Goal: Task Accomplishment & Management: Manage account settings

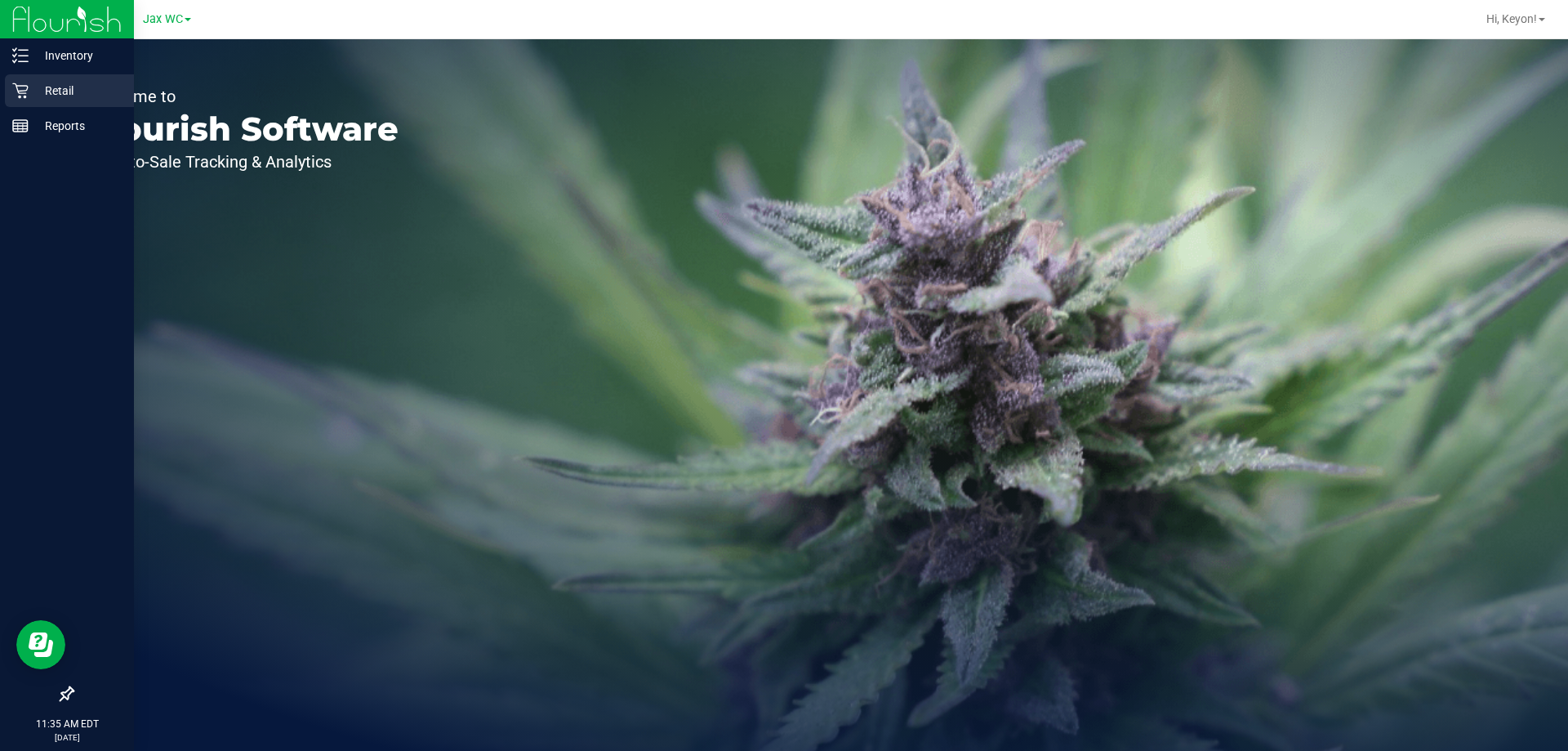
click at [0, 92] on link "Retail" at bounding box center [67, 91] width 134 height 35
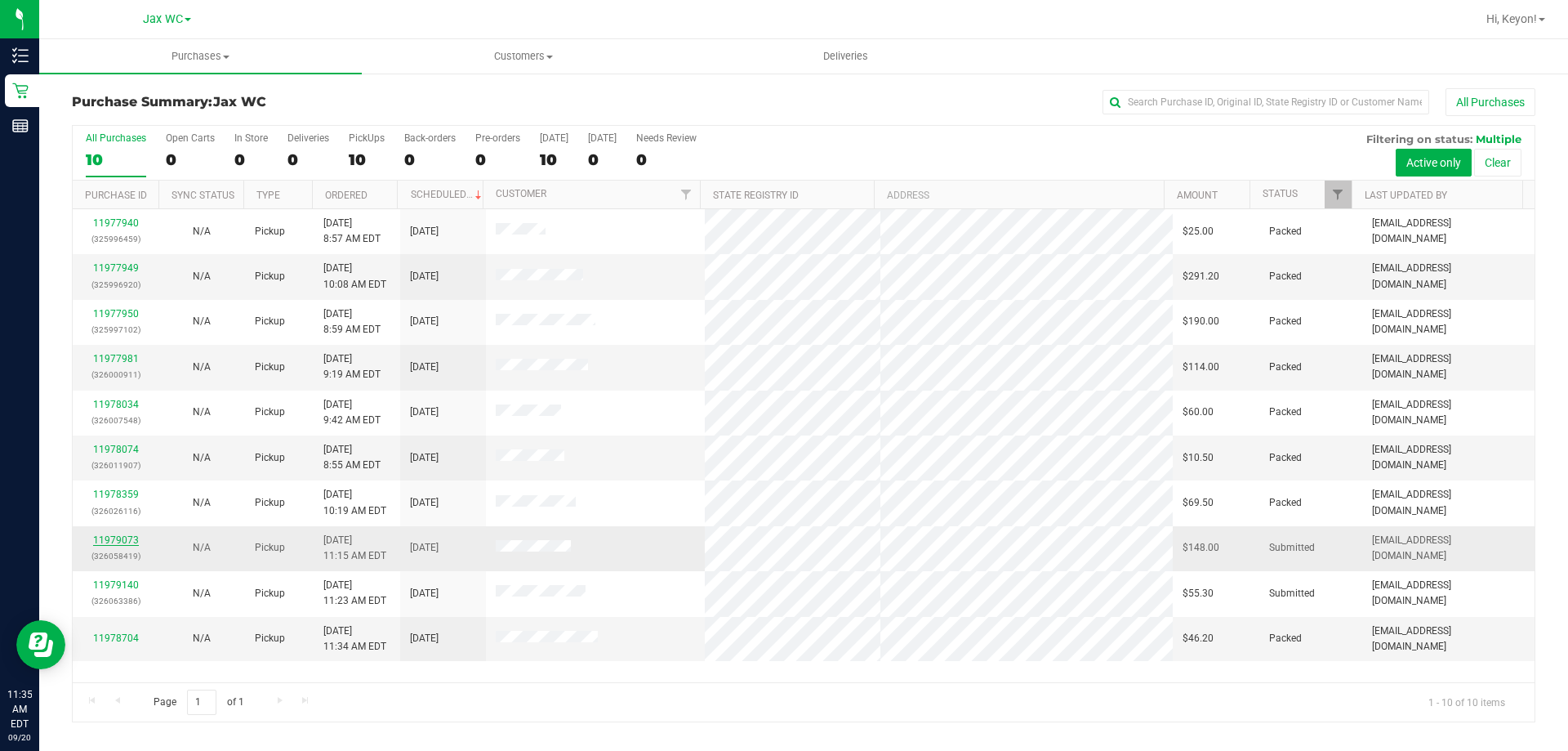
click at [107, 537] on link "11979073" at bounding box center [116, 540] width 46 height 11
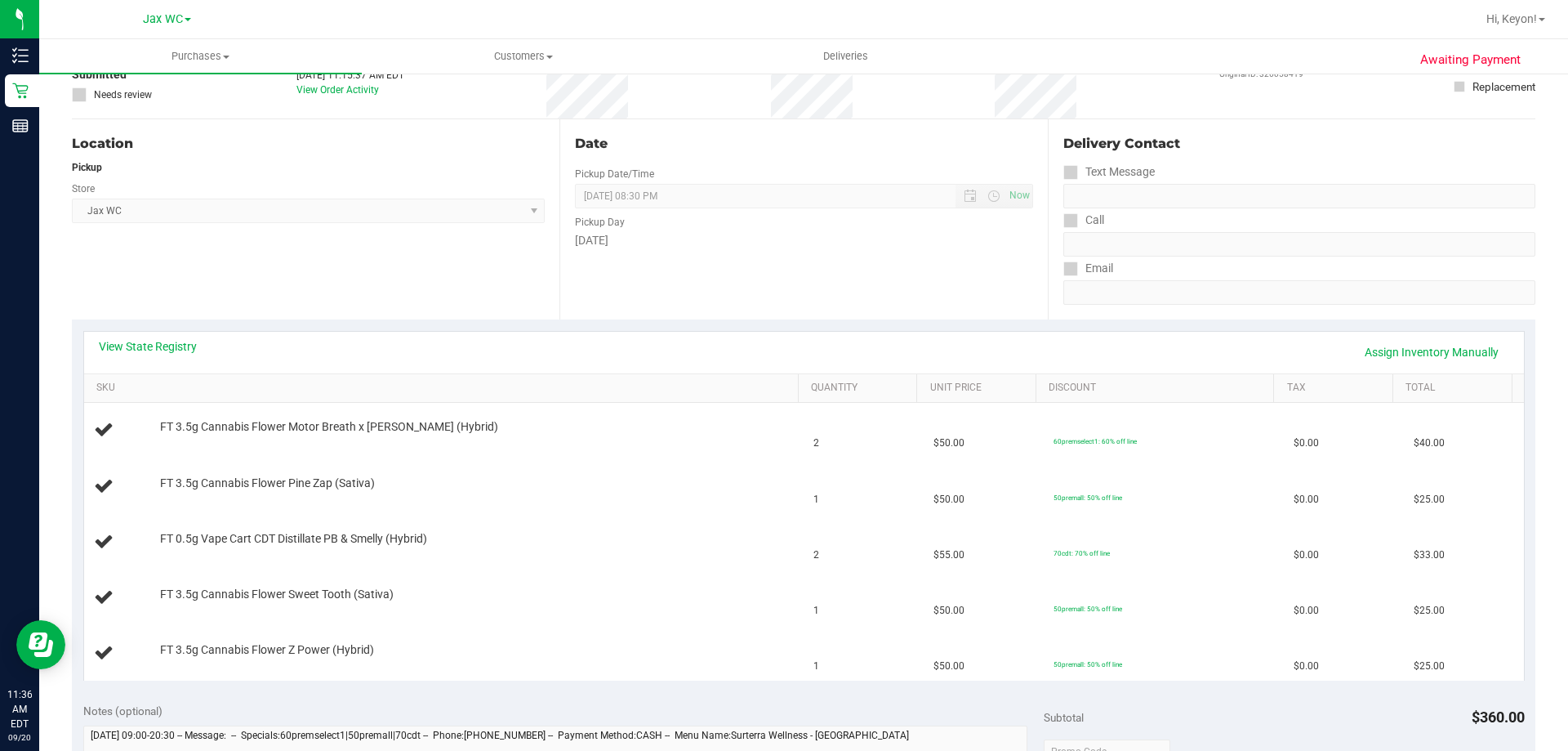
scroll to position [158, 0]
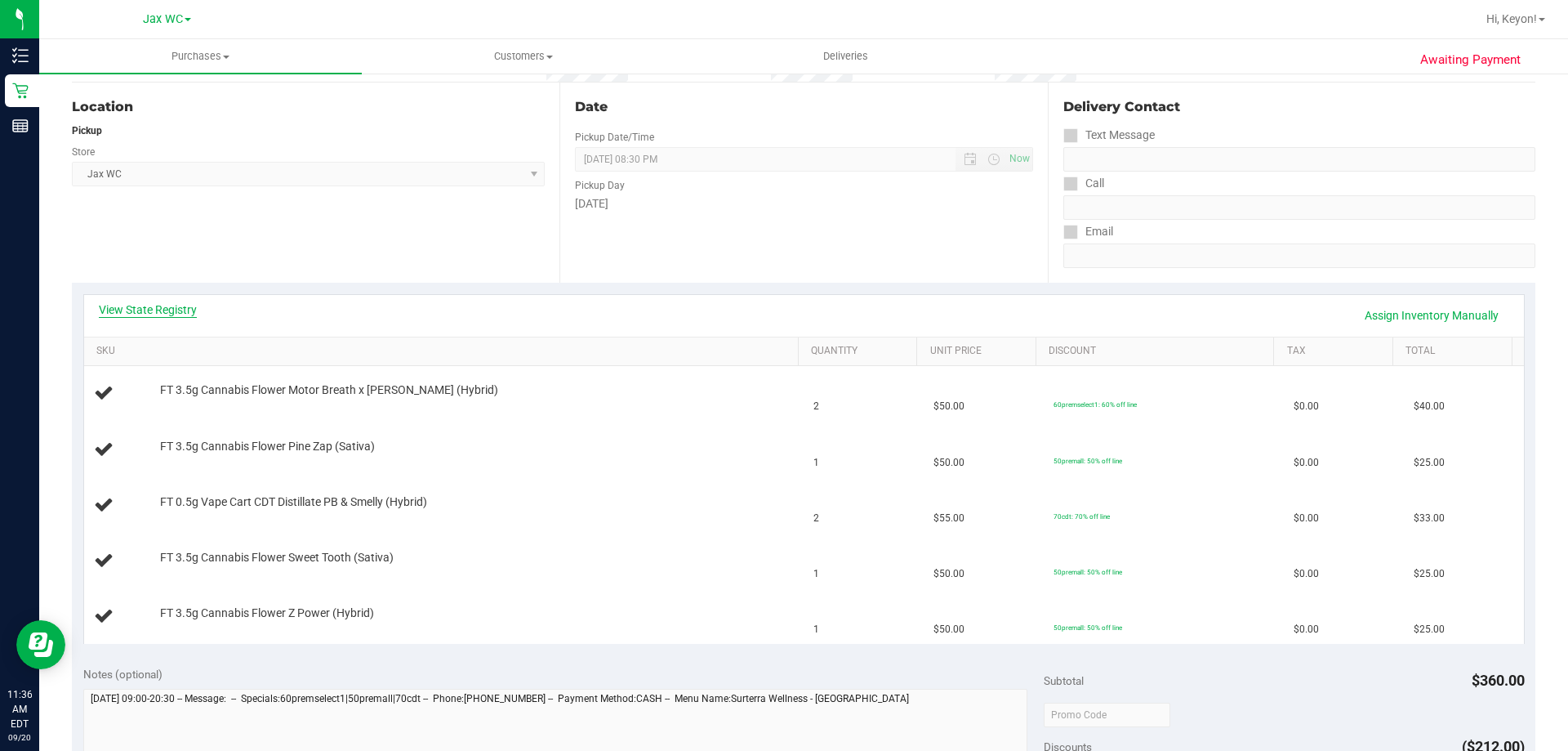
click at [169, 305] on link "View State Registry" at bounding box center [147, 309] width 98 height 16
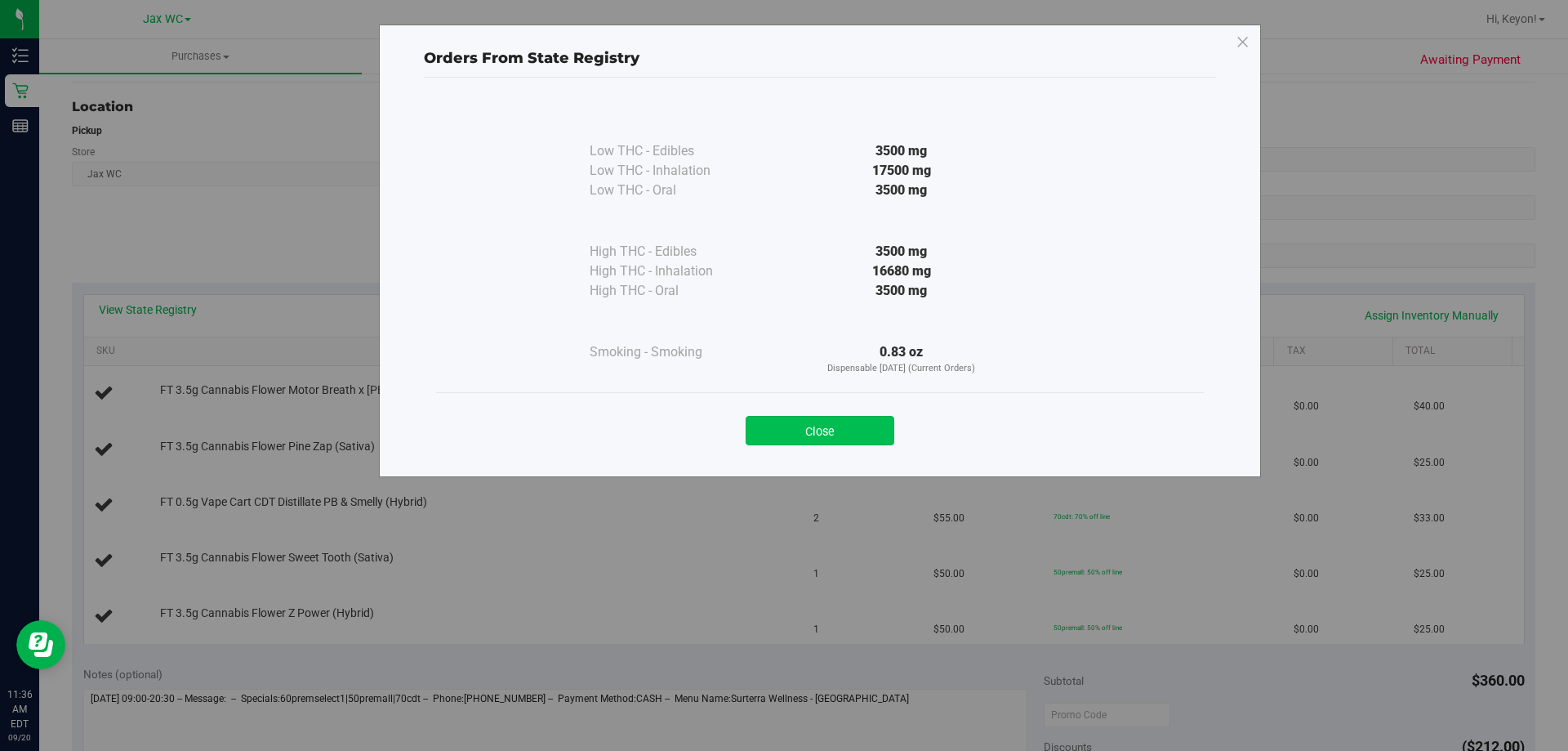
click at [847, 422] on button "Close" at bounding box center [820, 431] width 148 height 29
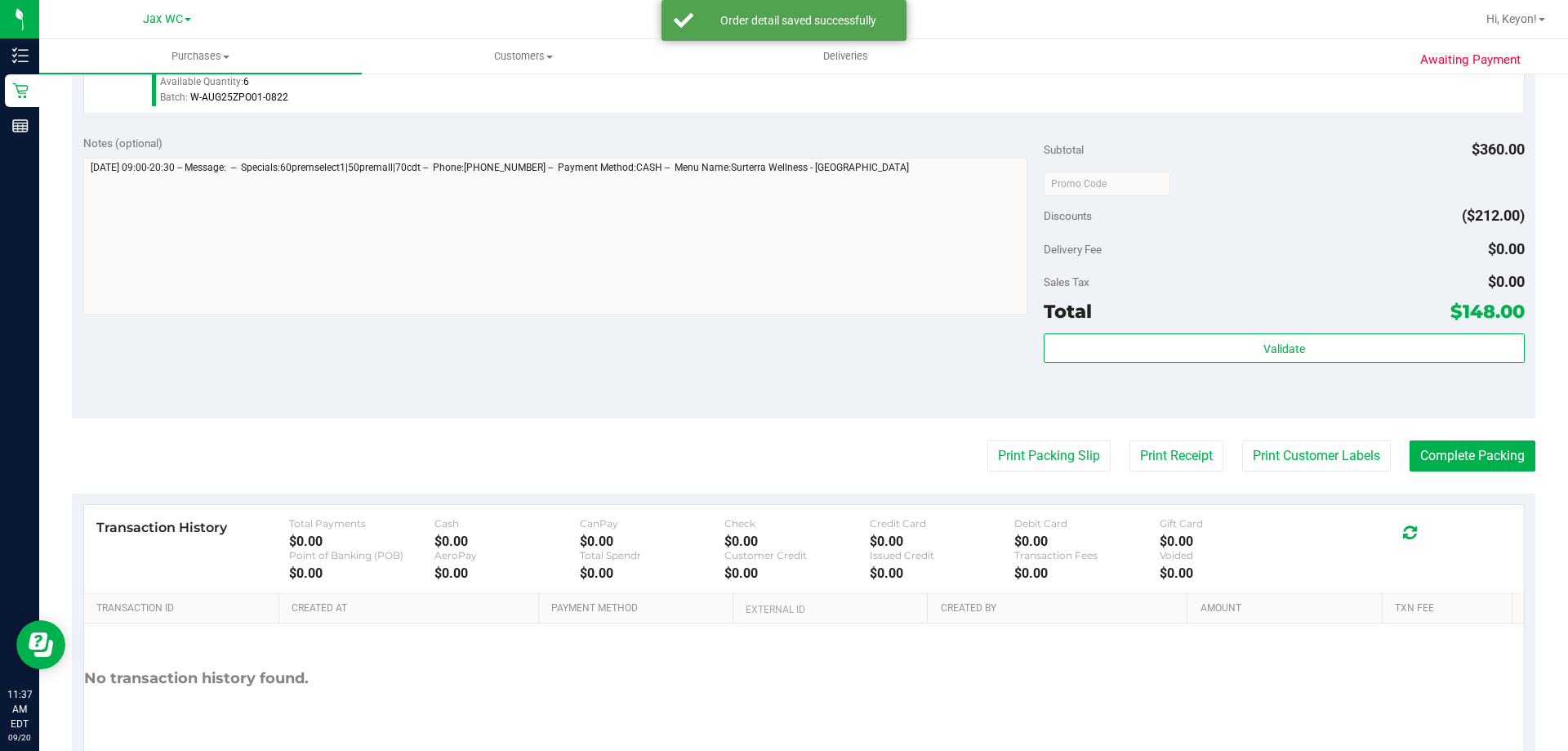
scroll to position [895, 0]
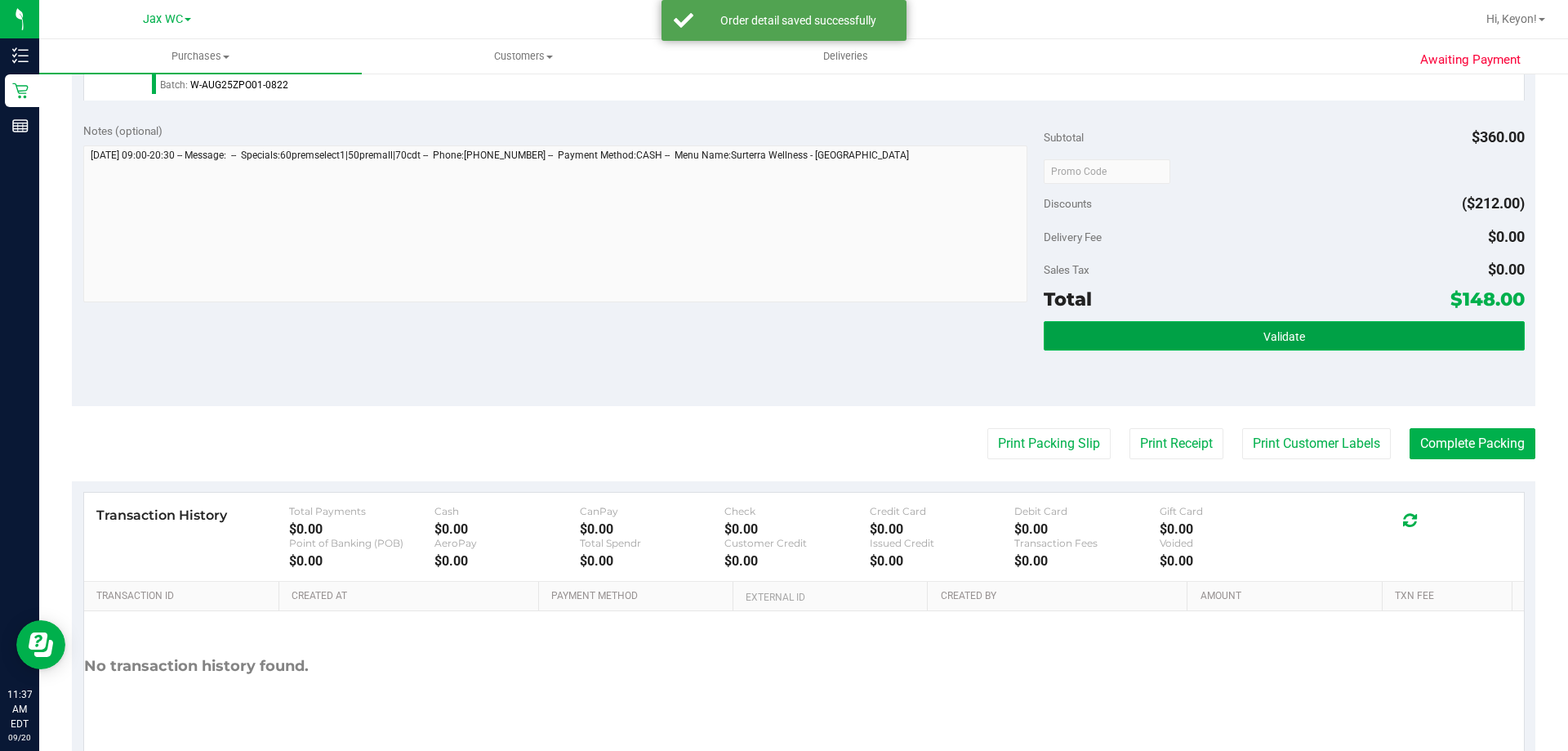
click at [1362, 342] on button "Validate" at bounding box center [1284, 336] width 480 height 29
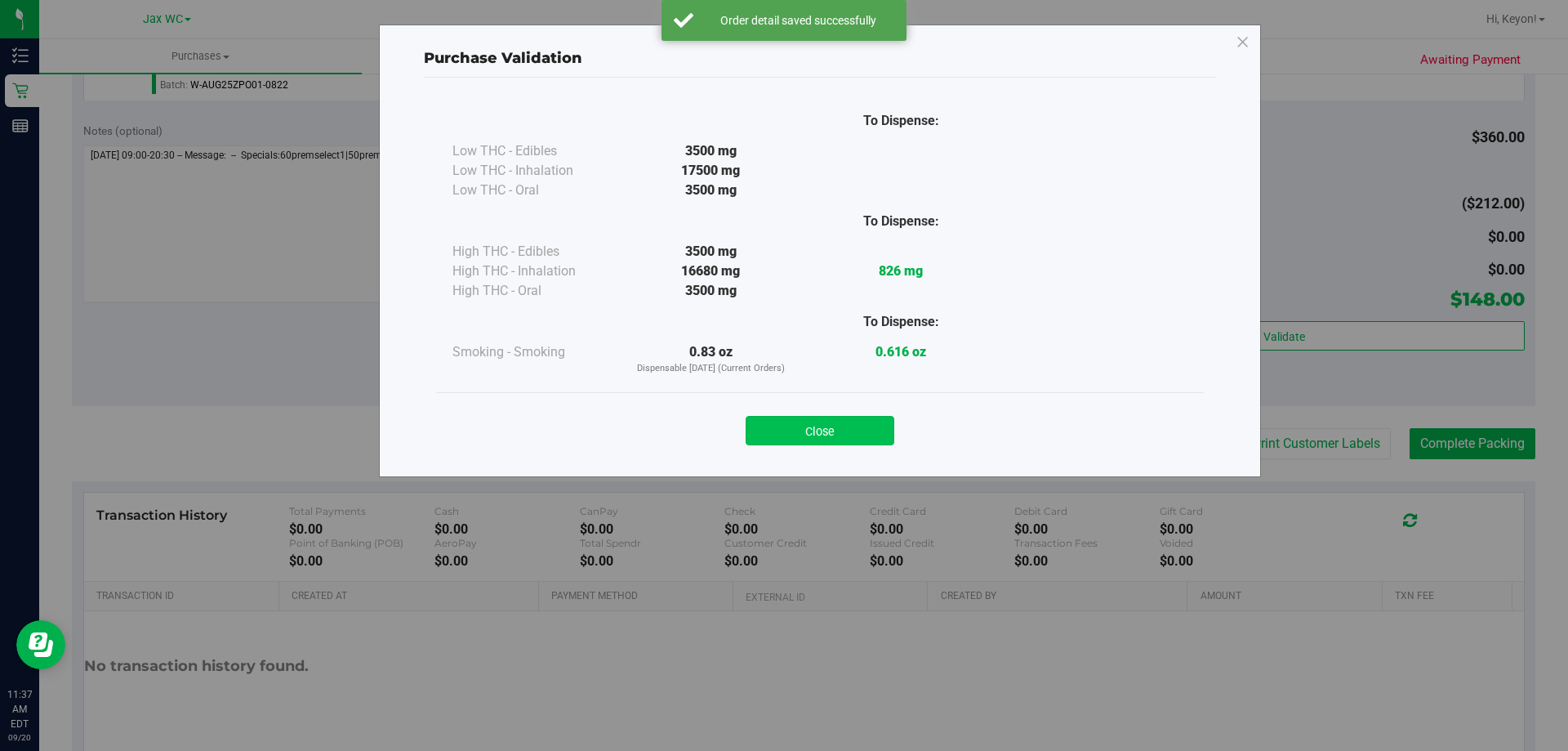
click at [853, 427] on button "Close" at bounding box center [820, 431] width 148 height 29
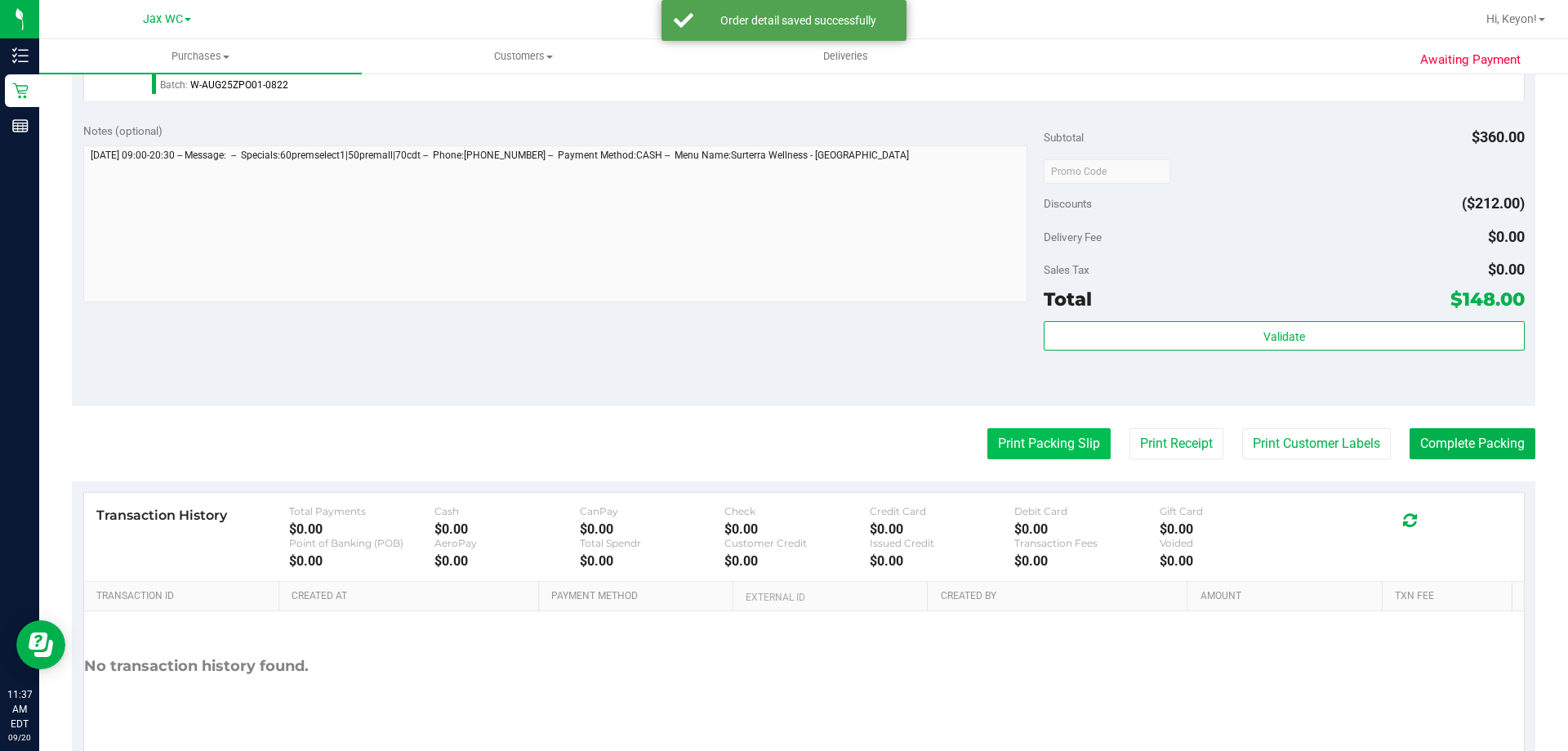
click at [1011, 432] on button "Print Packing Slip" at bounding box center [1049, 443] width 124 height 31
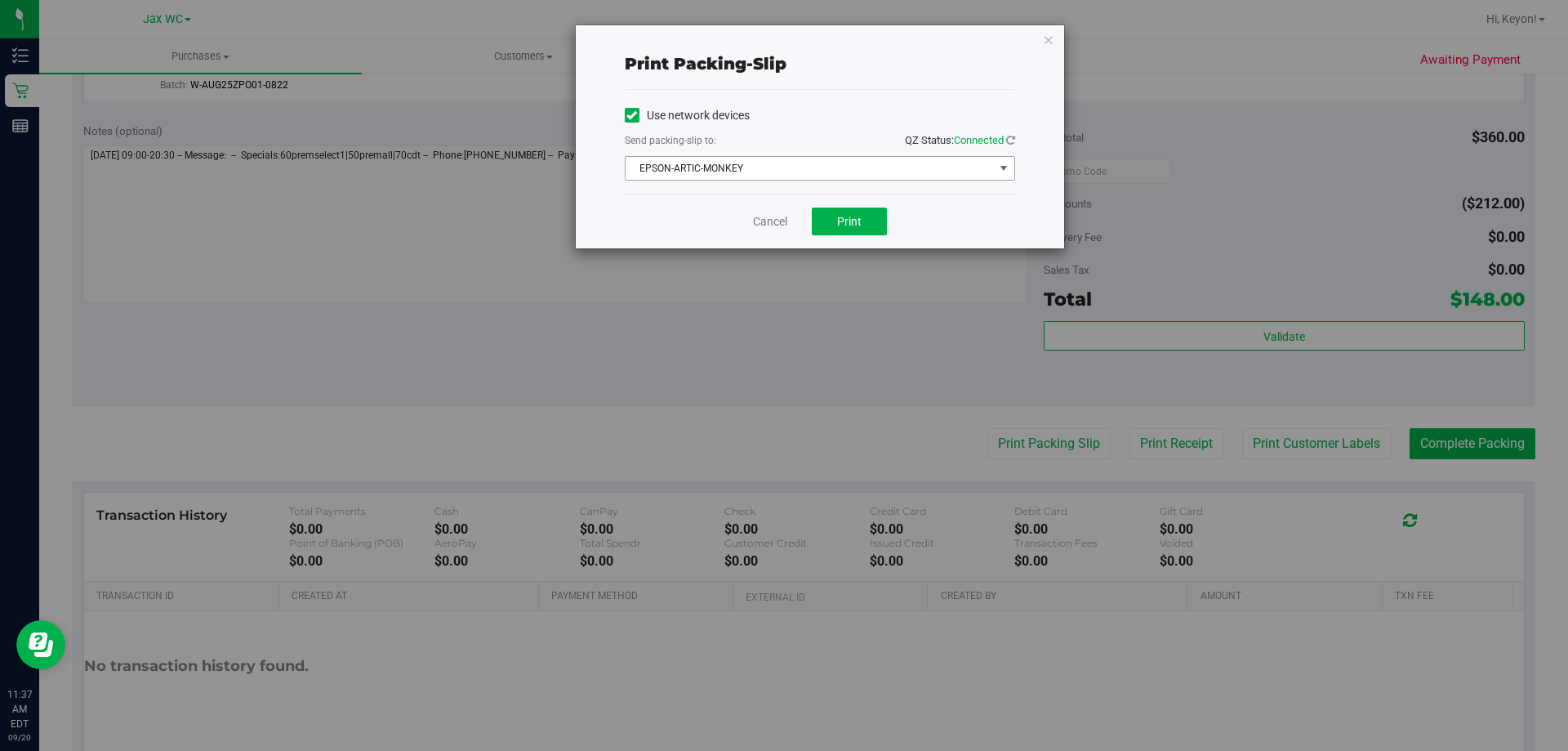
click at [794, 170] on span "EPSON-ARTIC-MONKEY" at bounding box center [810, 168] width 369 height 23
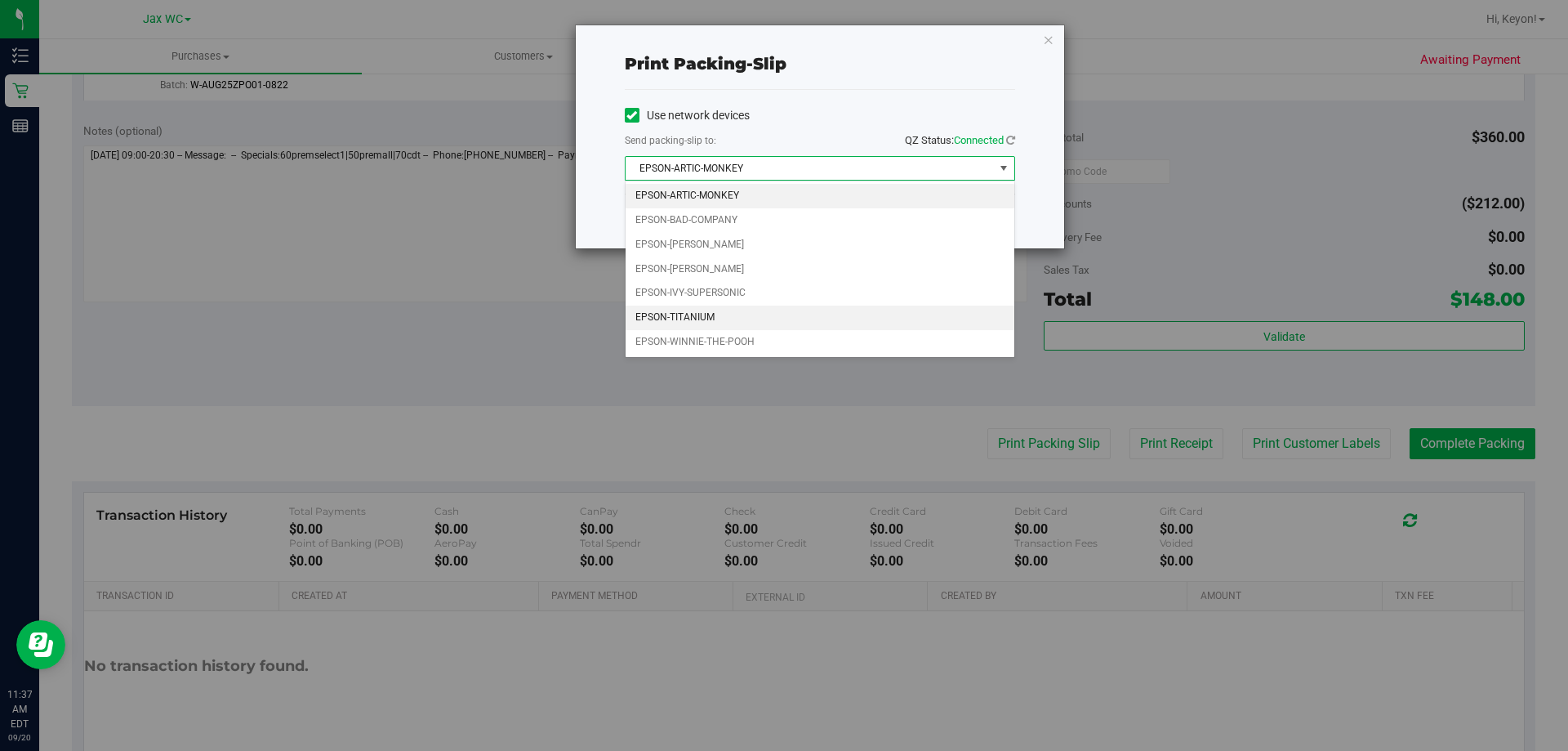
click at [736, 318] on li "EPSON-TITANIUM" at bounding box center [819, 318] width 389 height 25
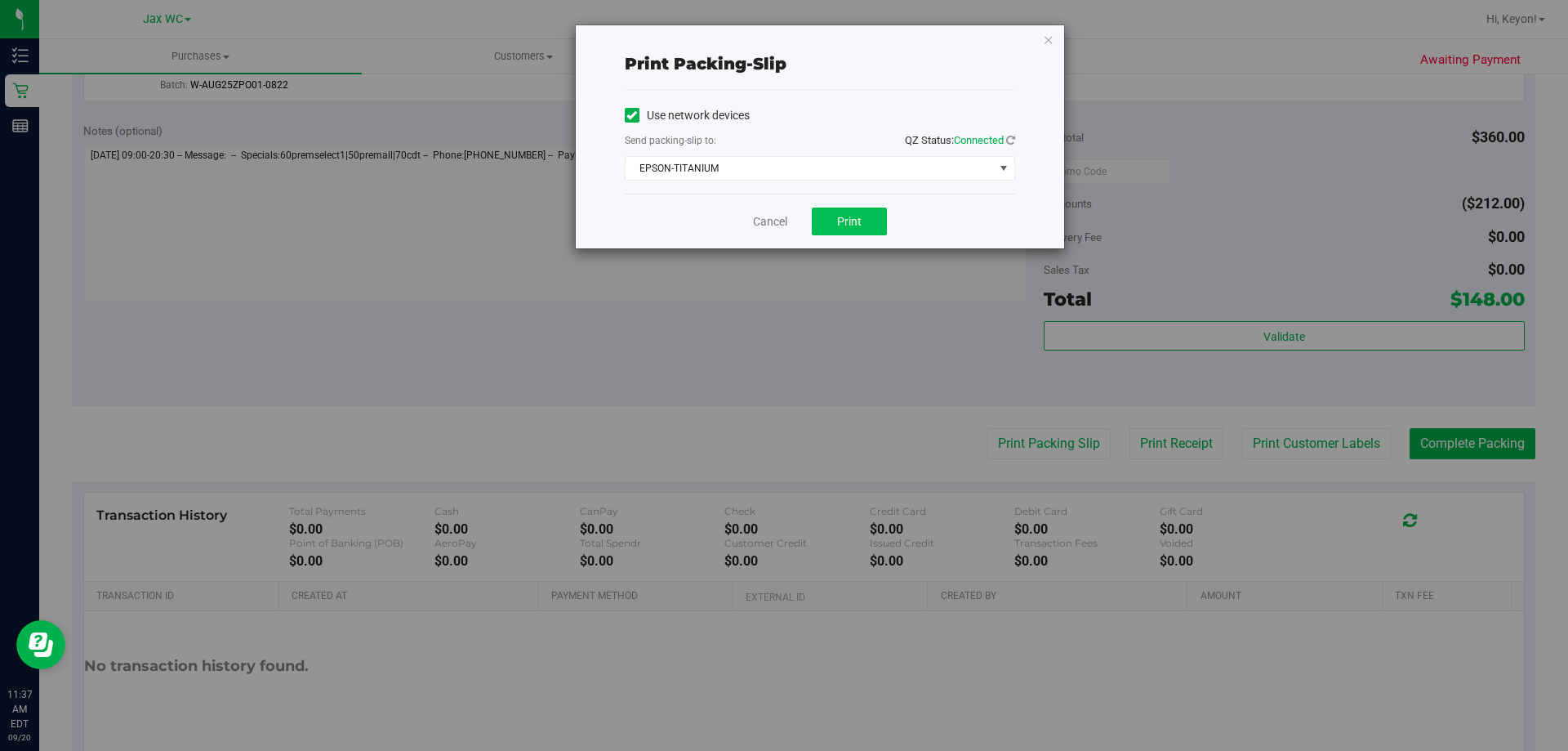
drag, startPoint x: 694, startPoint y: 218, endPoint x: 845, endPoint y: 232, distance: 151.6
click at [701, 218] on div "Cancel Print" at bounding box center [820, 221] width 391 height 55
click at [851, 219] on span "Print" at bounding box center [850, 221] width 25 height 13
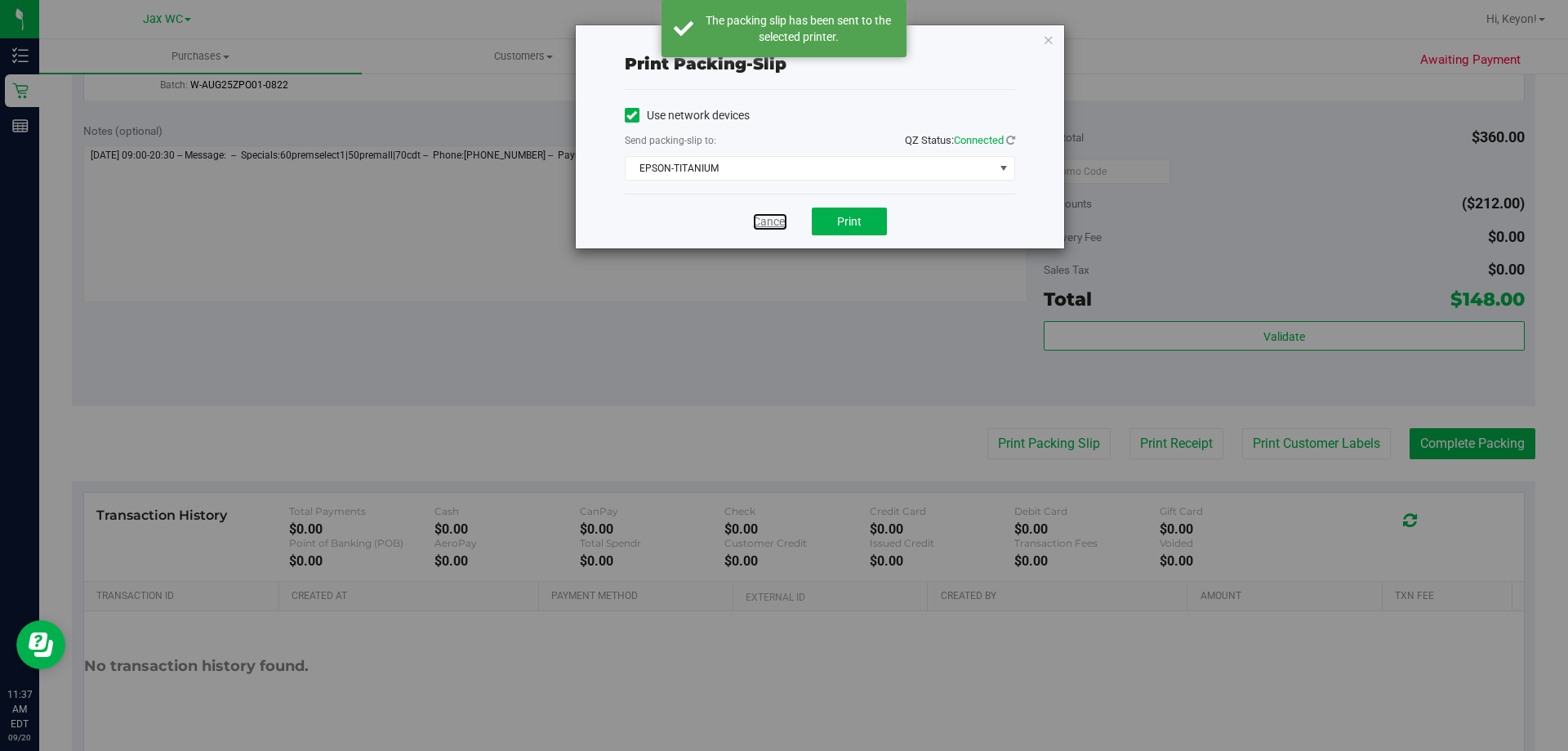
click at [766, 213] on link "Cancel" at bounding box center [771, 221] width 34 height 17
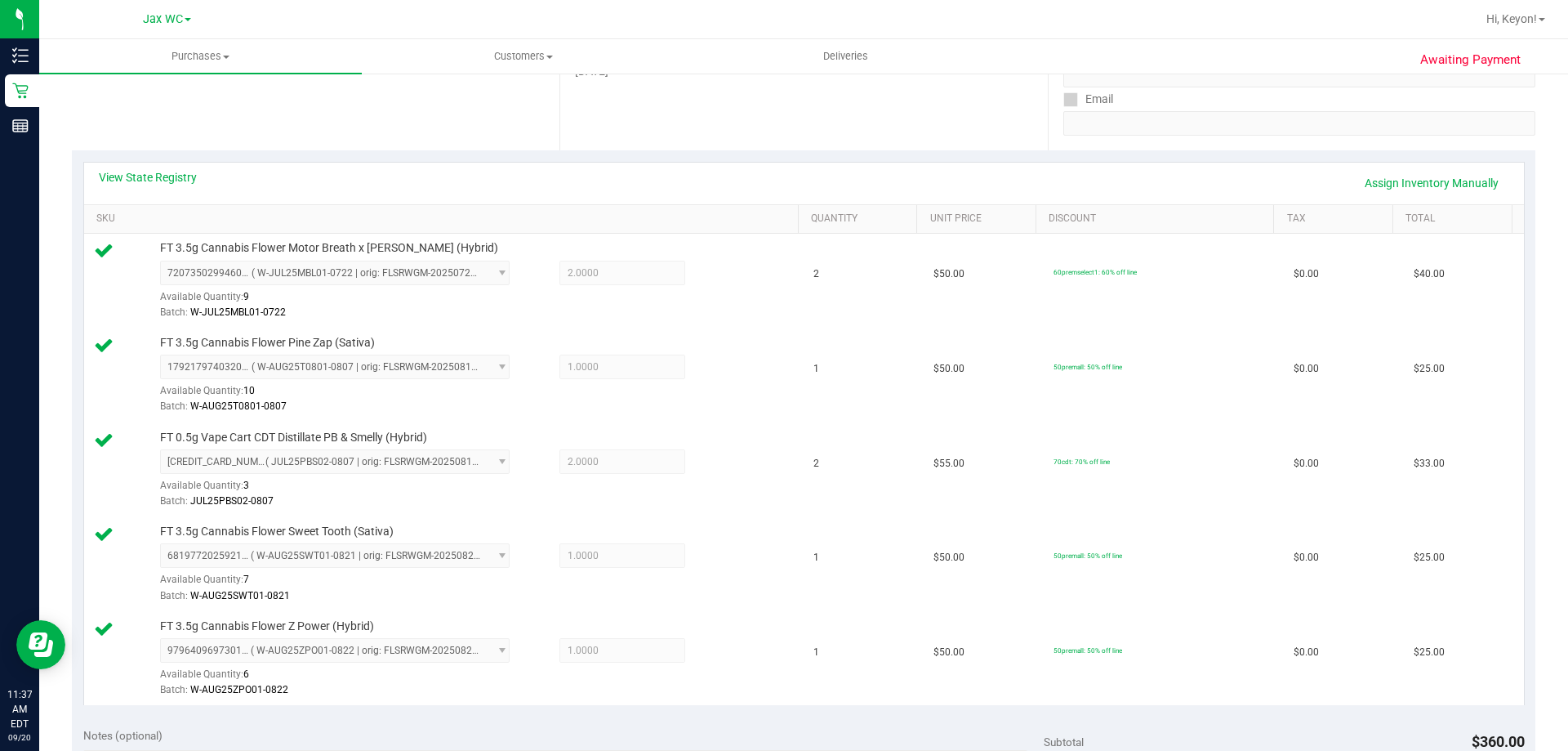
scroll to position [0, 0]
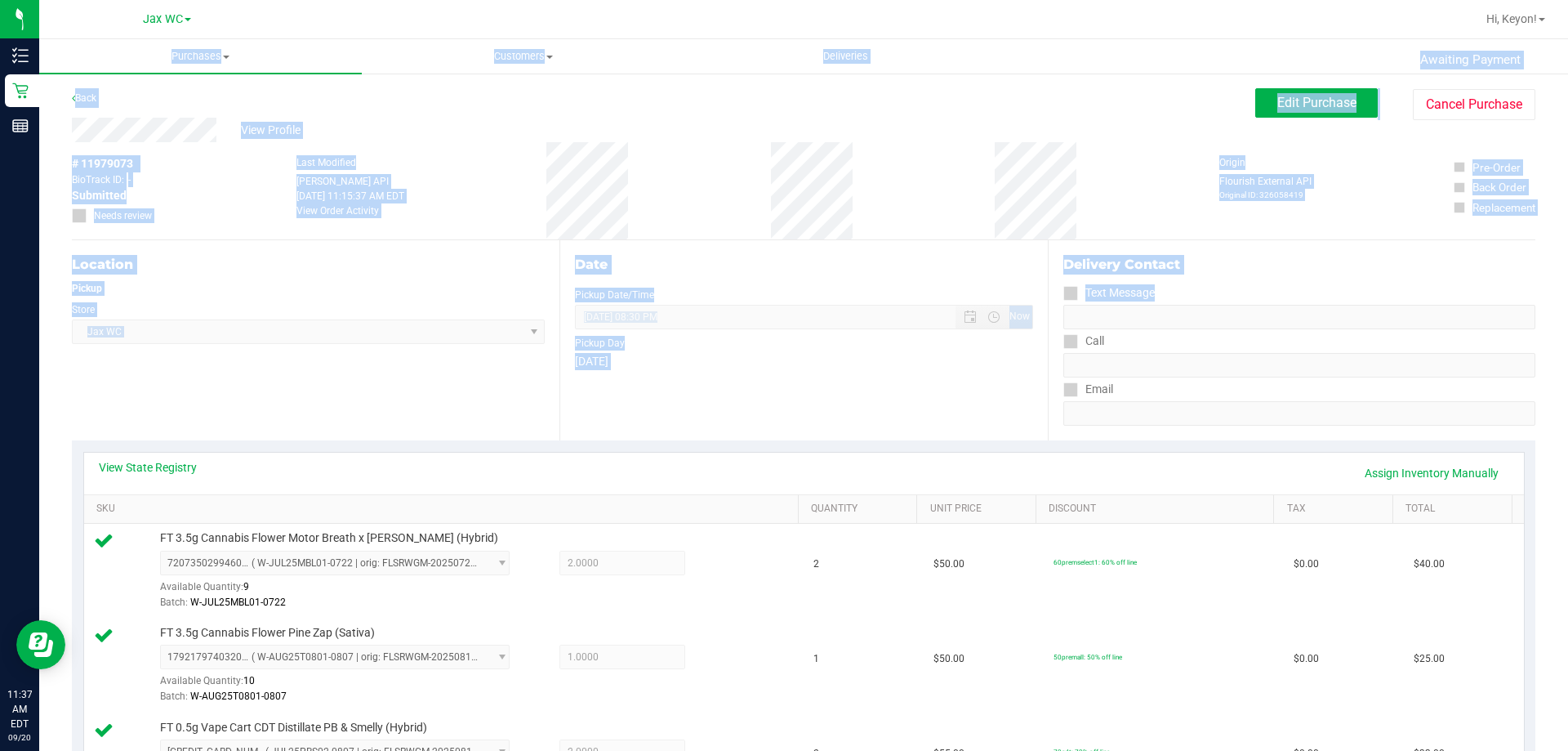
drag, startPoint x: 1564, startPoint y: 288, endPoint x: 1524, endPoint y: 312, distance: 46.6
click at [1555, 323] on div "Jax WC Hi, [PERSON_NAME]! Purchases Summary of purchases Fulfillment All purcha…" at bounding box center [803, 376] width 1529 height 751
click at [1353, 256] on div "Delivery Contact" at bounding box center [1299, 264] width 472 height 20
click at [1357, 254] on div "Delivery Contact Text Message Call Email" at bounding box center [1291, 340] width 488 height 201
click at [1312, 245] on div "Delivery Contact Text Message Call Email" at bounding box center [1291, 340] width 488 height 201
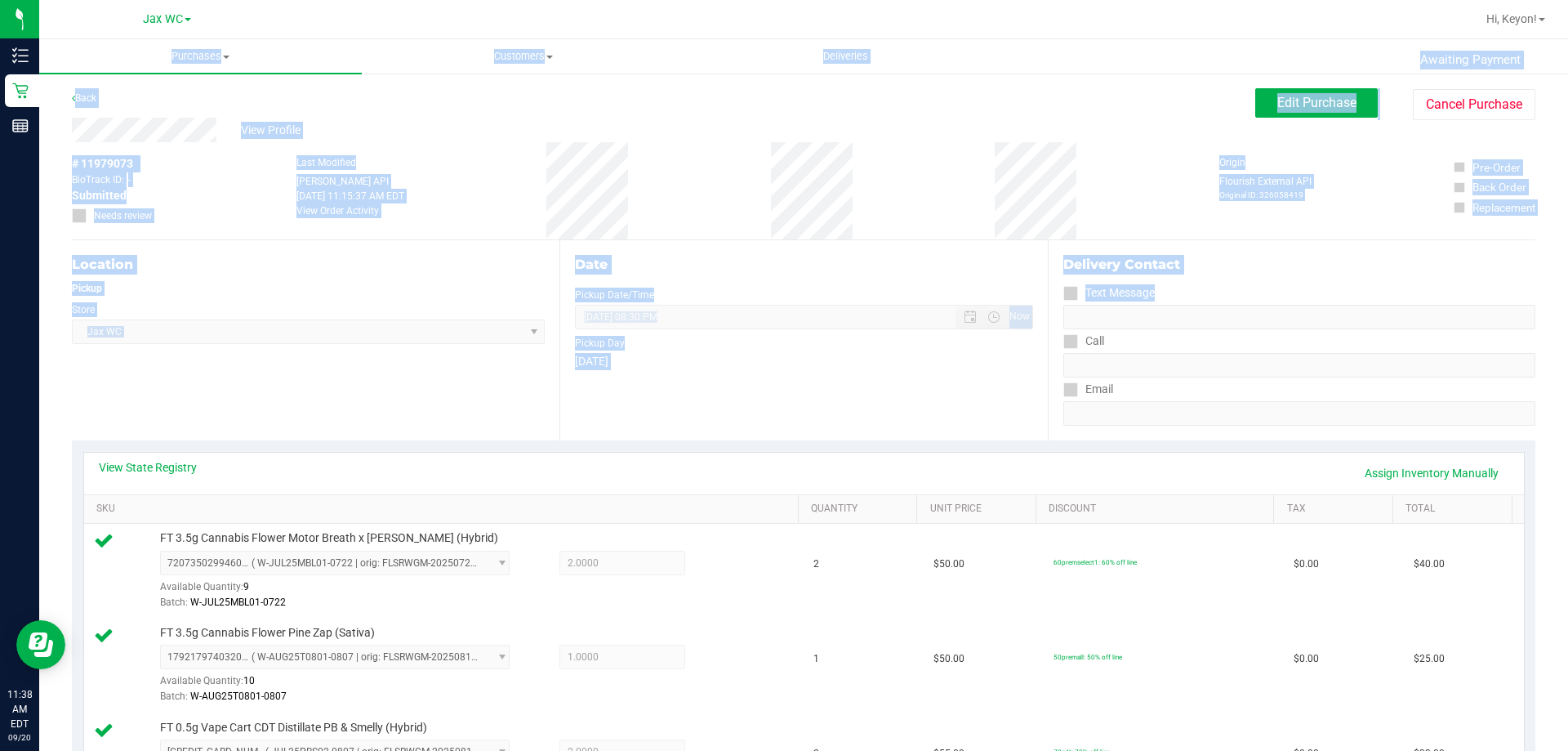
click at [1348, 217] on div "# 11979073 BioTrack ID: - Submitted Needs review Last Modified [PERSON_NAME] AP…" at bounding box center [804, 191] width 1463 height 97
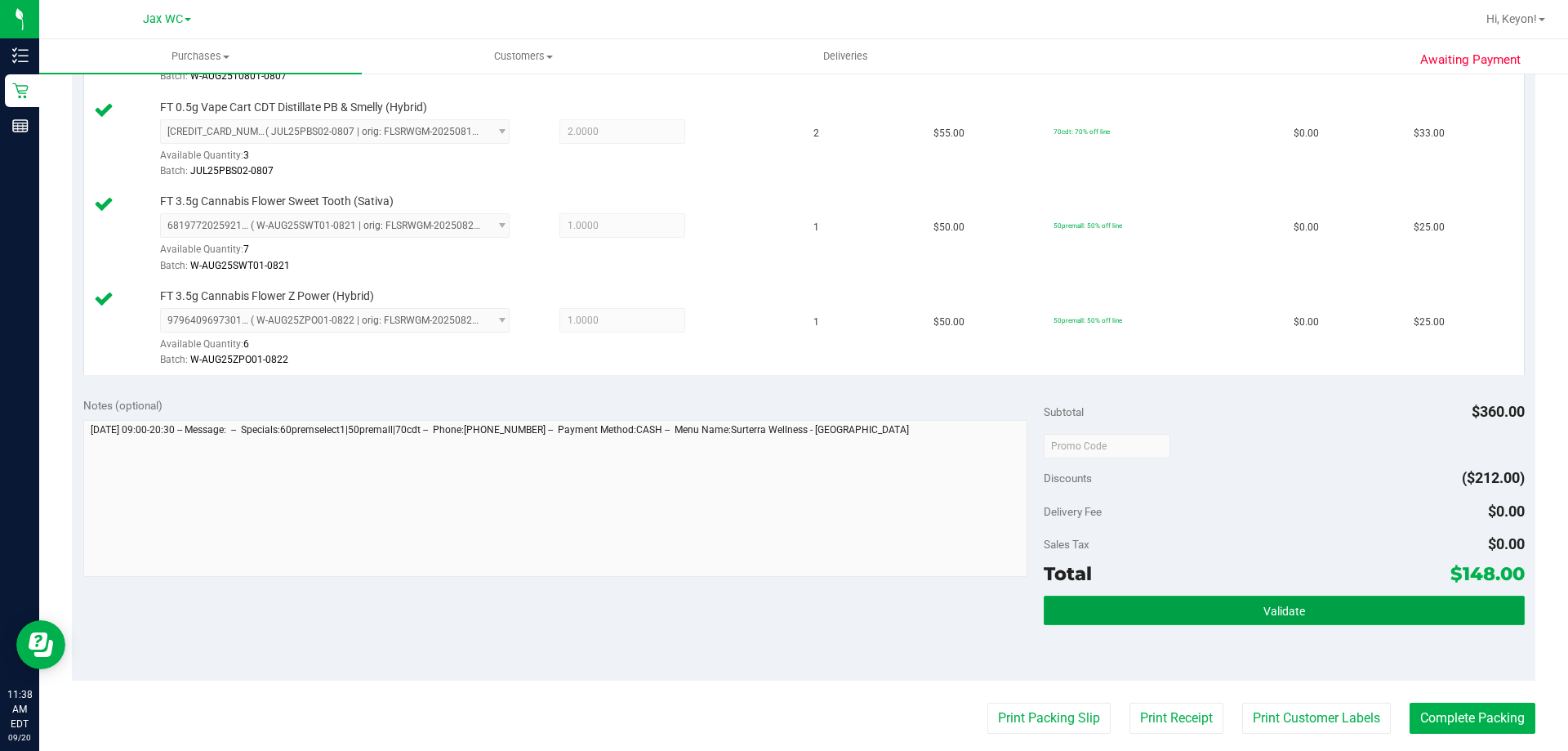
click at [1357, 620] on button "Validate" at bounding box center [1284, 610] width 480 height 29
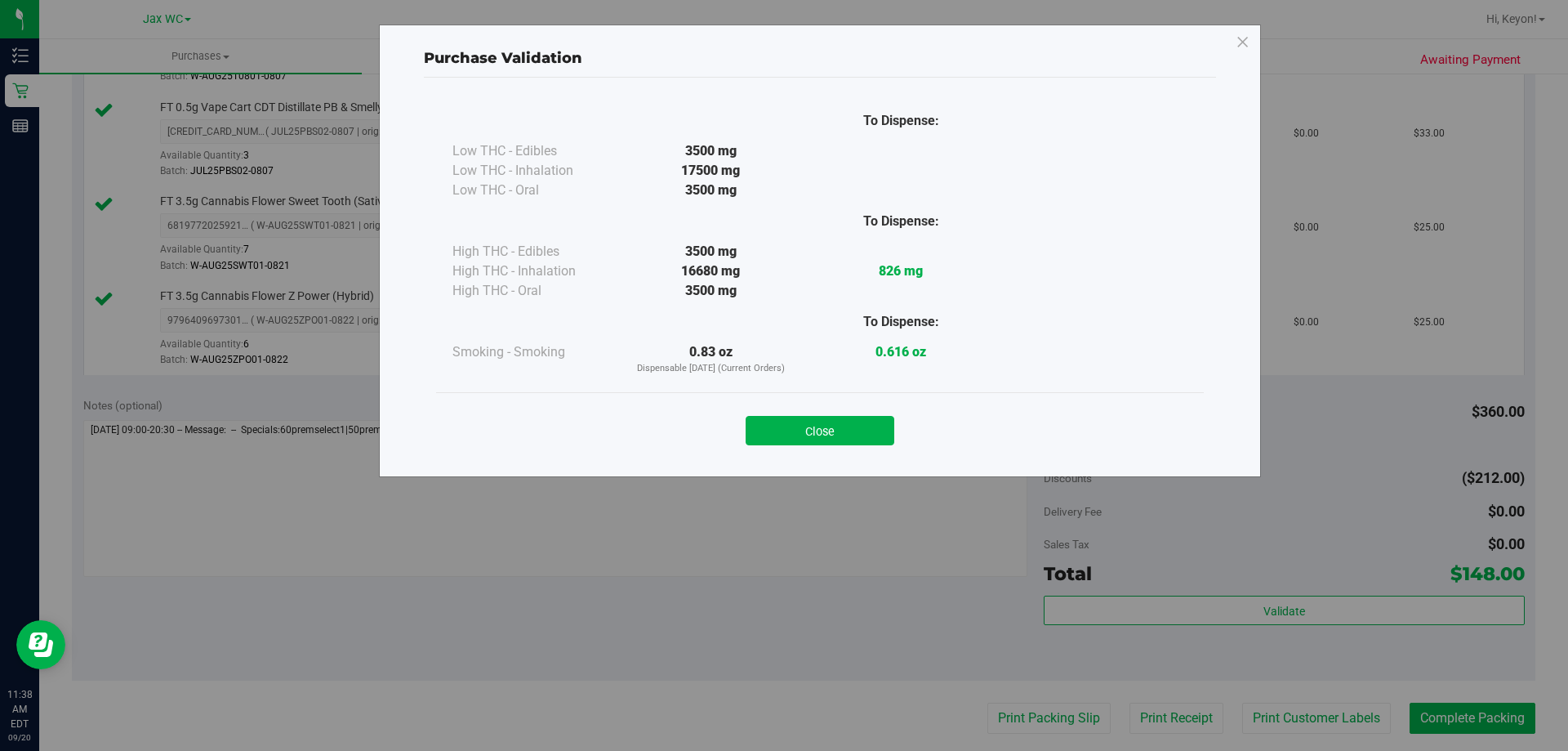
scroll to position [766, 0]
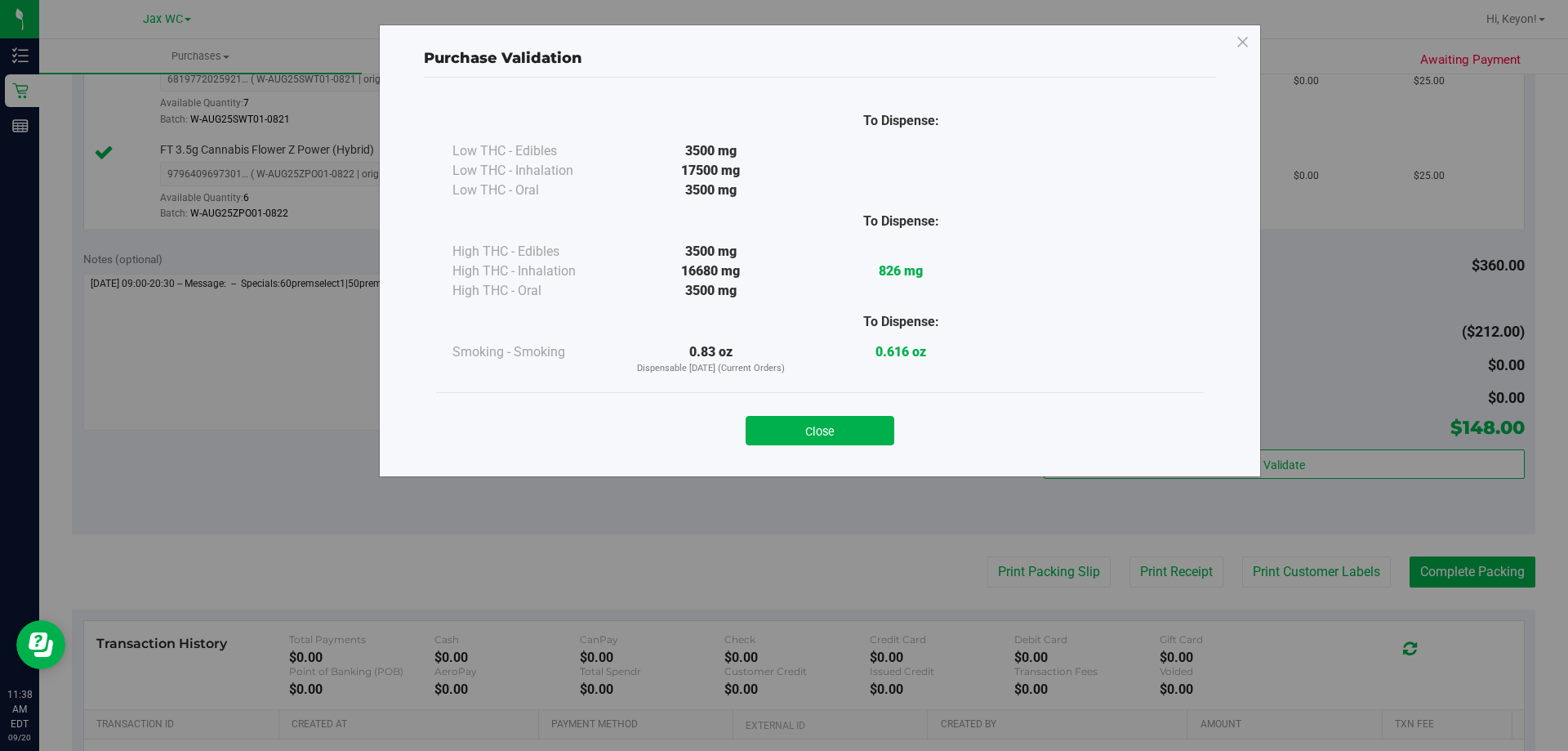
click at [892, 412] on div "Close" at bounding box center [820, 425] width 743 height 41
click at [870, 430] on button "Close" at bounding box center [820, 431] width 148 height 29
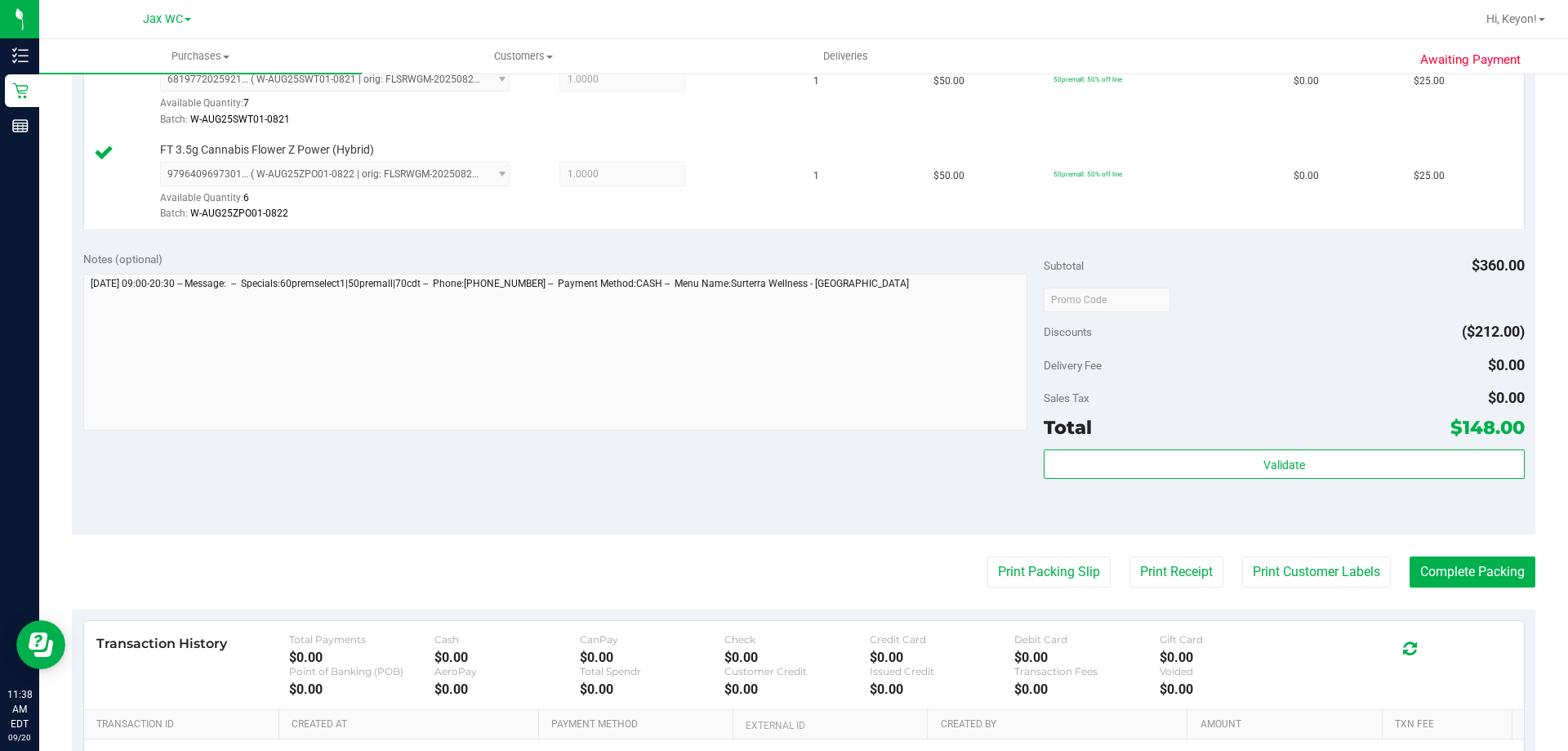
scroll to position [818, 0]
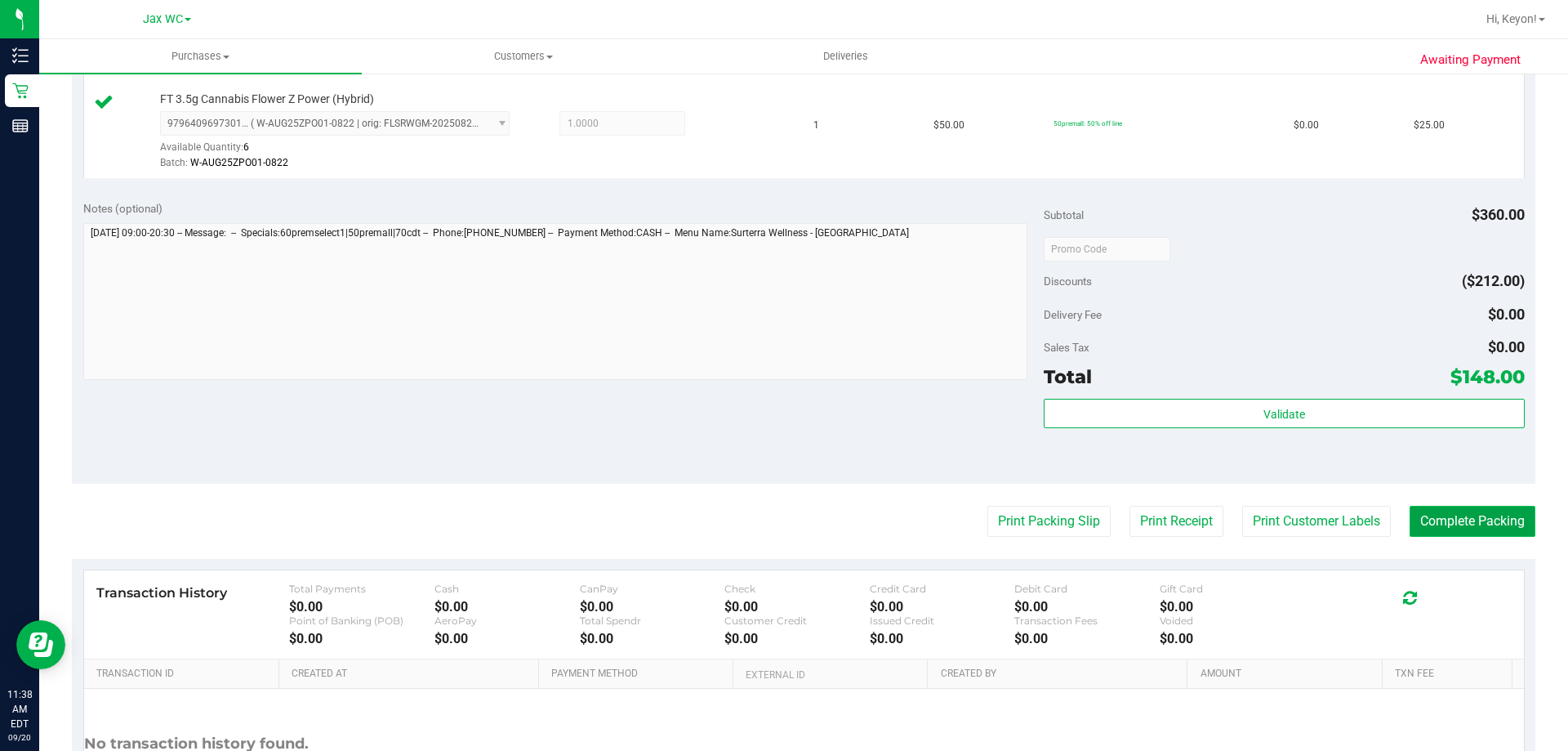
click at [1458, 530] on button "Complete Packing" at bounding box center [1473, 521] width 125 height 31
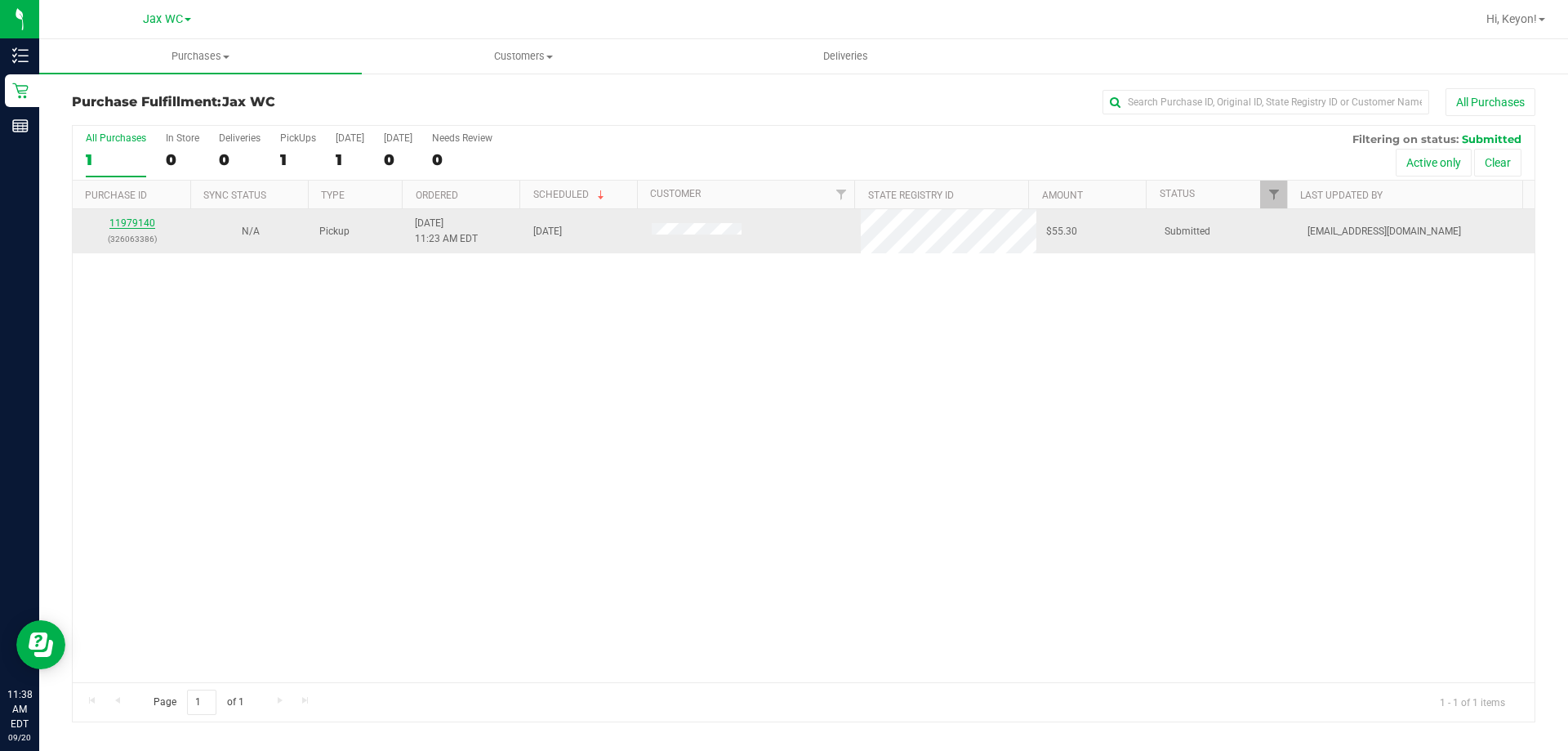
click at [138, 220] on link "11979140" at bounding box center [132, 223] width 46 height 11
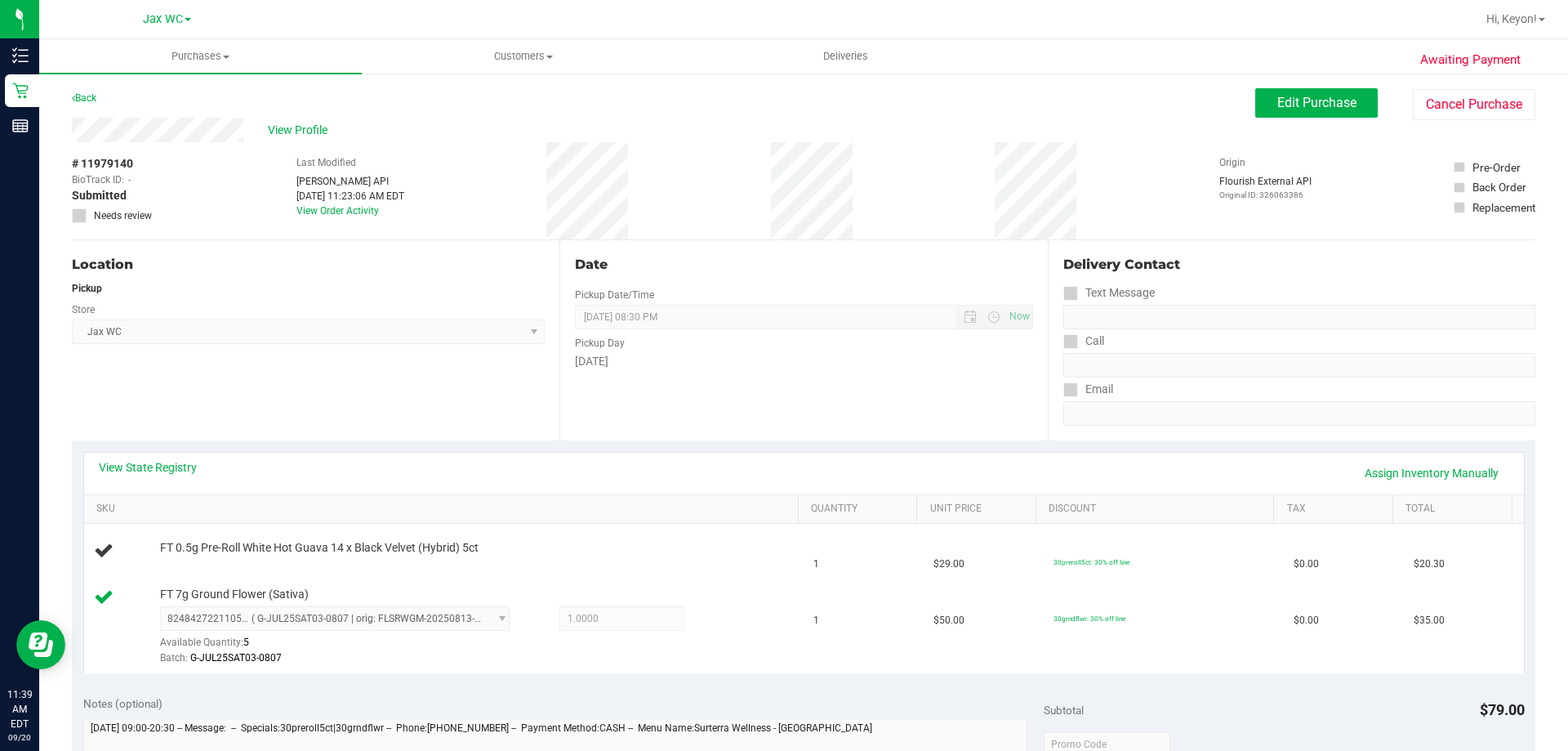
scroll to position [642, 0]
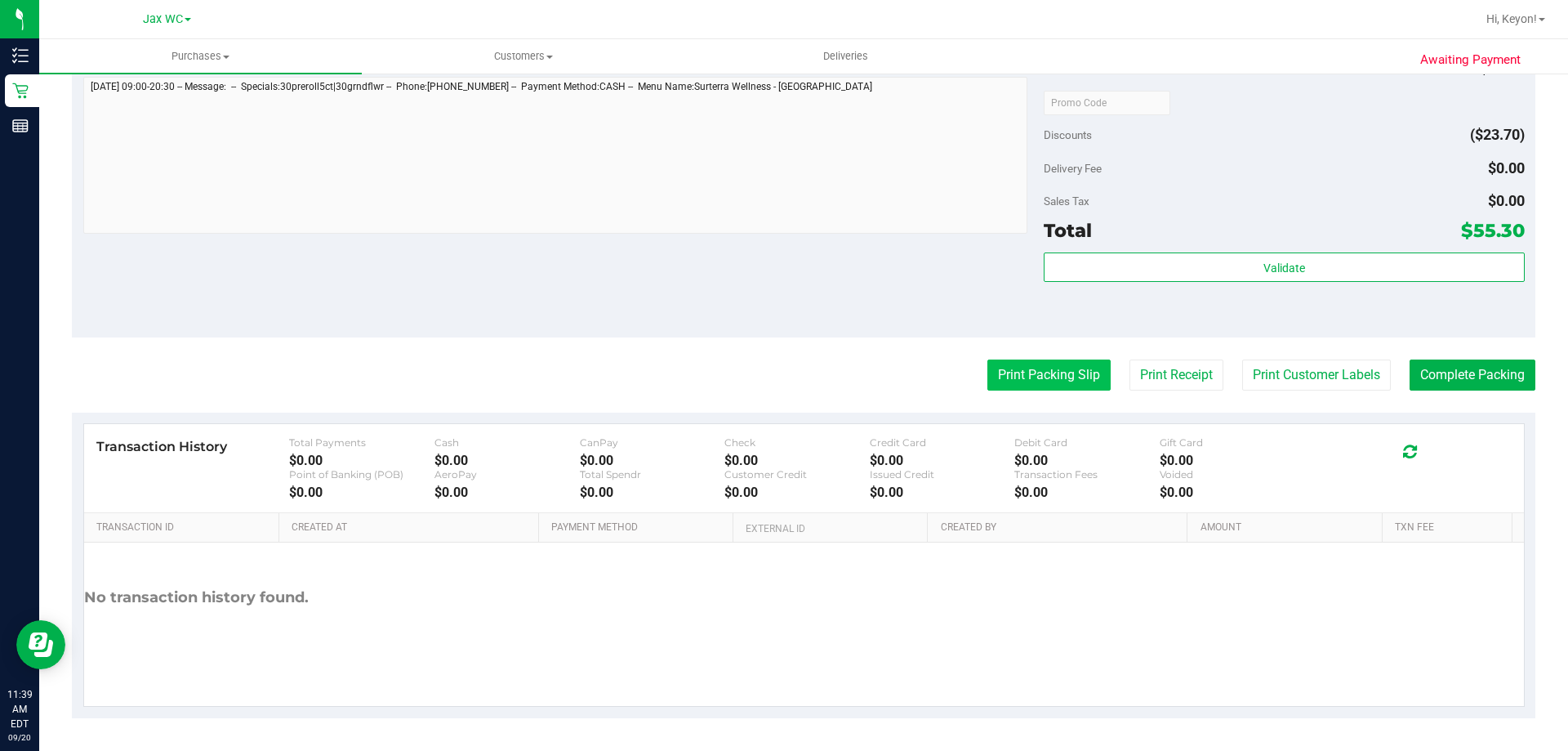
click at [1059, 381] on button "Print Packing Slip" at bounding box center [1049, 375] width 124 height 31
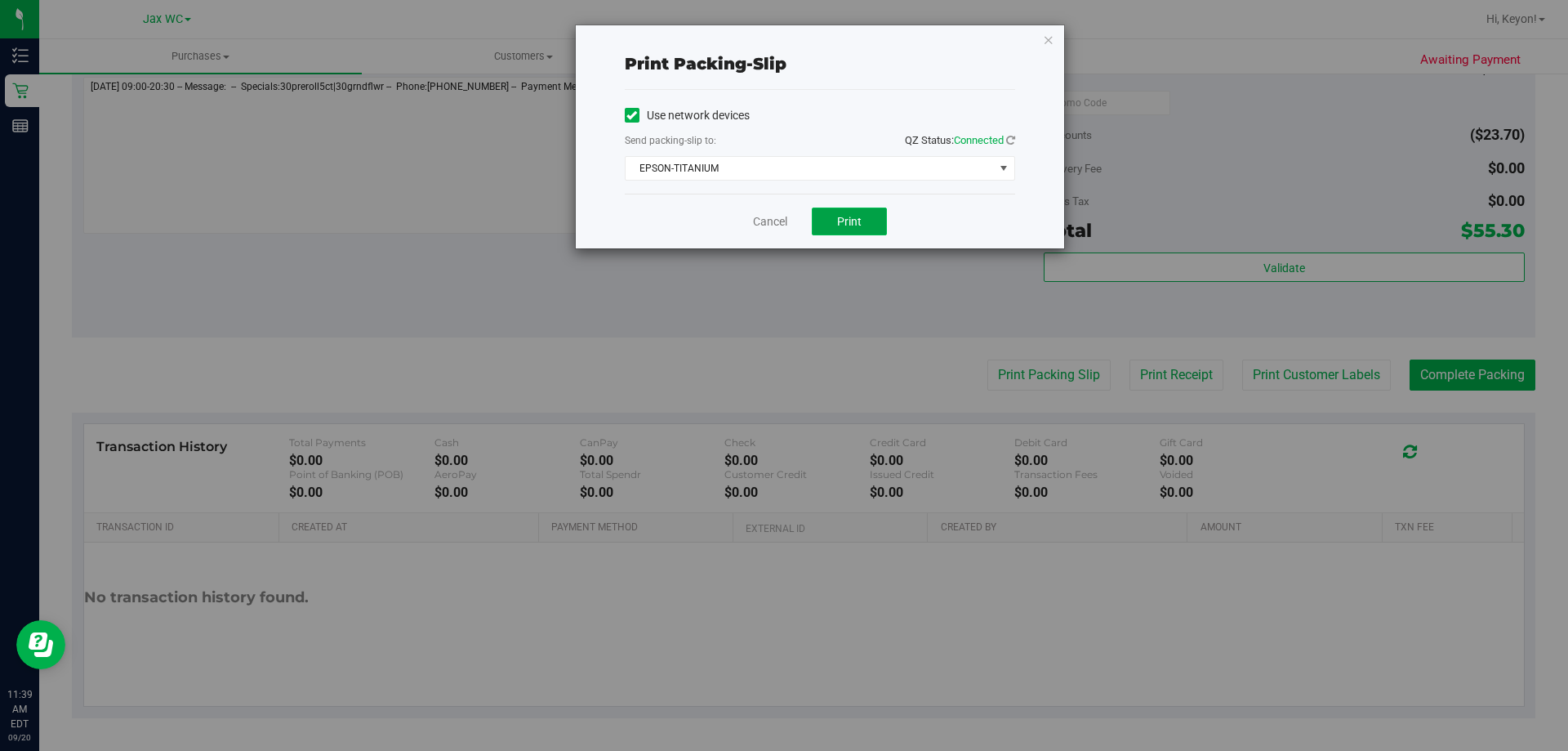
click at [842, 225] on span "Print" at bounding box center [850, 221] width 25 height 13
click at [771, 223] on link "Cancel" at bounding box center [771, 221] width 34 height 17
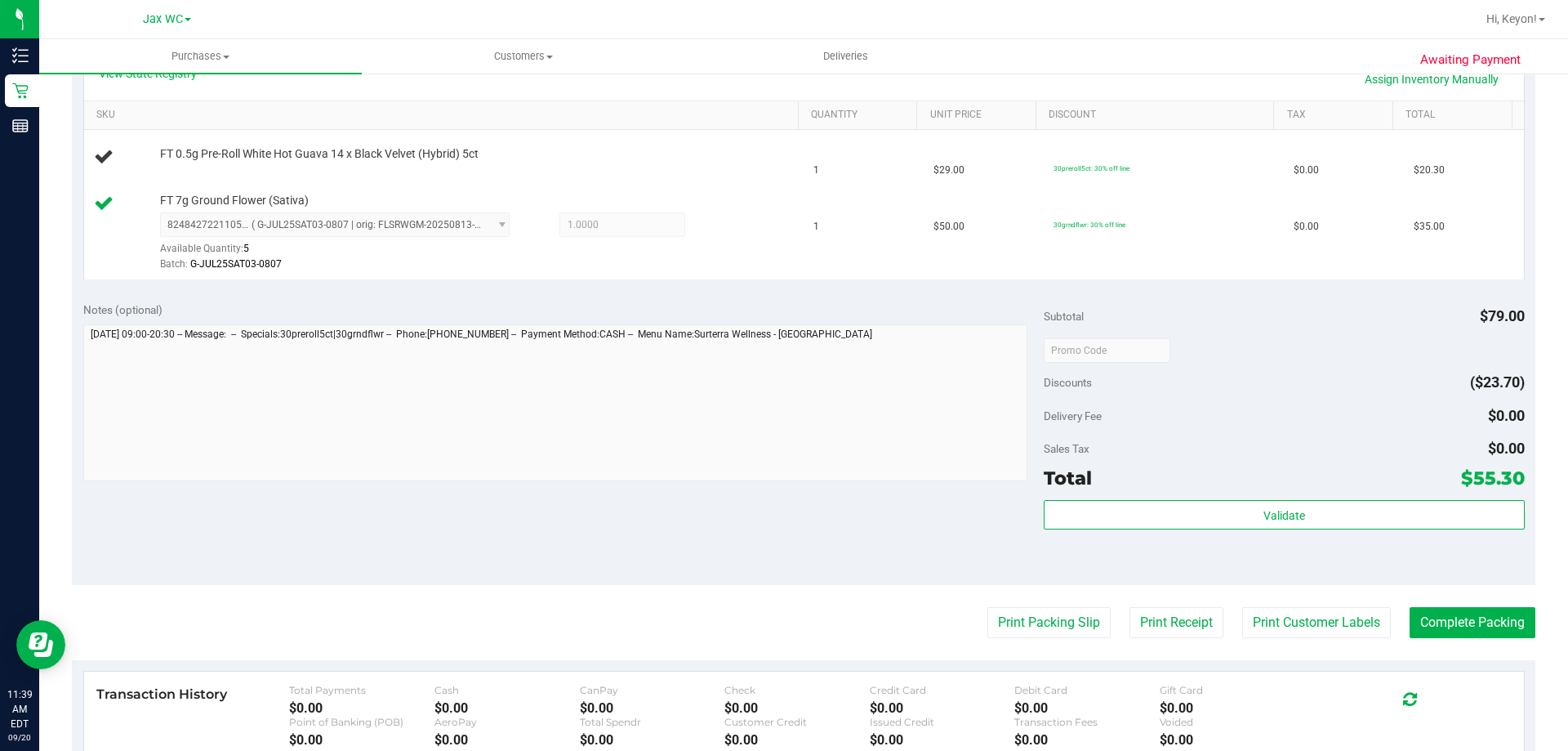
scroll to position [0, 0]
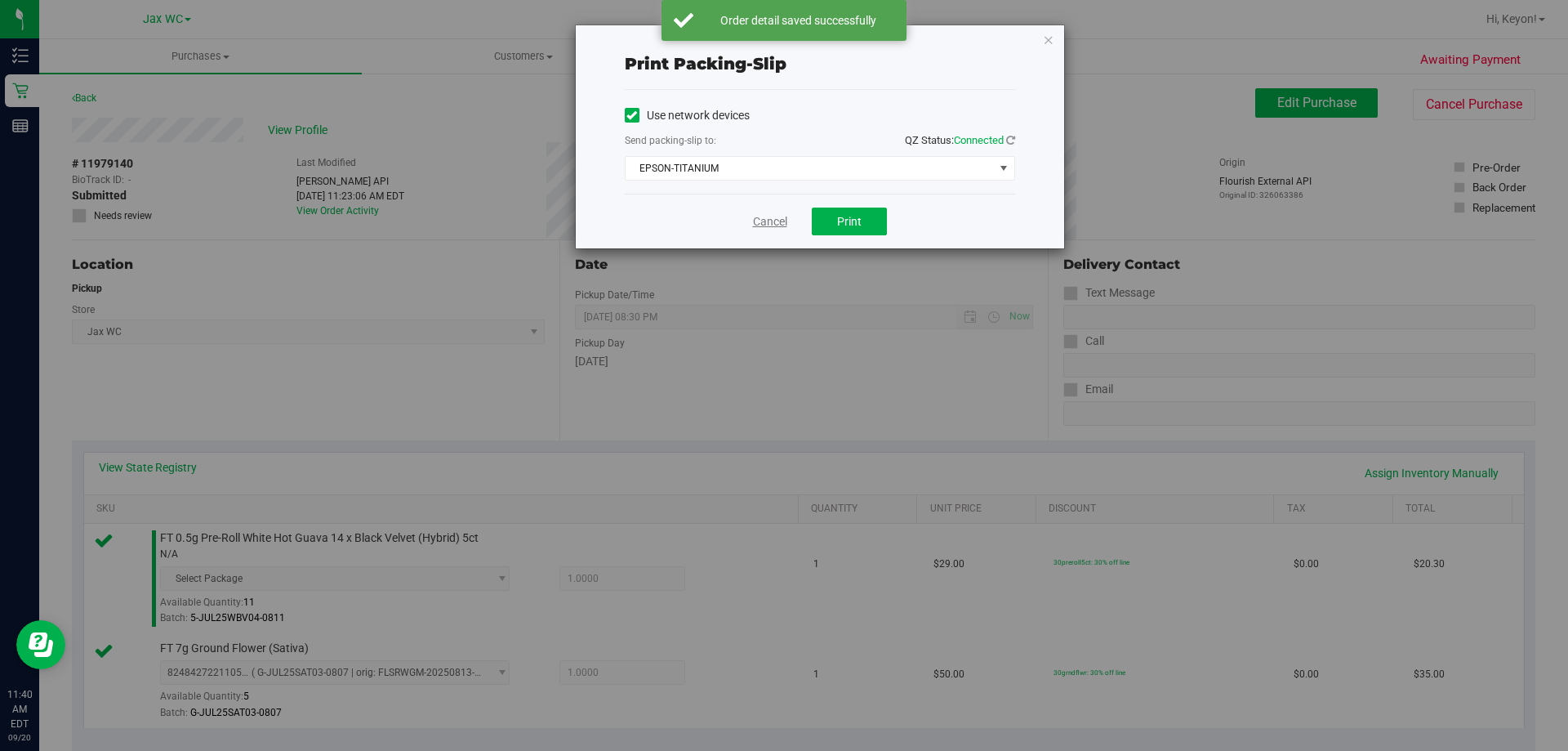
click at [767, 227] on link "Cancel" at bounding box center [771, 221] width 34 height 17
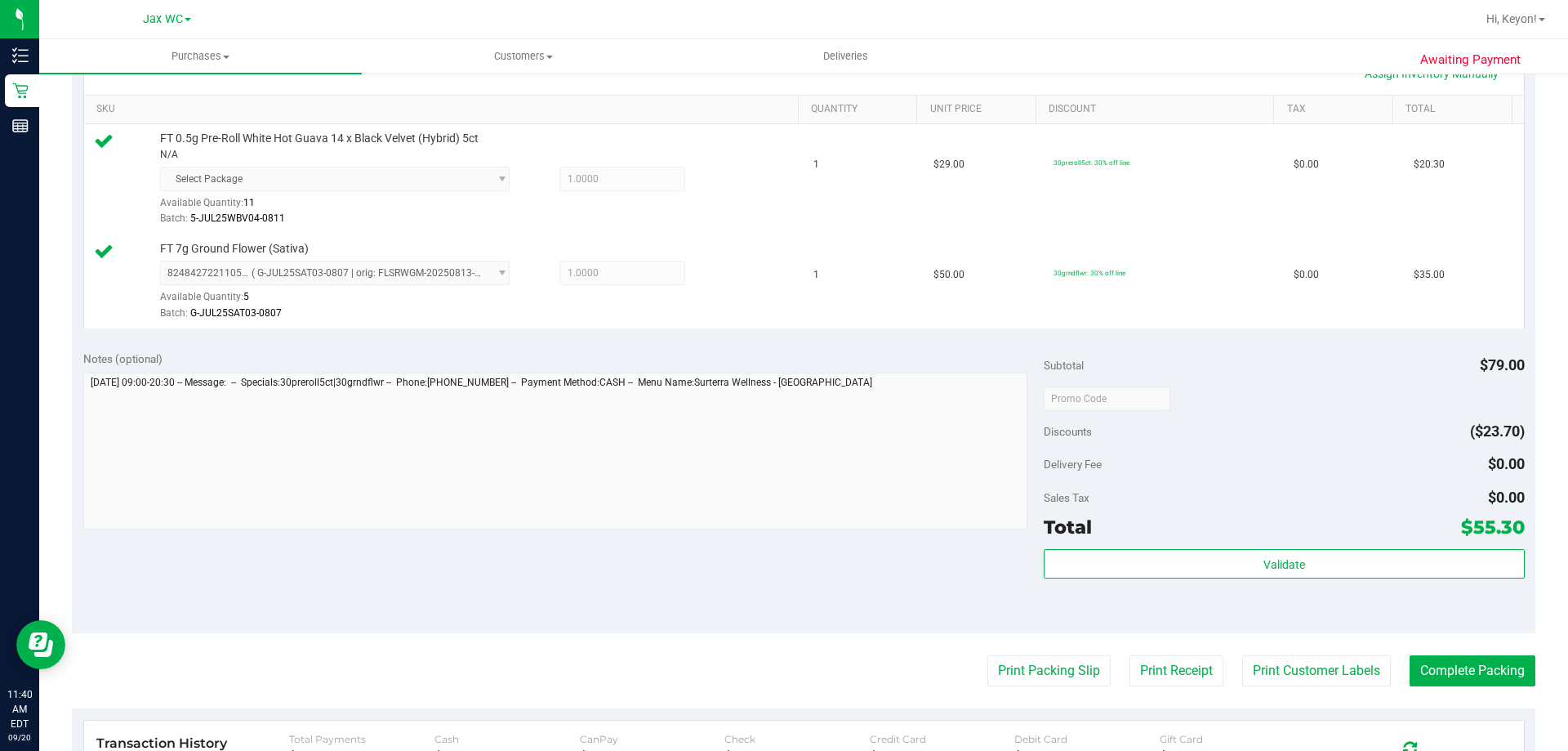
scroll to position [405, 0]
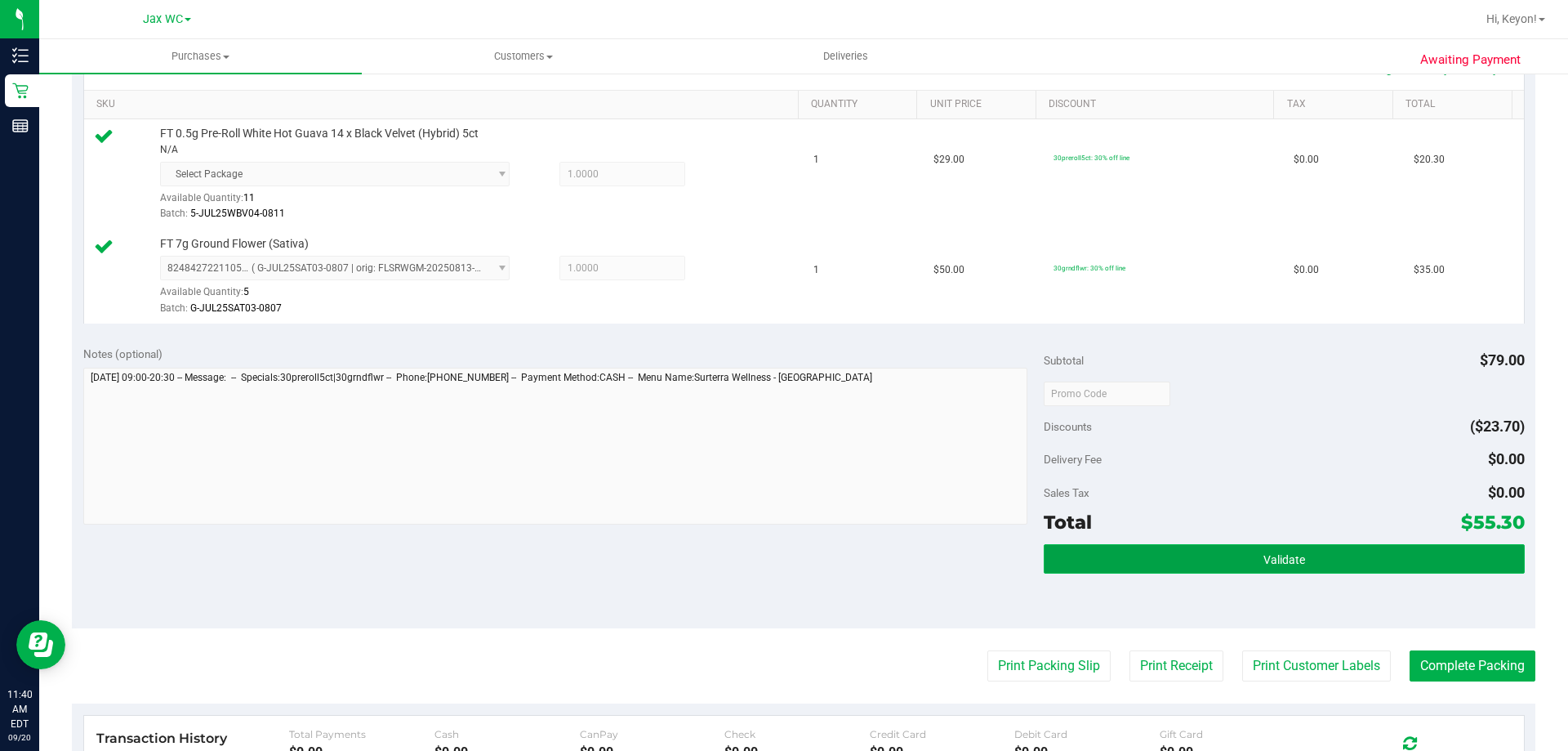
click at [1378, 553] on button "Validate" at bounding box center [1284, 559] width 480 height 29
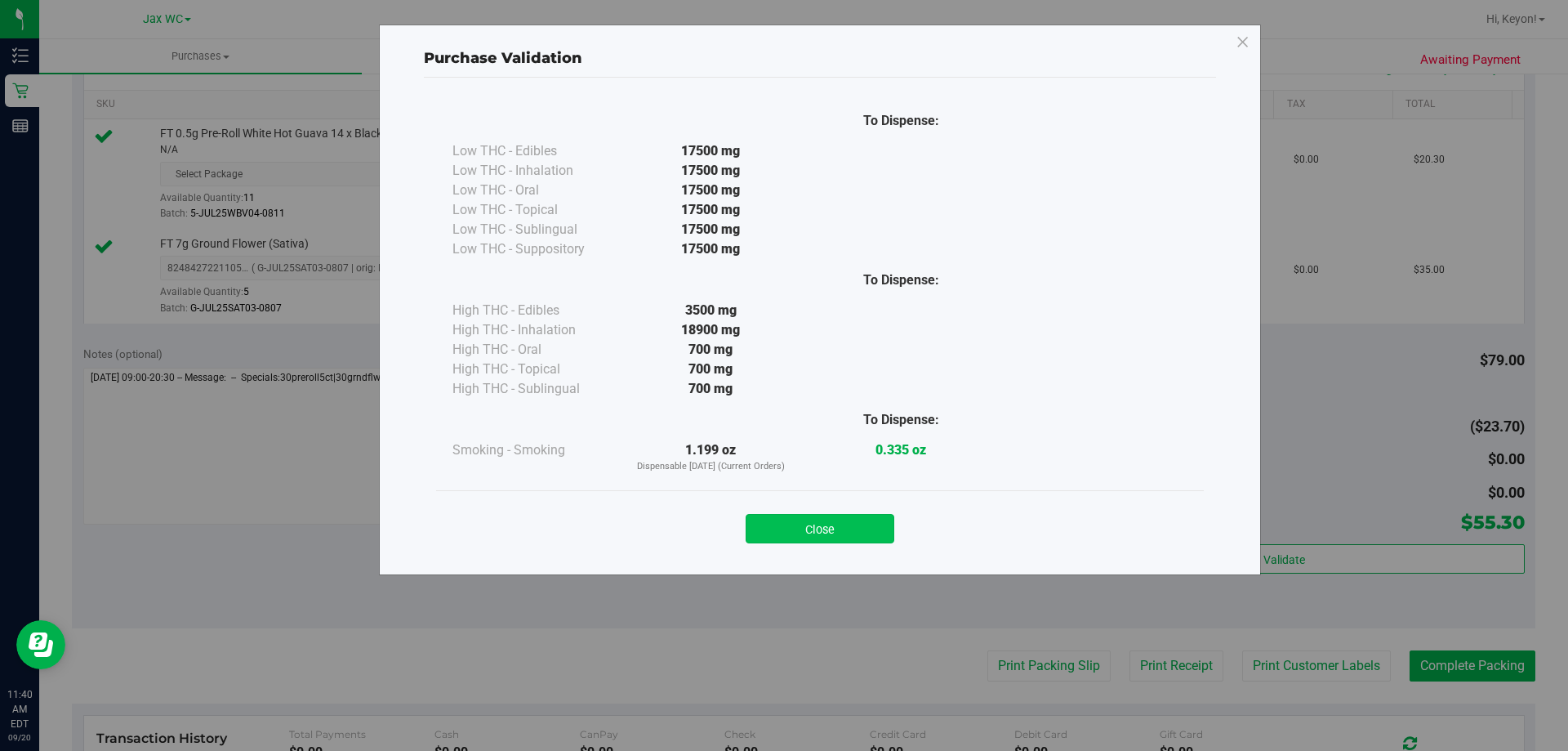
click at [864, 532] on button "Close" at bounding box center [820, 529] width 148 height 29
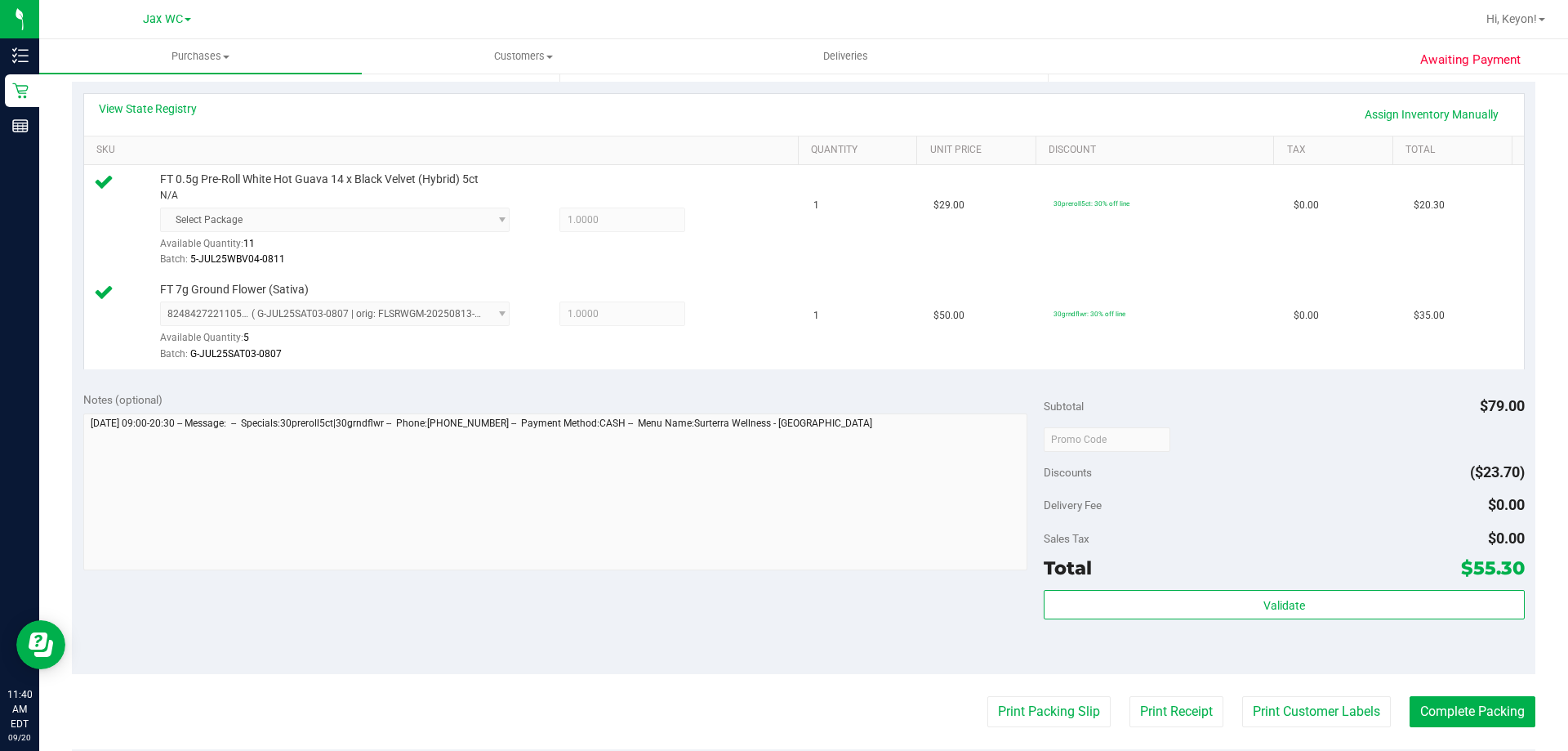
scroll to position [585, 0]
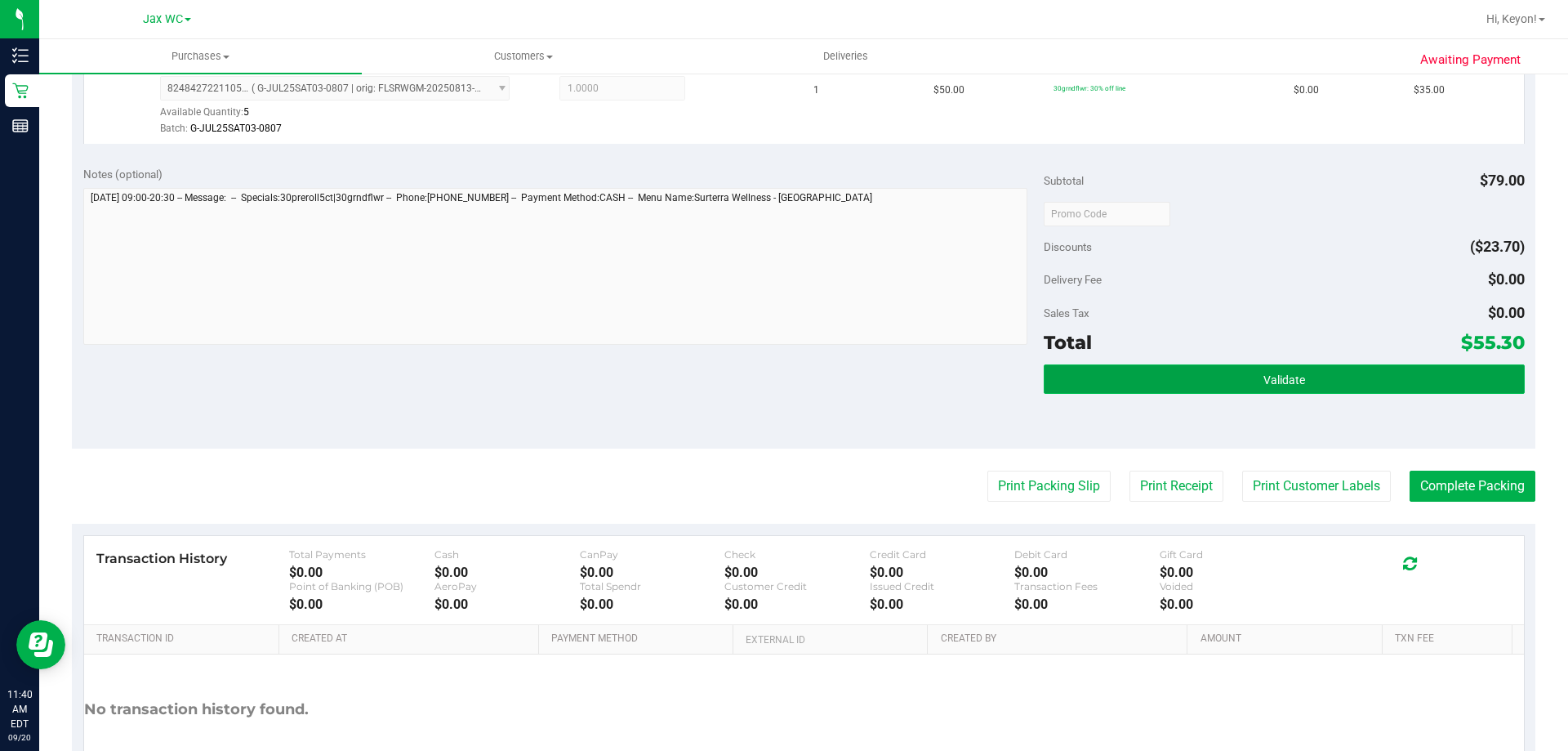
click at [1413, 393] on button "Validate" at bounding box center [1284, 378] width 480 height 29
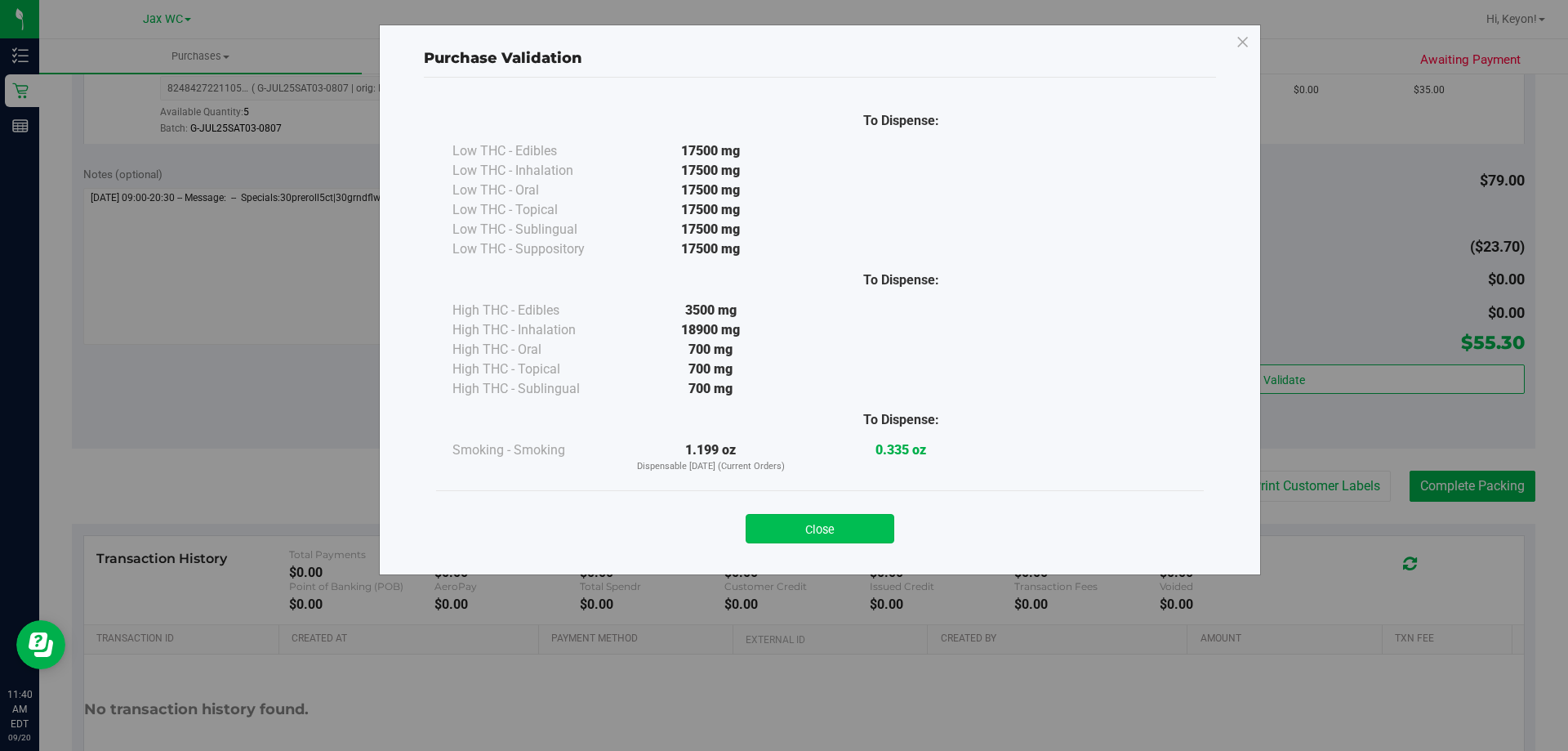
drag, startPoint x: 841, startPoint y: 530, endPoint x: 1050, endPoint y: 521, distance: 209.2
click at [841, 530] on button "Close" at bounding box center [820, 529] width 148 height 29
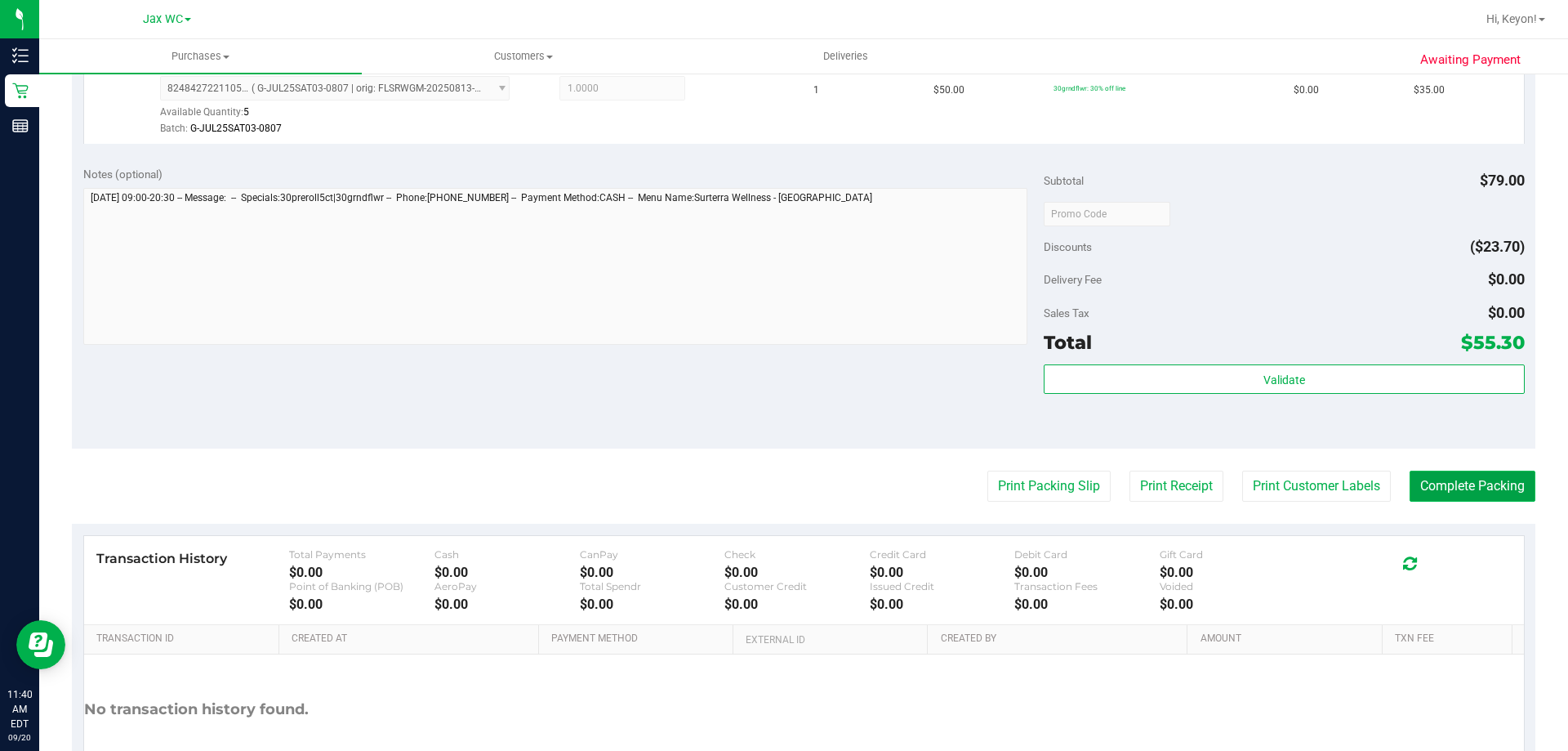
click at [1472, 484] on button "Complete Packing" at bounding box center [1473, 486] width 125 height 31
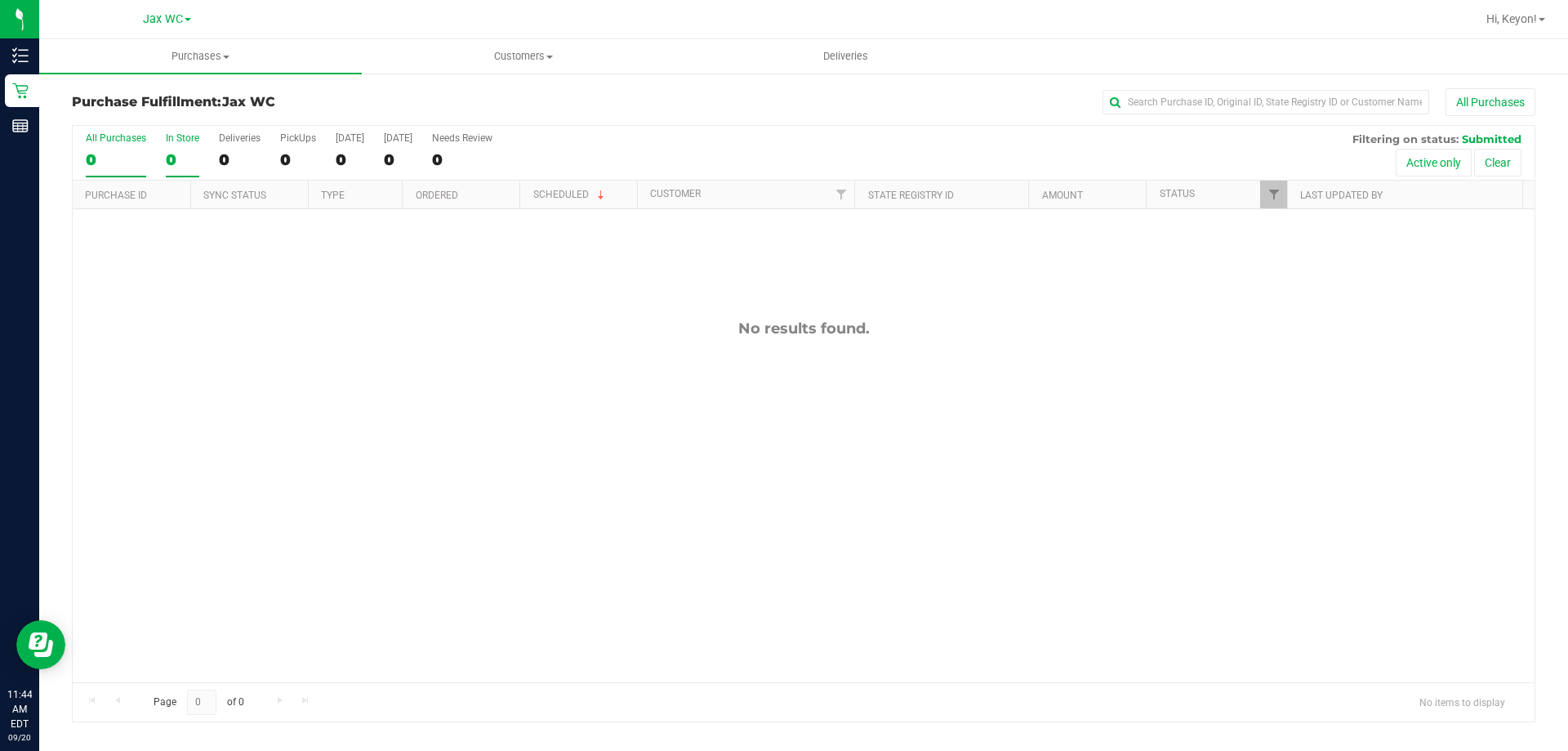
click at [191, 143] on div "In Store" at bounding box center [182, 138] width 33 height 11
click at [0, 0] on input "In Store 0" at bounding box center [0, 0] width 0 height 0
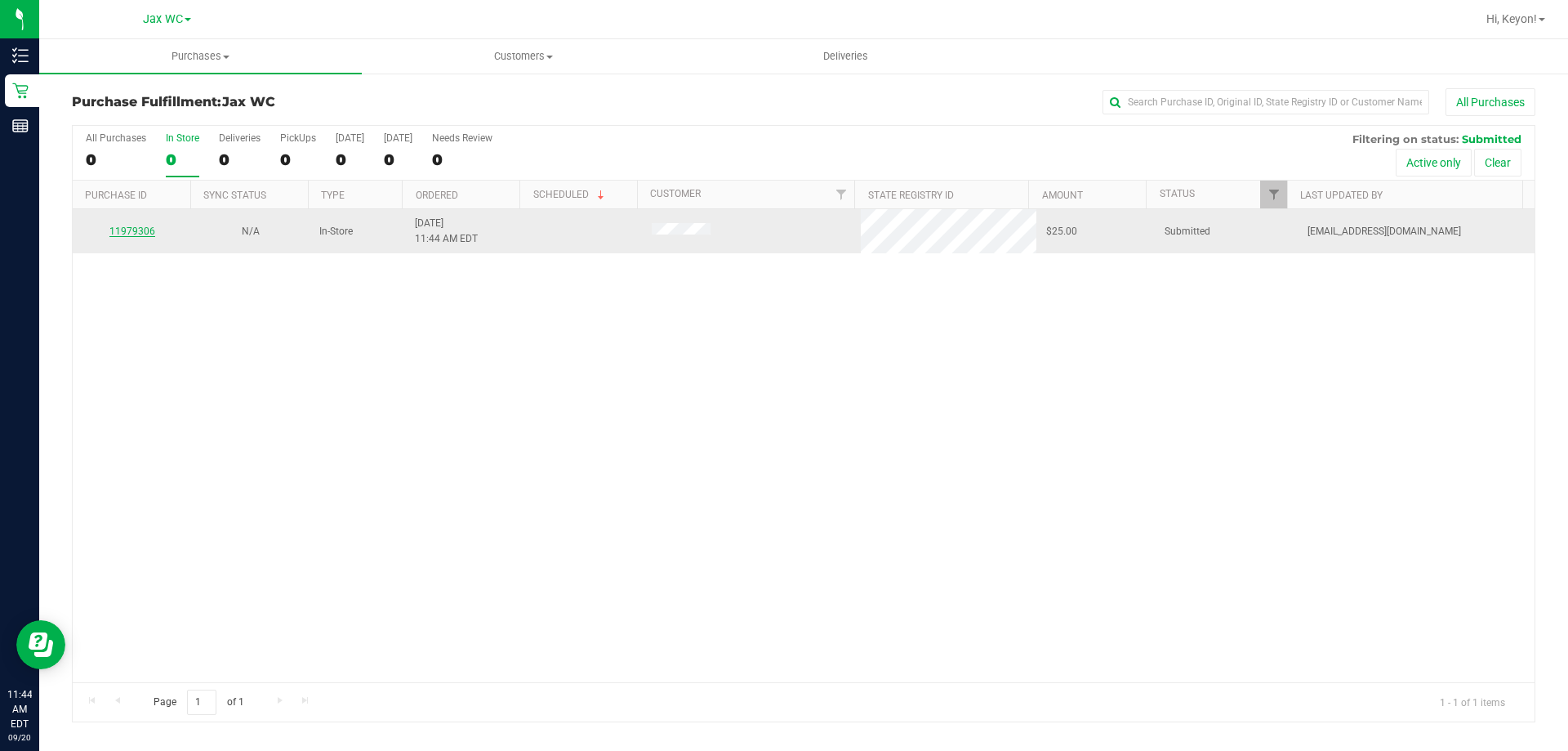
click at [148, 228] on link "11979306" at bounding box center [132, 231] width 46 height 11
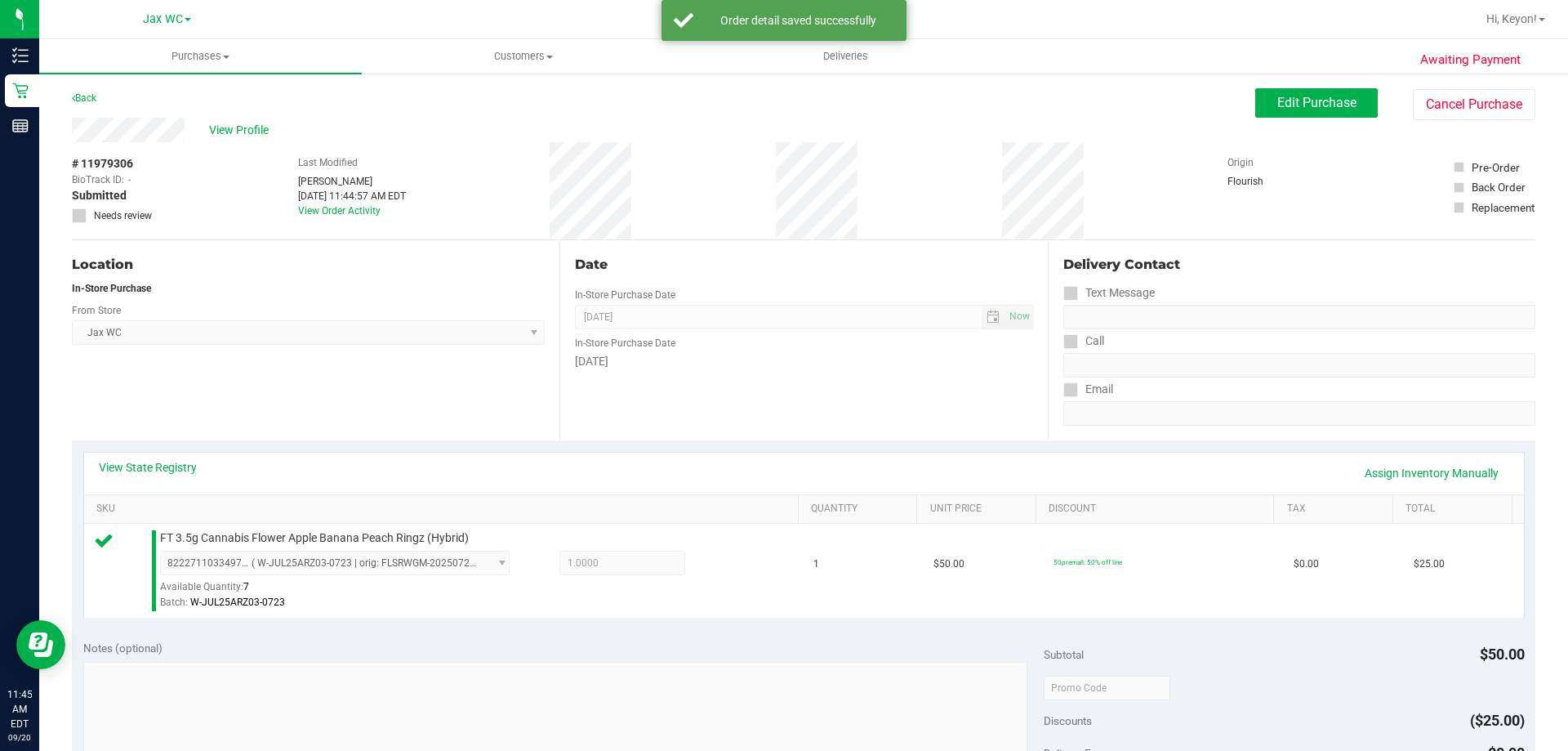
drag, startPoint x: 1568, startPoint y: 278, endPoint x: 1565, endPoint y: 298, distance: 20.2
click at [1566, 298] on div "Purchases Summary of purchases Fulfillment All purchases Customers All customer…" at bounding box center [803, 395] width 1529 height 712
click at [1495, 278] on div "Delivery Contact" at bounding box center [1299, 268] width 472 height 27
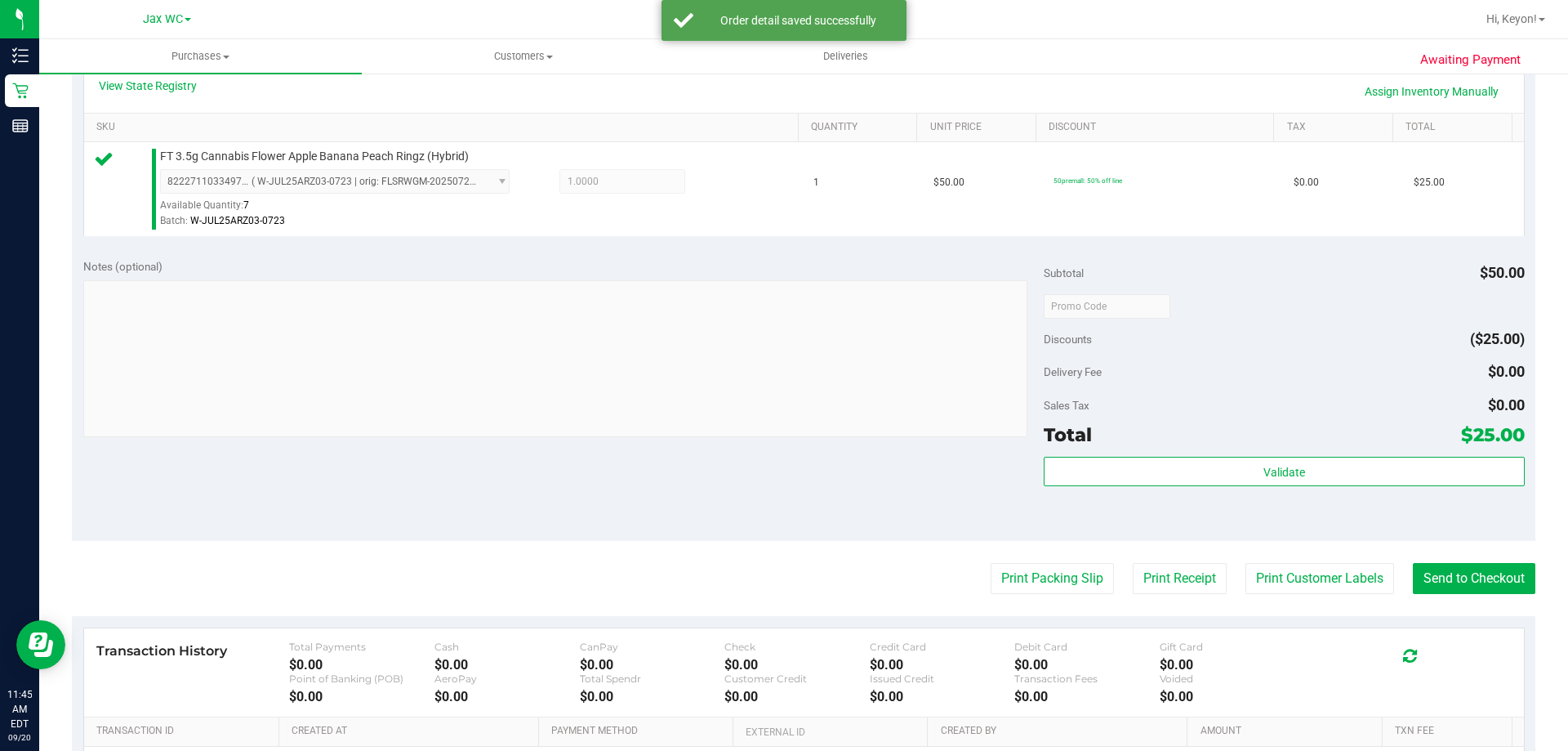
click at [1330, 491] on div "Validate" at bounding box center [1284, 493] width 480 height 73
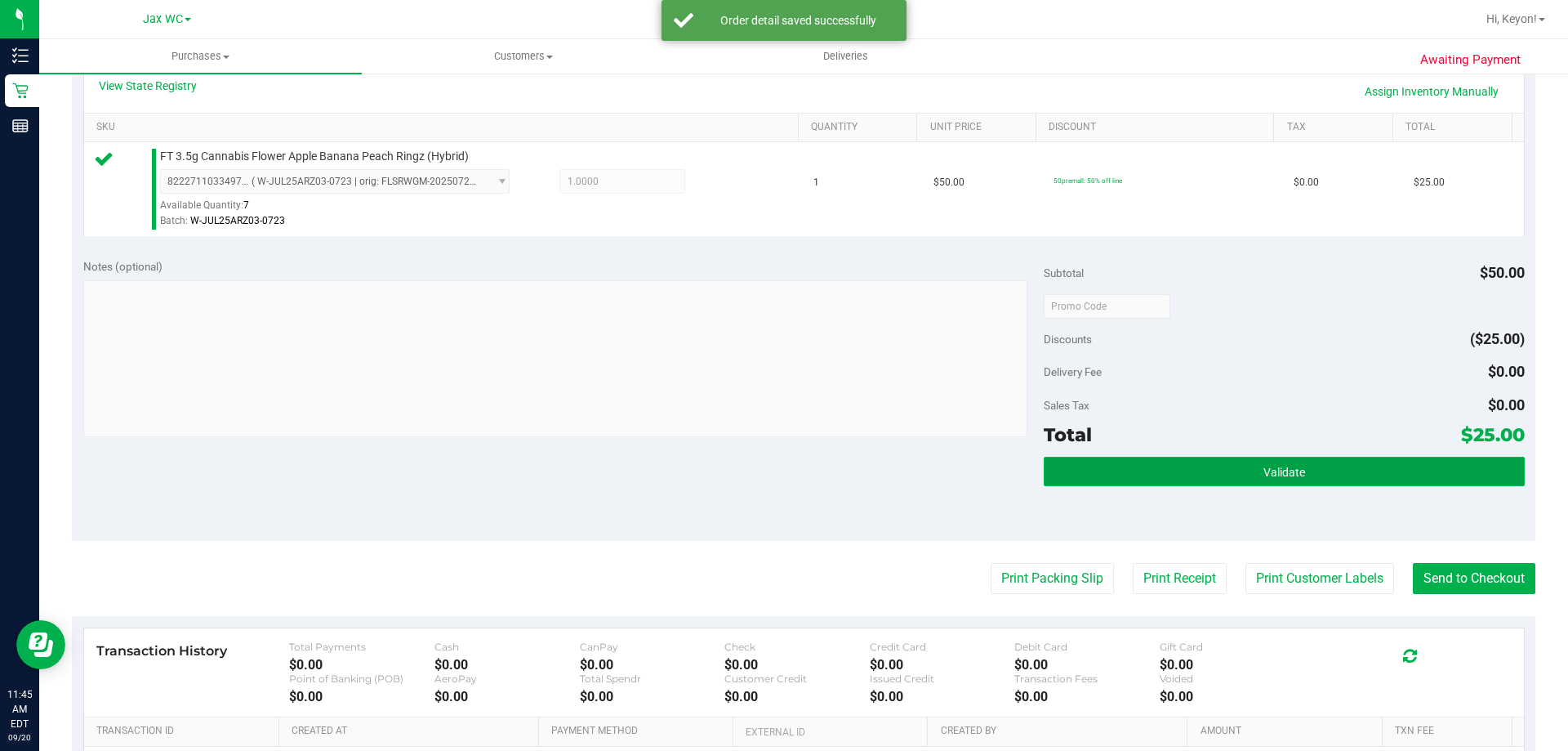
click at [1313, 463] on button "Validate" at bounding box center [1284, 472] width 480 height 29
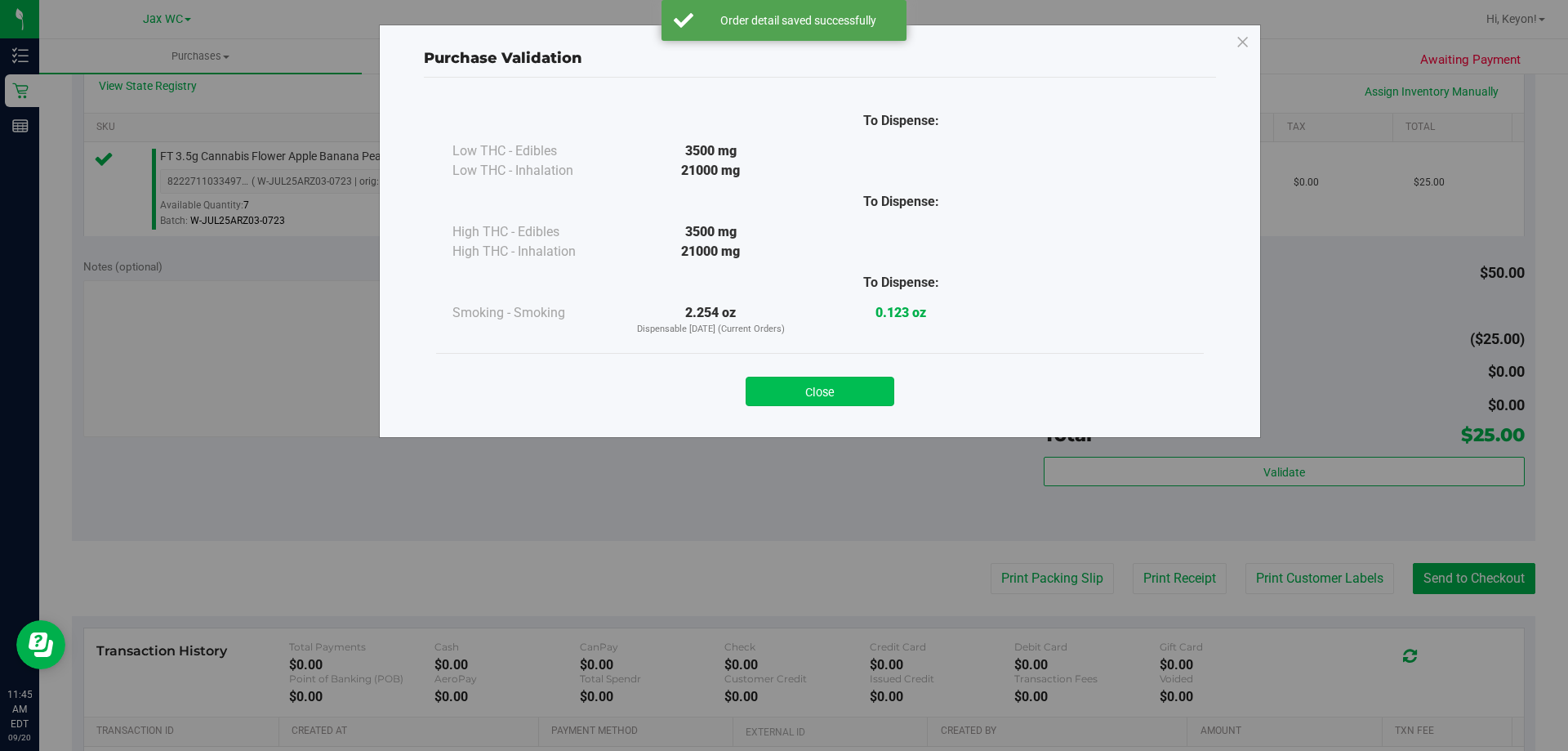
click at [841, 393] on button "Close" at bounding box center [820, 391] width 148 height 29
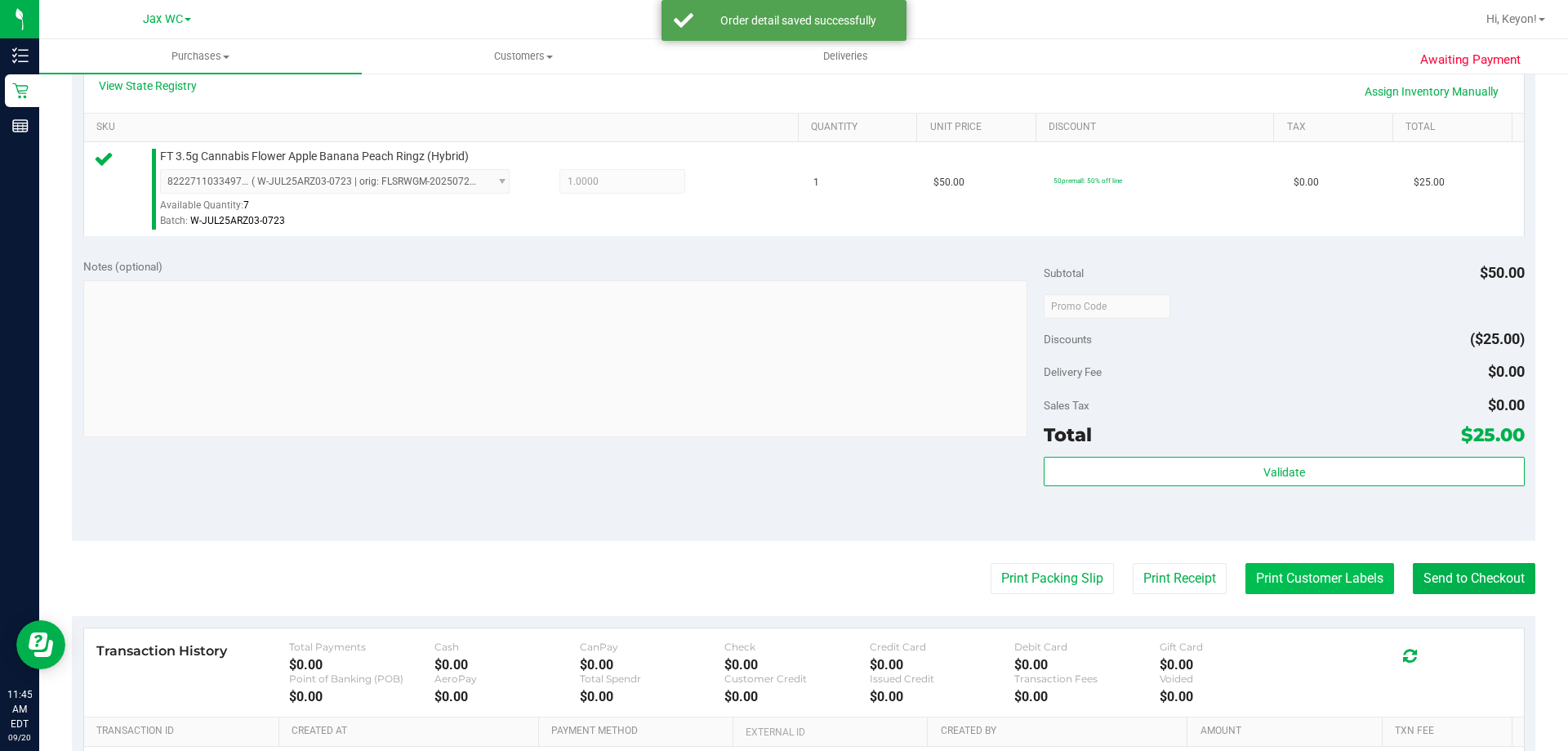
click at [1340, 582] on button "Print Customer Labels" at bounding box center [1320, 578] width 148 height 31
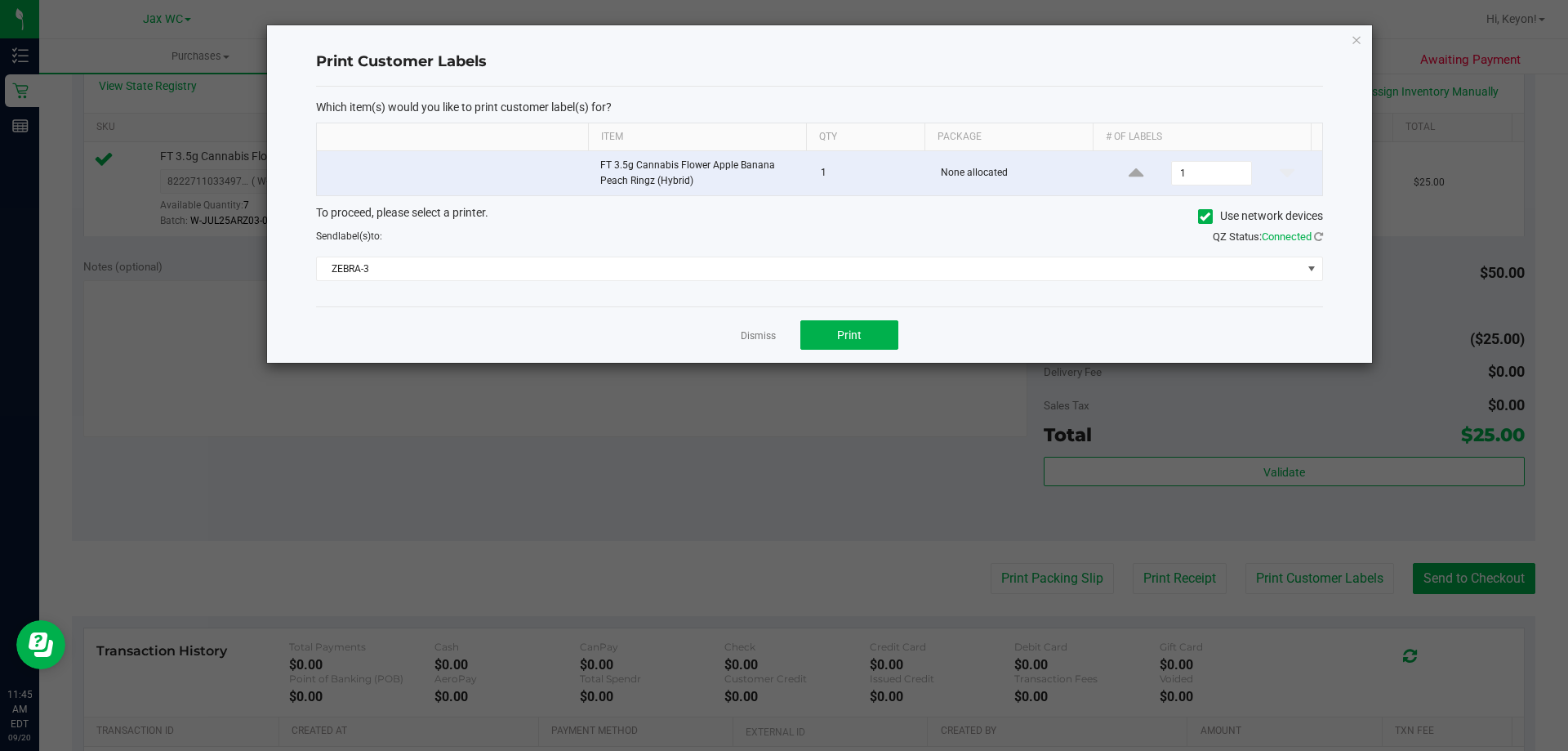
click at [762, 288] on div "Which item(s) would you like to print customer label(s) for? Item Qty Package #…" at bounding box center [820, 197] width 1007 height 221
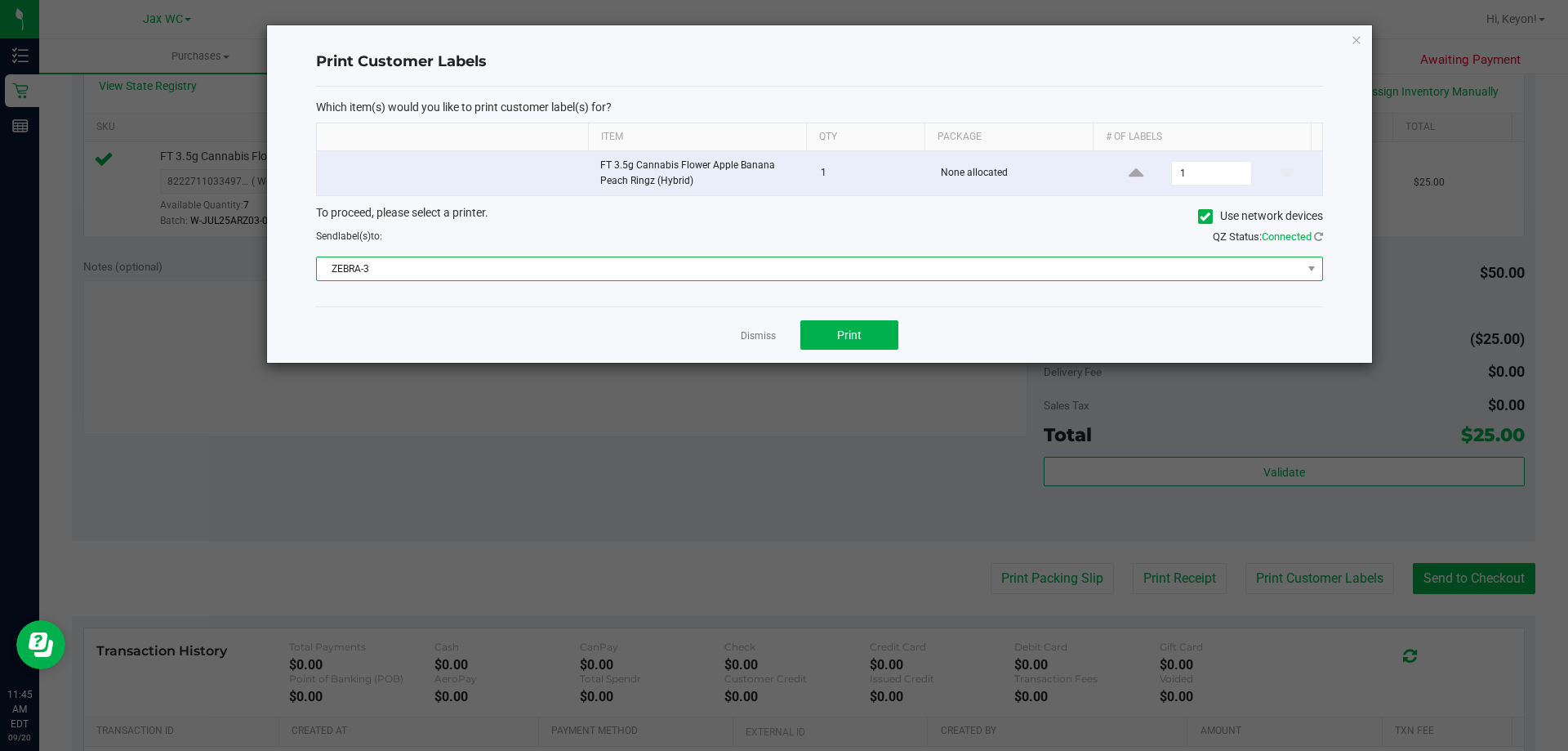
click at [754, 277] on span "ZEBRA-3" at bounding box center [810, 269] width 985 height 23
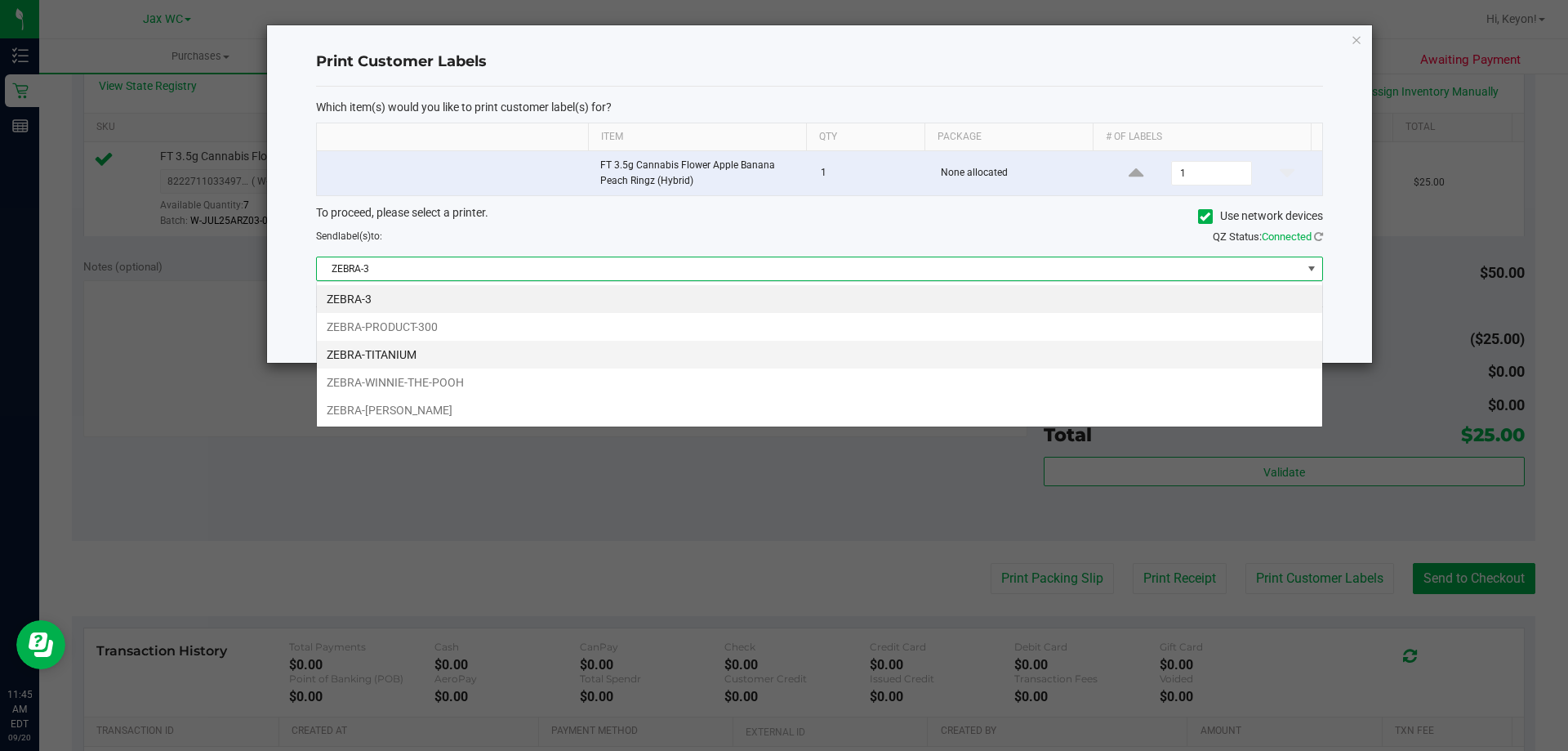
scroll to position [25, 1006]
click at [512, 358] on li "ZEBRA-TITANIUM" at bounding box center [820, 354] width 1005 height 28
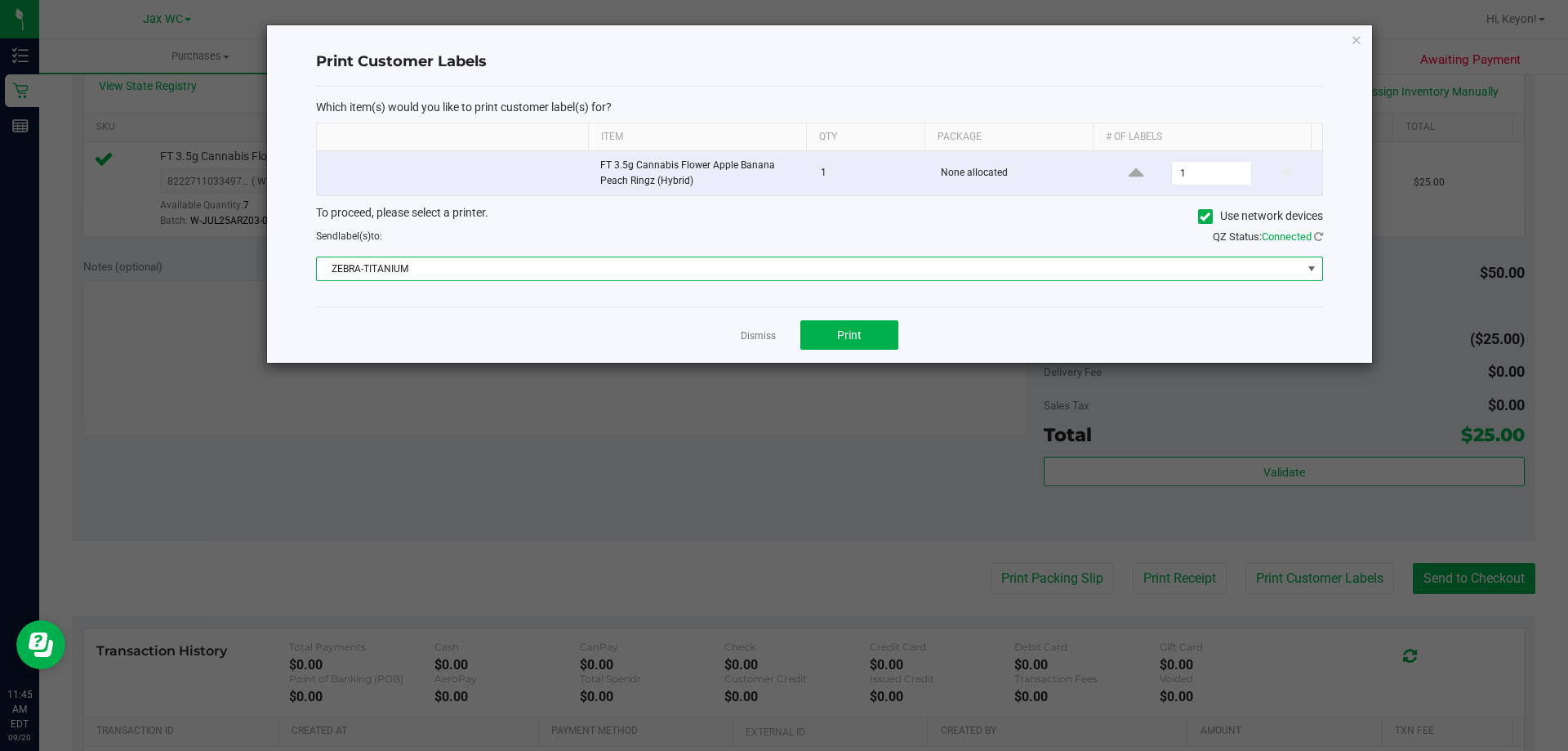
click at [515, 334] on div "Dismiss Print" at bounding box center [820, 334] width 1007 height 56
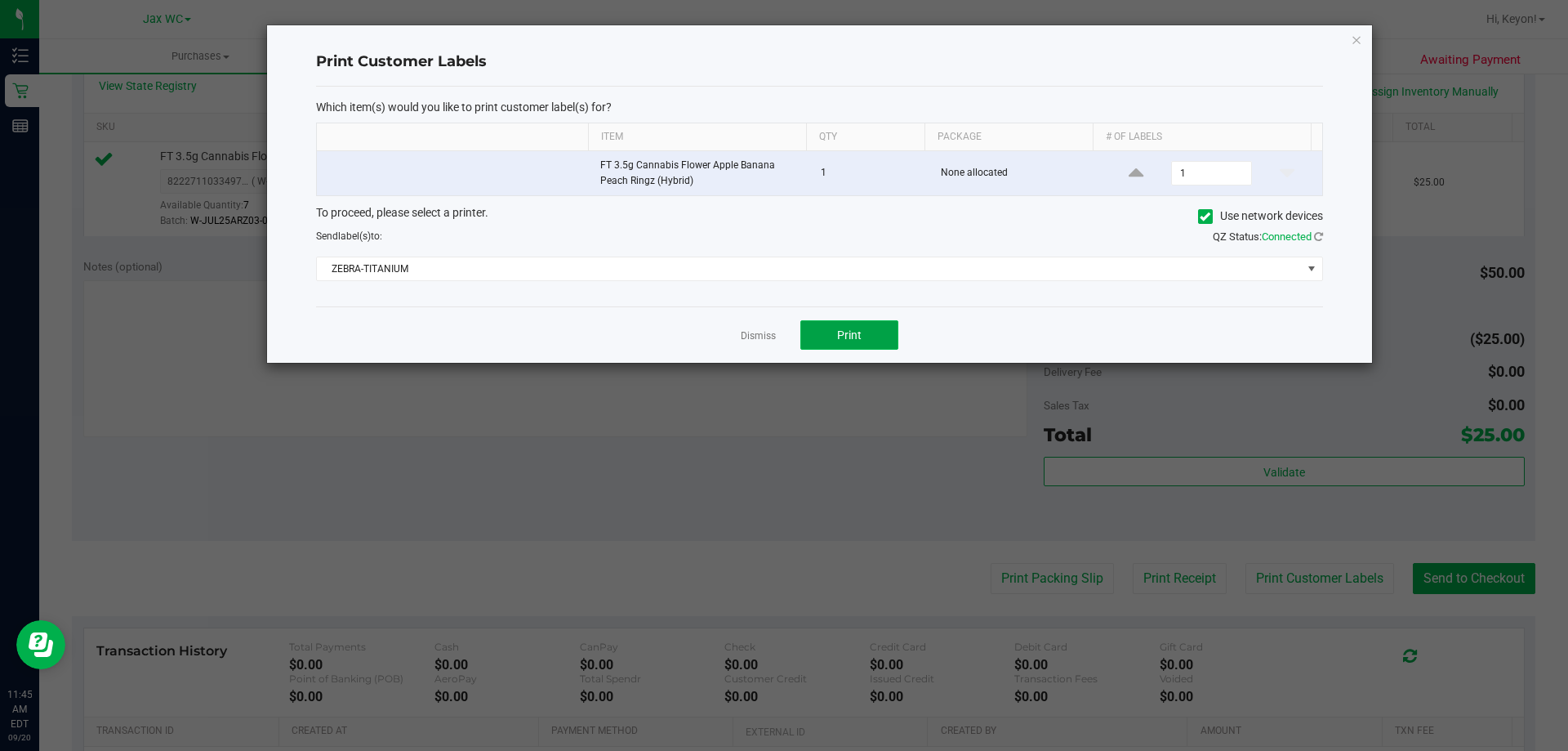
click at [860, 333] on span "Print" at bounding box center [850, 336] width 25 height 13
click at [754, 331] on link "Dismiss" at bounding box center [758, 336] width 35 height 14
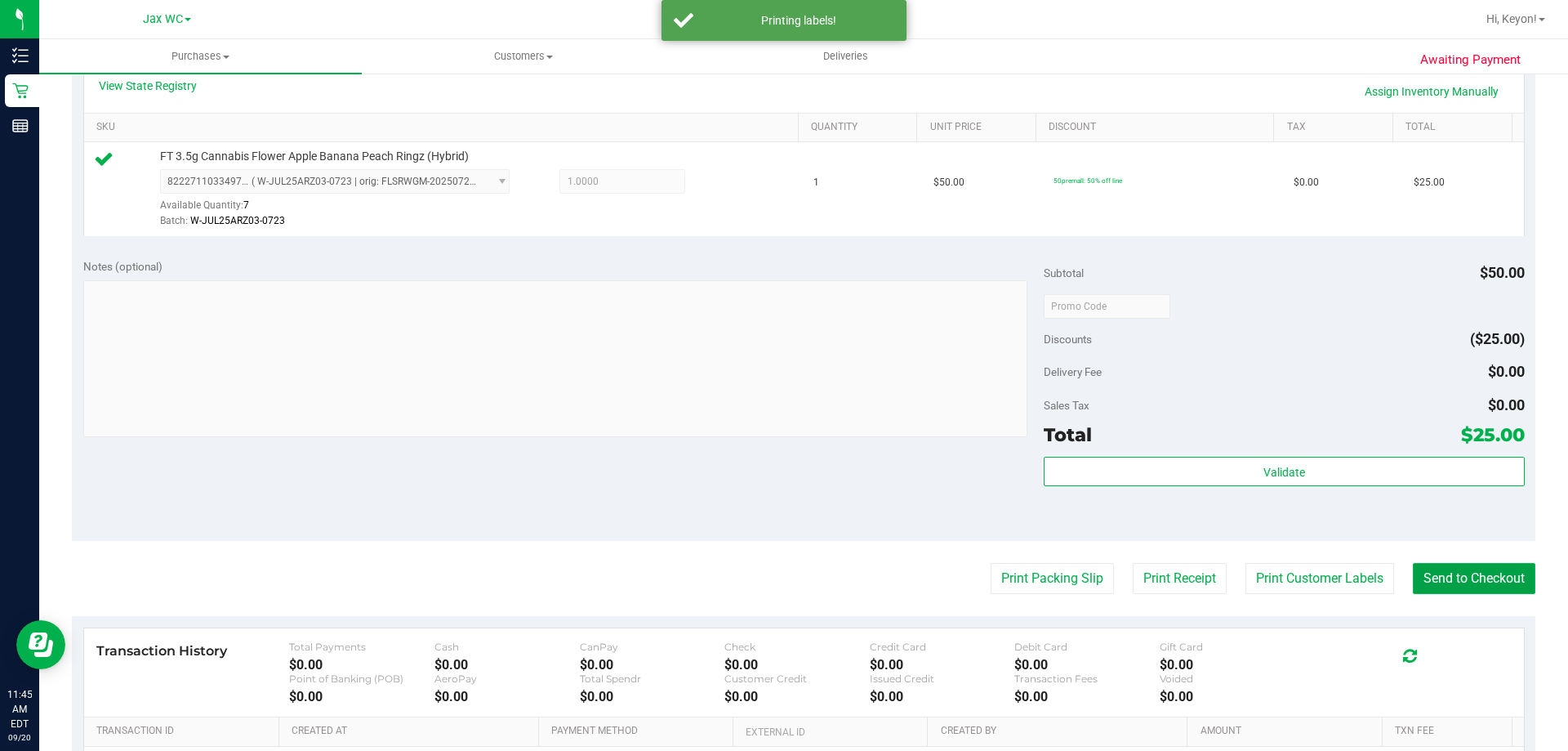
click at [1444, 579] on button "Send to Checkout" at bounding box center [1474, 578] width 123 height 31
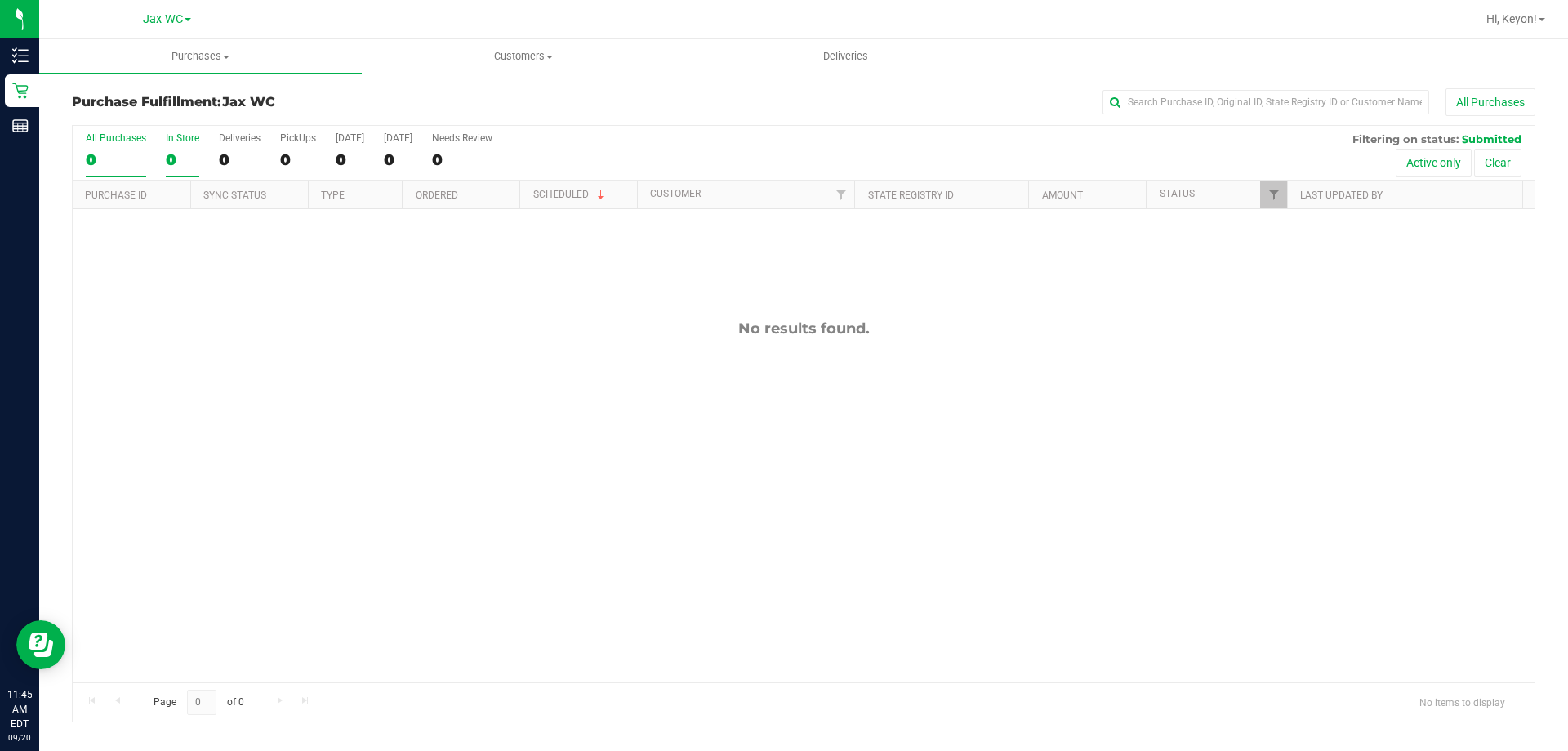
click at [178, 151] on div "0" at bounding box center [182, 160] width 33 height 19
click at [0, 0] on input "In Store 0" at bounding box center [0, 0] width 0 height 0
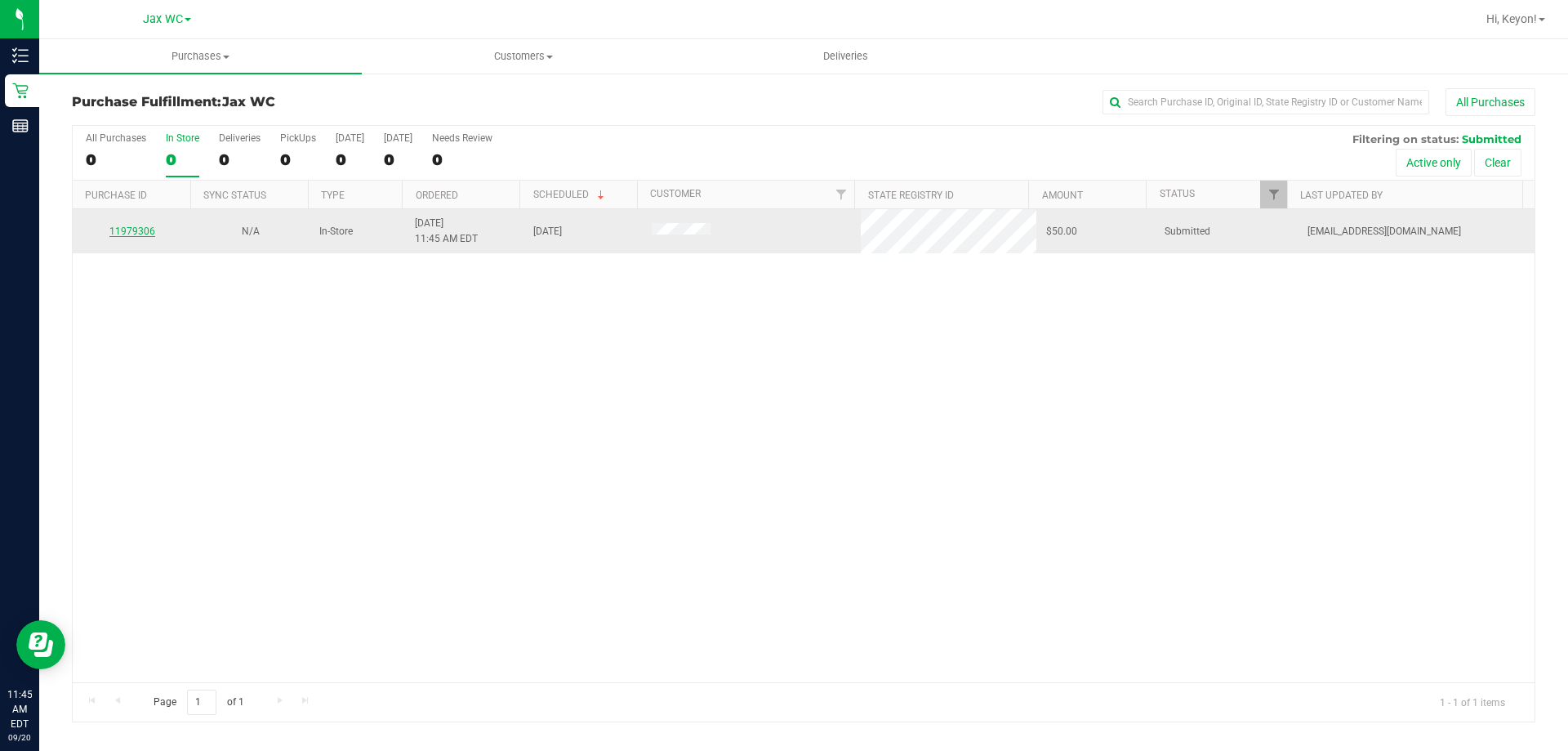
click at [144, 231] on link "11979306" at bounding box center [132, 231] width 46 height 11
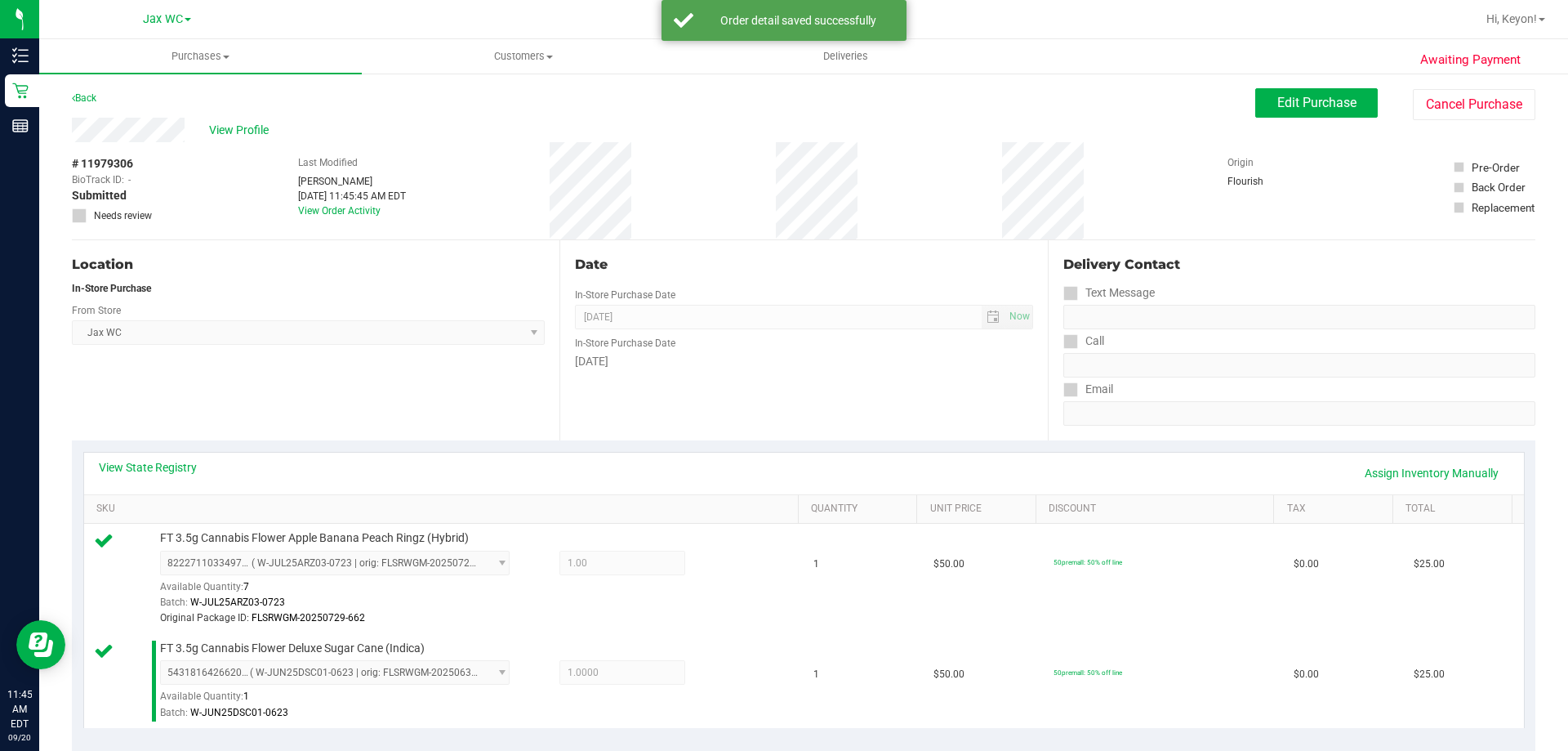
scroll to position [456, 0]
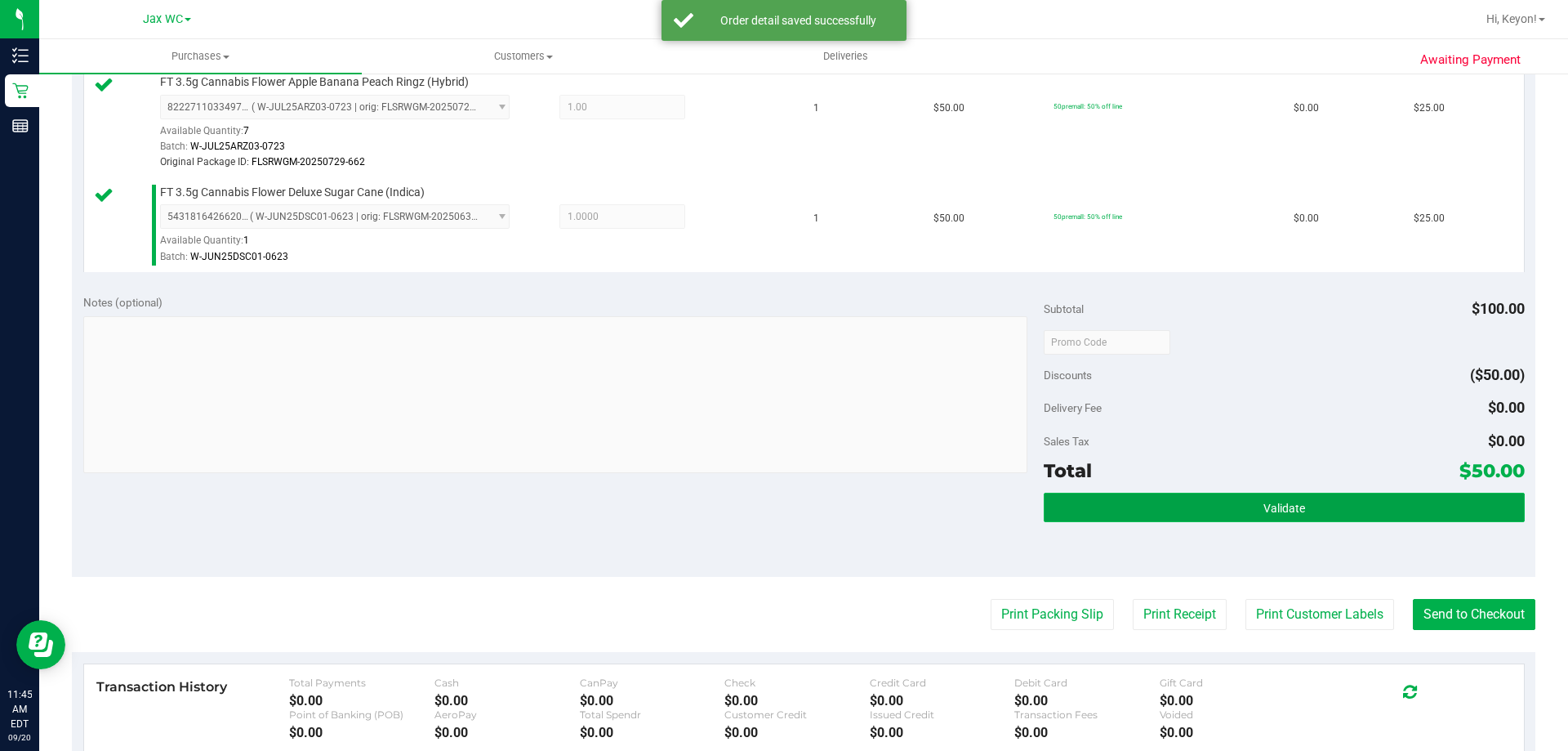
click at [1321, 499] on button "Validate" at bounding box center [1284, 507] width 480 height 29
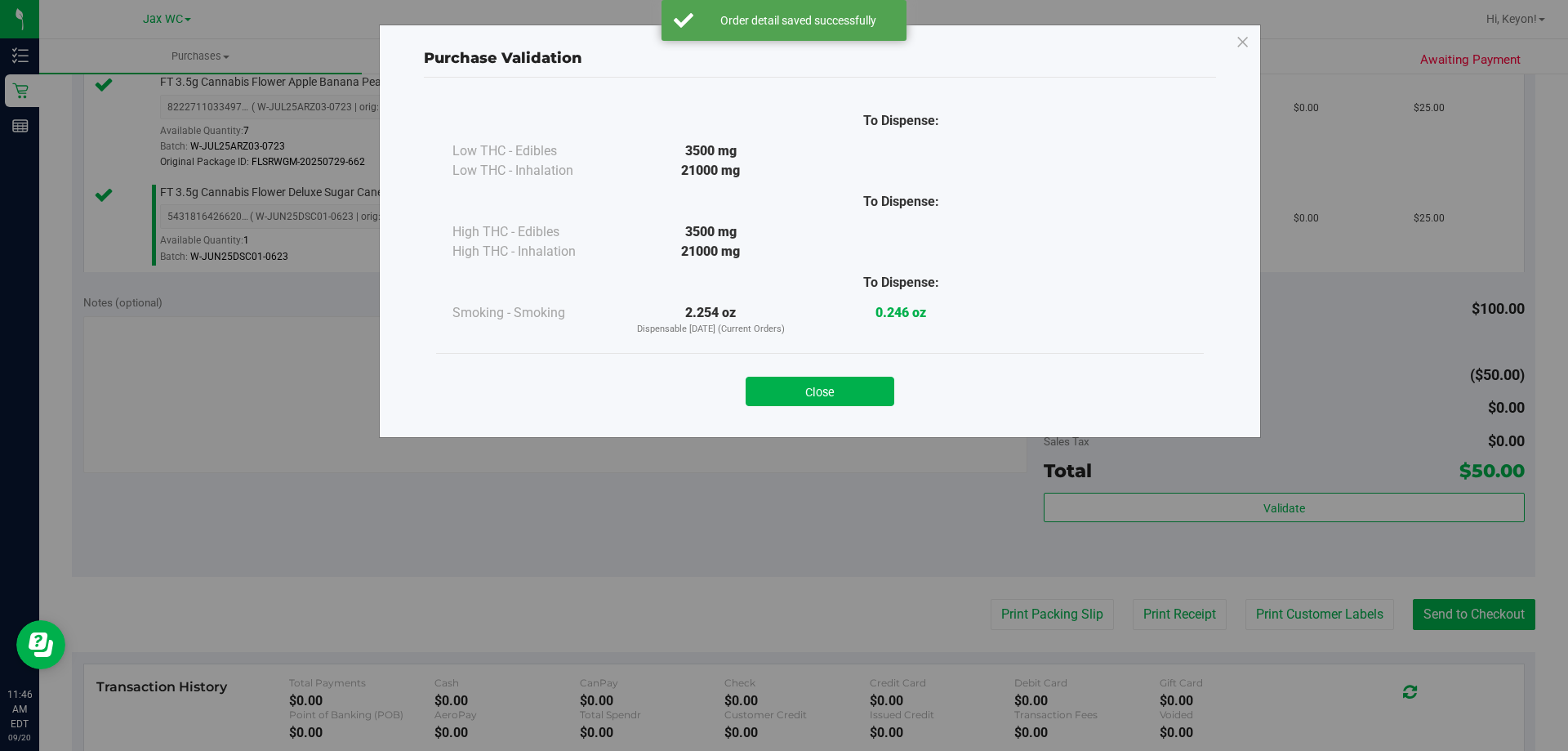
drag, startPoint x: 827, startPoint y: 382, endPoint x: 1157, endPoint y: 488, distance: 346.6
click at [827, 386] on button "Close" at bounding box center [820, 391] width 148 height 29
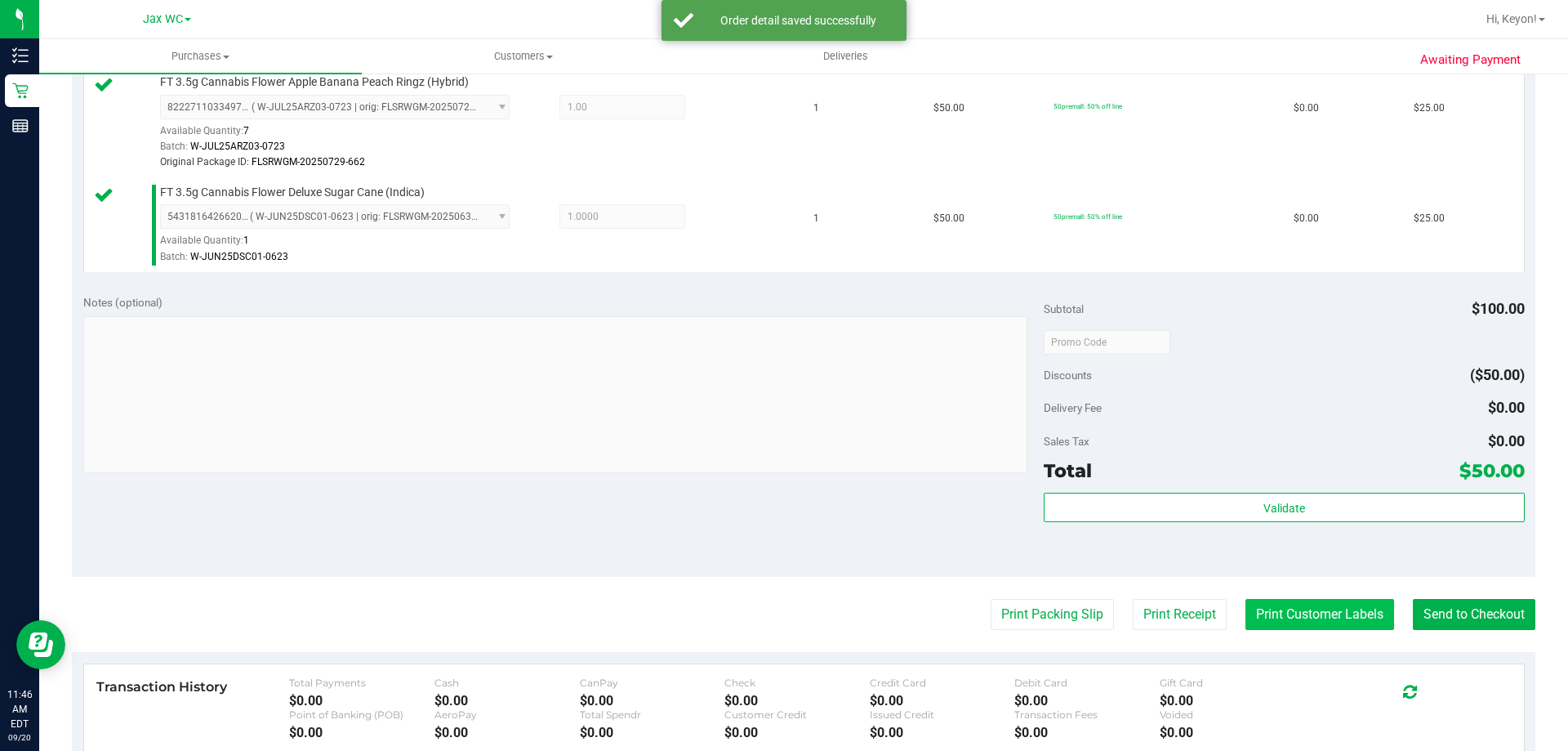
click at [1276, 614] on button "Print Customer Labels" at bounding box center [1320, 614] width 148 height 31
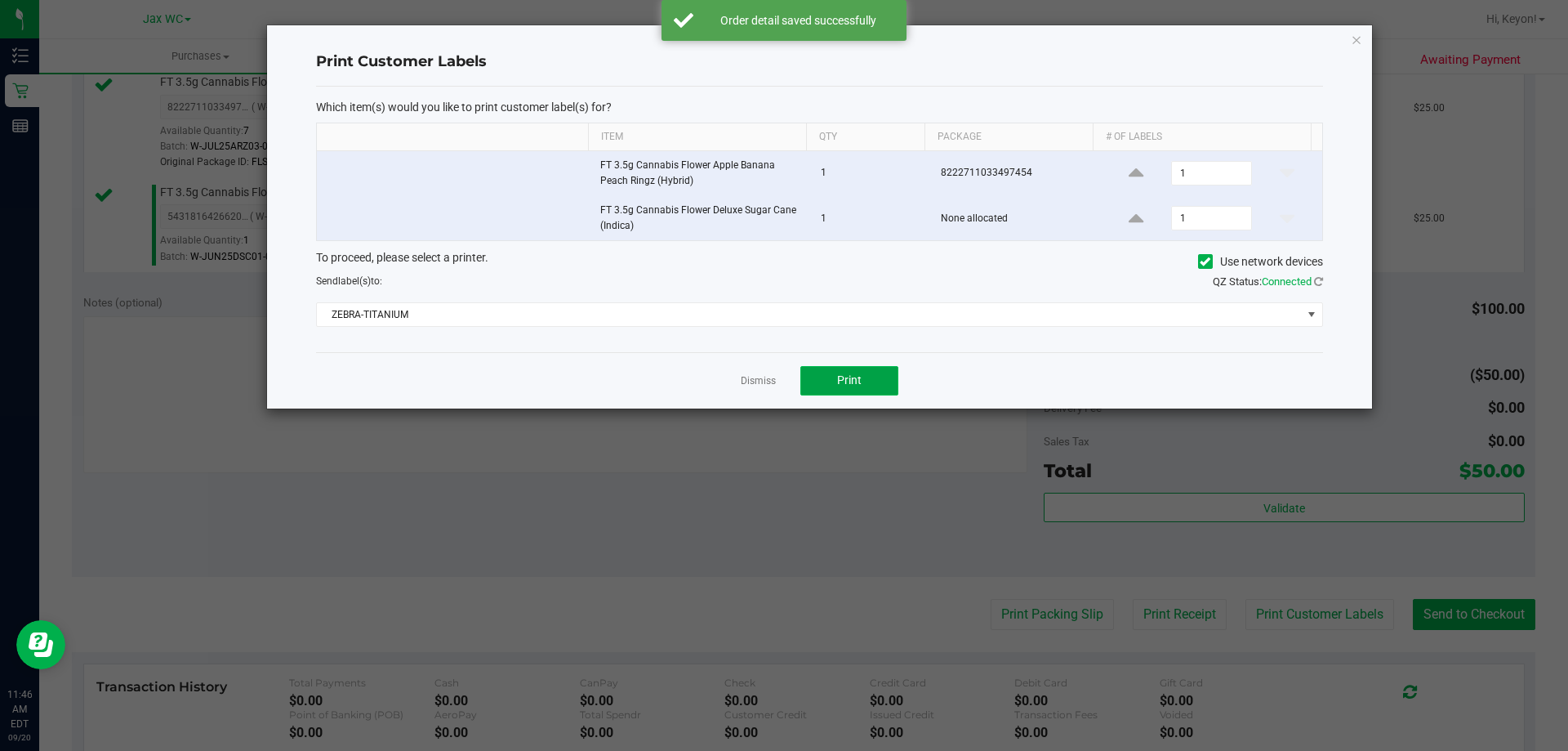
click at [850, 381] on span "Print" at bounding box center [850, 380] width 25 height 13
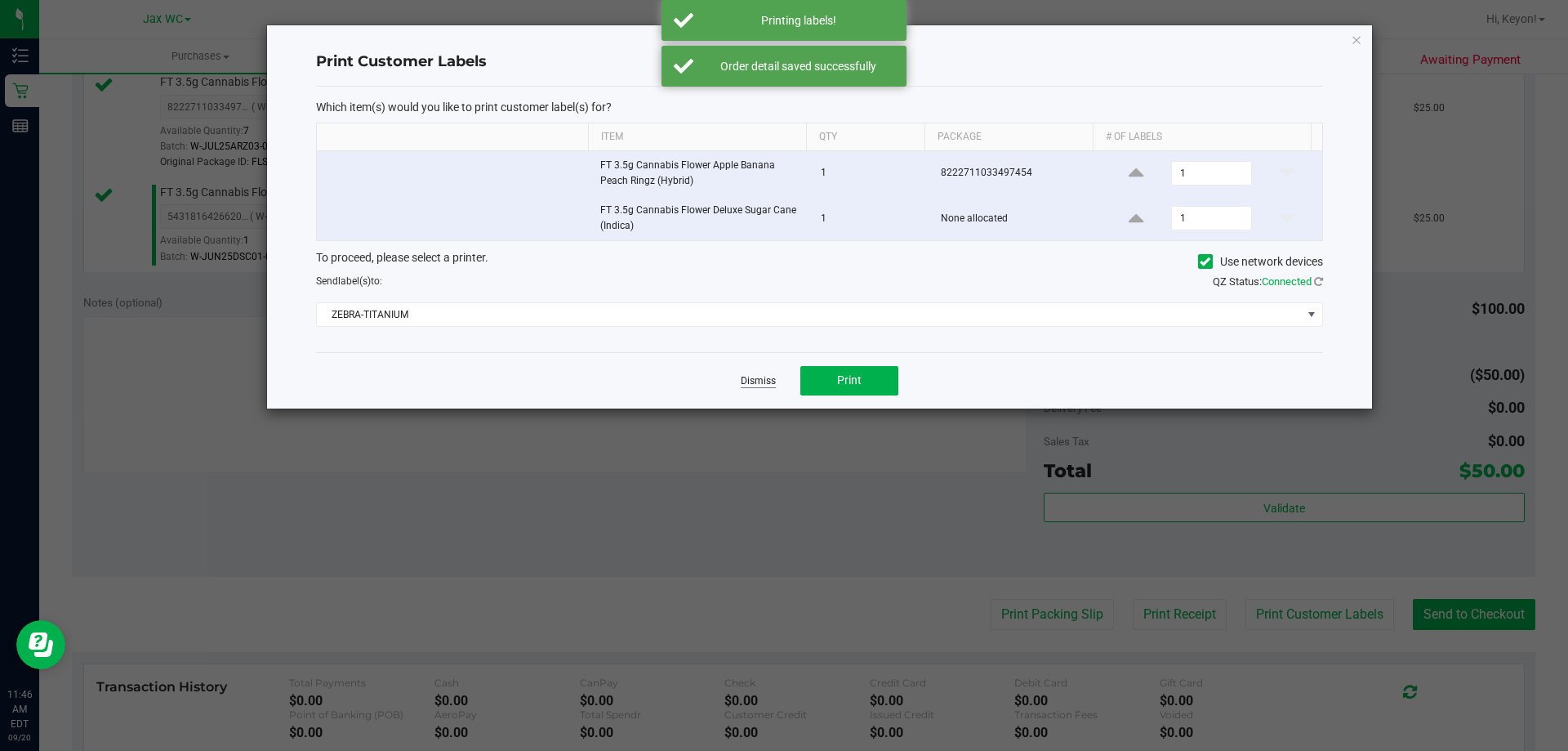
click at [765, 379] on link "Dismiss" at bounding box center [758, 381] width 35 height 14
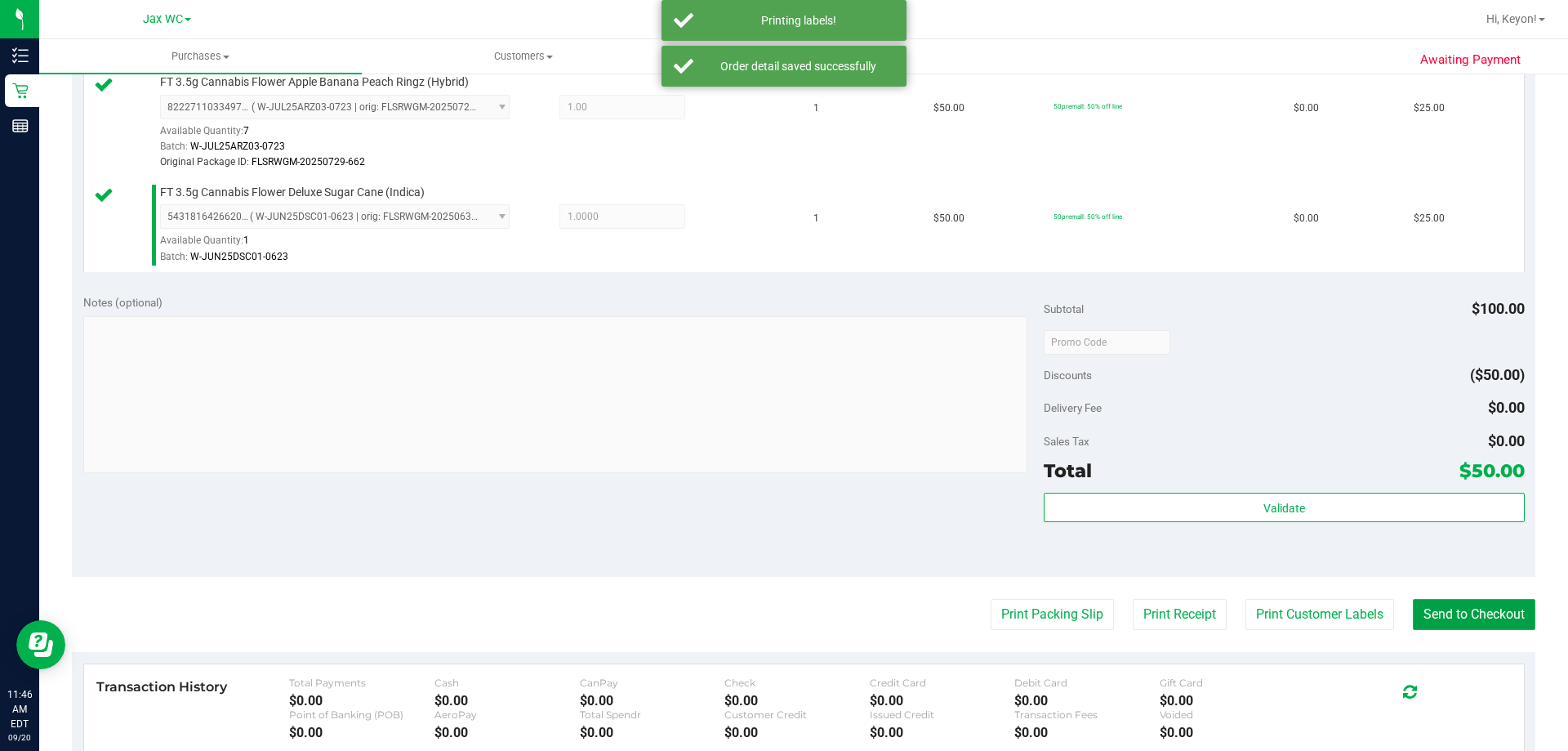
click at [1462, 622] on button "Send to Checkout" at bounding box center [1474, 614] width 123 height 31
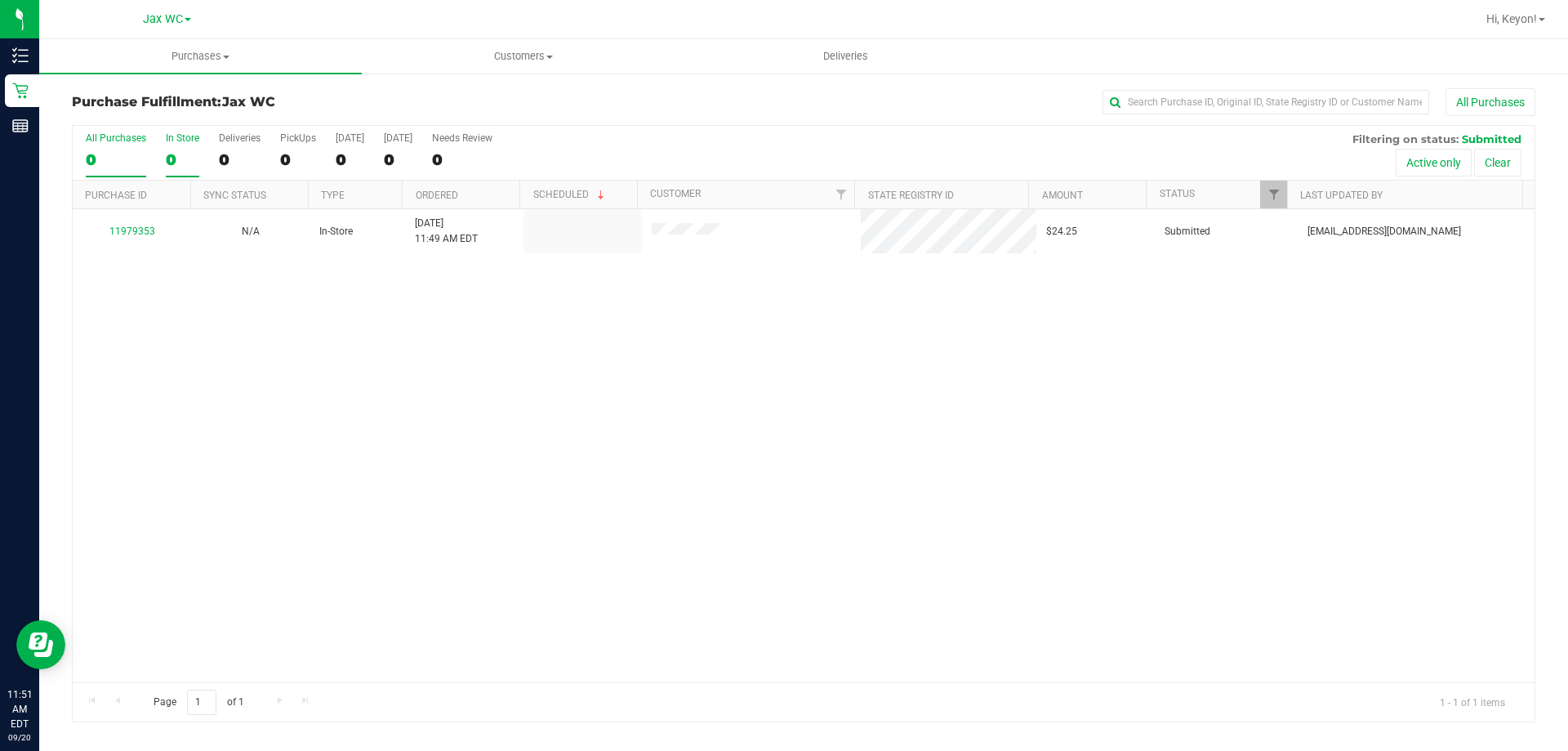
click at [182, 162] on div "0" at bounding box center [182, 160] width 33 height 19
click at [0, 0] on input "In Store 0" at bounding box center [0, 0] width 0 height 0
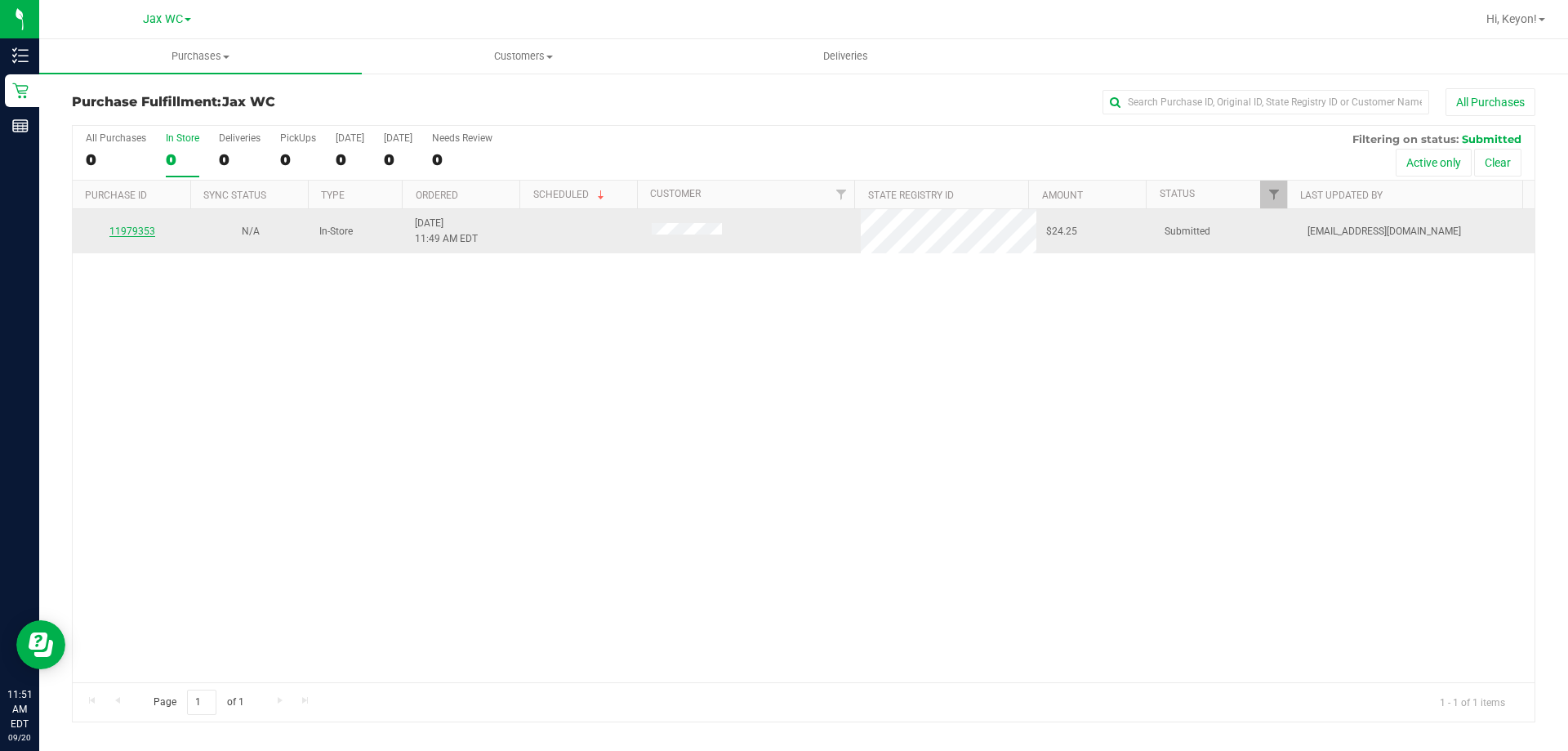
click at [145, 231] on link "11979353" at bounding box center [132, 231] width 46 height 11
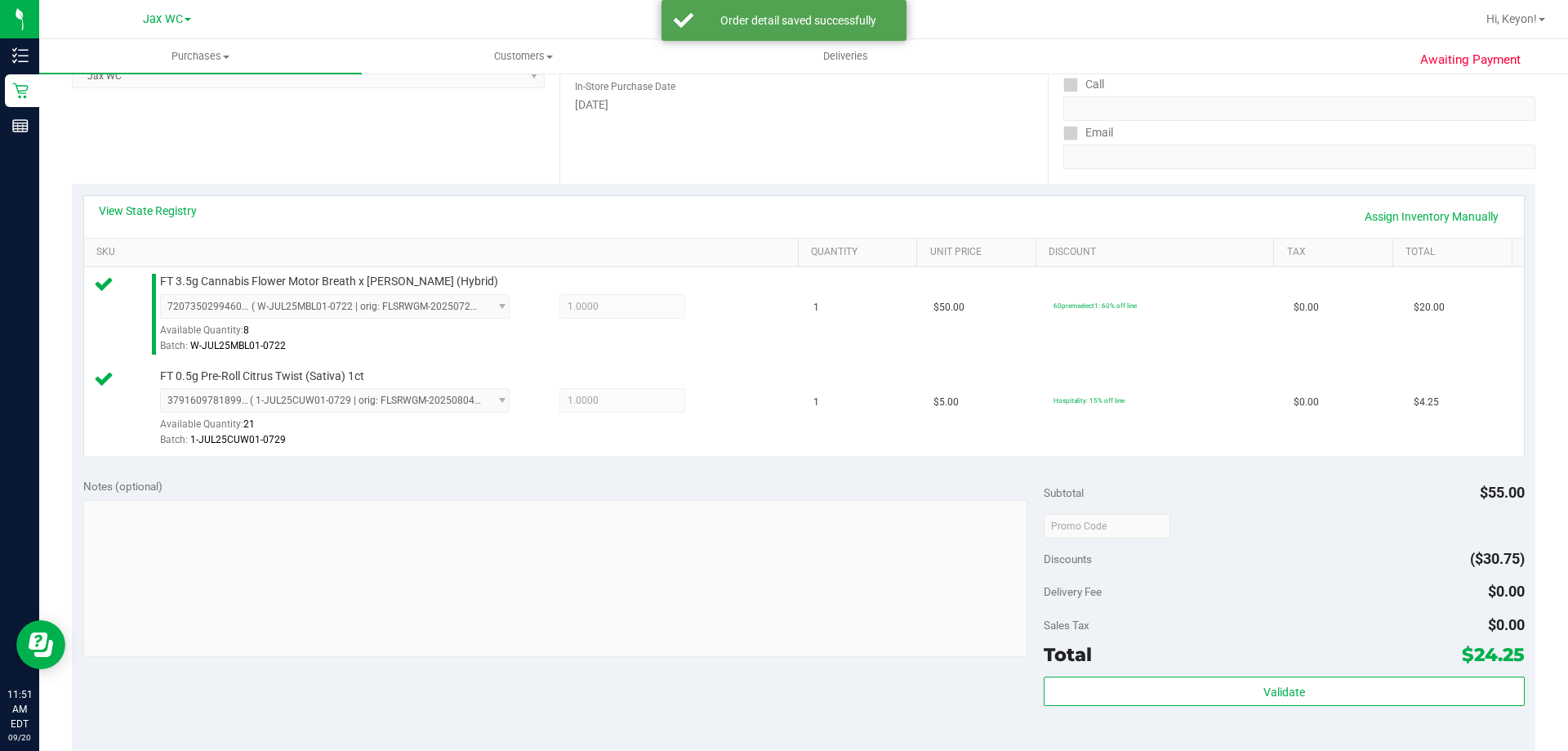
scroll to position [536, 0]
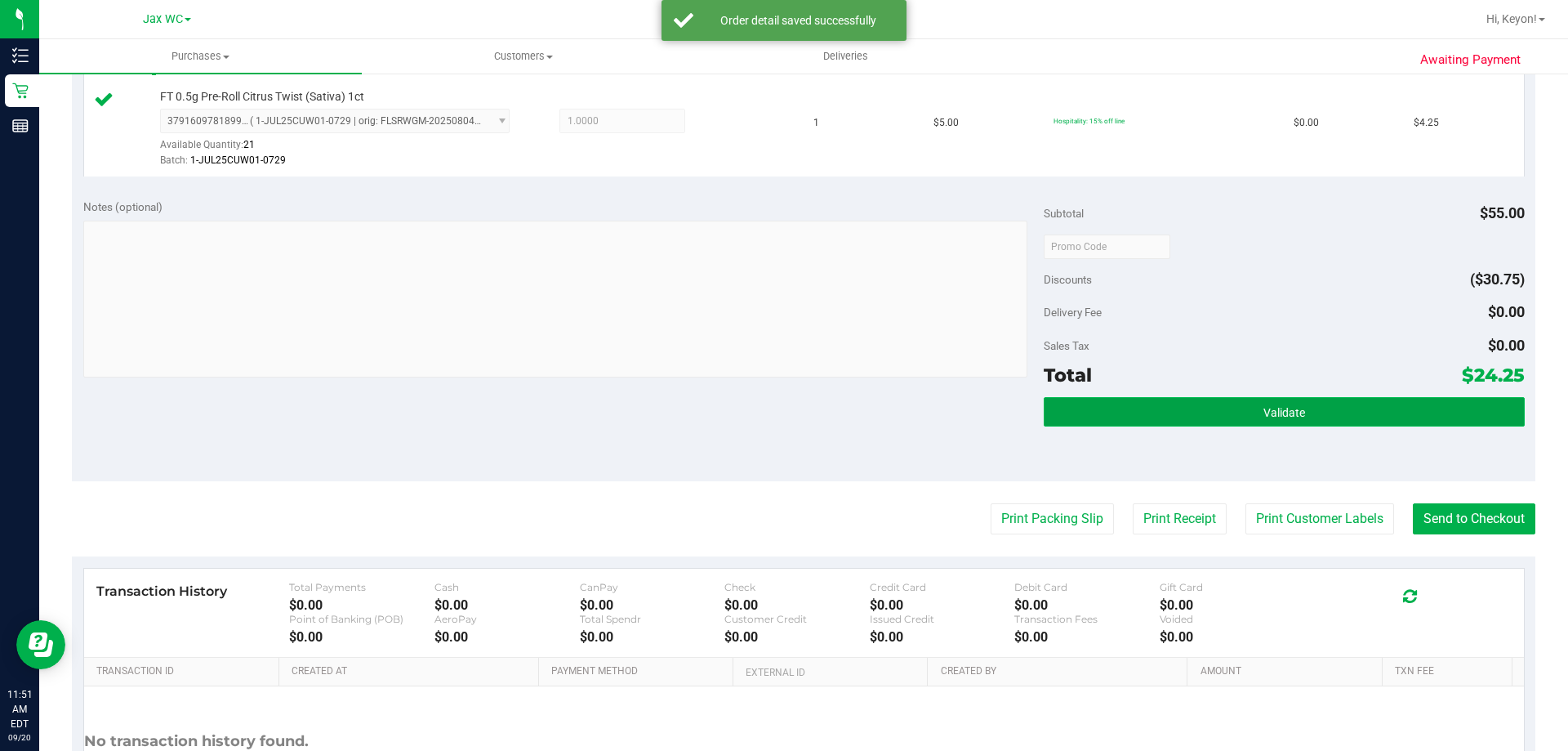
click at [1379, 402] on button "Validate" at bounding box center [1284, 412] width 480 height 29
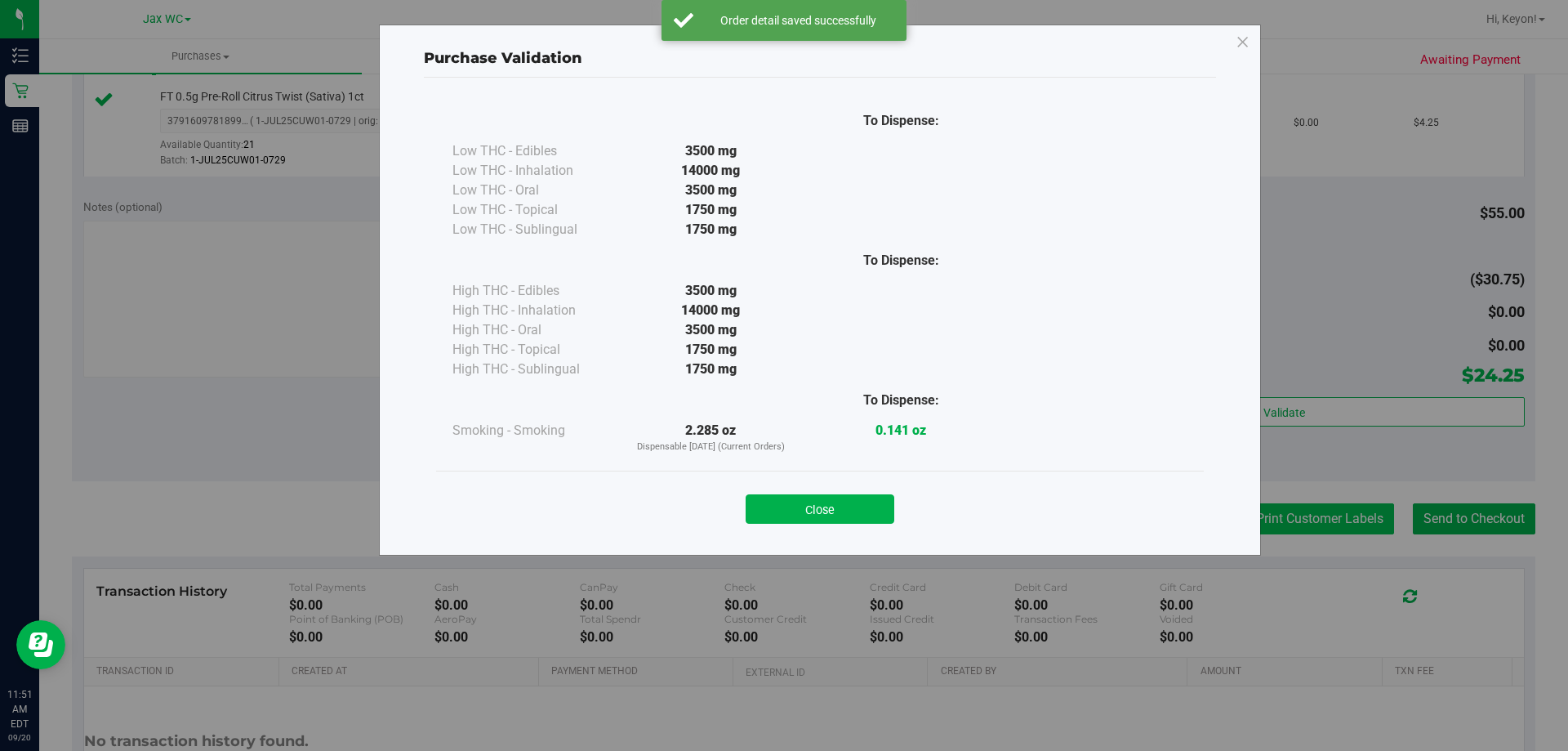
drag, startPoint x: 851, startPoint y: 509, endPoint x: 1284, endPoint y: 510, distance: 433.0
click at [851, 509] on button "Close" at bounding box center [820, 509] width 148 height 29
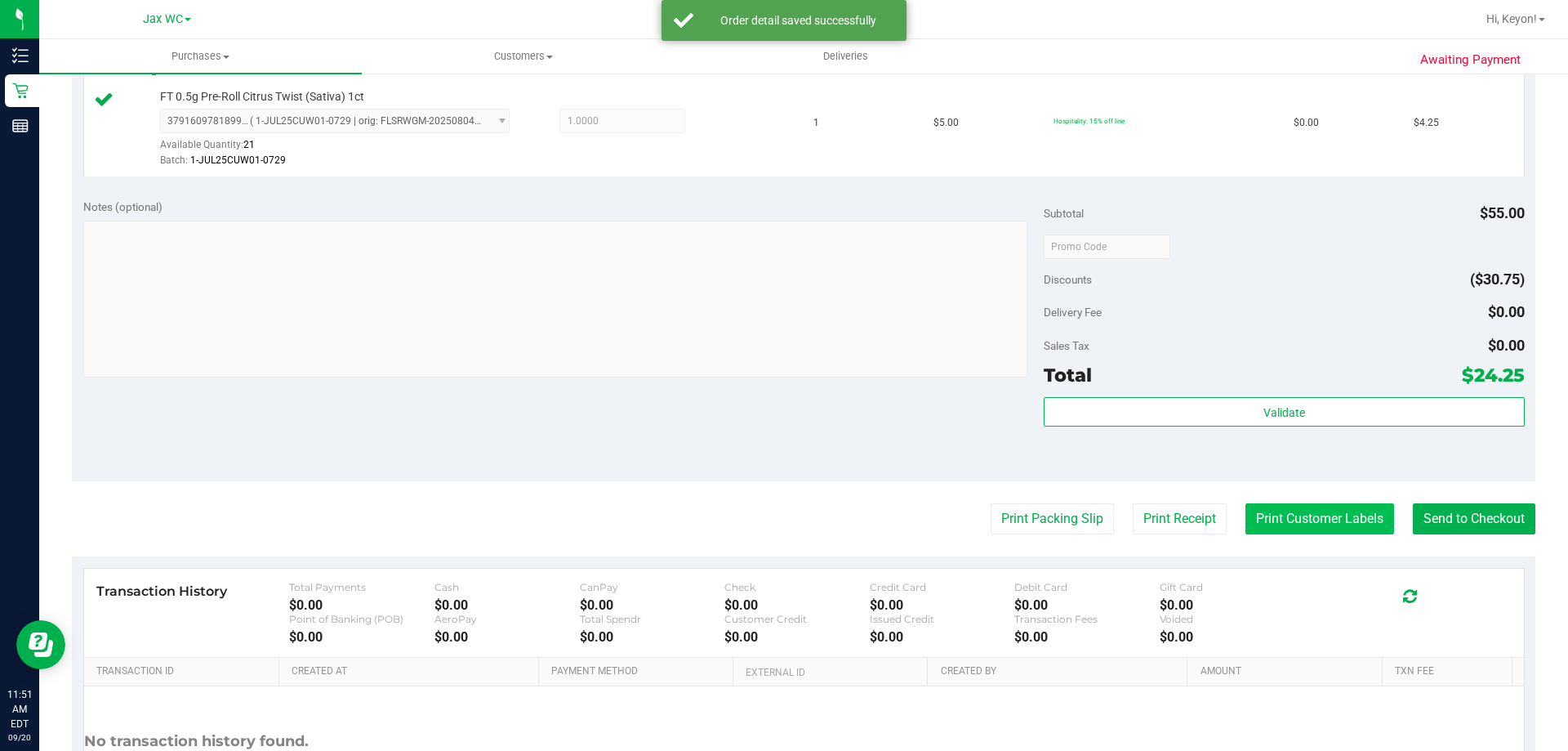
click at [1324, 514] on button "Print Customer Labels" at bounding box center [1320, 519] width 148 height 31
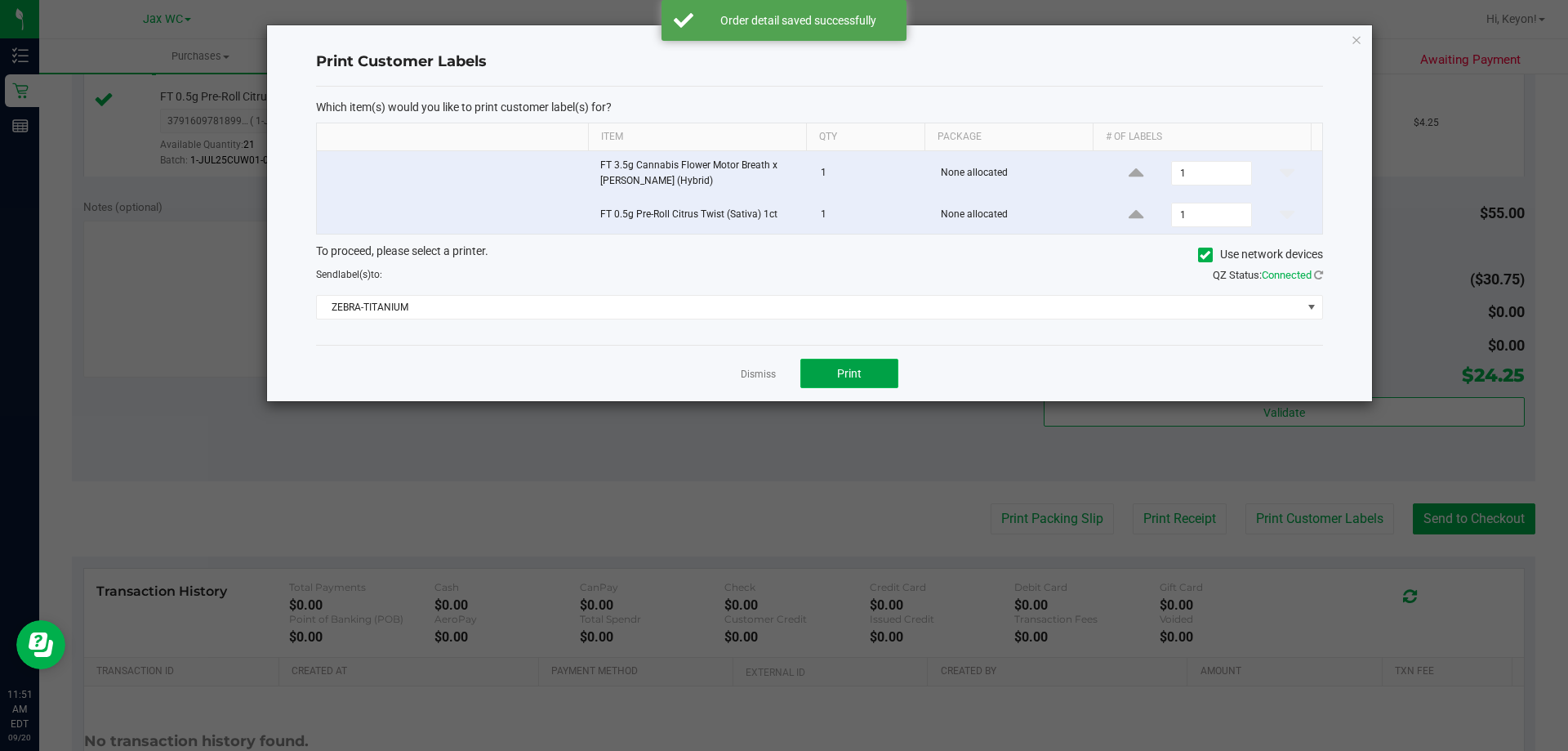
click at [870, 375] on button "Print" at bounding box center [849, 373] width 98 height 29
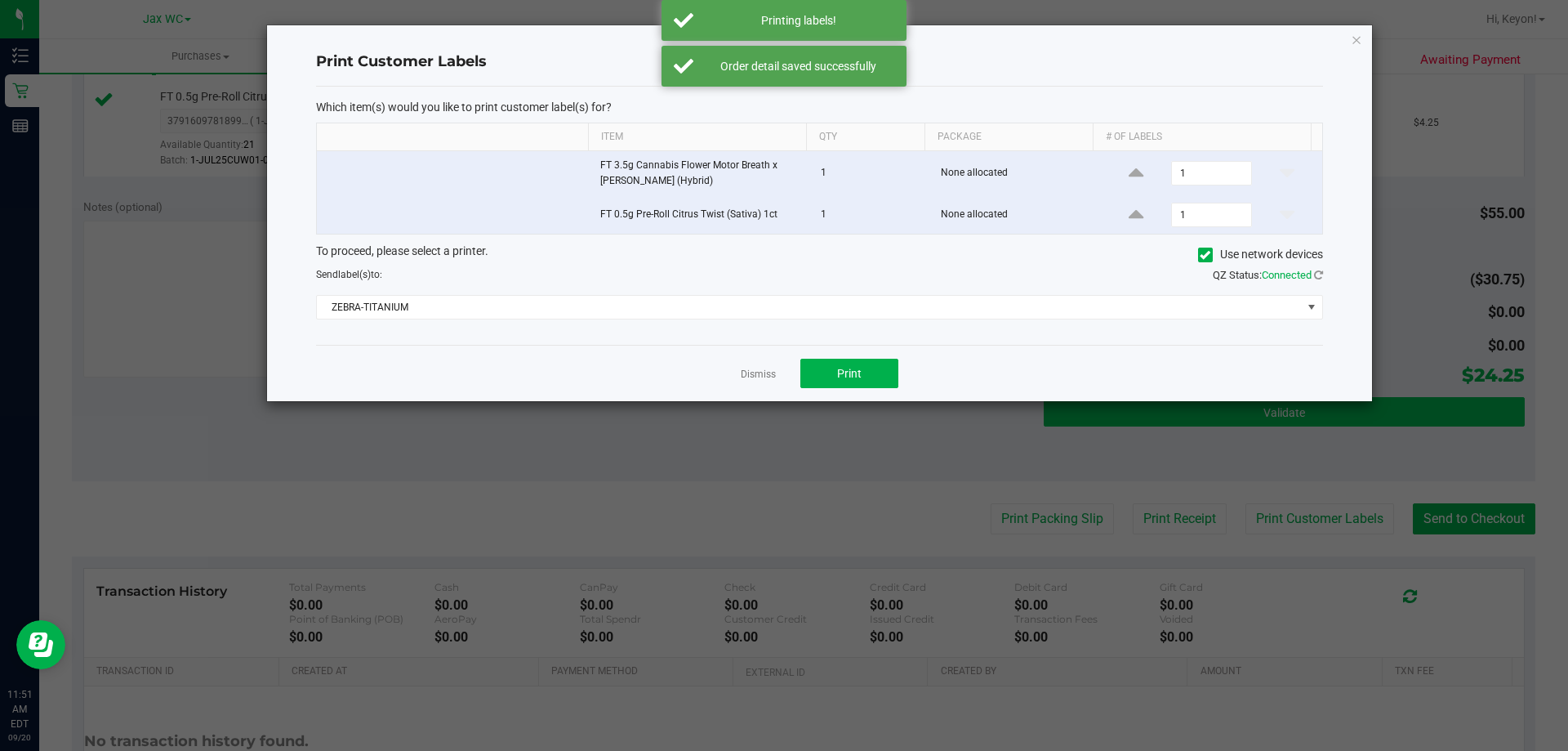
drag, startPoint x: 760, startPoint y: 376, endPoint x: 1044, endPoint y: 404, distance: 285.4
click at [762, 376] on link "Dismiss" at bounding box center [758, 375] width 35 height 14
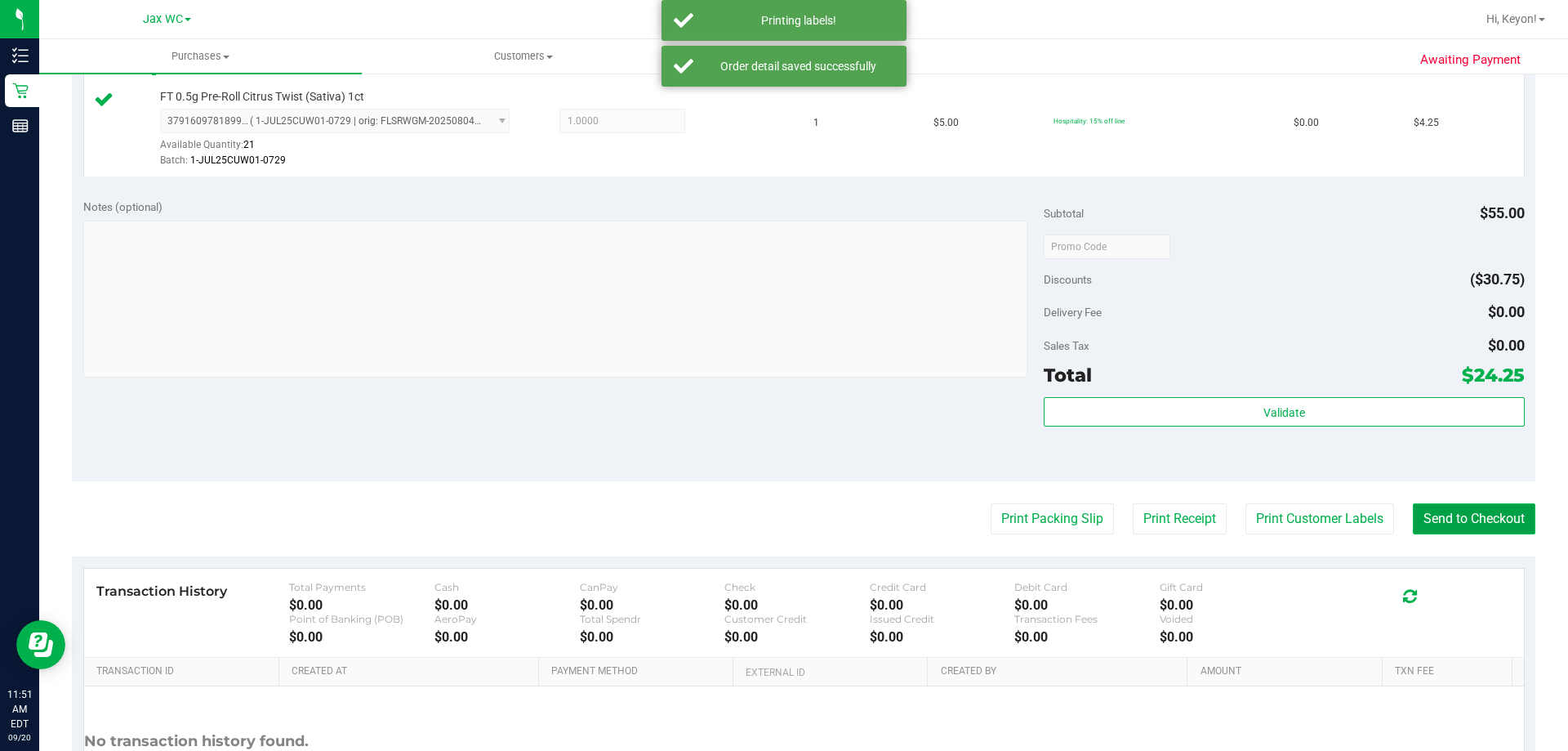
click at [1473, 521] on button "Send to Checkout" at bounding box center [1474, 519] width 123 height 31
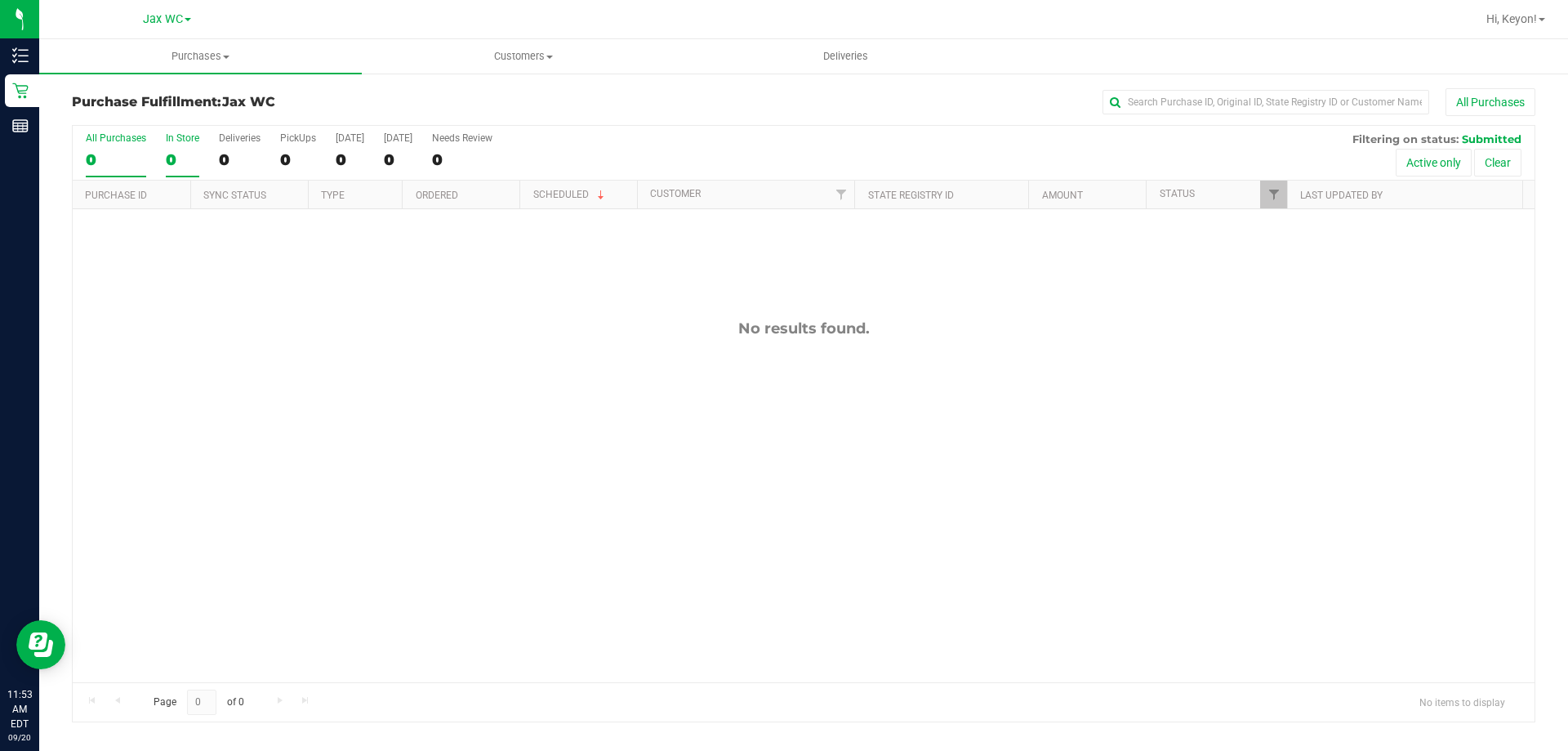
click at [172, 150] on div "0" at bounding box center [182, 160] width 33 height 19
click at [0, 0] on input "In Store 0" at bounding box center [0, 0] width 0 height 0
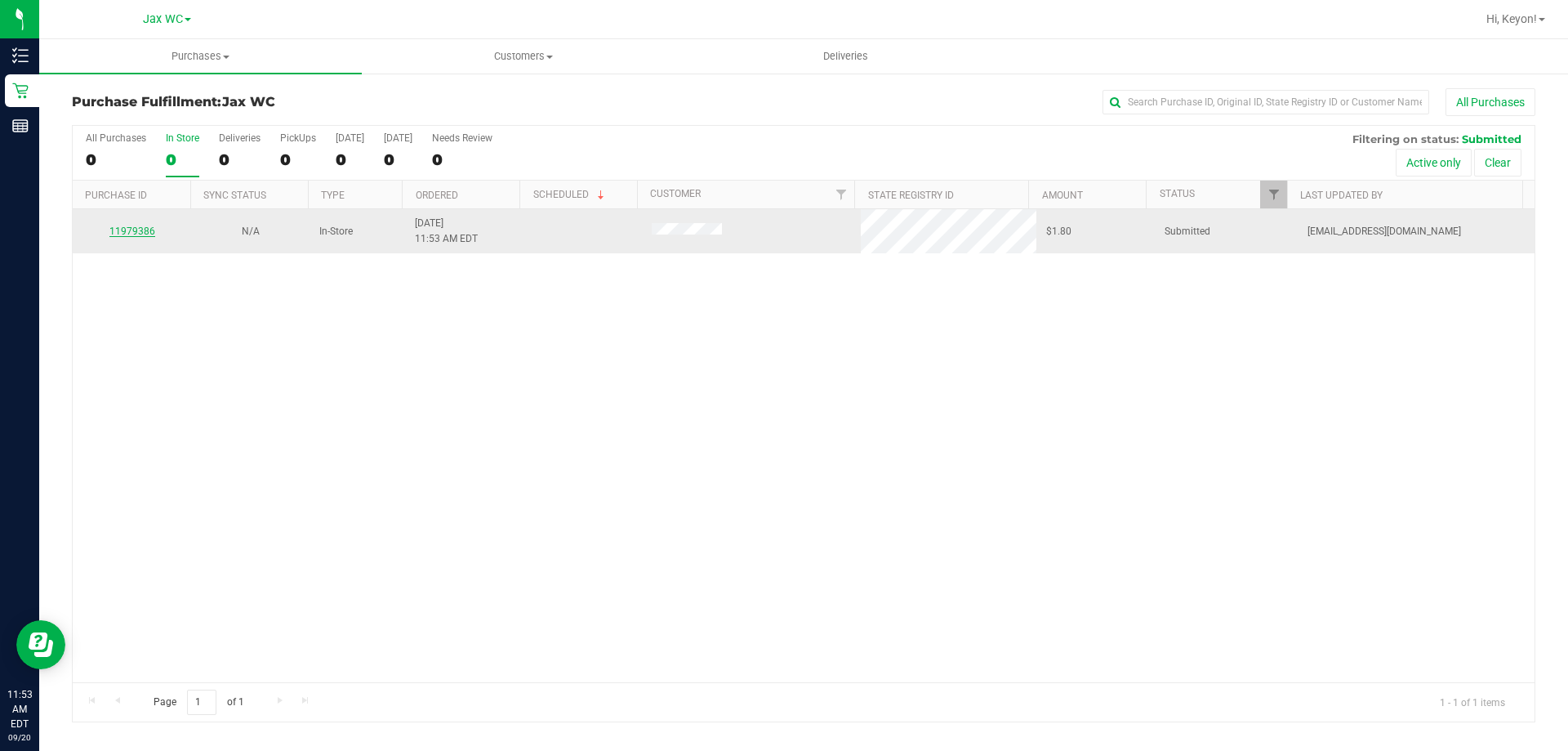
click at [145, 225] on link "11979386" at bounding box center [132, 231] width 46 height 11
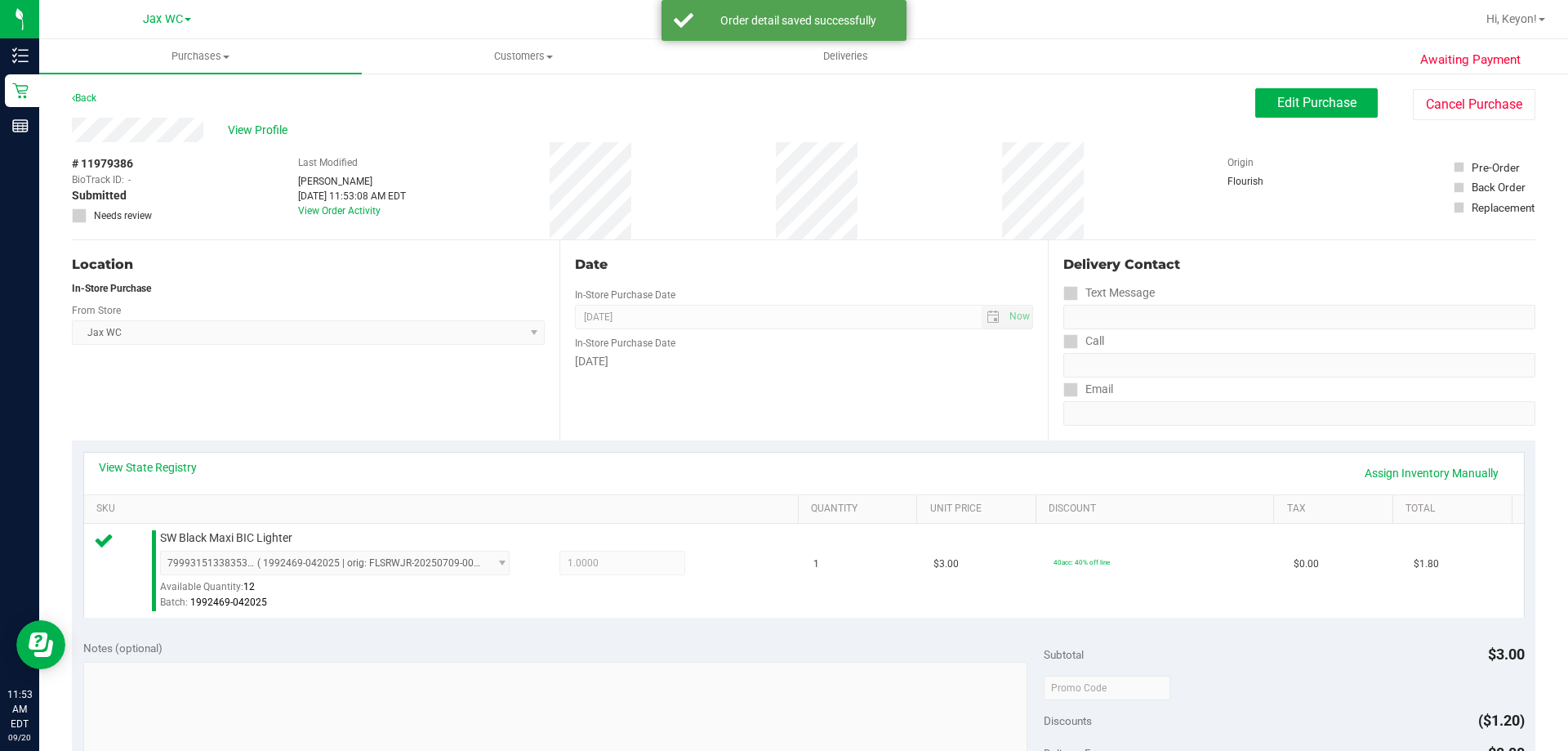
scroll to position [258, 0]
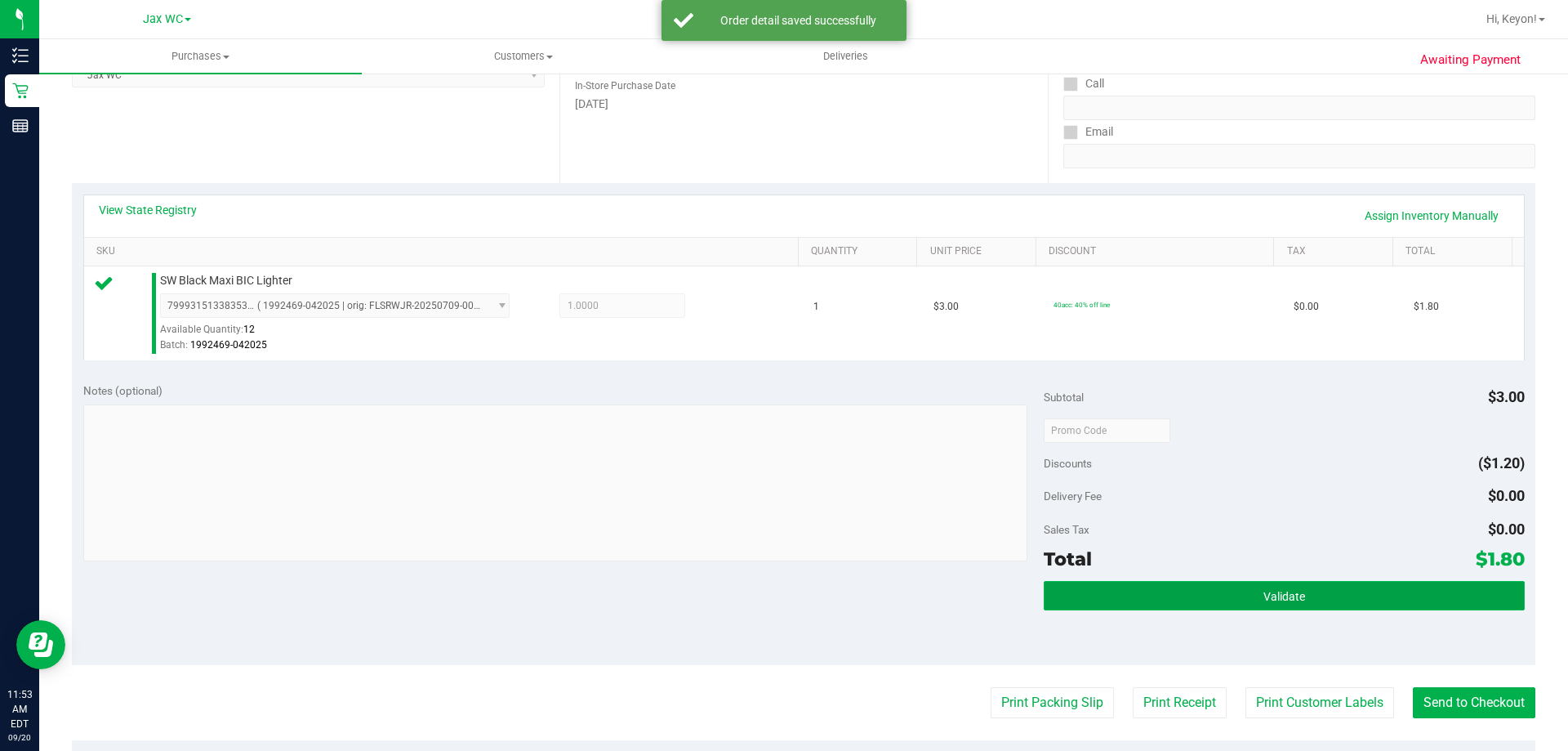
click at [1364, 582] on button "Validate" at bounding box center [1284, 595] width 480 height 29
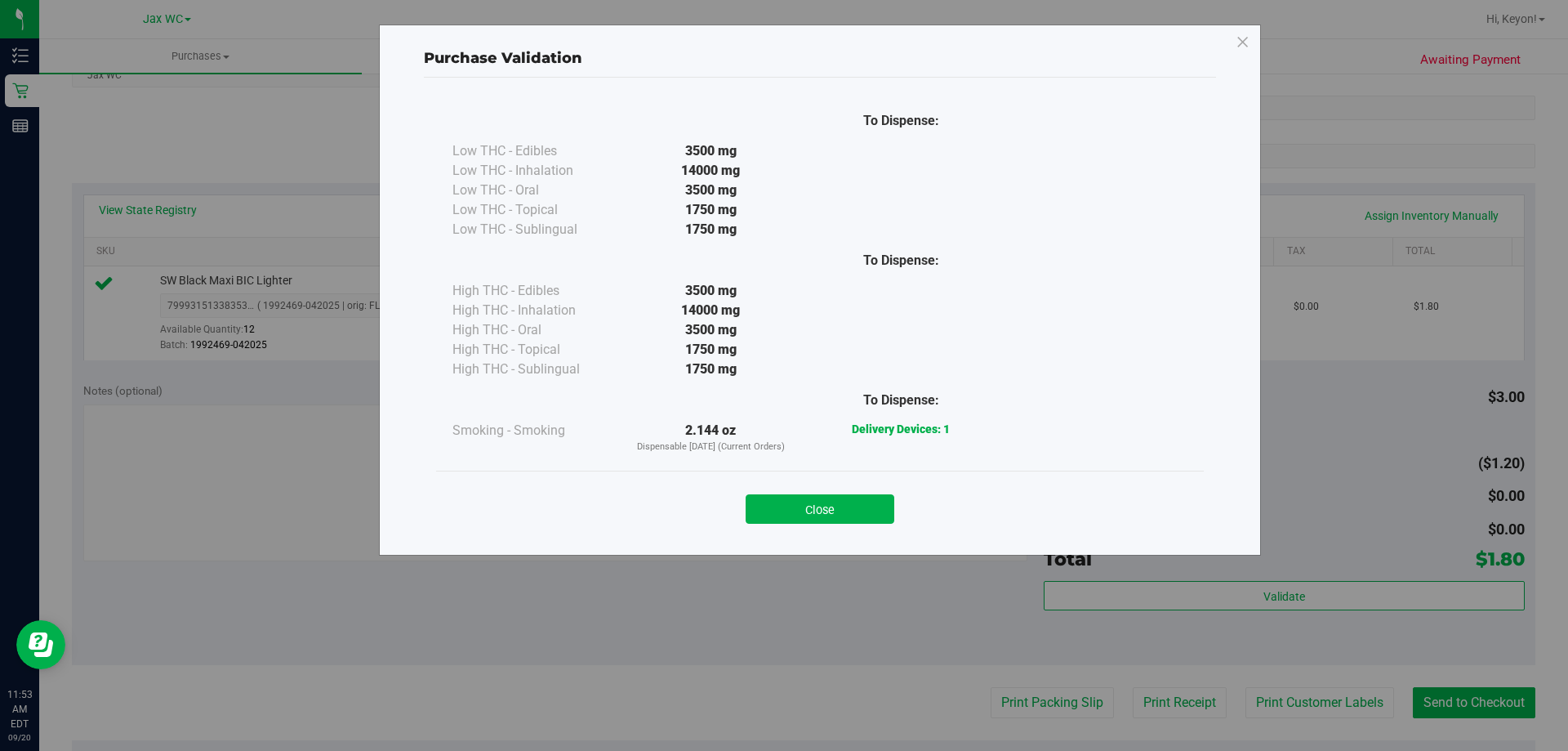
click at [871, 510] on button "Close" at bounding box center [820, 509] width 148 height 29
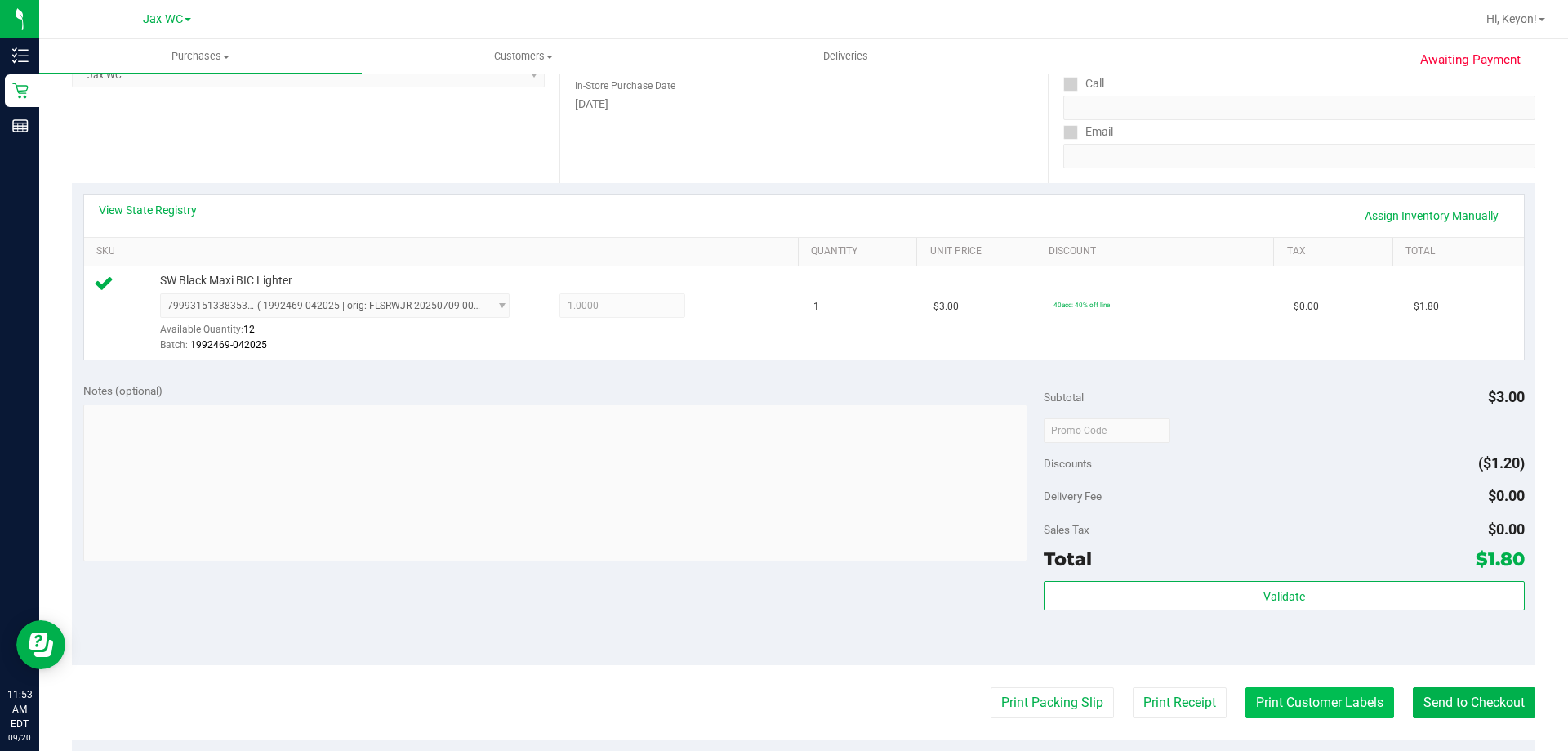
click at [1319, 701] on button "Print Customer Labels" at bounding box center [1320, 703] width 148 height 31
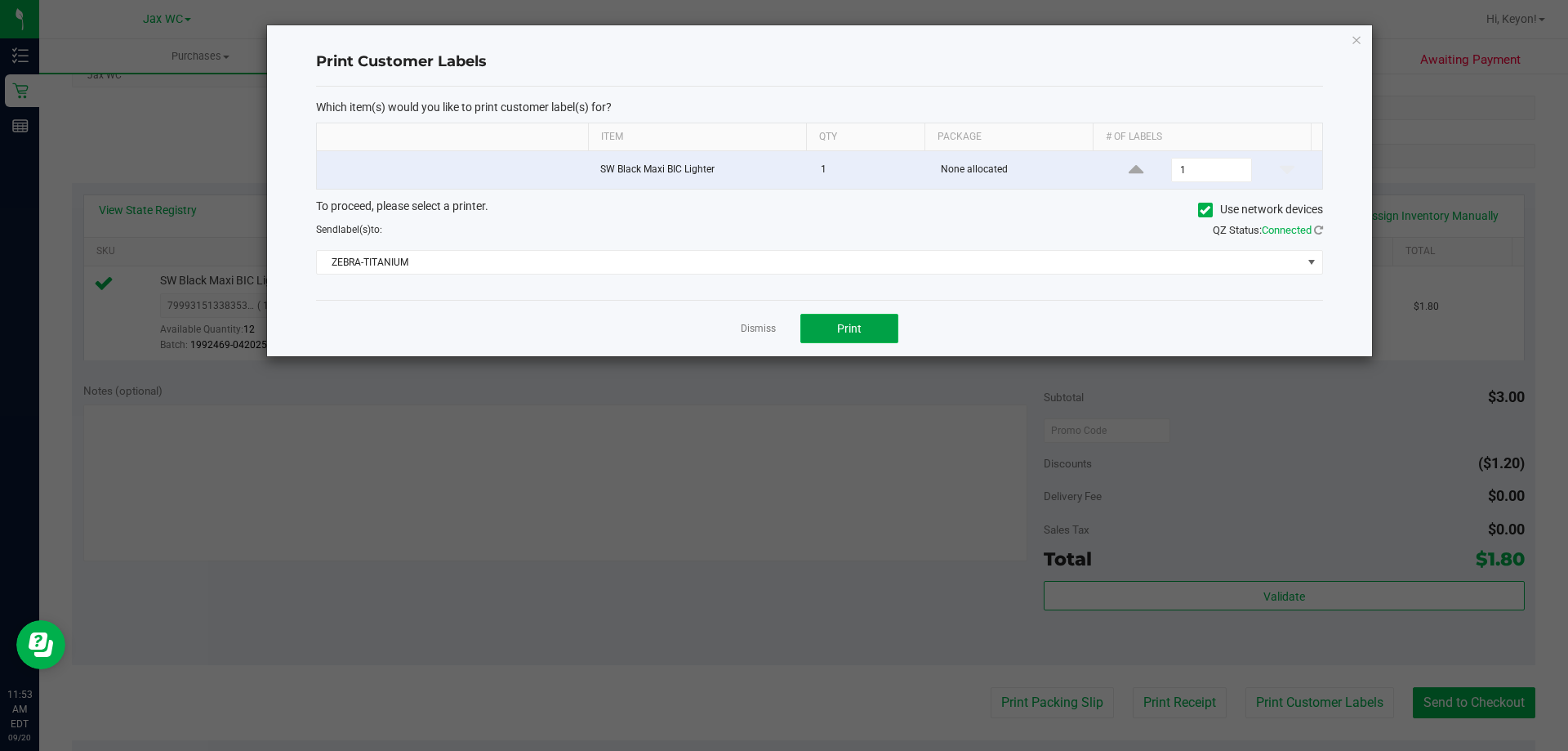
click at [872, 319] on button "Print" at bounding box center [849, 328] width 98 height 29
click at [755, 327] on link "Dismiss" at bounding box center [758, 329] width 35 height 14
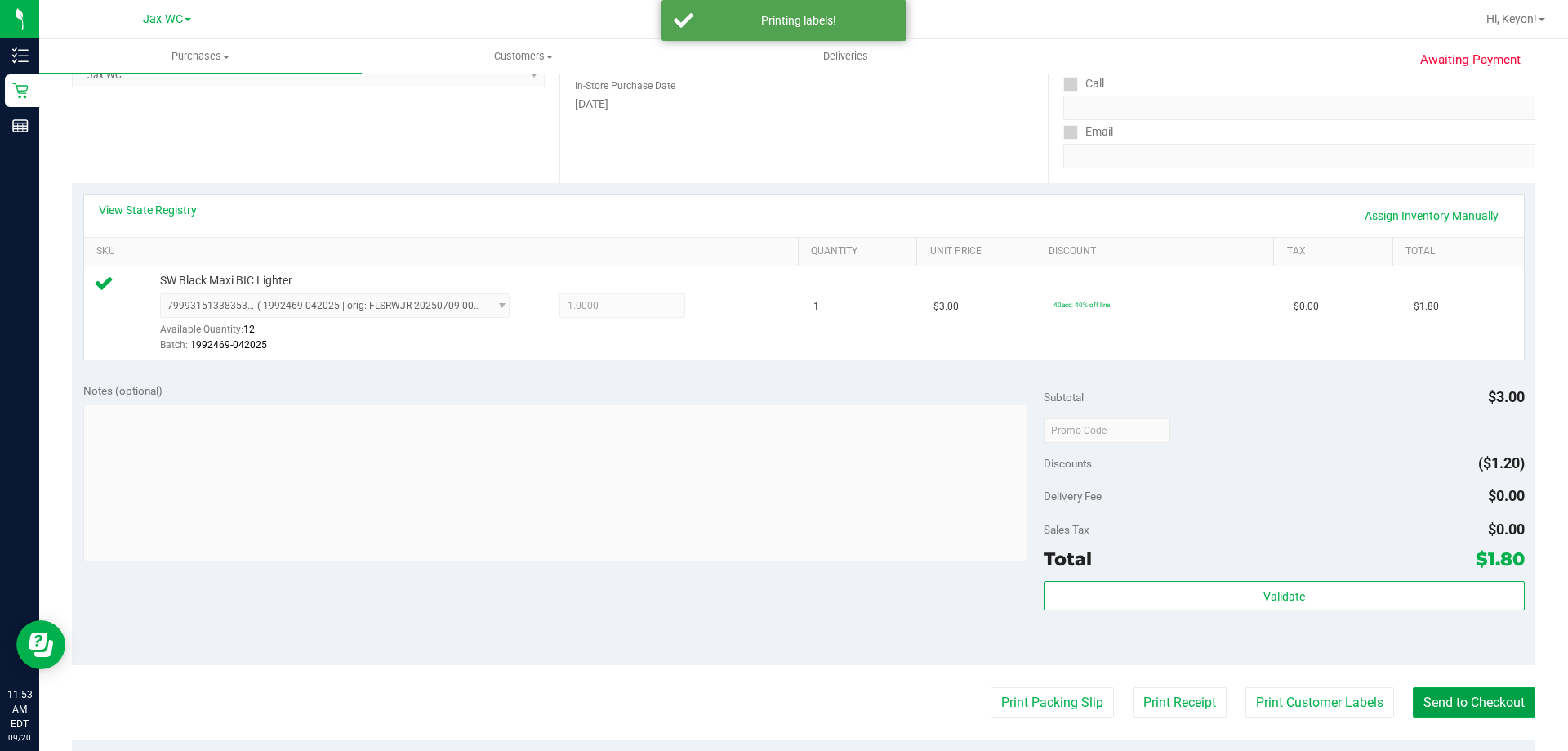
drag, startPoint x: 1444, startPoint y: 698, endPoint x: 1183, endPoint y: 526, distance: 312.6
click at [1445, 698] on button "Send to Checkout" at bounding box center [1474, 703] width 123 height 31
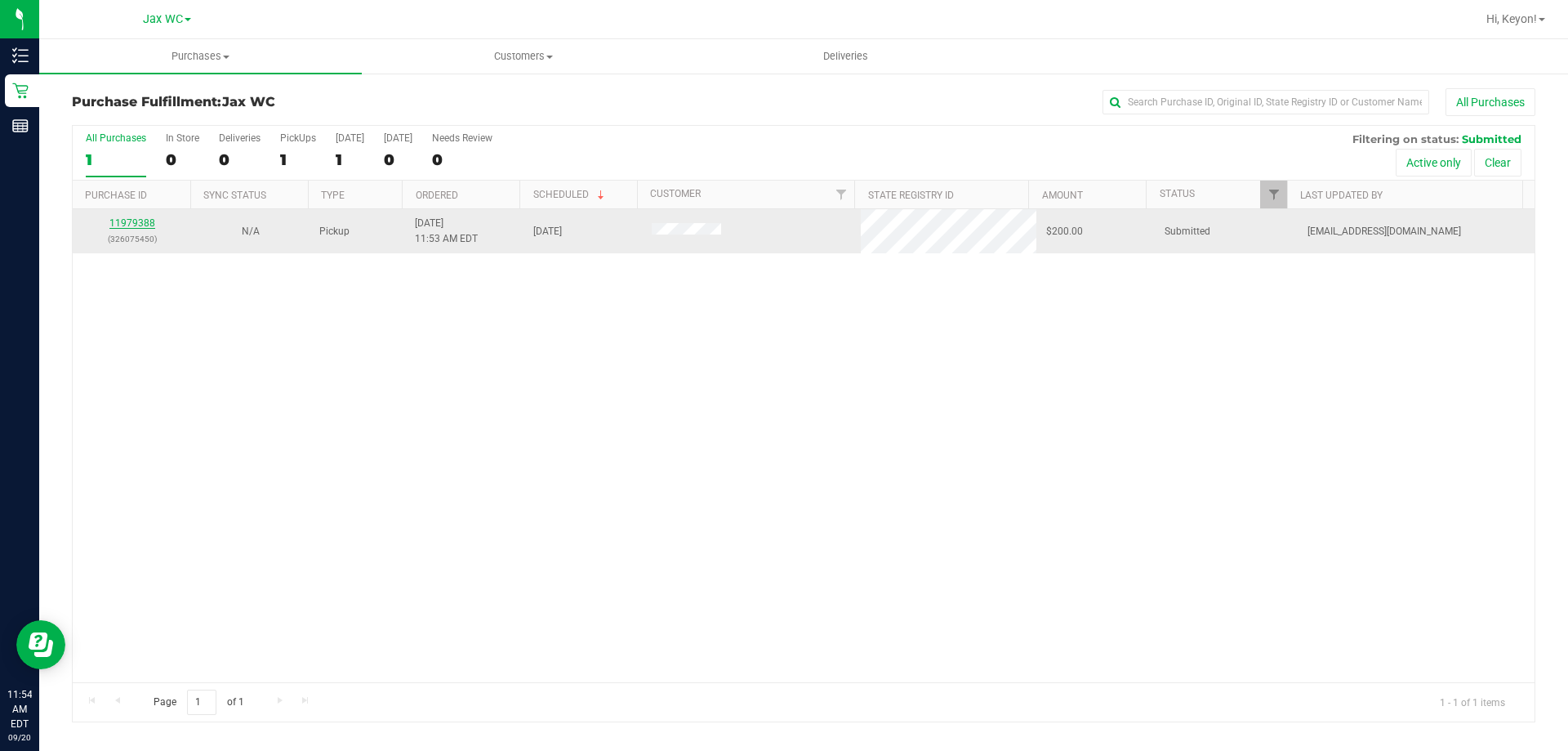
click at [131, 227] on link "11979388" at bounding box center [132, 223] width 46 height 11
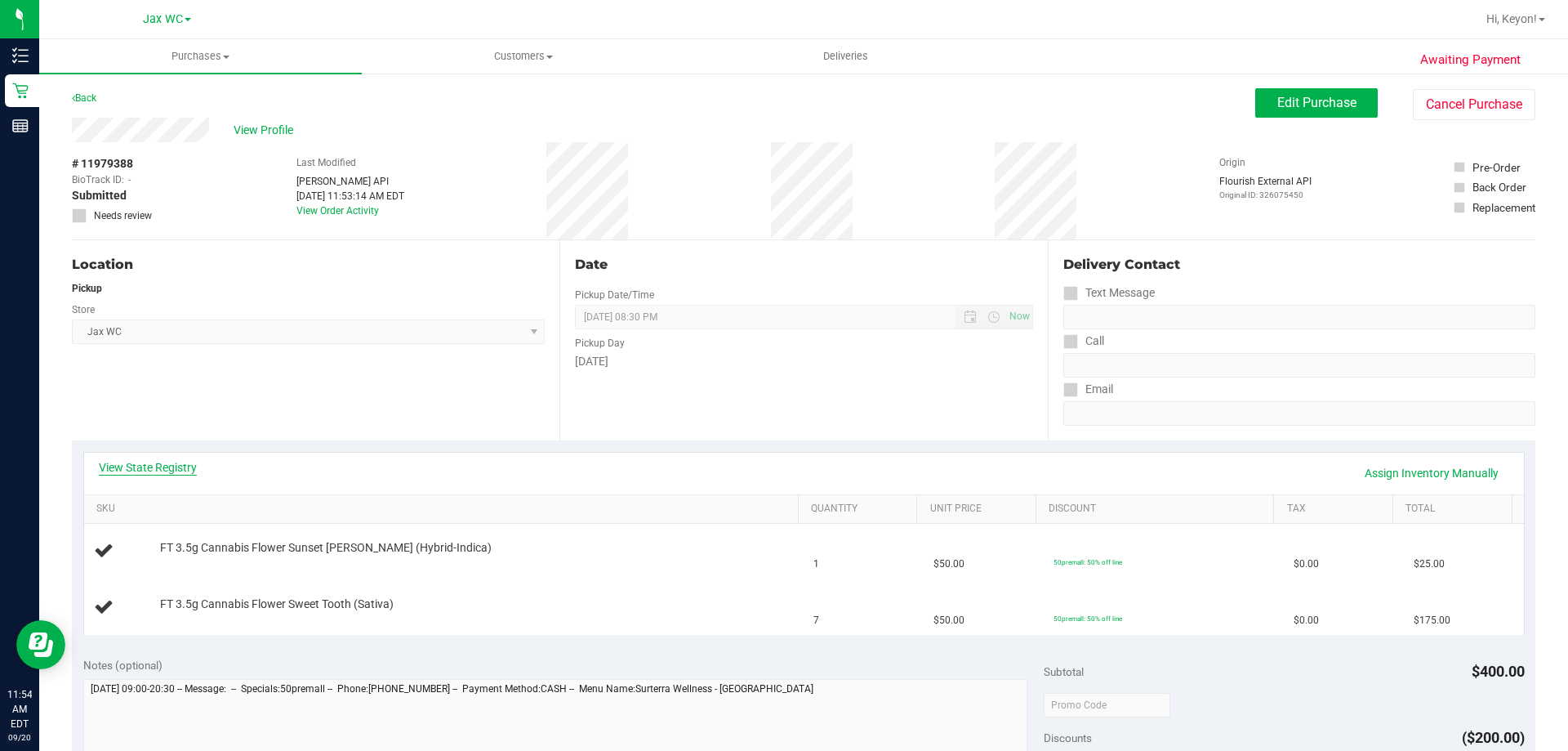
click at [162, 463] on link "View State Registry" at bounding box center [147, 467] width 98 height 16
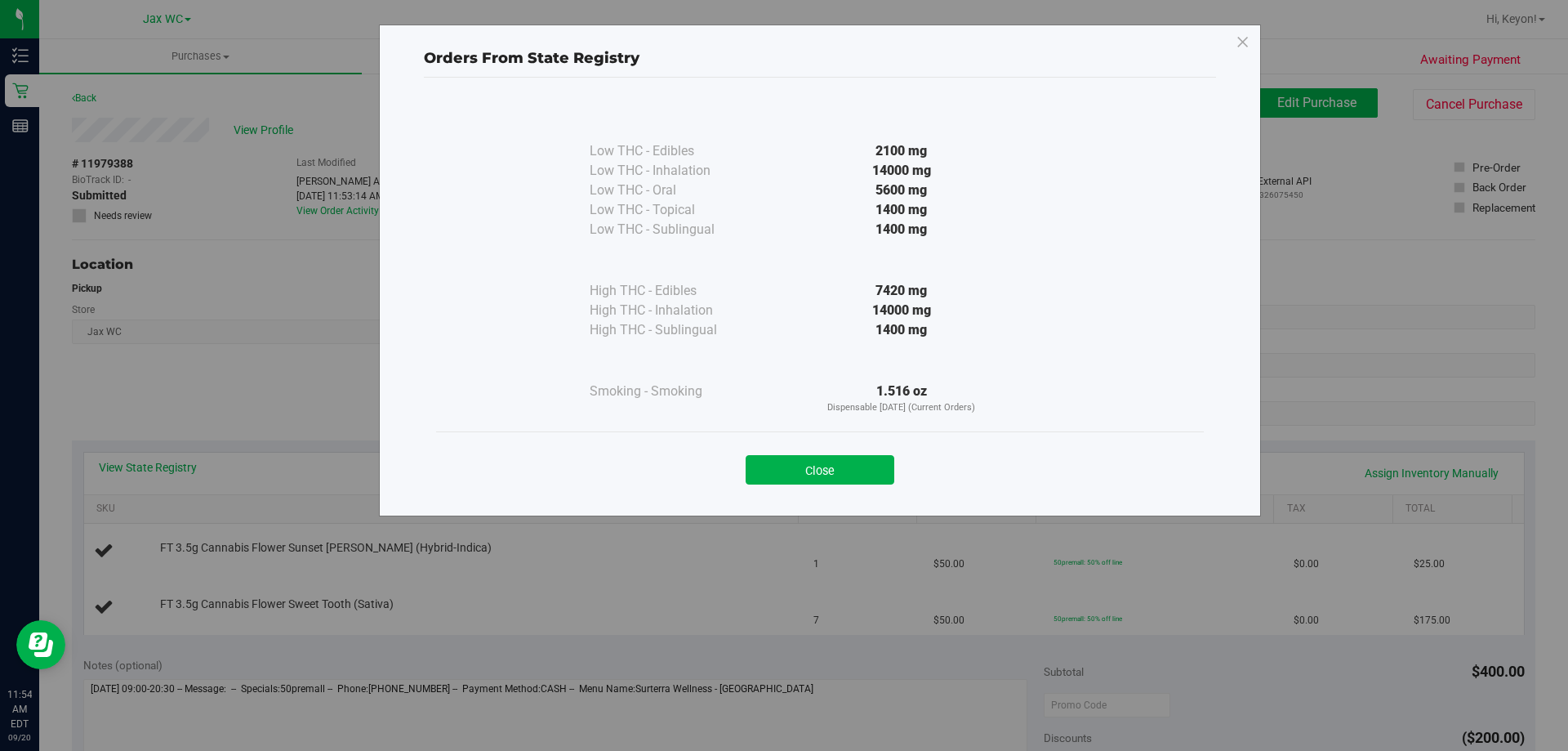
drag, startPoint x: 857, startPoint y: 464, endPoint x: 927, endPoint y: 458, distance: 70.3
click at [856, 464] on button "Close" at bounding box center [820, 470] width 148 height 29
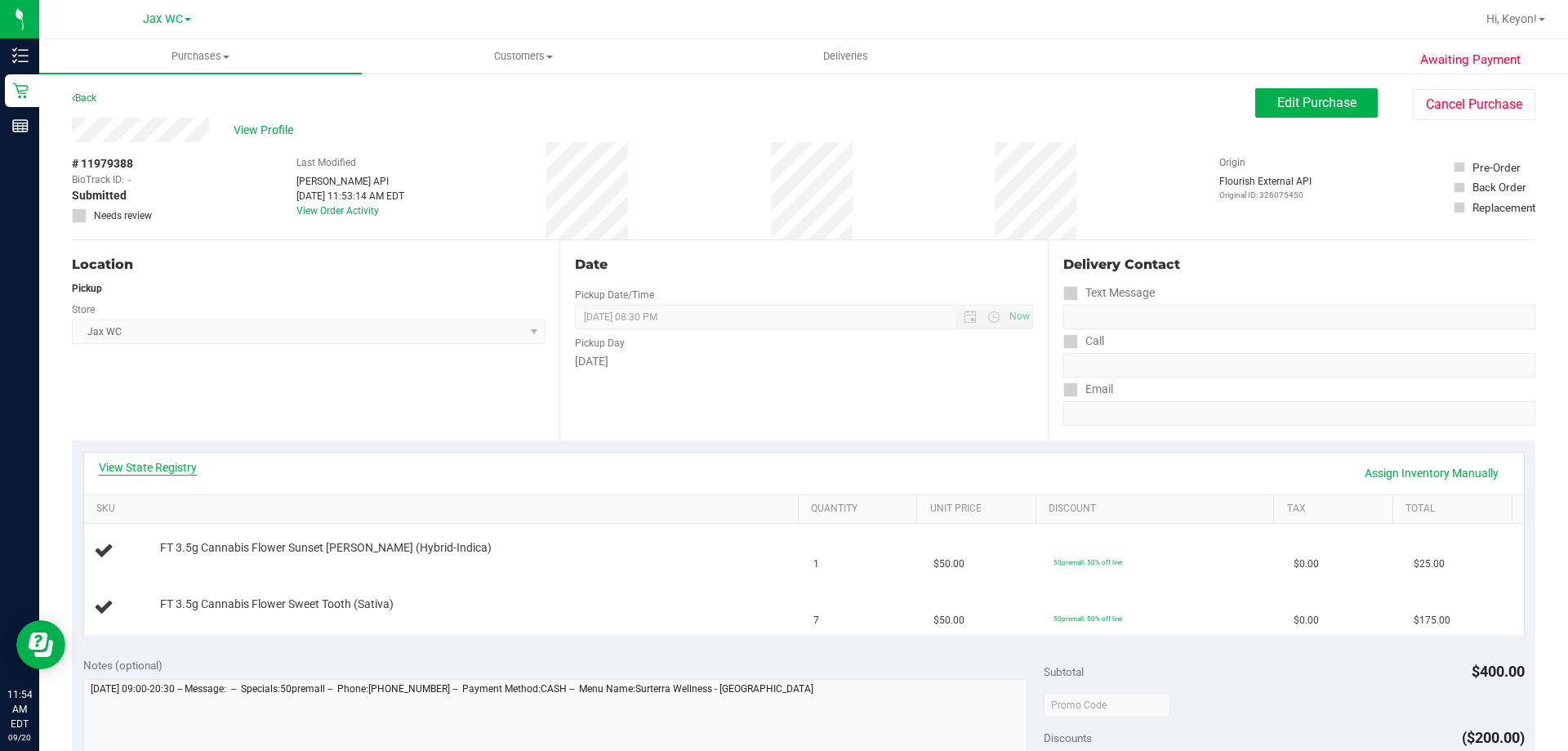
click at [173, 460] on link "View State Registry" at bounding box center [147, 467] width 98 height 16
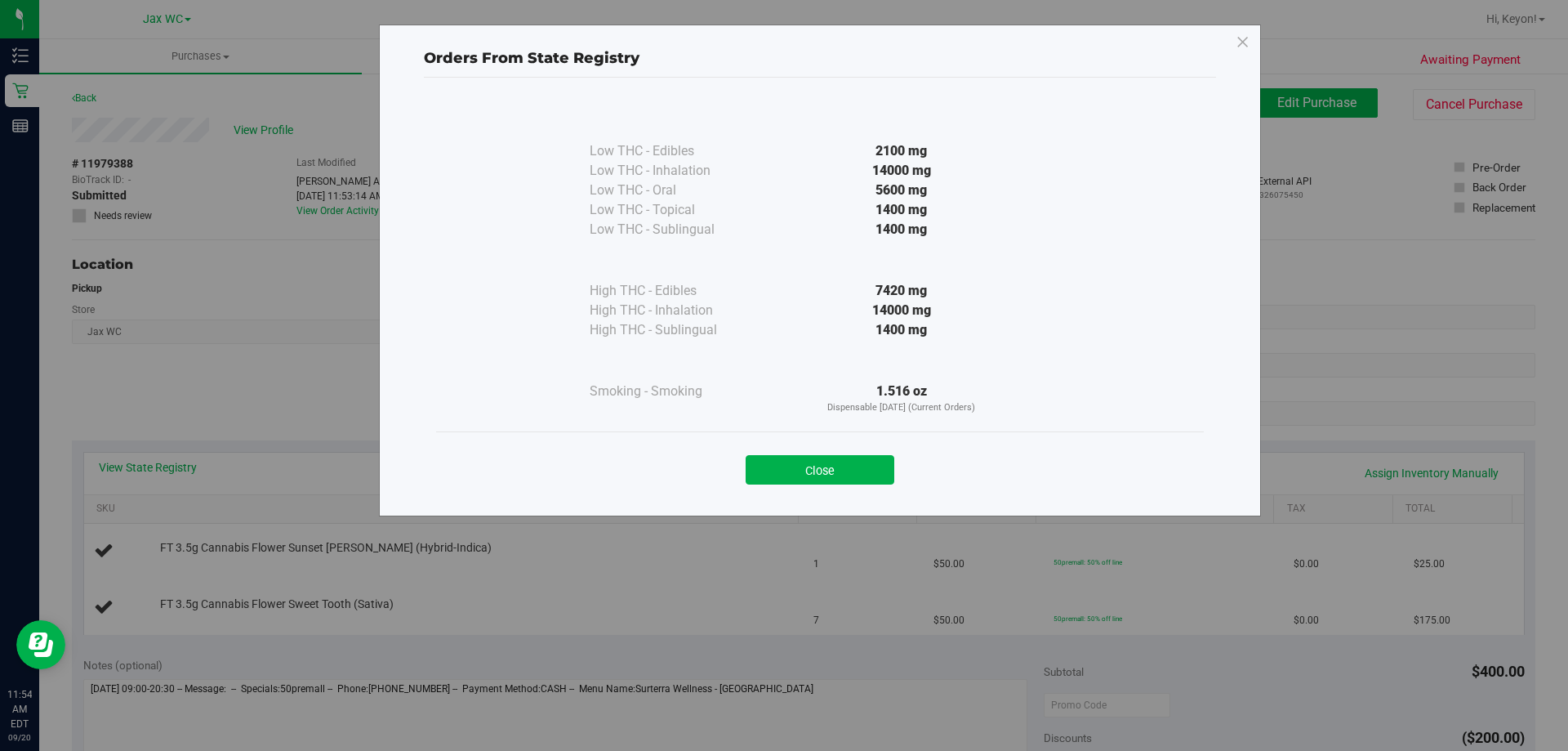
drag, startPoint x: 808, startPoint y: 467, endPoint x: 1561, endPoint y: 363, distance: 760.1
click at [808, 468] on button "Close" at bounding box center [820, 470] width 148 height 29
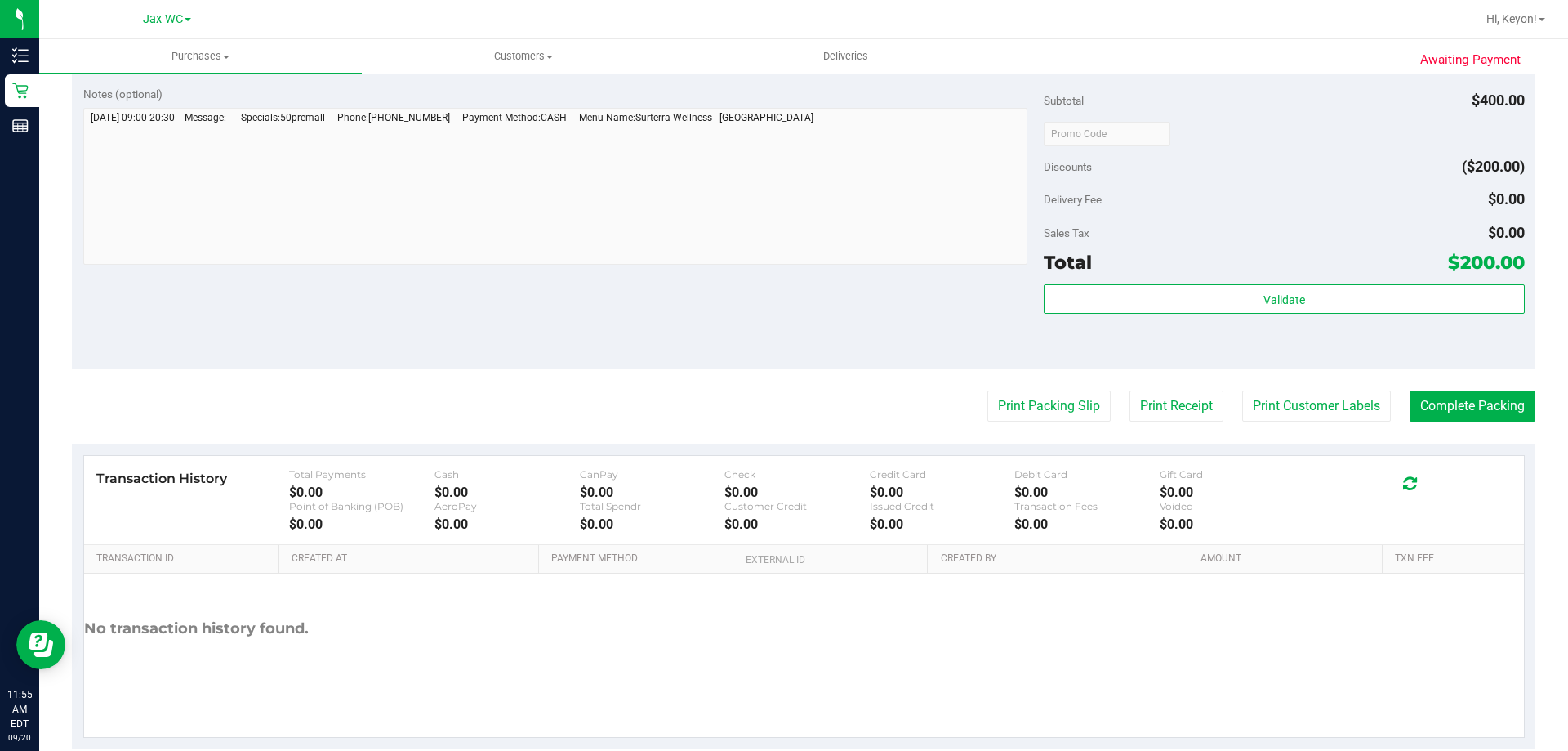
scroll to position [654, 0]
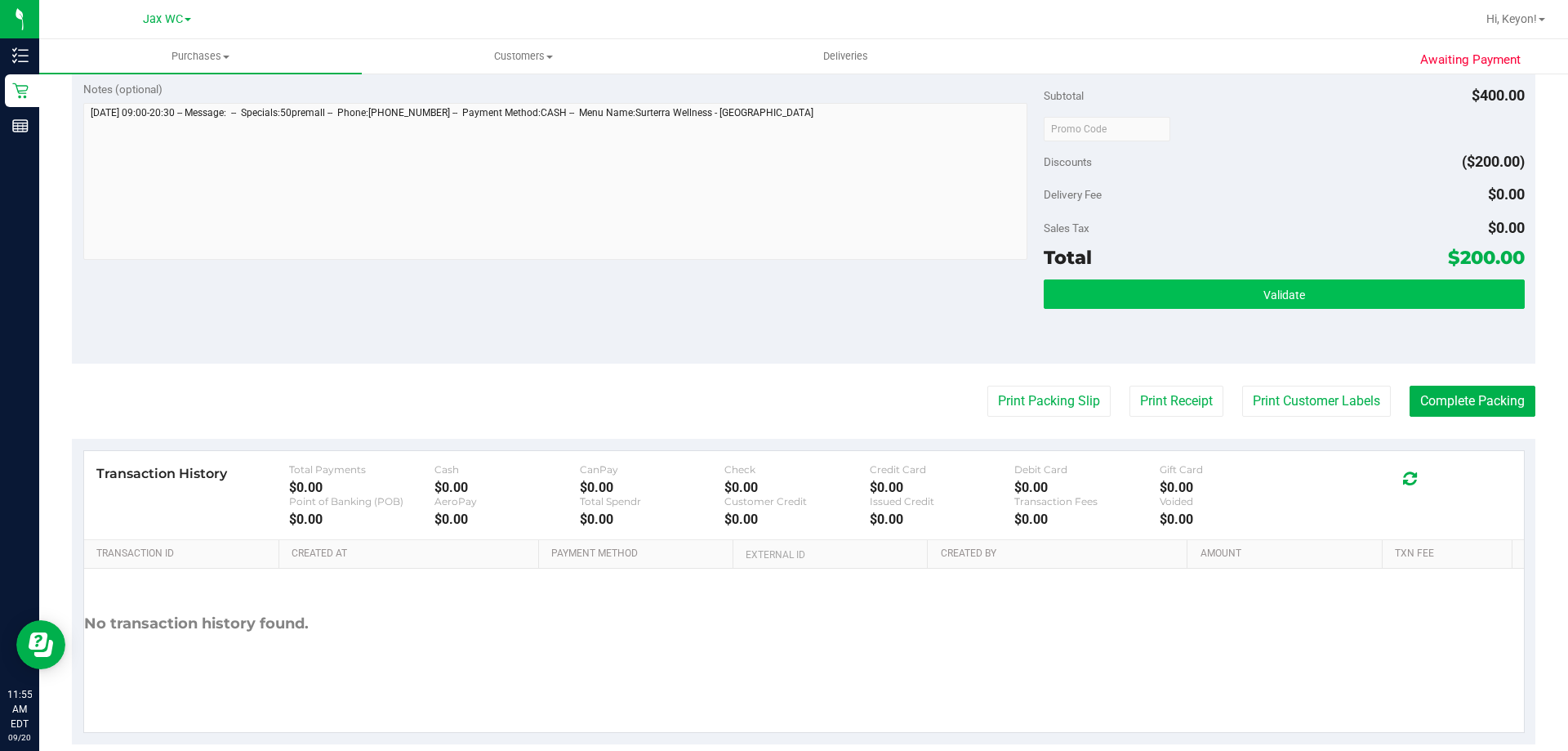
drag, startPoint x: 1327, startPoint y: 309, endPoint x: 1323, endPoint y: 297, distance: 12.6
click at [1326, 306] on div "Validate" at bounding box center [1284, 295] width 480 height 31
click at [1322, 297] on button "Validate" at bounding box center [1284, 294] width 480 height 29
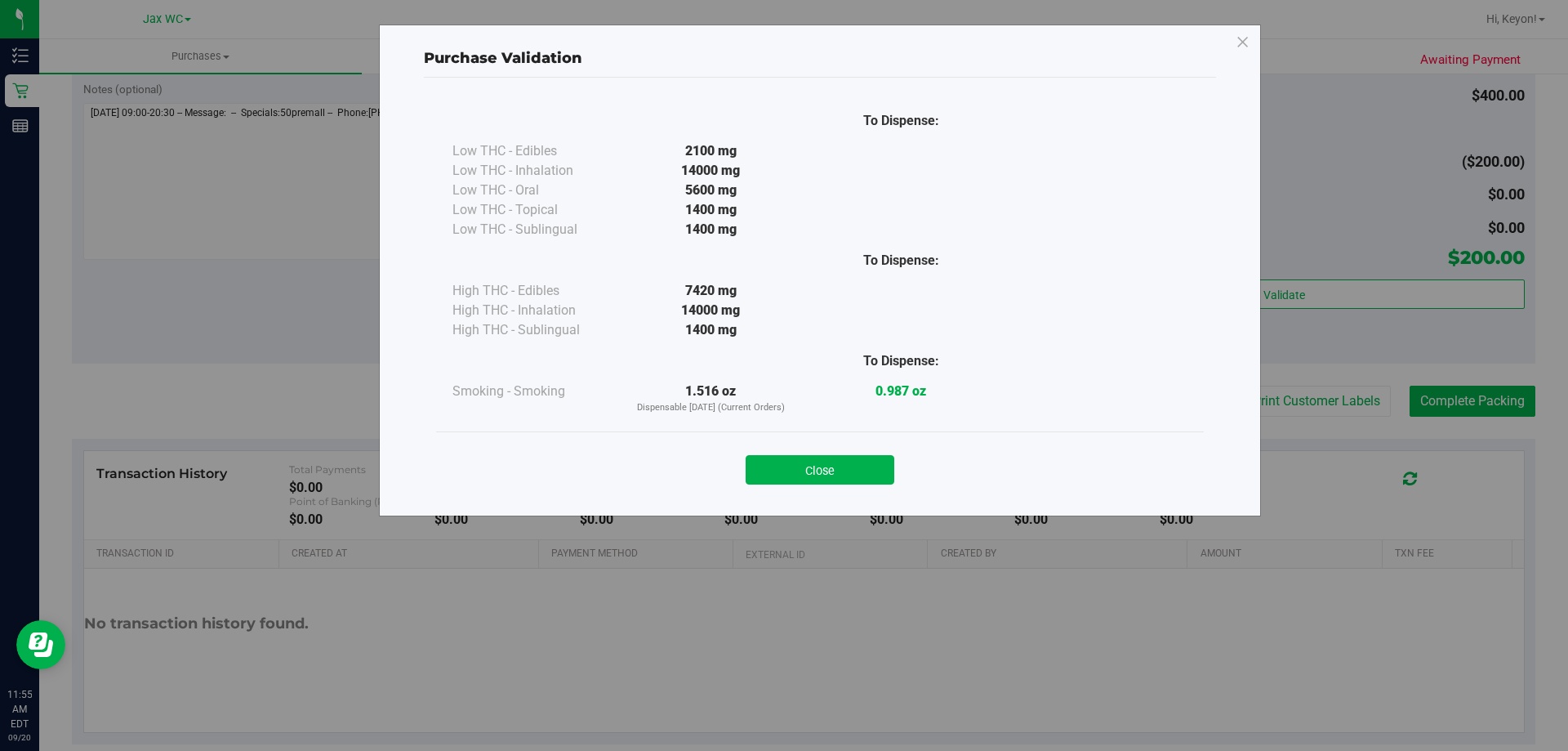
click at [845, 479] on button "Close" at bounding box center [820, 470] width 148 height 29
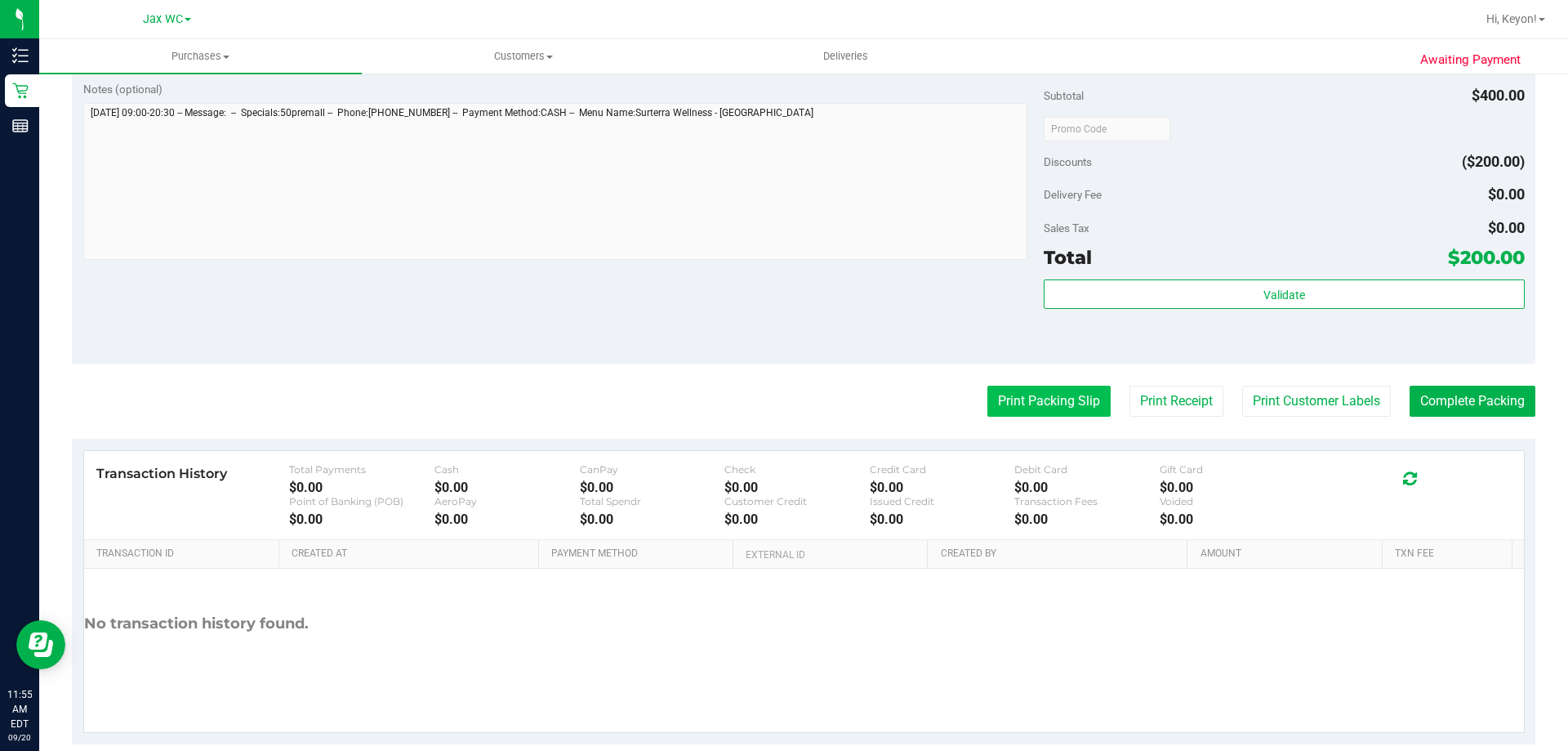
click at [1015, 406] on button "Print Packing Slip" at bounding box center [1049, 401] width 124 height 31
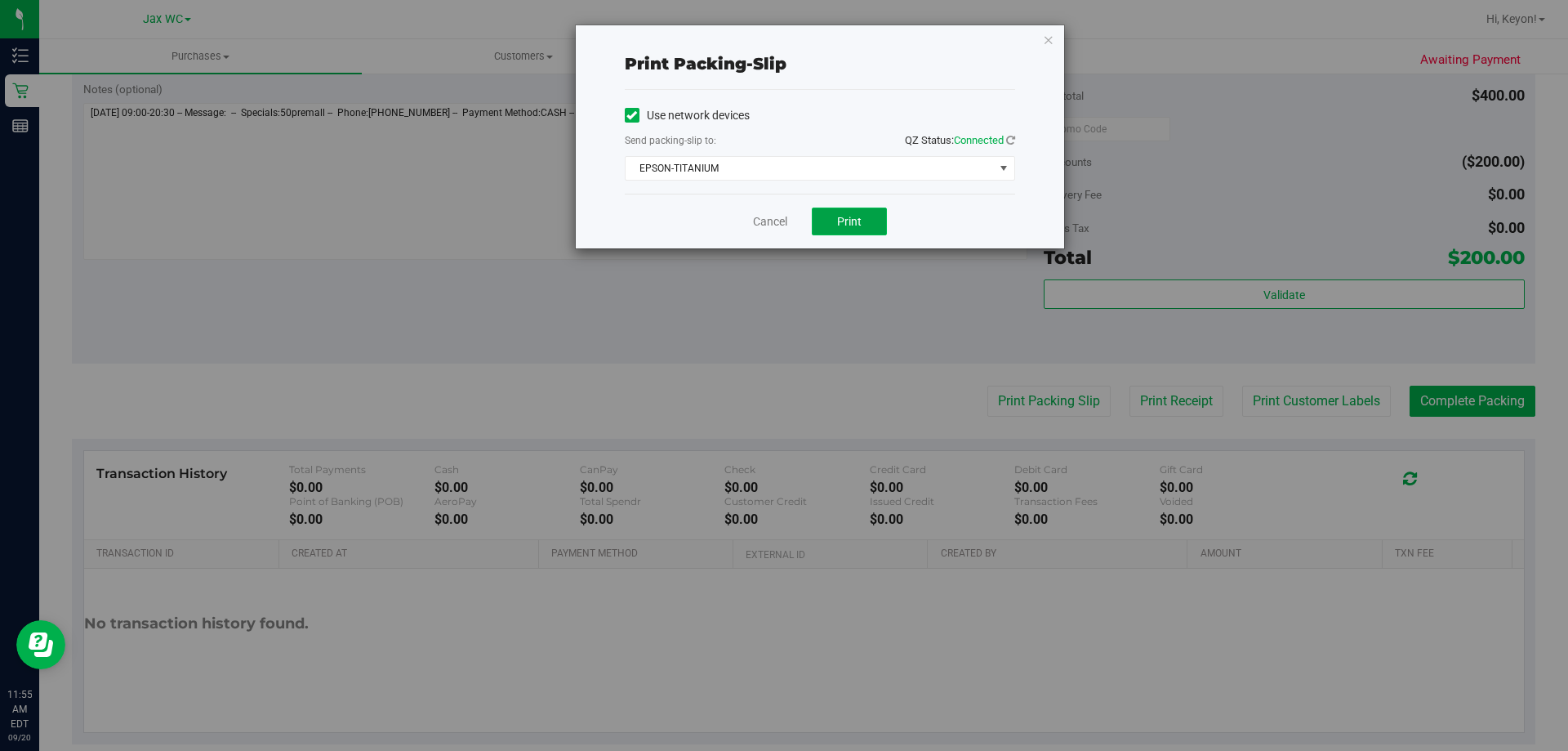
click at [852, 218] on span "Print" at bounding box center [850, 221] width 25 height 13
click at [787, 228] on link "Cancel" at bounding box center [771, 221] width 34 height 17
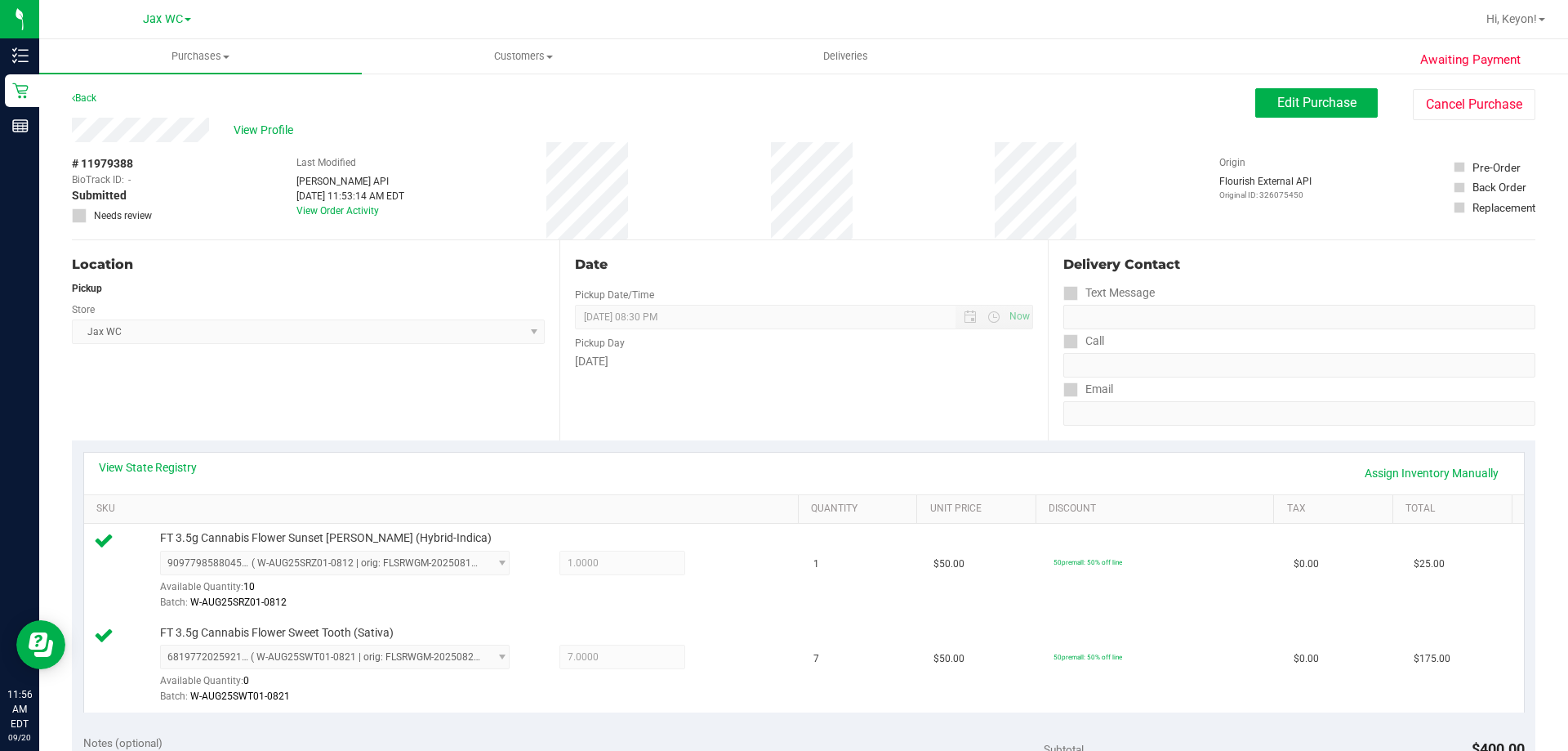
scroll to position [372, 0]
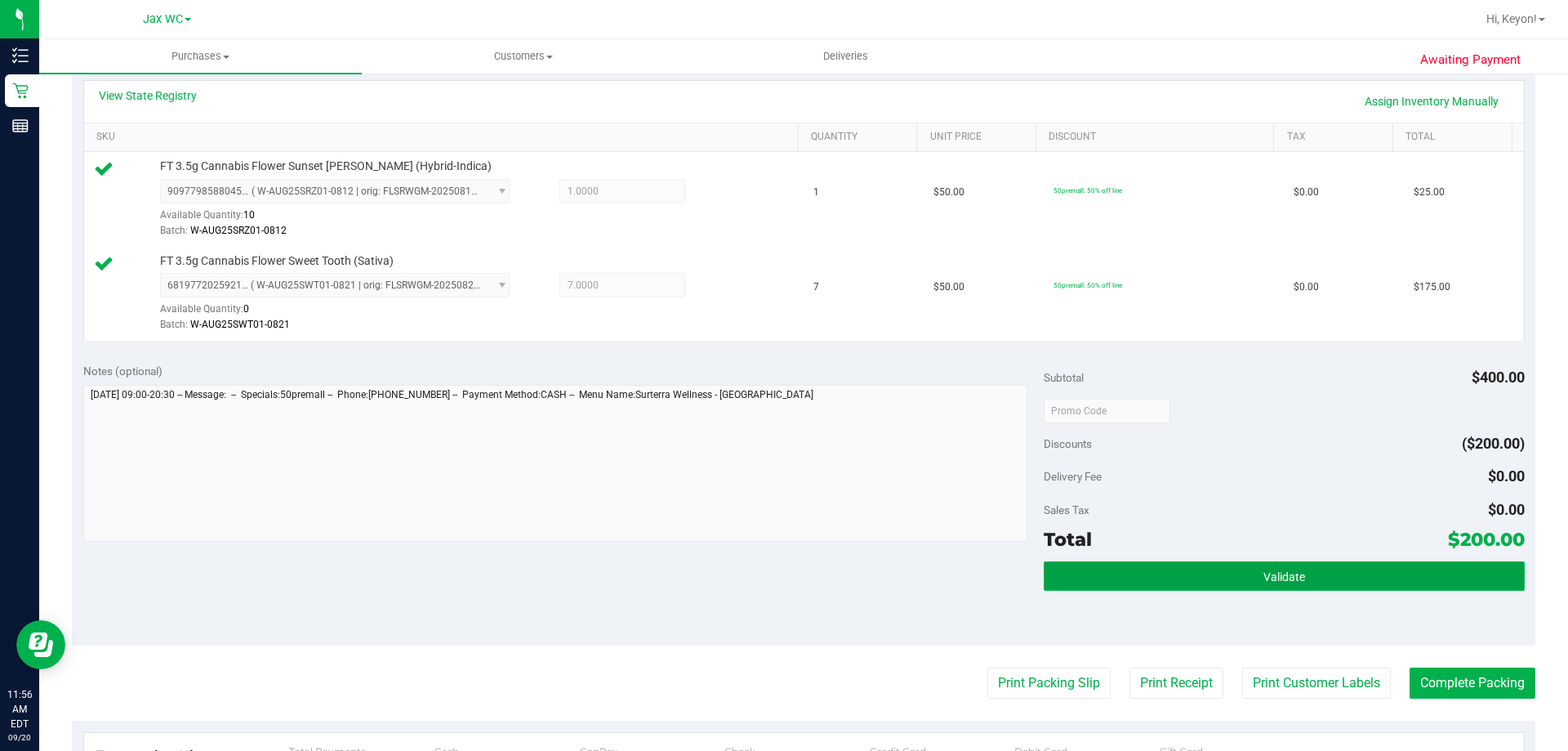
click at [1333, 577] on button "Validate" at bounding box center [1284, 576] width 480 height 29
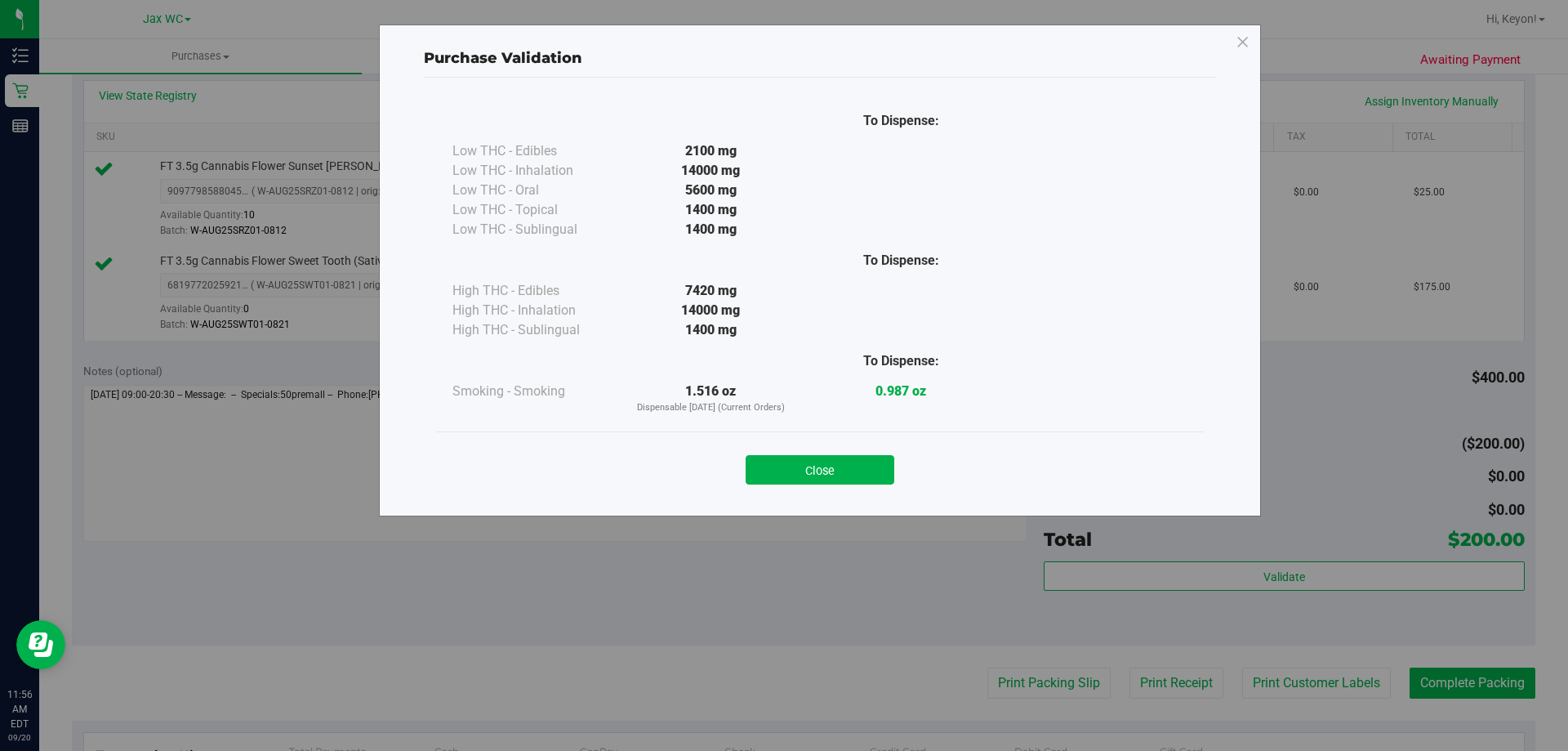
click at [836, 452] on div "Close" at bounding box center [820, 465] width 743 height 41
drag, startPoint x: 838, startPoint y: 471, endPoint x: 951, endPoint y: 463, distance: 113.3
click at [838, 472] on button "Close" at bounding box center [820, 470] width 148 height 29
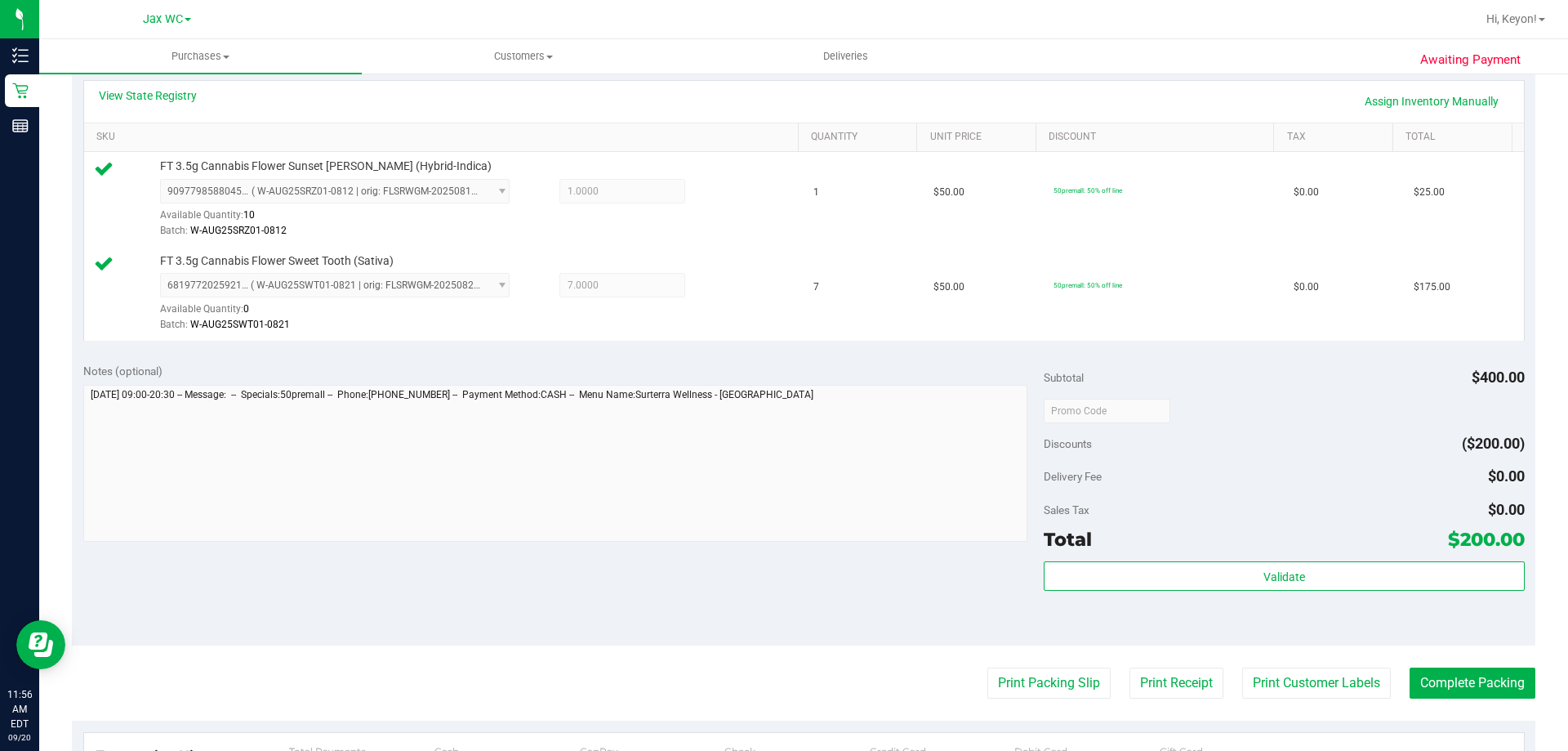
scroll to position [480, 0]
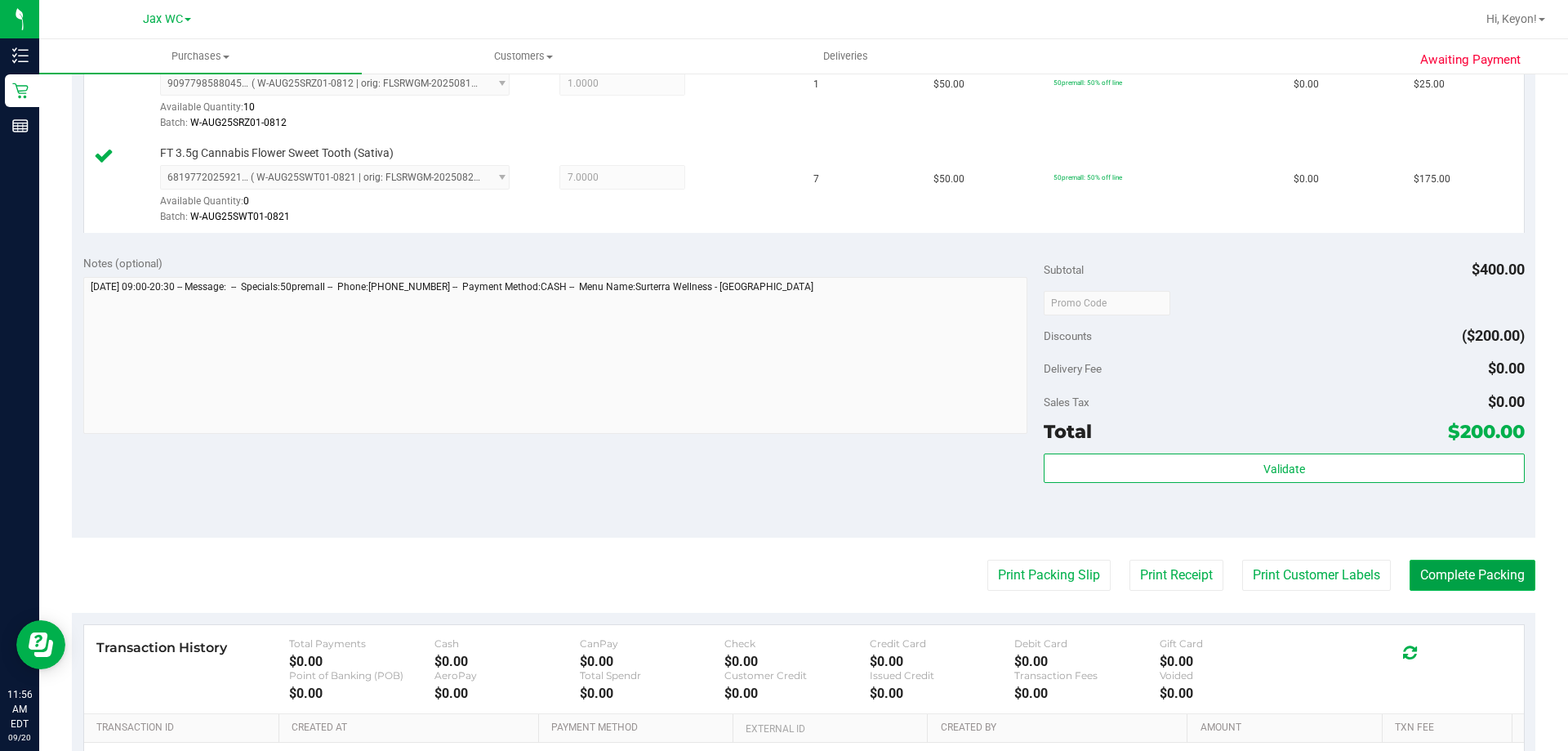
click at [1495, 580] on button "Complete Packing" at bounding box center [1473, 575] width 125 height 31
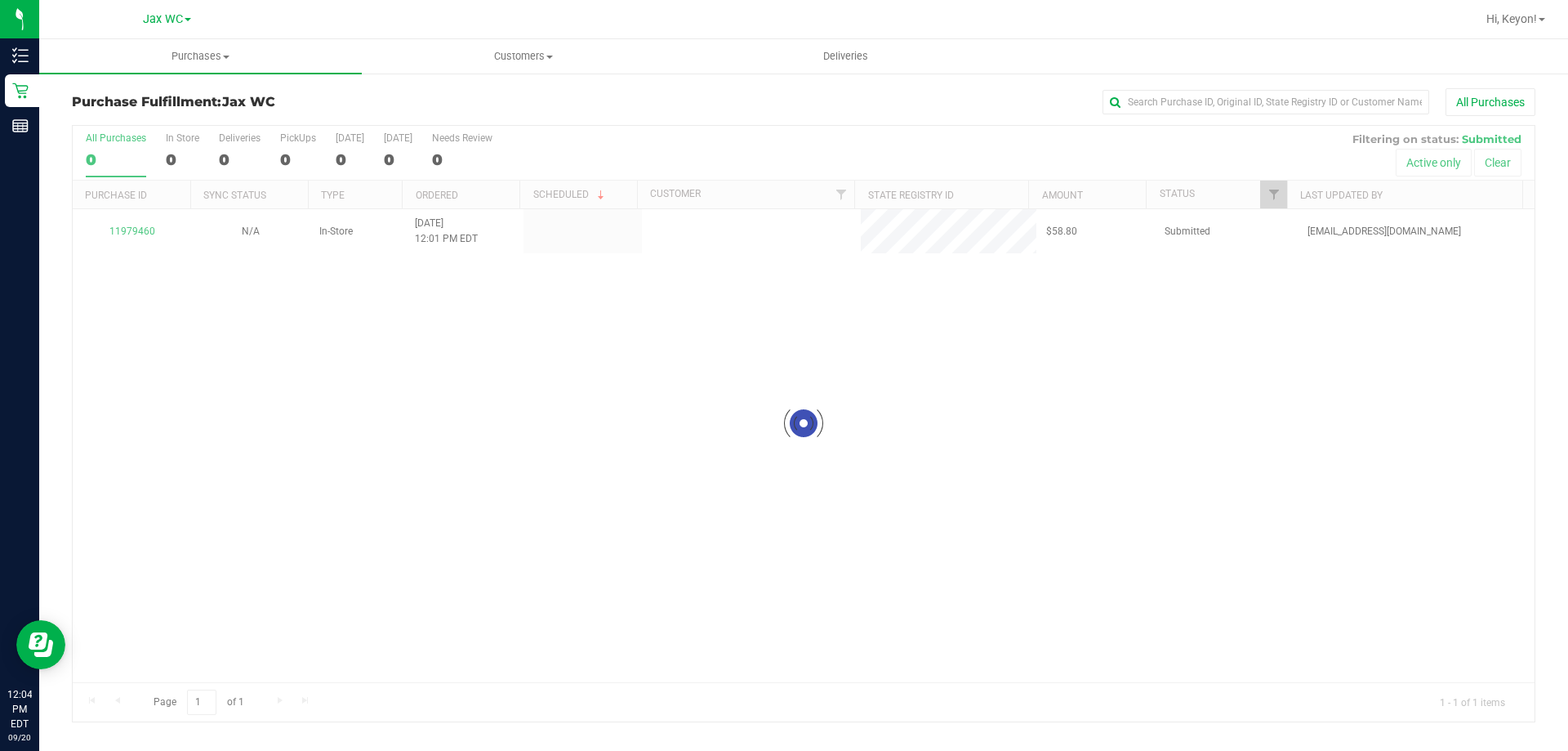
click at [178, 143] on div "In Store" at bounding box center [182, 138] width 33 height 11
click at [0, 0] on input "In Store 0" at bounding box center [0, 0] width 0 height 0
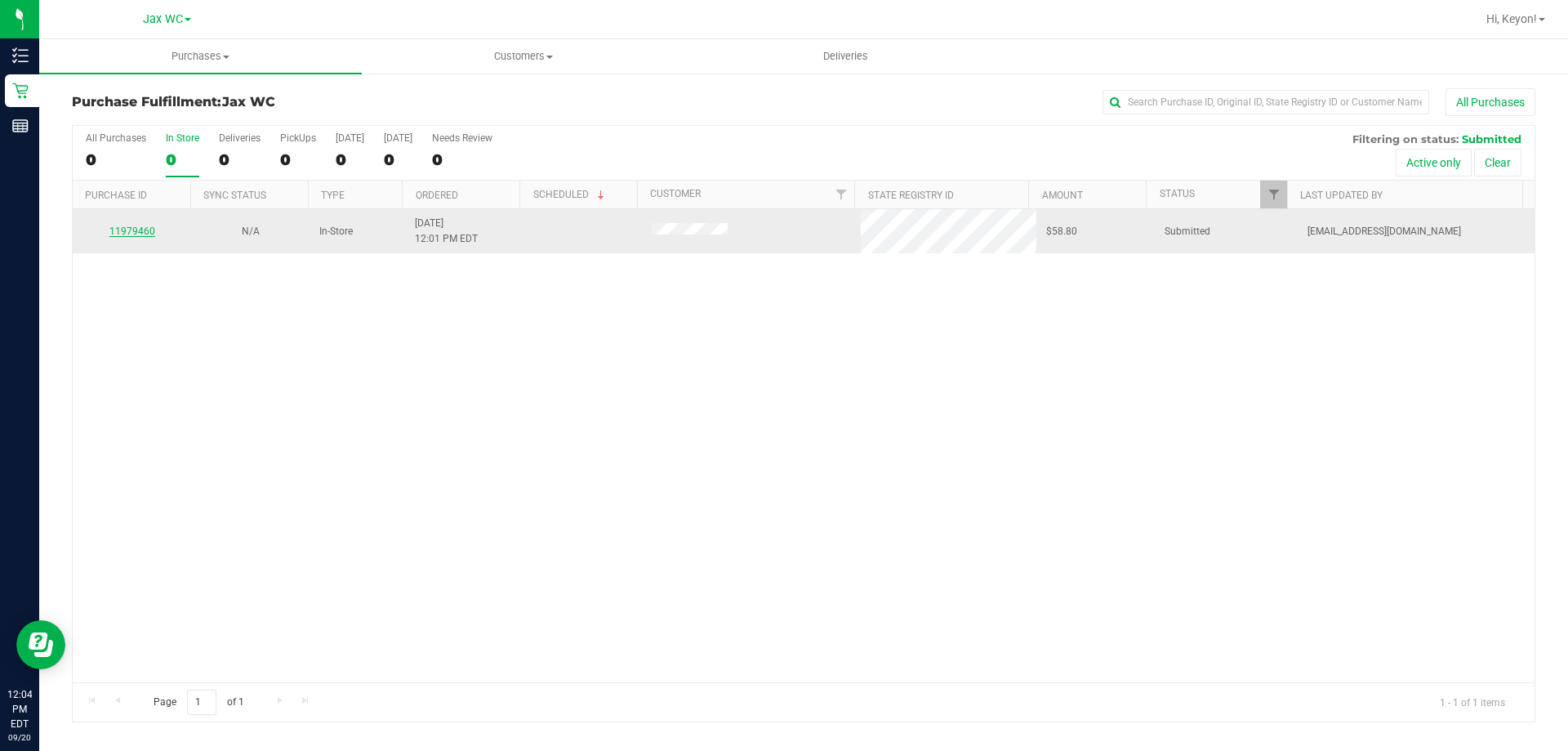
click at [143, 227] on link "11979460" at bounding box center [132, 231] width 46 height 11
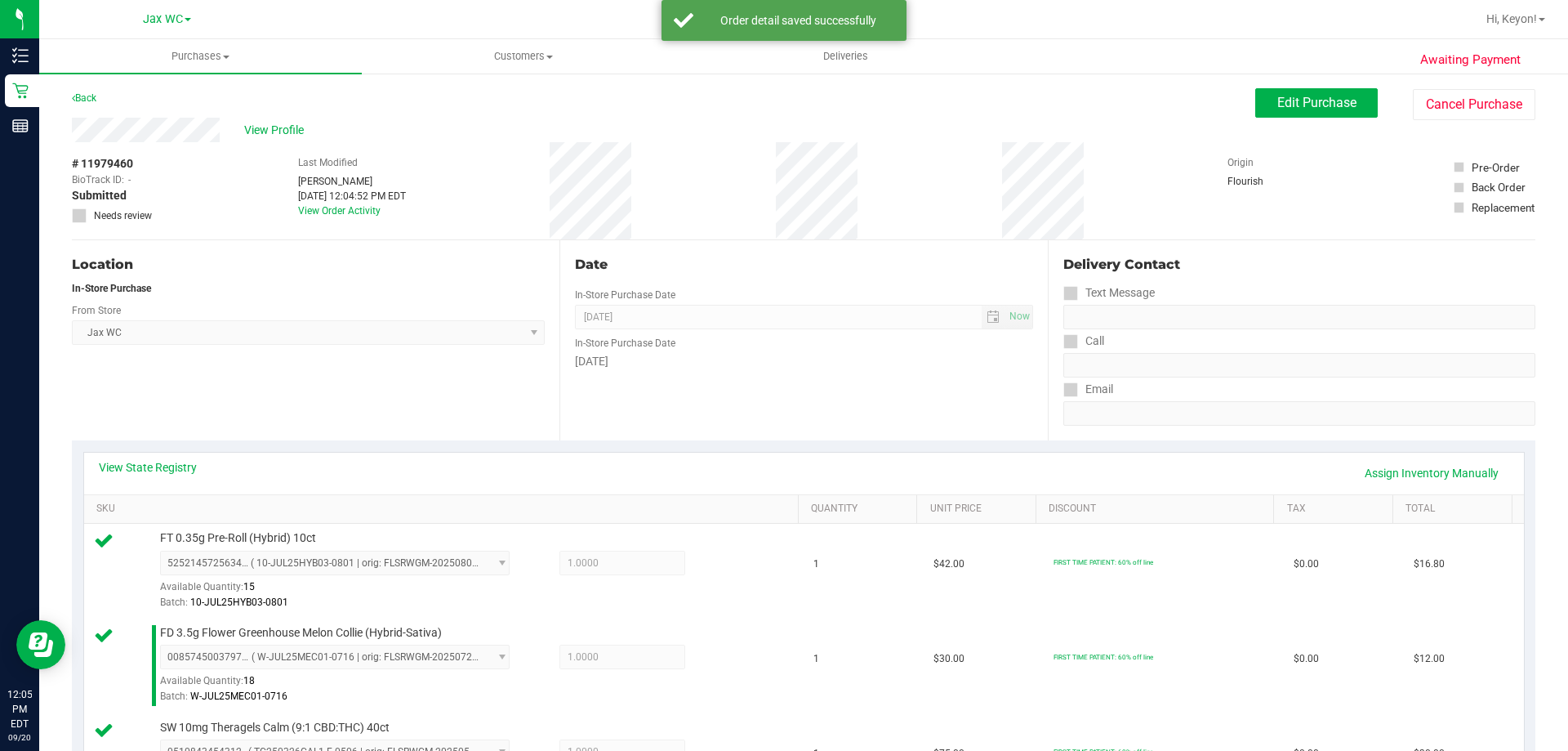
scroll to position [367, 0]
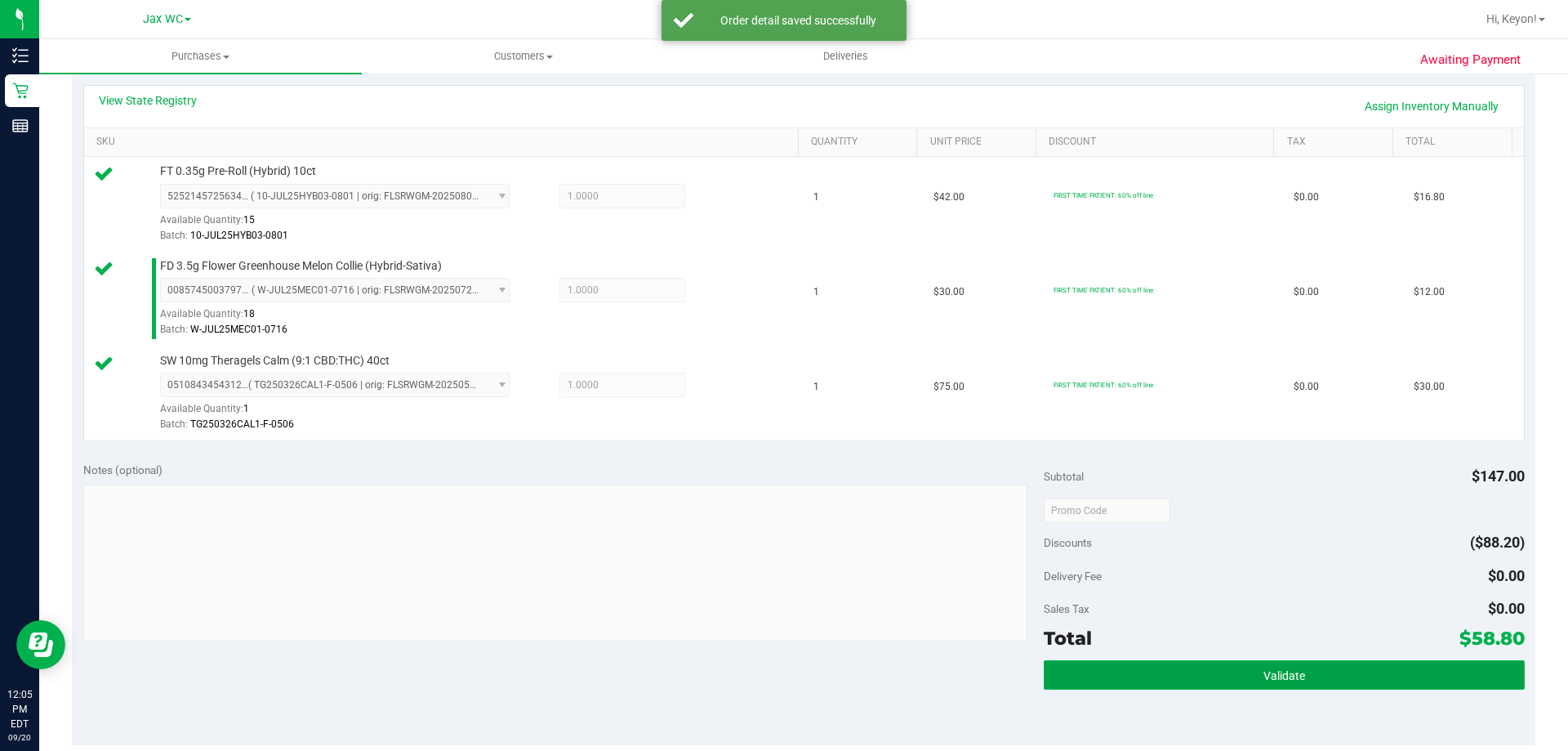
drag, startPoint x: 1286, startPoint y: 676, endPoint x: 1291, endPoint y: 669, distance: 8.6
click at [1293, 672] on span "Validate" at bounding box center [1285, 676] width 42 height 13
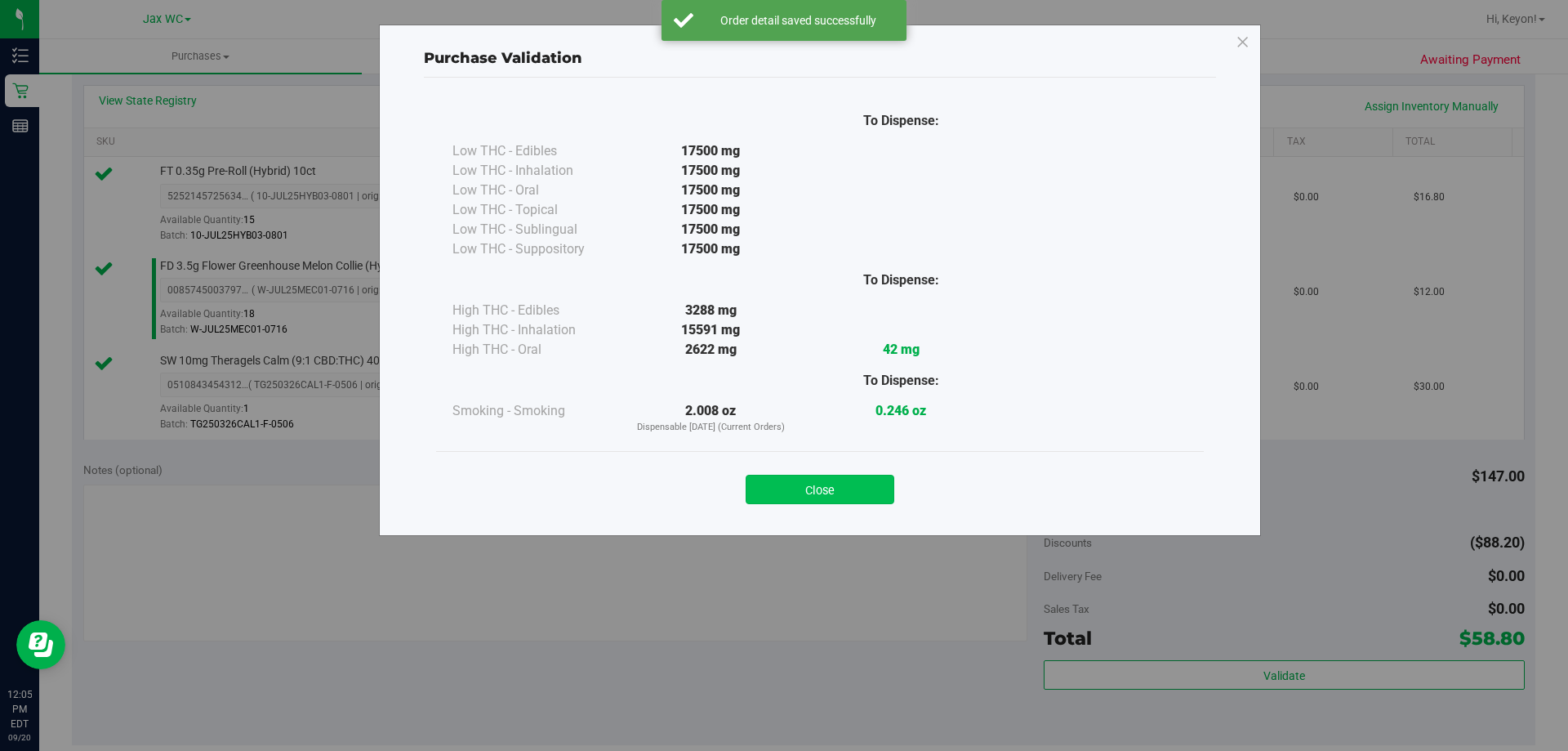
click at [833, 493] on button "Close" at bounding box center [820, 489] width 148 height 29
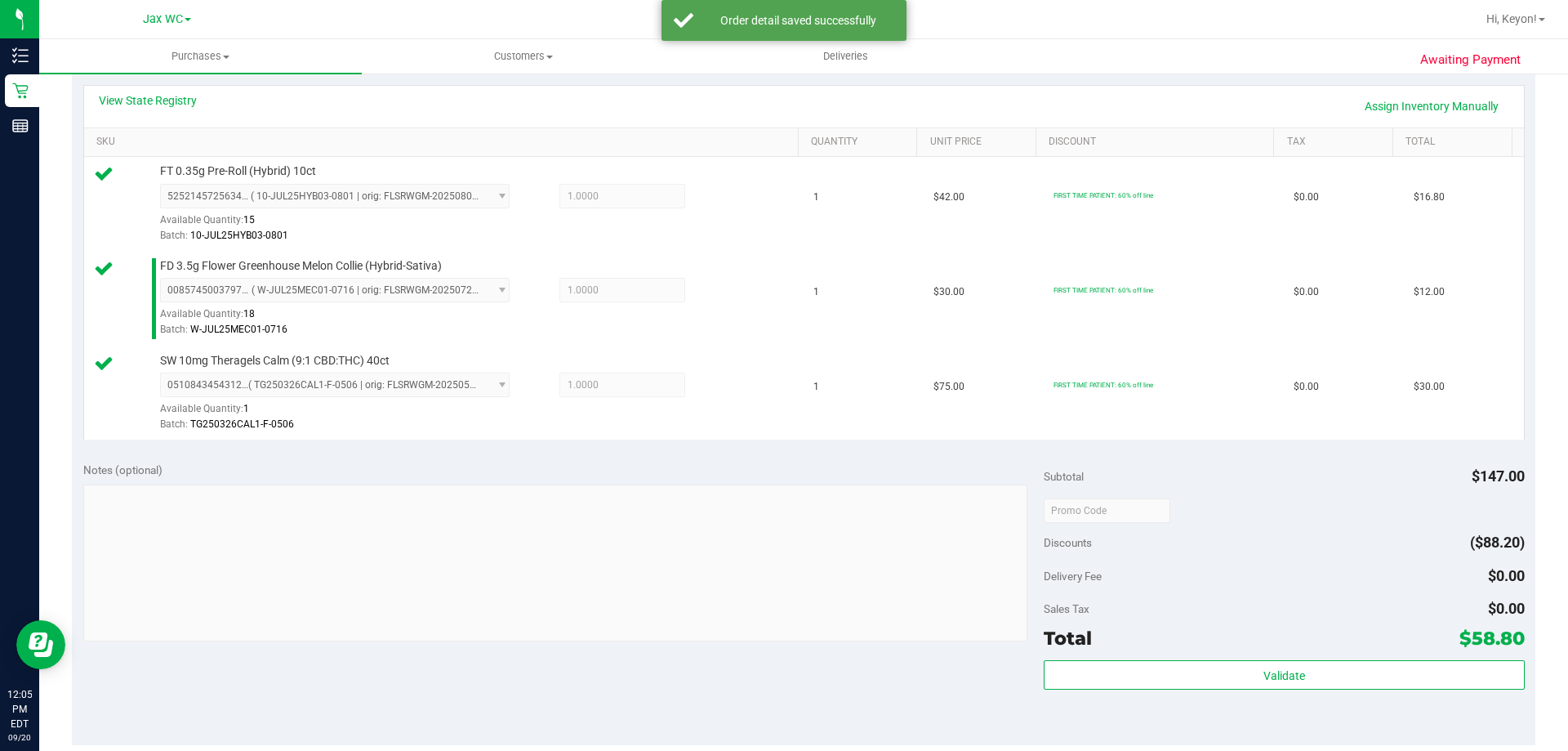
scroll to position [518, 0]
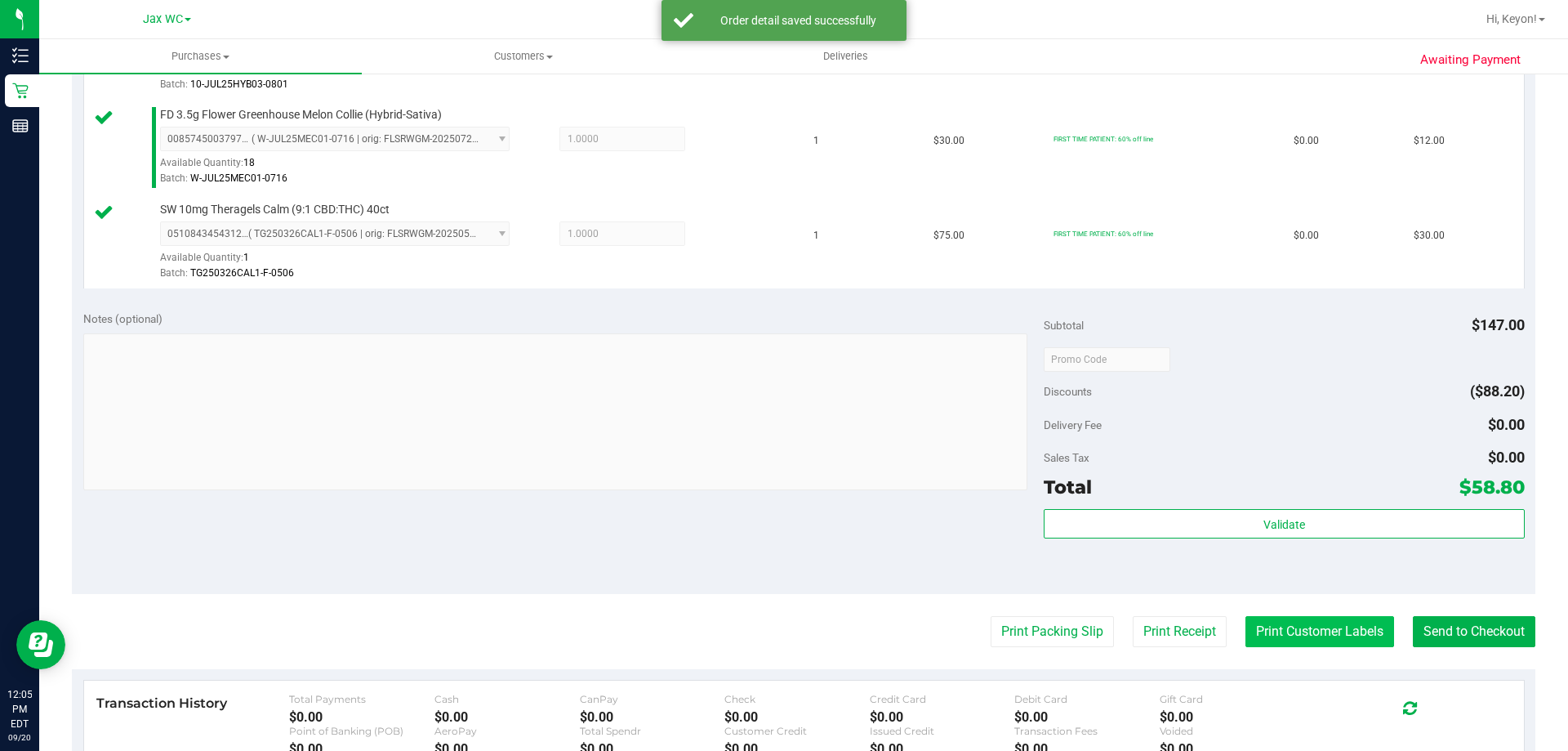
click at [1348, 636] on button "Print Customer Labels" at bounding box center [1320, 631] width 148 height 31
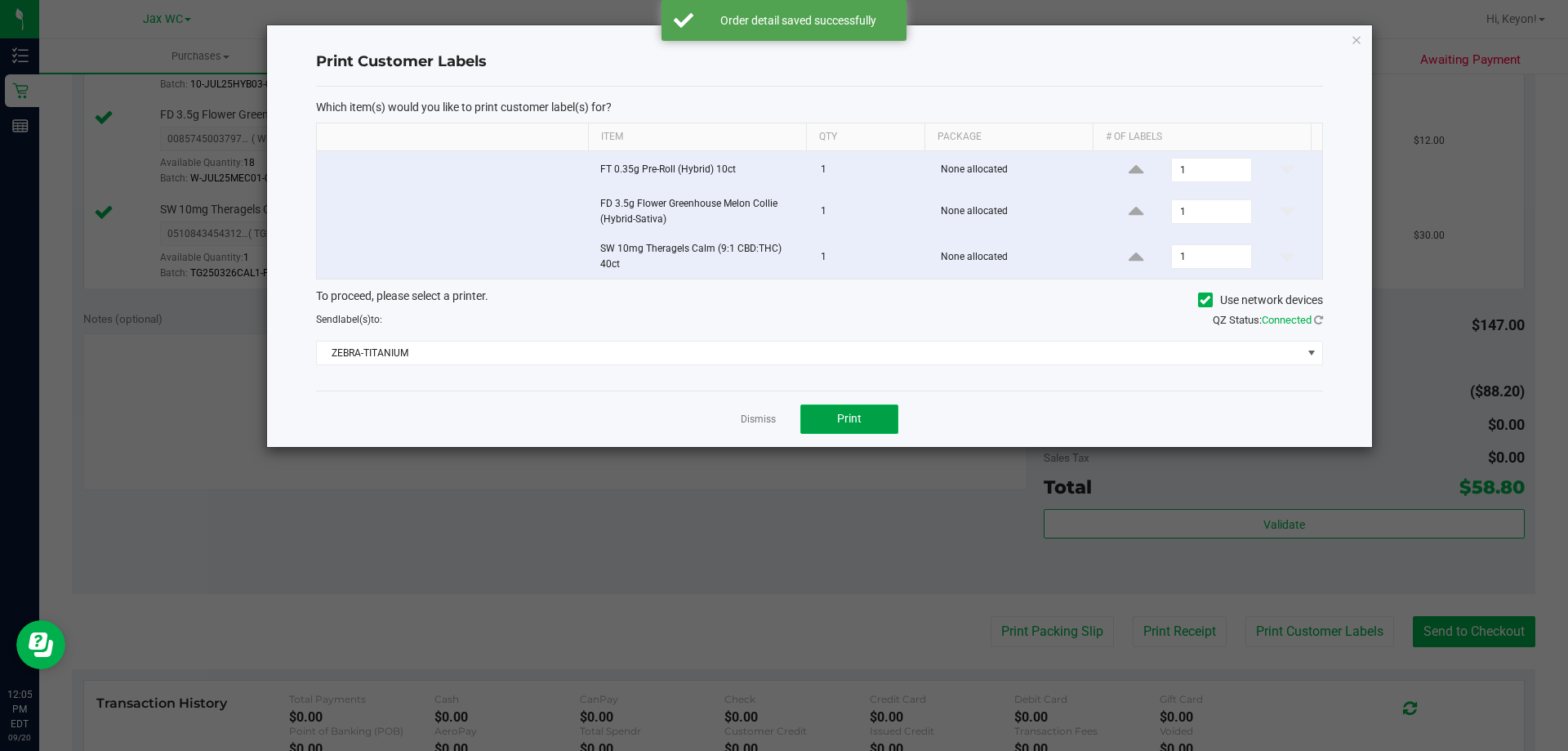
click at [870, 413] on button "Print" at bounding box center [849, 419] width 98 height 29
click at [742, 416] on link "Dismiss" at bounding box center [758, 419] width 35 height 14
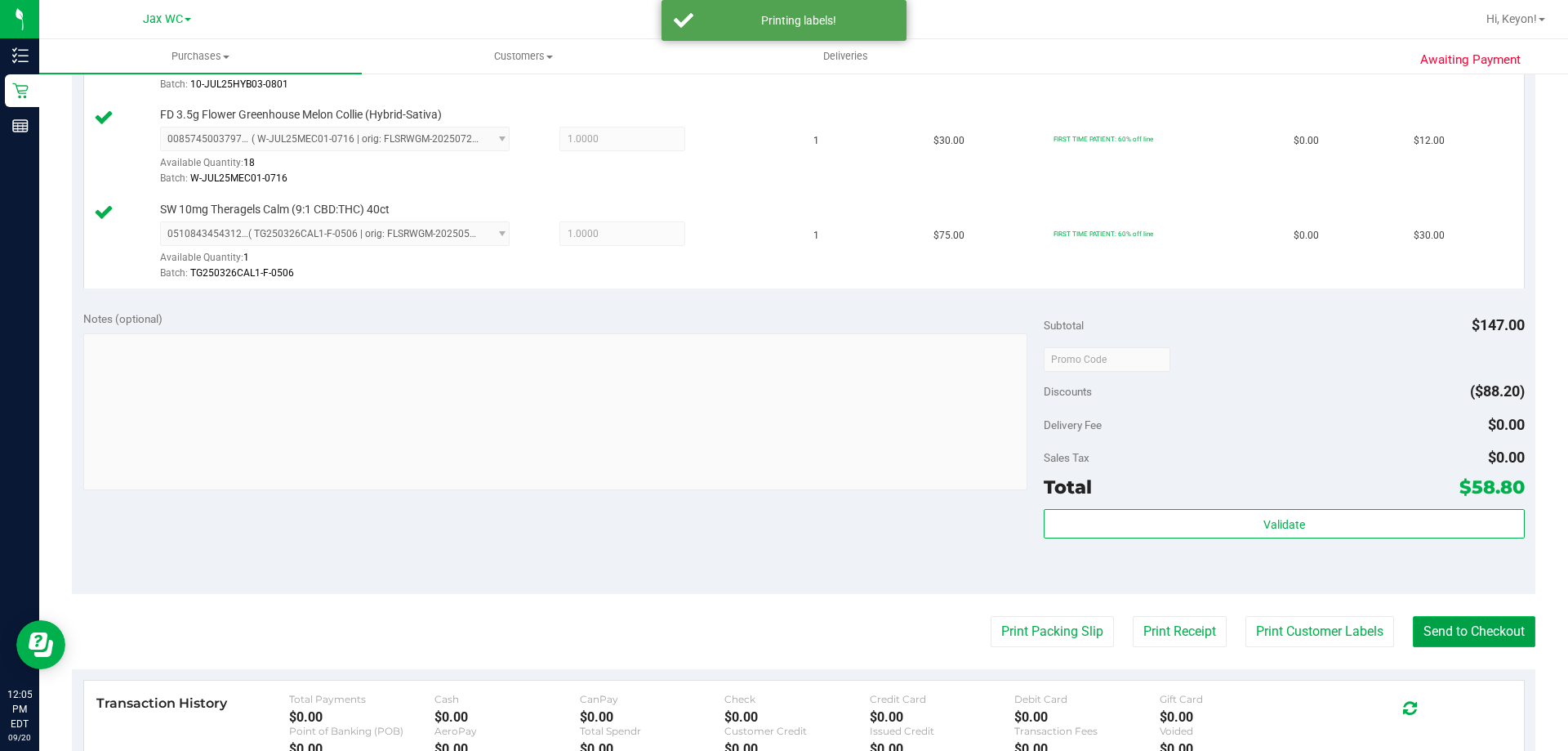
click at [1466, 634] on button "Send to Checkout" at bounding box center [1474, 631] width 123 height 31
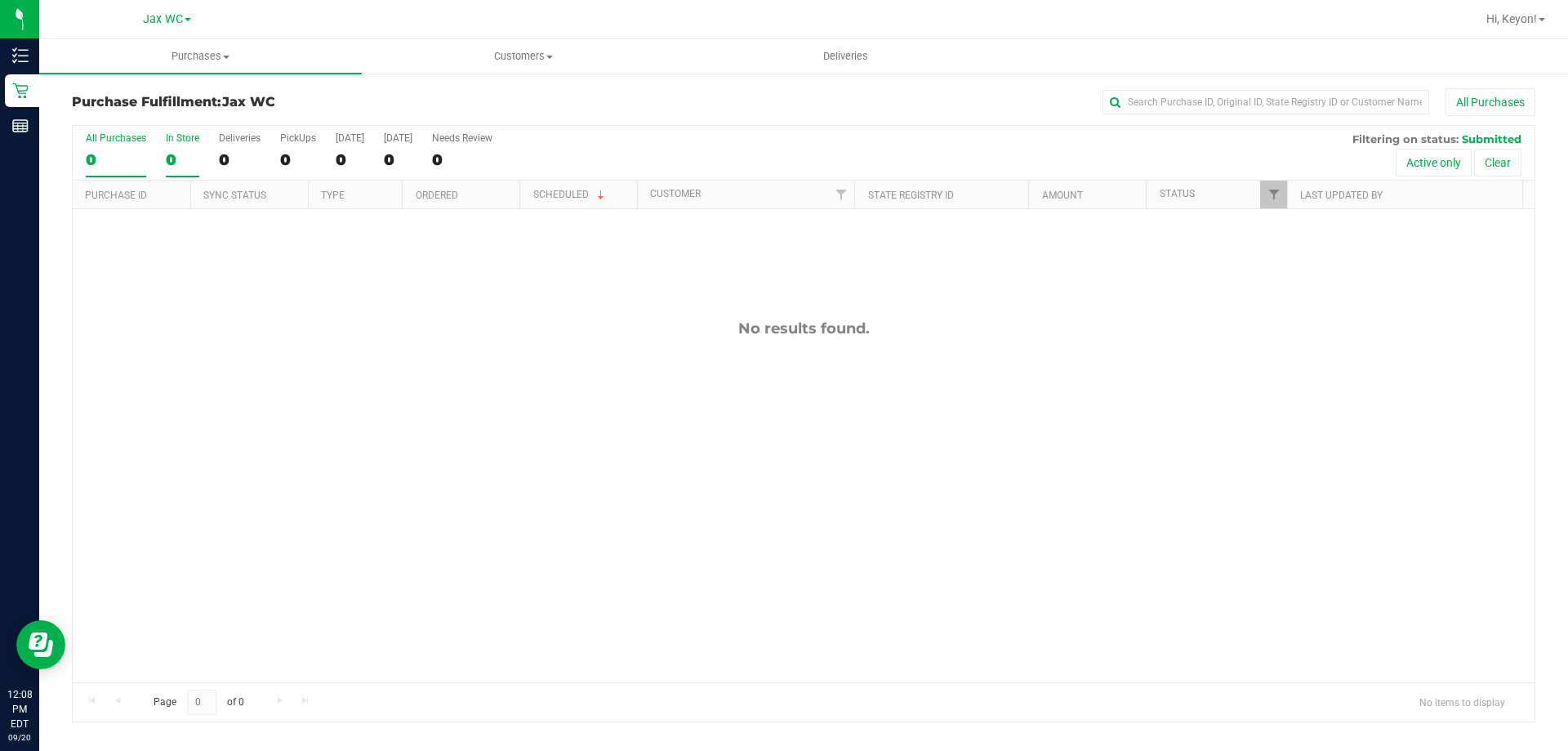
click at [178, 144] on label "In Store 0" at bounding box center [182, 154] width 33 height 45
click at [0, 0] on input "In Store 0" at bounding box center [0, 0] width 0 height 0
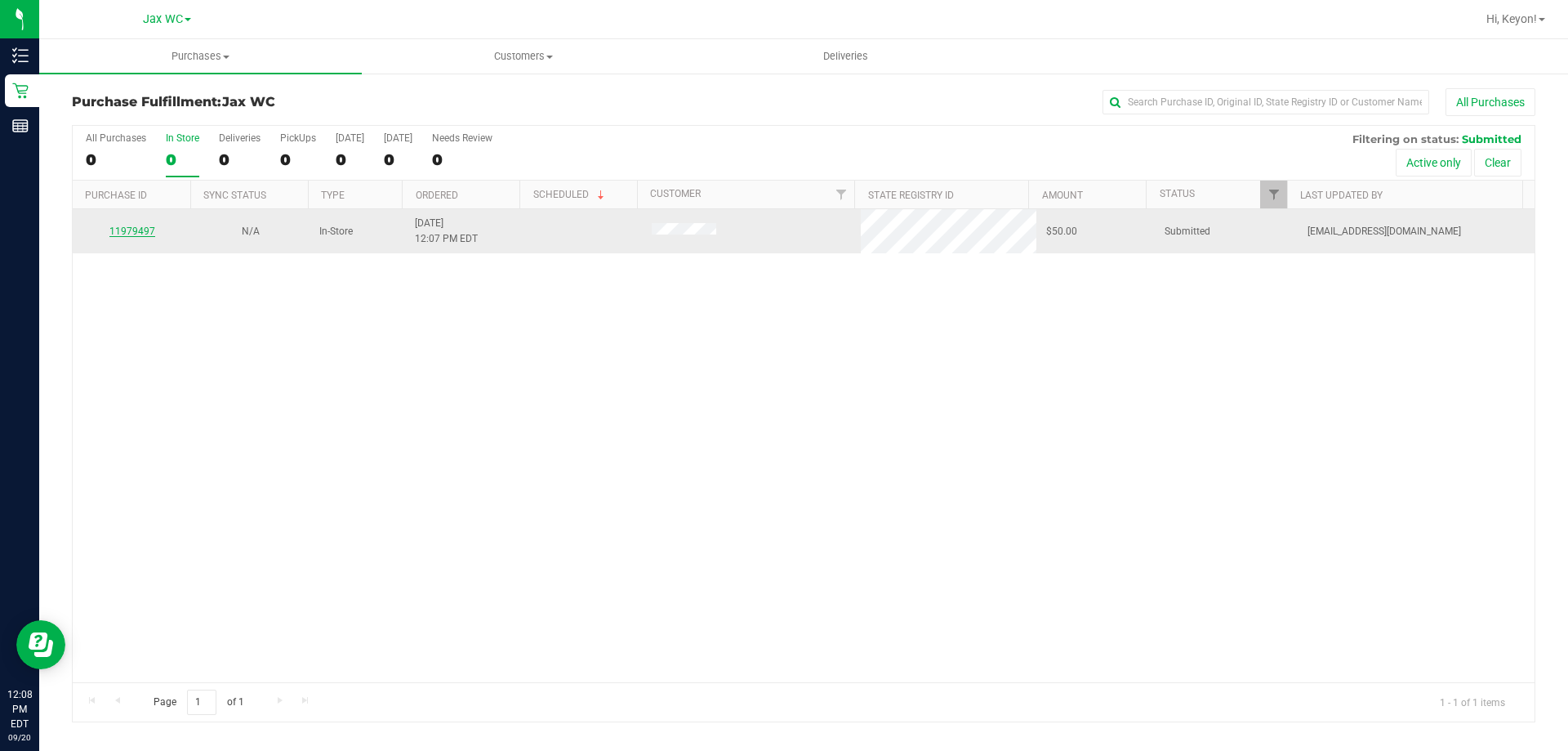
click at [137, 232] on link "11979497" at bounding box center [132, 231] width 46 height 11
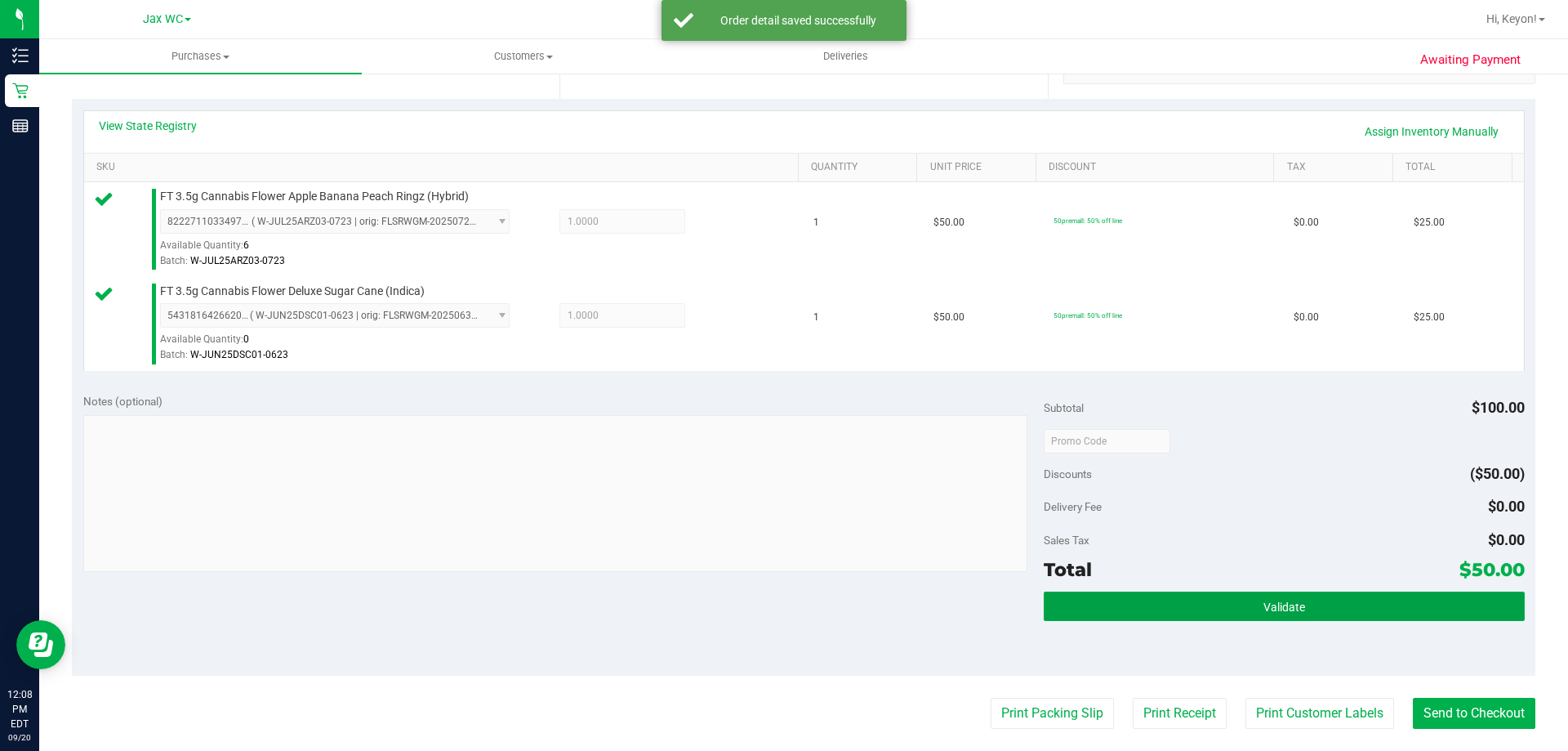
click at [1258, 596] on button "Validate" at bounding box center [1284, 606] width 480 height 29
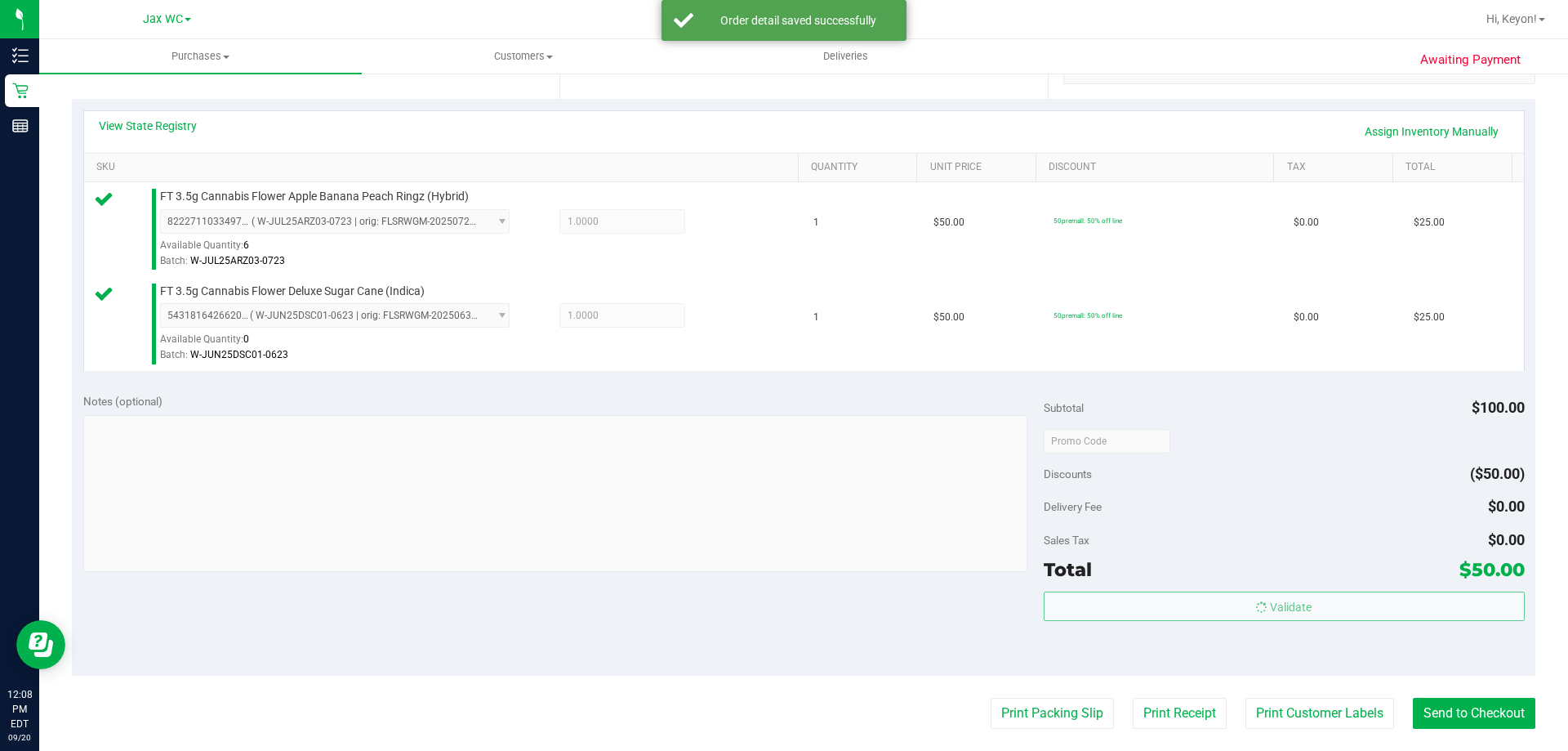
scroll to position [428, 0]
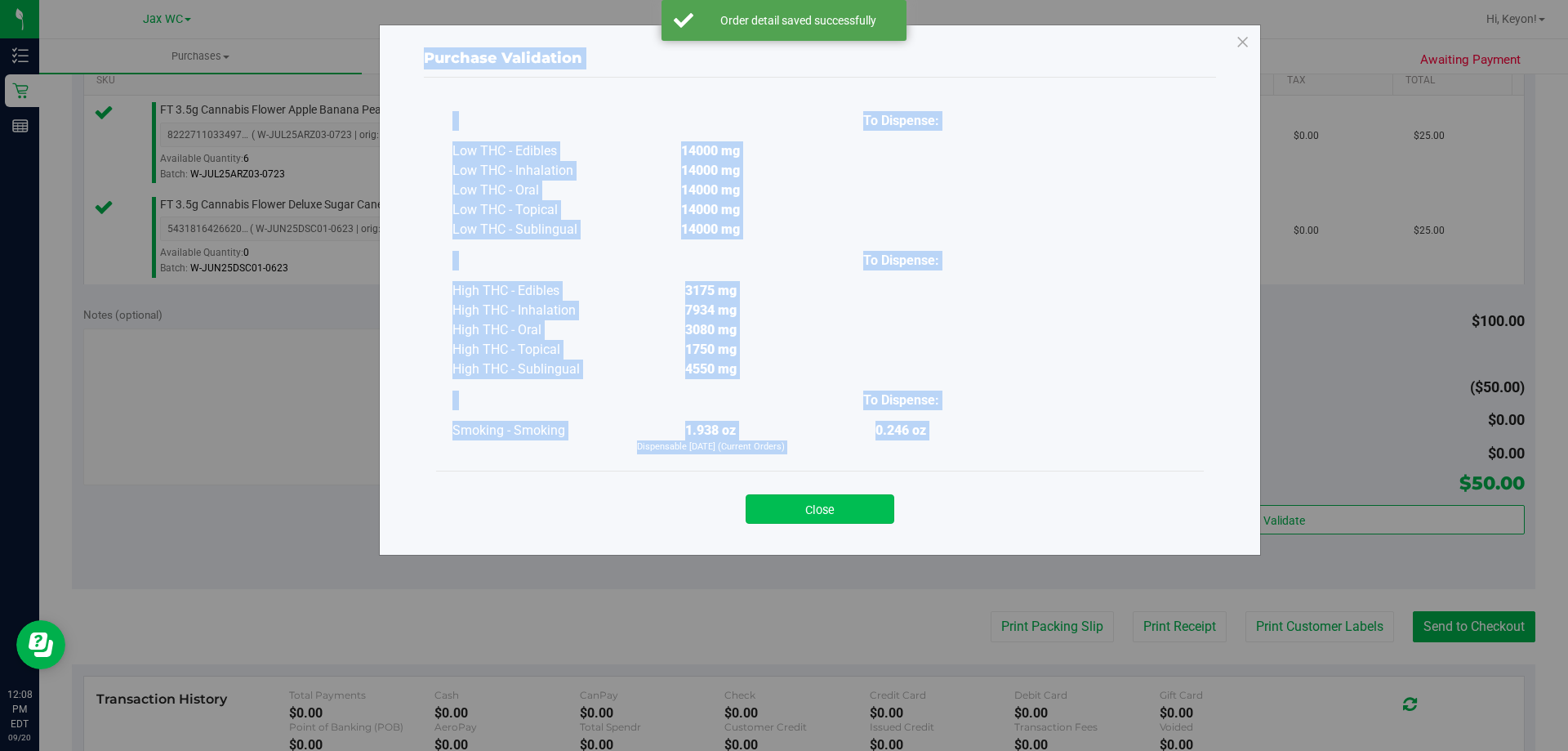
click at [858, 506] on button "Close" at bounding box center [820, 509] width 148 height 29
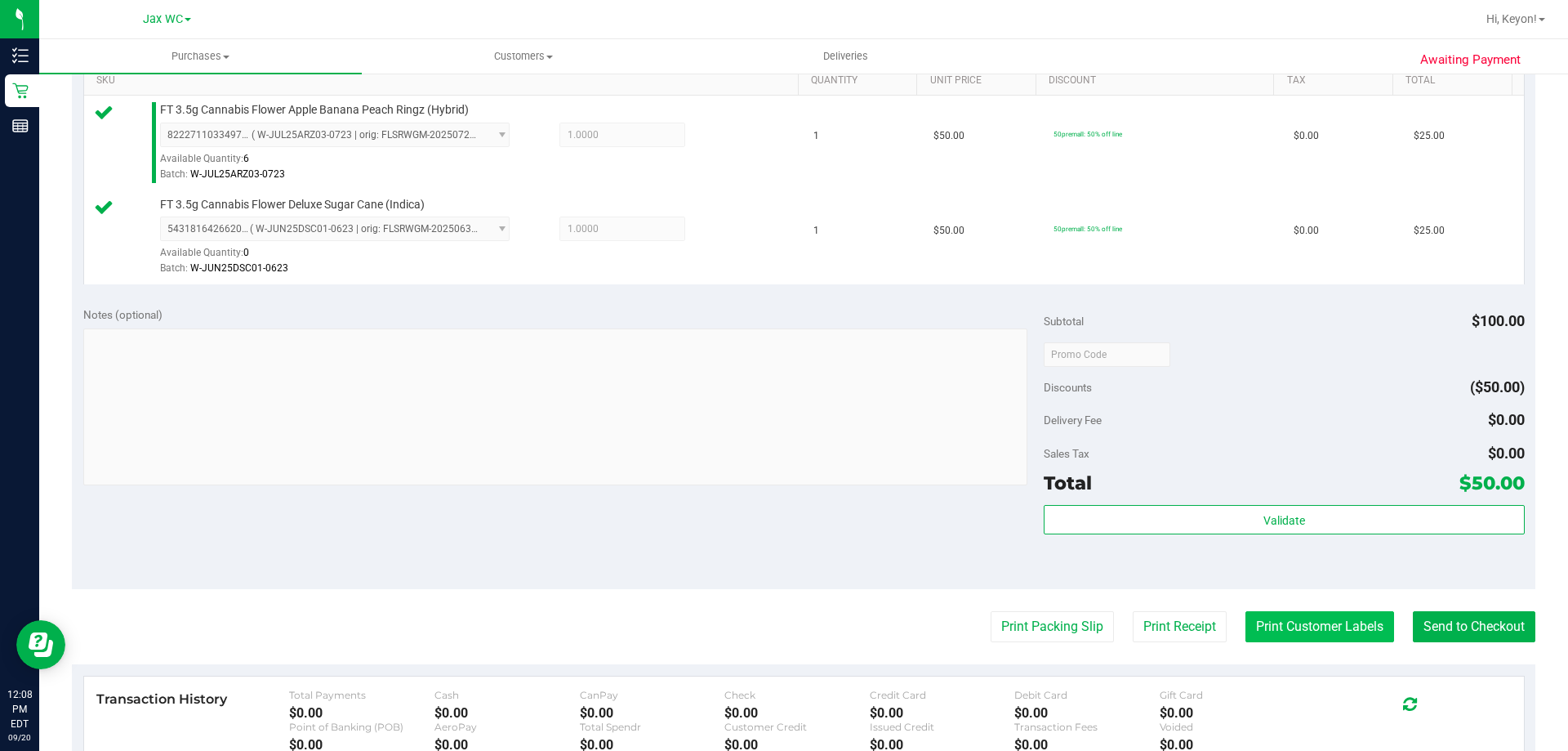
click at [1291, 637] on button "Print Customer Labels" at bounding box center [1320, 626] width 148 height 31
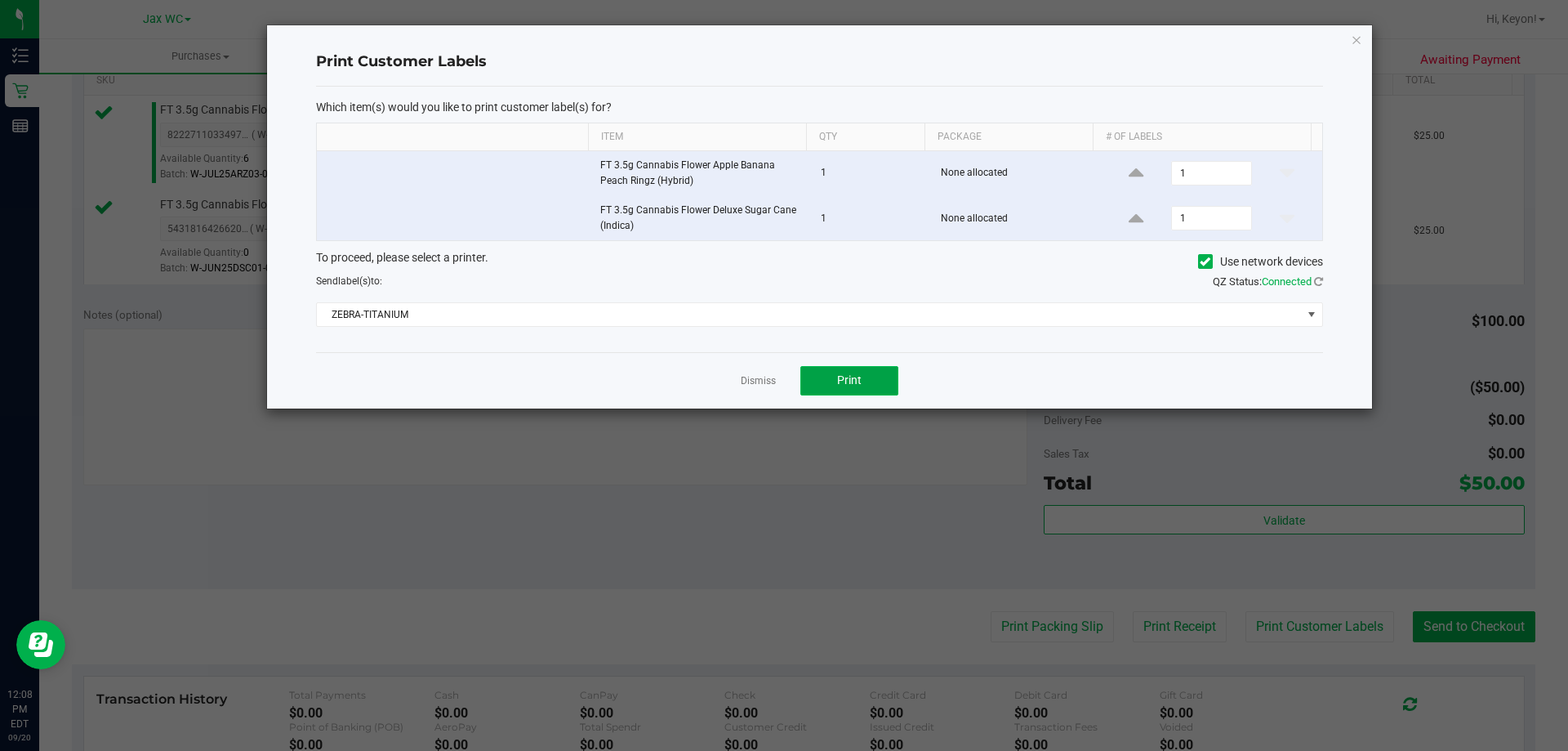
click at [878, 381] on button "Print" at bounding box center [849, 380] width 98 height 29
click at [760, 390] on div "Dismiss Print" at bounding box center [820, 379] width 1007 height 56
drag, startPoint x: 762, startPoint y: 378, endPoint x: 785, endPoint y: 387, distance: 24.7
click at [771, 383] on link "Dismiss" at bounding box center [758, 381] width 35 height 14
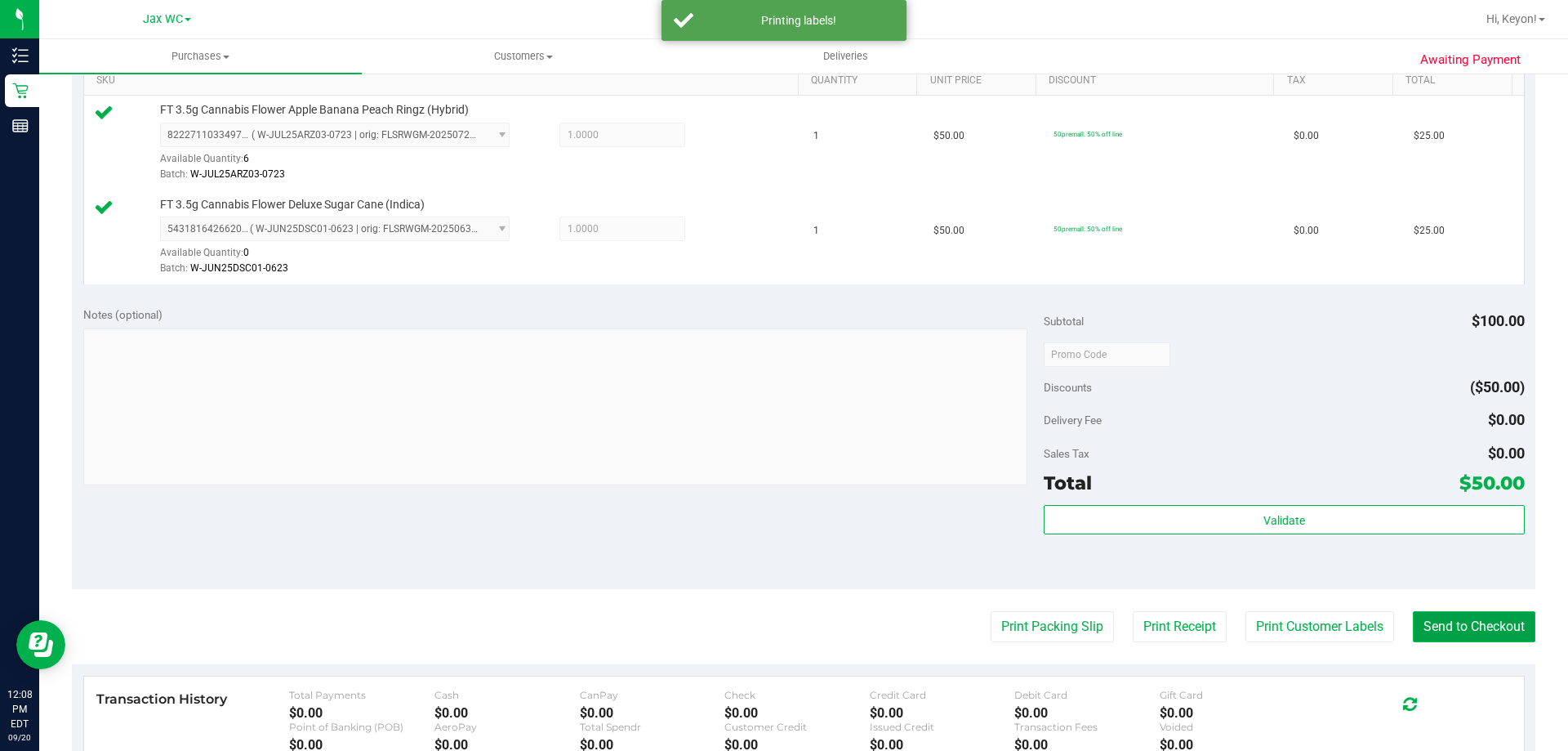
click at [1453, 625] on button "Send to Checkout" at bounding box center [1474, 626] width 123 height 31
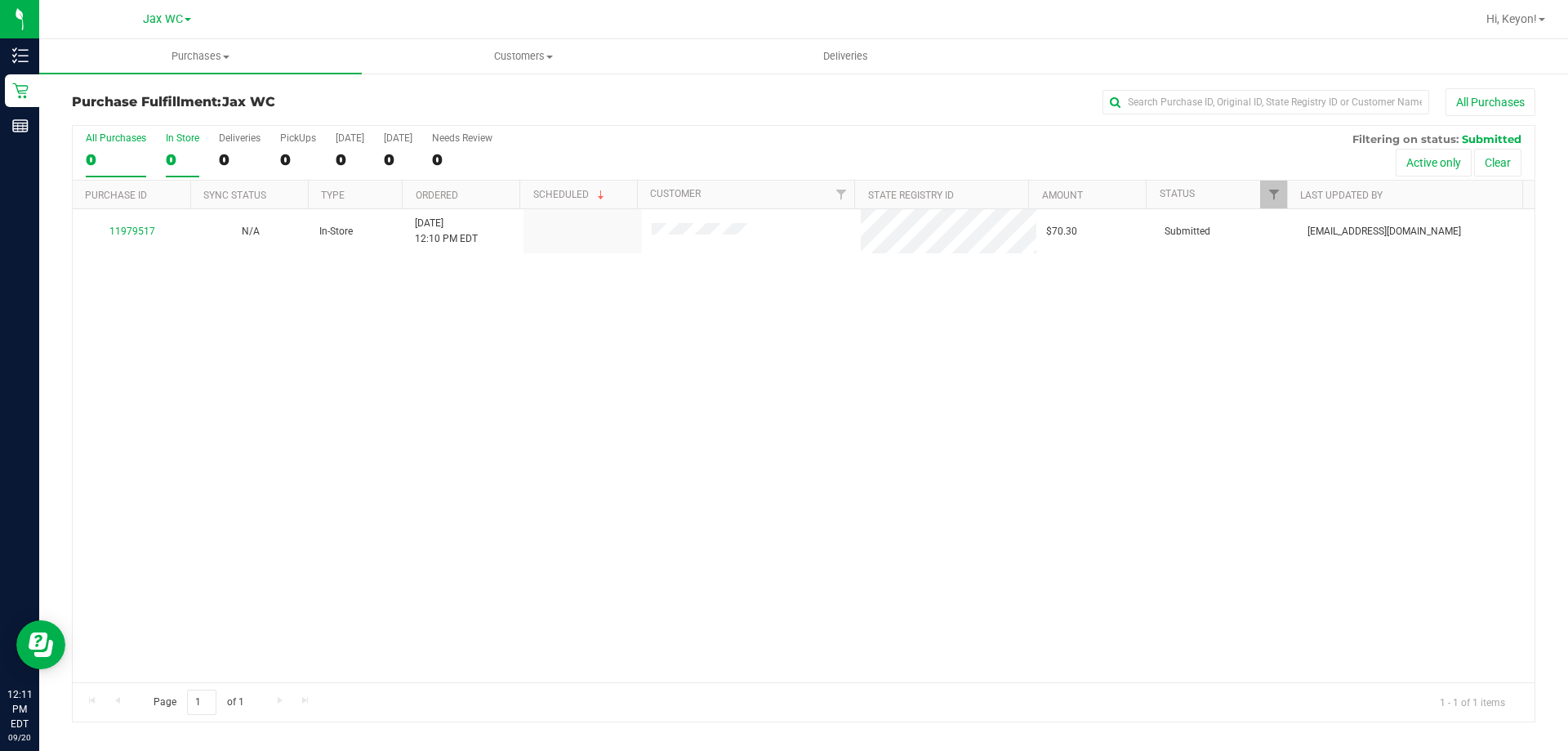
click at [171, 143] on div "In Store" at bounding box center [182, 138] width 33 height 11
click at [0, 0] on input "In Store 0" at bounding box center [0, 0] width 0 height 0
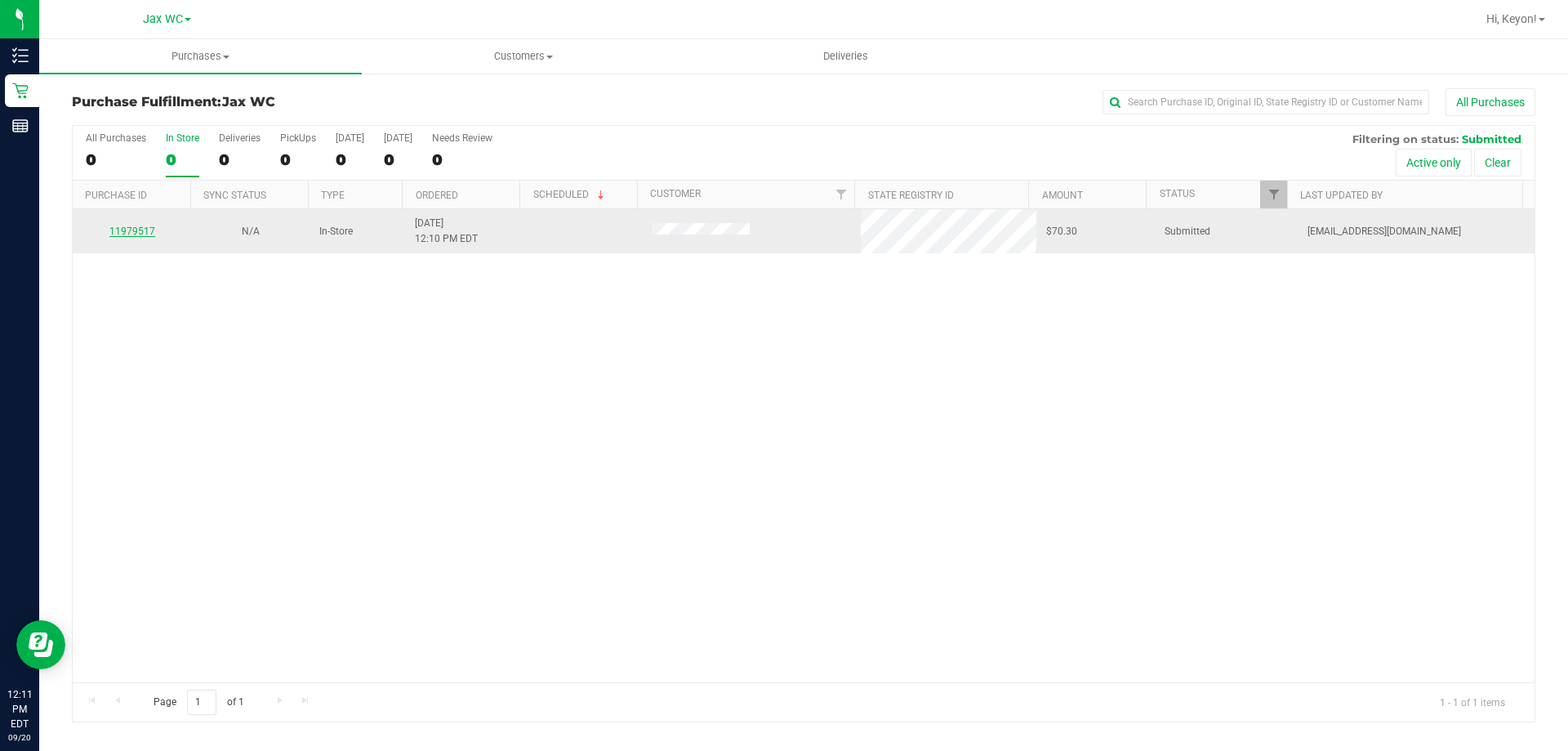
click at [131, 236] on link "11979517" at bounding box center [132, 231] width 46 height 11
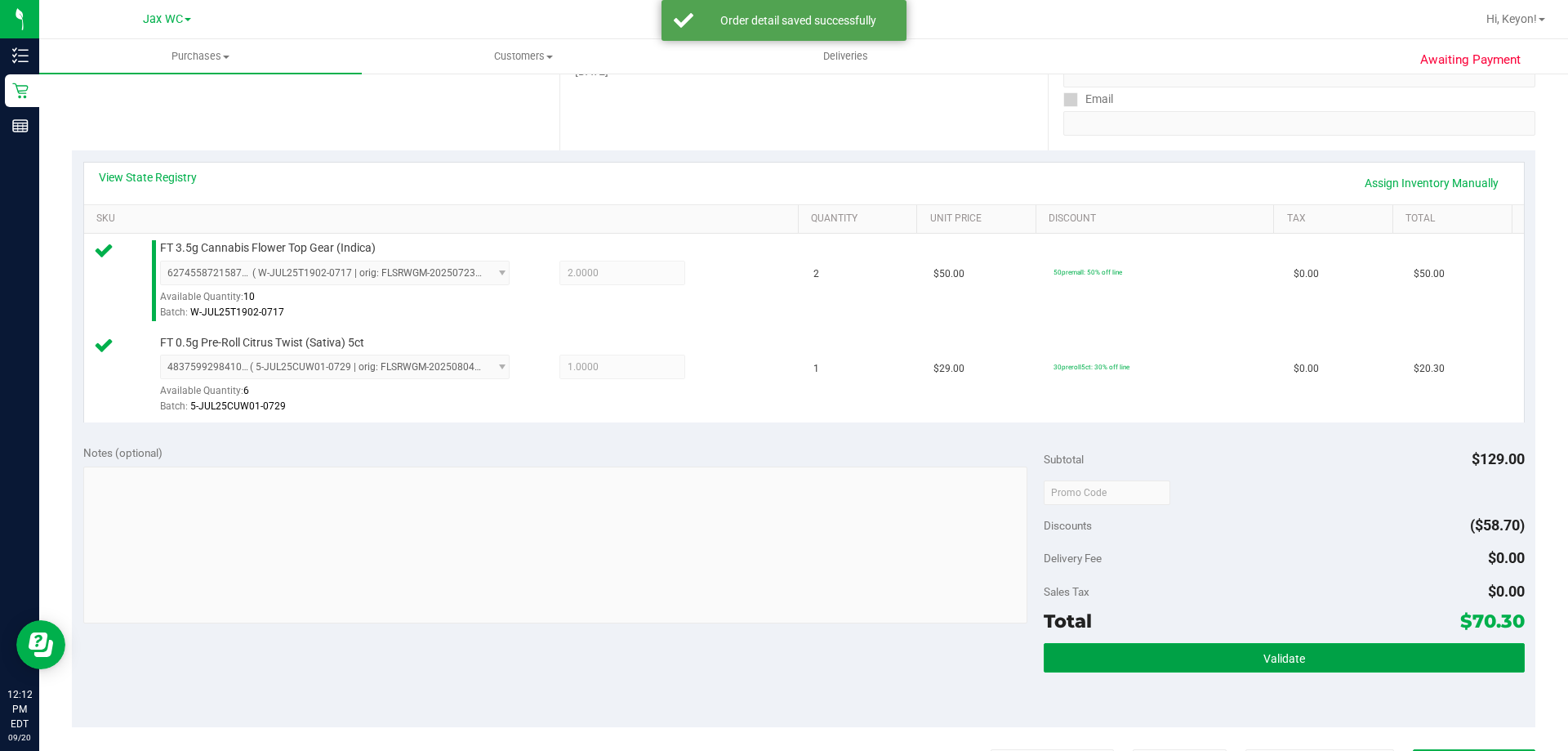
drag, startPoint x: 1293, startPoint y: 666, endPoint x: 1568, endPoint y: 532, distance: 305.9
click at [1304, 658] on button "Validate" at bounding box center [1284, 658] width 480 height 29
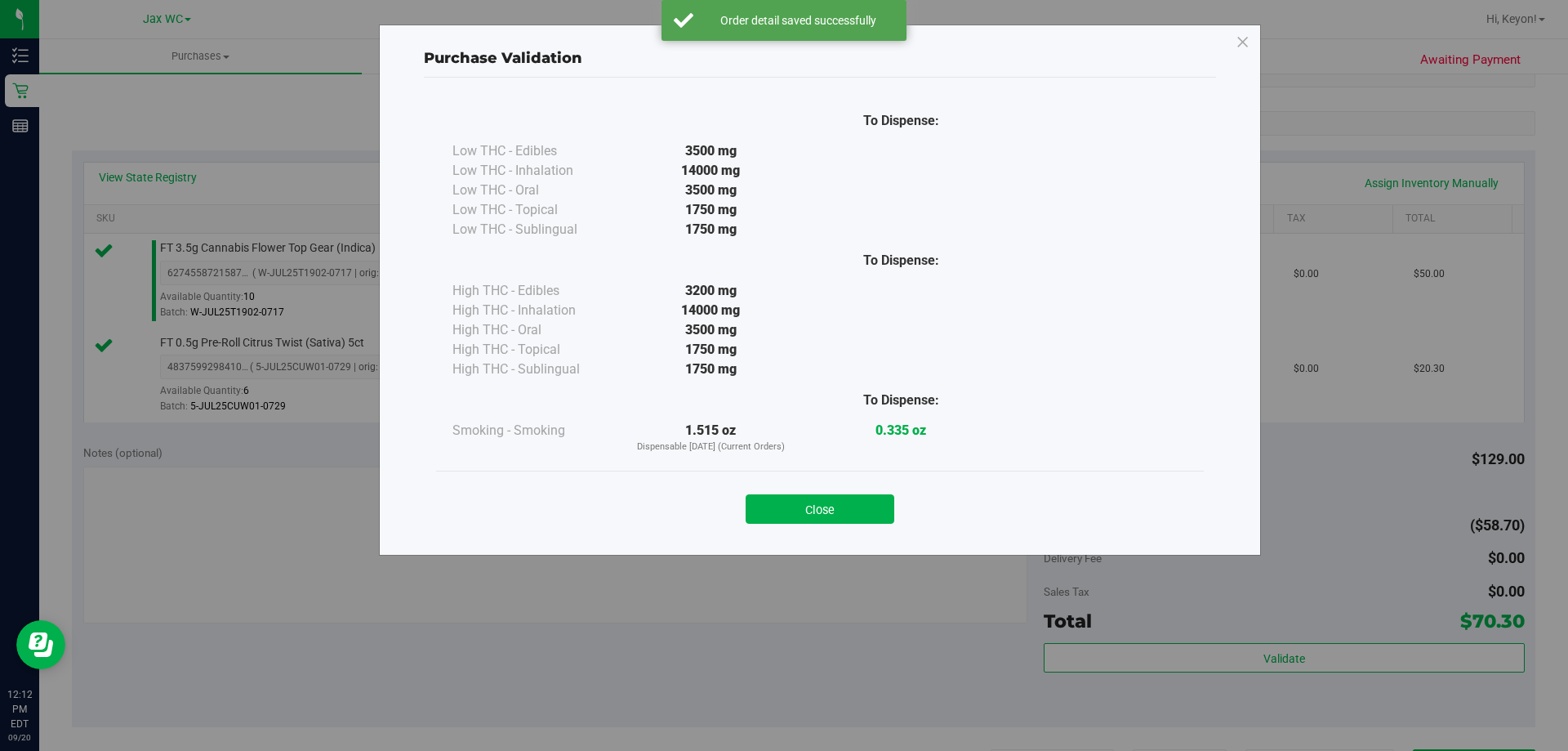
scroll to position [602, 0]
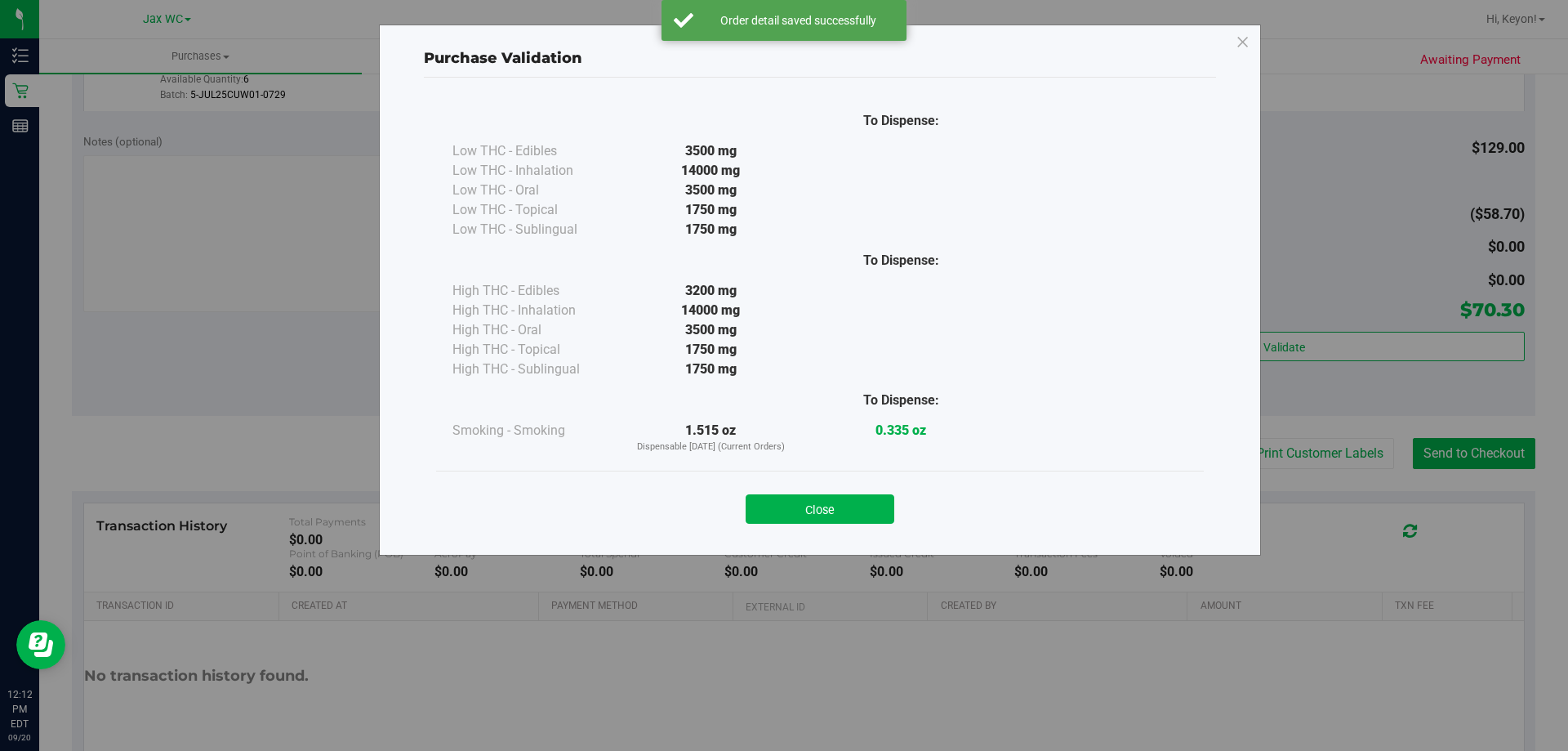
drag, startPoint x: 835, startPoint y: 496, endPoint x: 932, endPoint y: 499, distance: 97.0
click at [839, 504] on button "Close" at bounding box center [820, 509] width 148 height 29
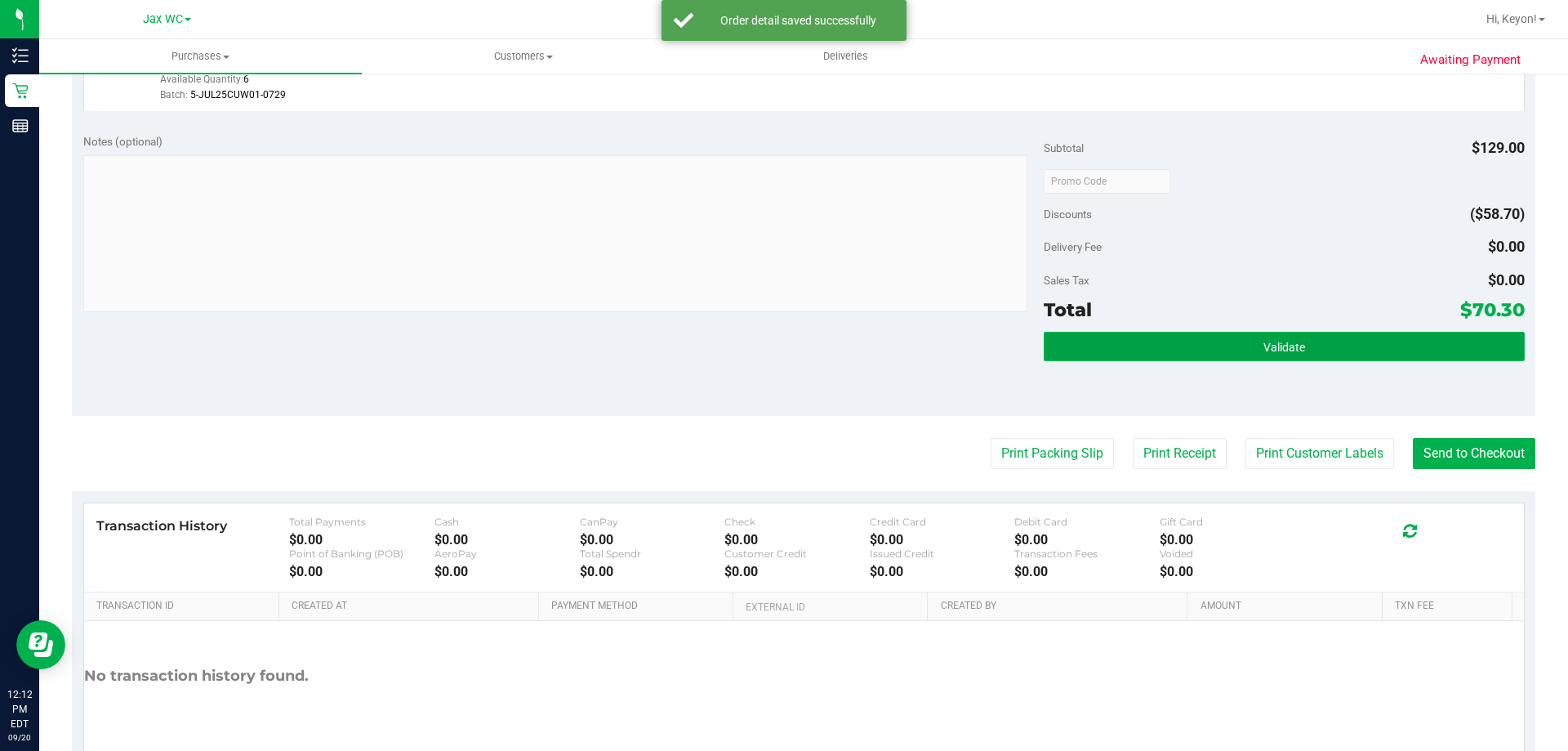
click at [1277, 356] on button "Validate" at bounding box center [1284, 346] width 480 height 29
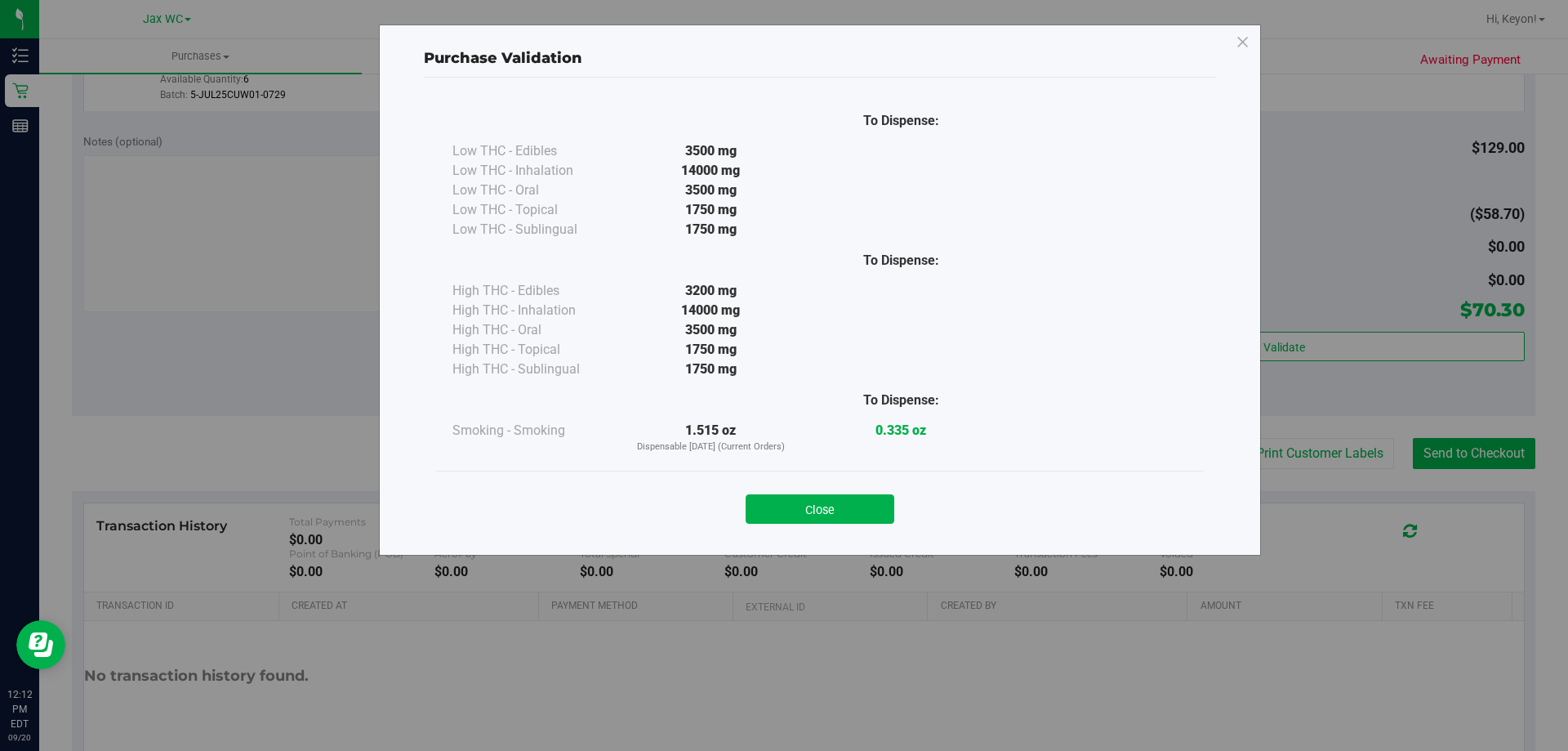
drag, startPoint x: 846, startPoint y: 515, endPoint x: 1187, endPoint y: 454, distance: 346.4
click at [855, 515] on button "Close" at bounding box center [820, 509] width 148 height 29
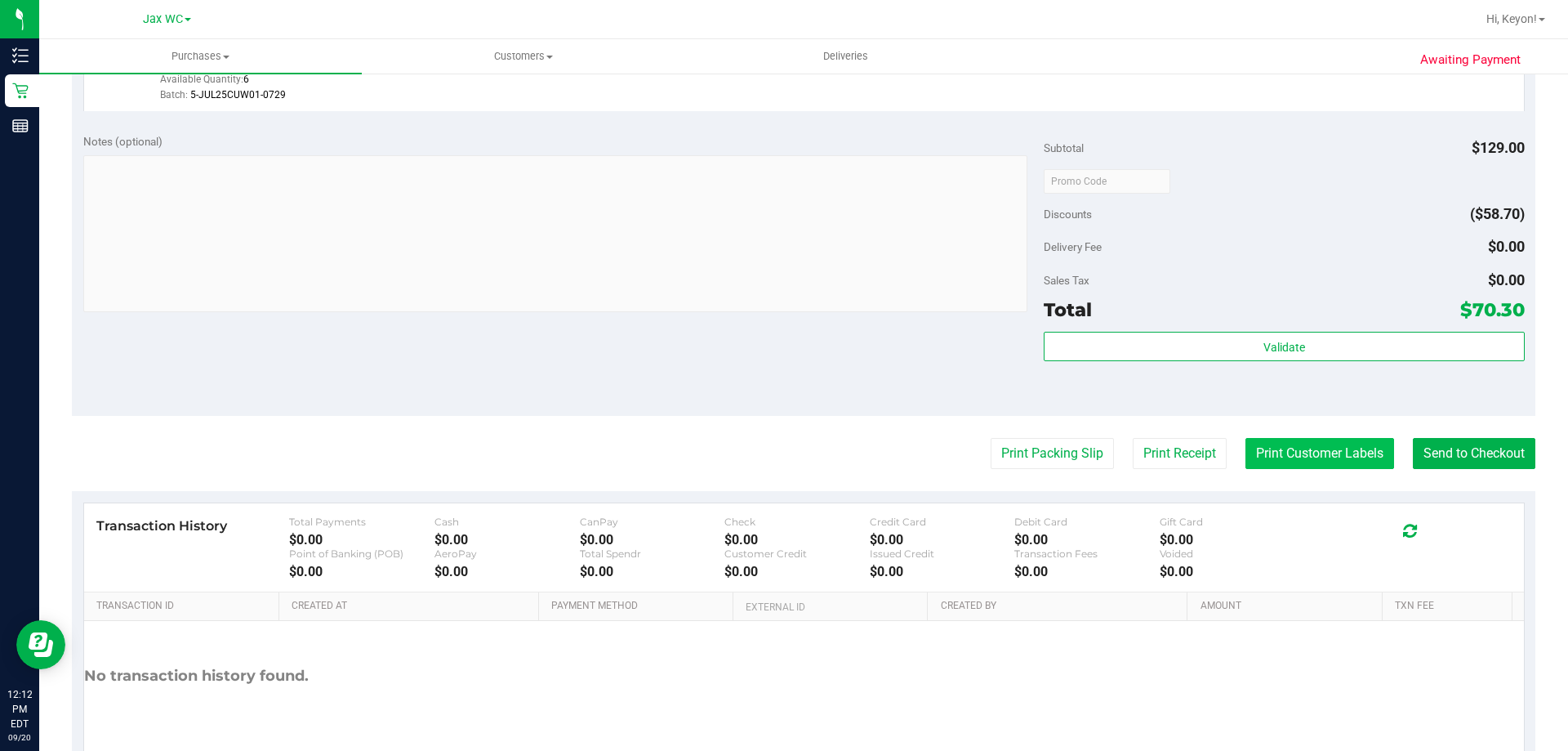
click at [1329, 457] on button "Print Customer Labels" at bounding box center [1320, 453] width 148 height 31
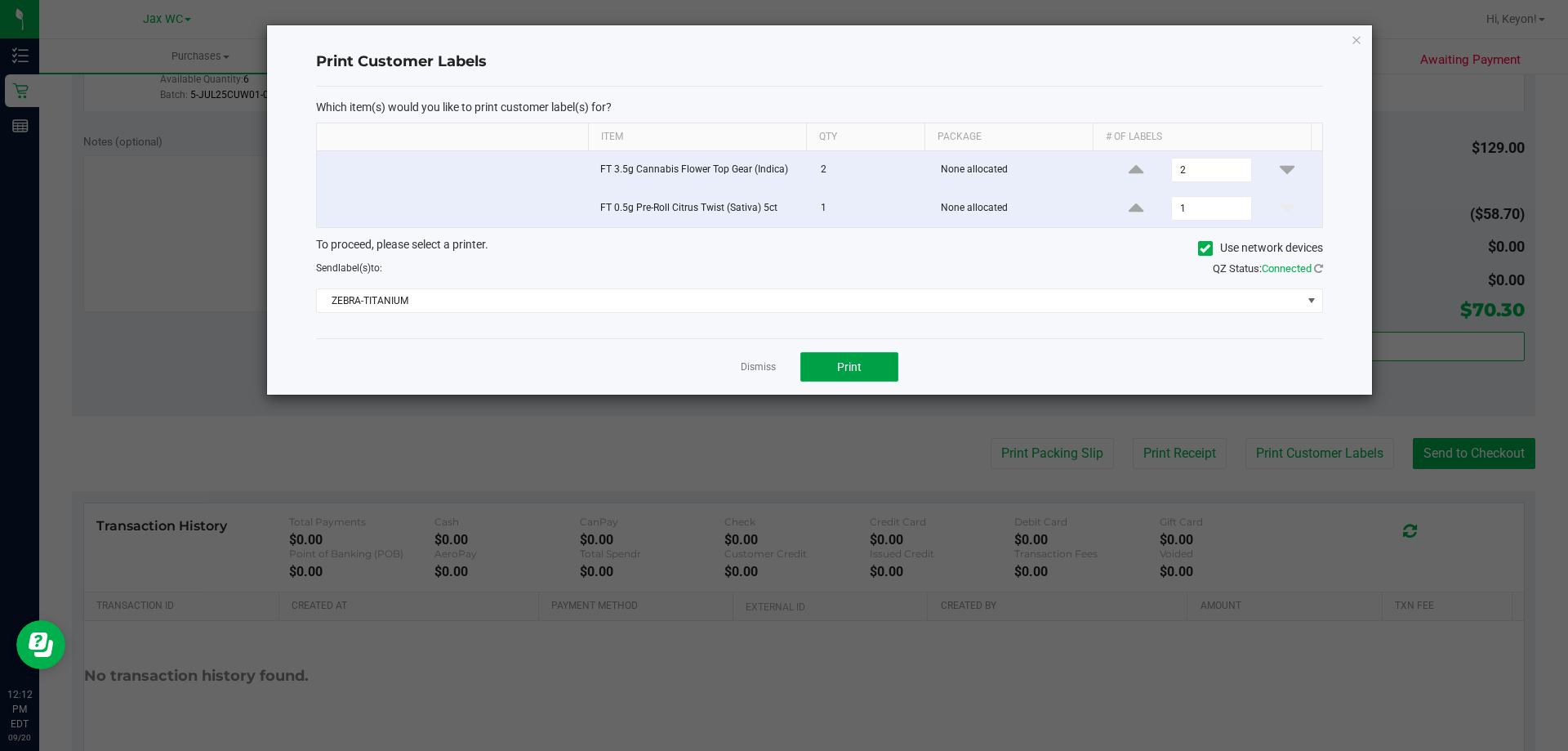
click at [851, 366] on span "Print" at bounding box center [850, 367] width 25 height 13
drag, startPoint x: 774, startPoint y: 370, endPoint x: 911, endPoint y: 373, distance: 137.0
click at [812, 365] on div "Dismiss Print" at bounding box center [820, 366] width 1007 height 56
drag, startPoint x: 756, startPoint y: 362, endPoint x: 1119, endPoint y: 406, distance: 365.7
click at [761, 362] on link "Dismiss" at bounding box center [758, 367] width 35 height 14
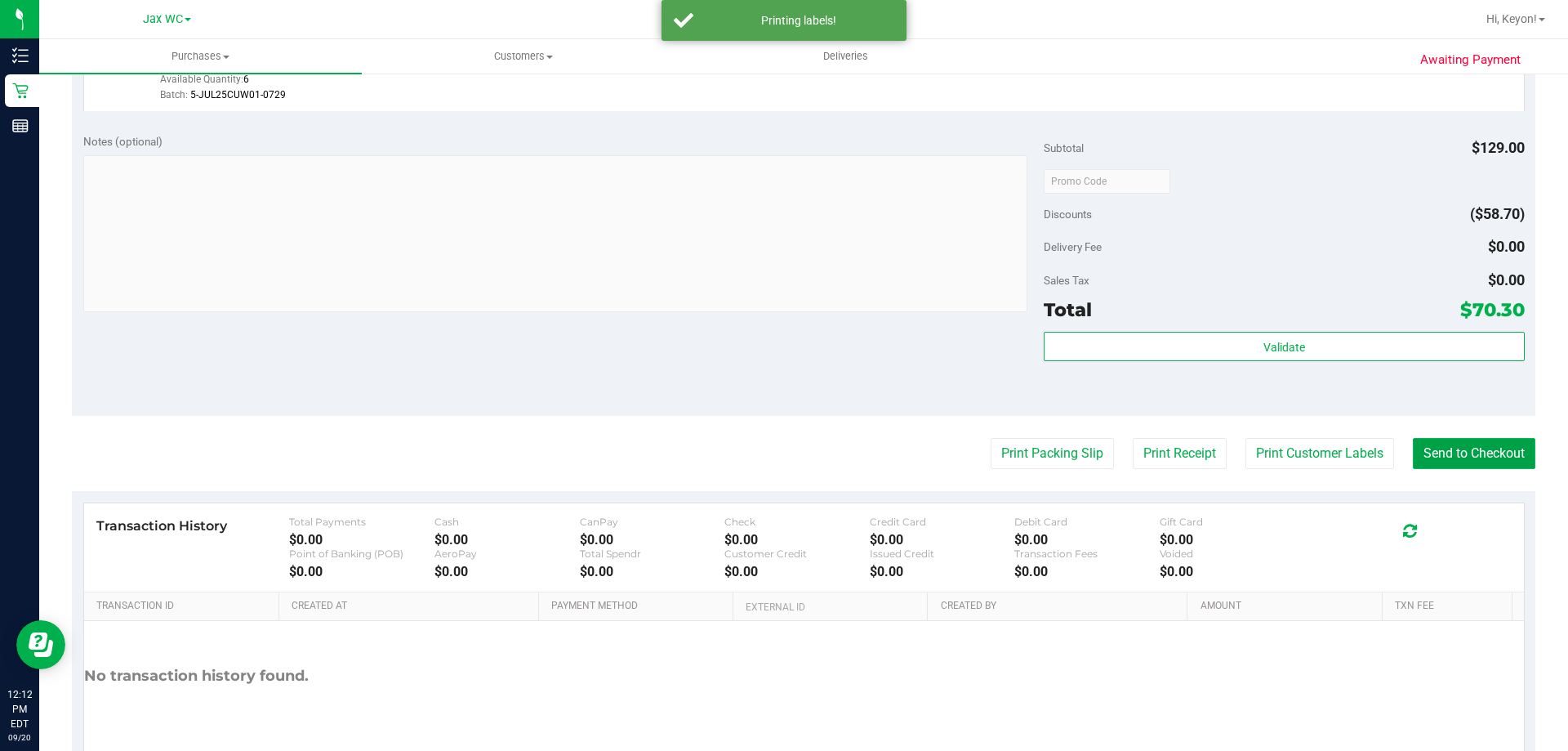
click at [1458, 448] on button "Send to Checkout" at bounding box center [1474, 453] width 123 height 31
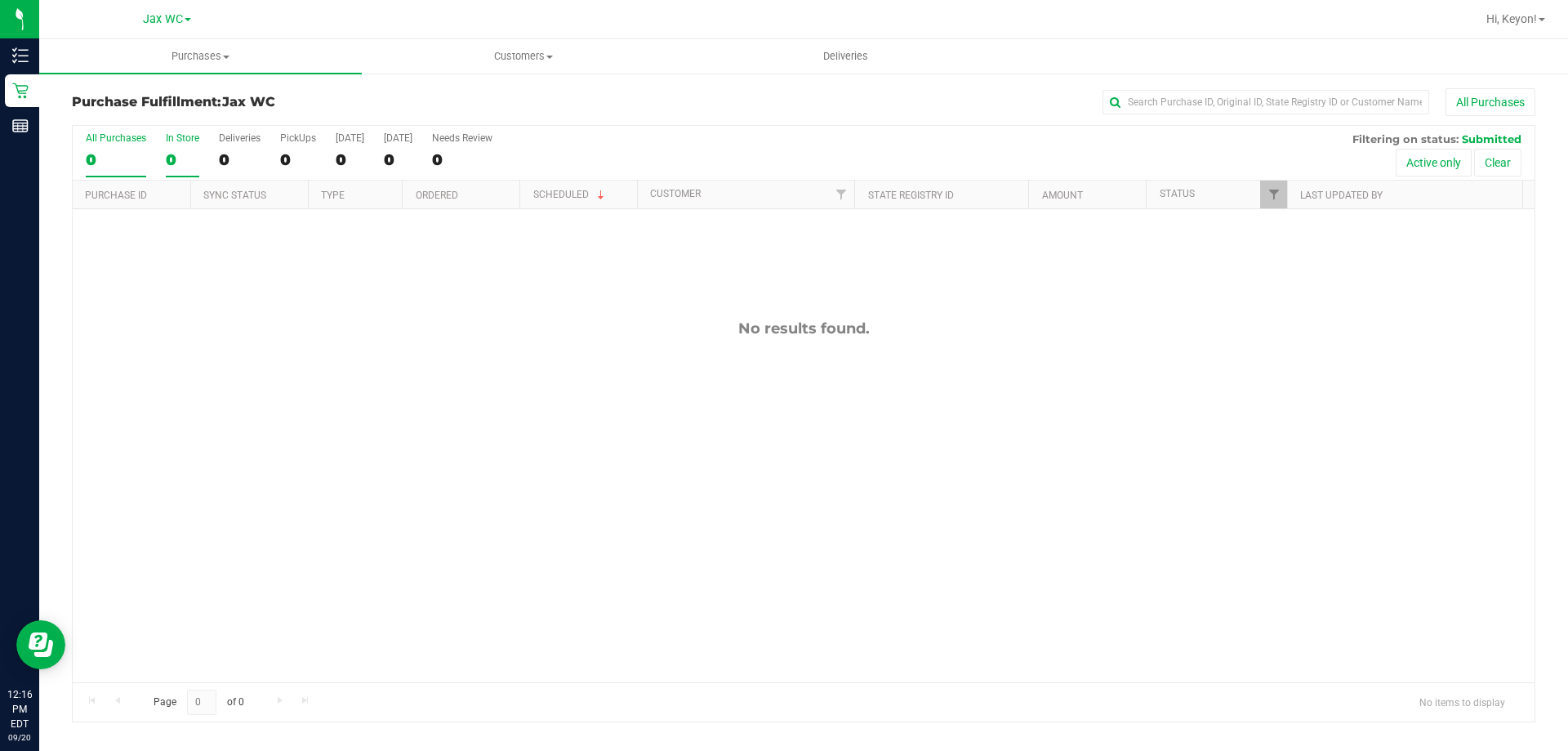
click at [178, 145] on label "In Store 0" at bounding box center [182, 154] width 33 height 45
click at [0, 0] on input "In Store 0" at bounding box center [0, 0] width 0 height 0
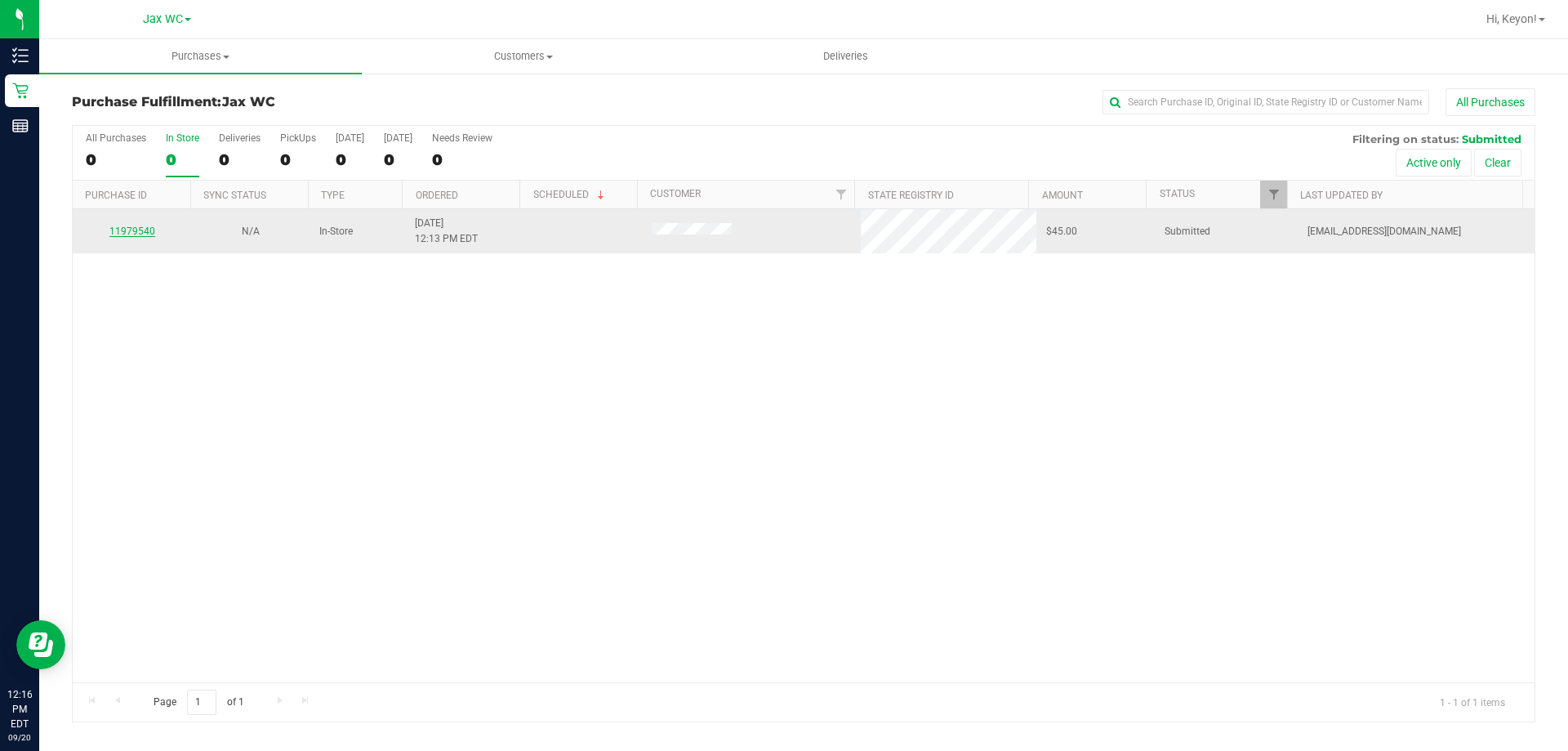
click at [143, 230] on link "11979540" at bounding box center [132, 231] width 46 height 11
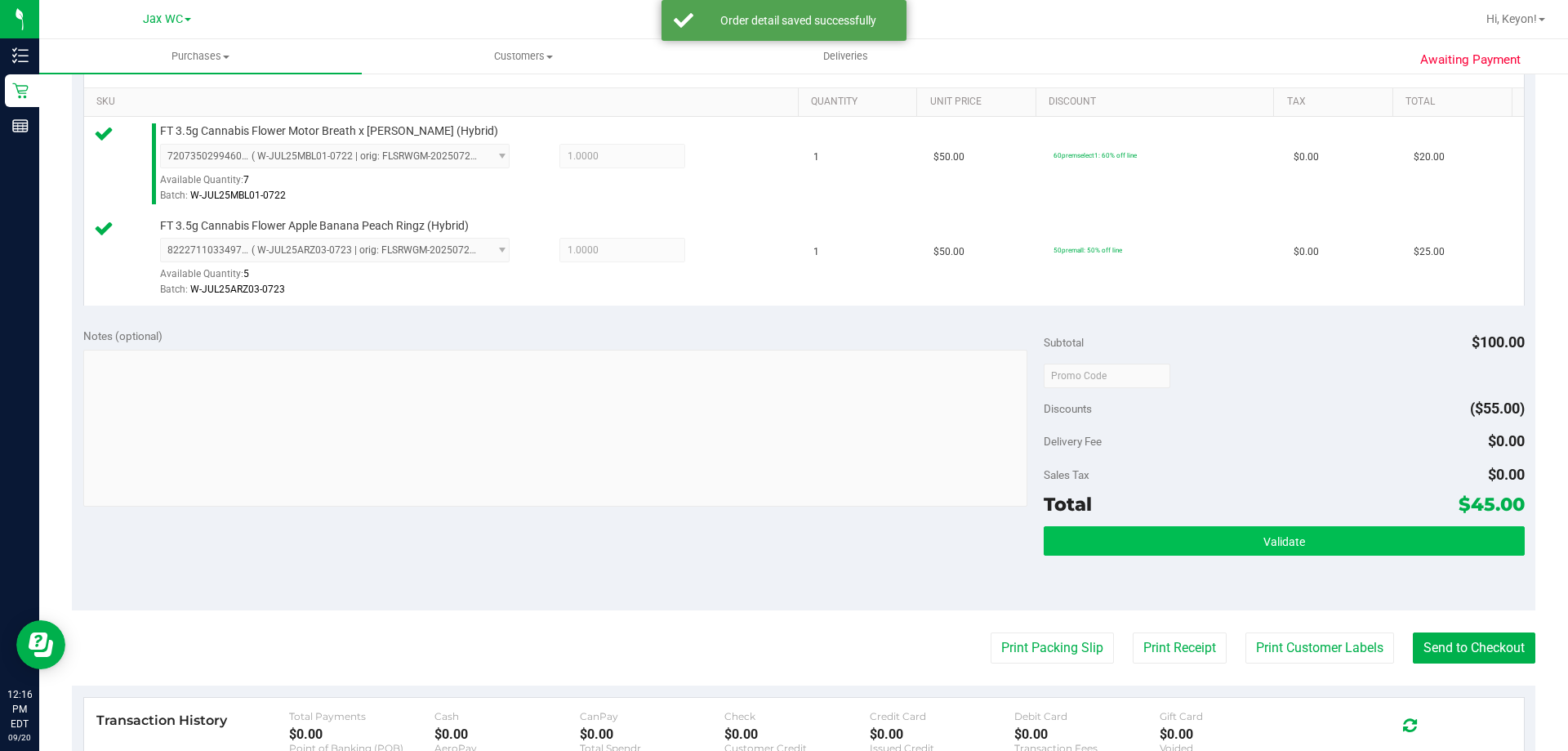
scroll to position [439, 0]
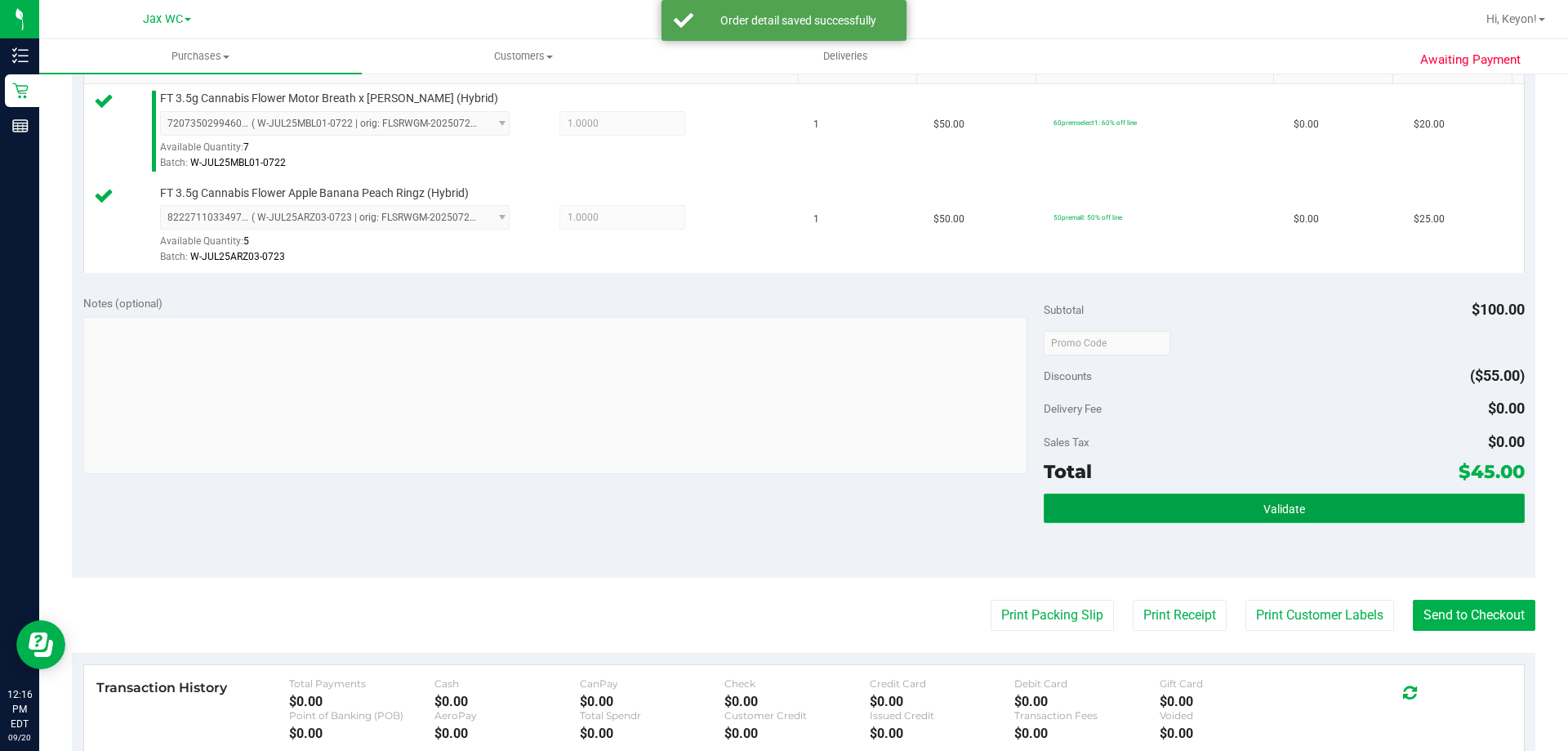
click at [1353, 513] on button "Validate" at bounding box center [1284, 508] width 480 height 29
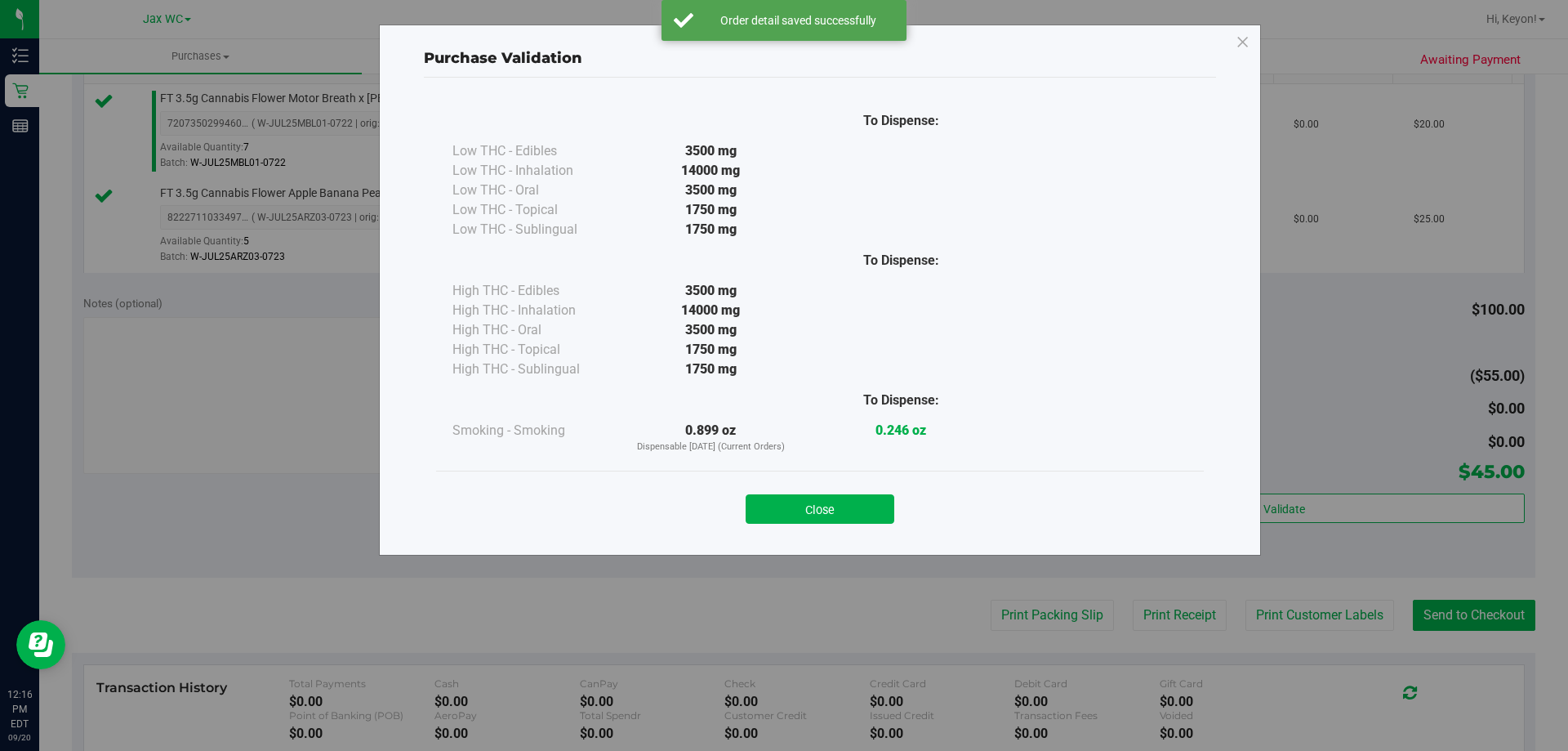
drag, startPoint x: 872, startPoint y: 510, endPoint x: 930, endPoint y: 510, distance: 58.0
click at [871, 511] on button "Close" at bounding box center [820, 509] width 148 height 29
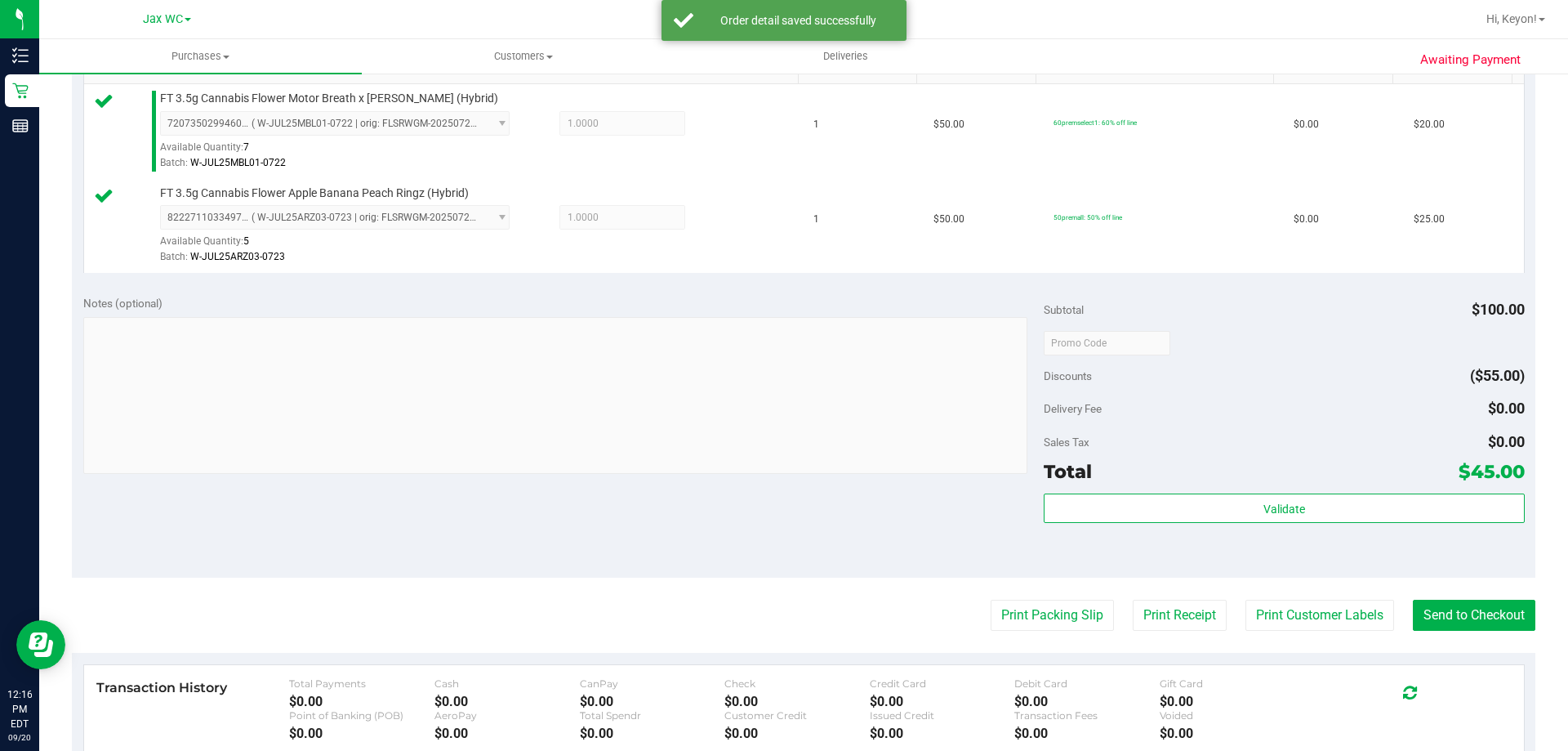
scroll to position [518, 0]
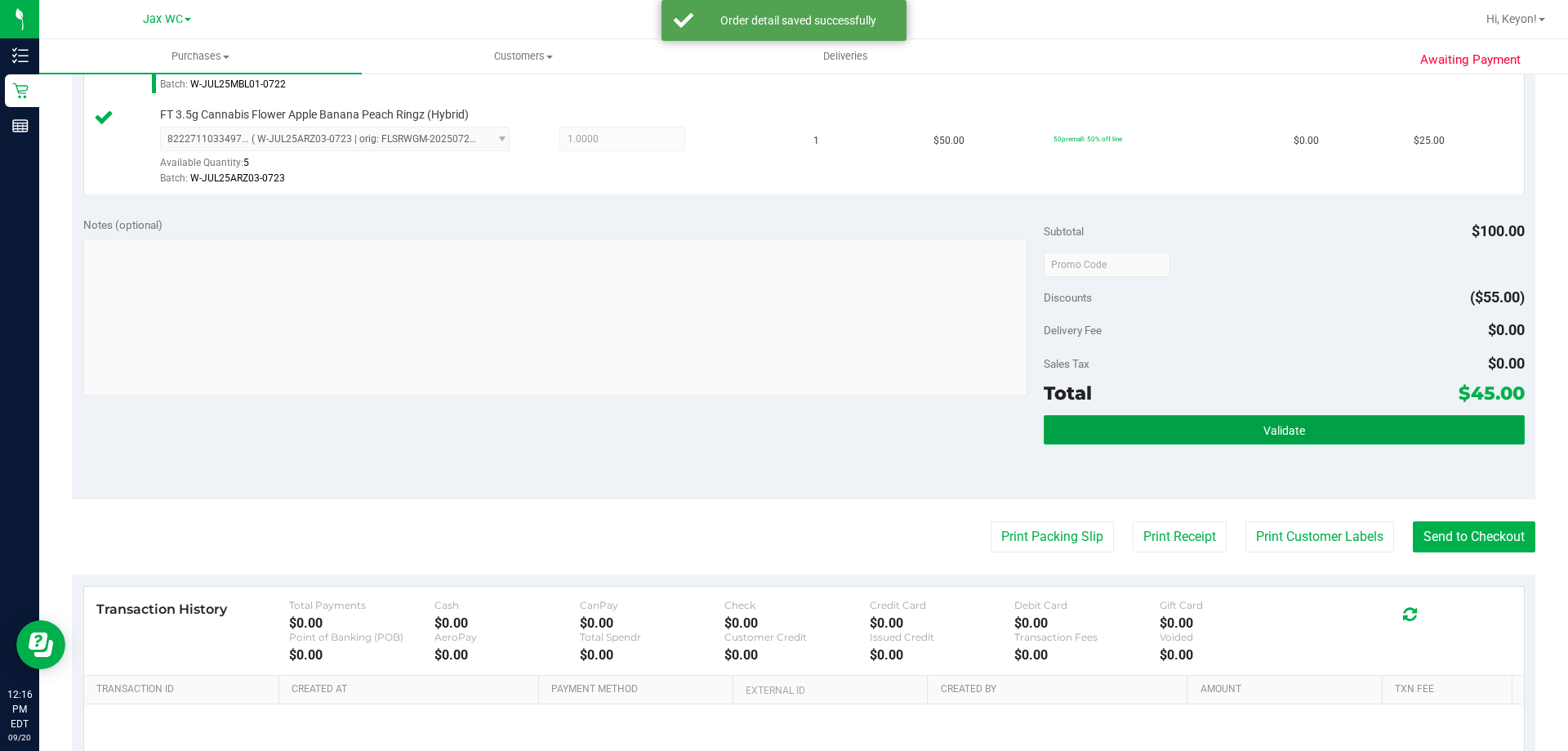
click at [1267, 436] on span "Validate" at bounding box center [1285, 431] width 42 height 13
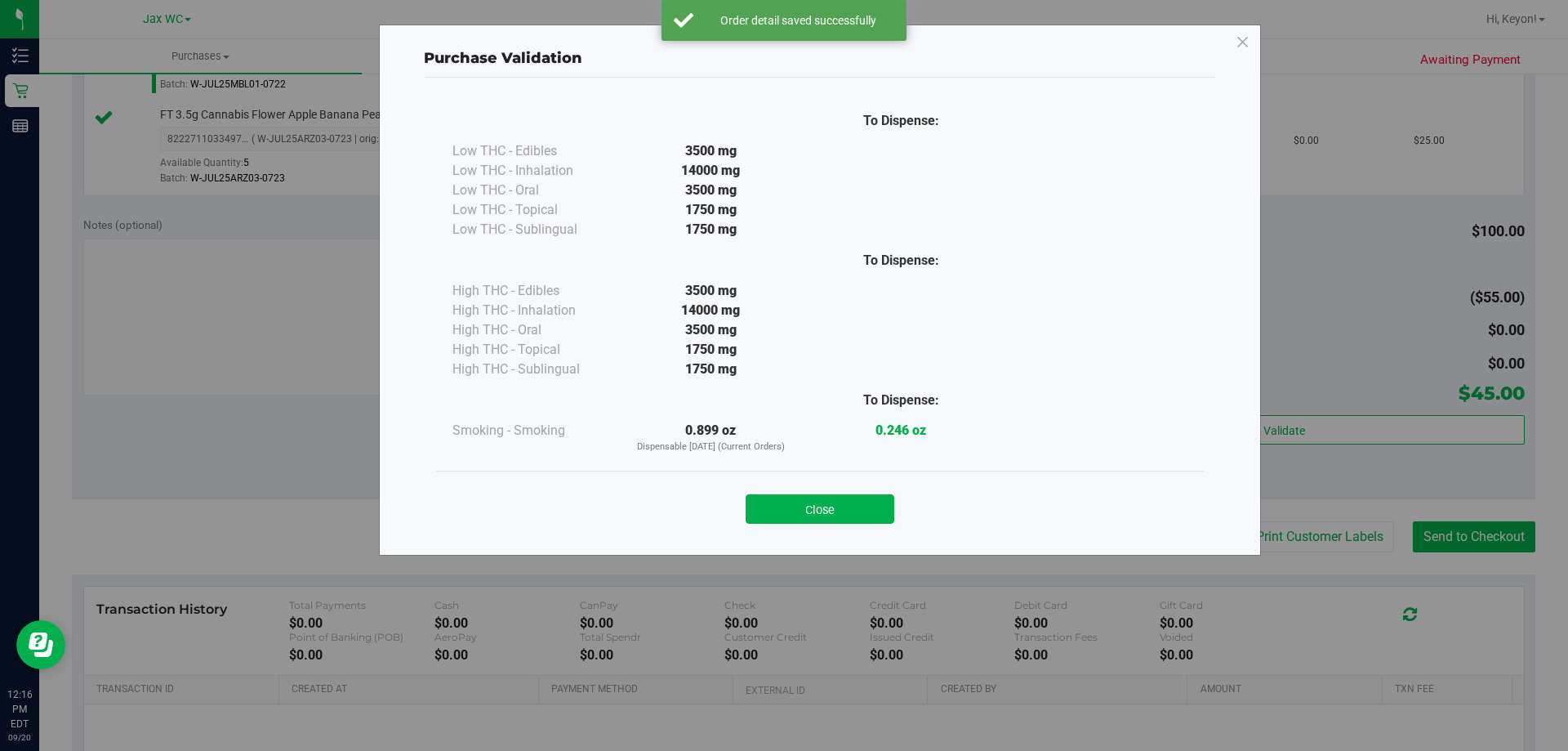
drag, startPoint x: 837, startPoint y: 503, endPoint x: 873, endPoint y: 504, distance: 36.0
click at [840, 504] on button "Close" at bounding box center [820, 509] width 148 height 29
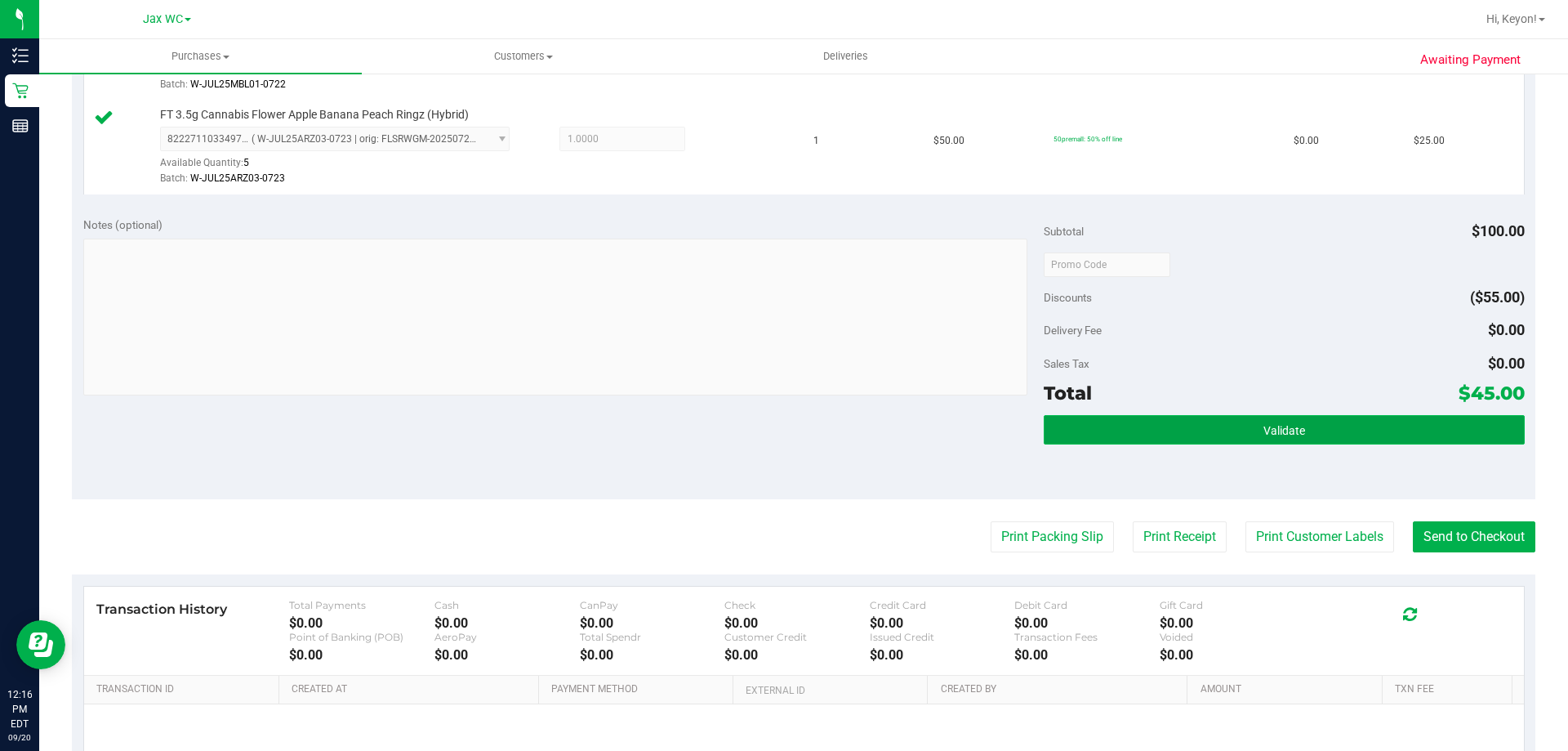
drag, startPoint x: 1292, startPoint y: 428, endPoint x: 1387, endPoint y: 437, distance: 95.4
click at [1291, 428] on span "Validate" at bounding box center [1285, 431] width 42 height 13
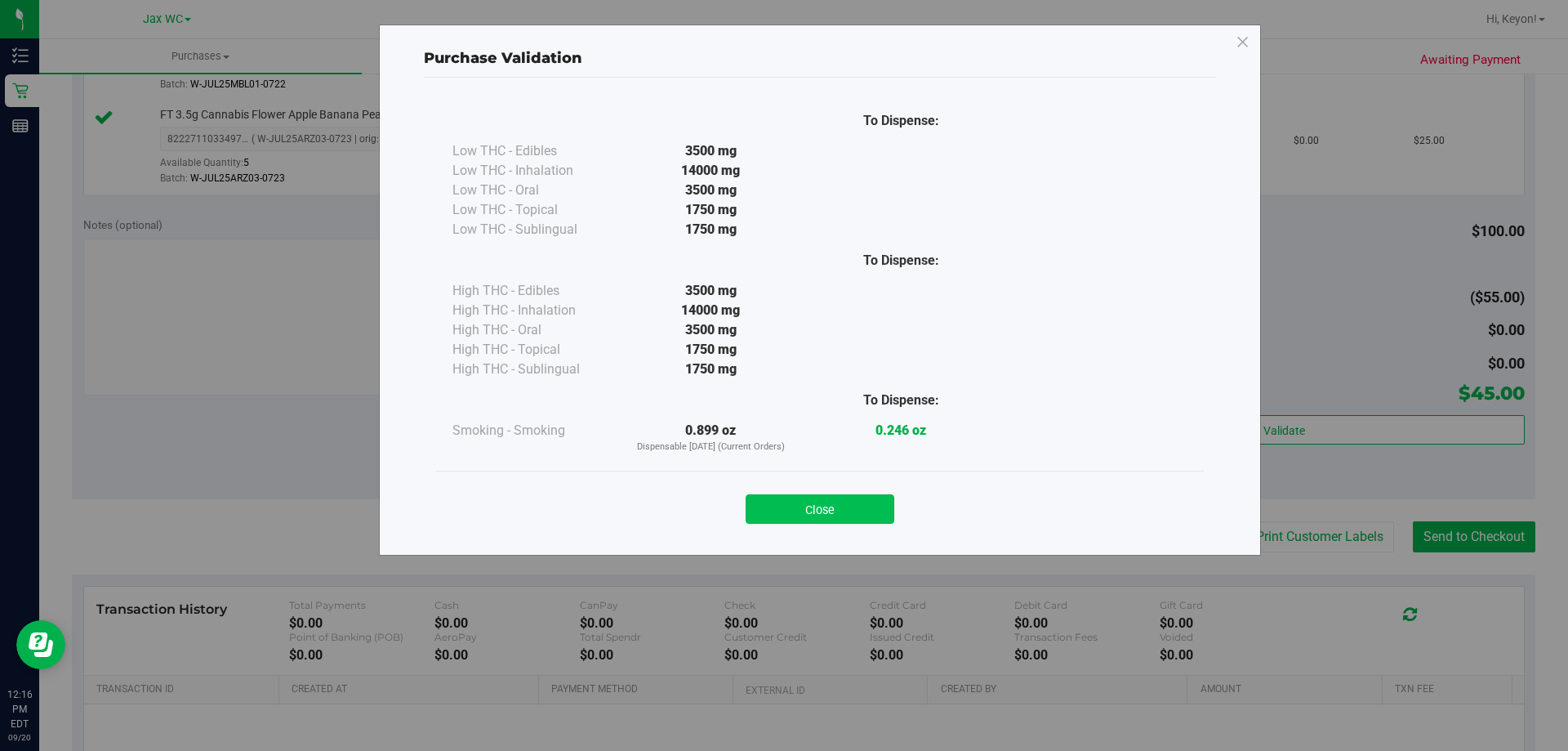
click at [827, 507] on button "Close" at bounding box center [820, 509] width 148 height 29
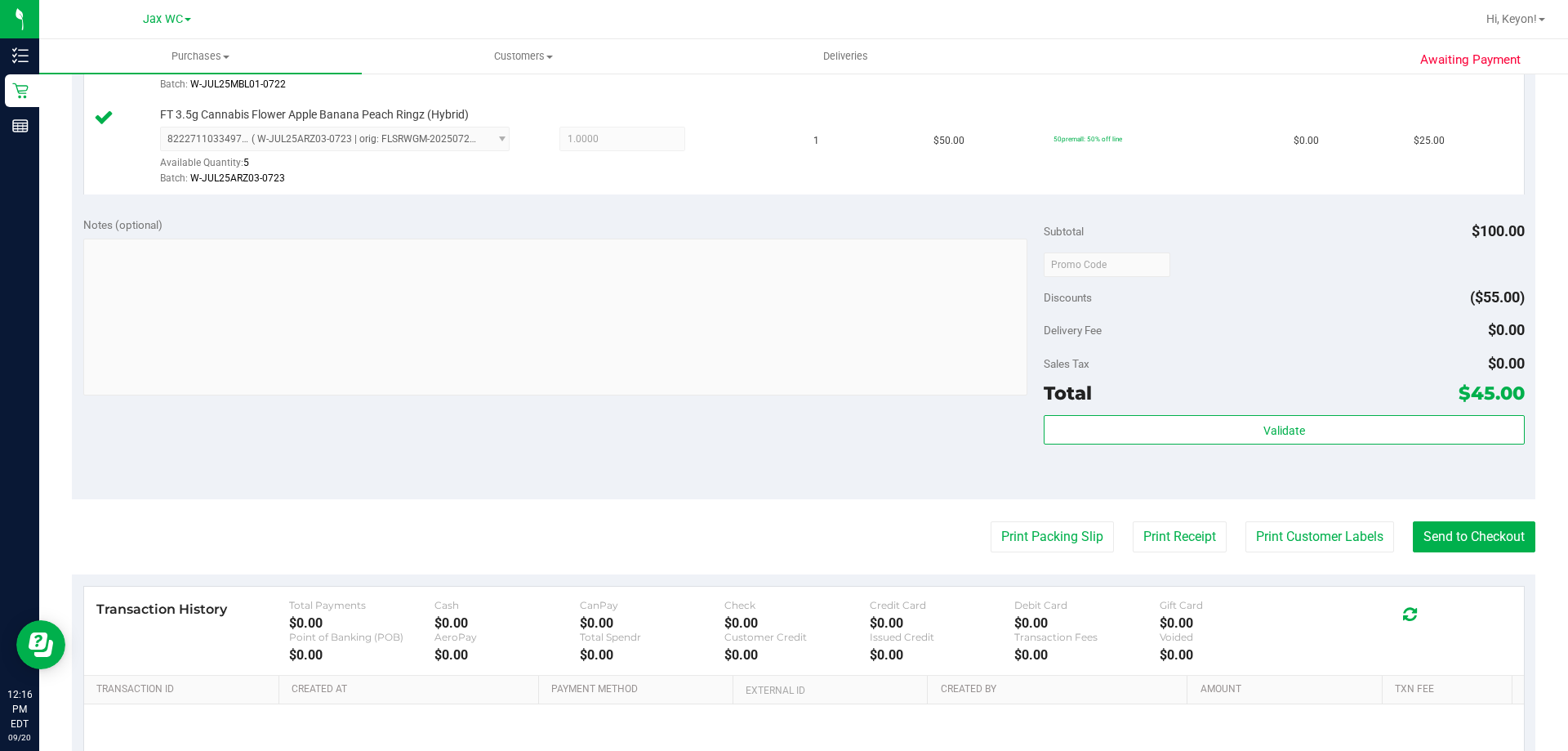
drag, startPoint x: 1555, startPoint y: 539, endPoint x: 1535, endPoint y: 538, distance: 20.0
click at [1554, 539] on div "Awaiting Payment Back Edit Purchase Cancel Purchase View Profile # 11979540 Bio…" at bounding box center [803, 234] width 1529 height 1359
click at [1493, 536] on button "Send to Checkout" at bounding box center [1474, 536] width 123 height 31
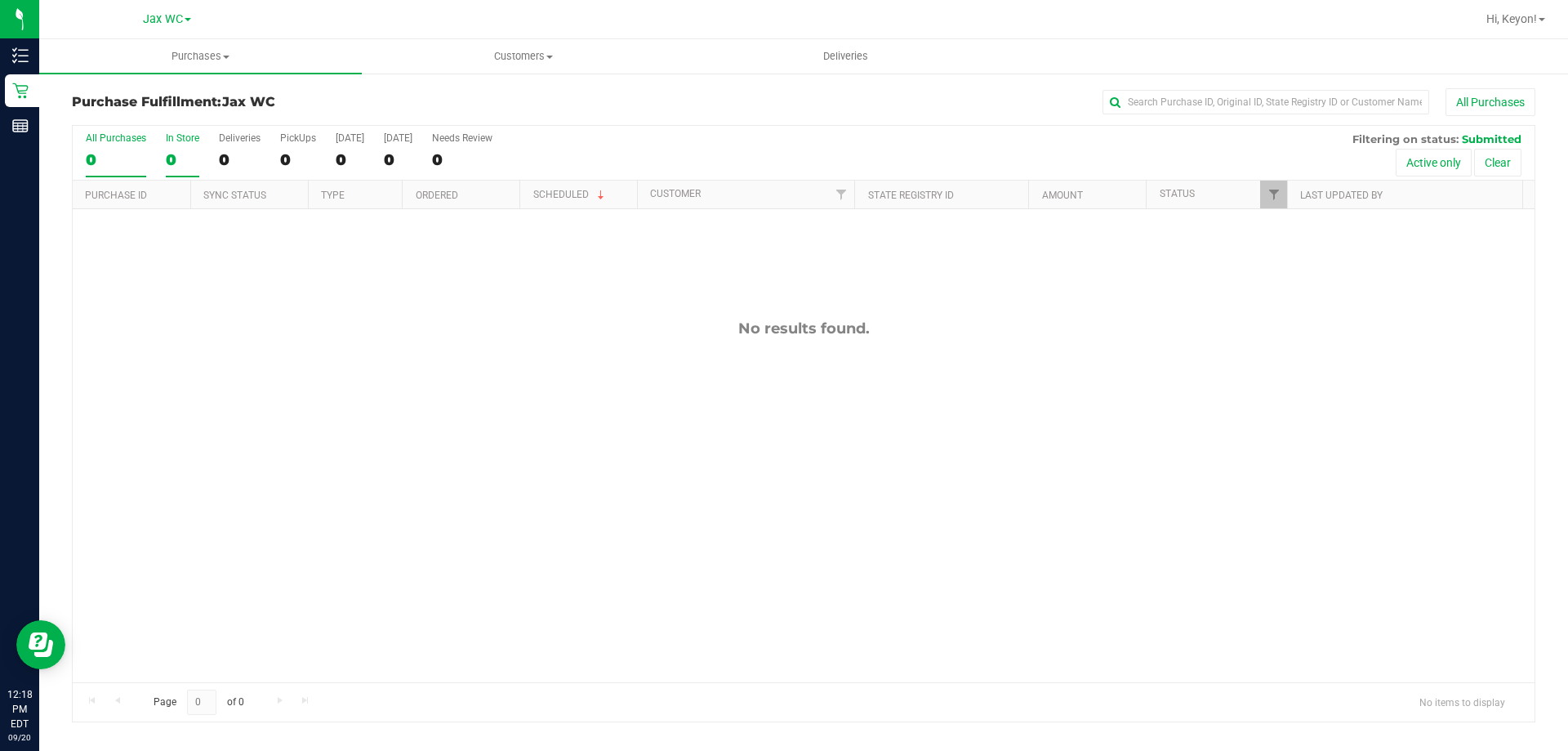
click at [186, 148] on label "In Store 0" at bounding box center [182, 154] width 33 height 45
click at [0, 0] on input "In Store 0" at bounding box center [0, 0] width 0 height 0
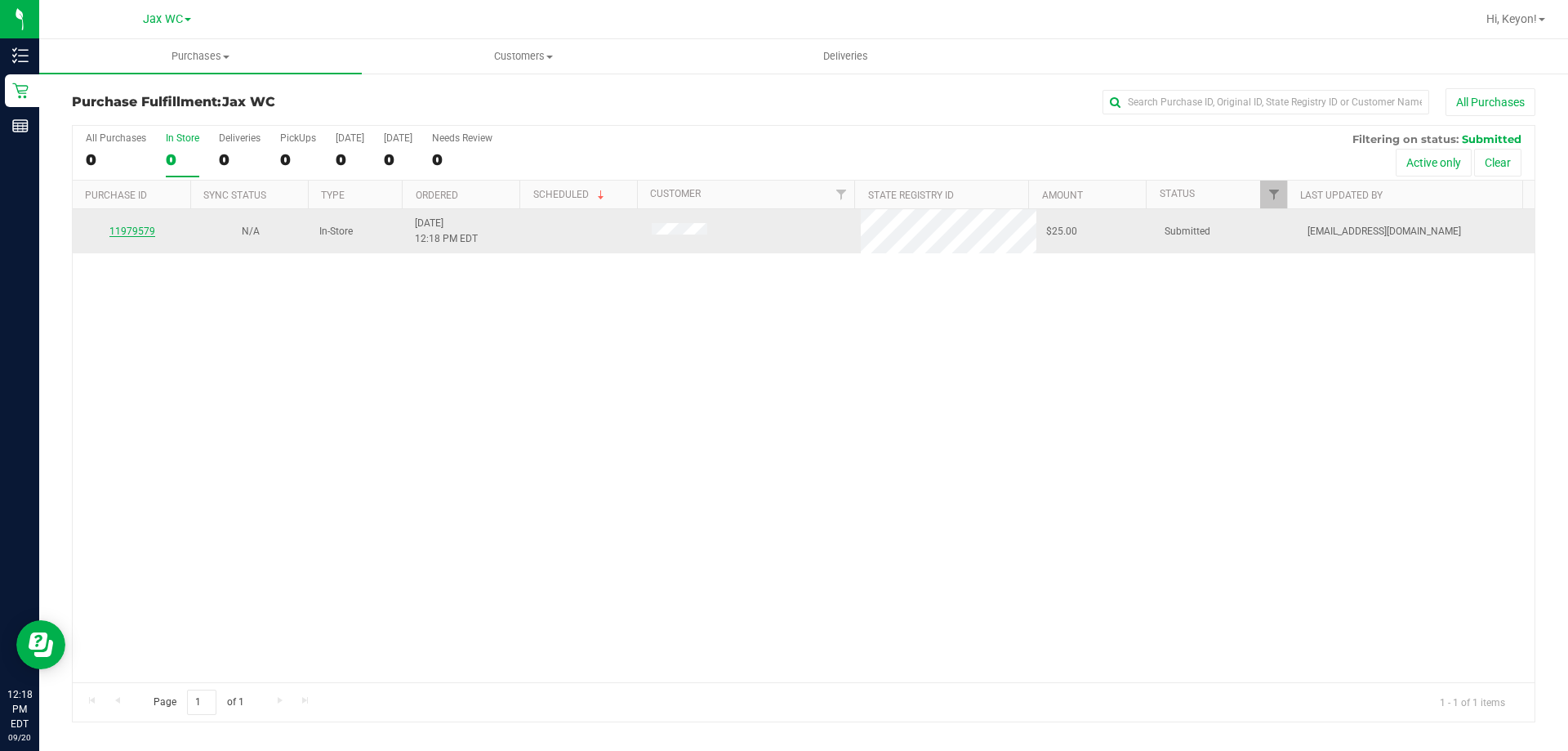
click at [141, 227] on link "11979579" at bounding box center [132, 231] width 46 height 11
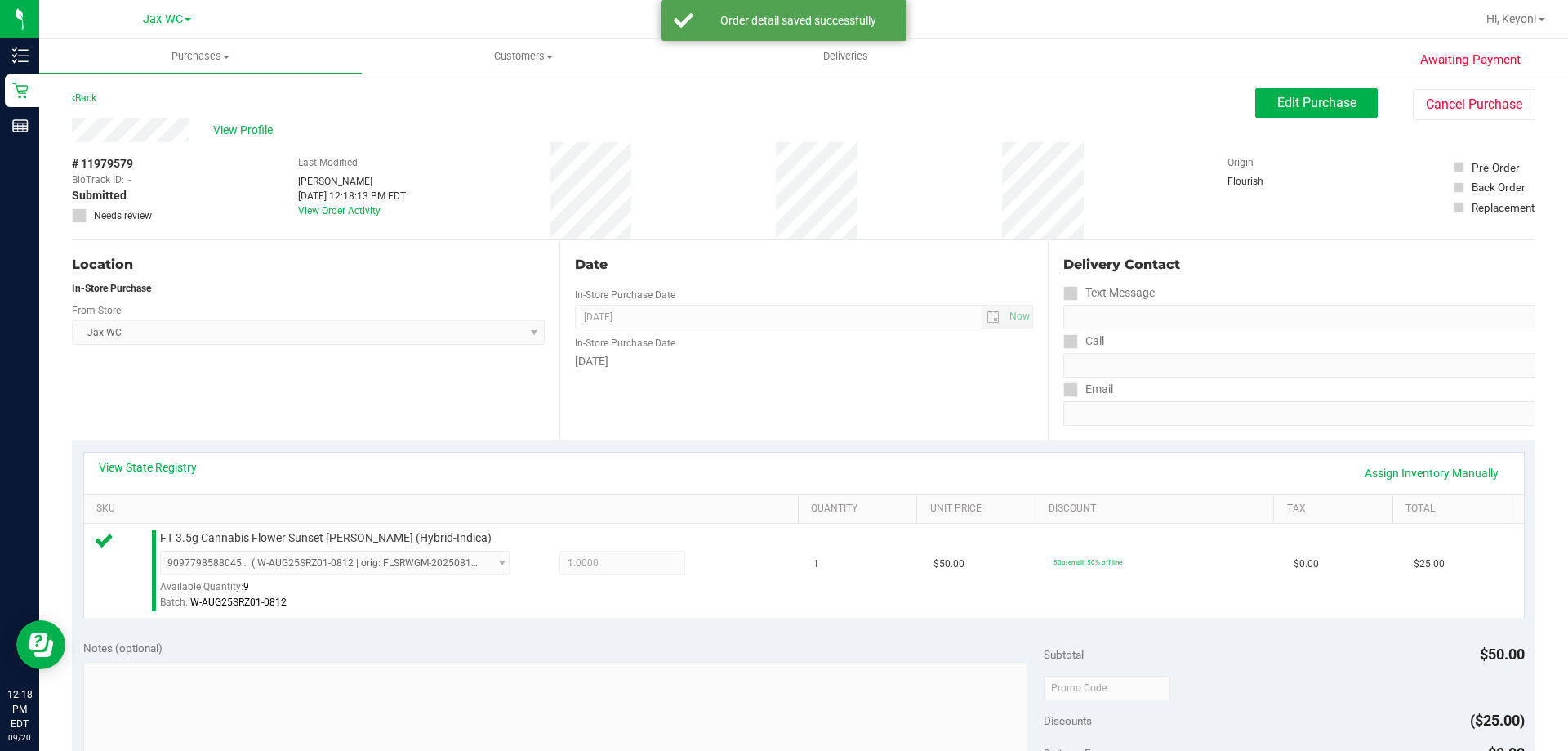
scroll to position [300, 0]
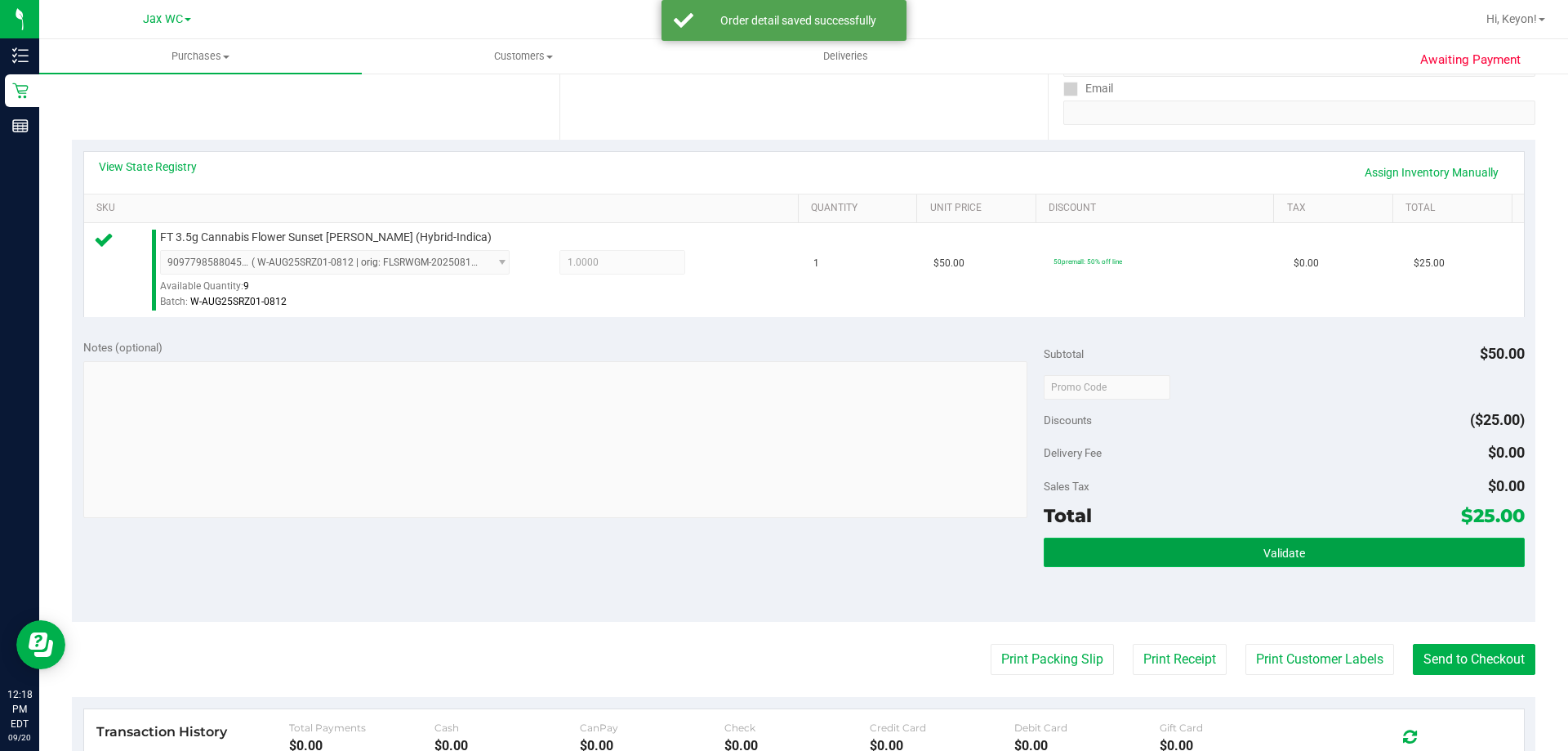
click at [1279, 549] on span "Validate" at bounding box center [1285, 553] width 42 height 13
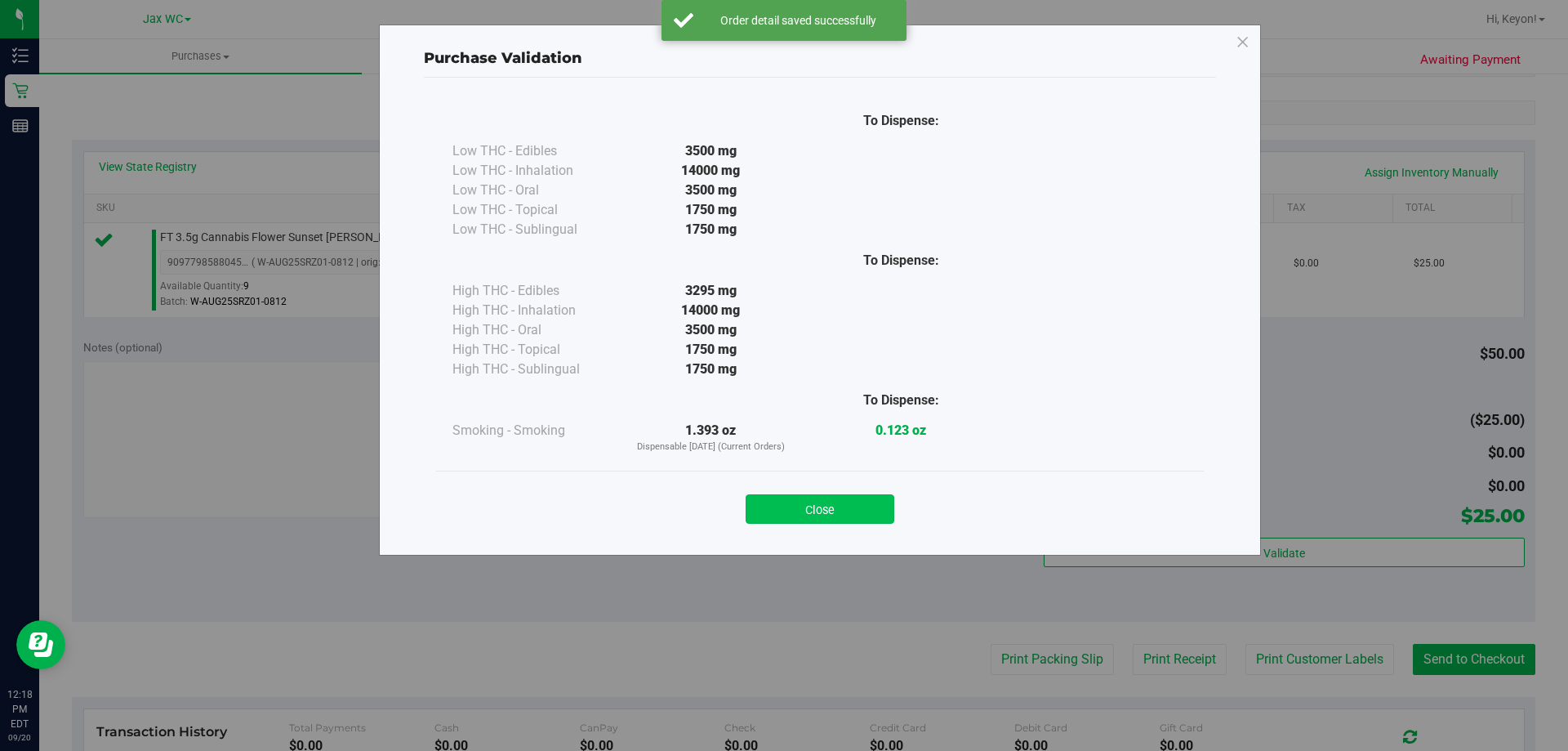
click at [860, 515] on button "Close" at bounding box center [820, 509] width 148 height 29
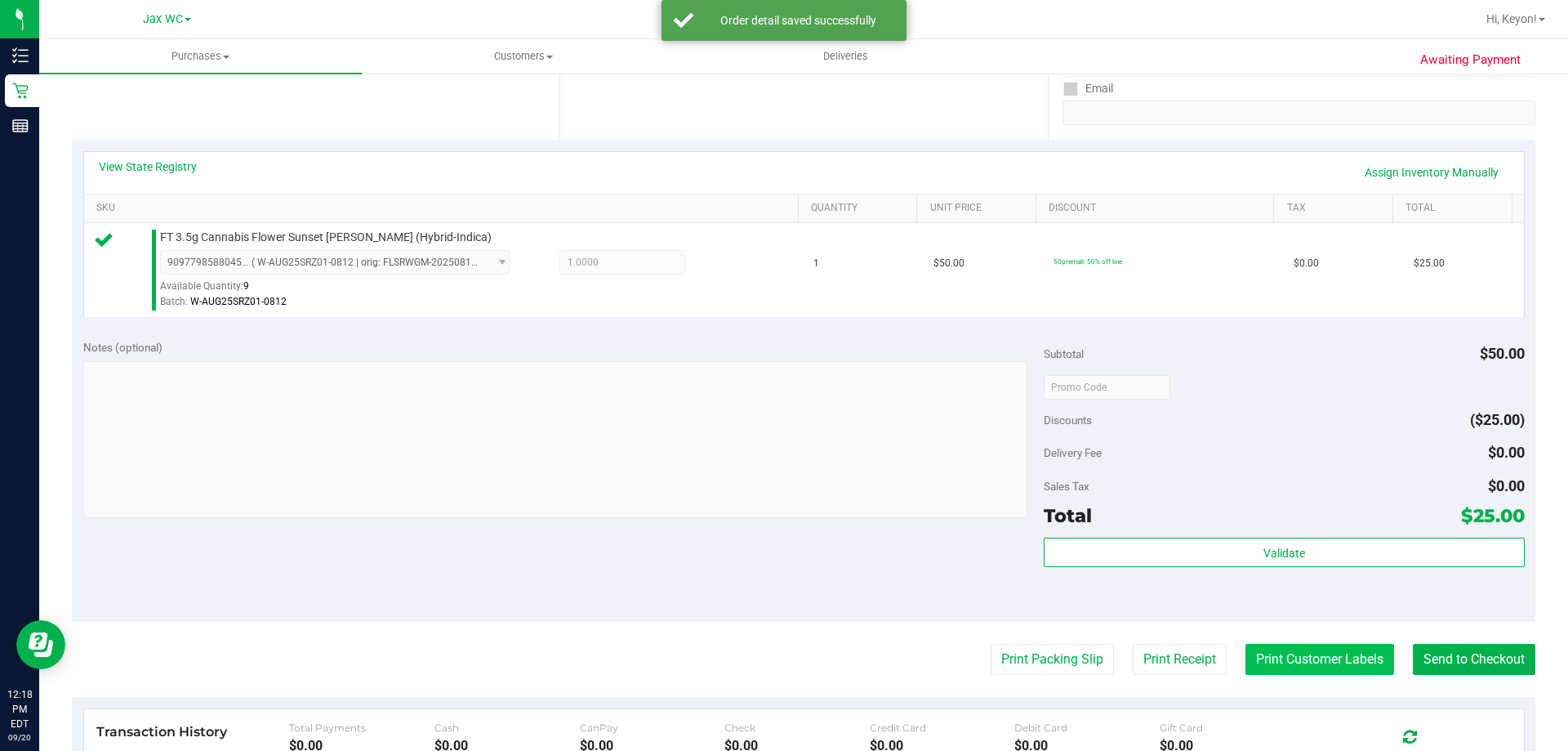
click at [1278, 653] on button "Print Customer Labels" at bounding box center [1320, 659] width 148 height 31
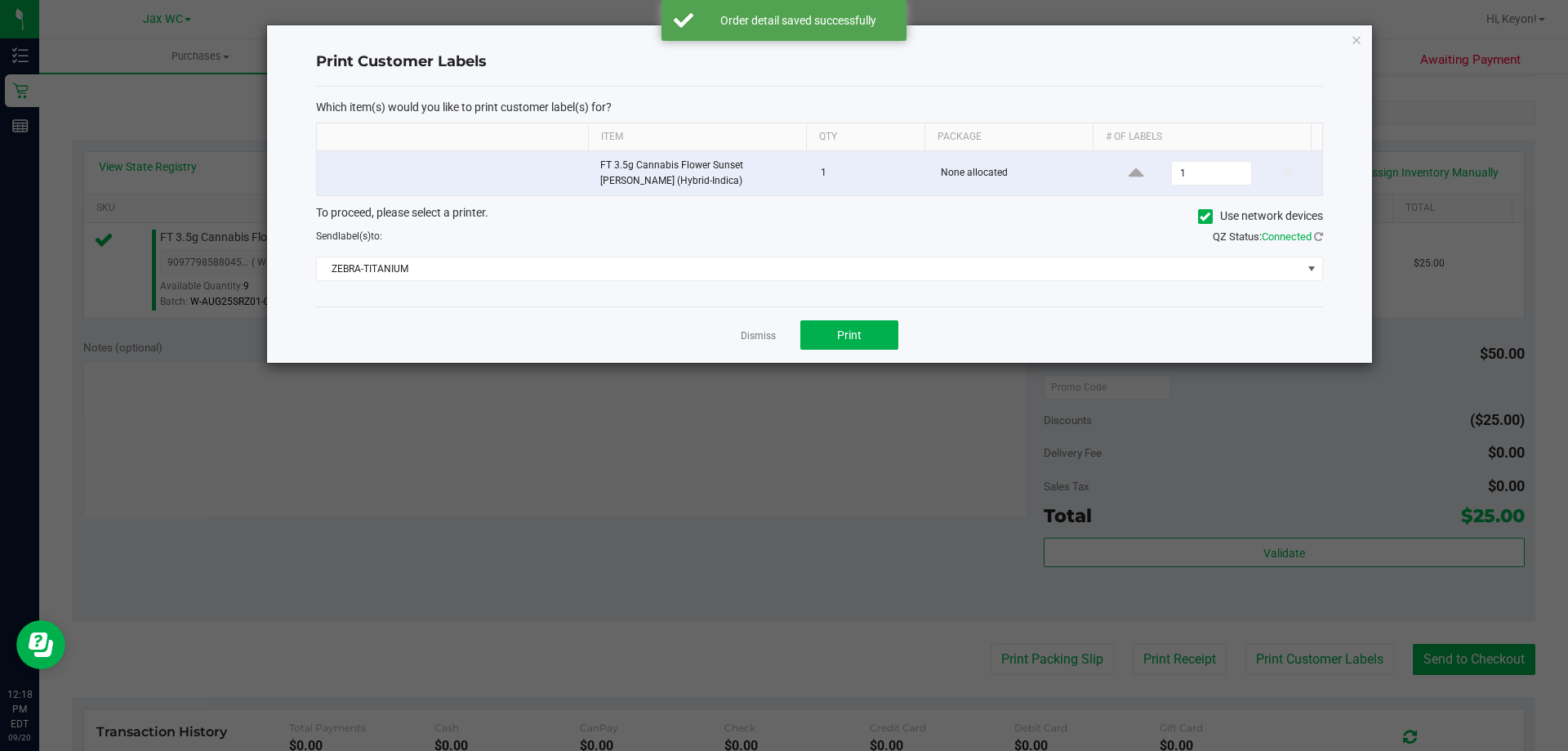
click at [840, 311] on div "Dismiss Print" at bounding box center [820, 334] width 1007 height 56
click at [856, 340] on span "Print" at bounding box center [850, 336] width 25 height 13
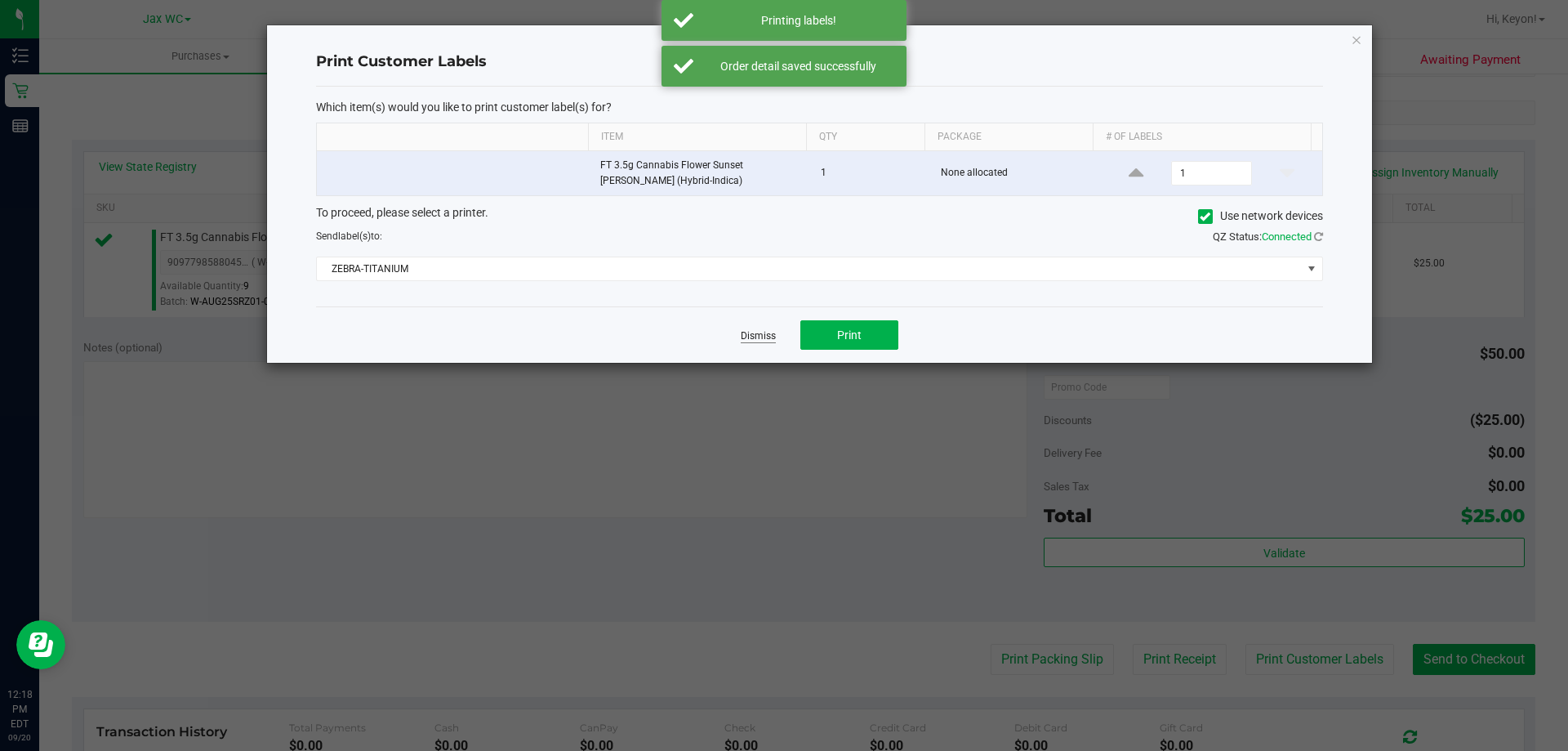
click at [758, 332] on link "Dismiss" at bounding box center [758, 336] width 35 height 14
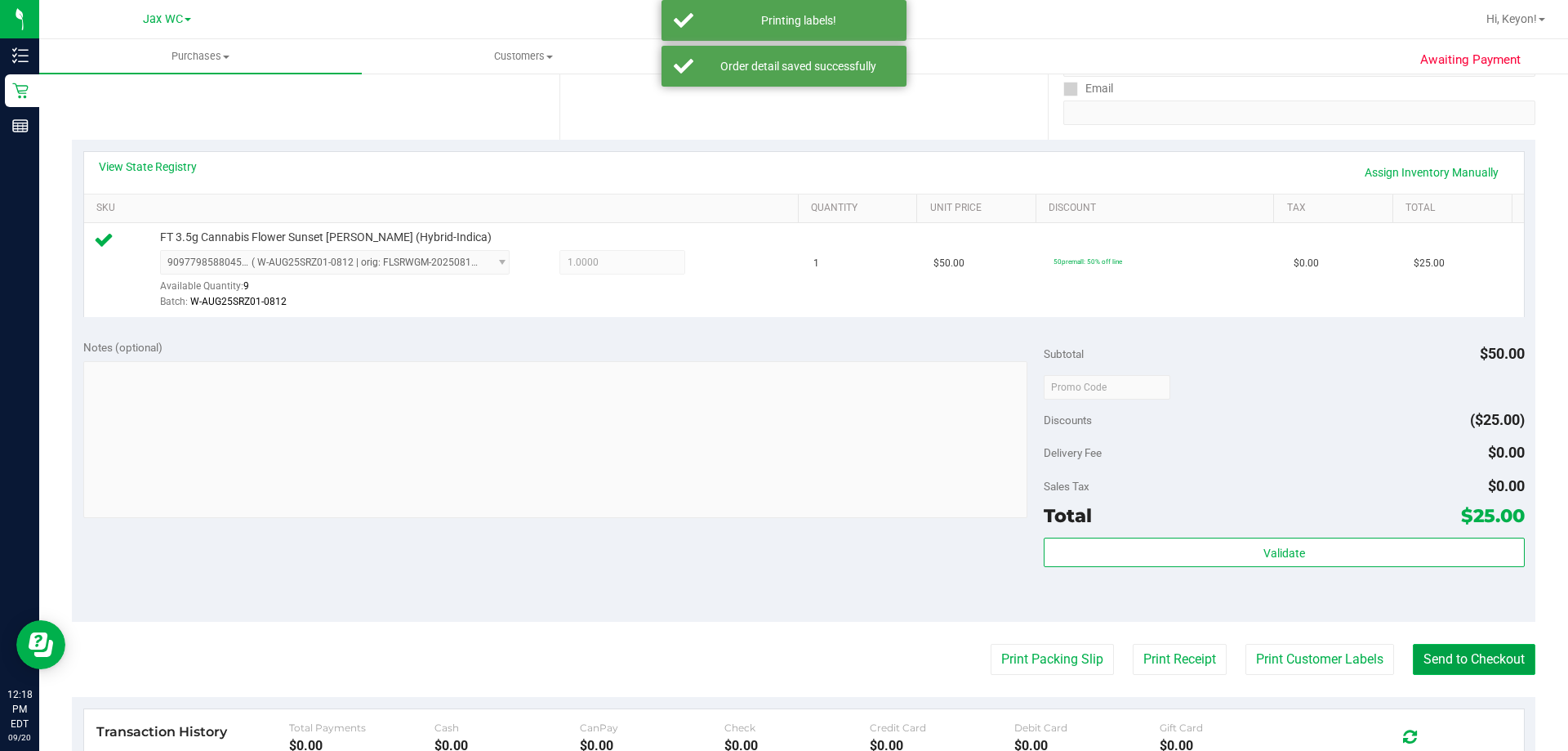
click at [1493, 664] on button "Send to Checkout" at bounding box center [1474, 659] width 123 height 31
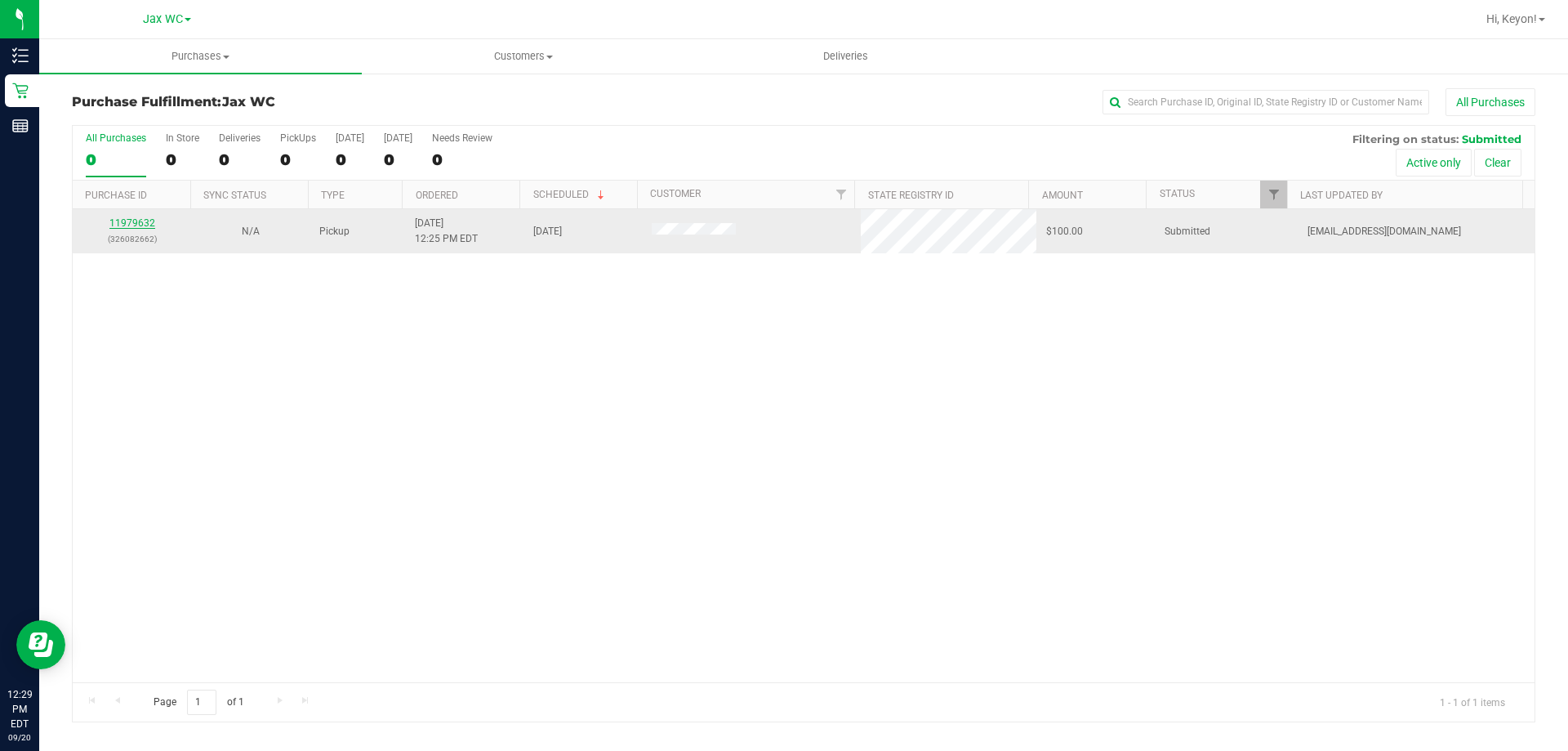
click at [135, 221] on link "11979632" at bounding box center [132, 223] width 46 height 11
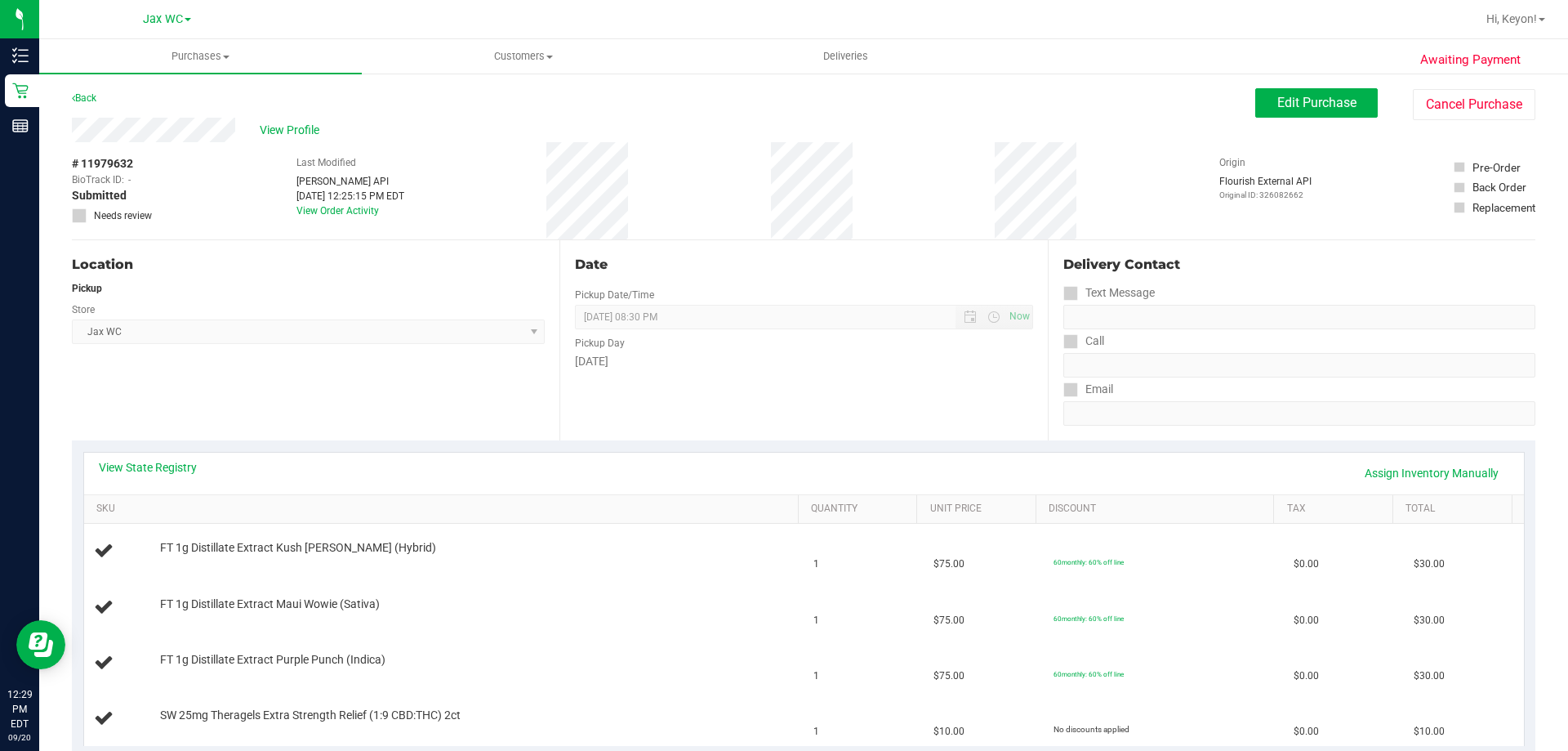
scroll to position [189, 0]
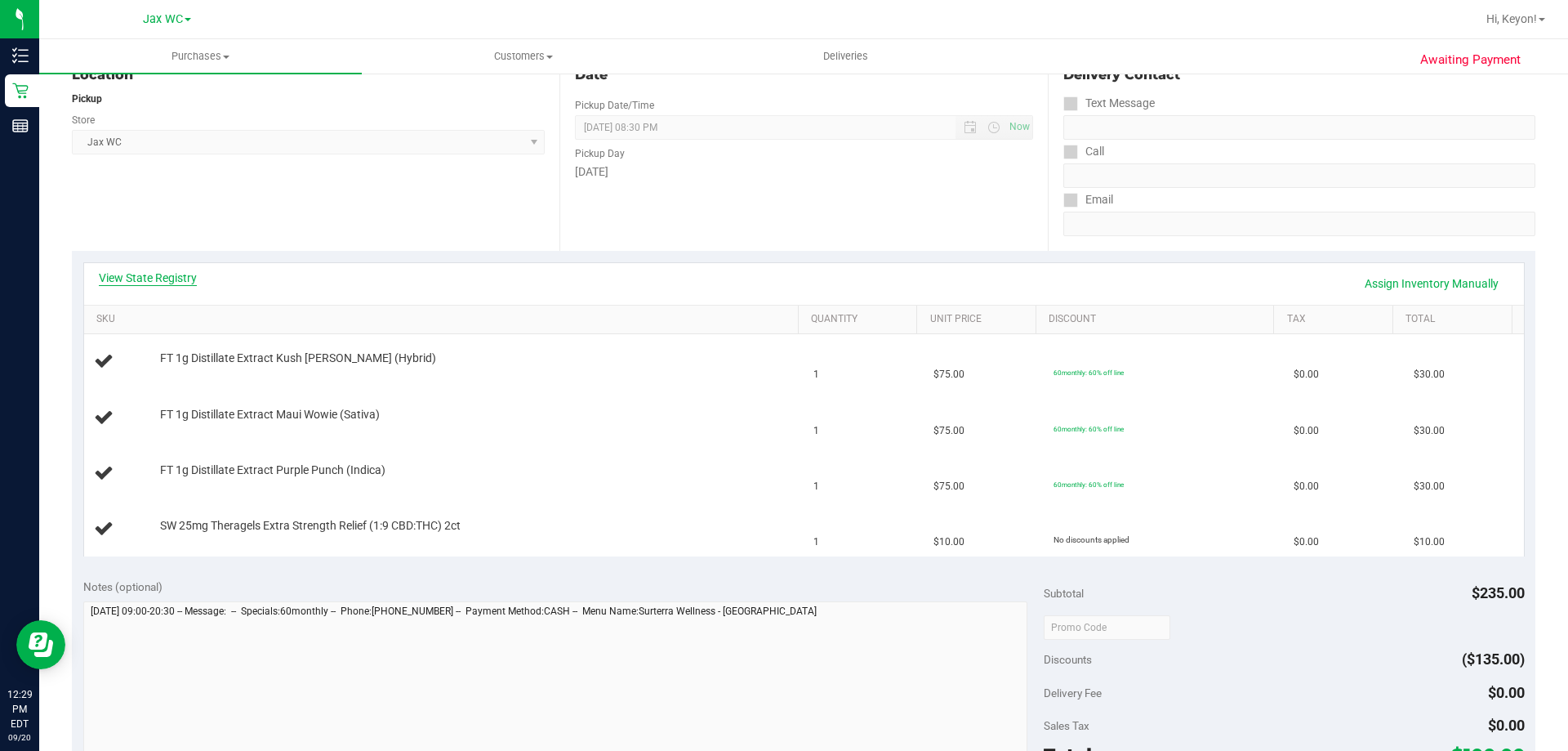
click at [178, 278] on link "View State Registry" at bounding box center [147, 278] width 98 height 16
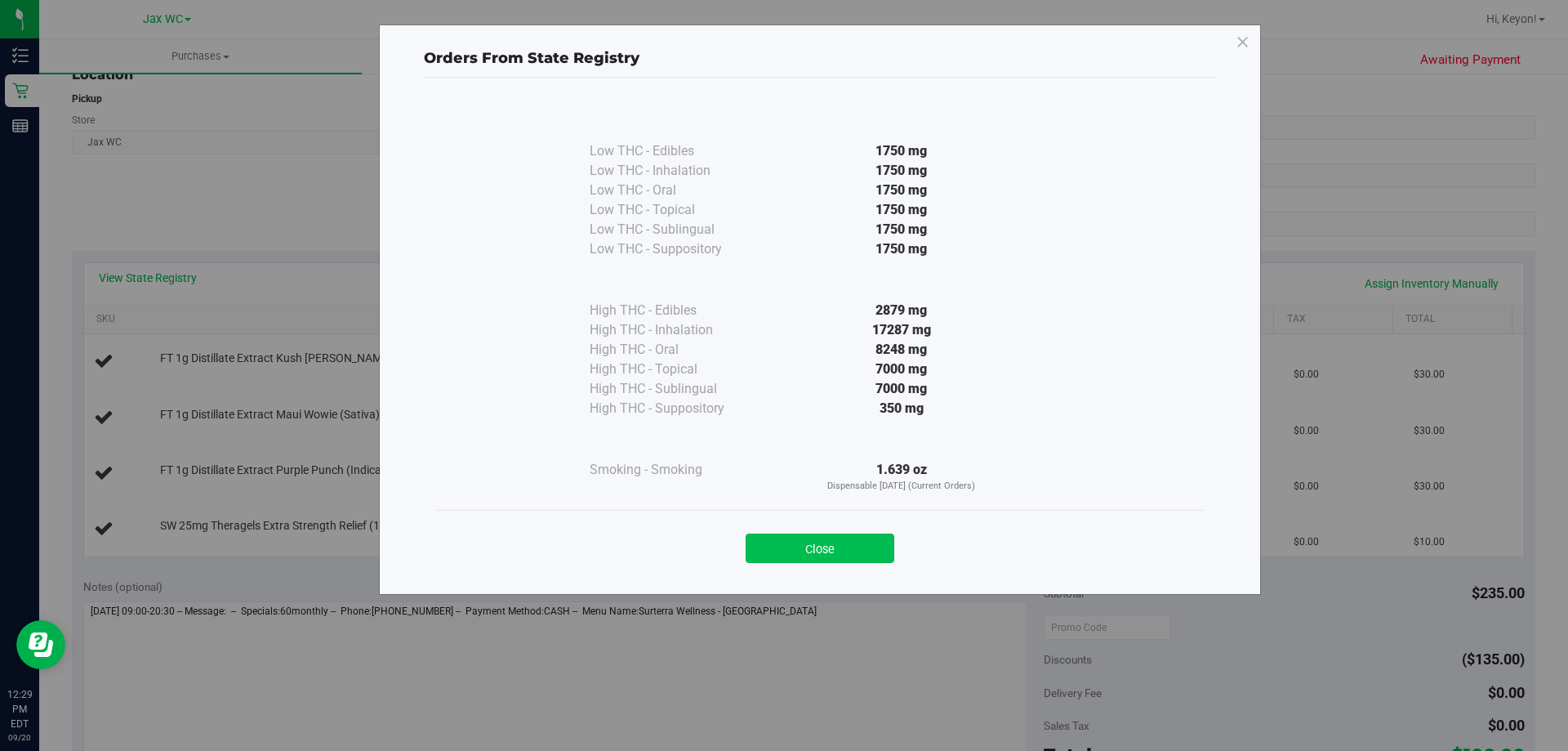
click at [818, 549] on button "Close" at bounding box center [820, 548] width 148 height 29
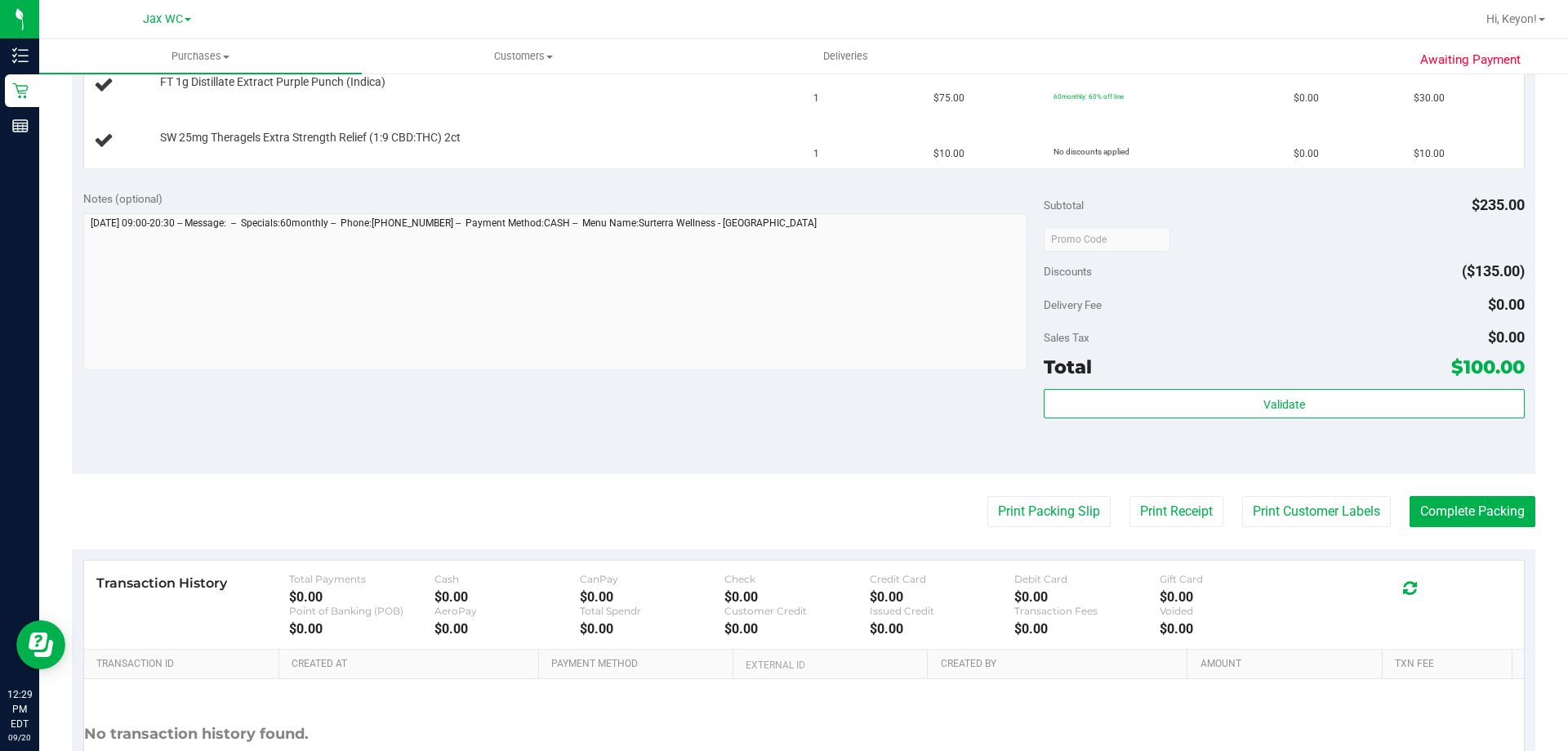
scroll to position [649, 0]
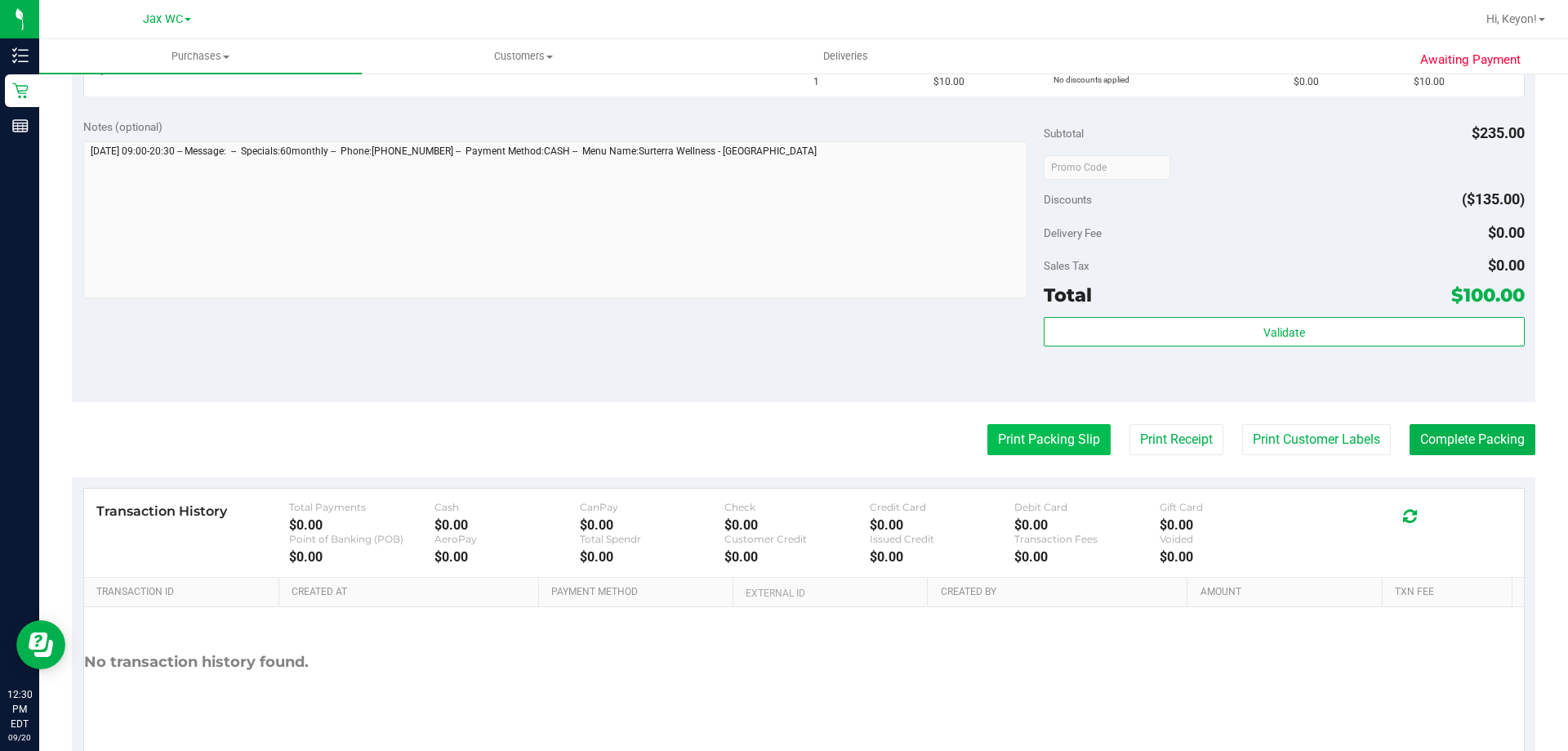
click at [1073, 433] on button "Print Packing Slip" at bounding box center [1049, 439] width 124 height 31
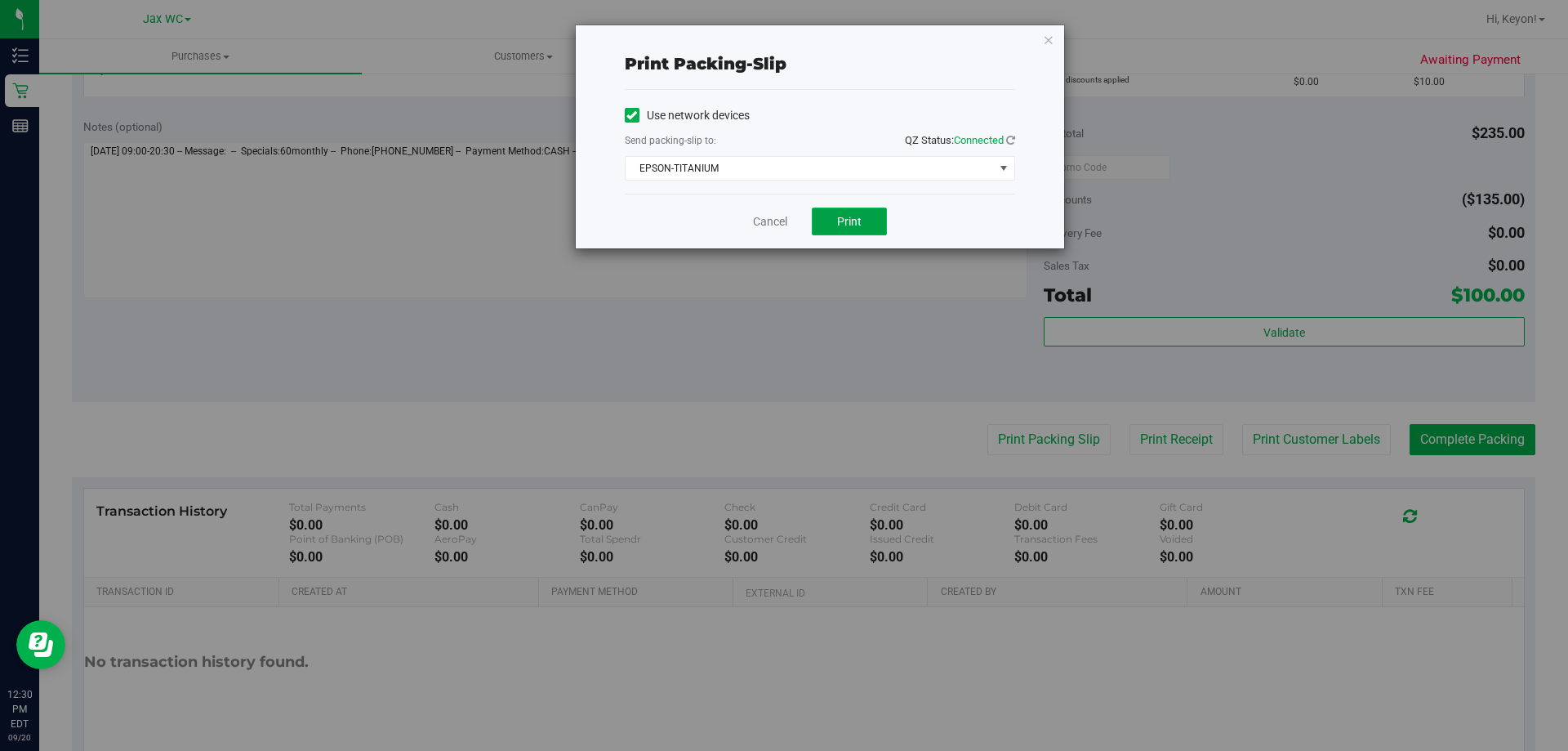
click at [864, 231] on button "Print" at bounding box center [849, 221] width 75 height 28
click at [771, 221] on link "Cancel" at bounding box center [771, 221] width 34 height 17
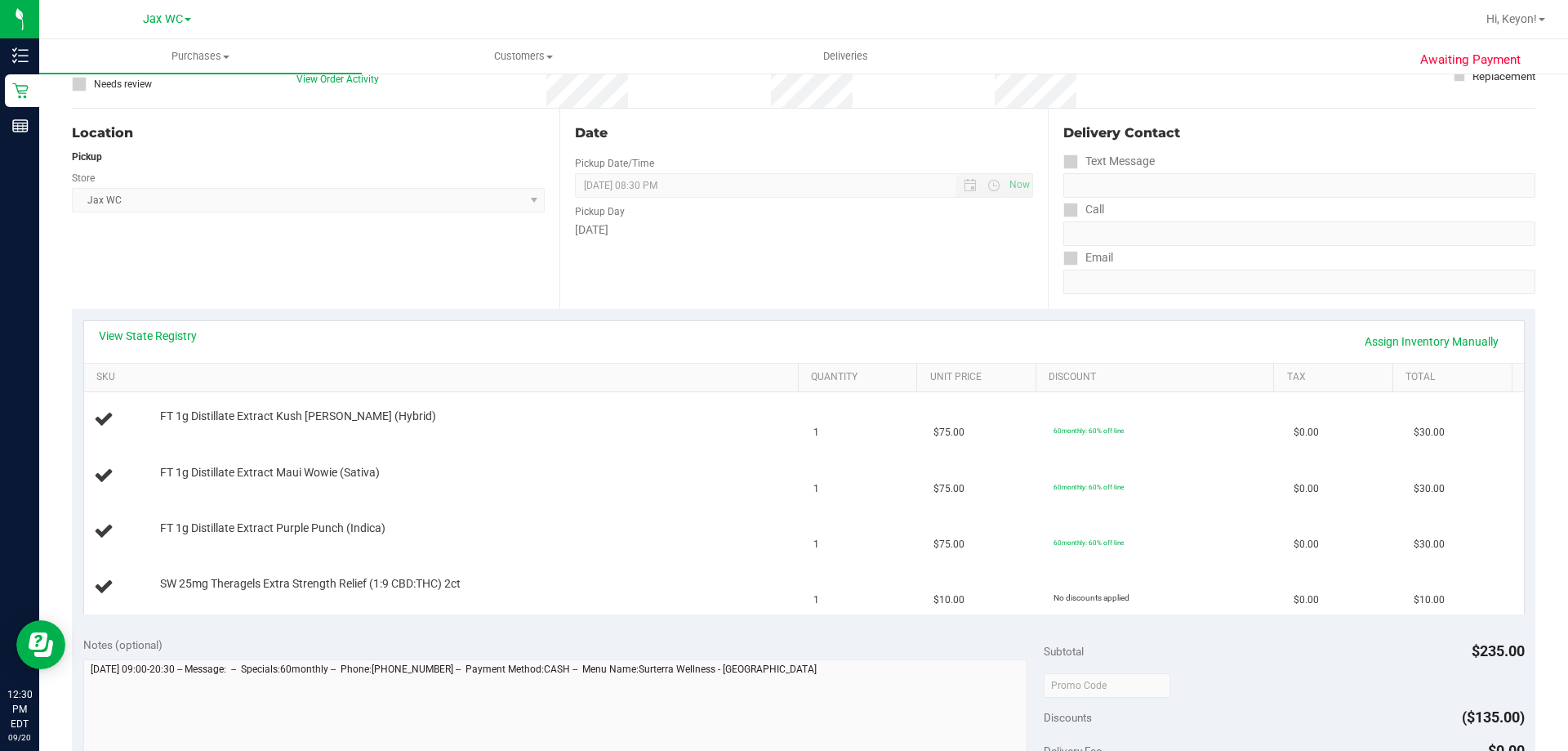
scroll to position [0, 0]
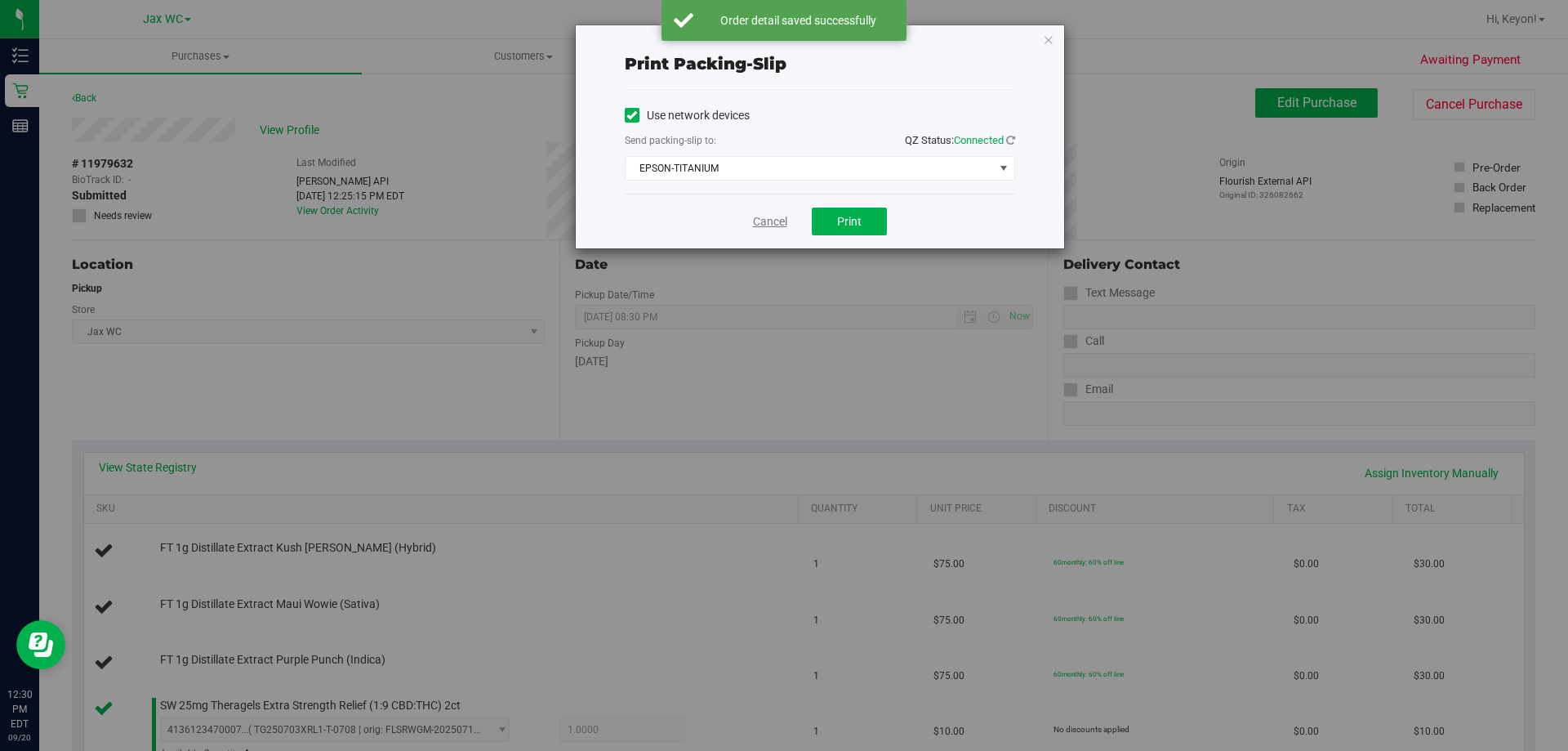
click at [764, 223] on link "Cancel" at bounding box center [771, 221] width 34 height 17
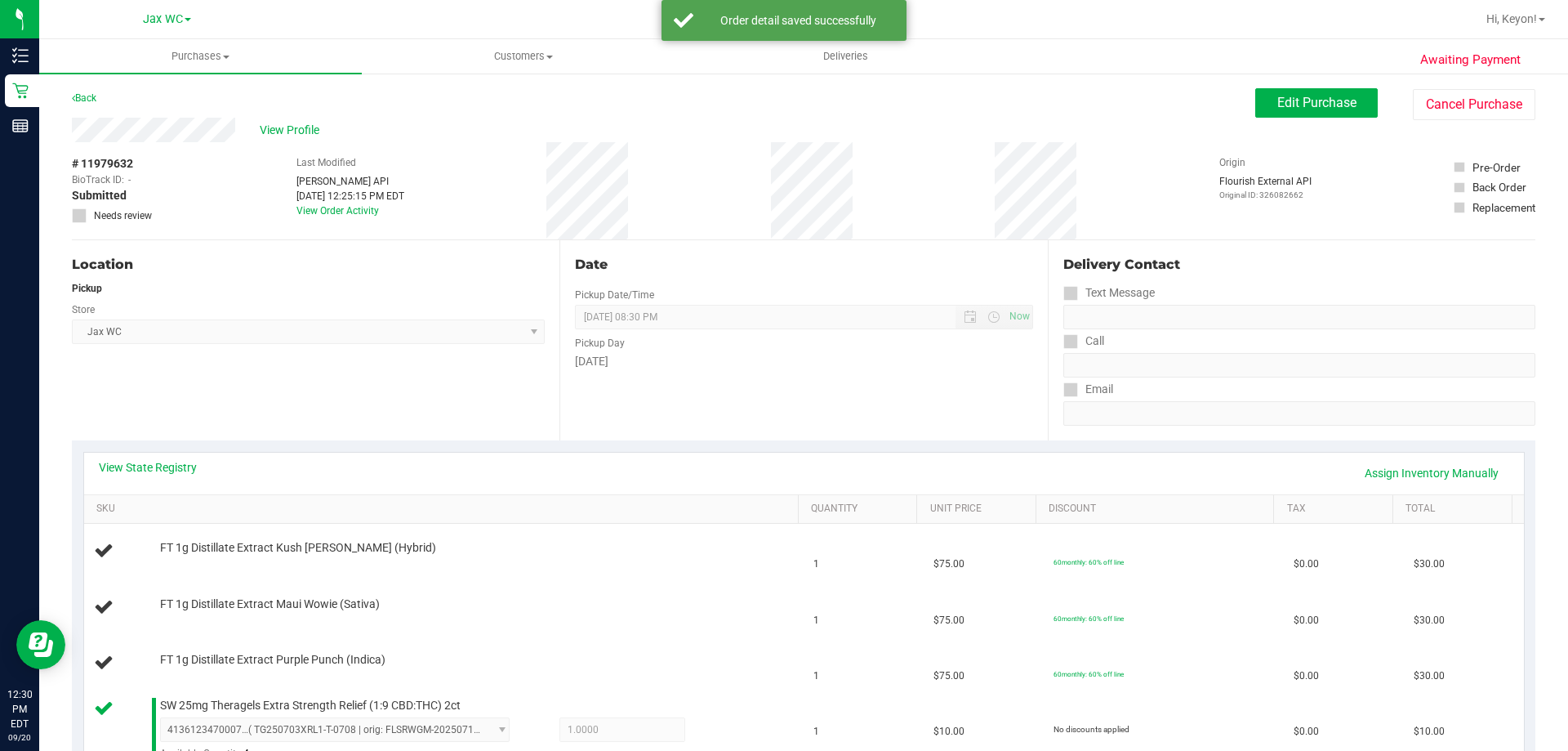
scroll to position [733, 0]
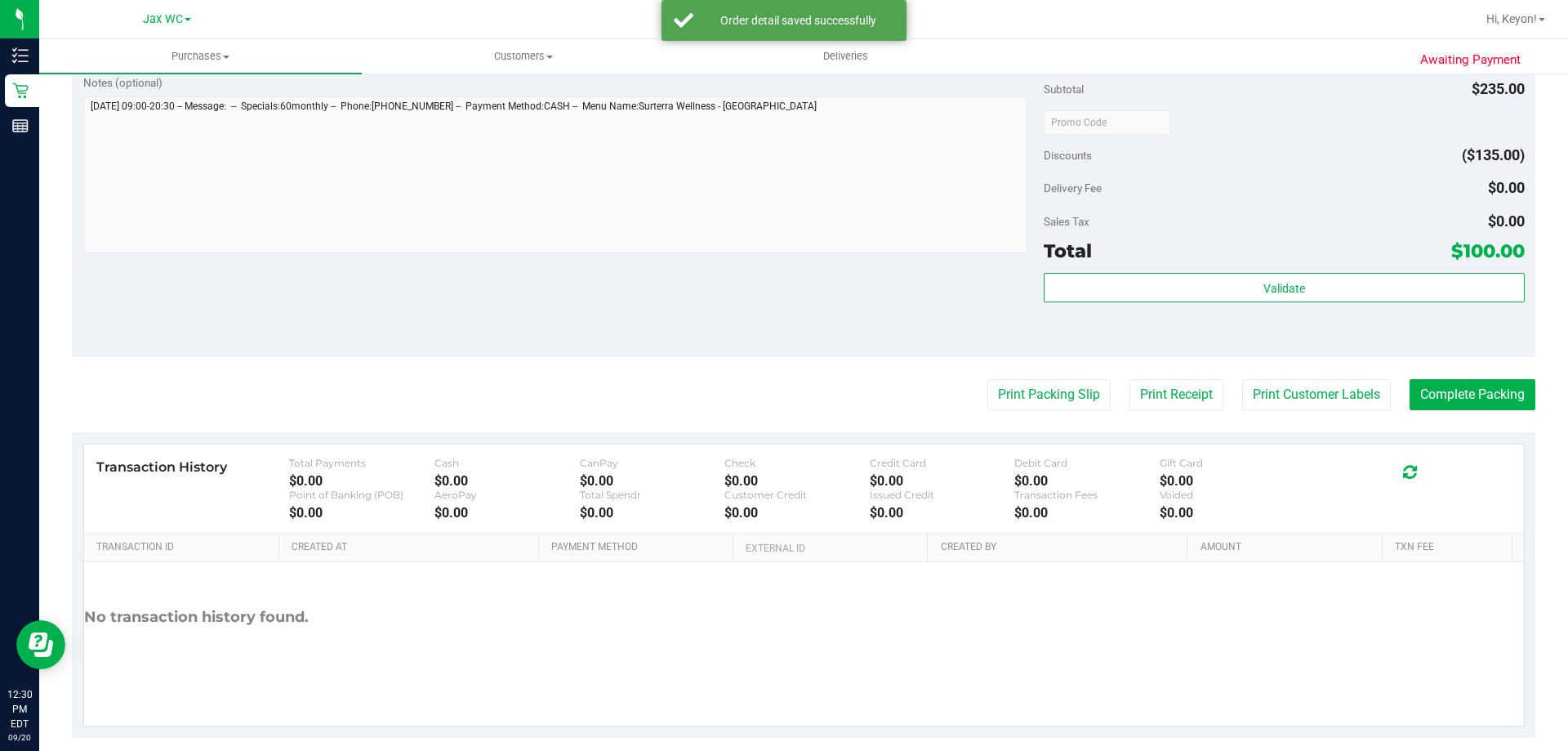
click at [987, 379] on button "Print Packing Slip" at bounding box center [1049, 395] width 124 height 31
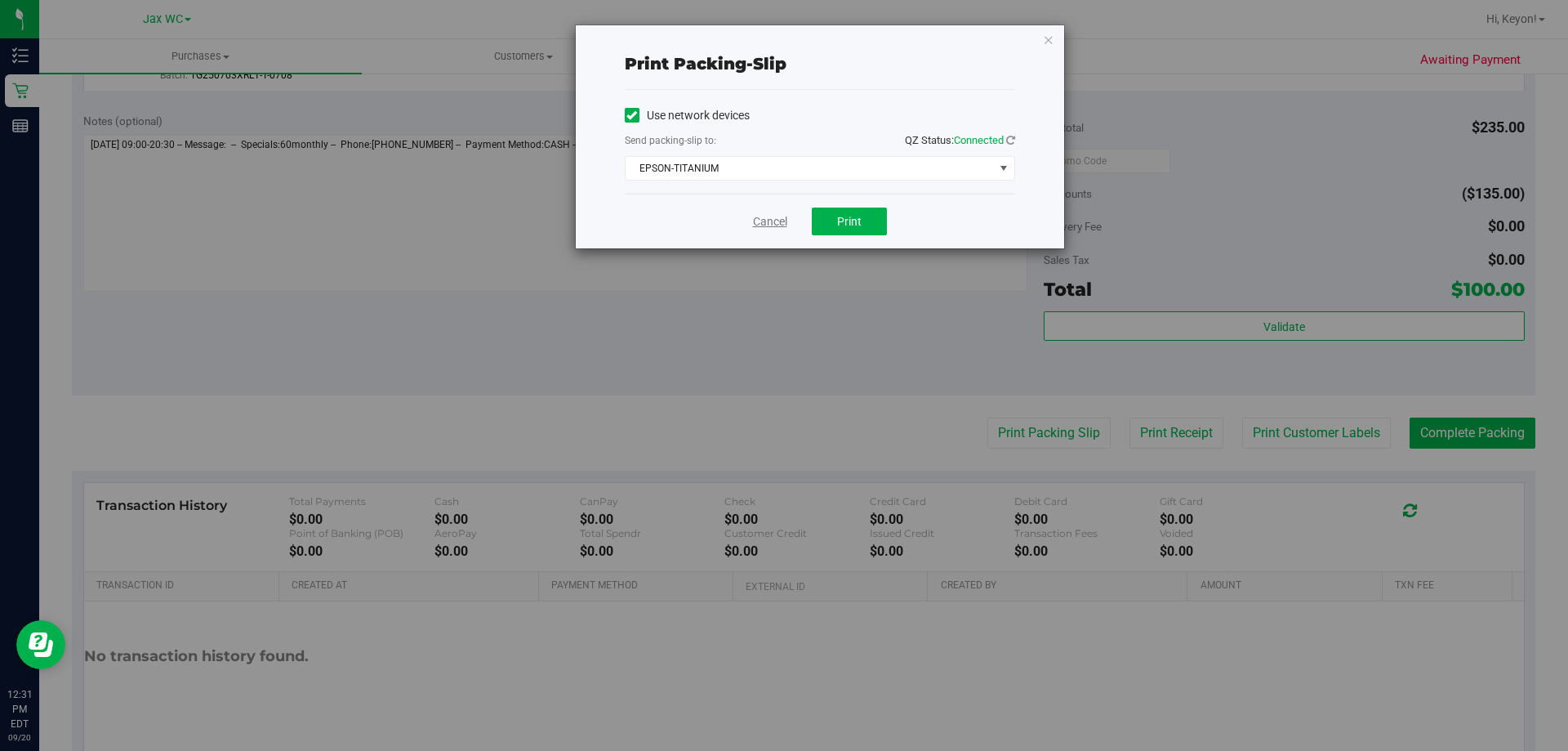
click at [762, 219] on link "Cancel" at bounding box center [771, 221] width 34 height 17
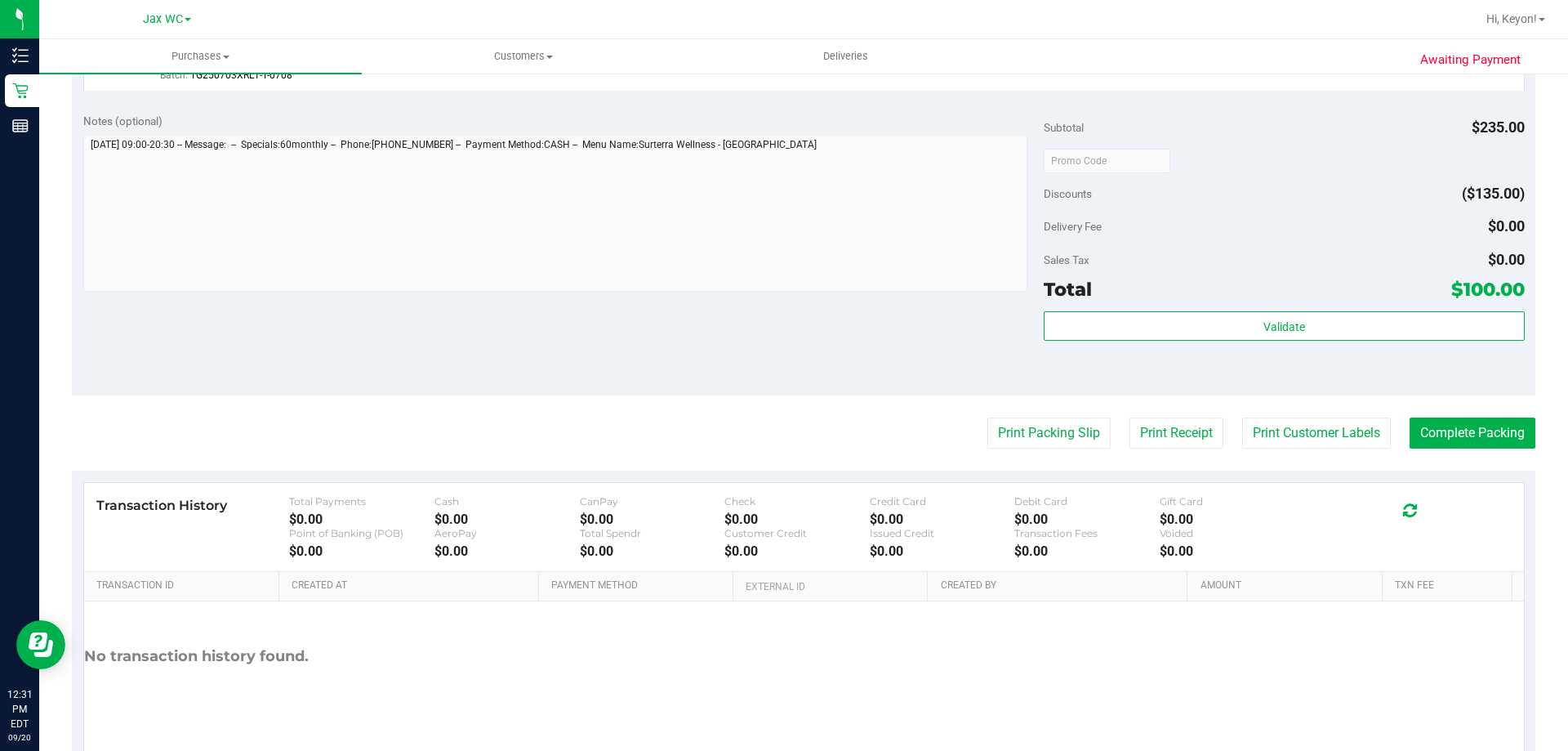
click at [987, 417] on button "Print Packing Slip" at bounding box center [1049, 433] width 124 height 31
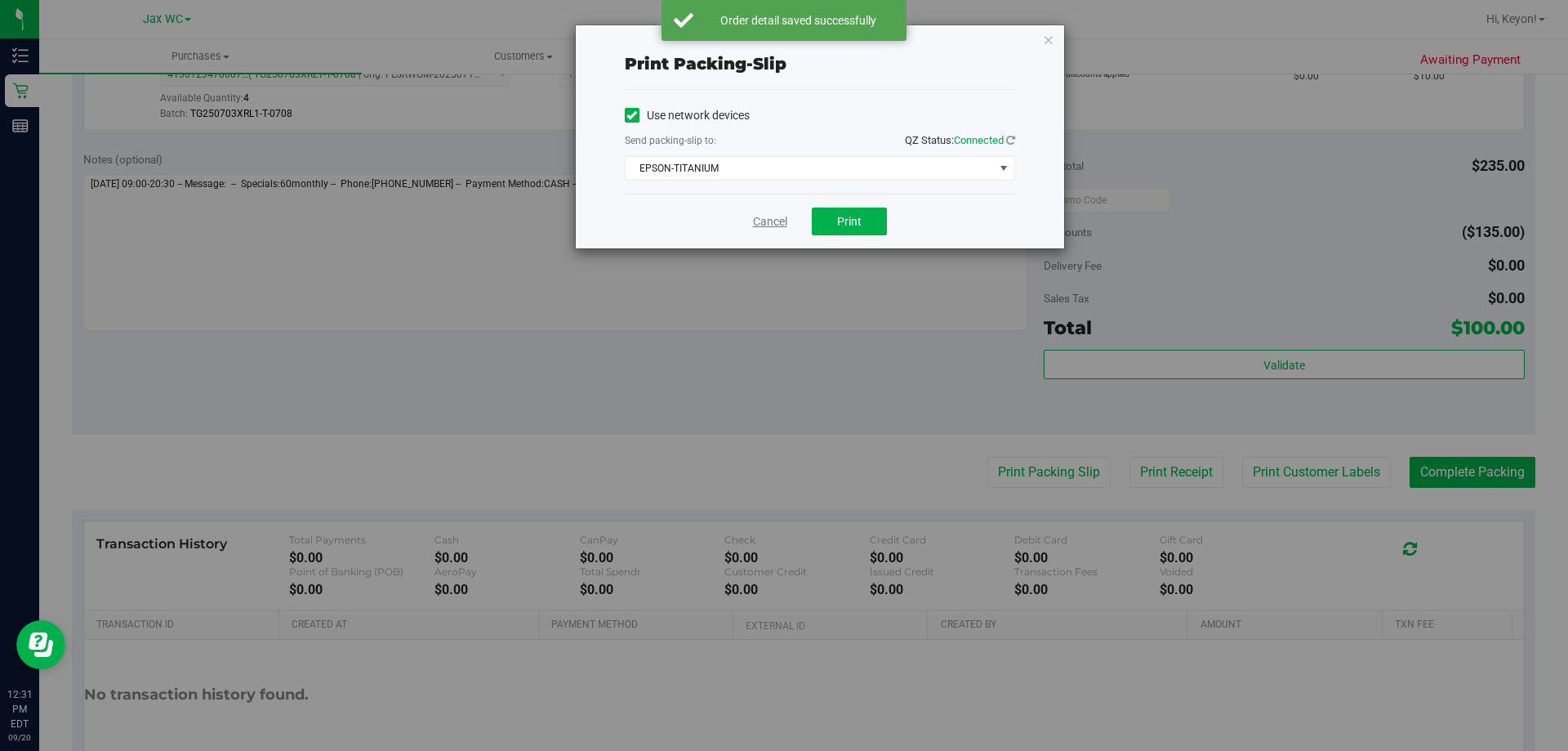
click at [760, 219] on link "Cancel" at bounding box center [771, 221] width 34 height 17
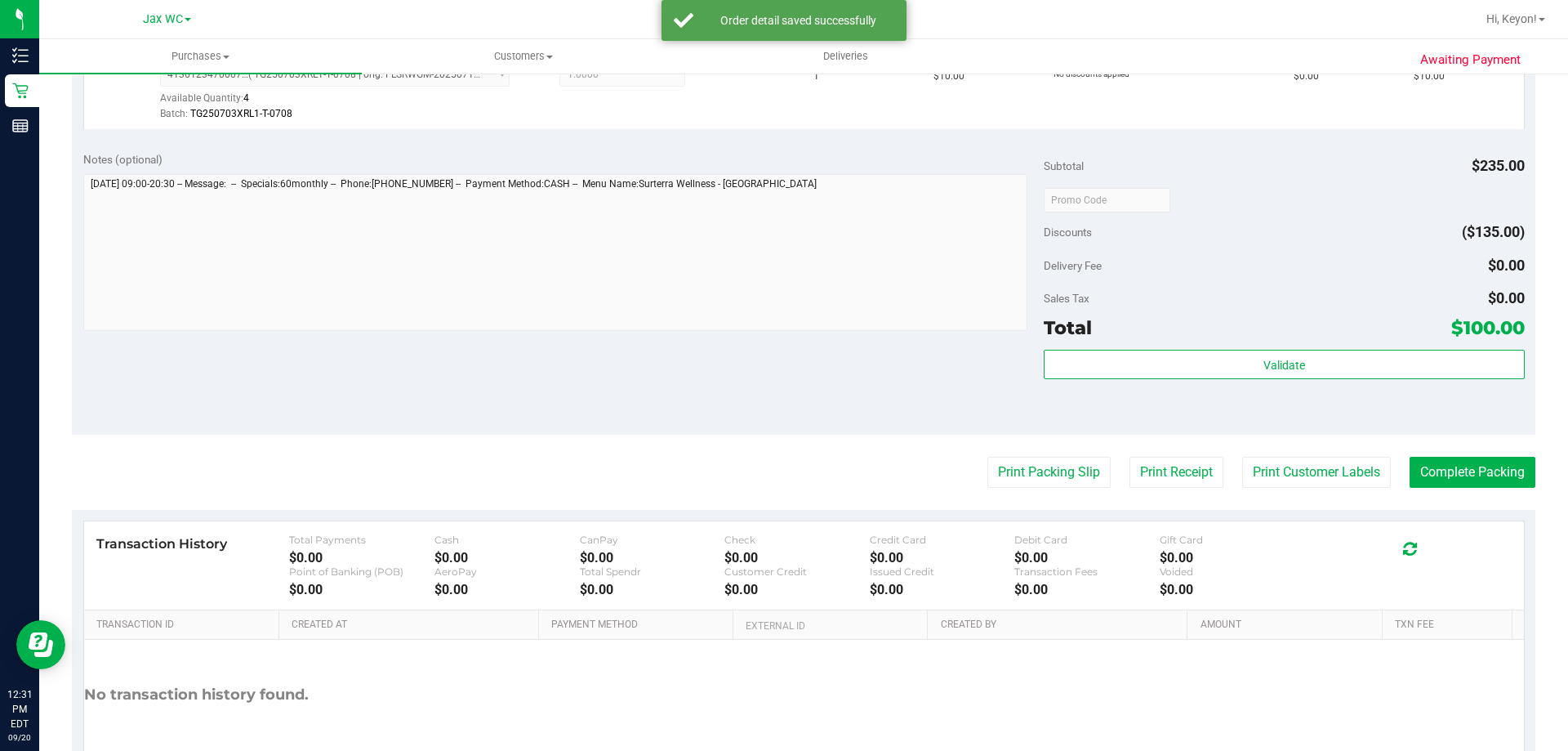
click at [987, 457] on button "Print Packing Slip" at bounding box center [1049, 472] width 124 height 31
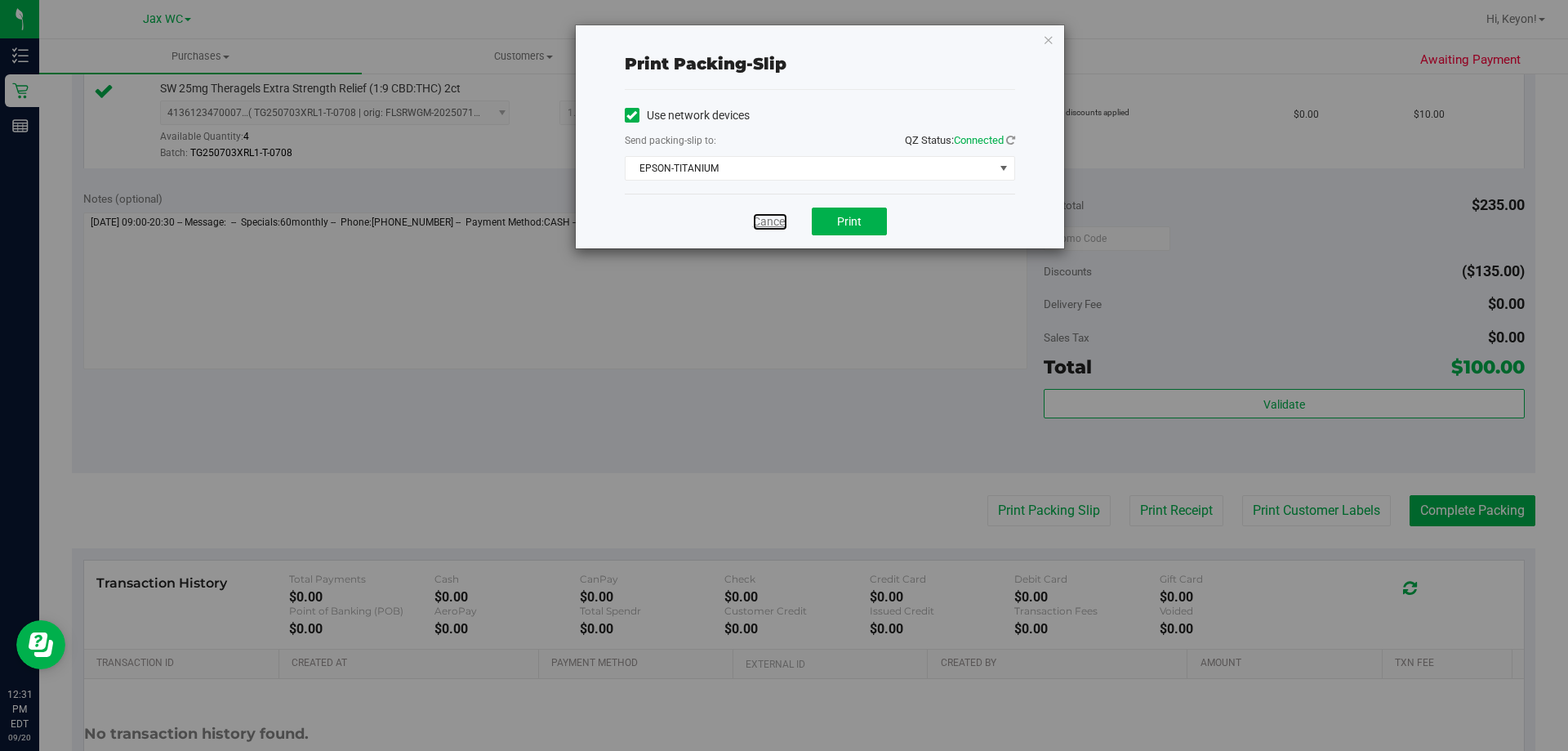
drag, startPoint x: 776, startPoint y: 222, endPoint x: 1124, endPoint y: 276, distance: 352.2
click at [777, 221] on link "Cancel" at bounding box center [771, 221] width 34 height 17
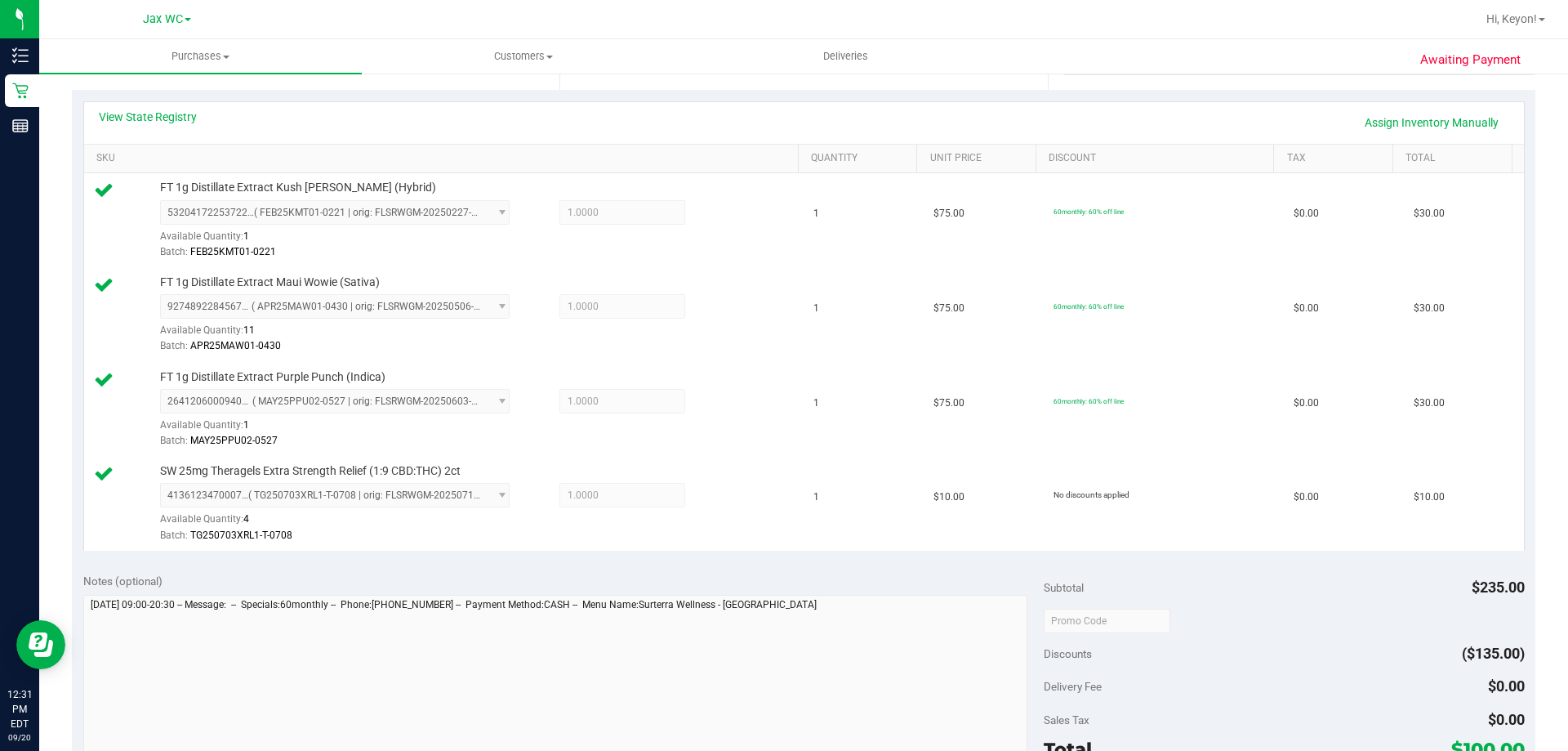
scroll to position [0, 0]
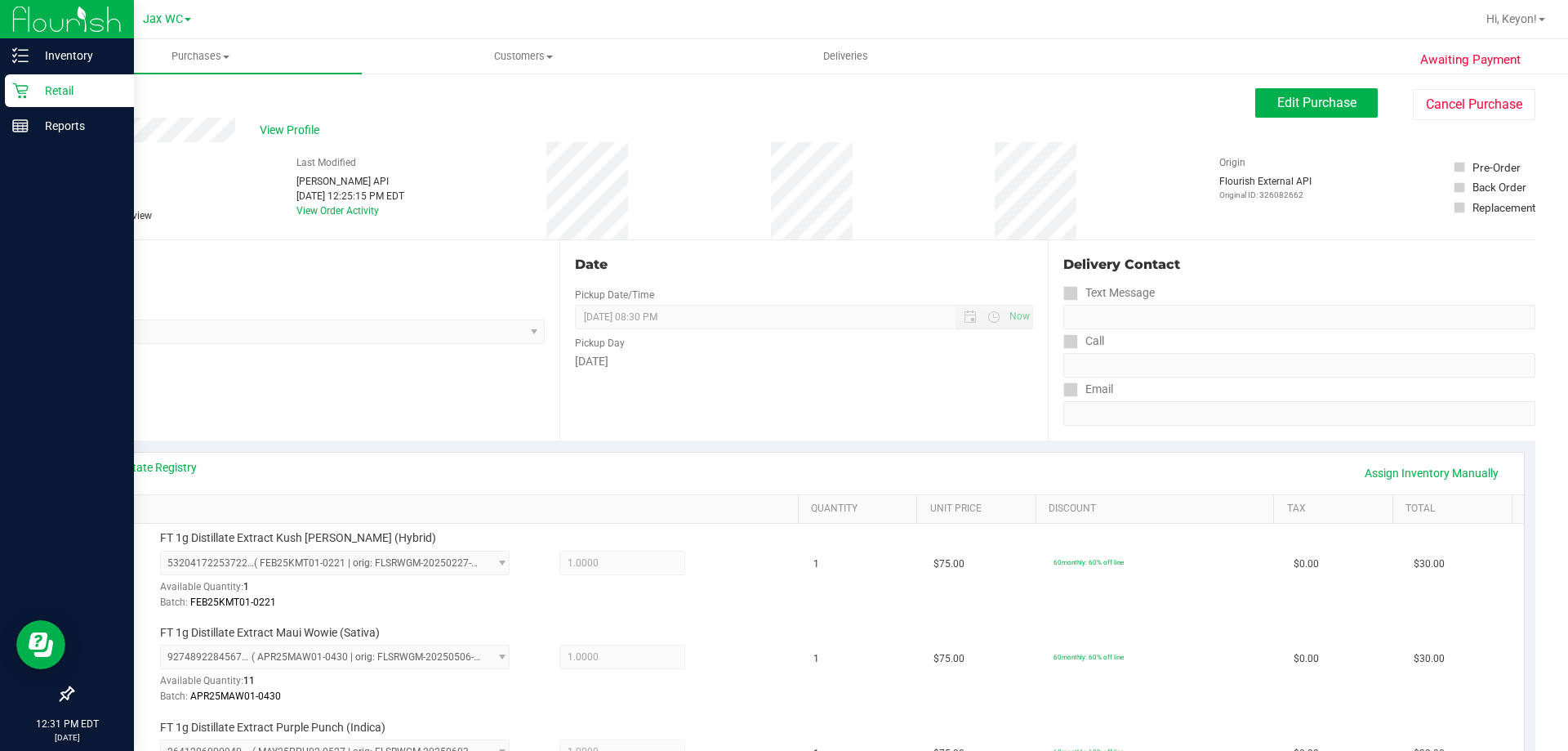
click at [24, 84] on icon at bounding box center [20, 90] width 16 height 16
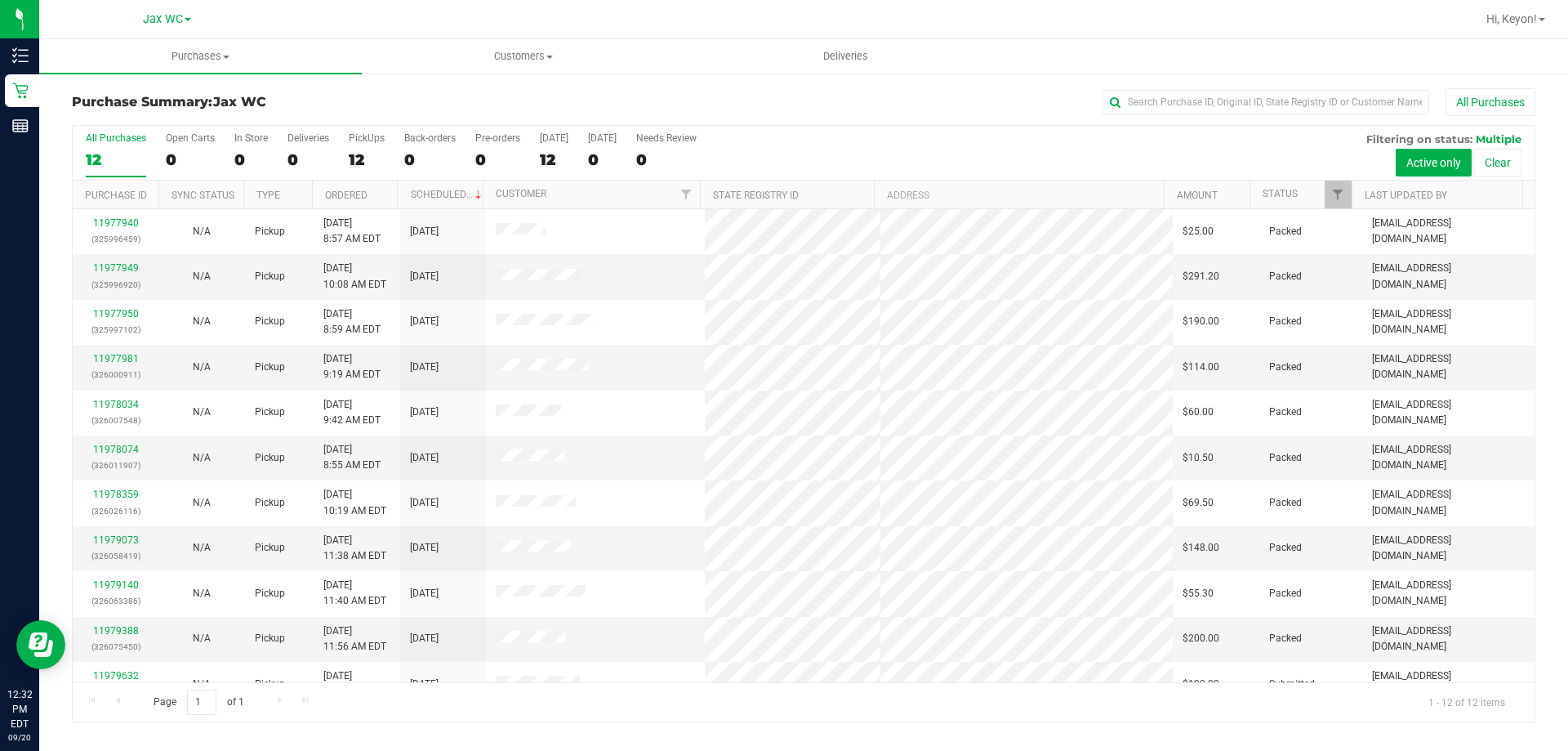
click at [93, 154] on div "12" at bounding box center [116, 160] width 61 height 19
click at [0, 0] on input "All Purchases 12" at bounding box center [0, 0] width 0 height 0
click at [118, 271] on link "11977949" at bounding box center [116, 268] width 46 height 11
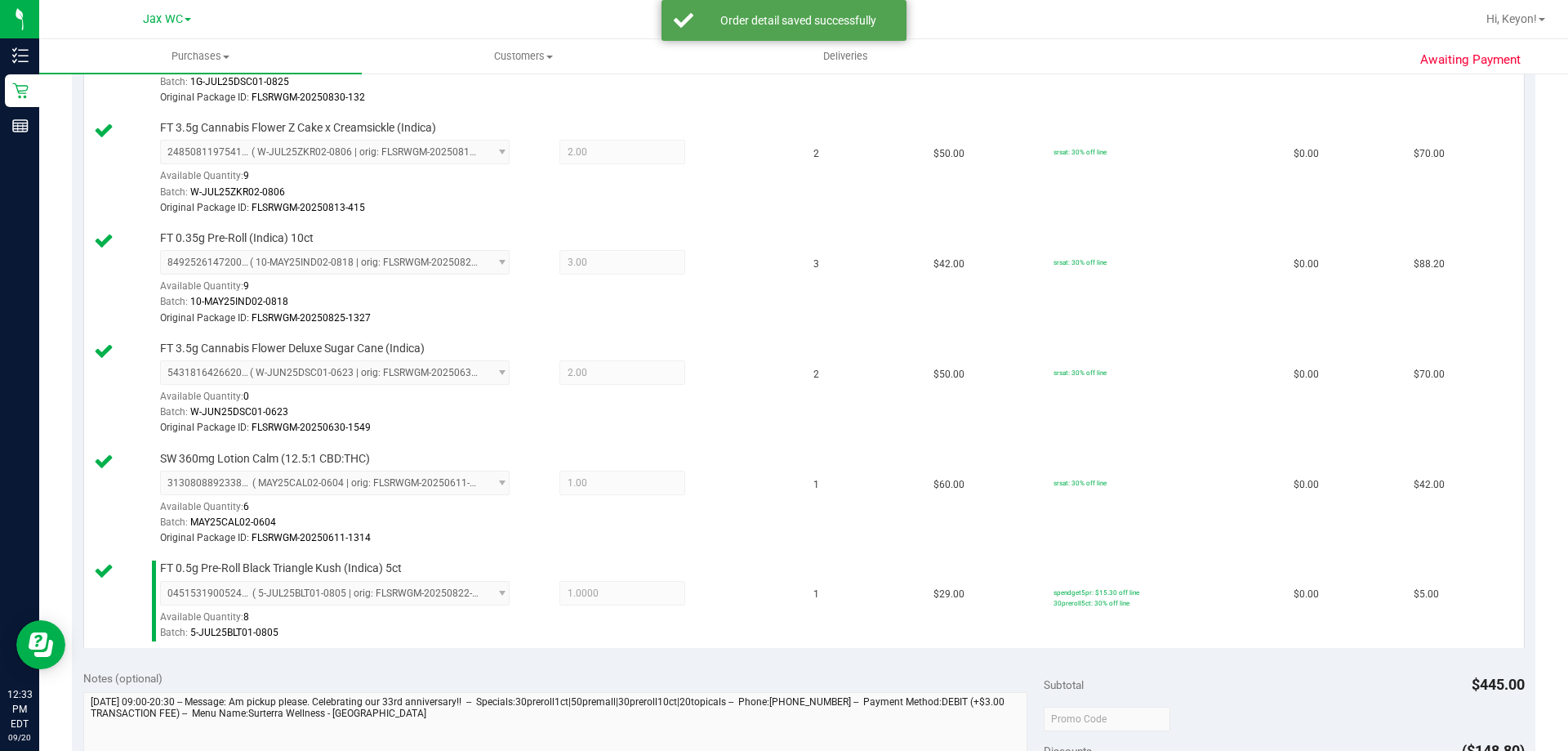
scroll to position [881, 0]
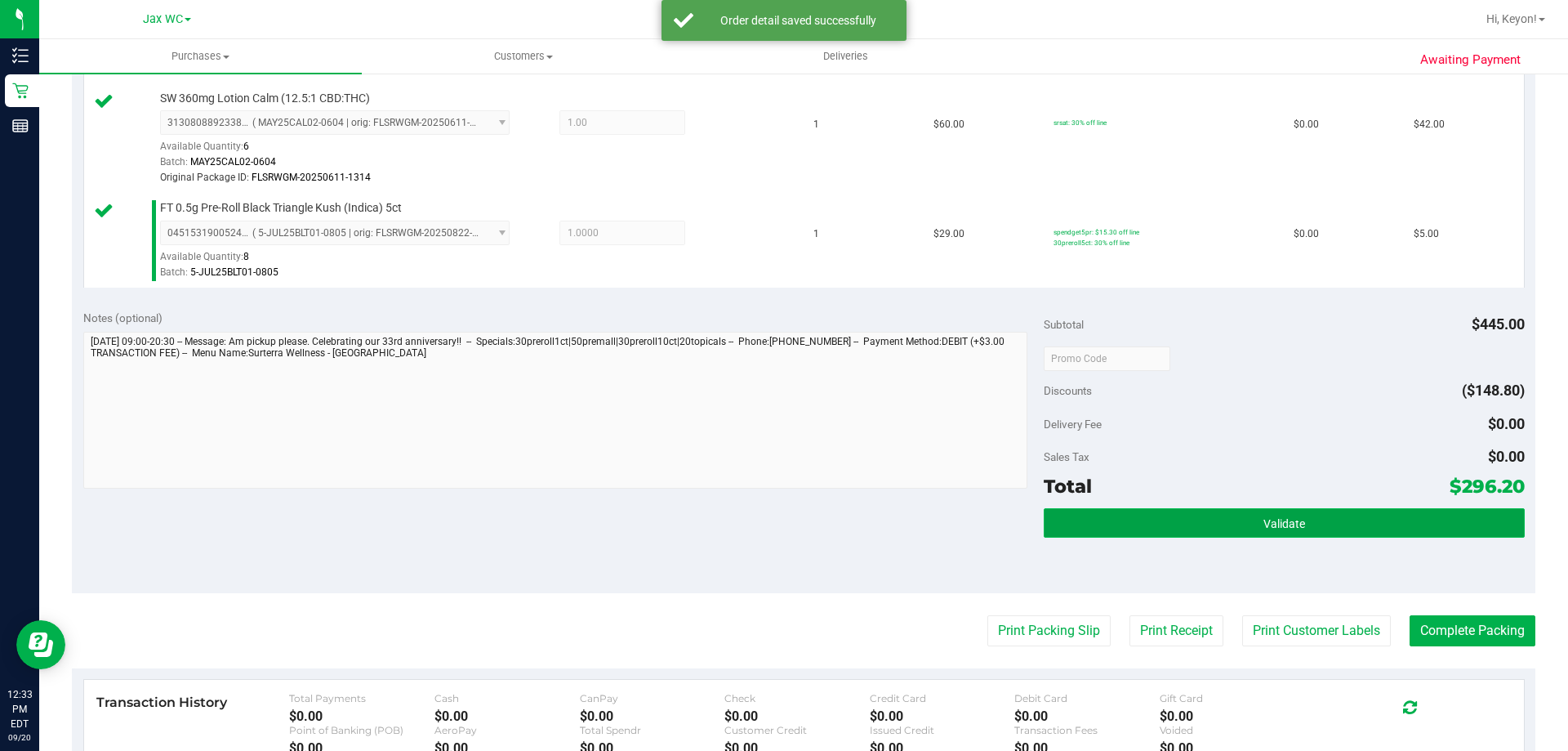
click at [1291, 523] on span "Validate" at bounding box center [1285, 524] width 42 height 13
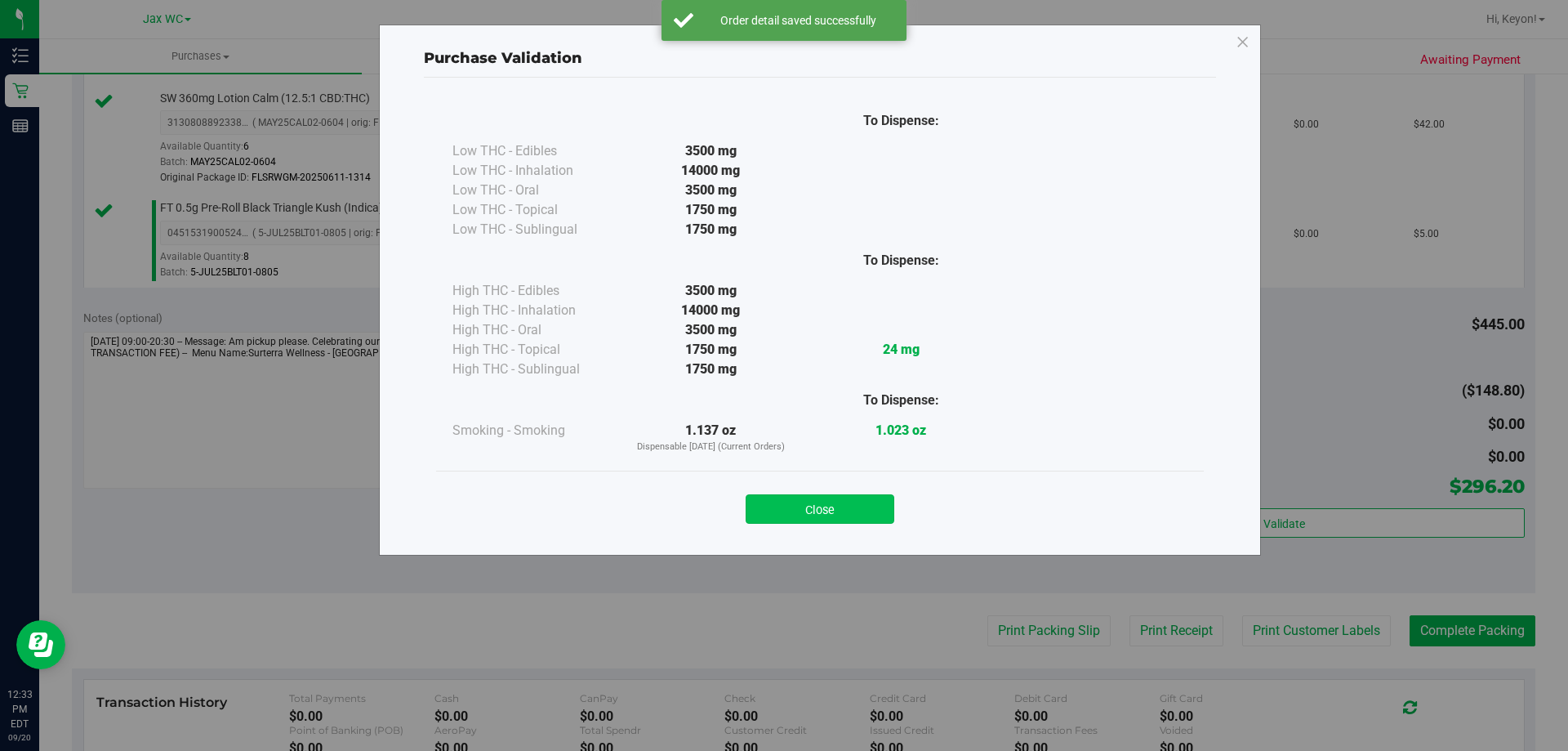
click at [844, 510] on button "Close" at bounding box center [820, 509] width 148 height 29
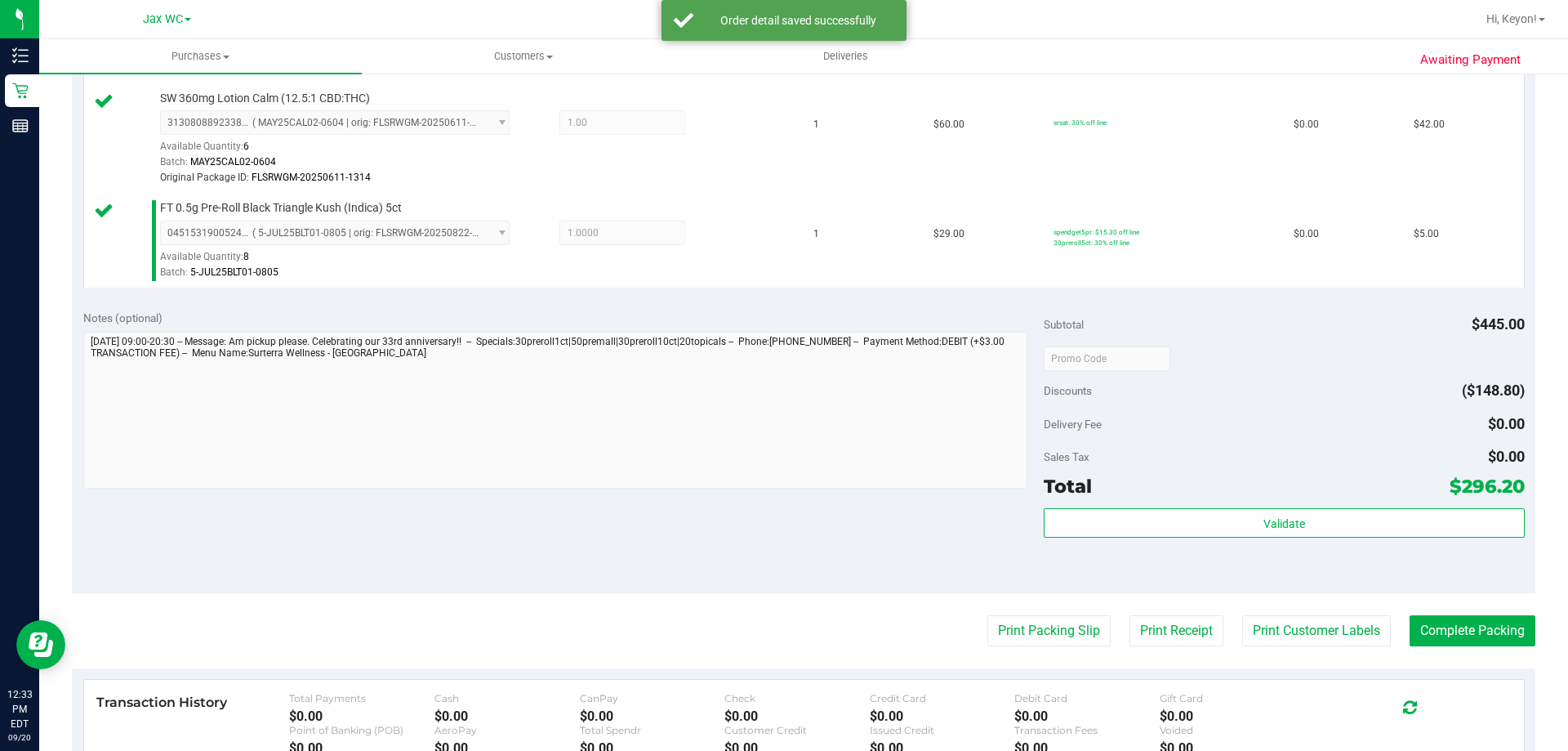
scroll to position [976, 0]
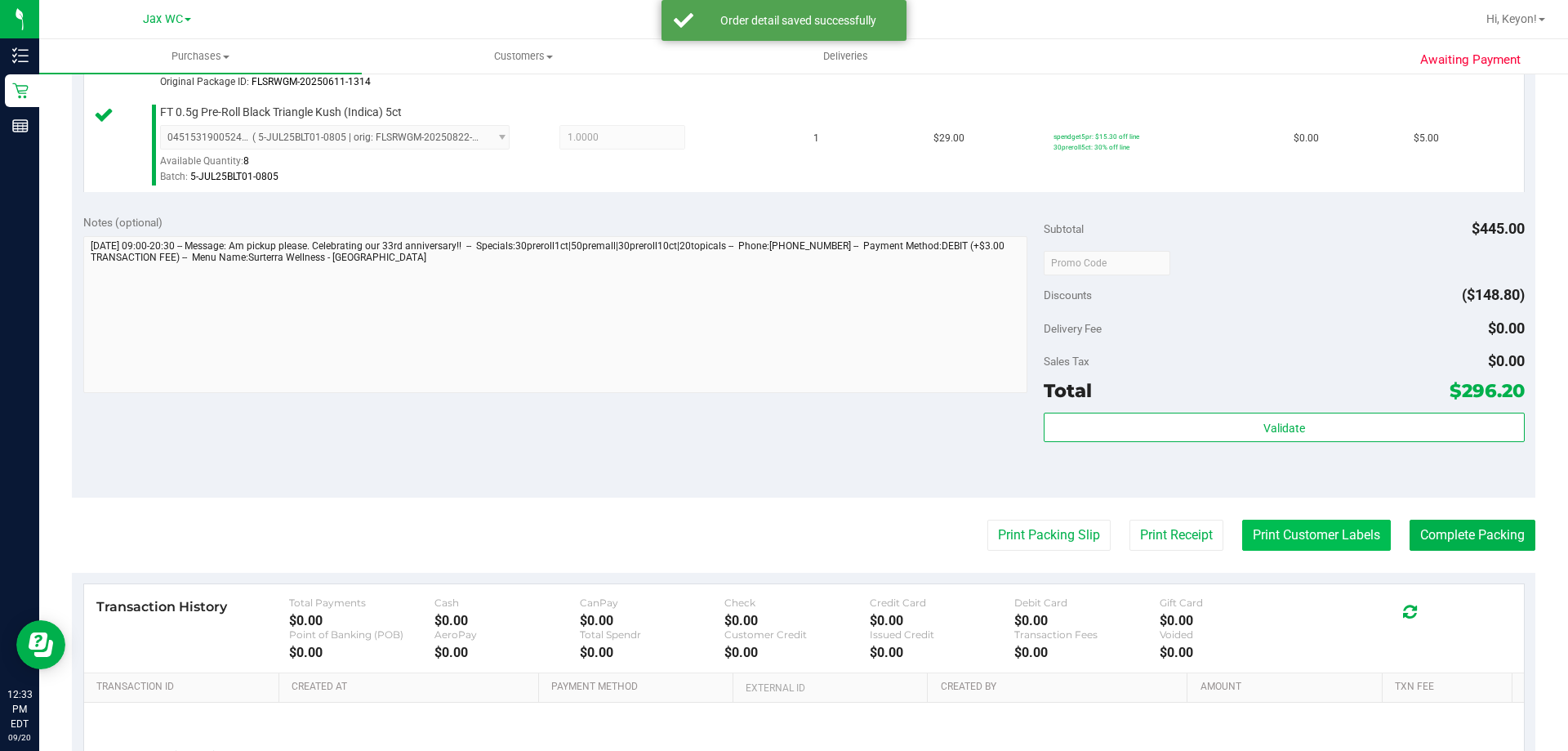
click at [1313, 539] on button "Print Customer Labels" at bounding box center [1316, 535] width 148 height 31
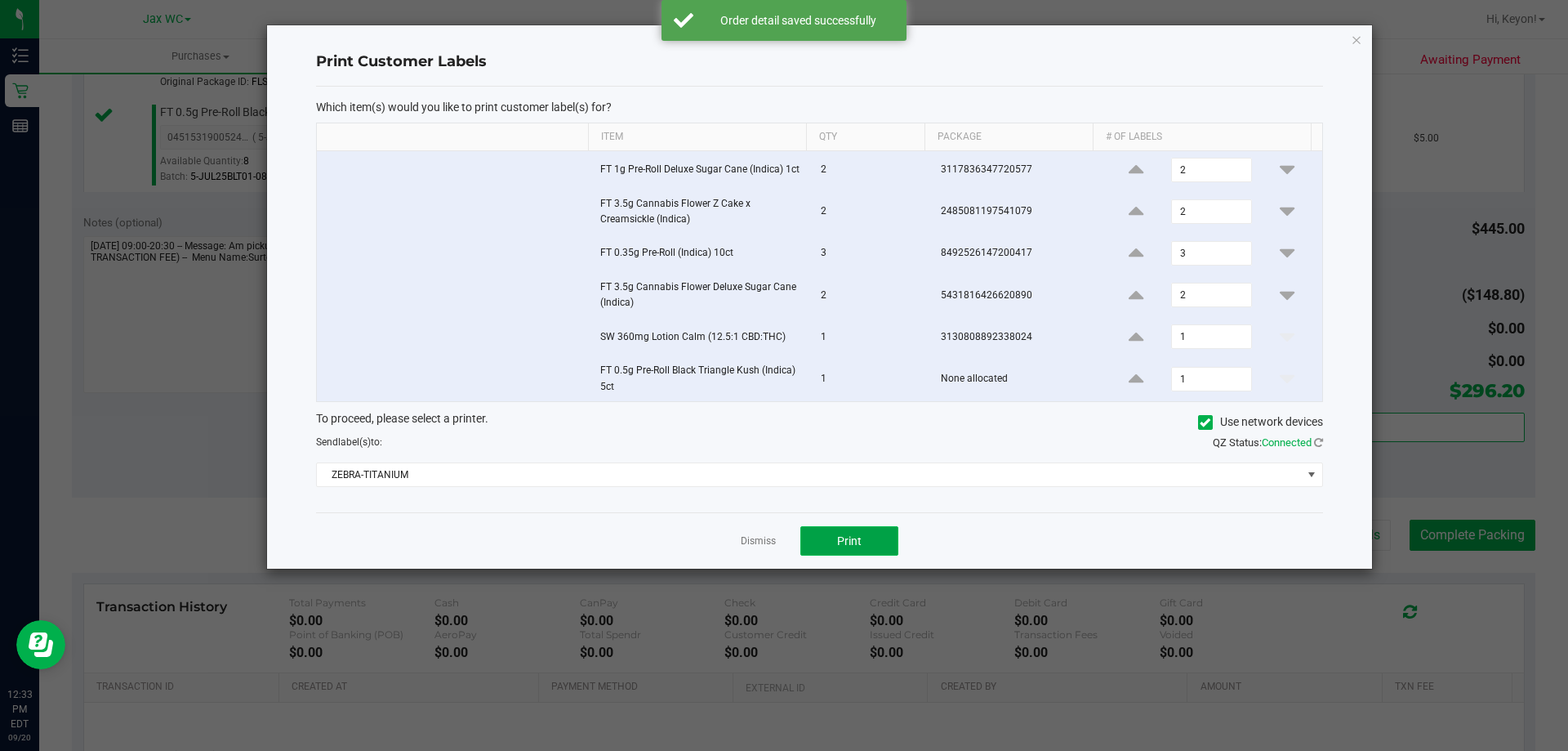
click at [864, 549] on button "Print" at bounding box center [849, 541] width 98 height 29
click at [755, 549] on app-cancel-button "Dismiss" at bounding box center [758, 541] width 35 height 17
click at [754, 540] on link "Dismiss" at bounding box center [758, 541] width 35 height 14
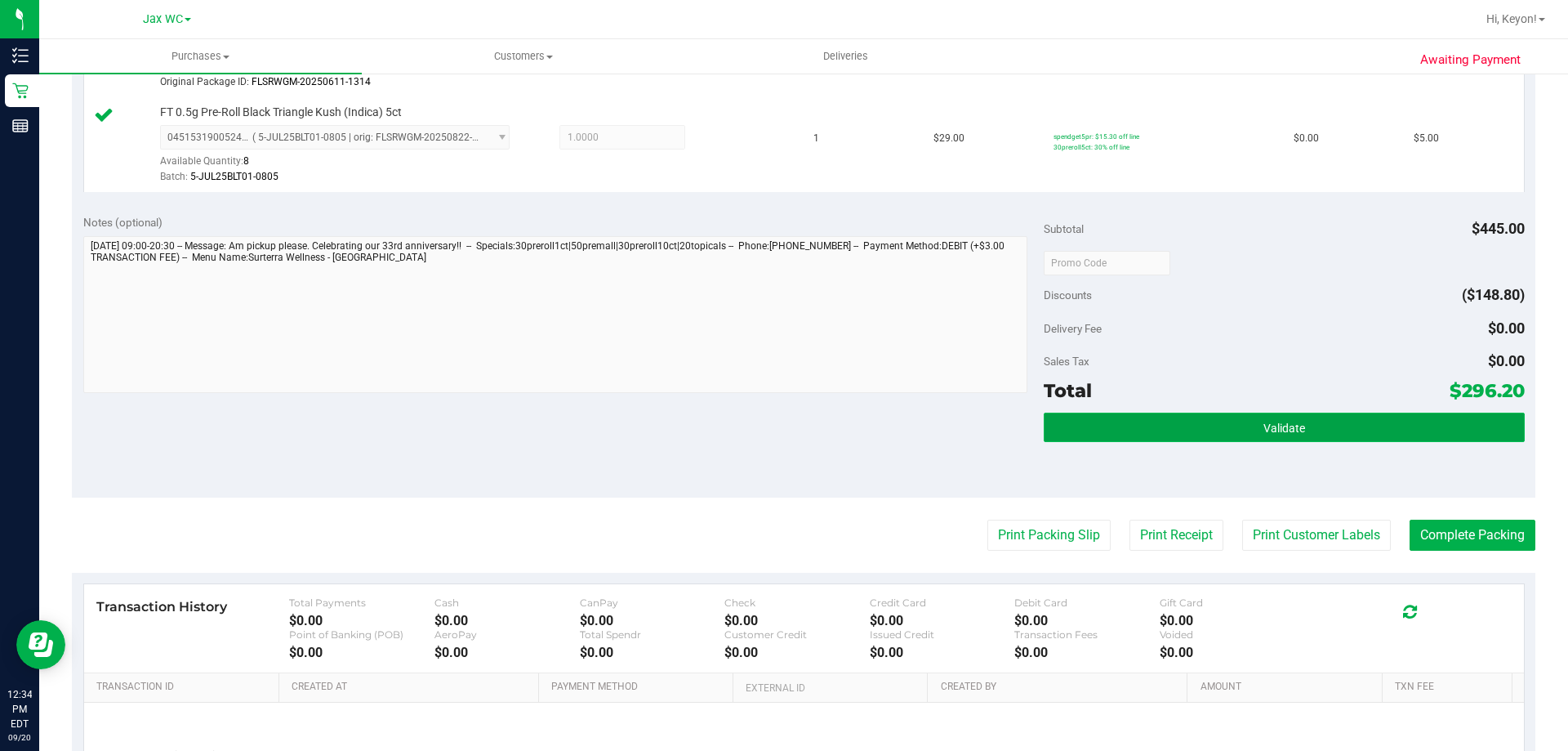
click at [1323, 428] on button "Validate" at bounding box center [1284, 427] width 480 height 29
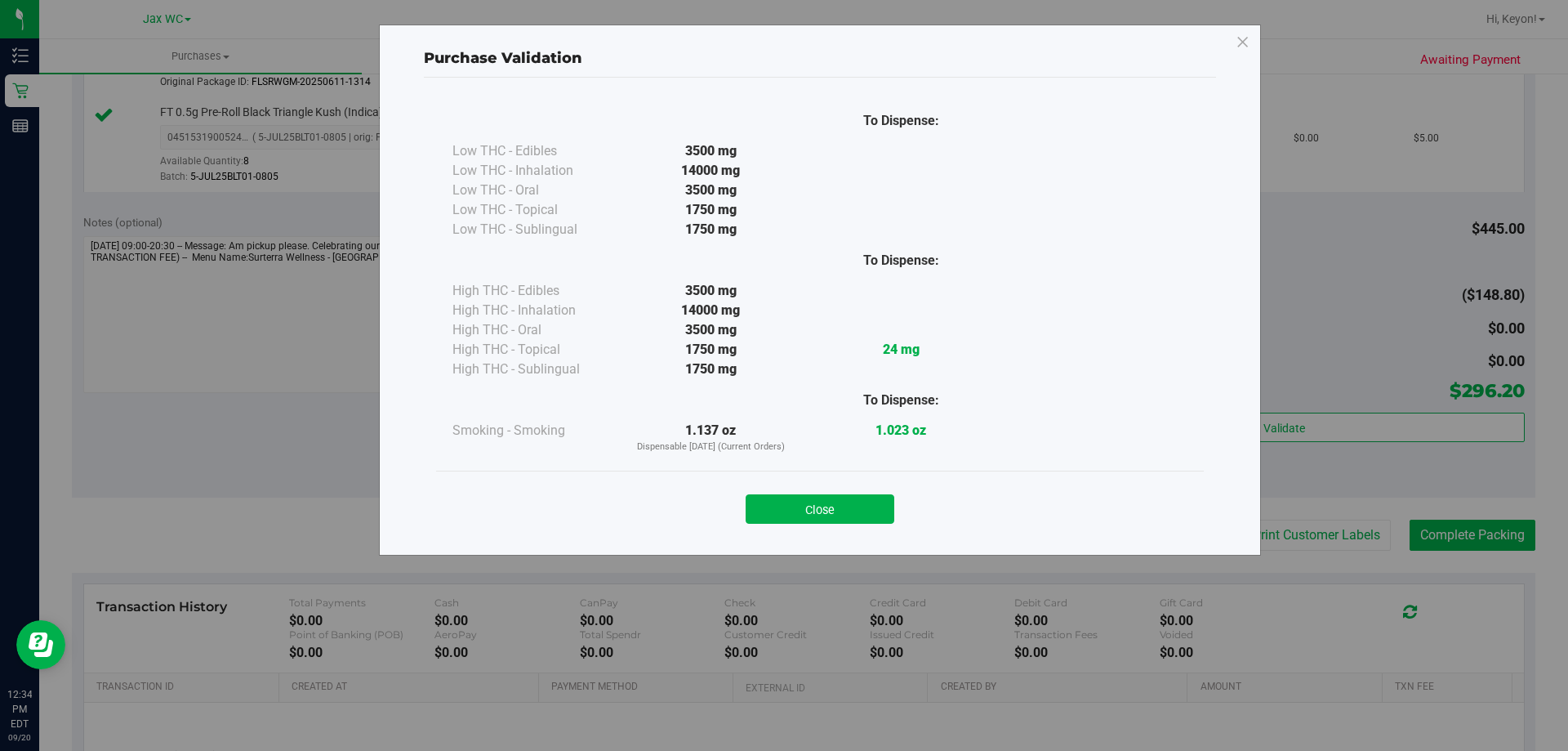
drag, startPoint x: 868, startPoint y: 505, endPoint x: 1429, endPoint y: 516, distance: 561.1
click at [870, 507] on button "Close" at bounding box center [820, 509] width 148 height 29
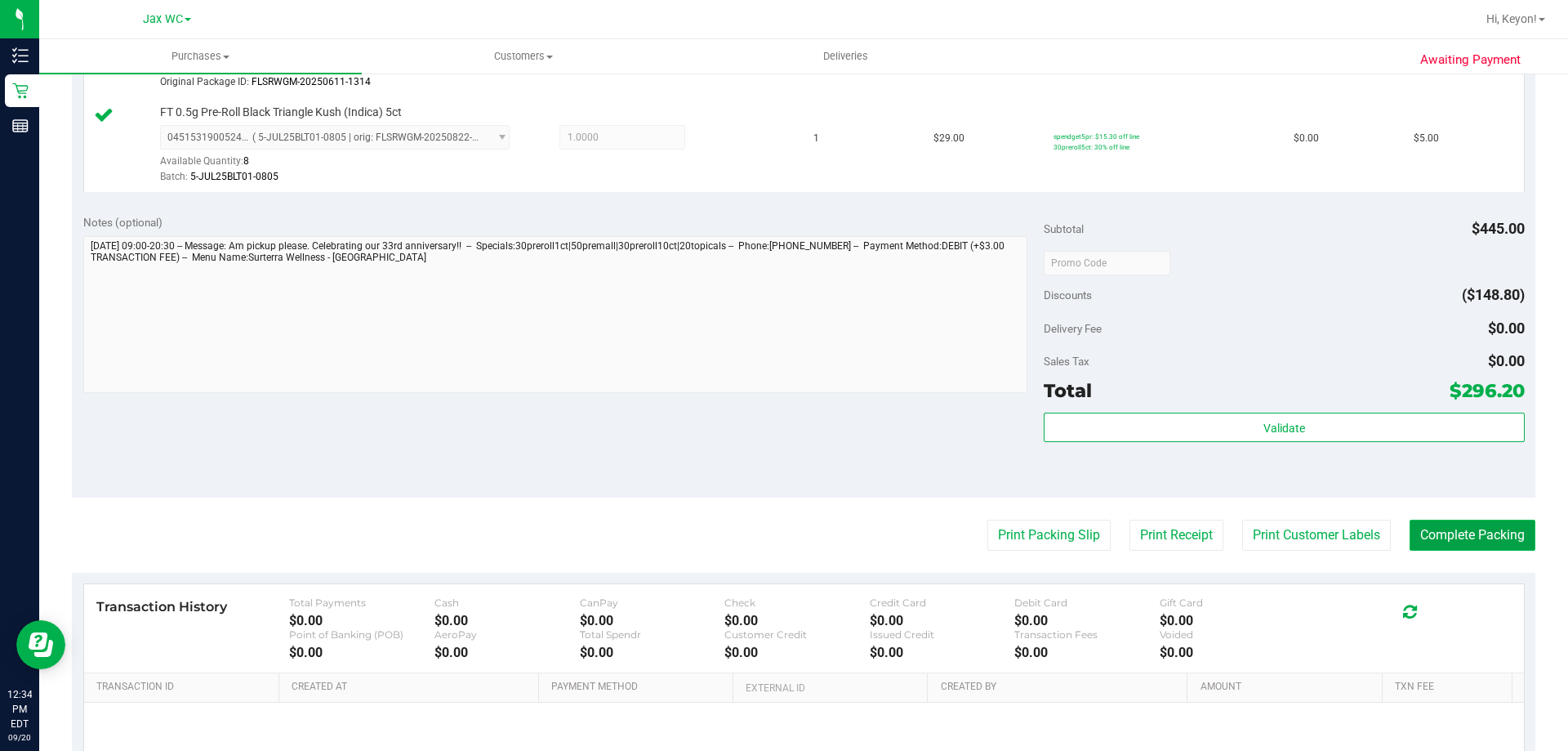
click at [1446, 538] on button "Complete Packing" at bounding box center [1473, 535] width 125 height 31
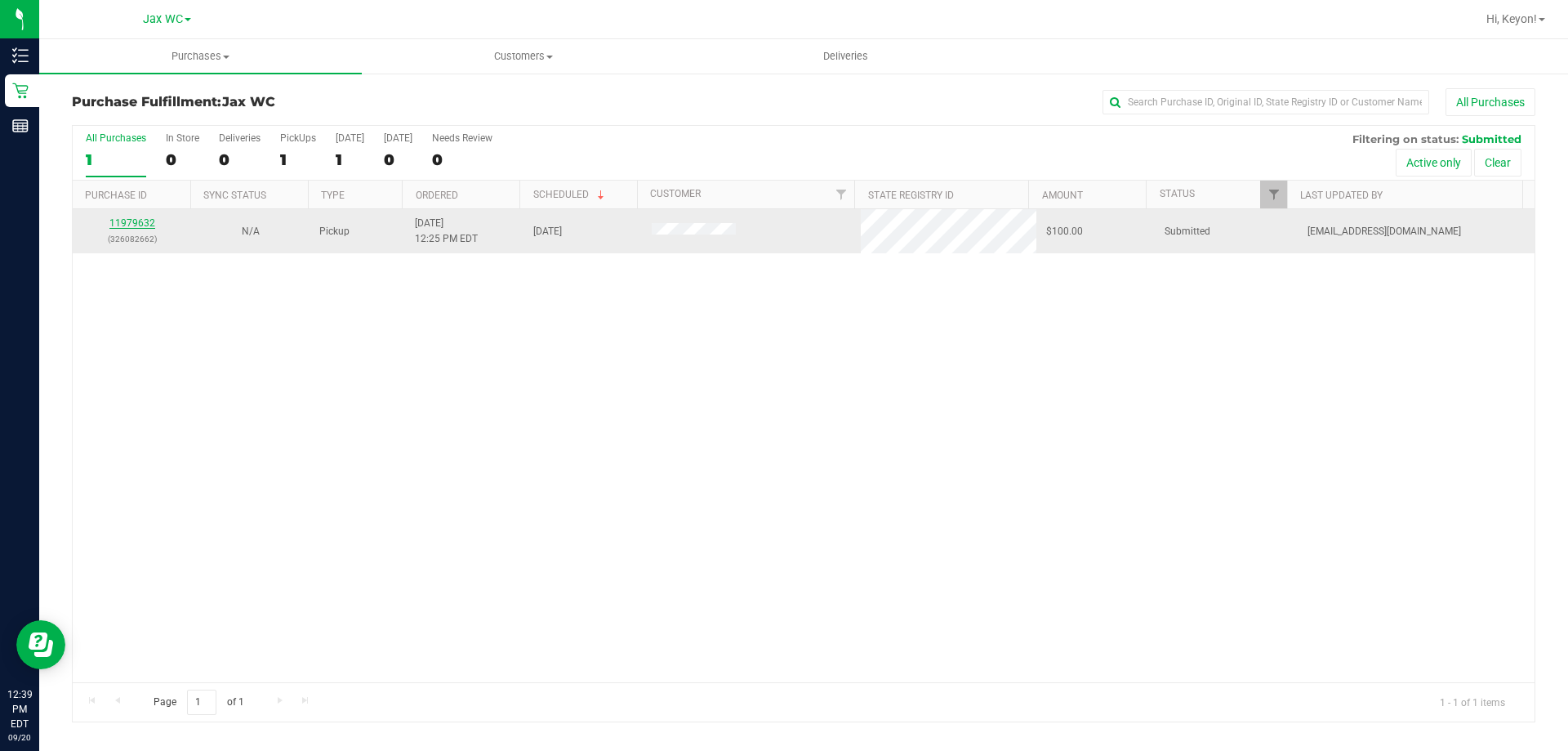
click at [143, 227] on link "11979632" at bounding box center [132, 223] width 46 height 11
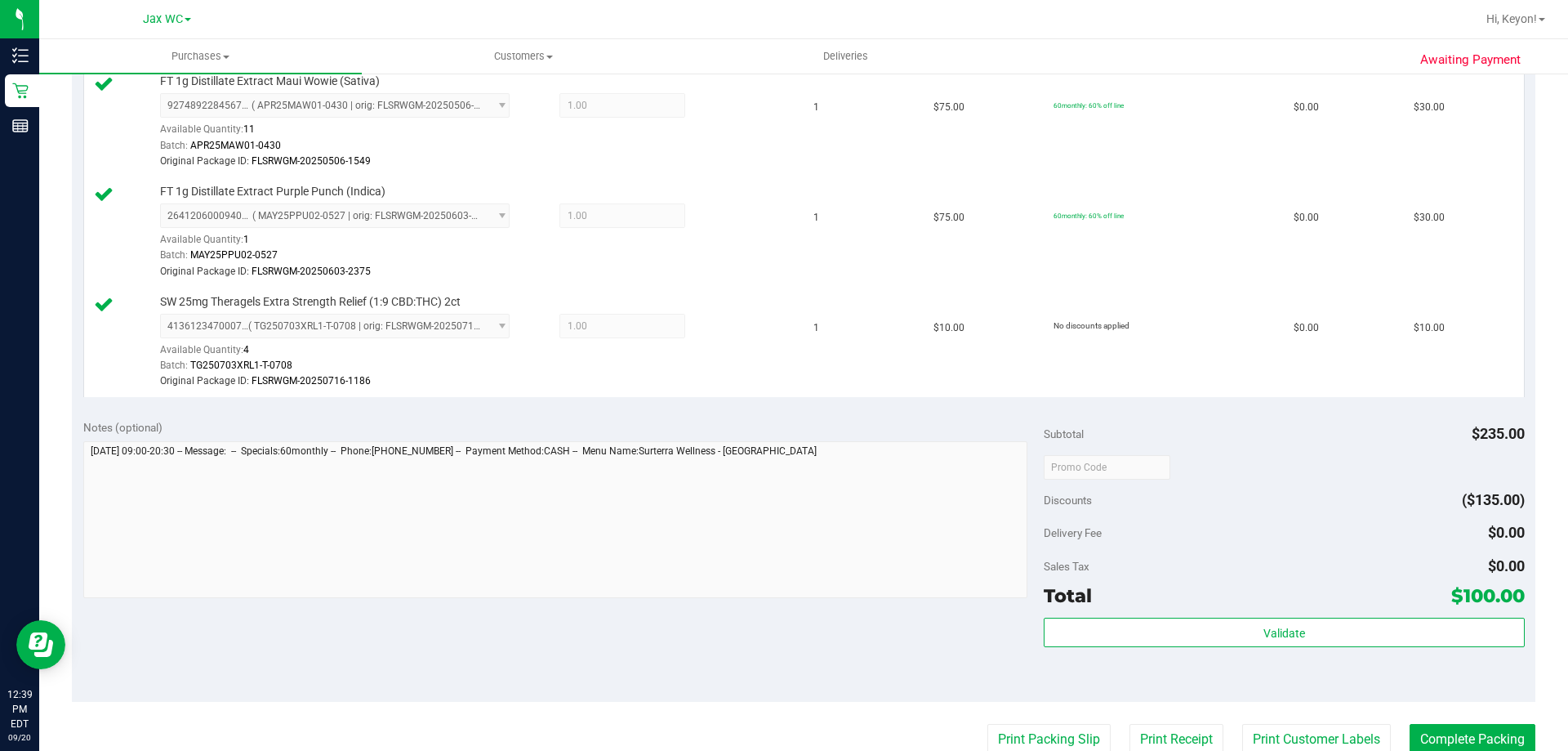
scroll to position [569, 0]
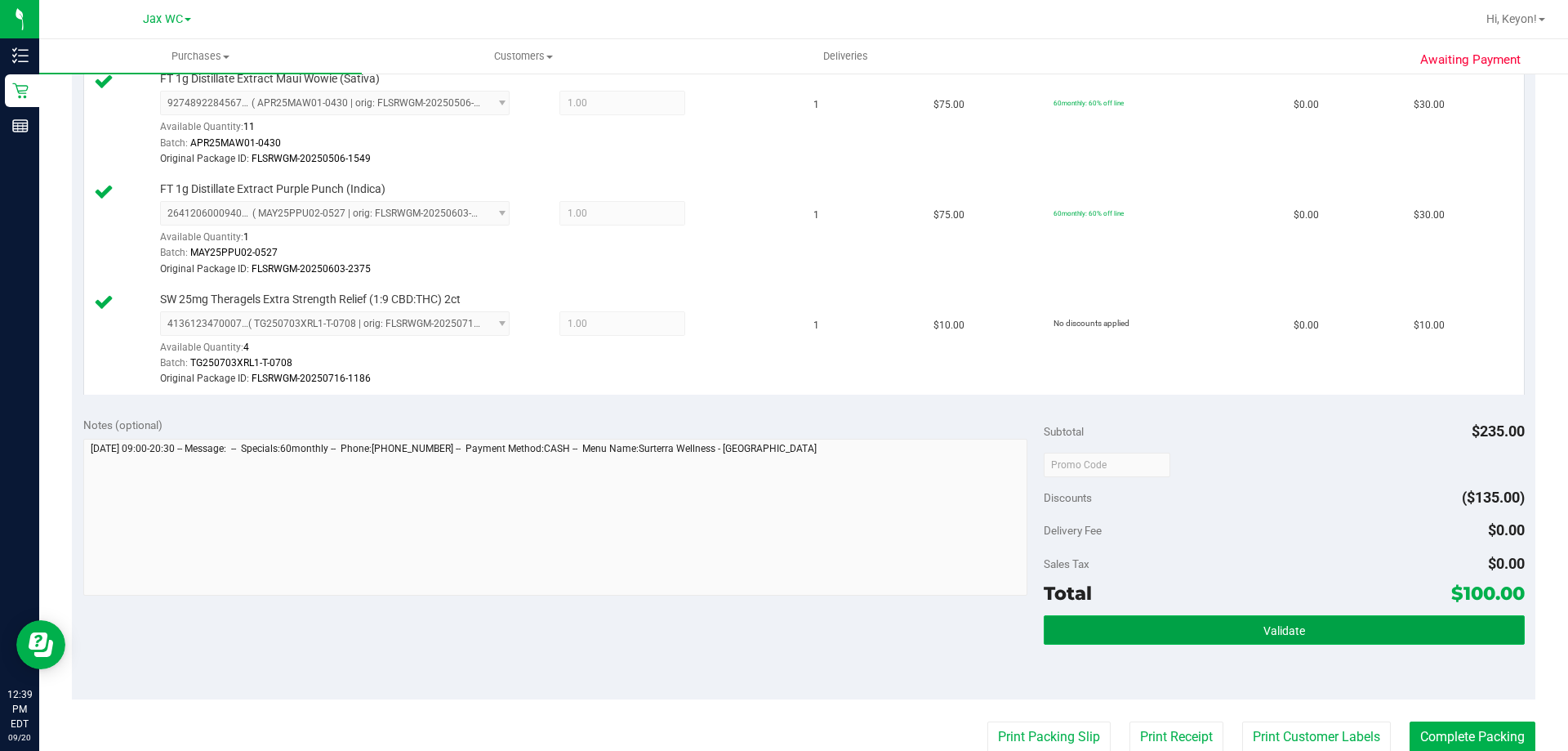
click at [1266, 615] on button "Validate" at bounding box center [1284, 629] width 480 height 29
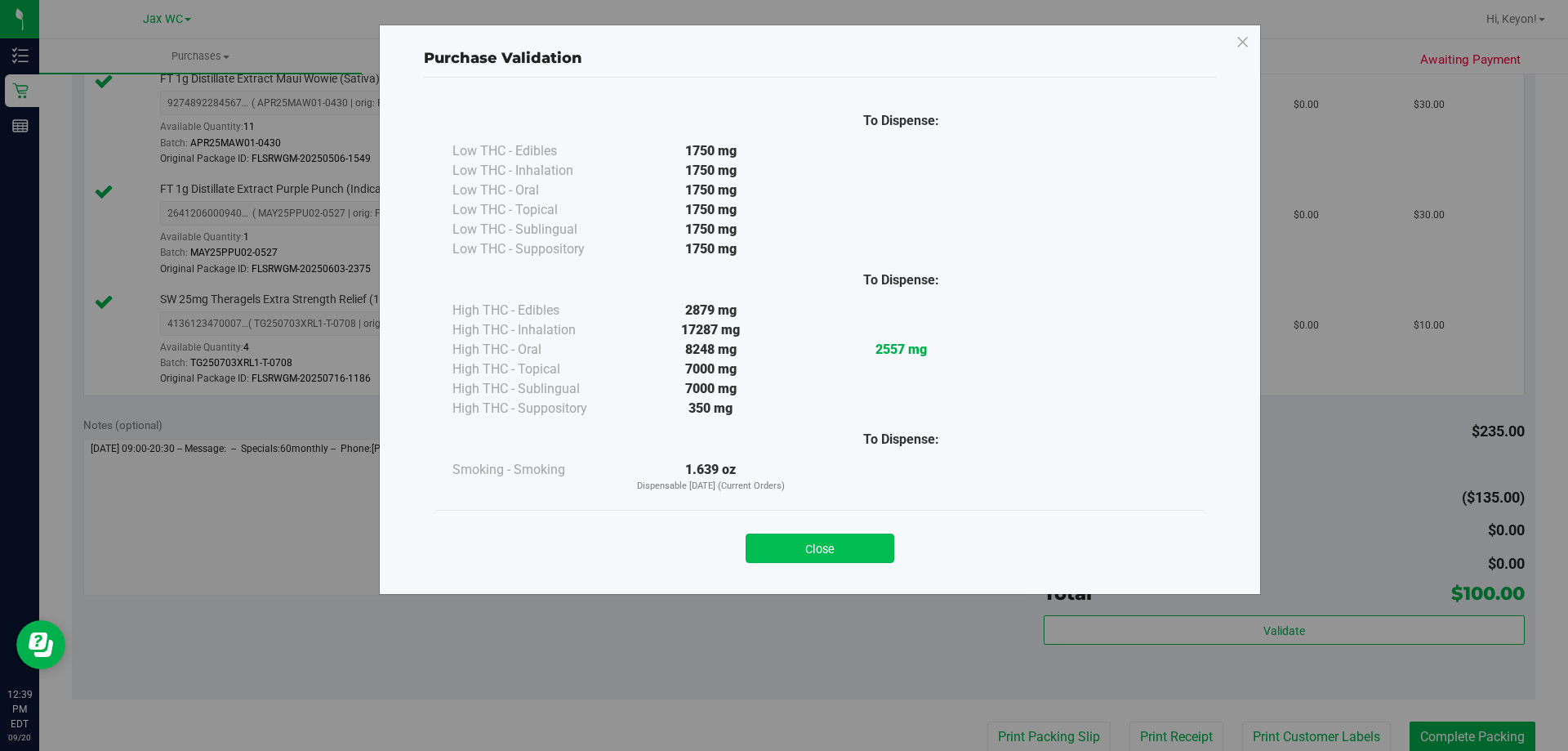
click at [848, 547] on button "Close" at bounding box center [820, 548] width 148 height 29
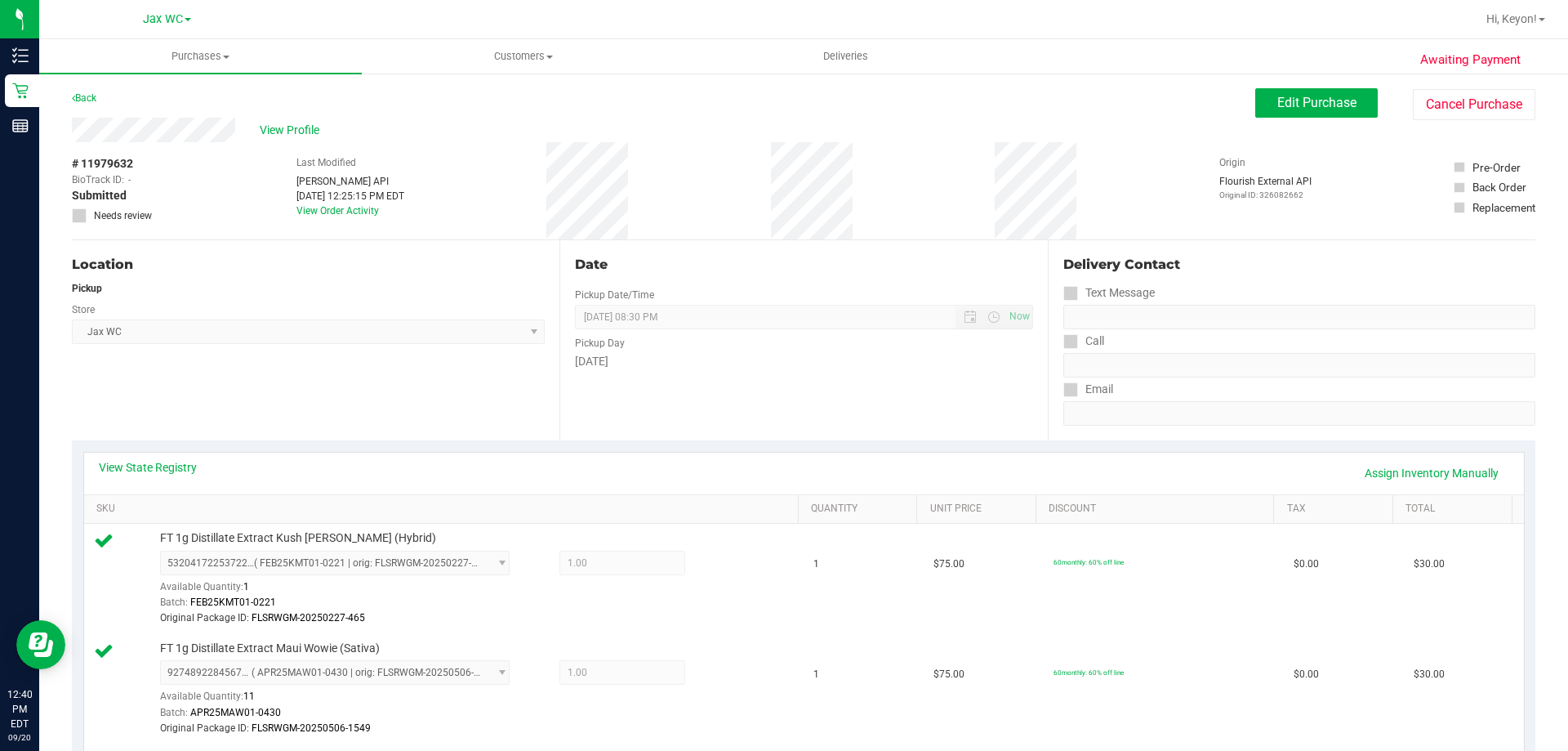
scroll to position [524, 0]
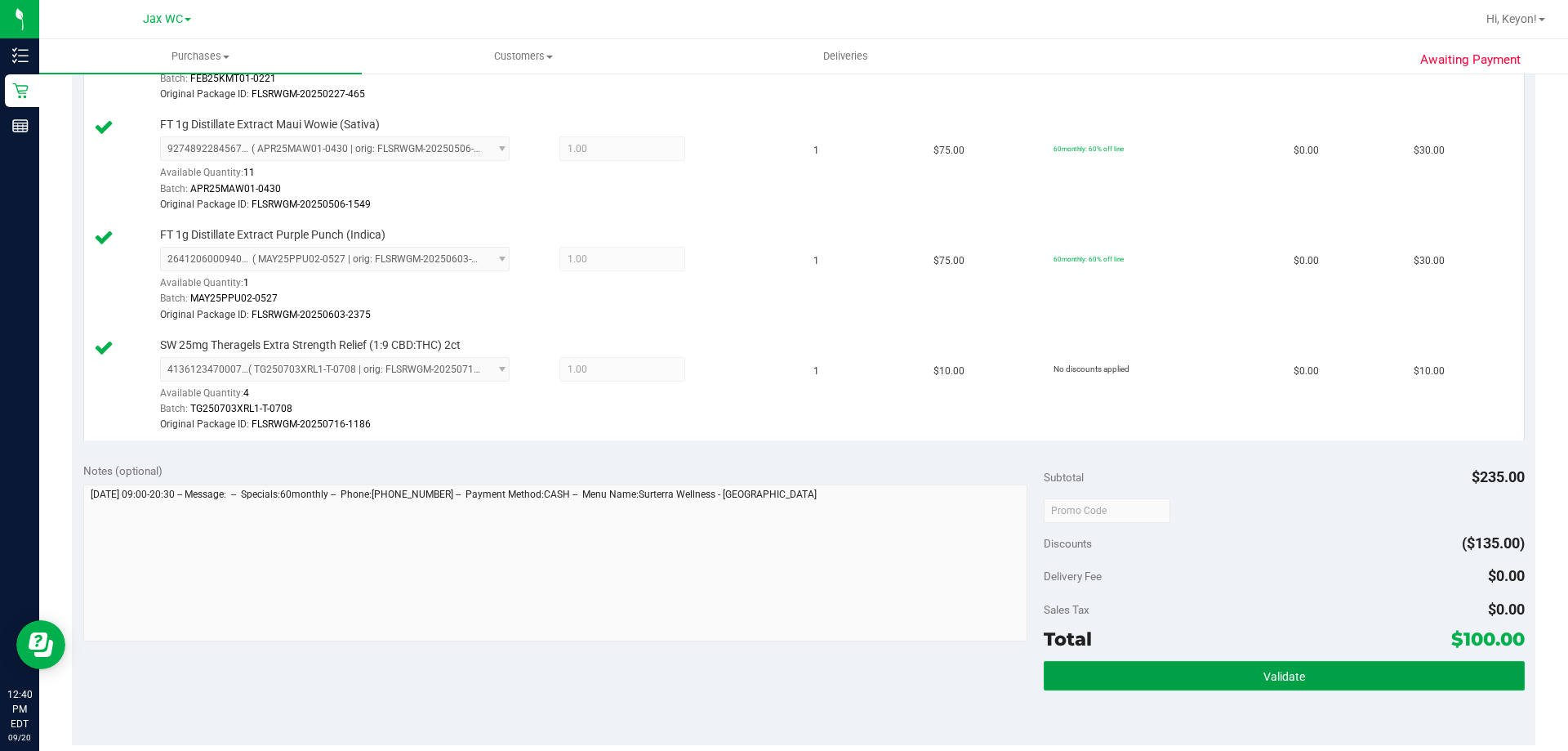
click at [1315, 673] on button "Validate" at bounding box center [1284, 675] width 480 height 29
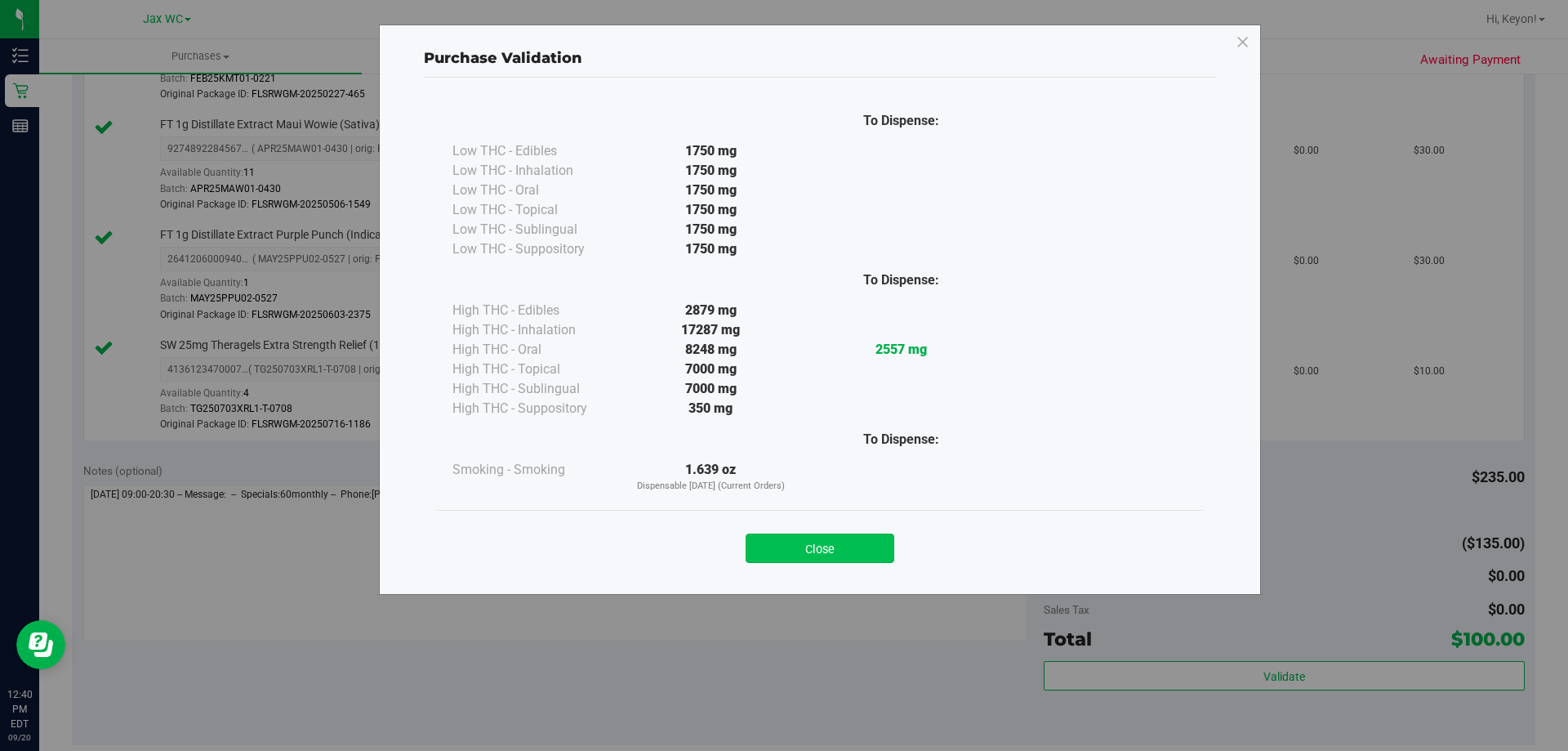
click at [842, 550] on button "Close" at bounding box center [820, 548] width 148 height 29
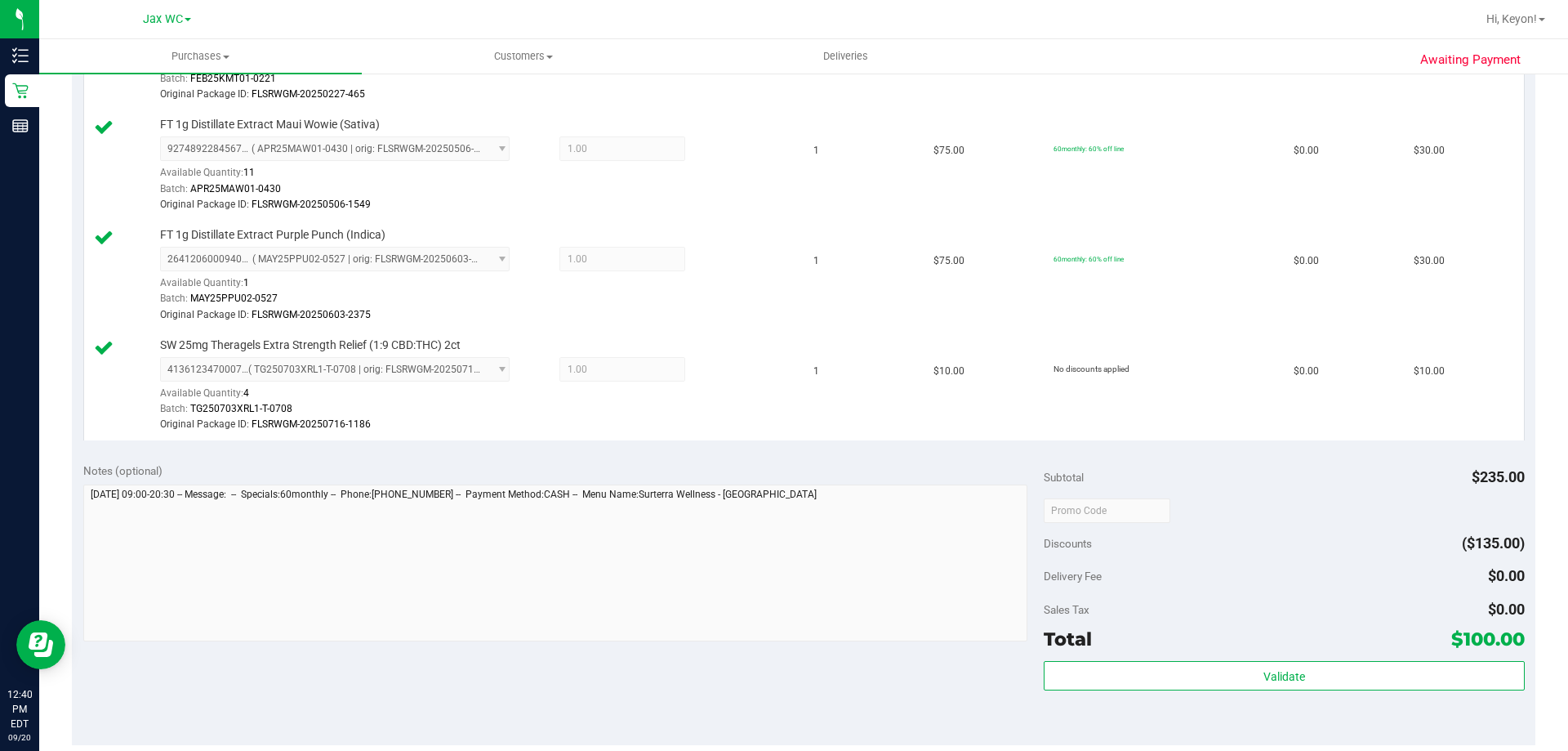
scroll to position [643, 0]
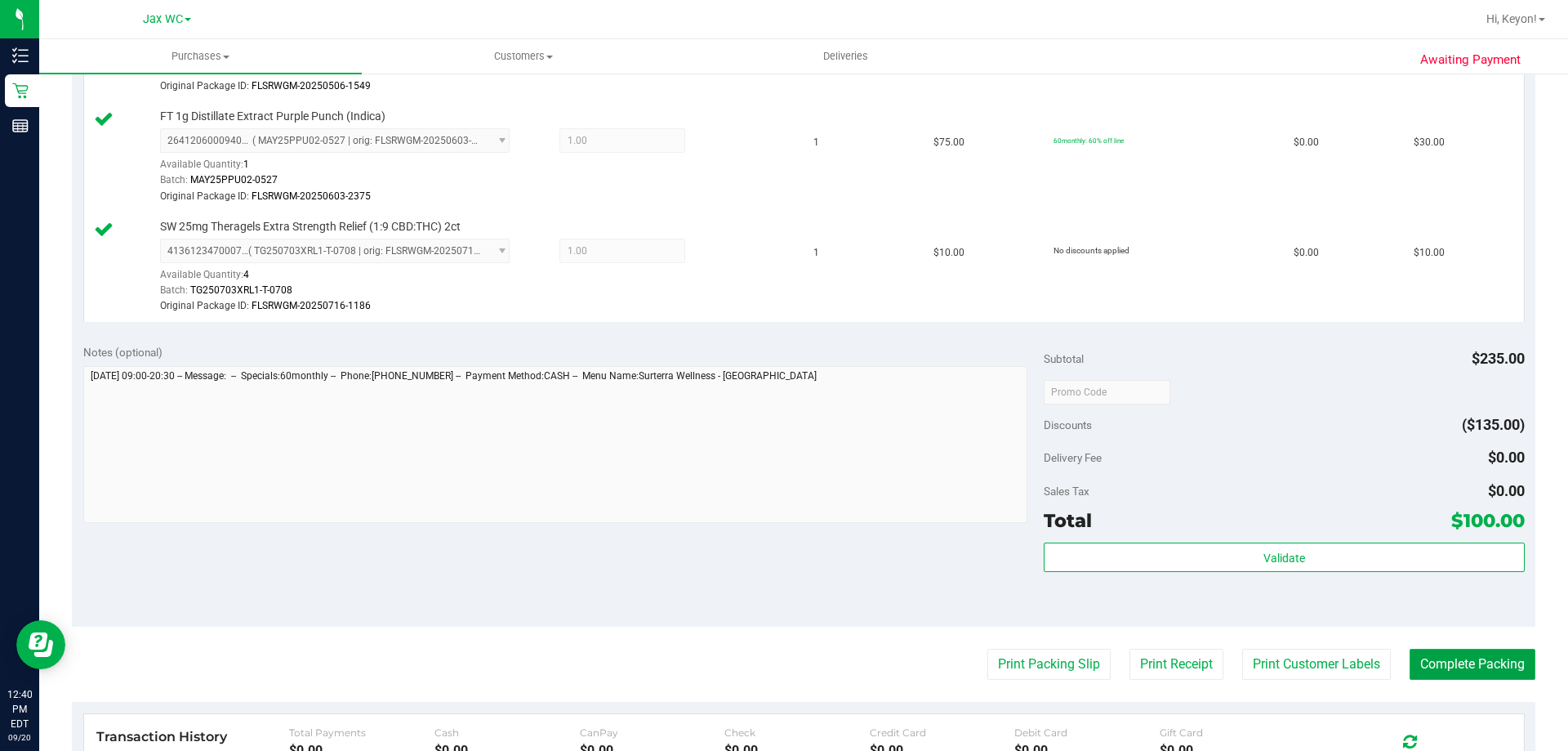
click at [1457, 656] on button "Complete Packing" at bounding box center [1473, 664] width 125 height 31
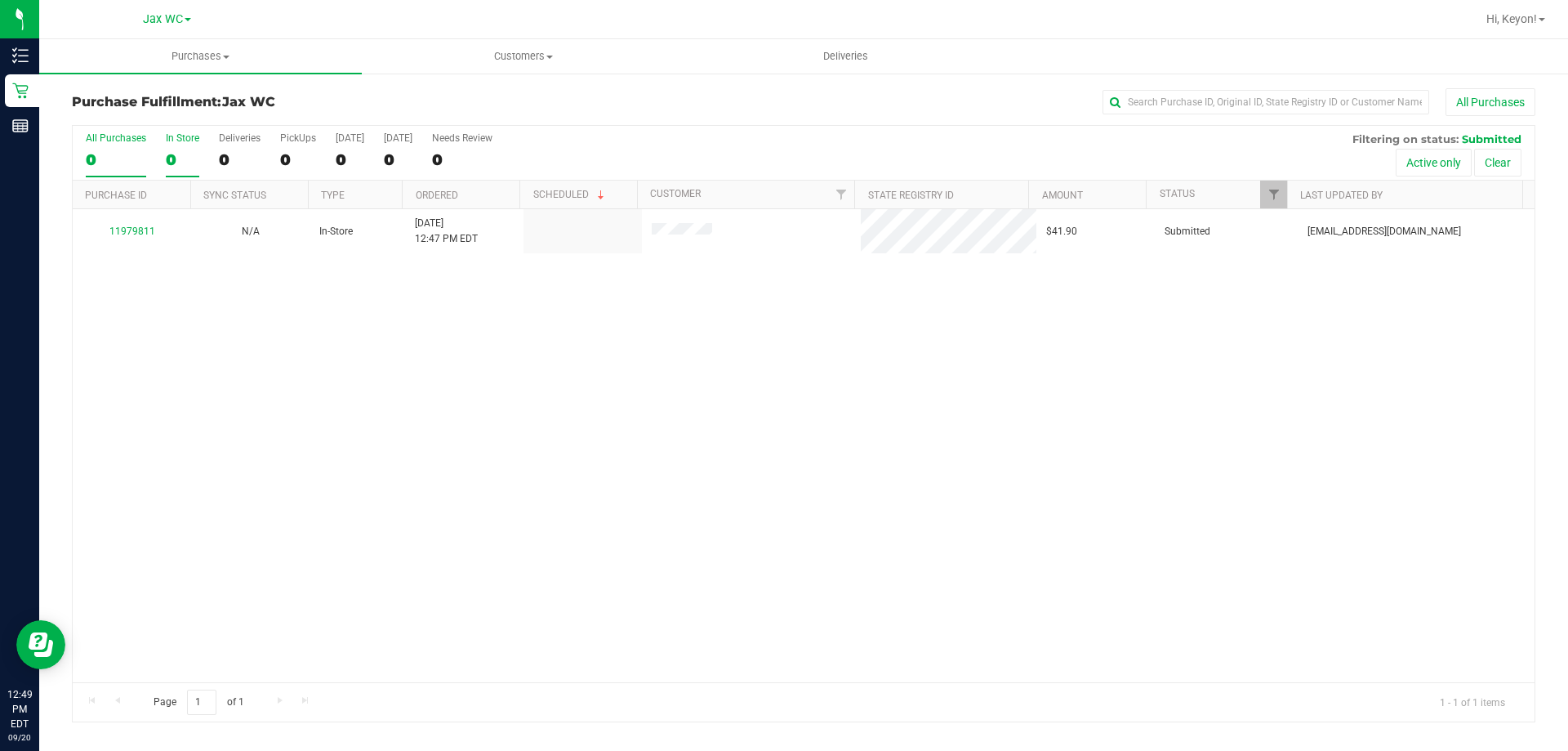
click at [178, 148] on label "In Store 0" at bounding box center [182, 154] width 33 height 45
click at [0, 0] on input "In Store 0" at bounding box center [0, 0] width 0 height 0
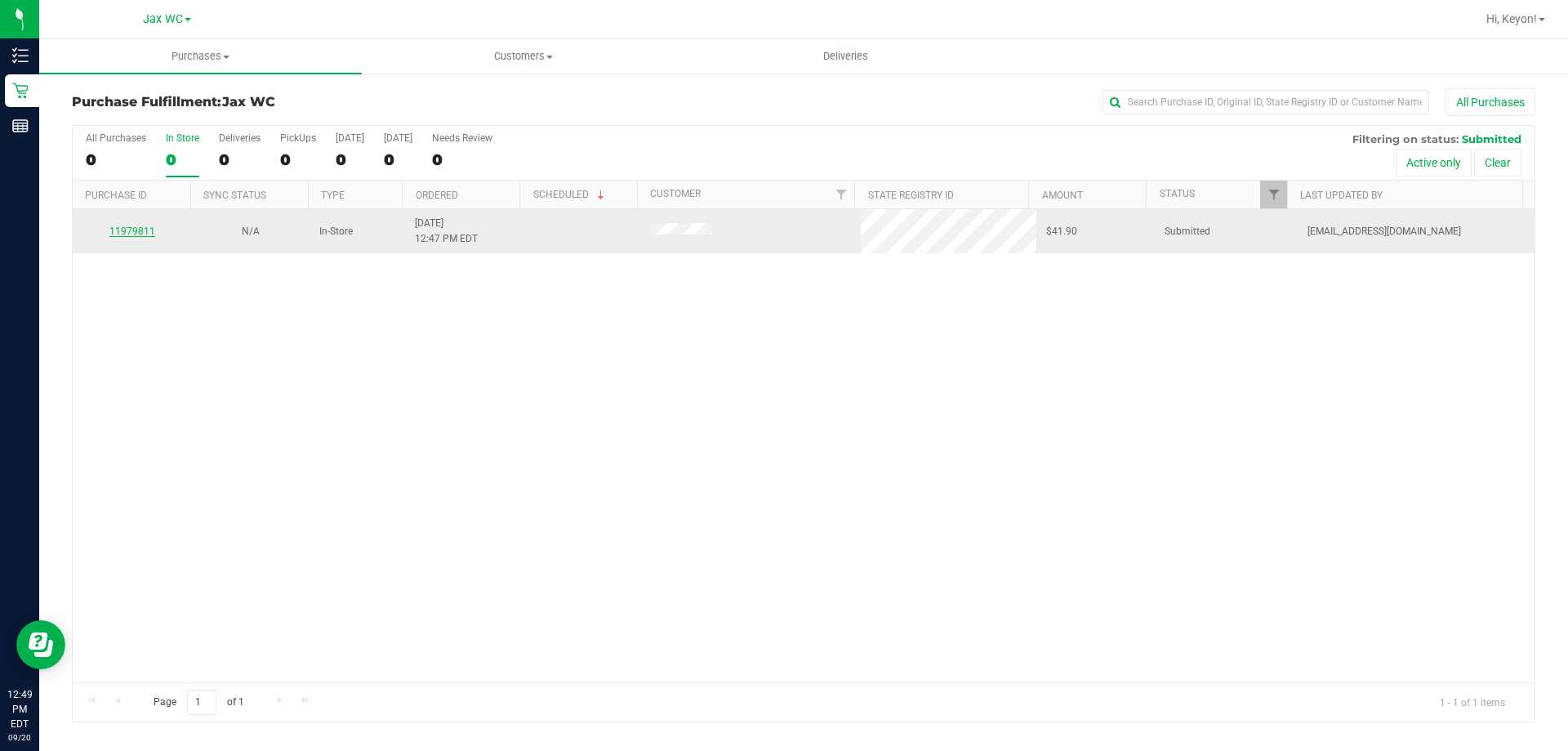
click at [135, 231] on link "11979811" at bounding box center [132, 231] width 46 height 11
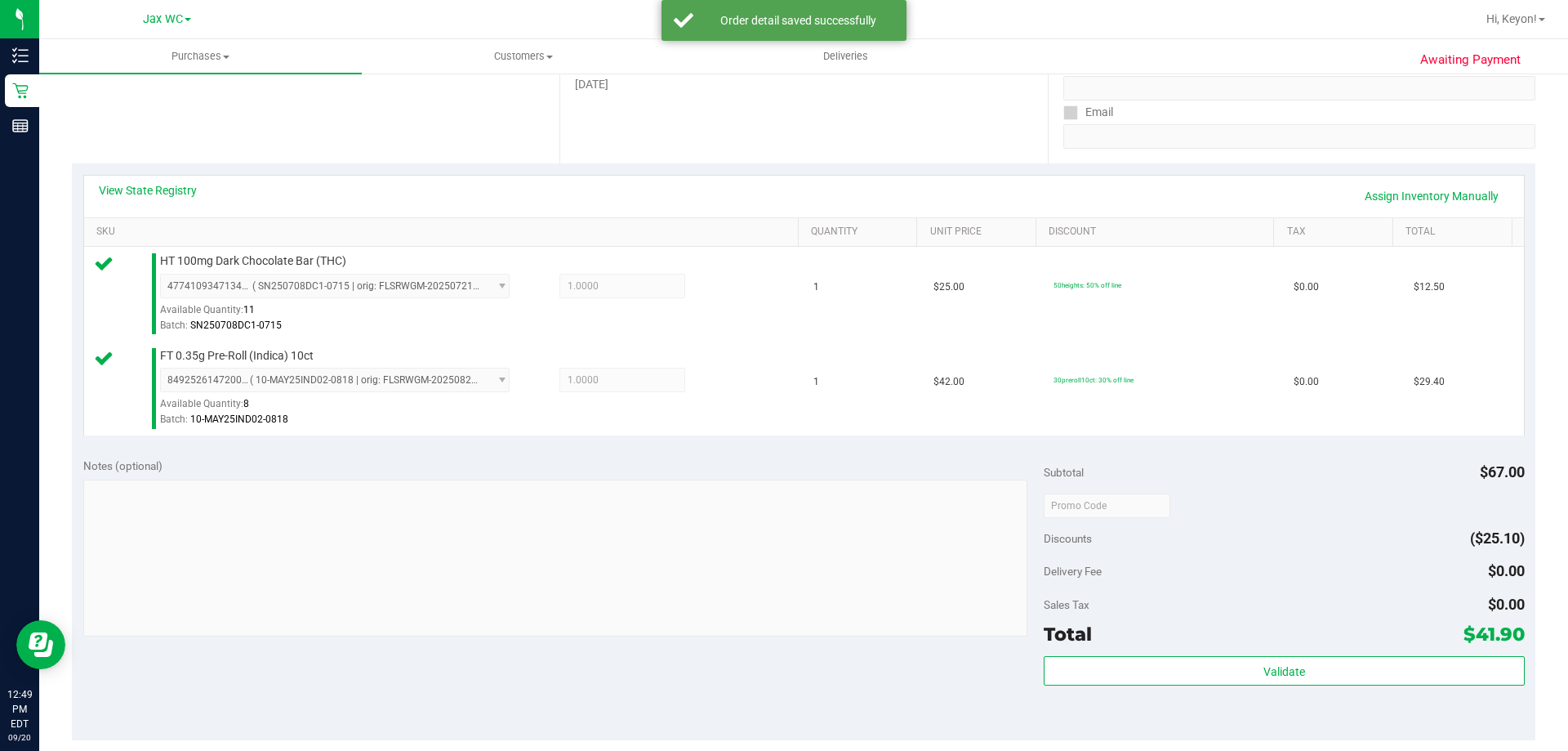
scroll to position [376, 0]
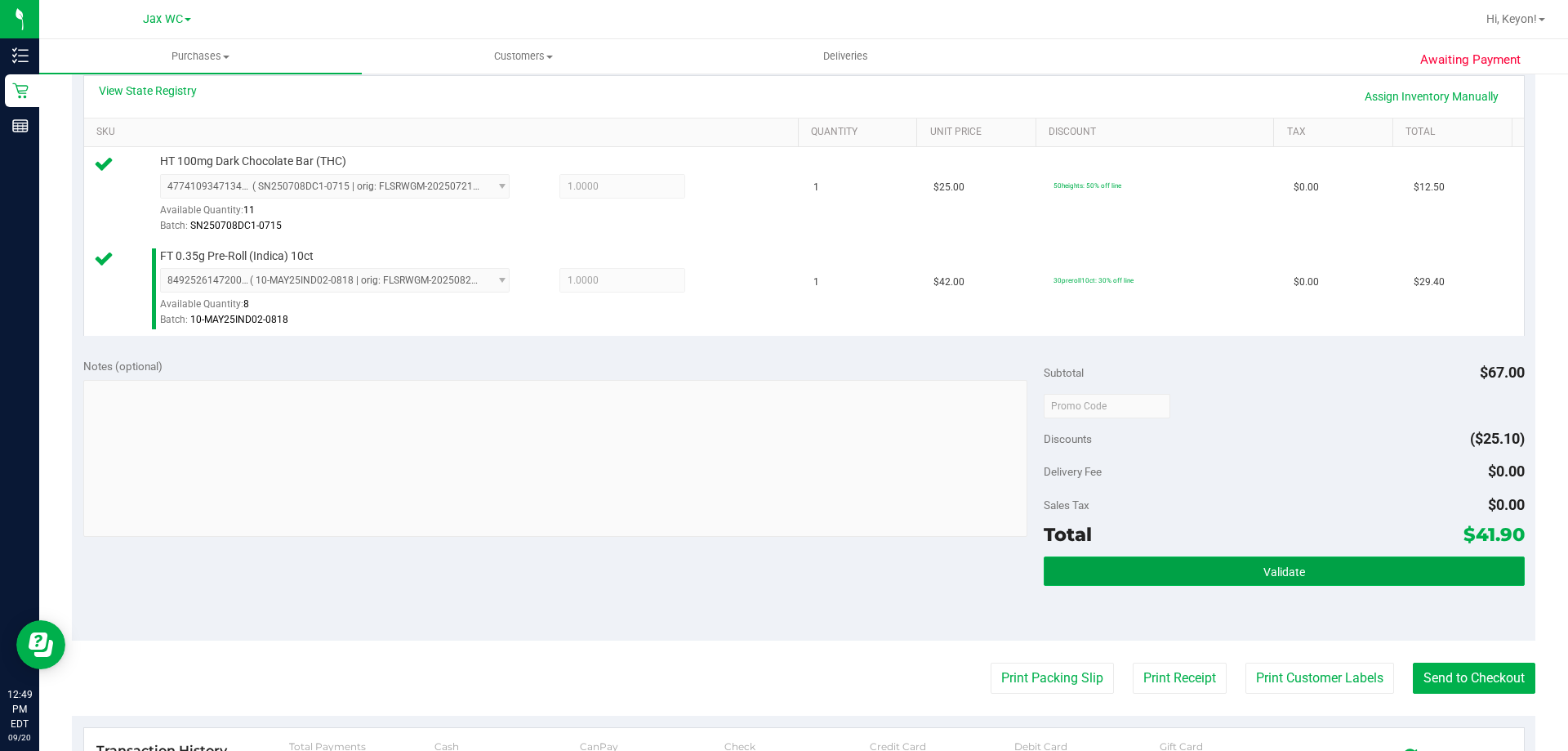
drag, startPoint x: 1309, startPoint y: 556, endPoint x: 1306, endPoint y: 568, distance: 12.4
click at [1307, 567] on button "Validate" at bounding box center [1284, 570] width 480 height 29
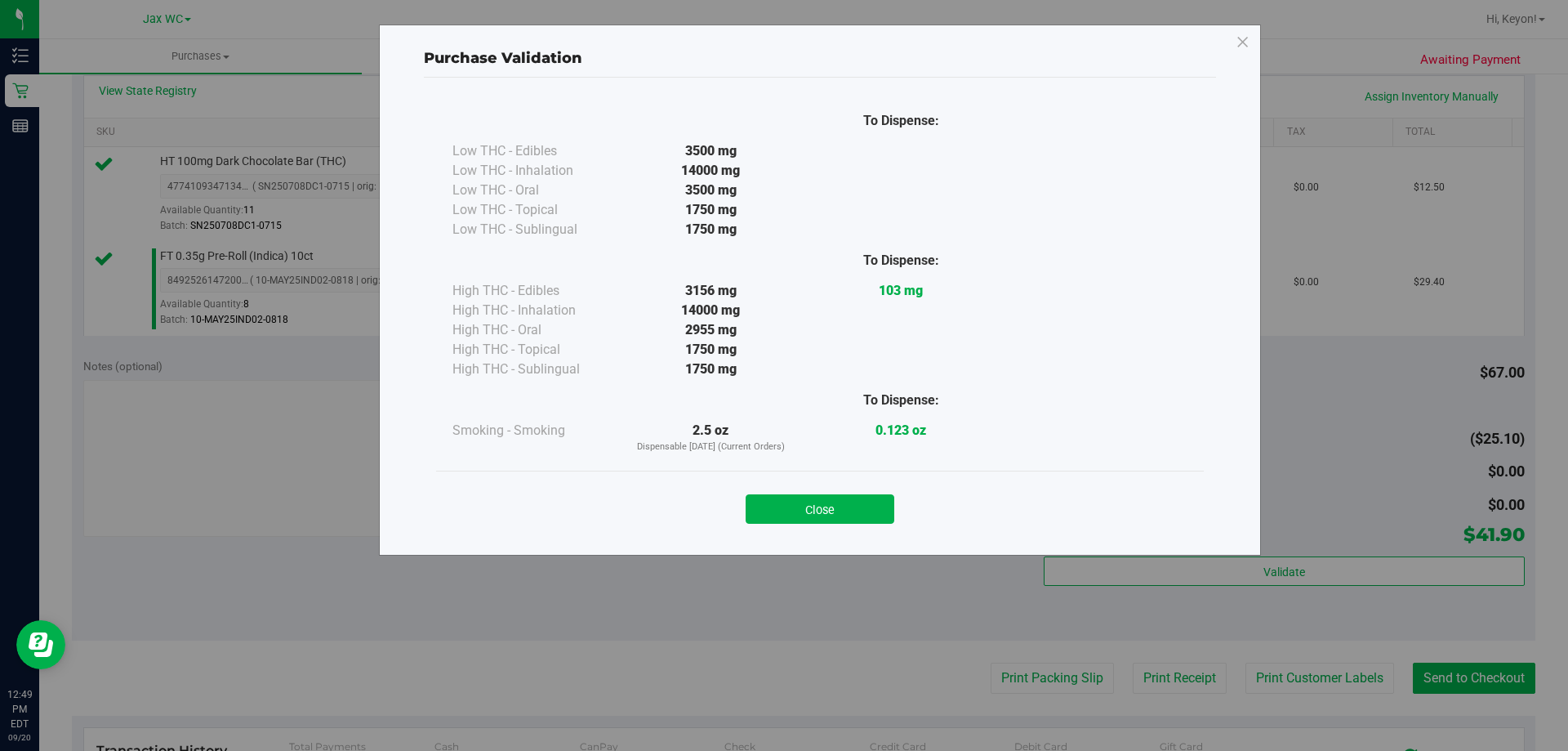
click at [852, 510] on button "Close" at bounding box center [820, 509] width 148 height 29
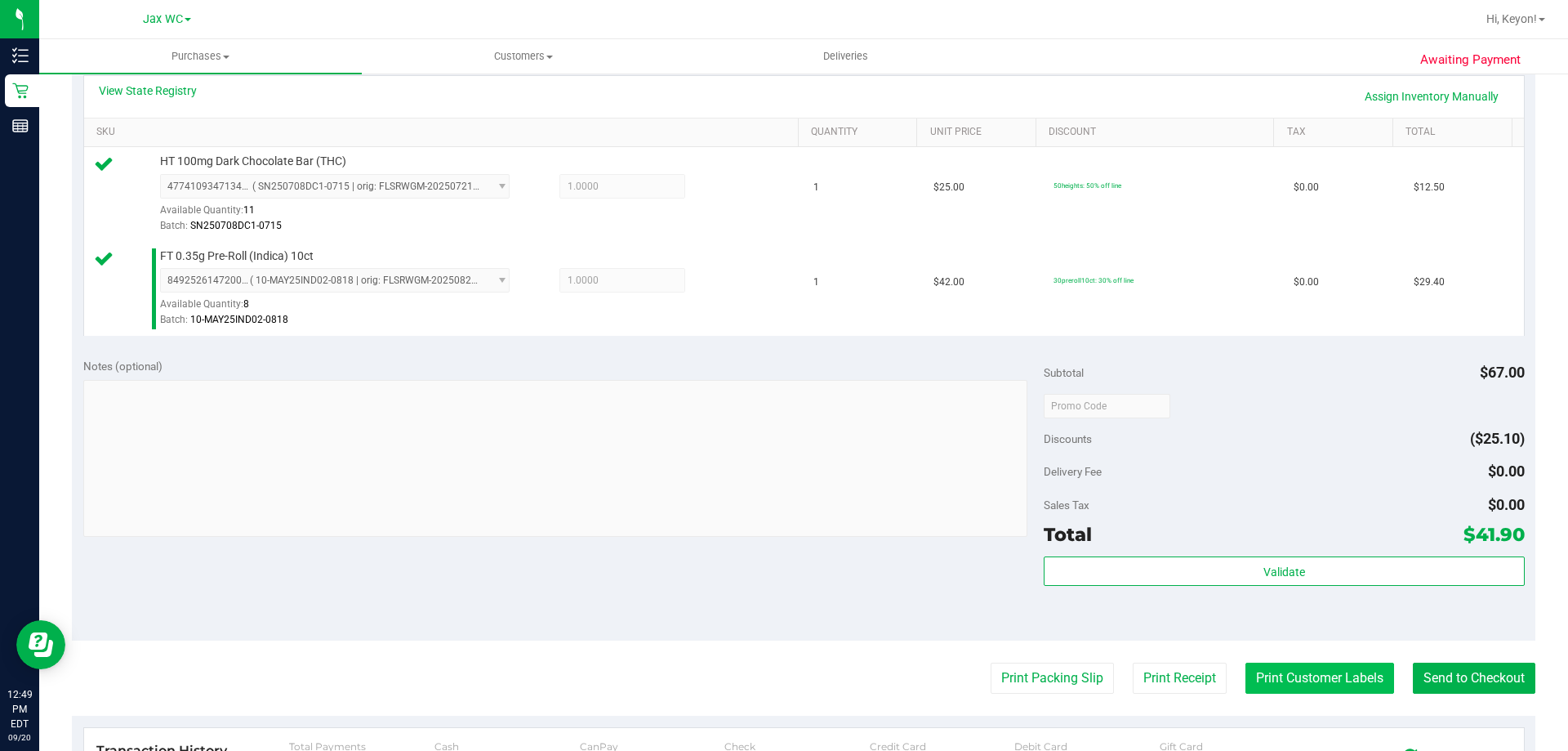
click at [1318, 672] on button "Print Customer Labels" at bounding box center [1320, 678] width 148 height 31
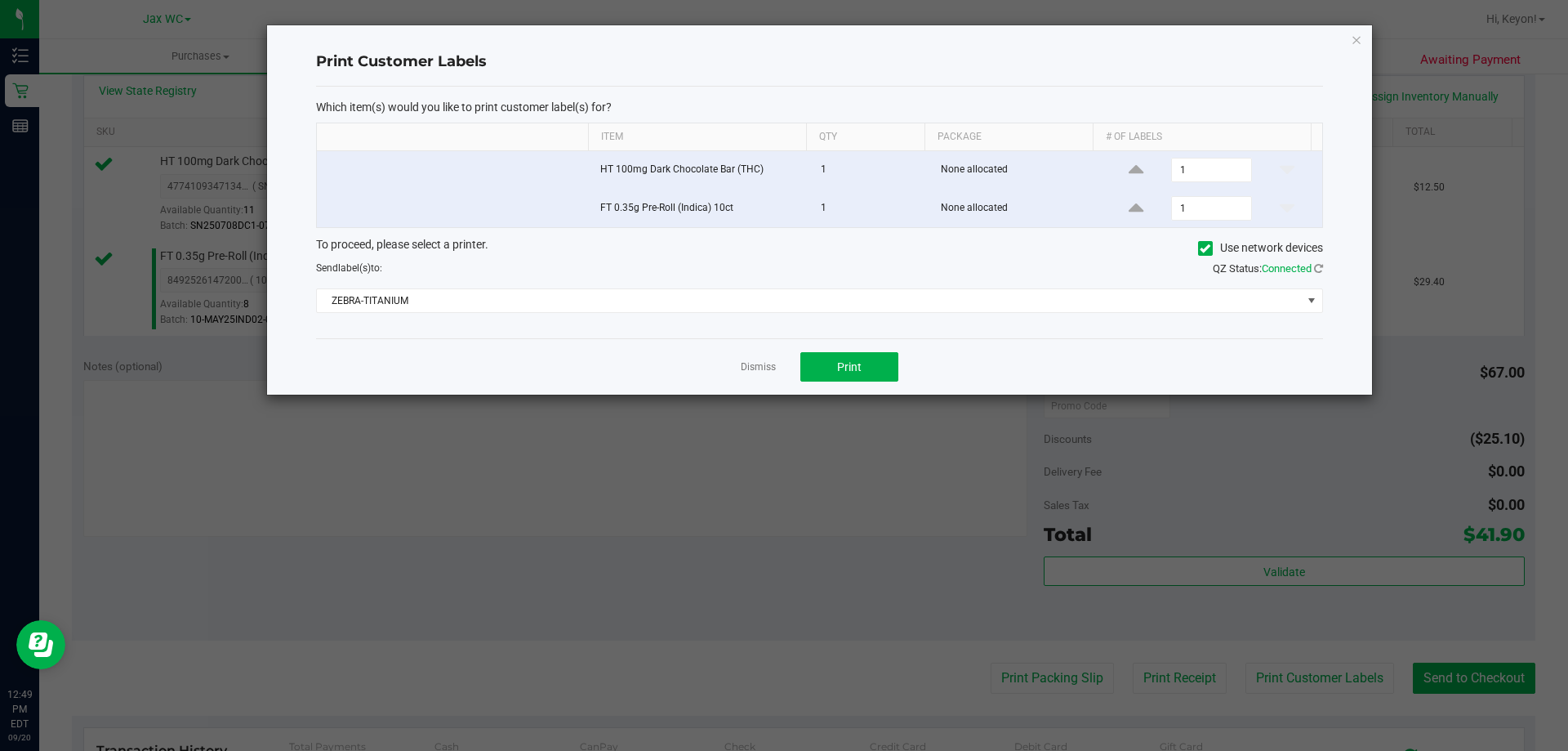
click at [855, 349] on div "Dismiss Print" at bounding box center [820, 366] width 1007 height 56
click at [852, 364] on span "Print" at bounding box center [850, 367] width 25 height 13
click at [768, 369] on link "Dismiss" at bounding box center [758, 367] width 35 height 14
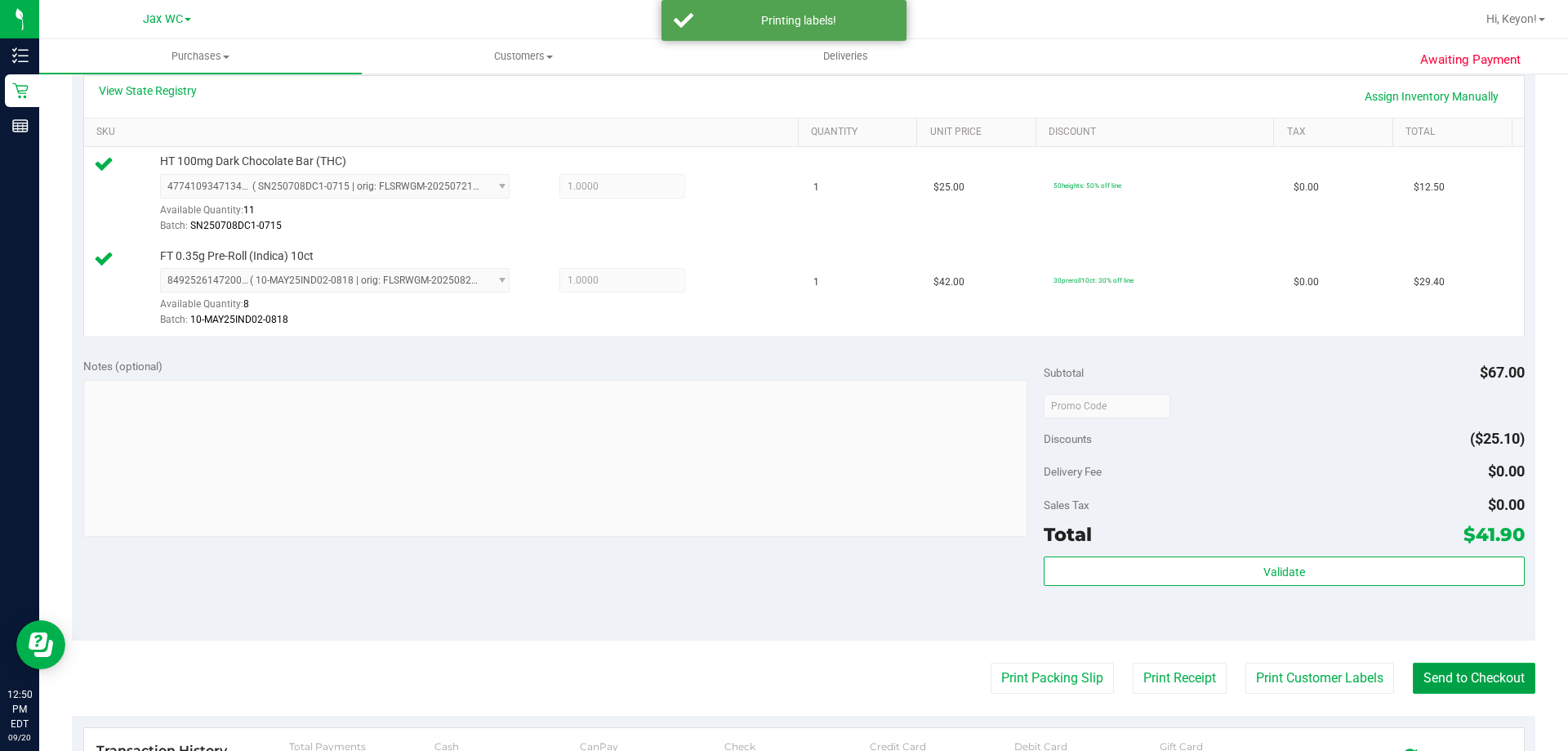
drag, startPoint x: 1437, startPoint y: 676, endPoint x: 935, endPoint y: 368, distance: 589.0
click at [1440, 677] on button "Send to Checkout" at bounding box center [1474, 678] width 123 height 31
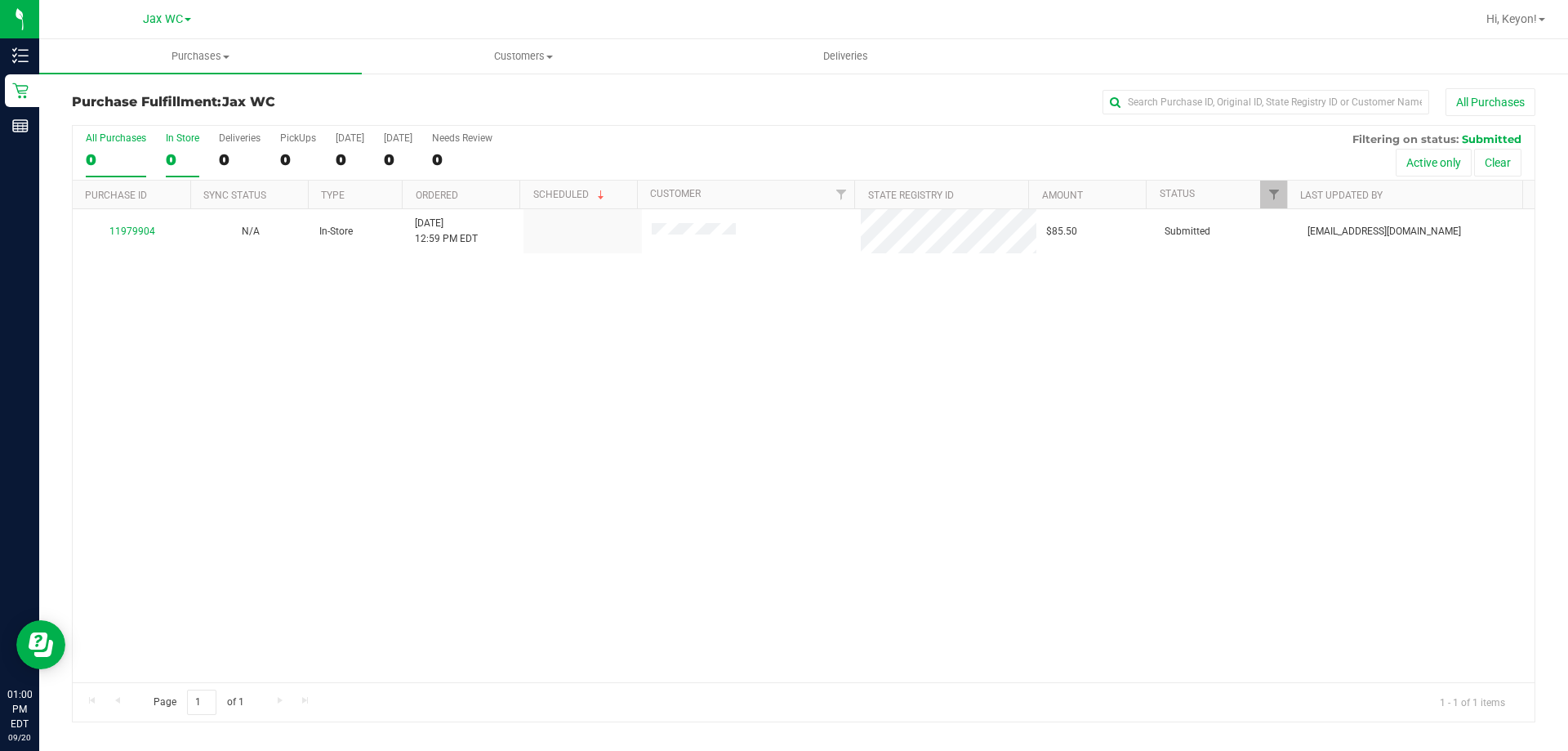
click at [183, 150] on div "0" at bounding box center [182, 160] width 33 height 19
click at [0, 0] on input "In Store 0" at bounding box center [0, 0] width 0 height 0
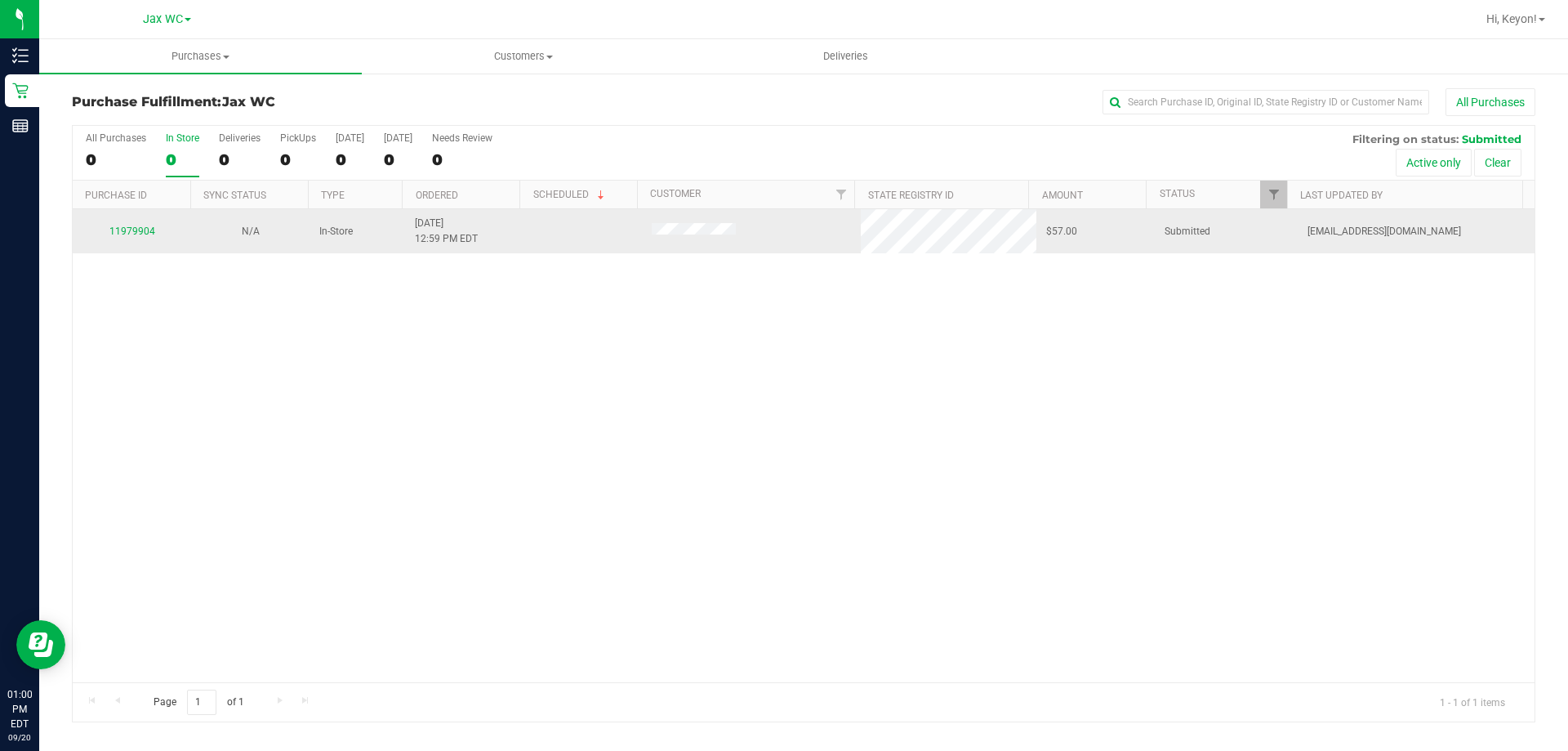
click at [142, 224] on div "11979904" at bounding box center [132, 232] width 99 height 15
click at [138, 231] on link "11979904" at bounding box center [132, 231] width 46 height 11
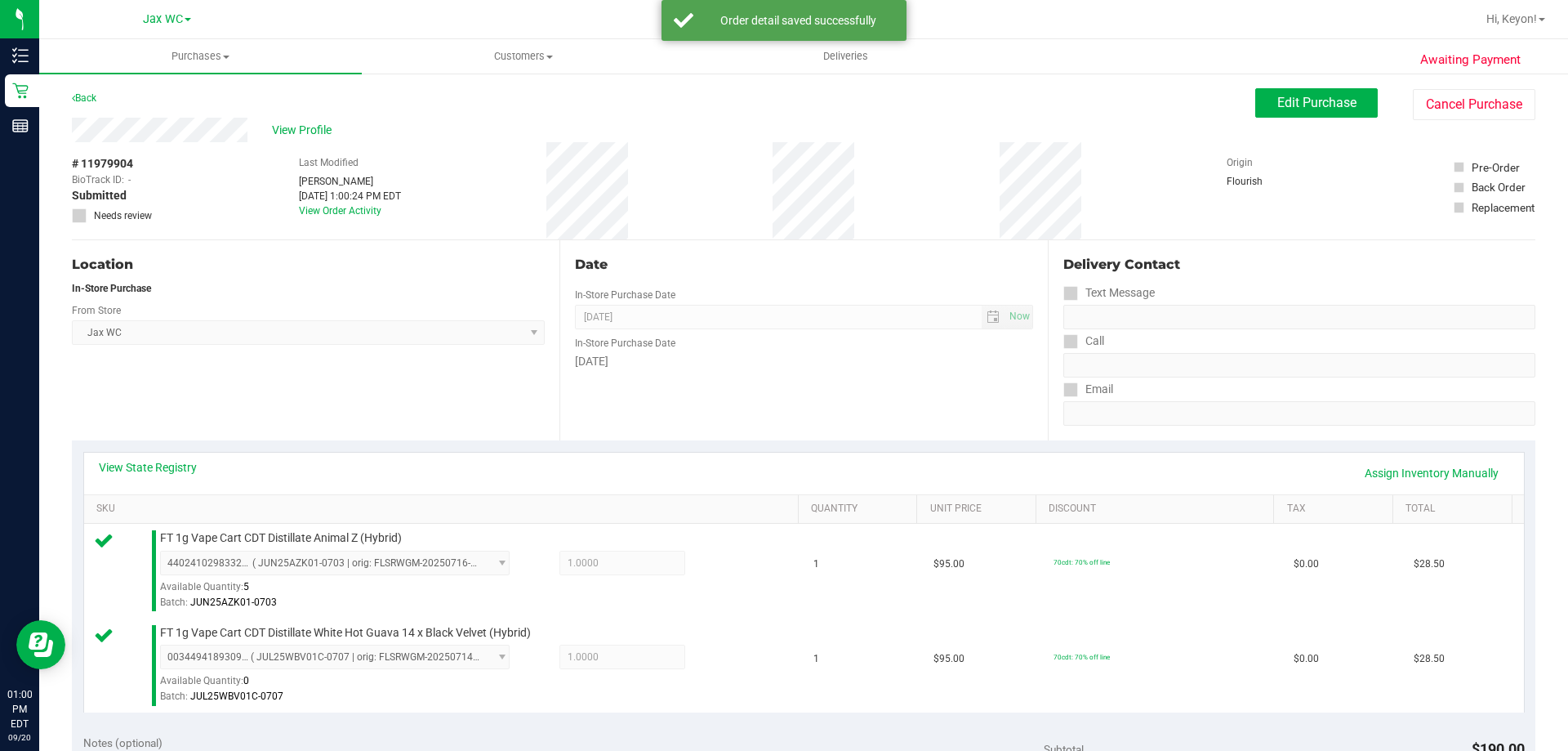
scroll to position [268, 0]
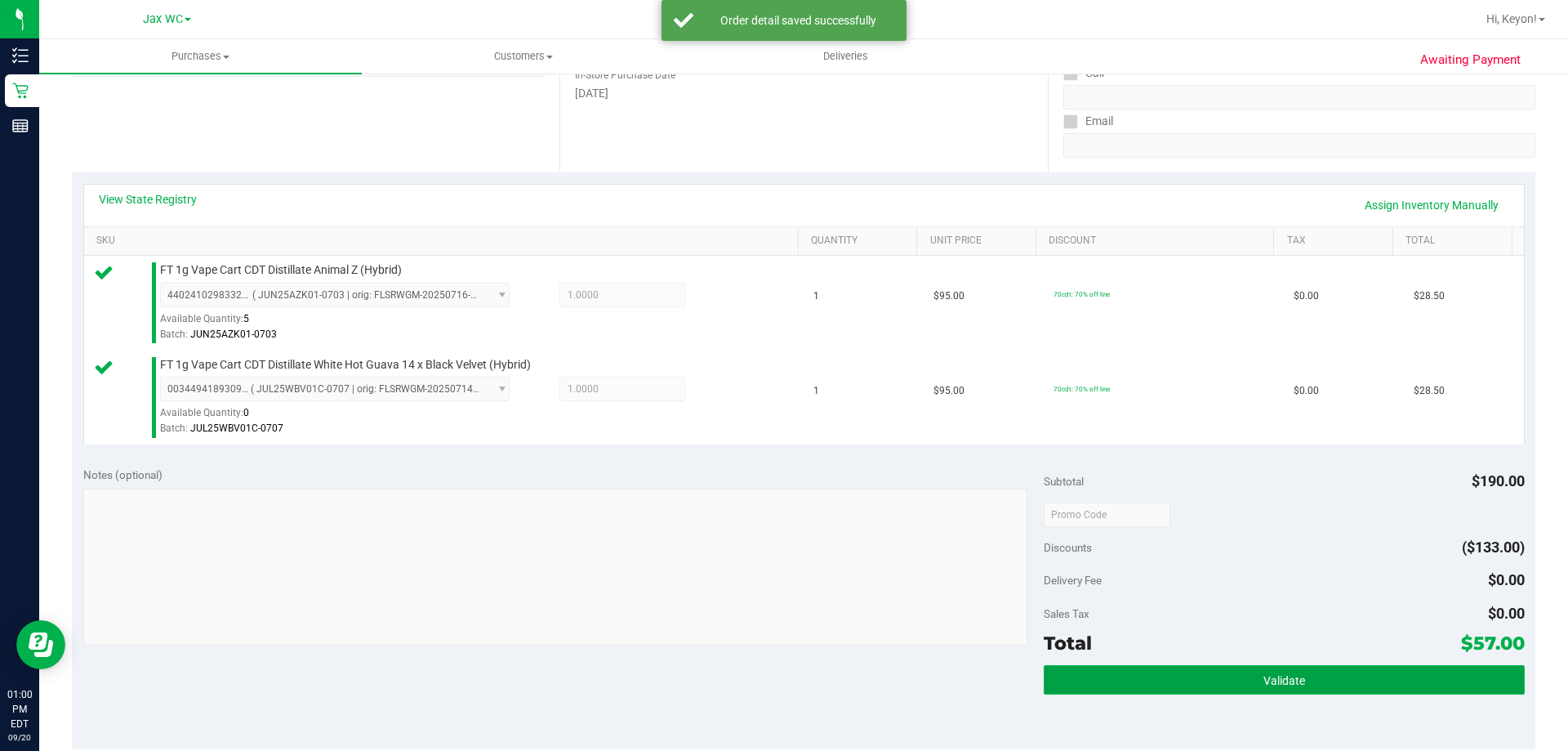
click at [1264, 674] on span "Validate" at bounding box center [1285, 681] width 42 height 13
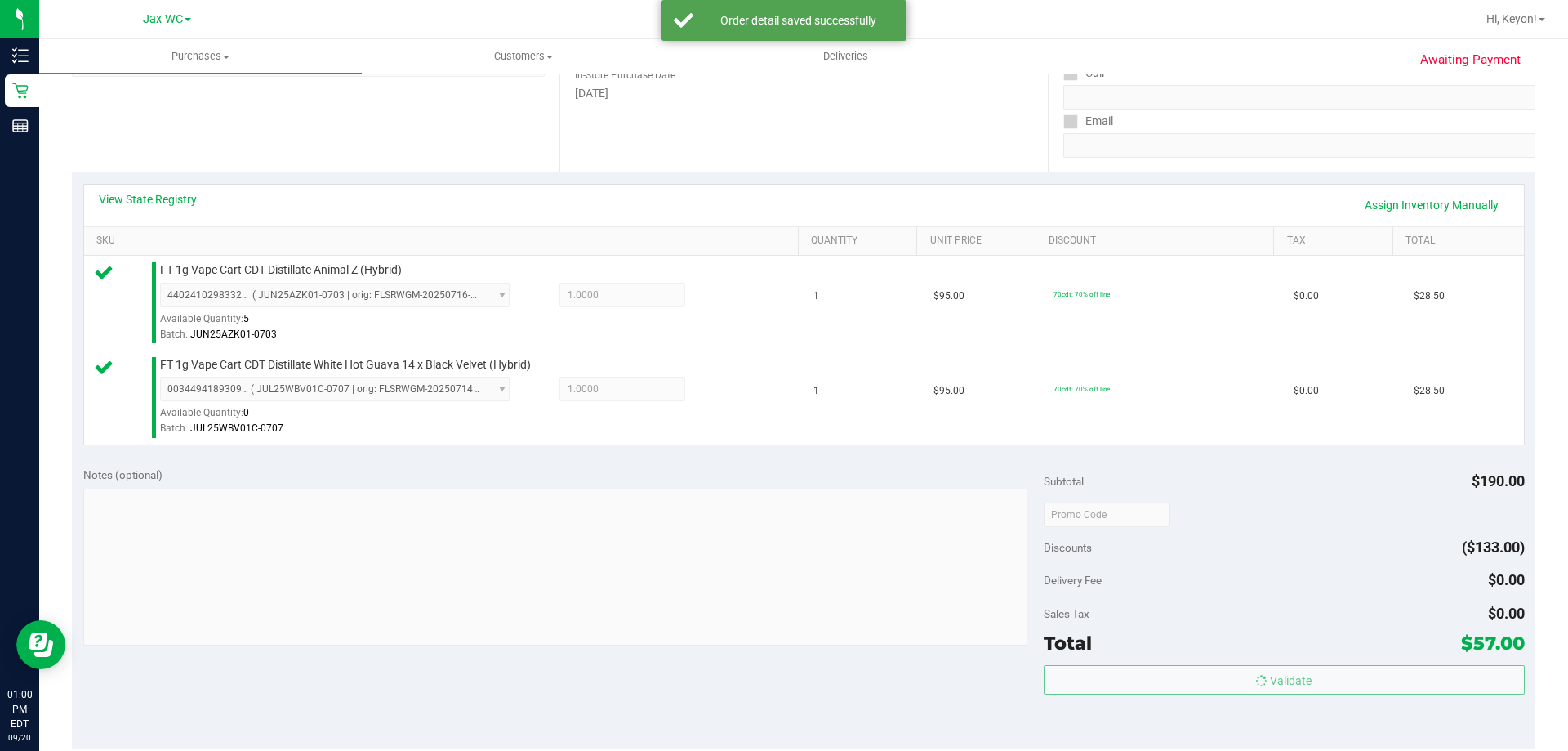
scroll to position [513, 0]
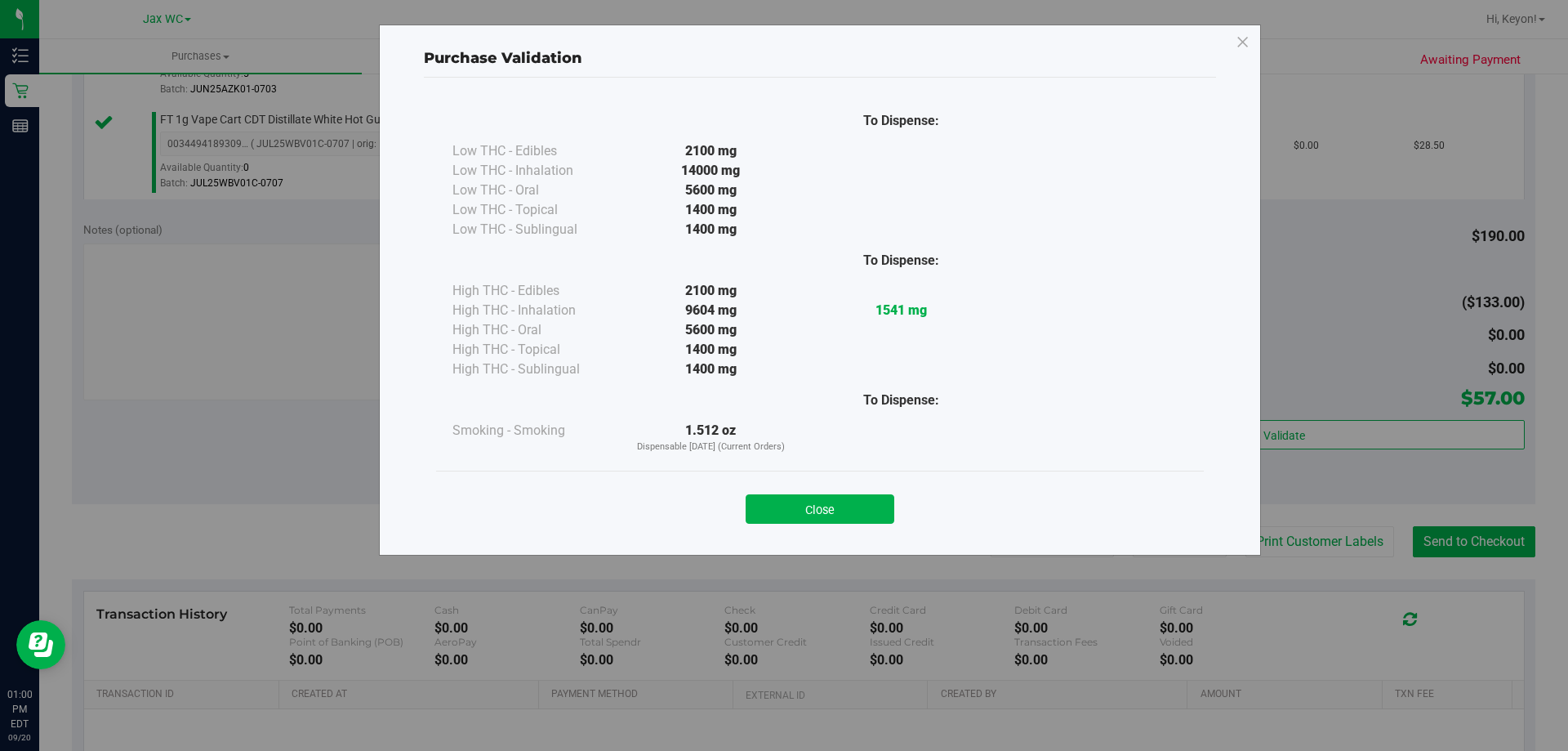
click at [864, 510] on button "Close" at bounding box center [820, 509] width 148 height 29
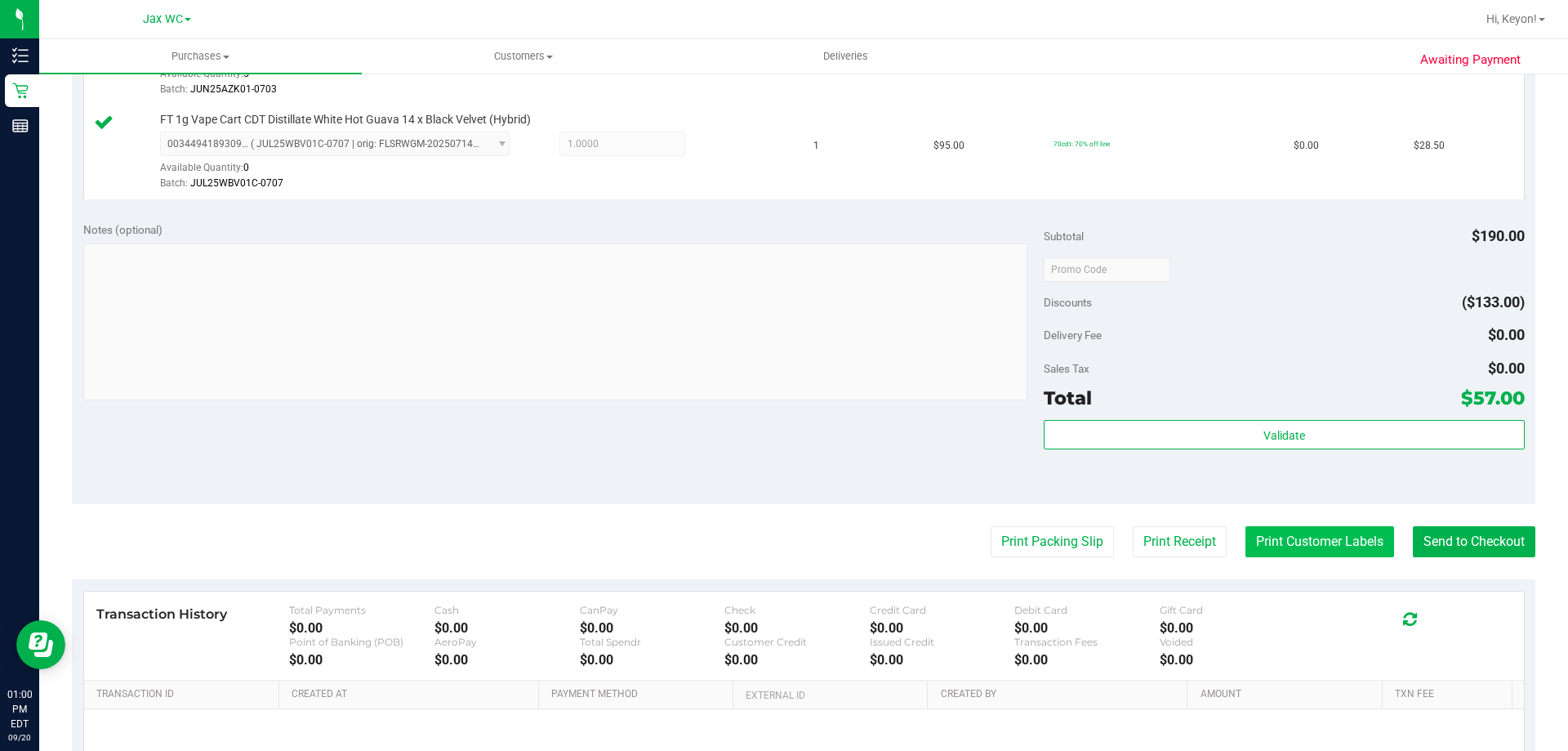
click at [1320, 545] on button "Print Customer Labels" at bounding box center [1320, 542] width 148 height 31
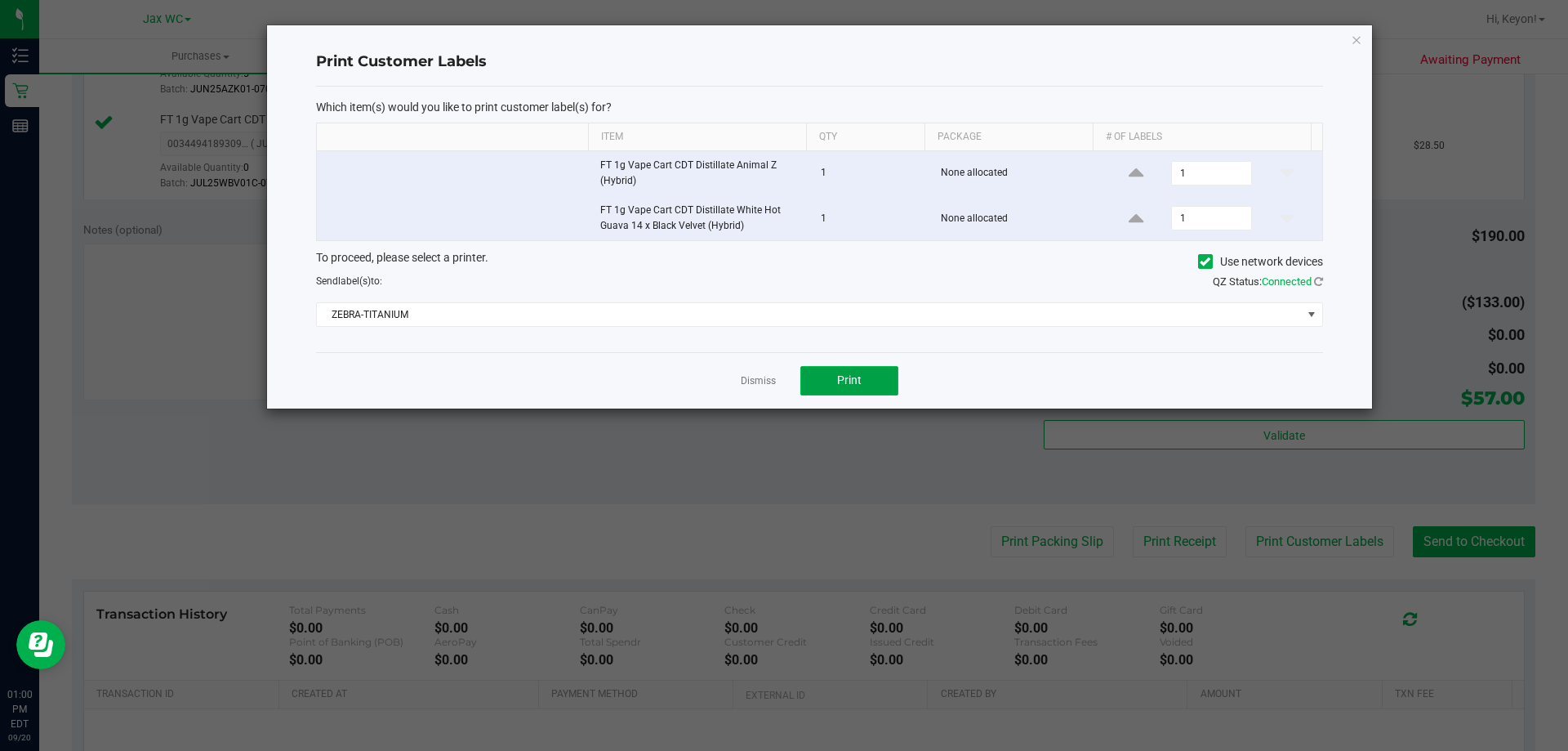
click at [843, 385] on span "Print" at bounding box center [850, 380] width 25 height 13
click at [754, 382] on link "Dismiss" at bounding box center [758, 381] width 35 height 14
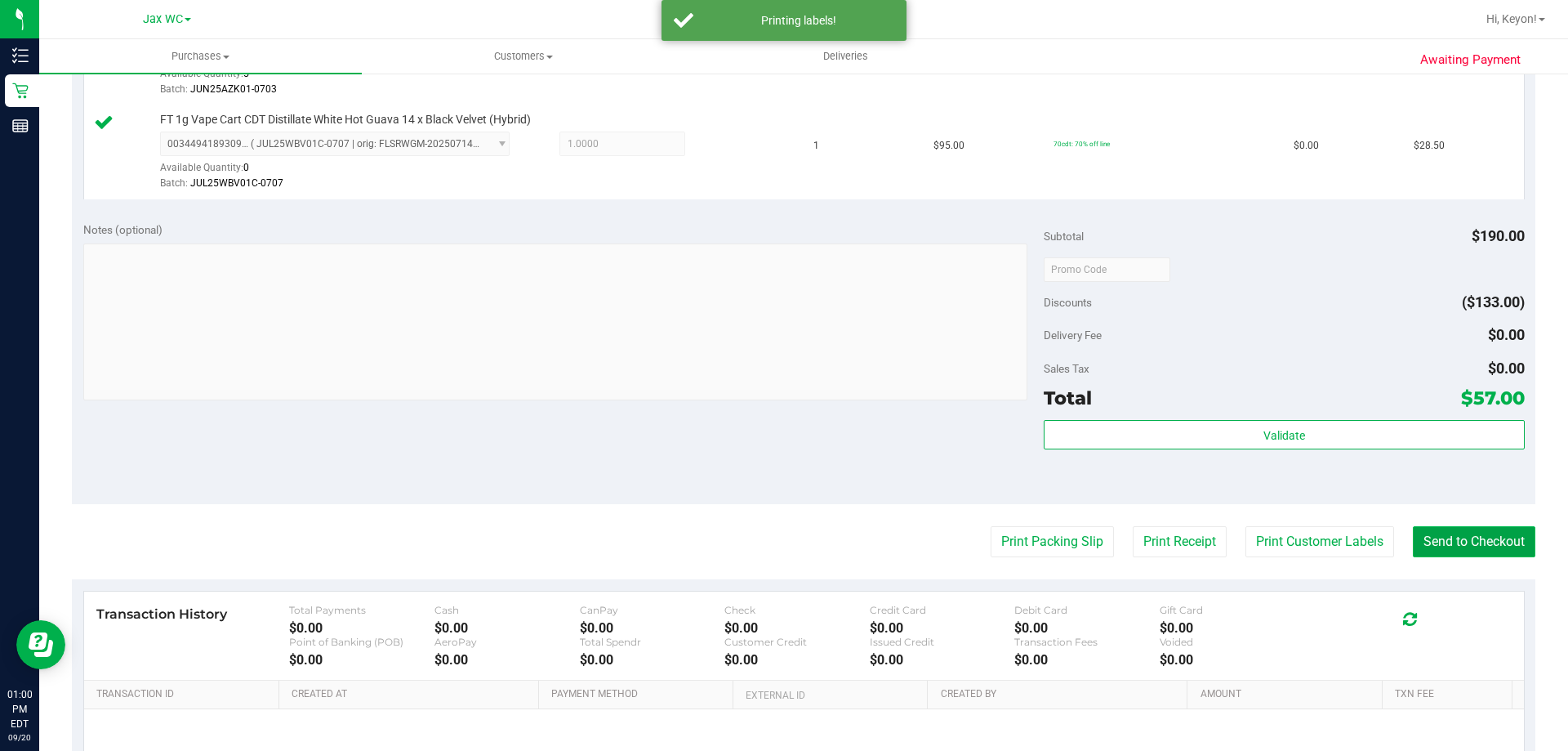
click at [1443, 544] on button "Send to Checkout" at bounding box center [1474, 542] width 123 height 31
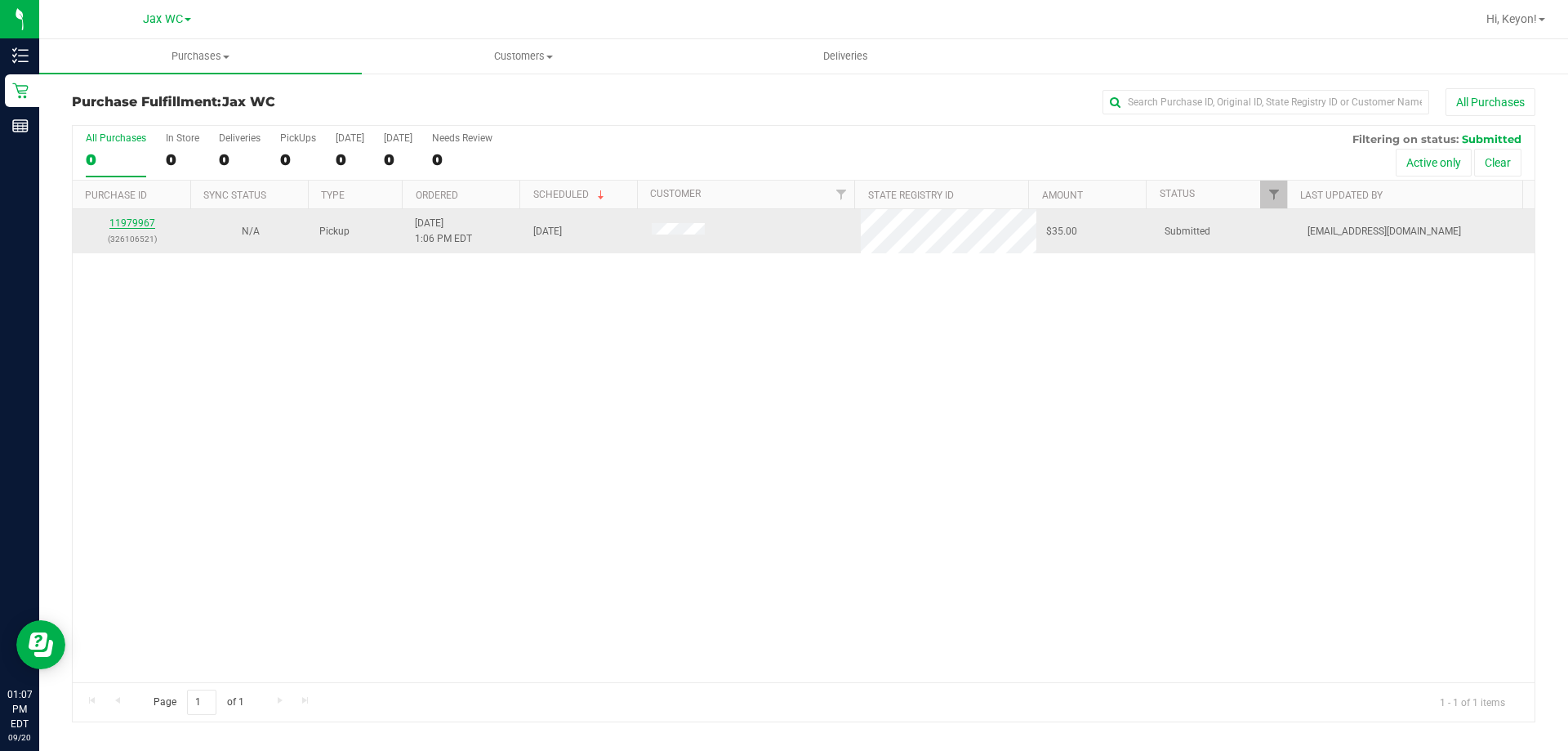
click at [119, 225] on link "11979967" at bounding box center [132, 223] width 46 height 11
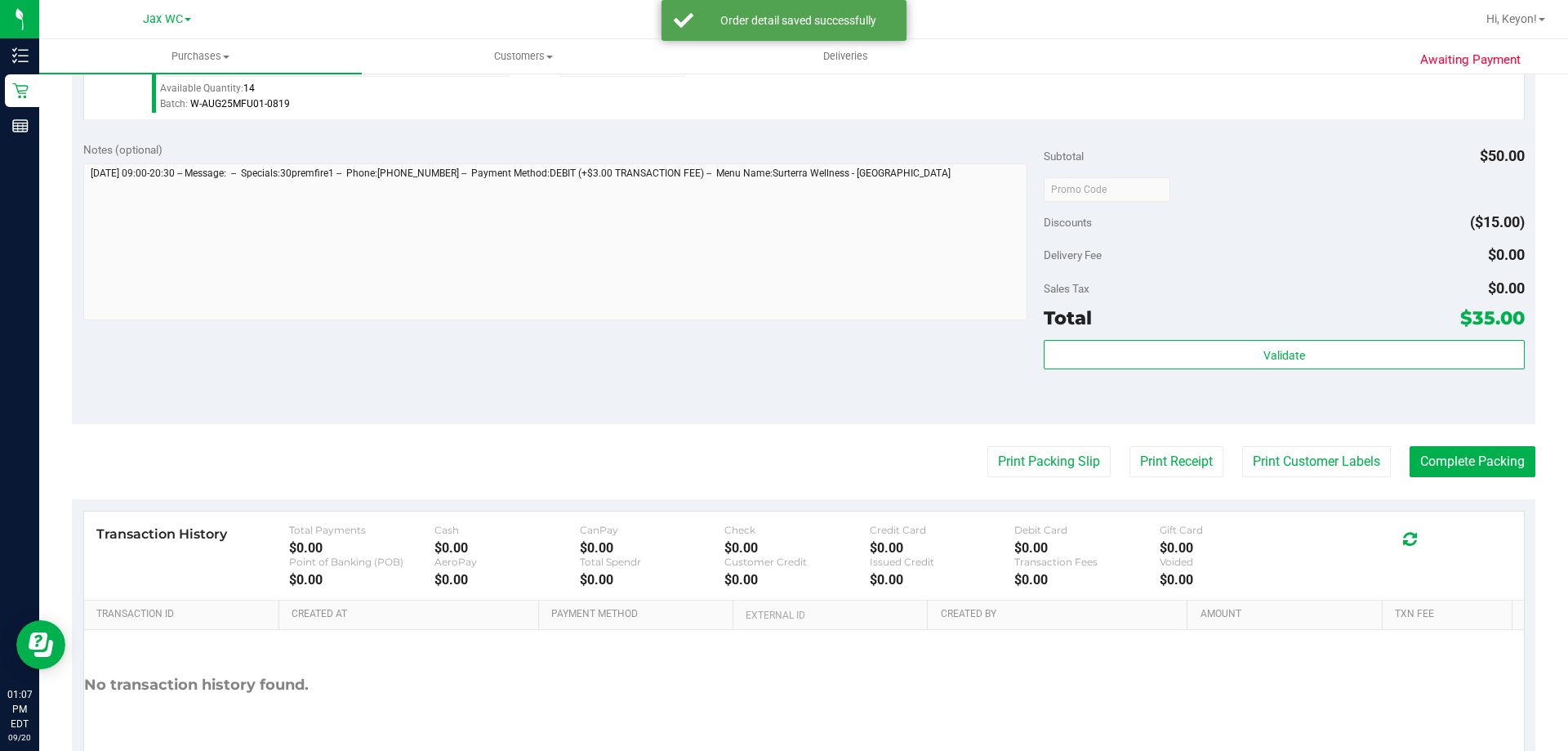
scroll to position [506, 0]
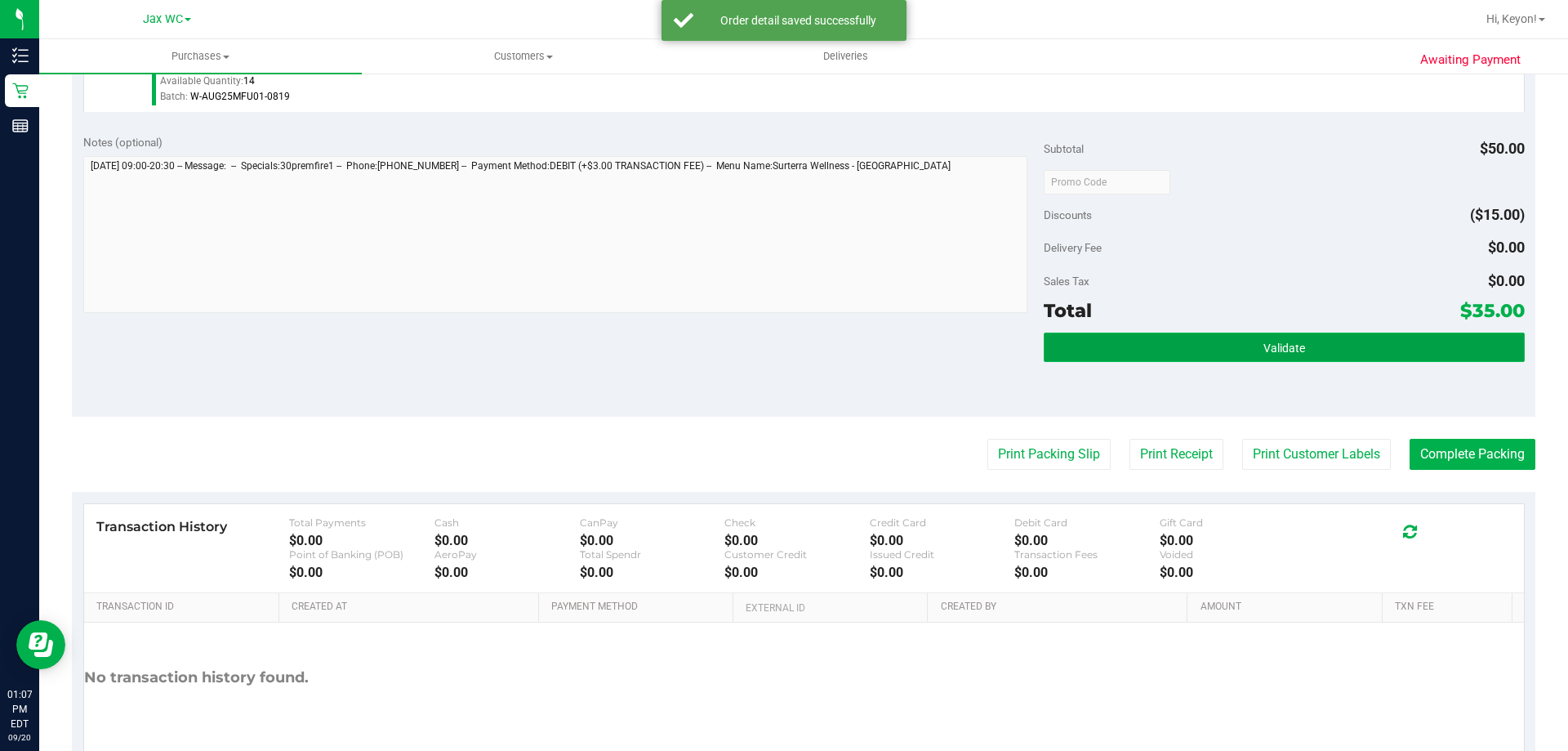
click at [1372, 345] on button "Validate" at bounding box center [1284, 347] width 480 height 29
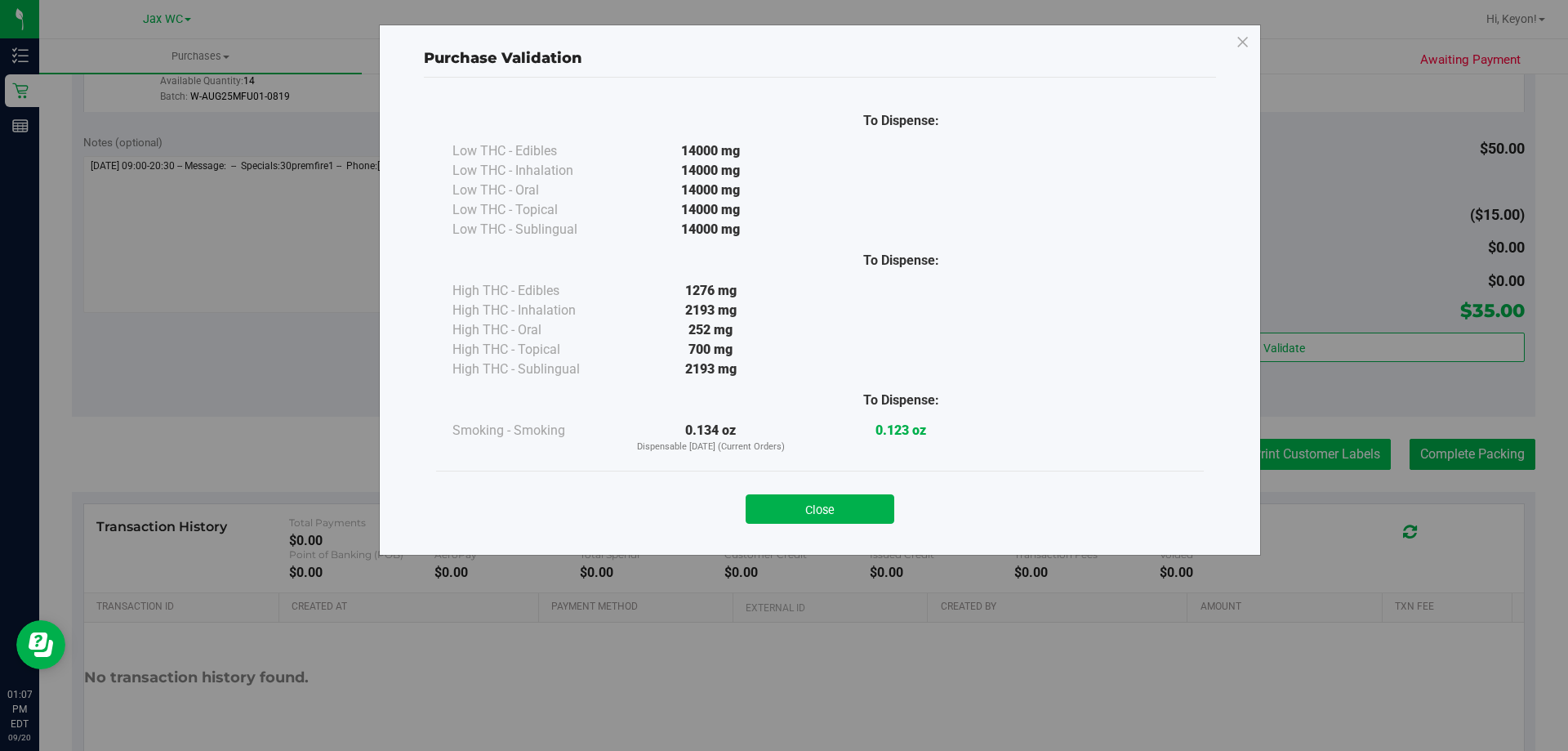
drag, startPoint x: 870, startPoint y: 505, endPoint x: 1234, endPoint y: 463, distance: 366.4
click at [872, 505] on button "Close" at bounding box center [820, 509] width 148 height 29
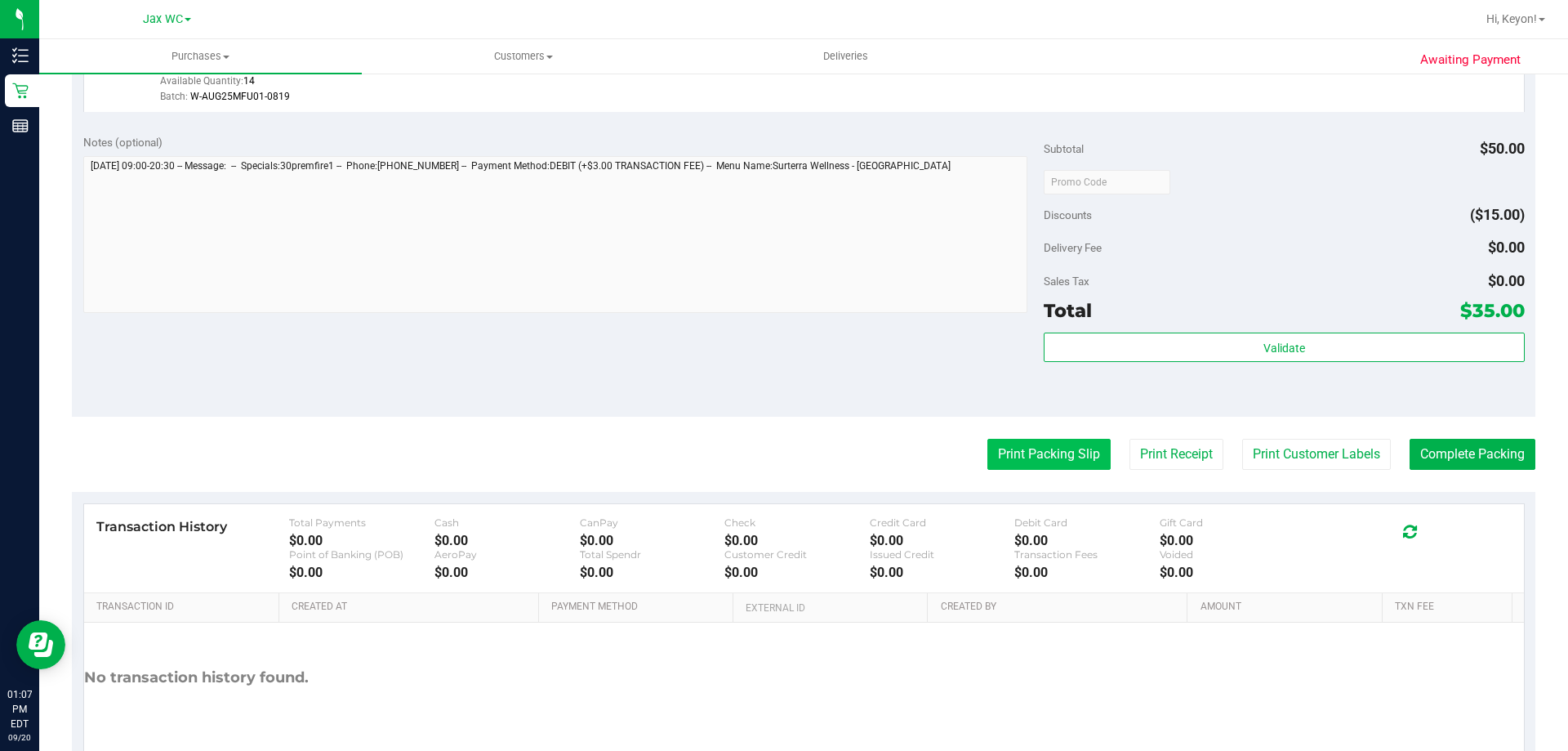
click at [1066, 453] on button "Print Packing Slip" at bounding box center [1049, 454] width 124 height 31
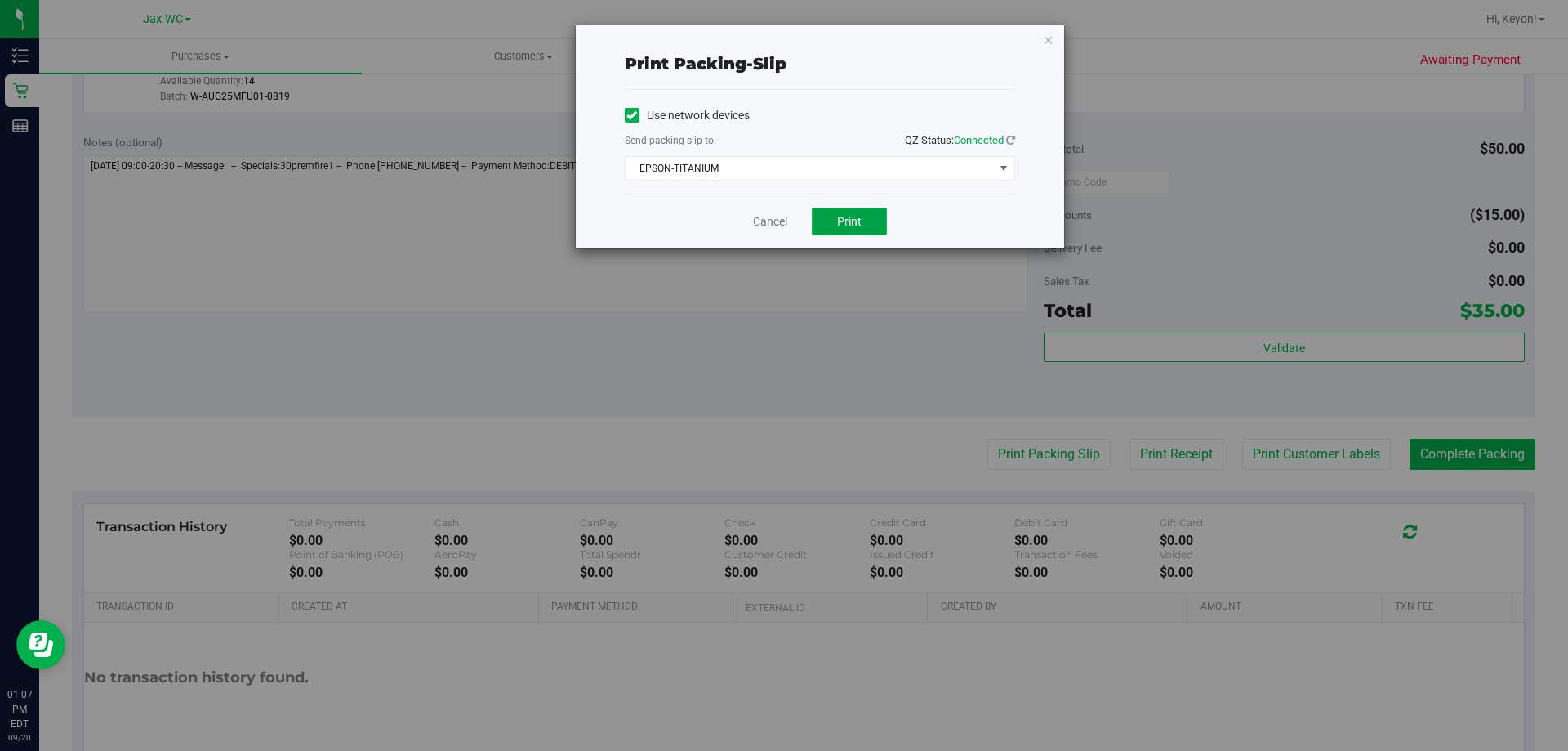
click at [840, 215] on span "Print" at bounding box center [850, 221] width 25 height 13
click at [771, 222] on link "Cancel" at bounding box center [771, 221] width 34 height 17
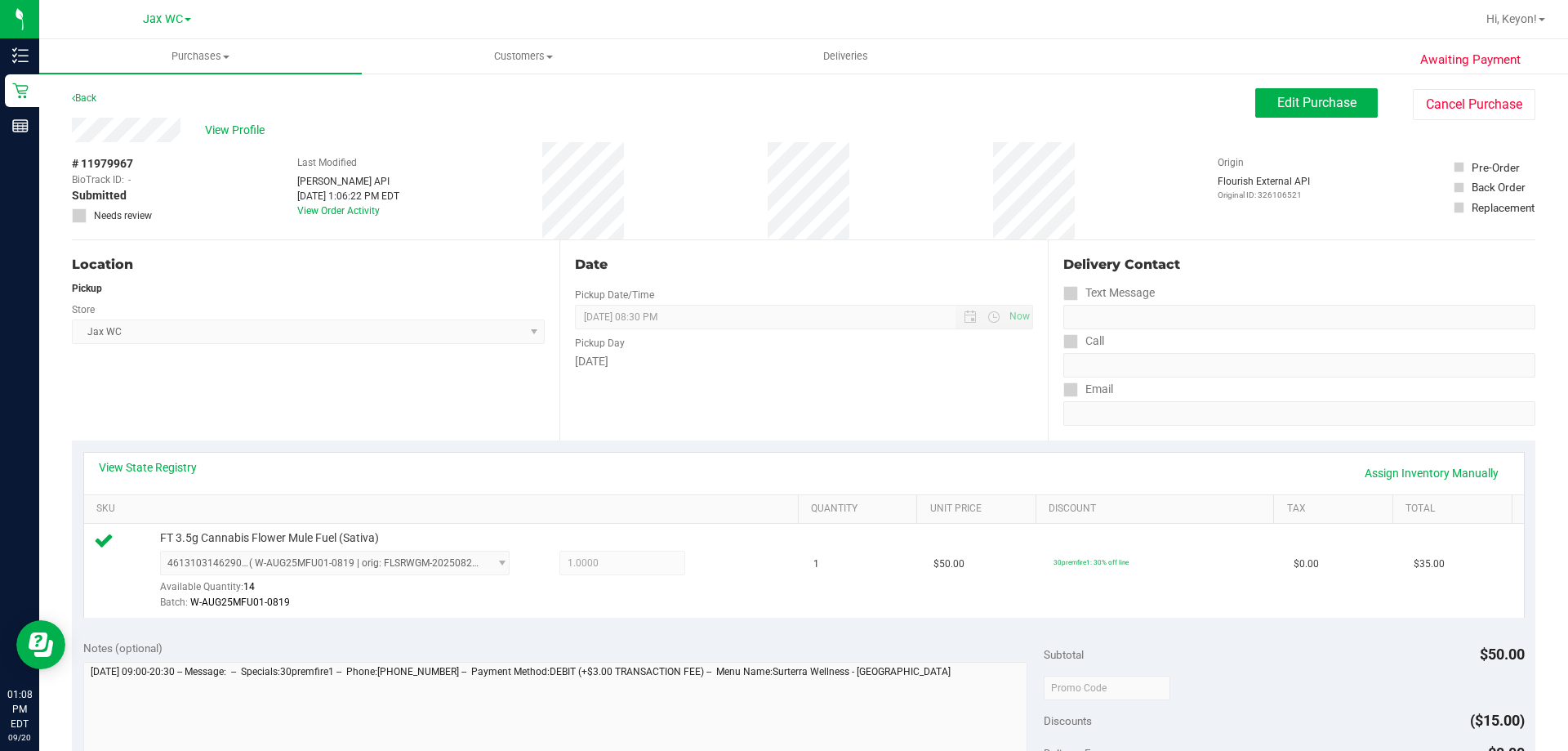
scroll to position [405, 0]
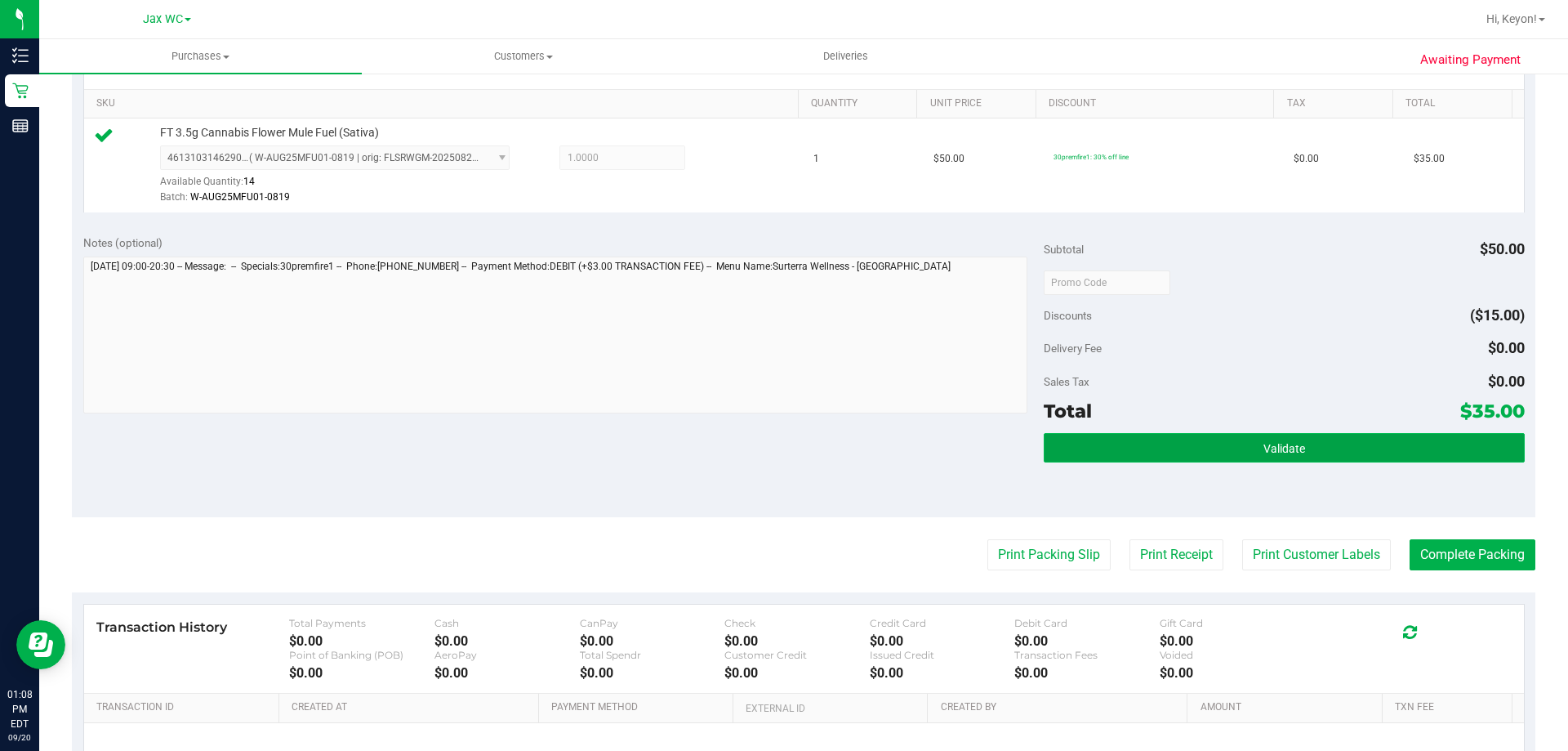
click at [1307, 453] on button "Validate" at bounding box center [1284, 448] width 480 height 29
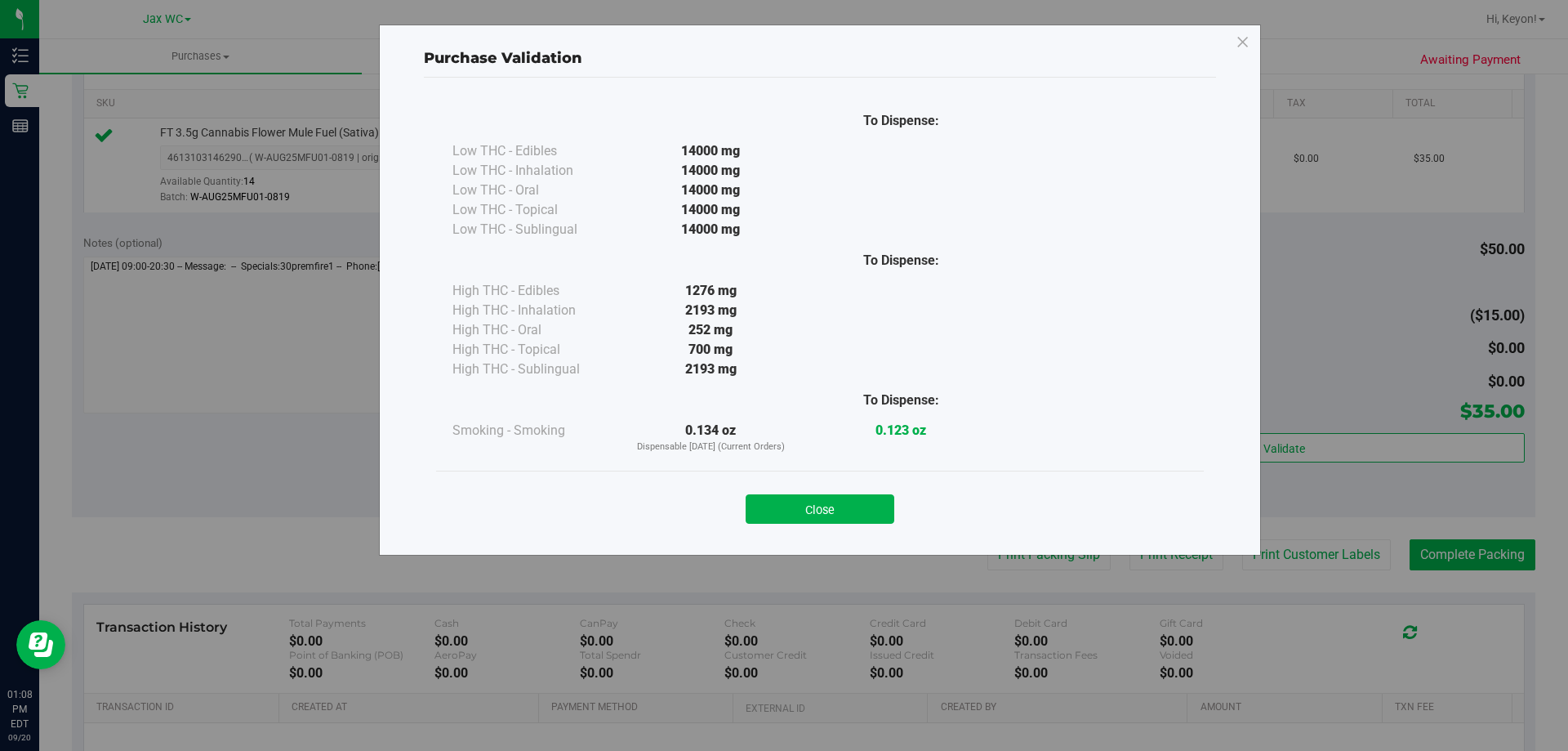
drag, startPoint x: 855, startPoint y: 499, endPoint x: 1240, endPoint y: 475, distance: 385.7
click at [858, 500] on button "Close" at bounding box center [820, 509] width 148 height 29
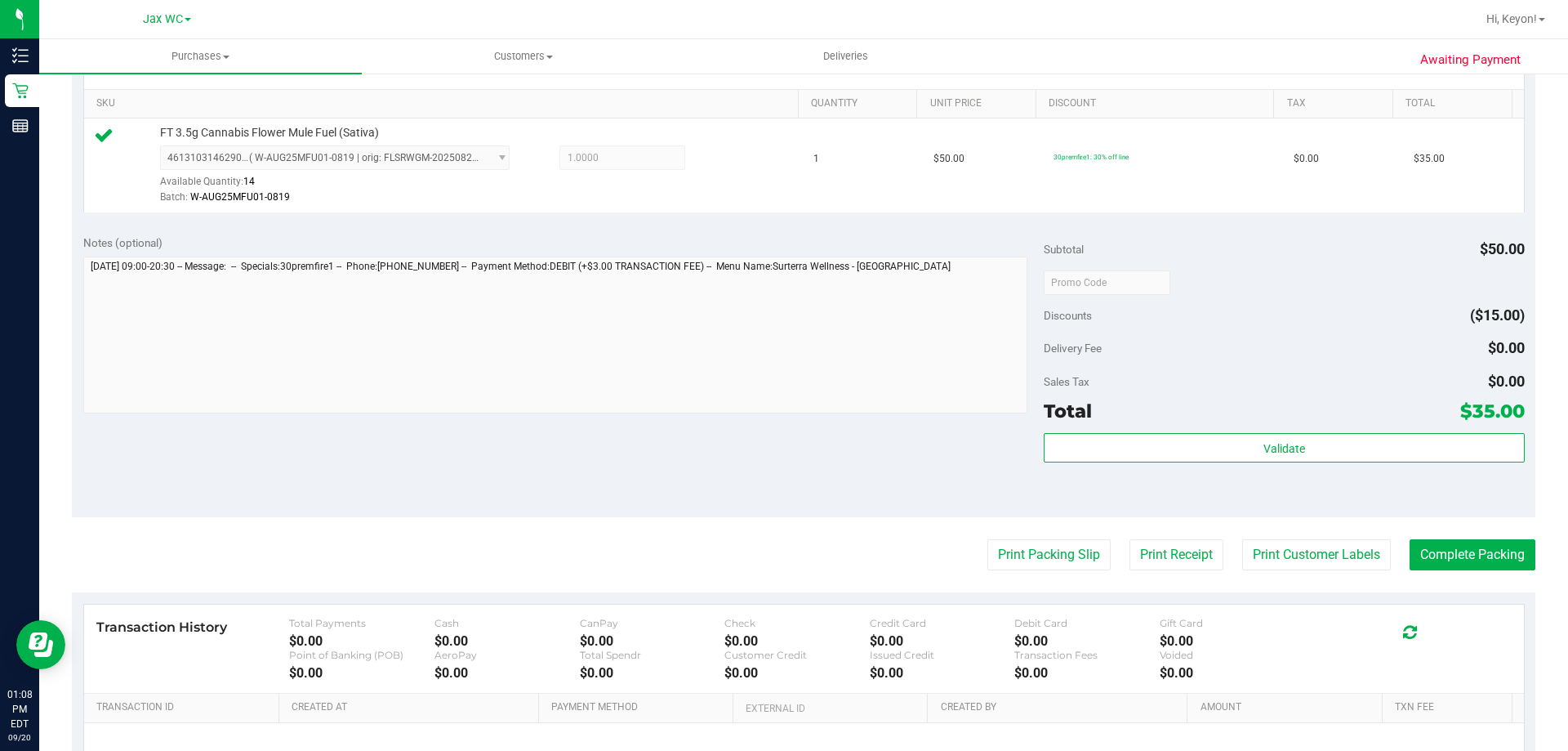
scroll to position [457, 0]
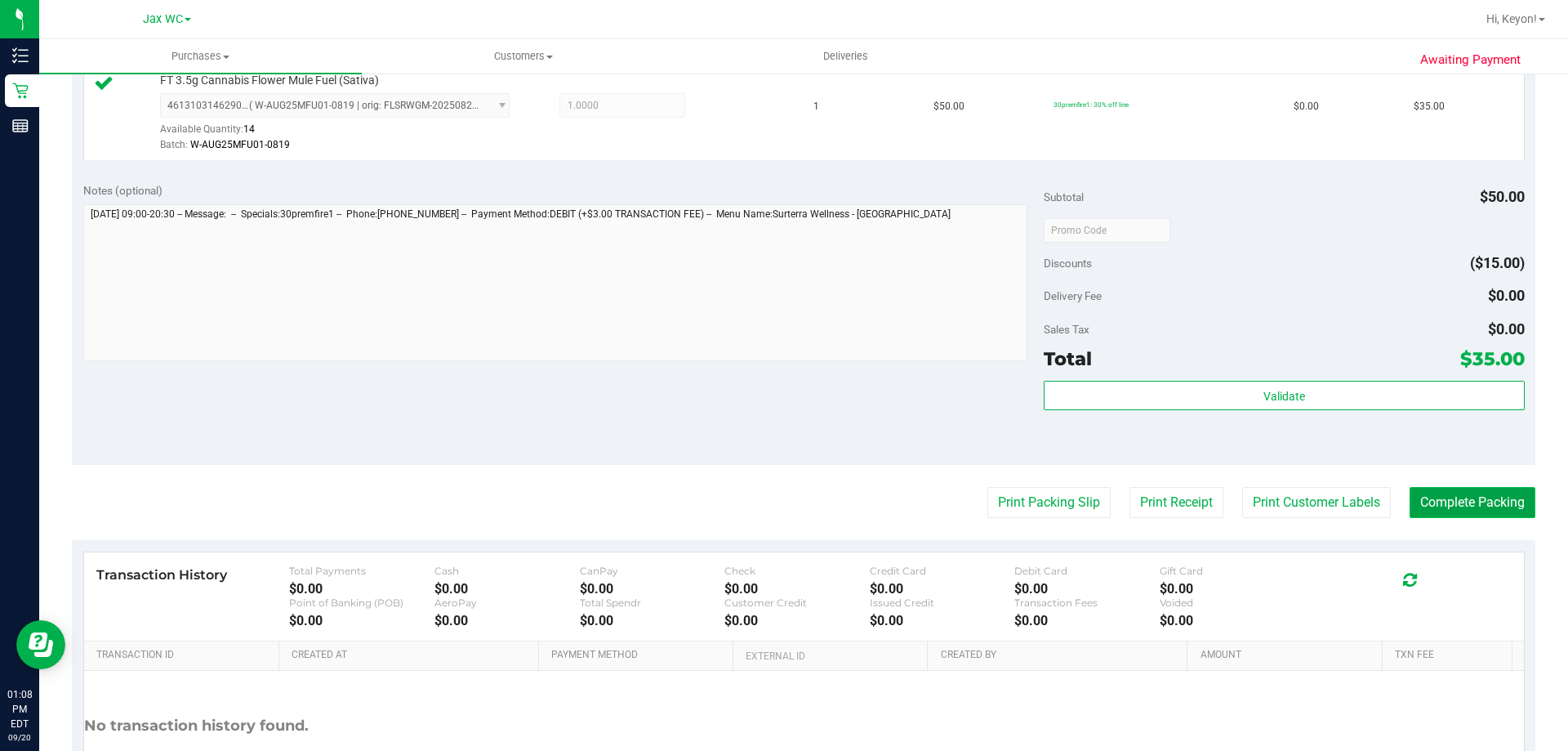
click at [1469, 498] on button "Complete Packing" at bounding box center [1473, 502] width 125 height 31
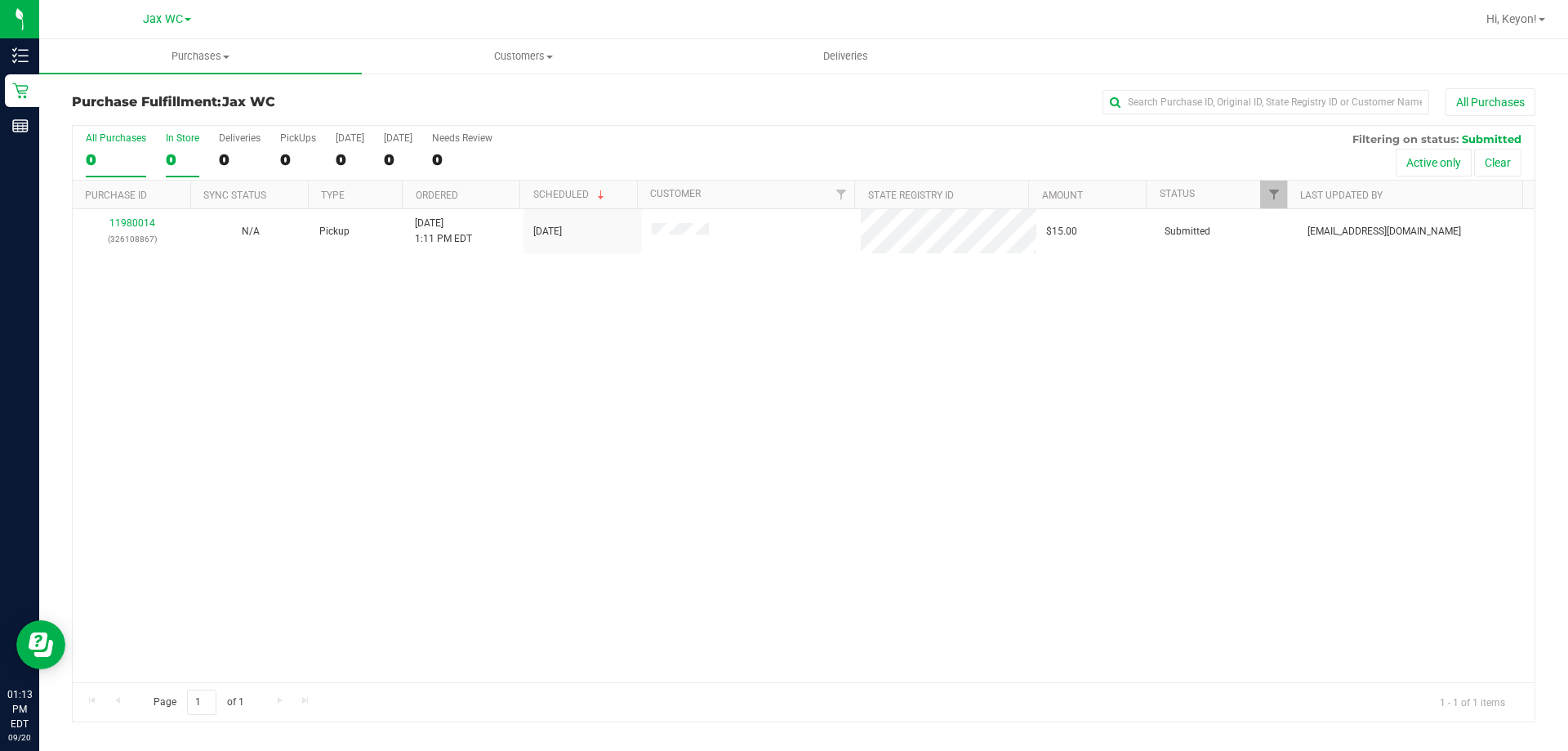
click at [172, 151] on div "0" at bounding box center [182, 160] width 33 height 19
click at [0, 0] on input "In Store 0" at bounding box center [0, 0] width 0 height 0
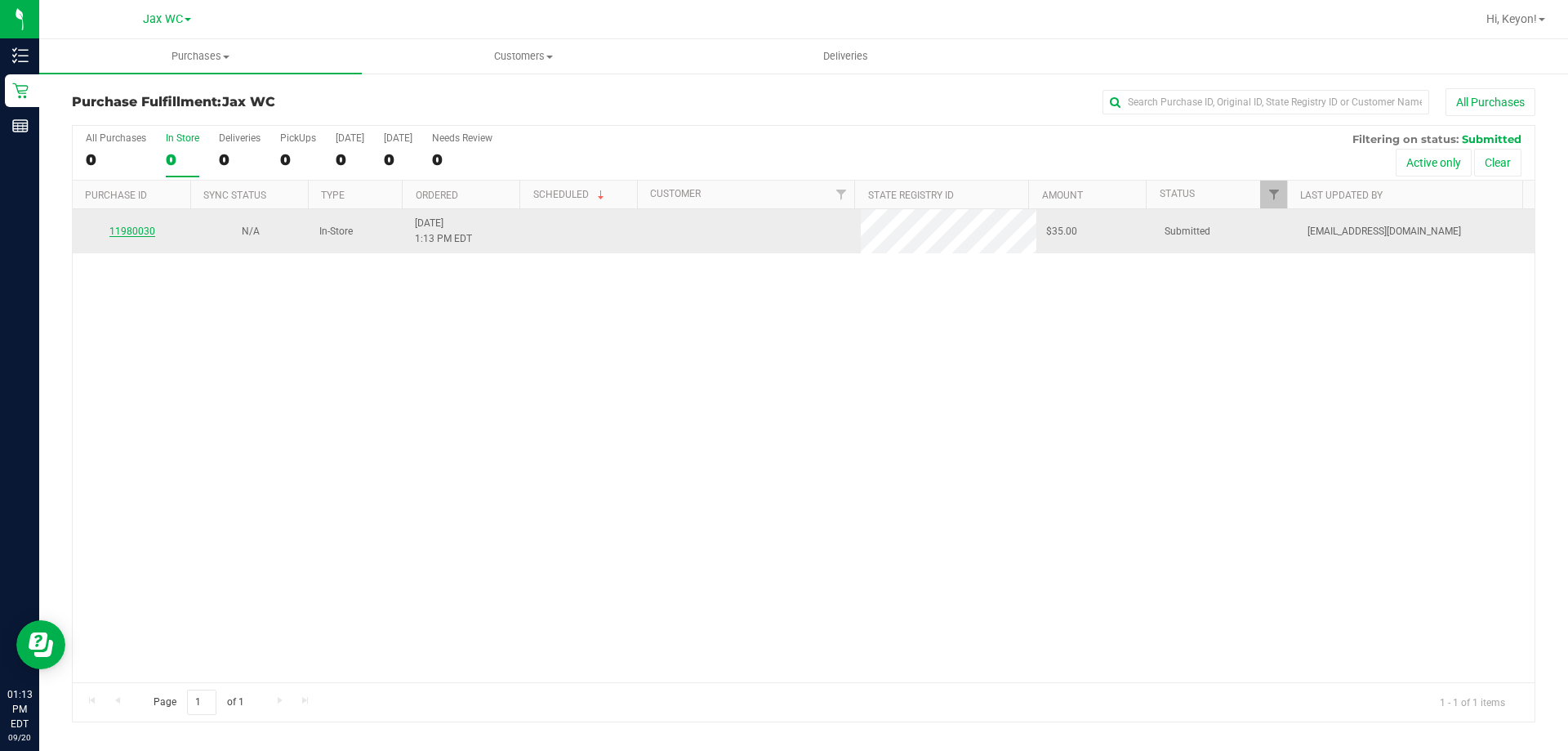
click at [142, 230] on link "11980030" at bounding box center [132, 231] width 46 height 11
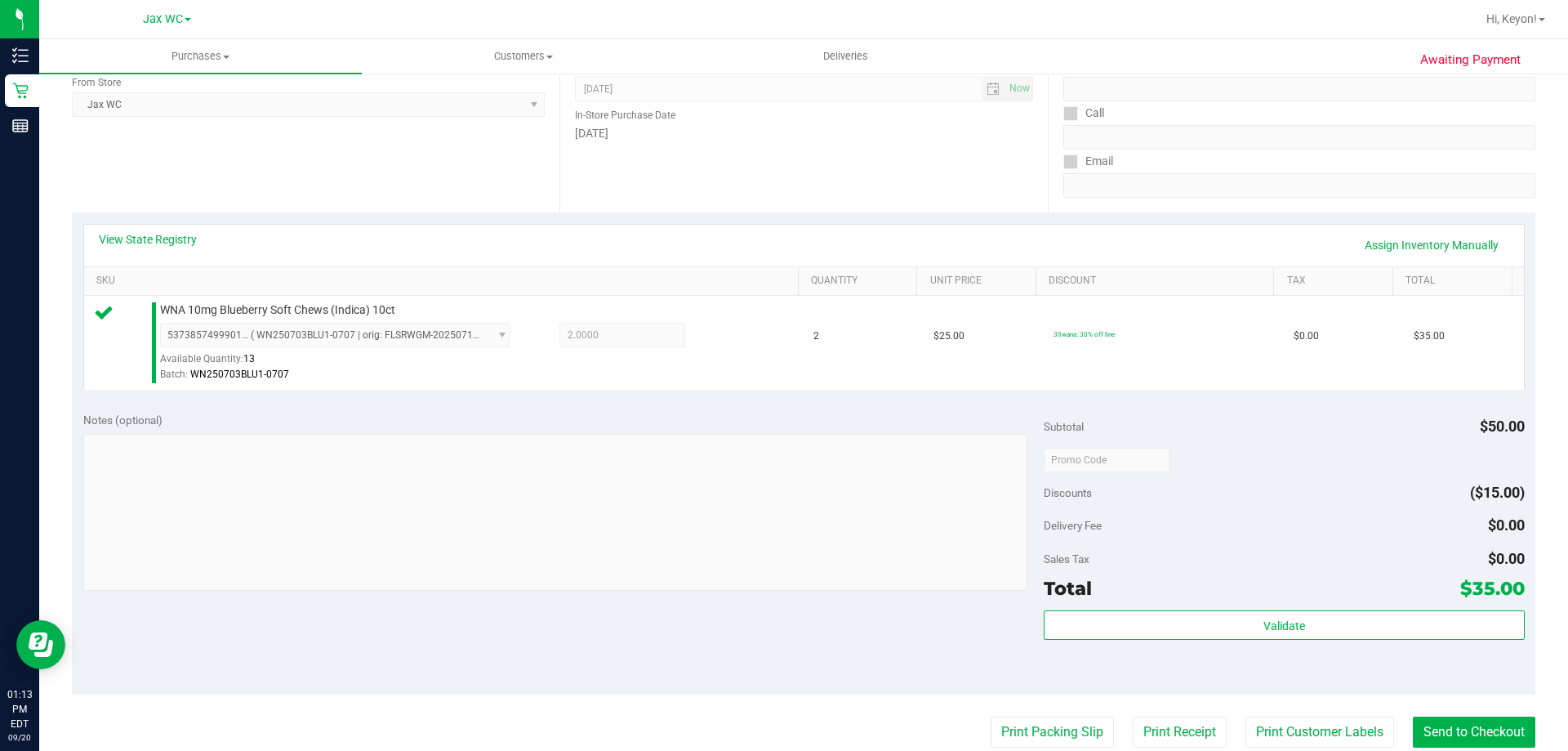
scroll to position [317, 0]
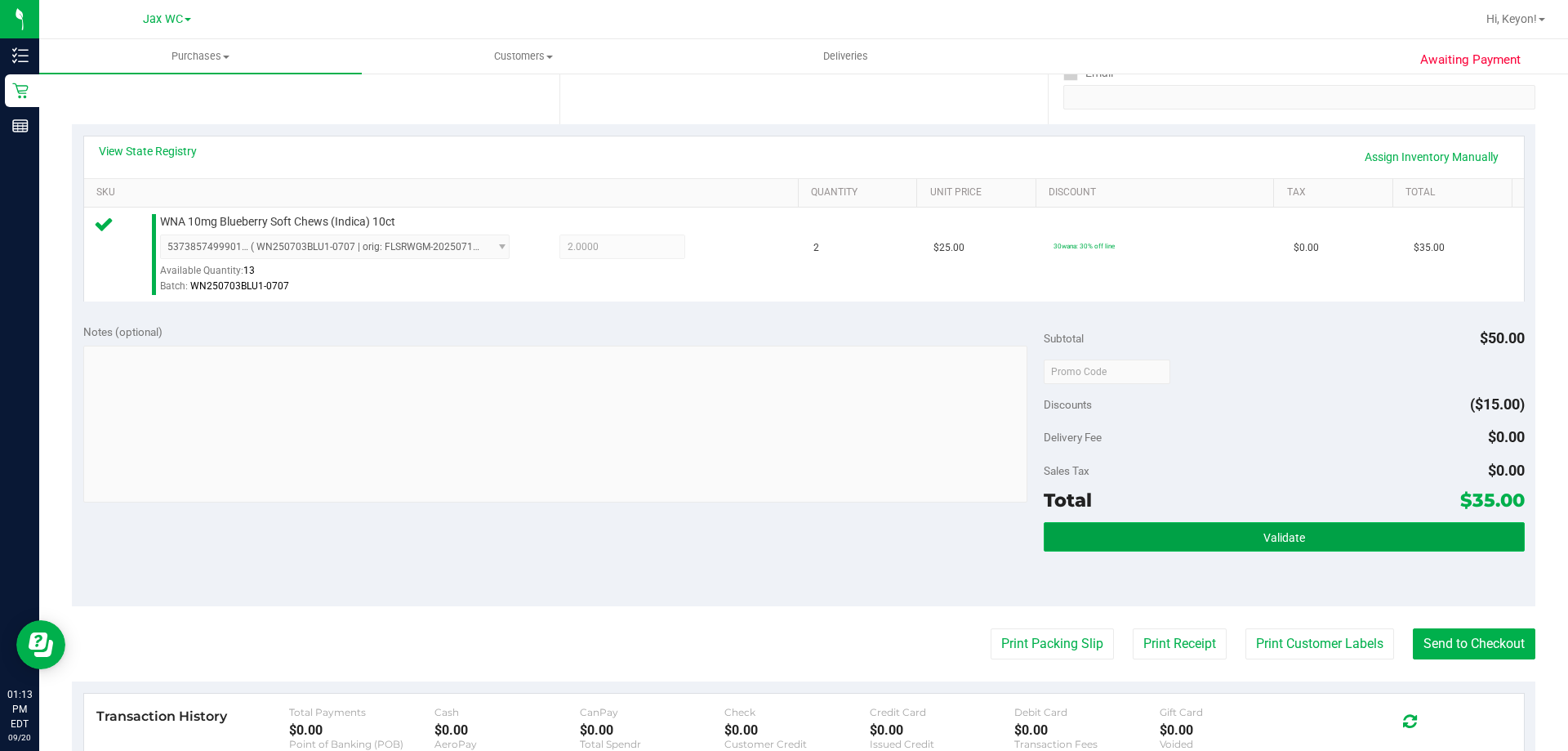
click at [1331, 535] on button "Validate" at bounding box center [1284, 536] width 480 height 29
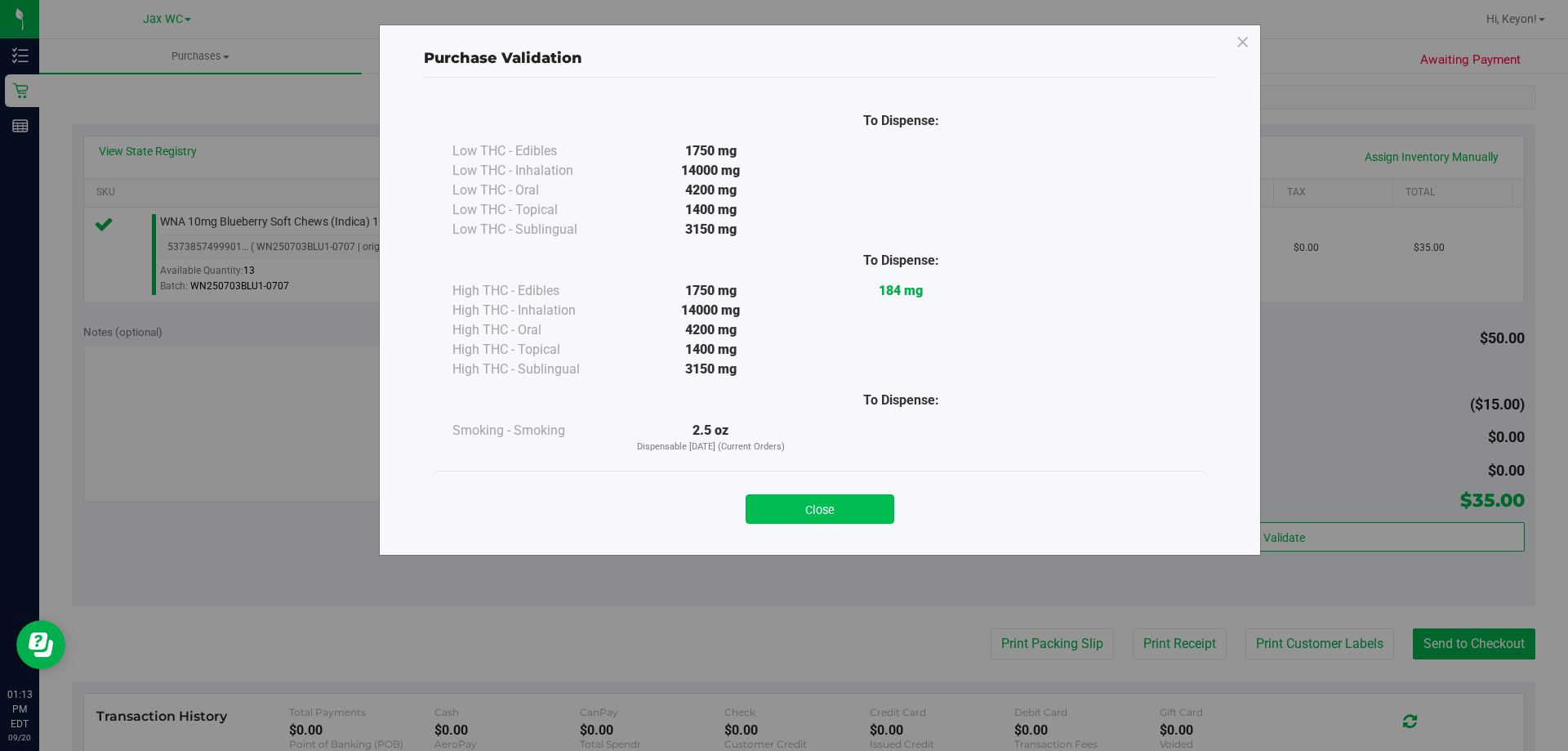
click at [830, 504] on button "Close" at bounding box center [820, 509] width 148 height 29
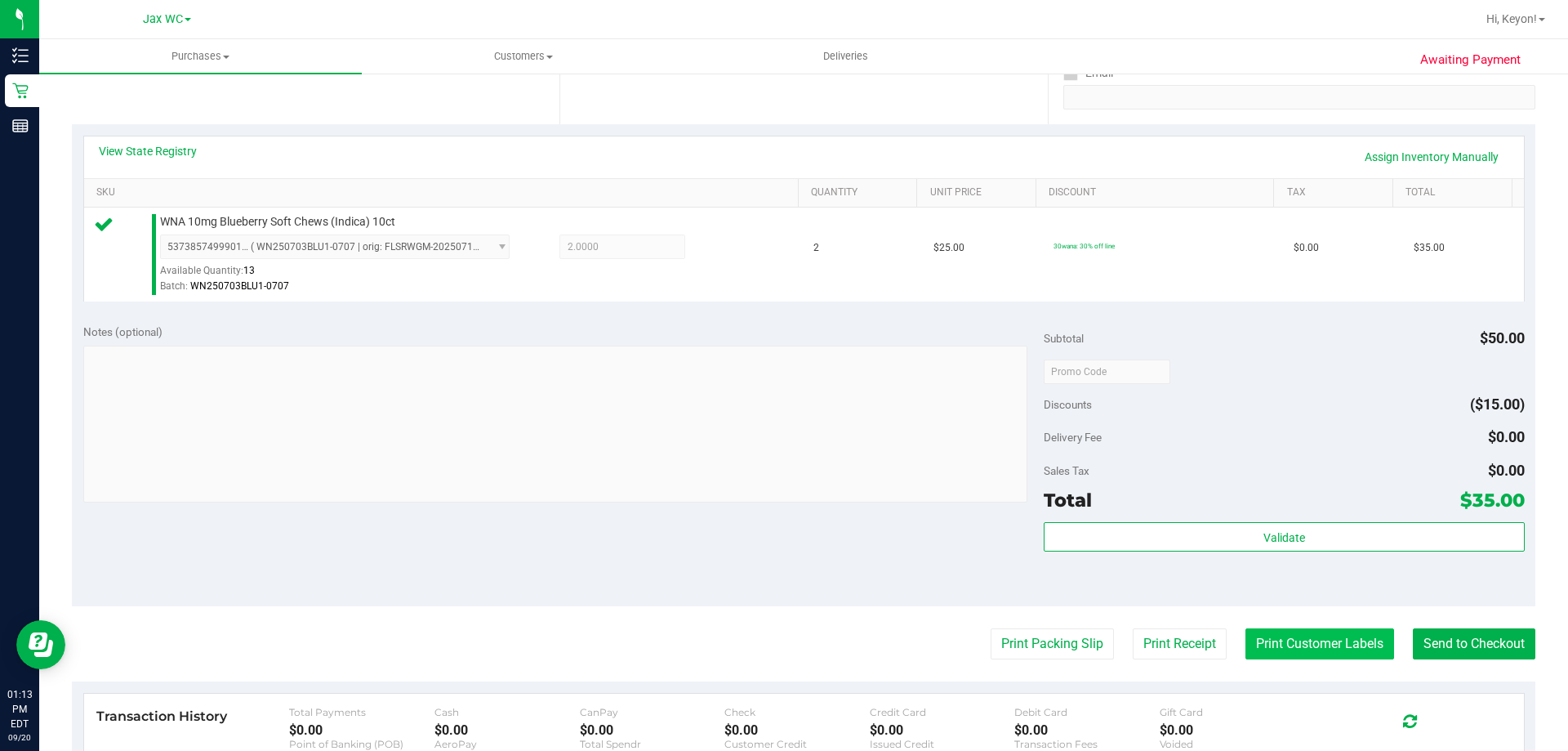
click at [1300, 654] on button "Print Customer Labels" at bounding box center [1320, 644] width 148 height 31
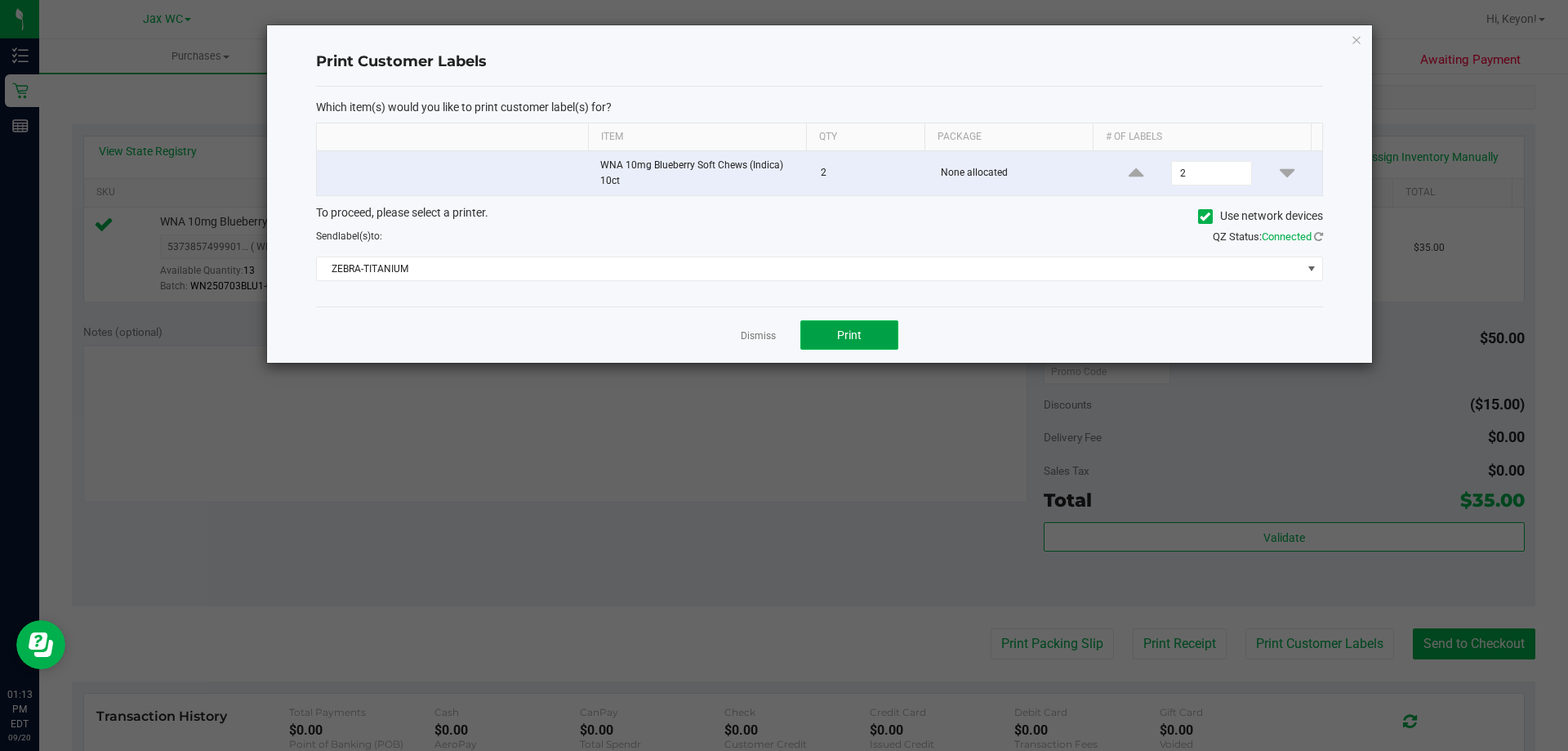
click at [872, 335] on button "Print" at bounding box center [849, 335] width 98 height 29
click at [767, 337] on link "Dismiss" at bounding box center [758, 336] width 35 height 14
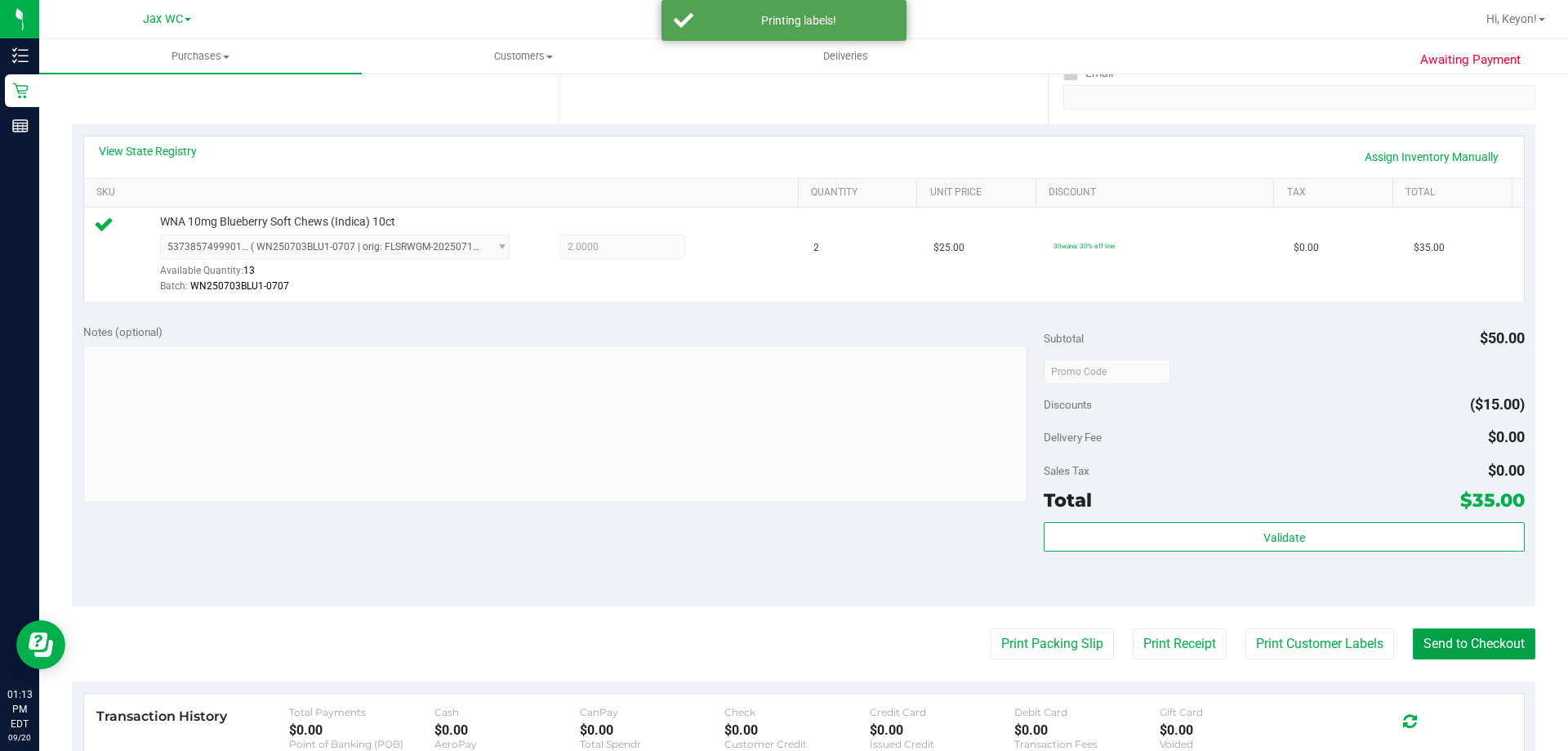
drag, startPoint x: 1469, startPoint y: 641, endPoint x: 1444, endPoint y: 625, distance: 29.7
click at [1469, 642] on button "Send to Checkout" at bounding box center [1474, 644] width 123 height 31
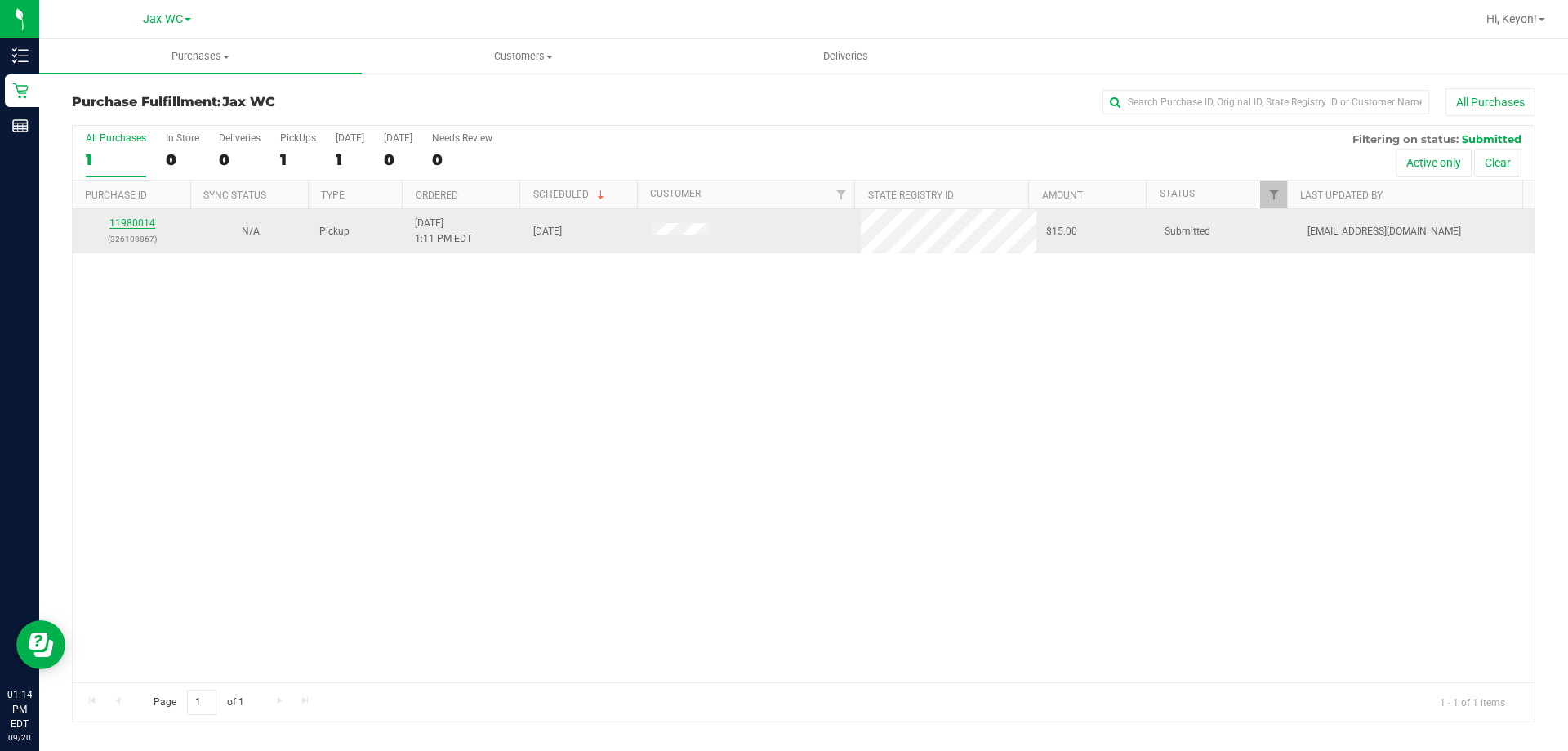
click at [136, 218] on link "11980014" at bounding box center [132, 223] width 46 height 11
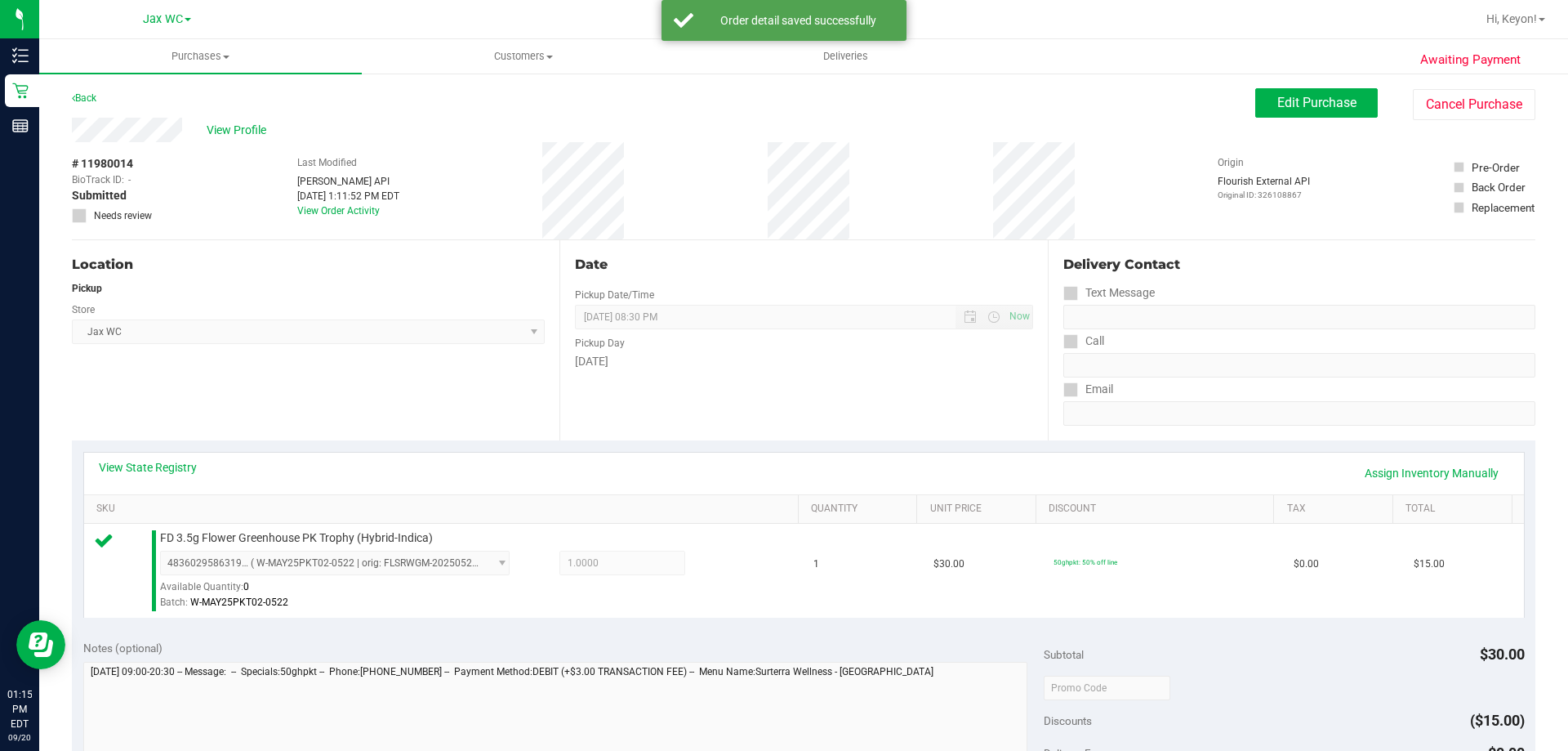
scroll to position [532, 0]
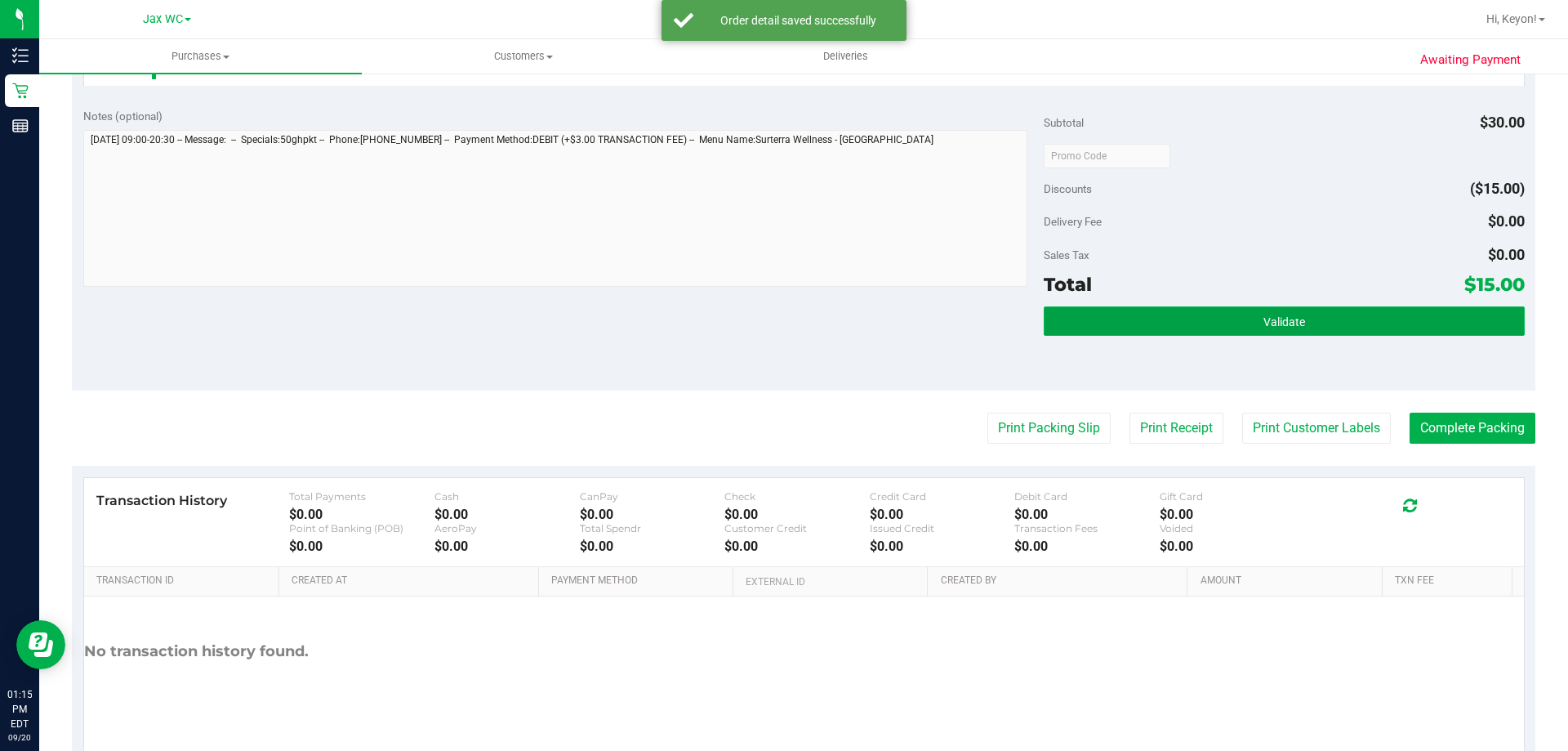
click at [1358, 320] on button "Validate" at bounding box center [1284, 320] width 480 height 29
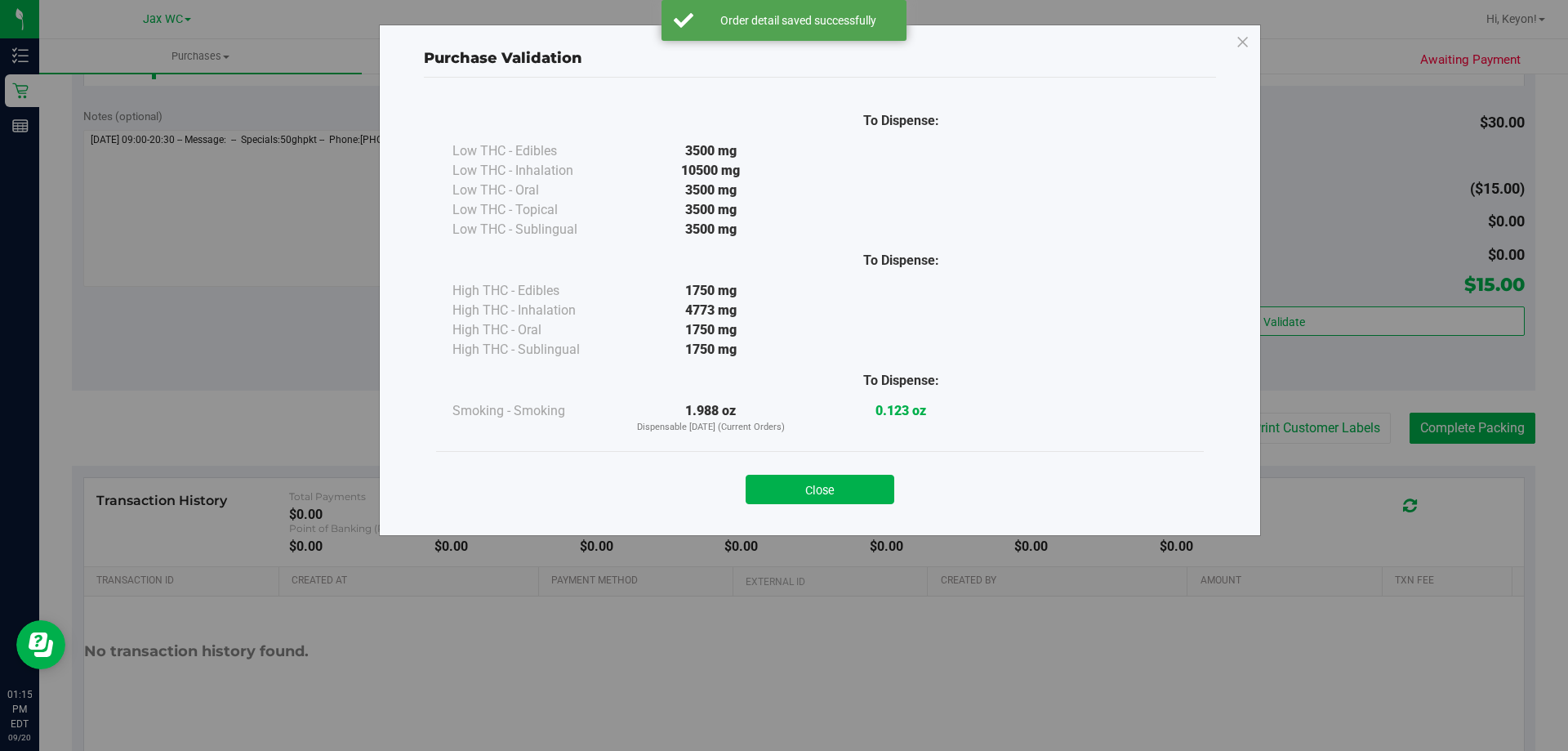
click at [823, 487] on button "Close" at bounding box center [820, 489] width 148 height 29
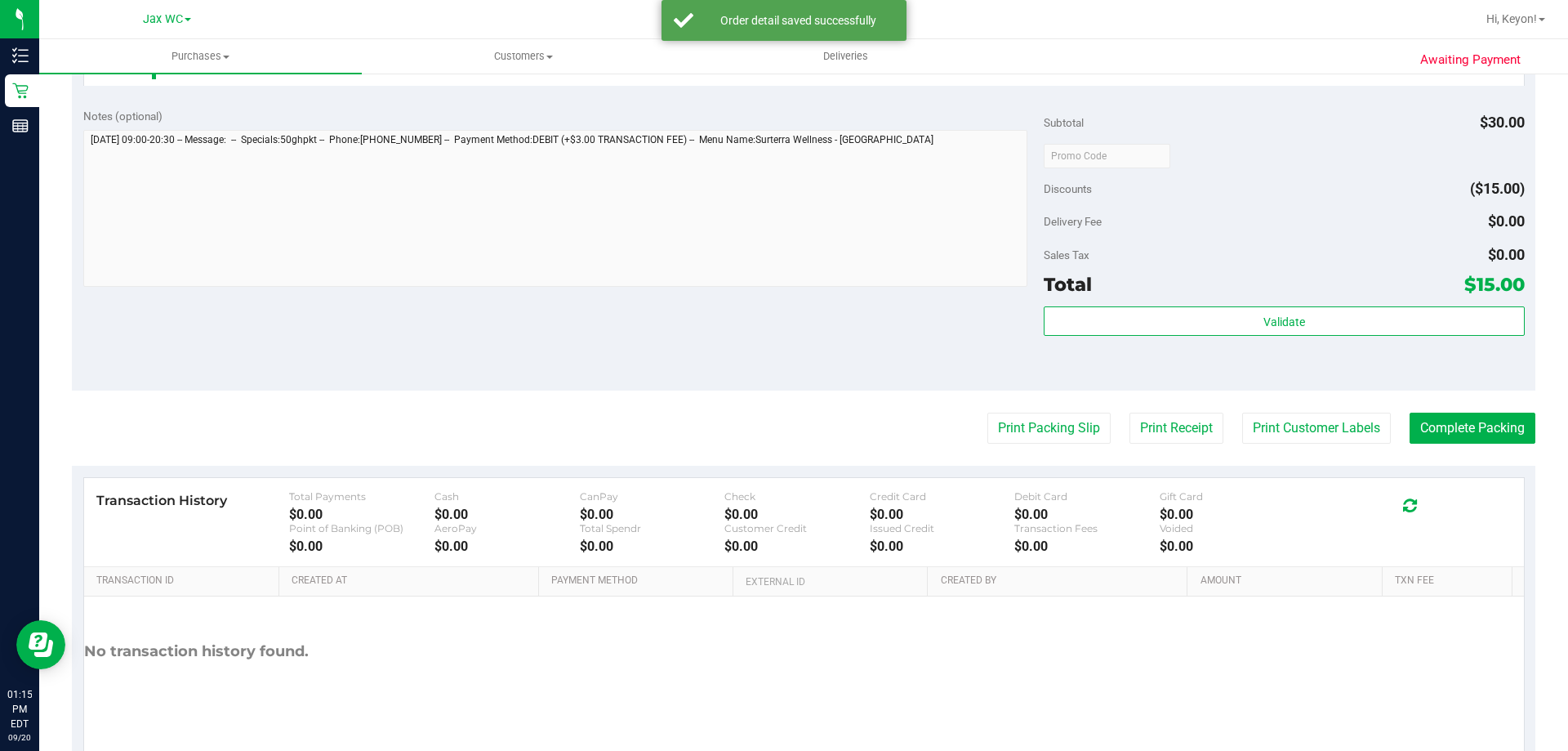
click at [1011, 409] on purchase-details "Back Edit Purchase Cancel Purchase View Profile # 11980014 BioTrack ID: - Submi…" at bounding box center [804, 164] width 1463 height 1215
click at [1004, 432] on button "Print Packing Slip" at bounding box center [1049, 428] width 124 height 31
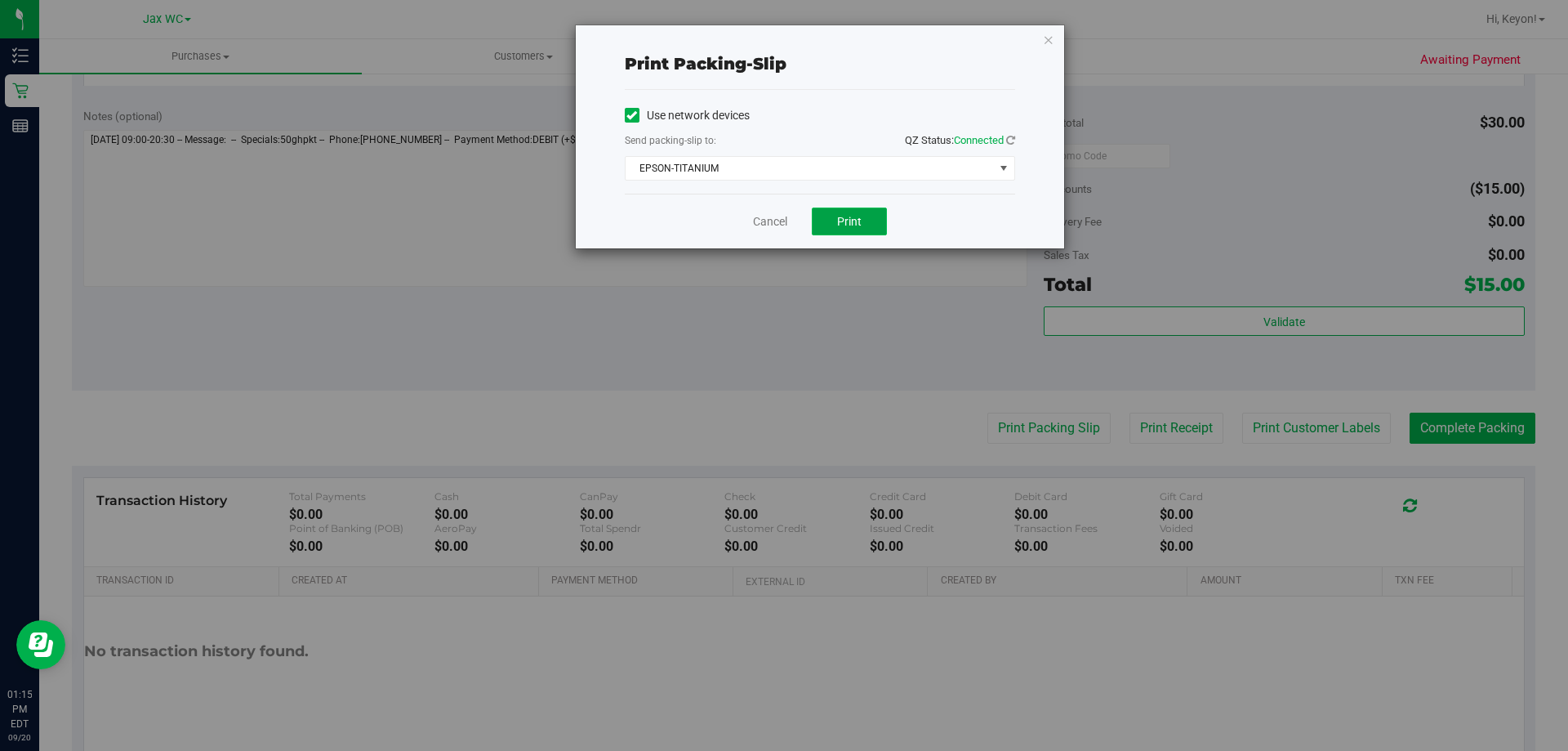
click at [858, 225] on span "Print" at bounding box center [850, 221] width 25 height 13
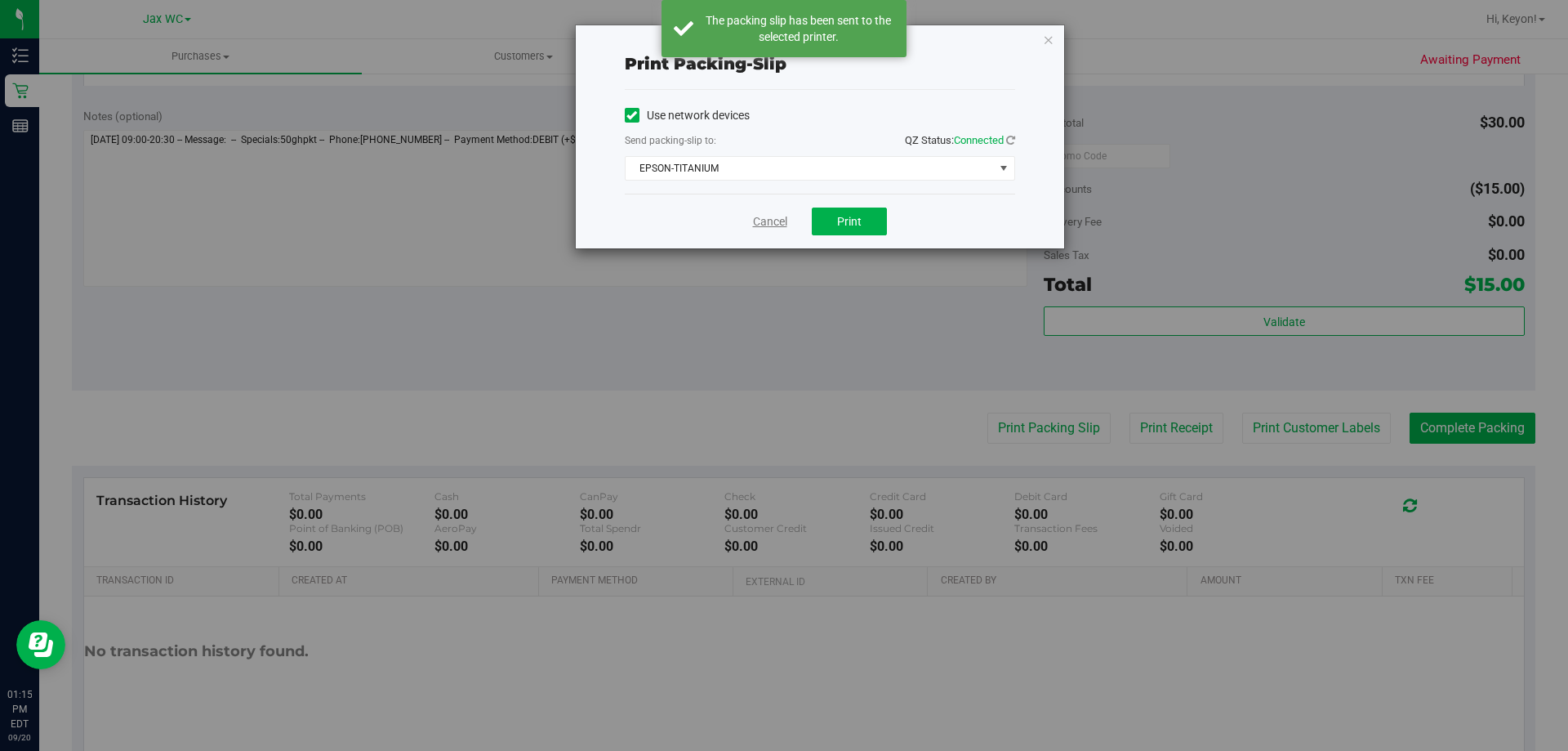
click at [775, 222] on link "Cancel" at bounding box center [771, 221] width 34 height 17
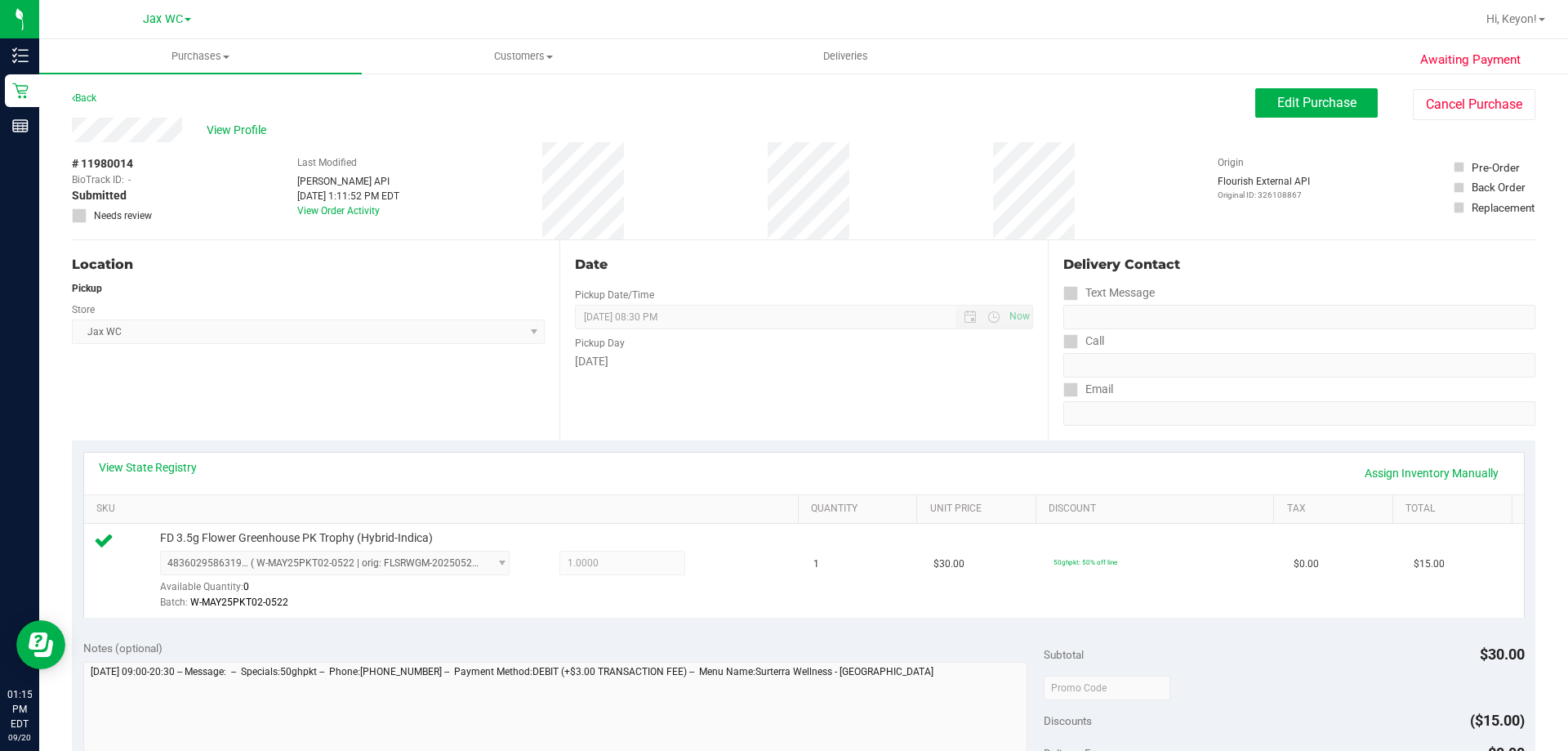
scroll to position [585, 0]
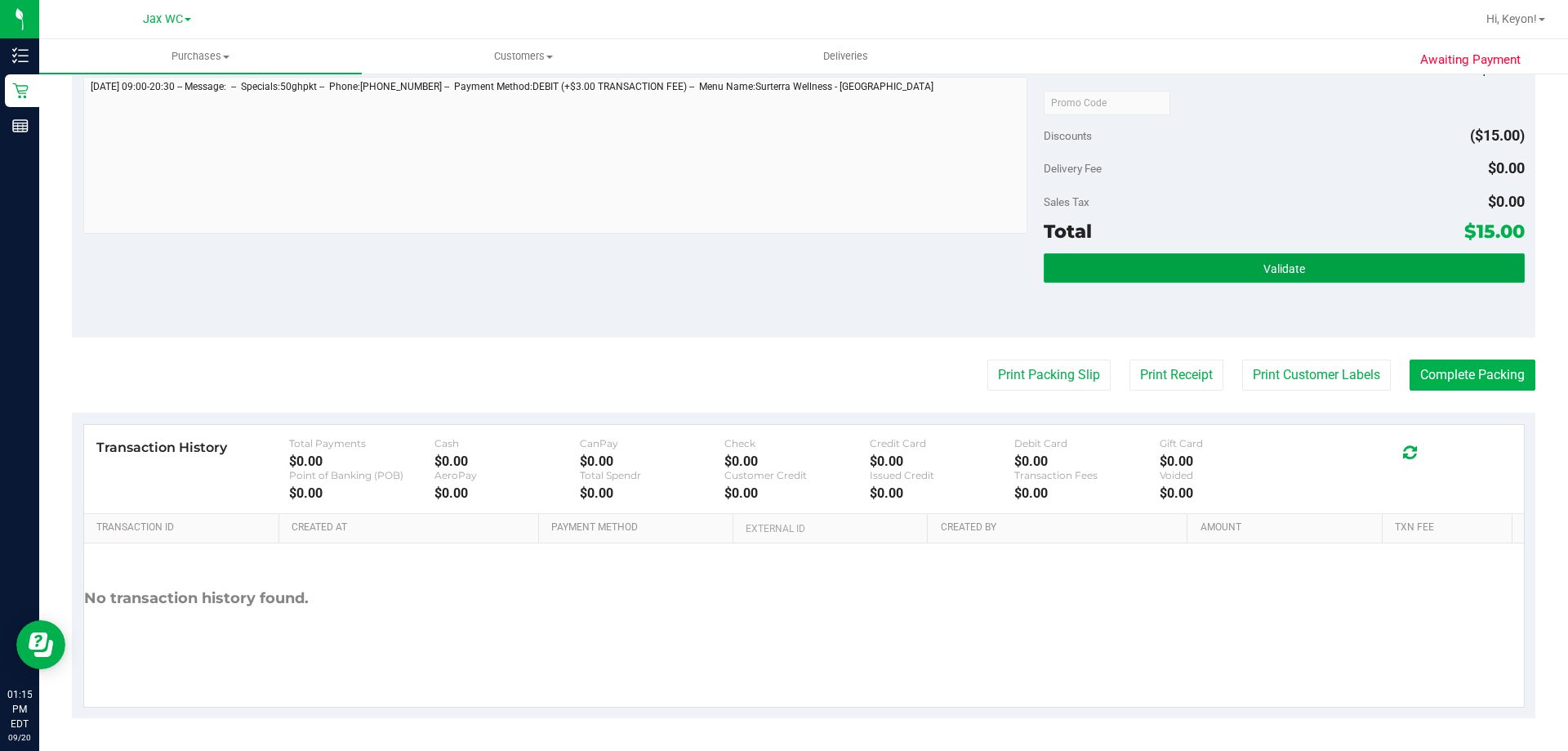
click at [1329, 276] on button "Validate" at bounding box center [1284, 267] width 480 height 29
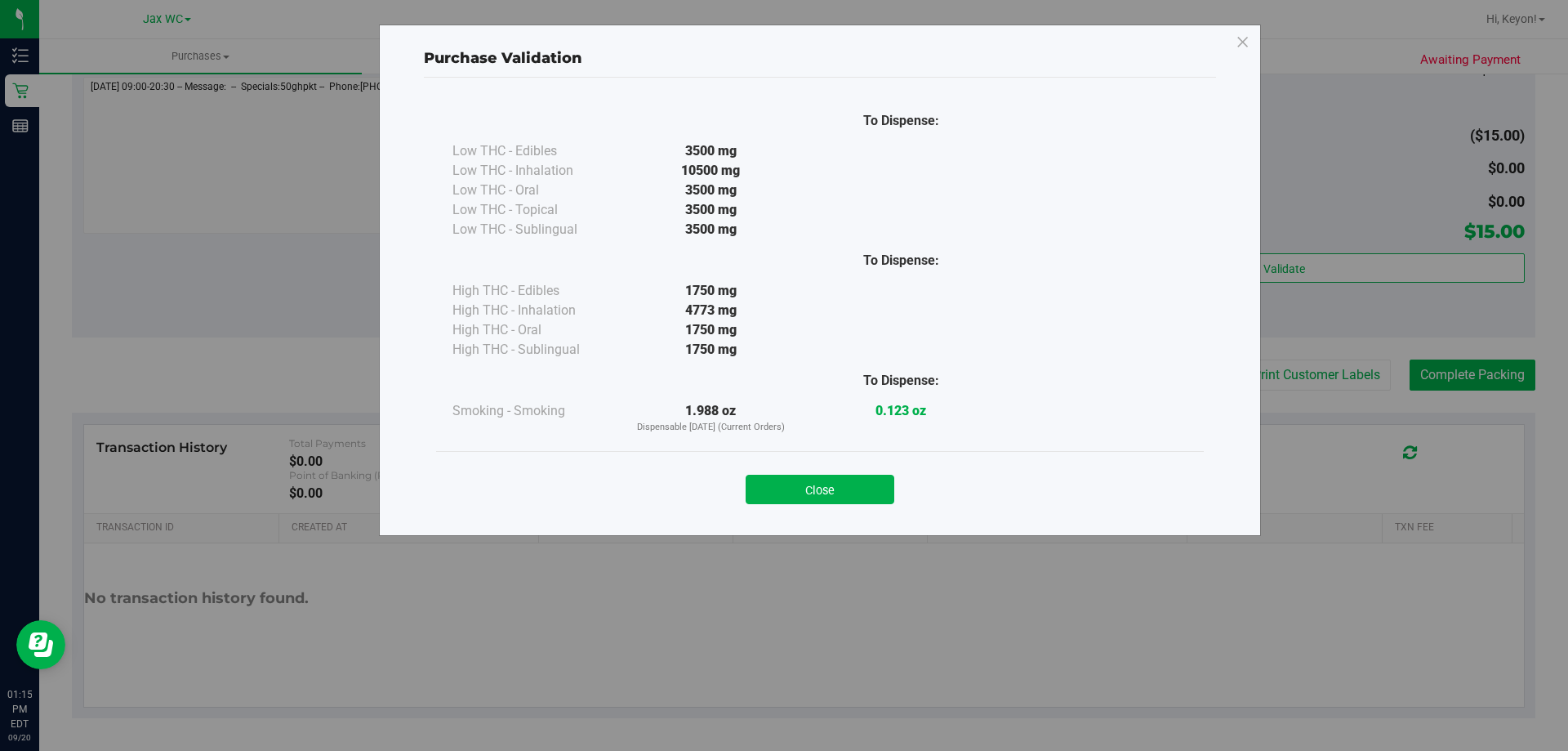
drag, startPoint x: 858, startPoint y: 482, endPoint x: 1568, endPoint y: 376, distance: 717.9
click at [868, 484] on button "Close" at bounding box center [820, 489] width 148 height 29
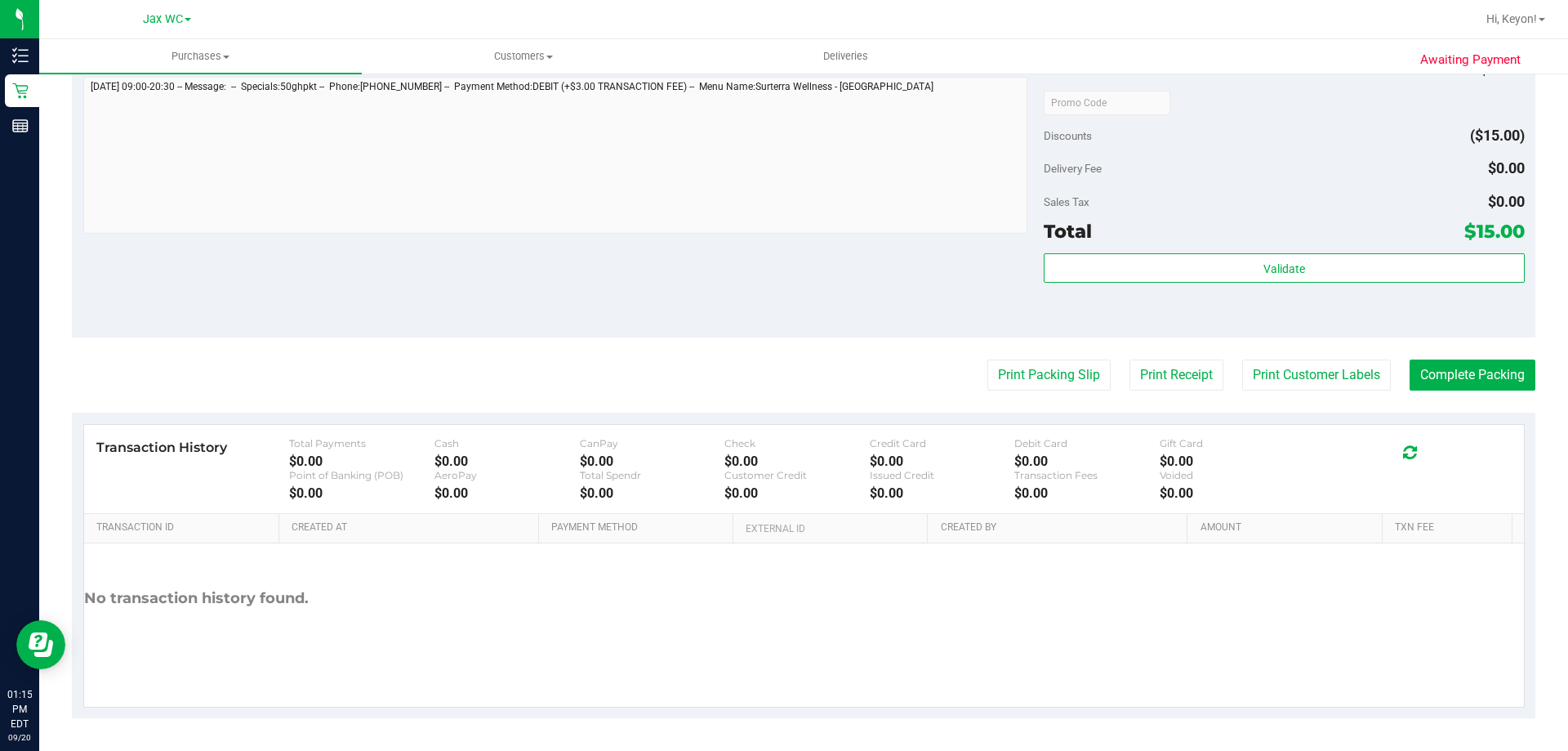
click at [1475, 346] on purchase-details "Back Edit Purchase Cancel Purchase View Profile # 11980014 BioTrack ID: - Submi…" at bounding box center [804, 110] width 1463 height 1215
click at [1474, 370] on button "Complete Packing" at bounding box center [1473, 375] width 125 height 31
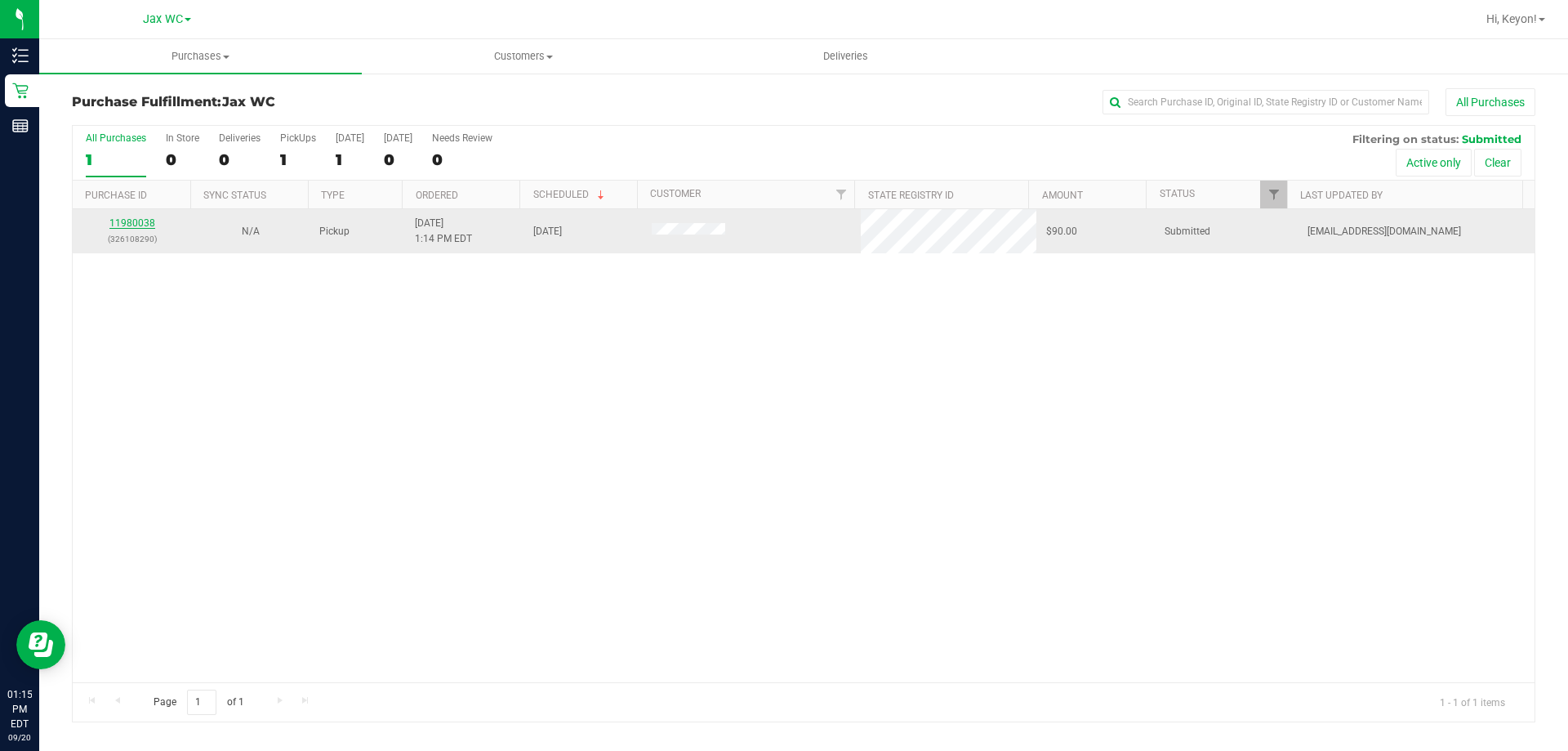
click at [140, 222] on link "11980038" at bounding box center [132, 223] width 46 height 11
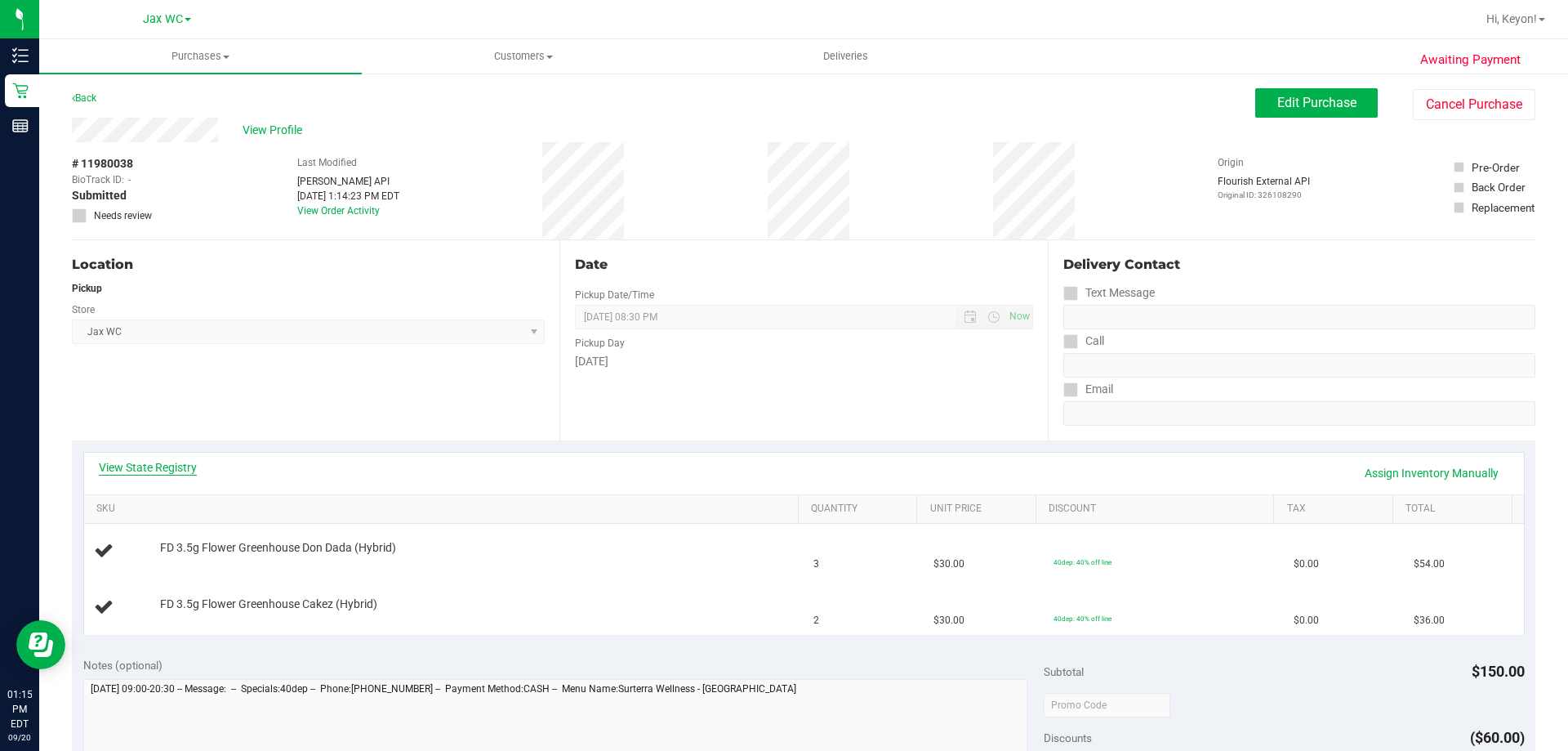
click at [111, 468] on link "View State Registry" at bounding box center [147, 467] width 98 height 16
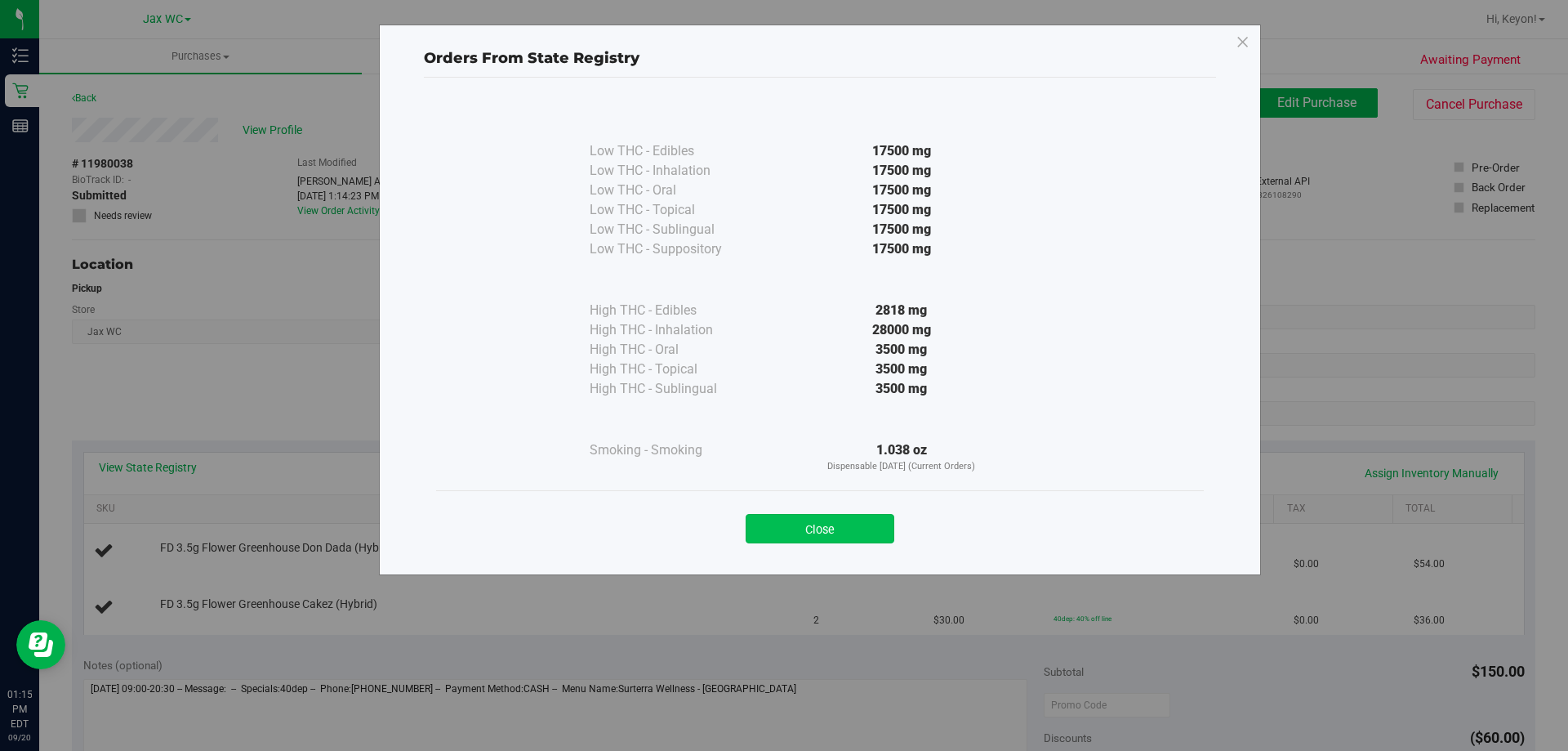
click at [813, 520] on button "Close" at bounding box center [820, 529] width 148 height 29
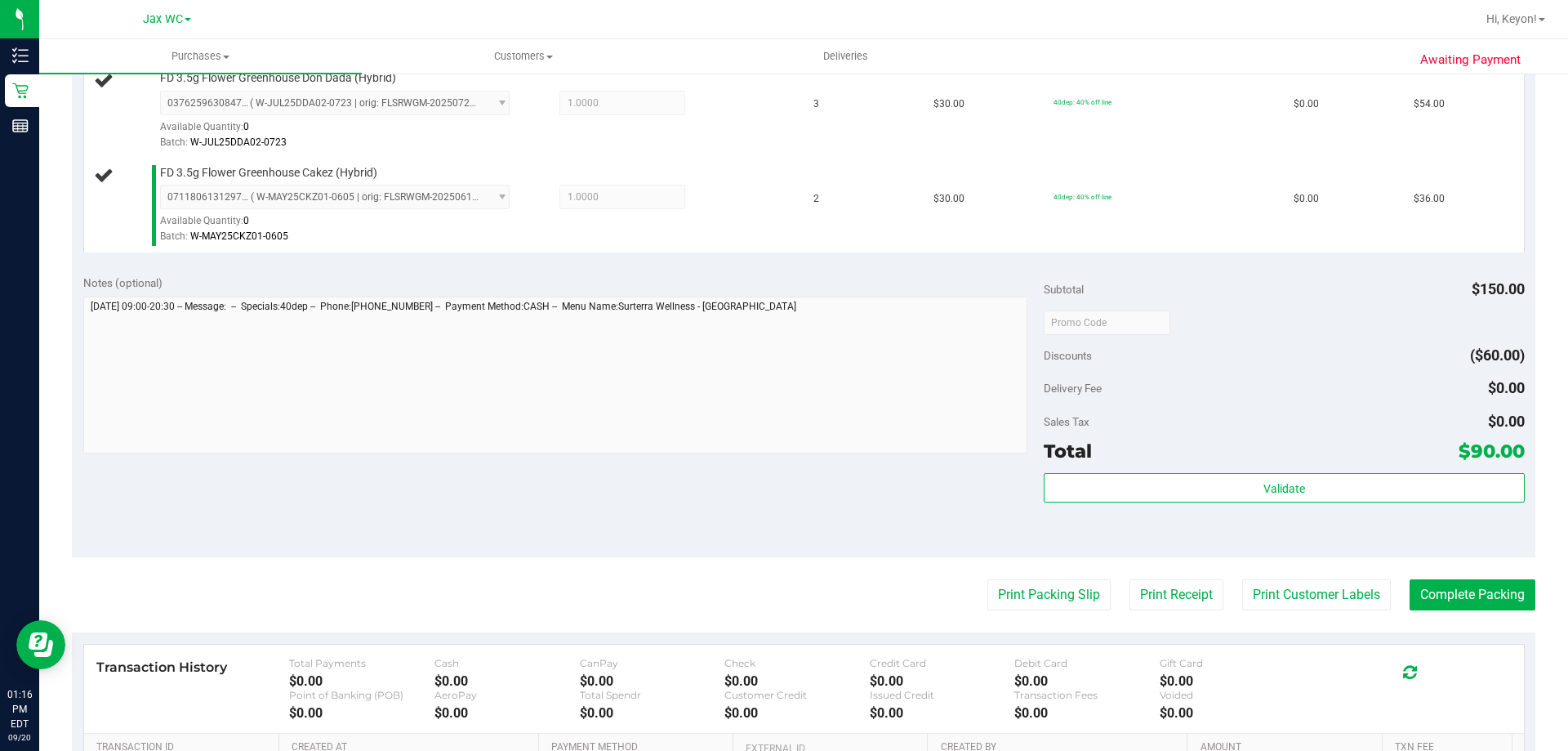
scroll to position [540, 0]
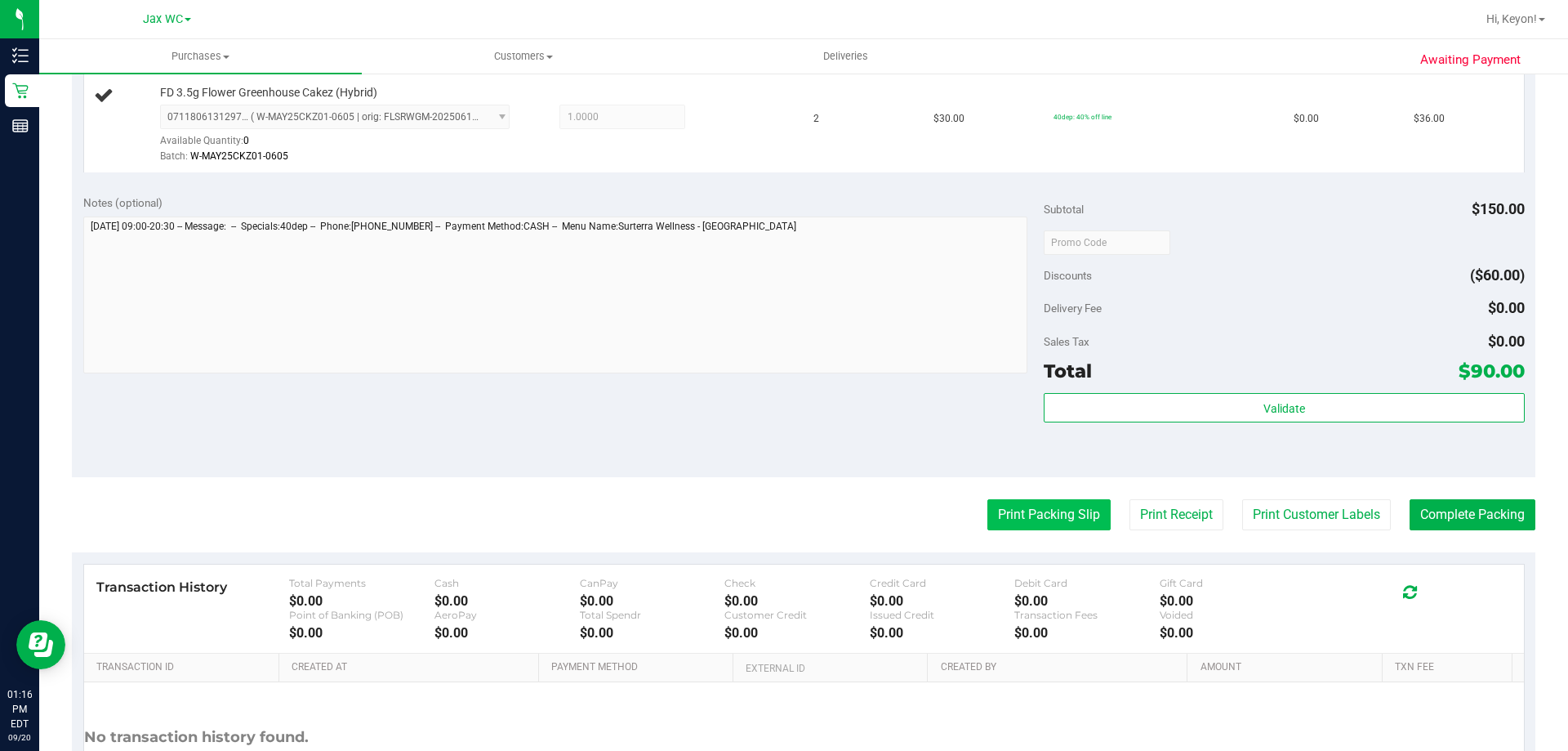
click at [1050, 521] on button "Print Packing Slip" at bounding box center [1049, 514] width 124 height 31
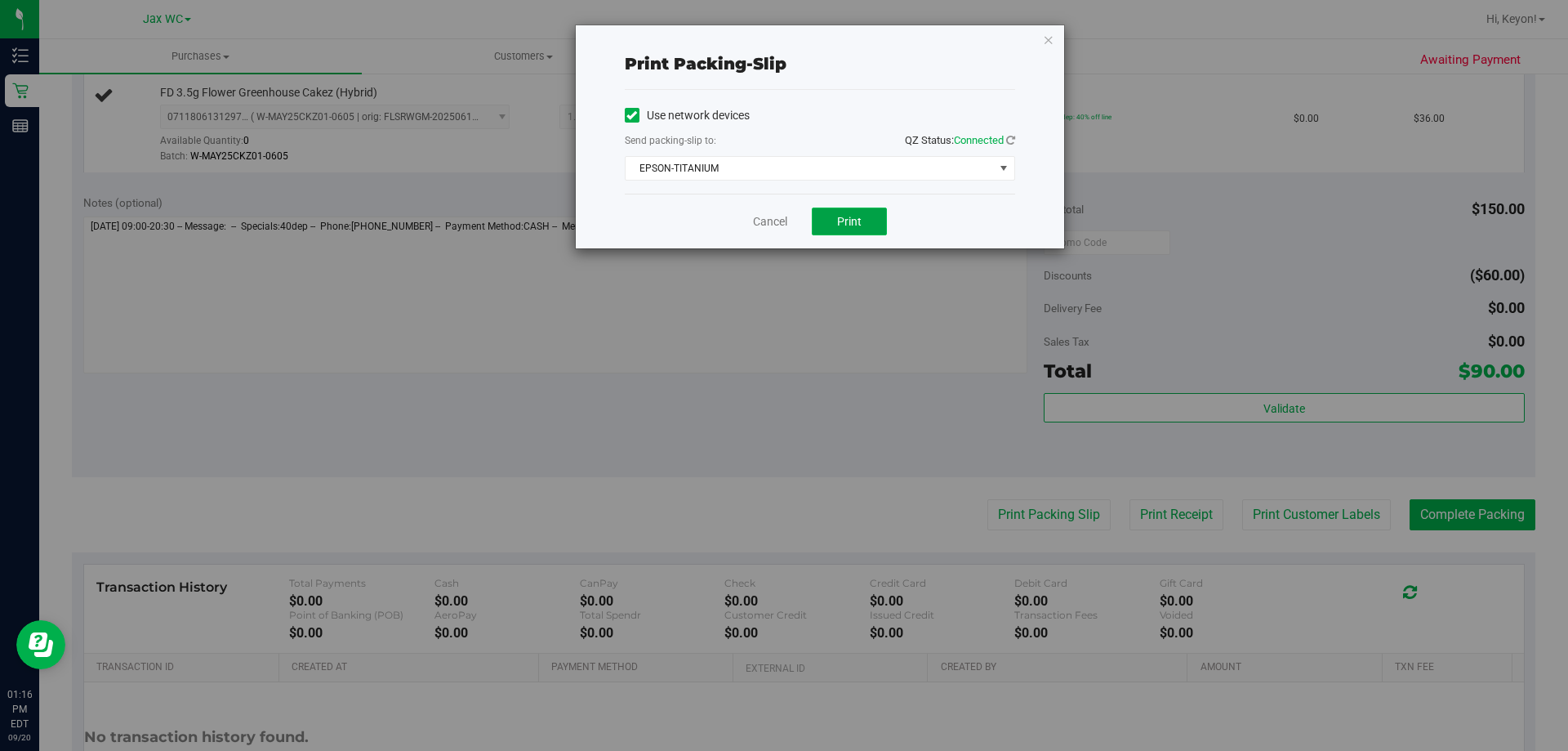
click at [836, 223] on button "Print" at bounding box center [849, 221] width 75 height 28
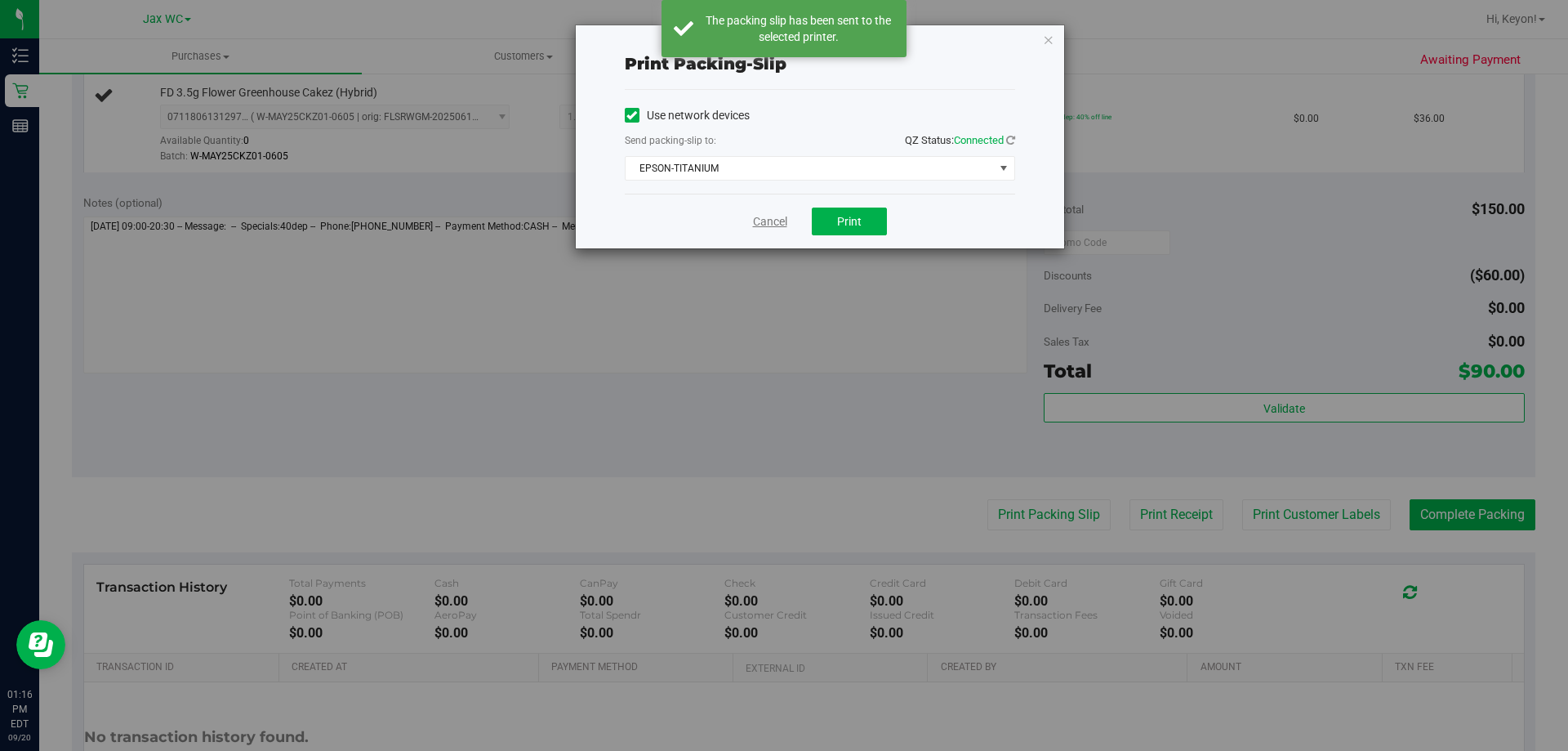
click at [759, 228] on link "Cancel" at bounding box center [771, 221] width 34 height 17
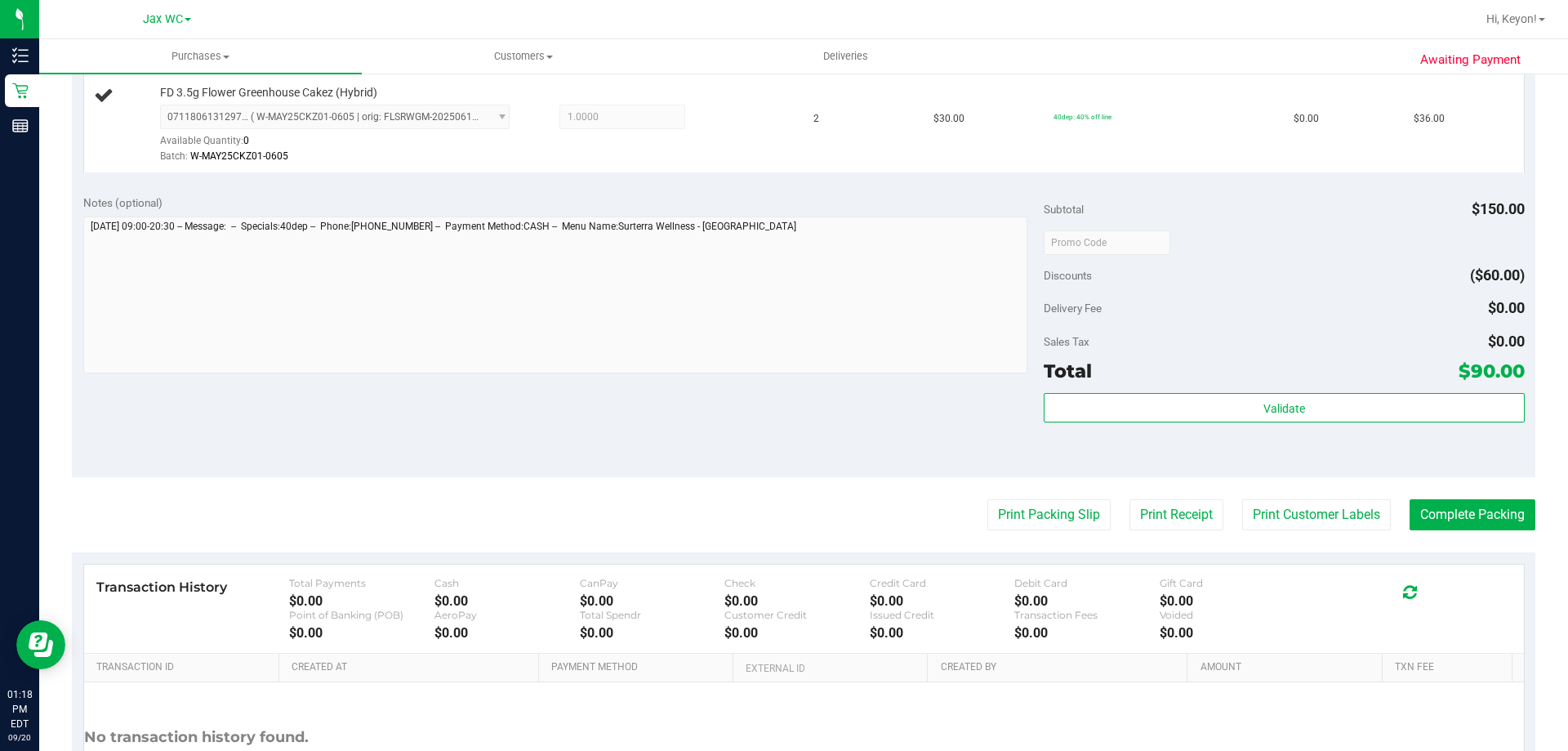
scroll to position [0, 0]
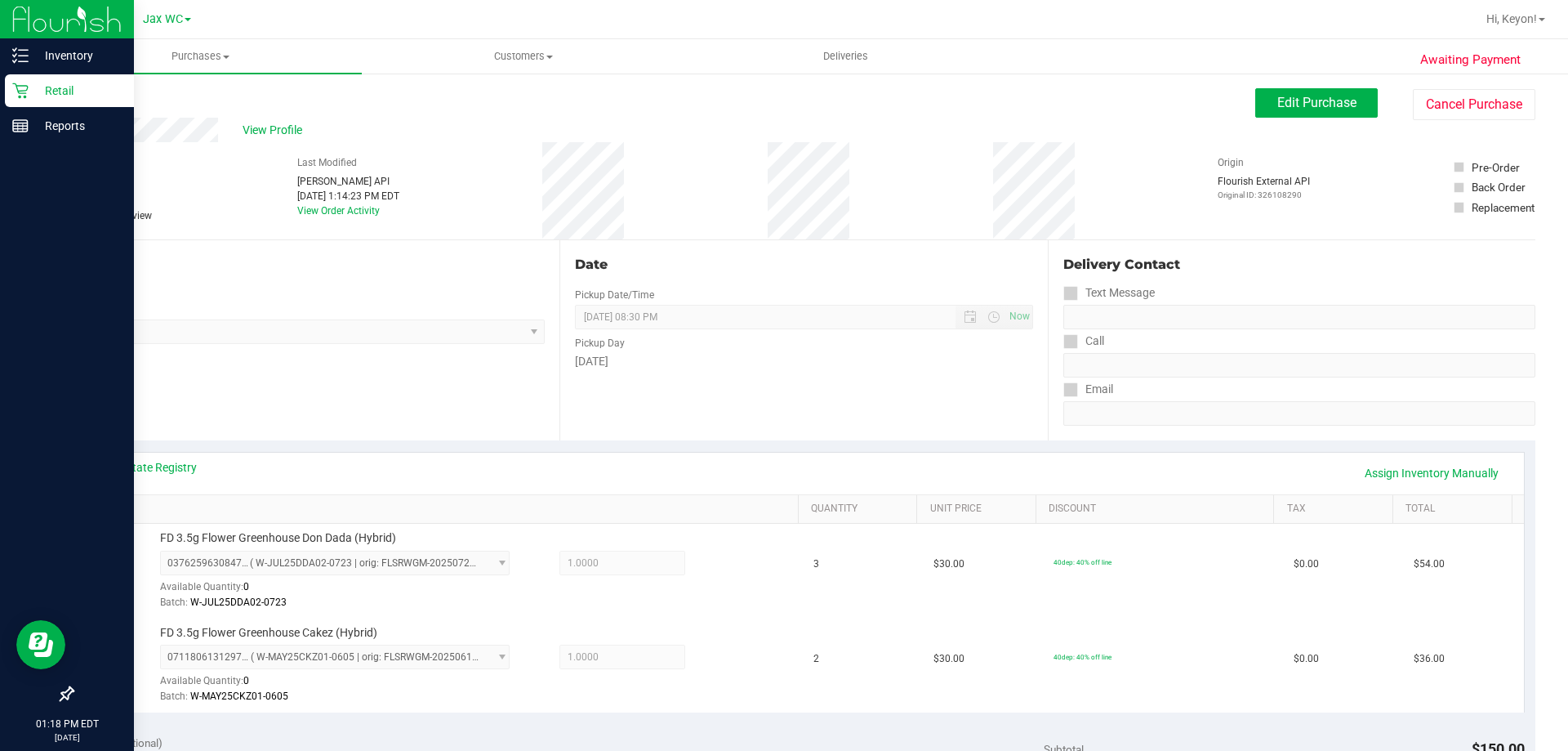
click at [22, 87] on icon at bounding box center [20, 90] width 16 height 16
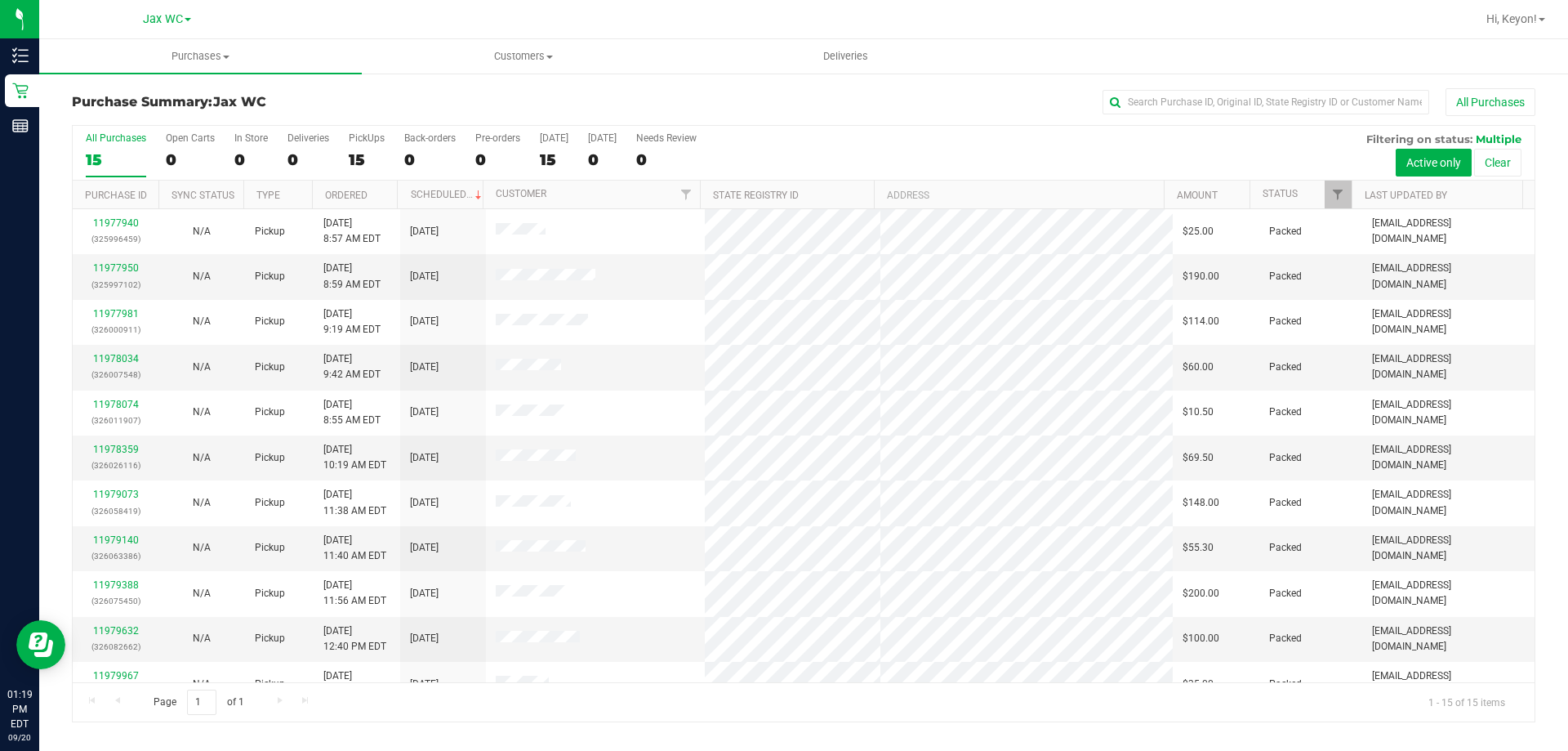
click at [124, 158] on div "15" at bounding box center [116, 160] width 61 height 19
click at [0, 0] on input "All Purchases 15" at bounding box center [0, 0] width 0 height 0
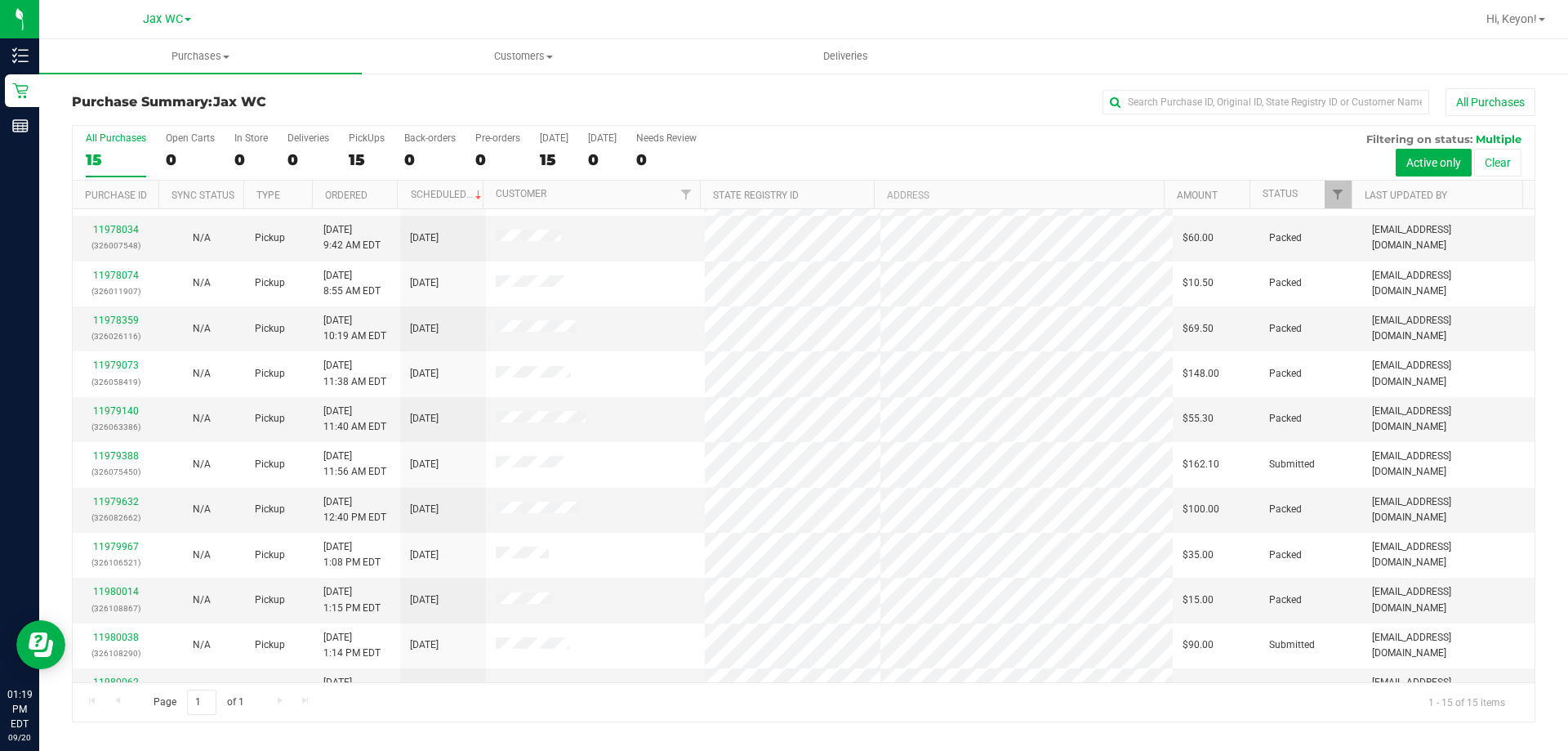
scroll to position [172, 0]
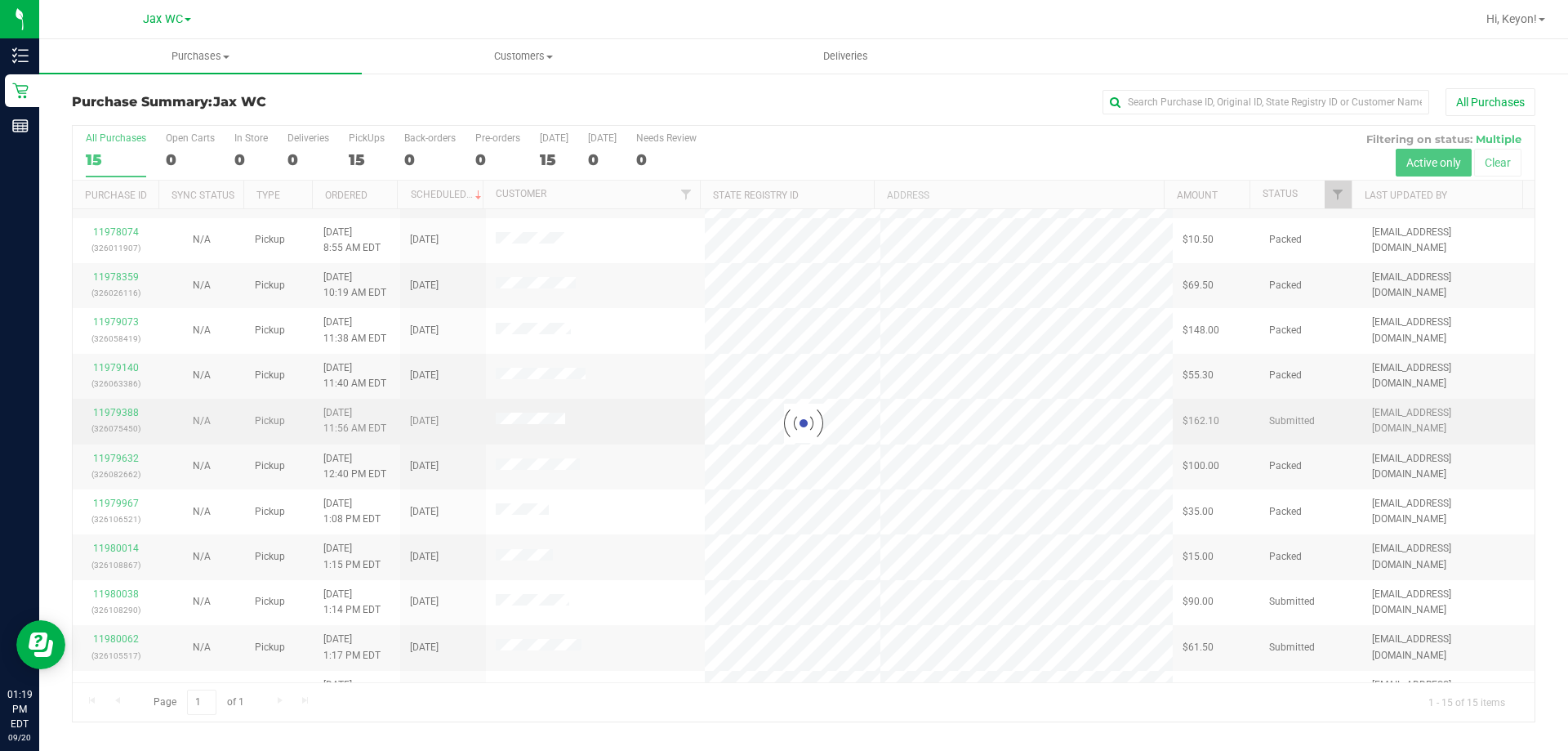
click at [125, 414] on div at bounding box center [804, 423] width 1463 height 596
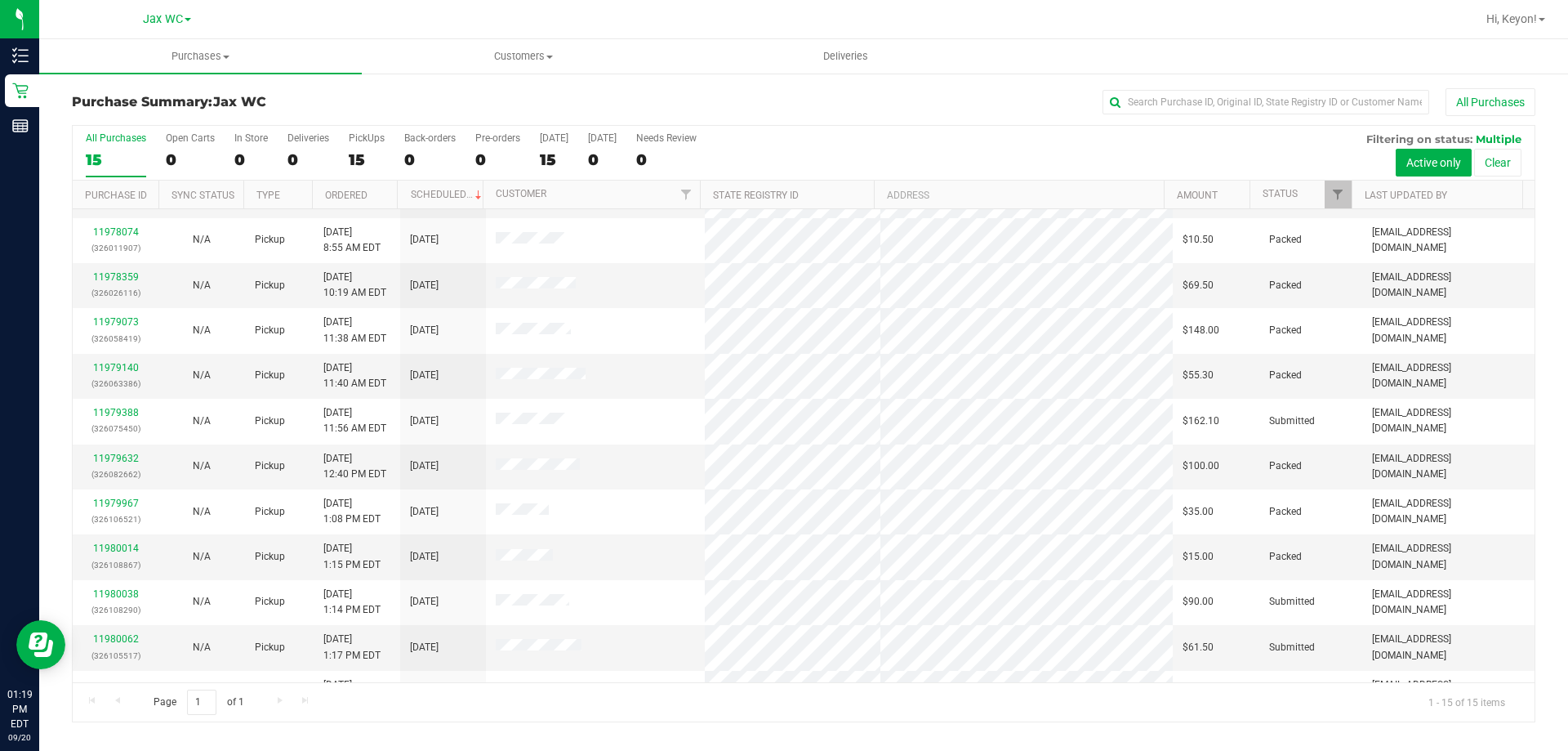
scroll to position [0, 0]
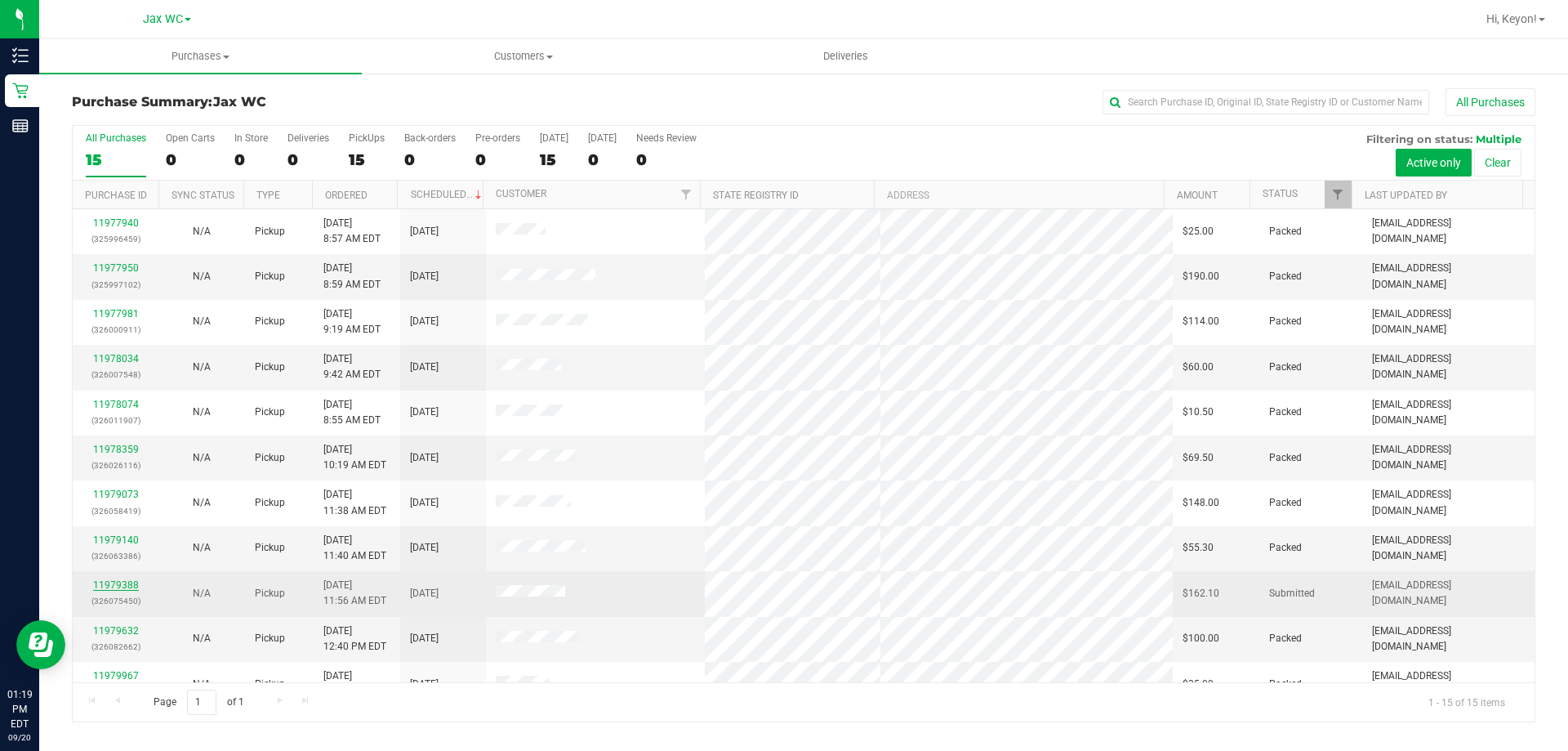
click at [115, 588] on link "11979388" at bounding box center [116, 585] width 46 height 11
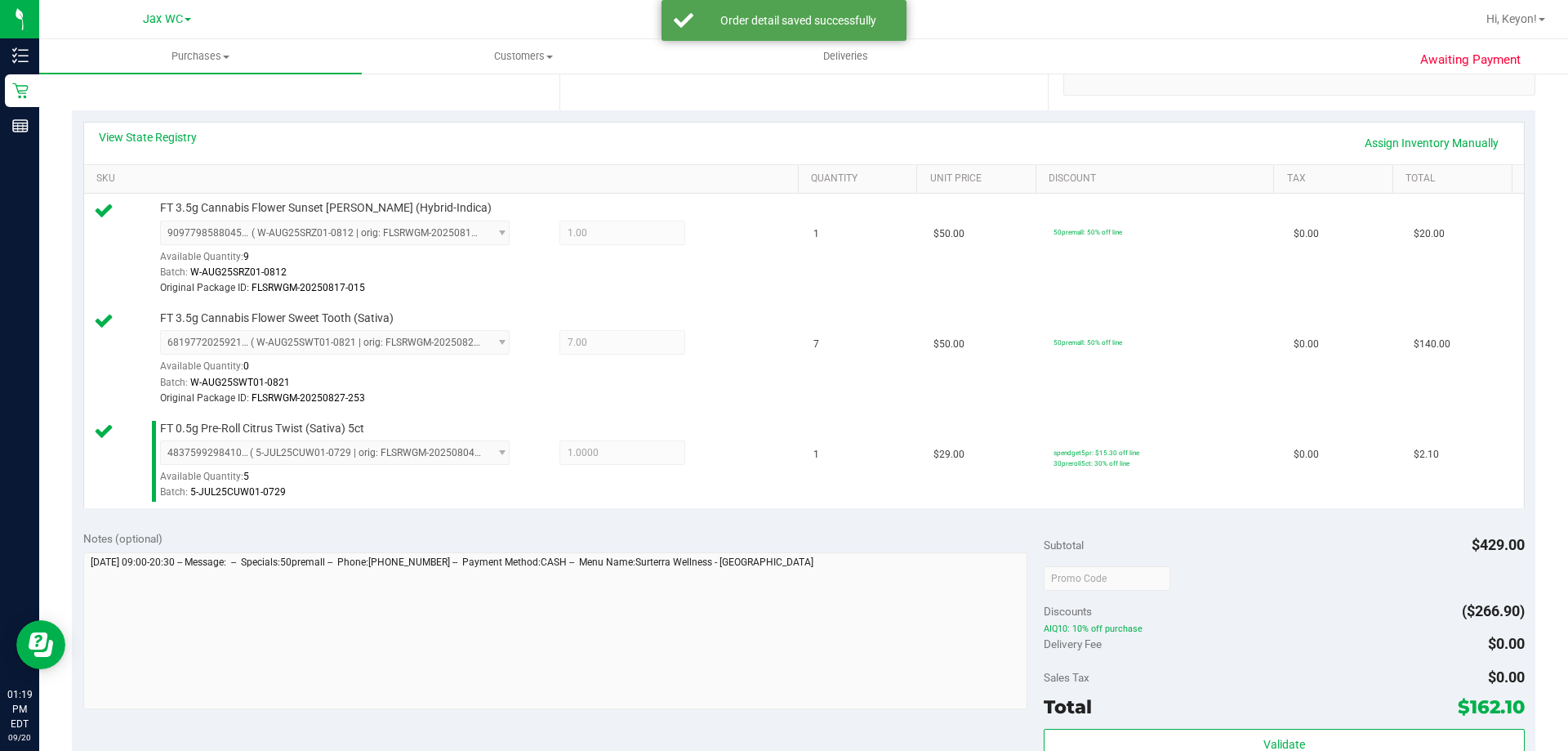
scroll to position [806, 0]
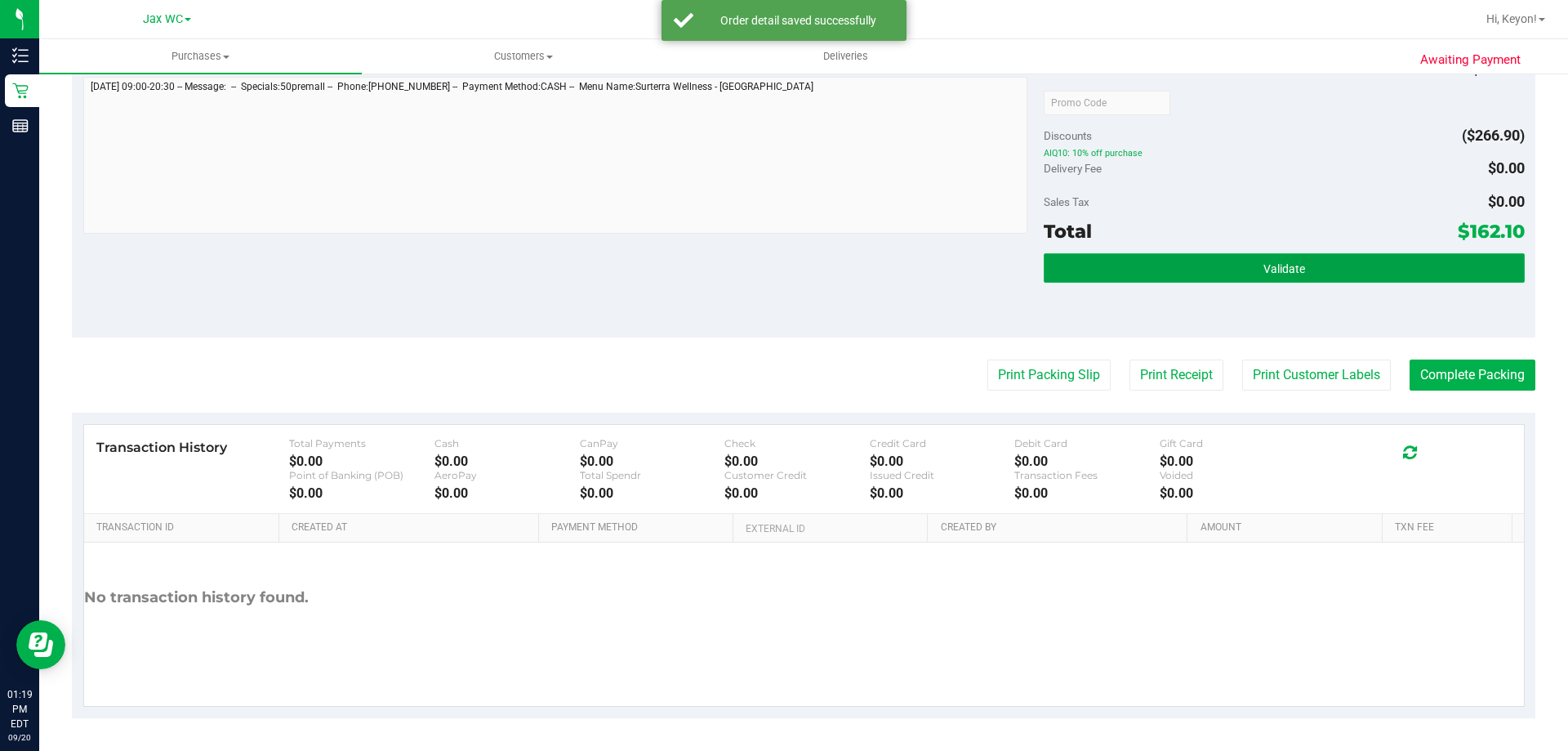
click at [1327, 272] on button "Validate" at bounding box center [1284, 267] width 480 height 29
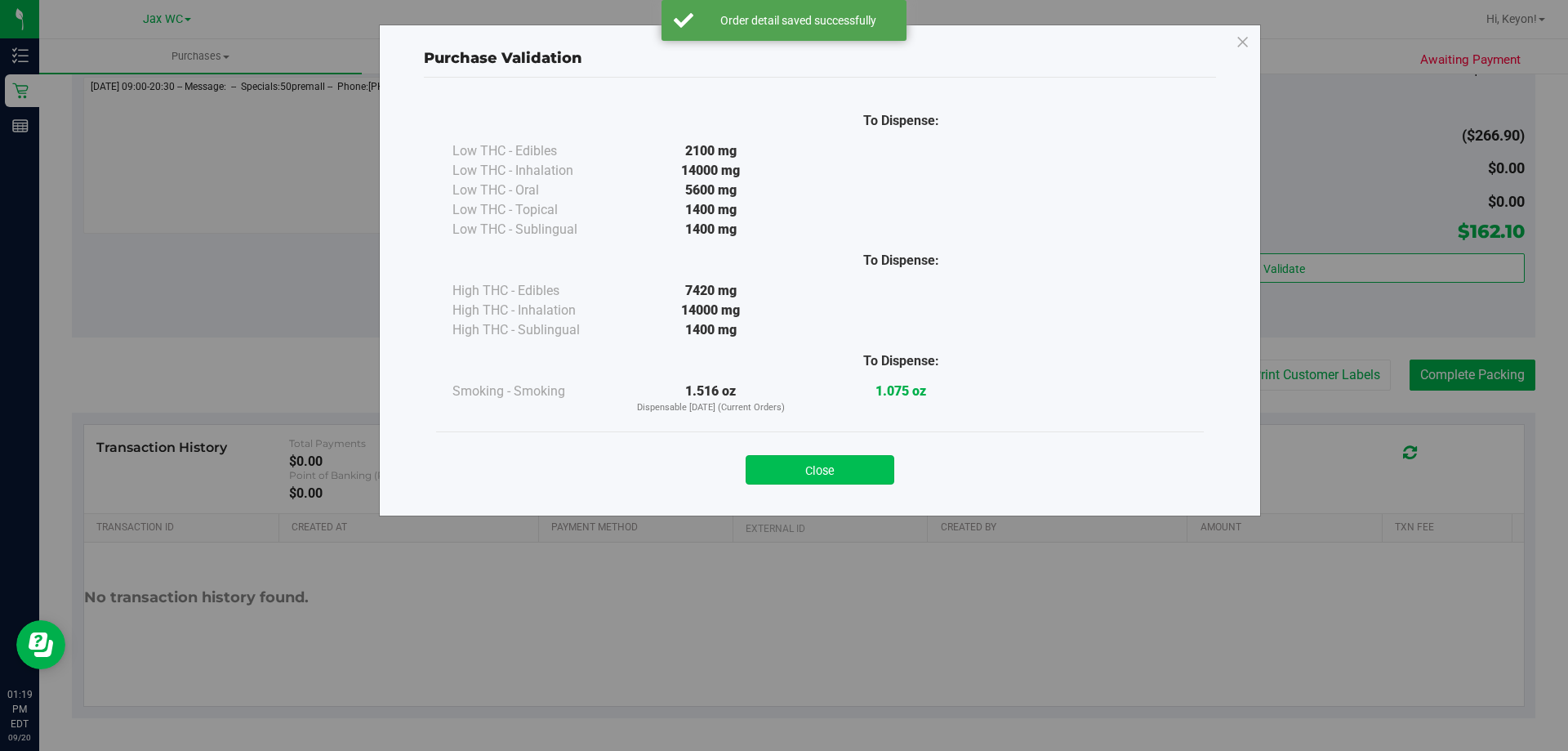
click at [822, 469] on button "Close" at bounding box center [820, 470] width 148 height 29
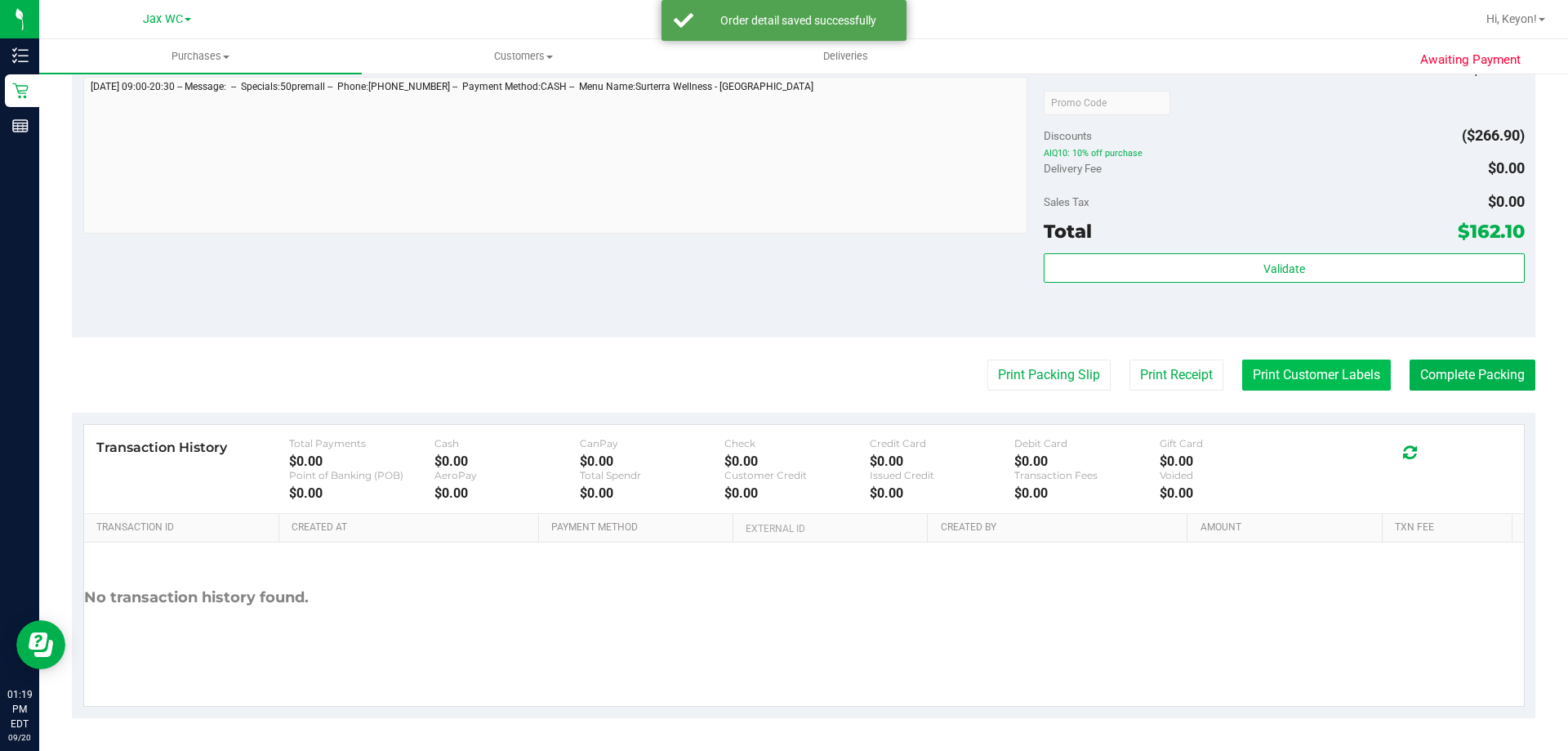
click at [1325, 373] on button "Print Customer Labels" at bounding box center [1316, 375] width 148 height 31
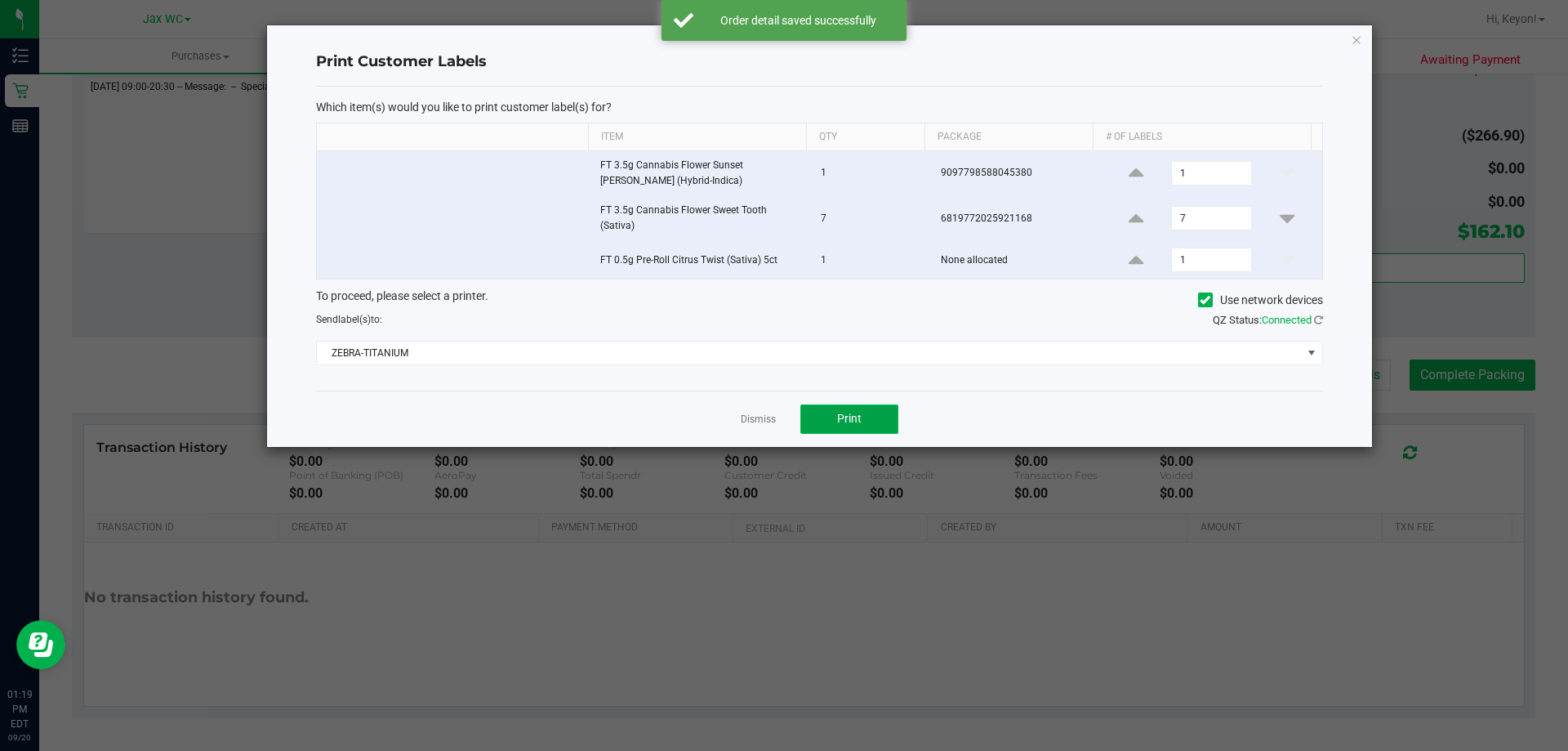
click at [849, 416] on span "Print" at bounding box center [850, 418] width 25 height 13
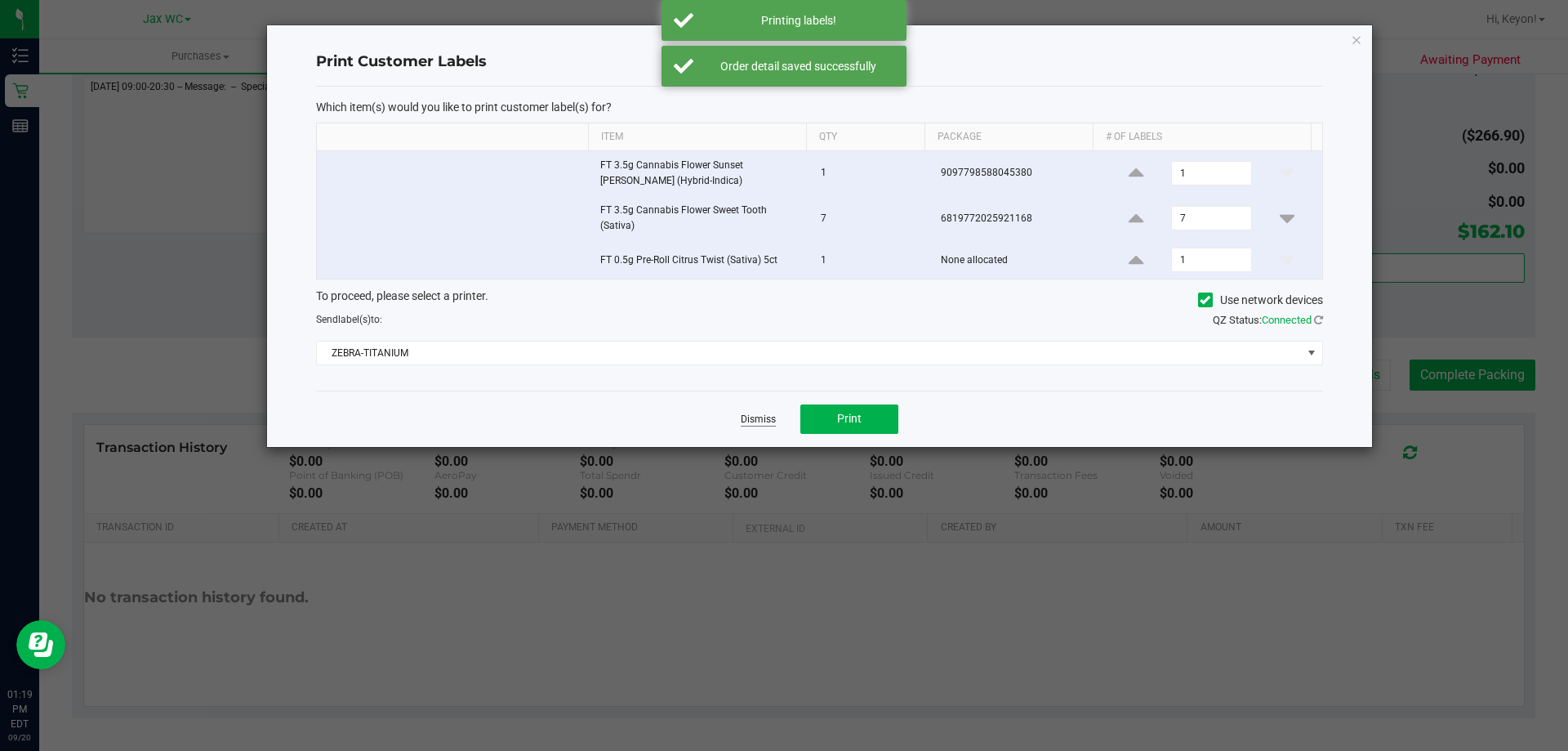
click at [763, 416] on link "Dismiss" at bounding box center [758, 419] width 35 height 14
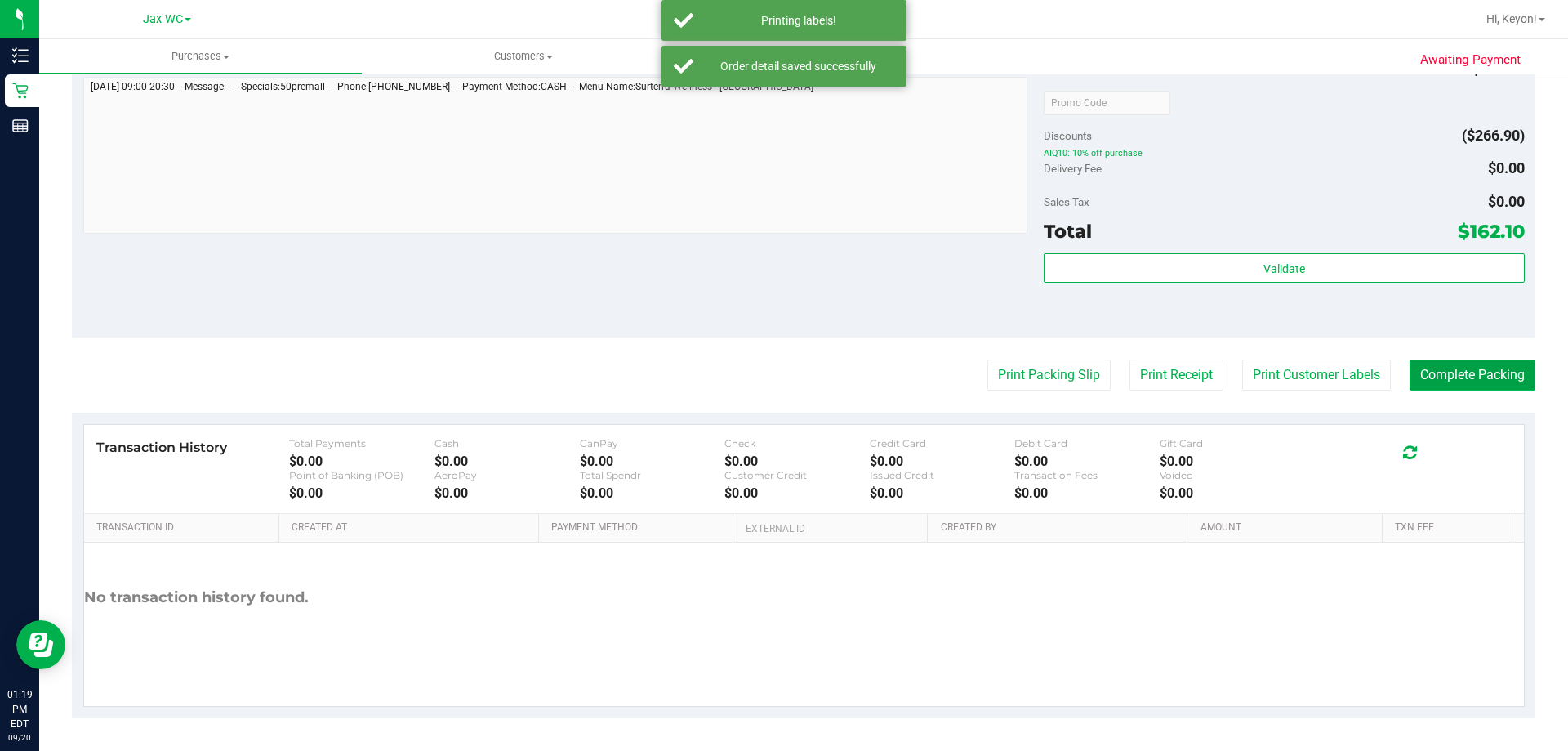
click at [1452, 379] on button "Complete Packing" at bounding box center [1473, 375] width 125 height 31
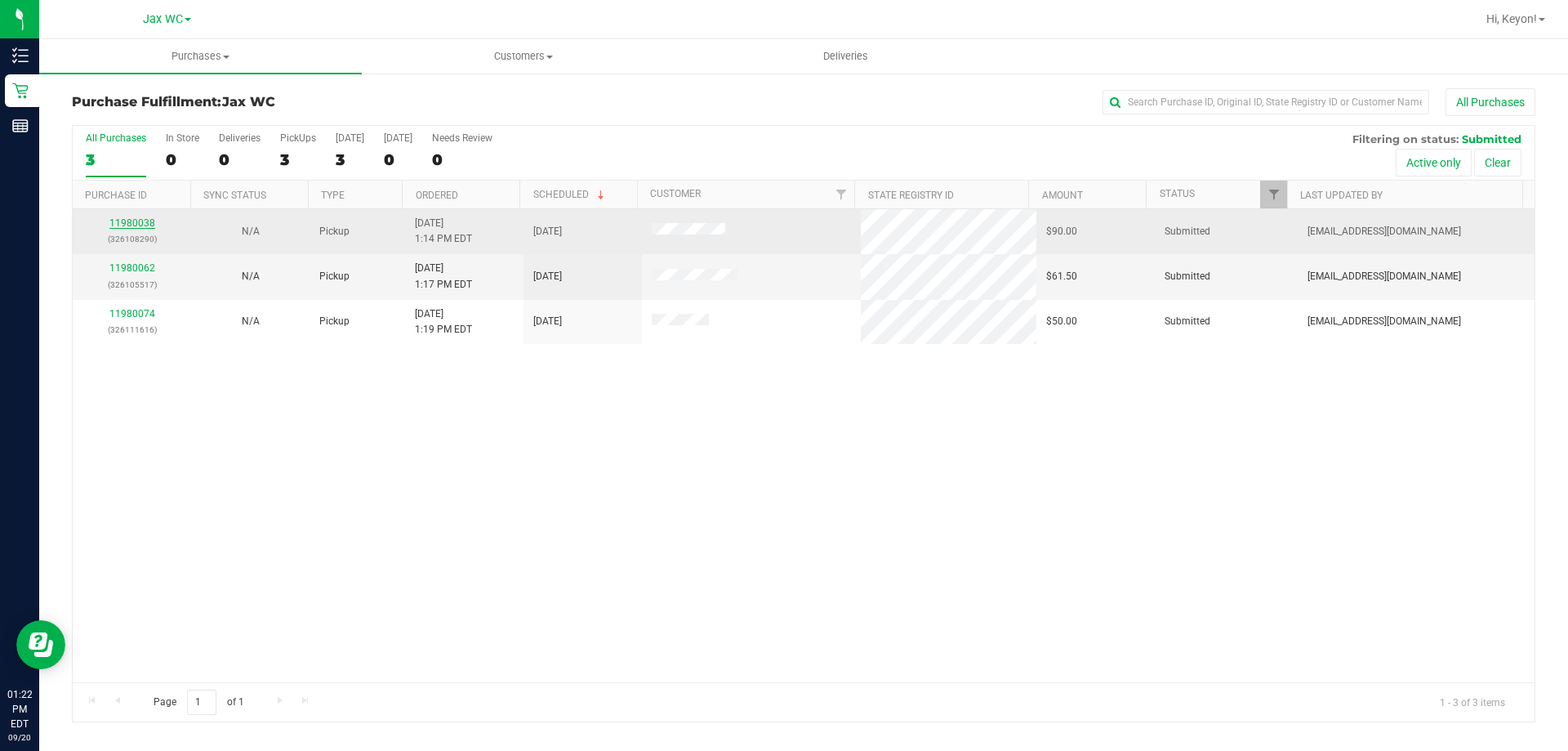
click at [127, 223] on link "11980038" at bounding box center [132, 223] width 46 height 11
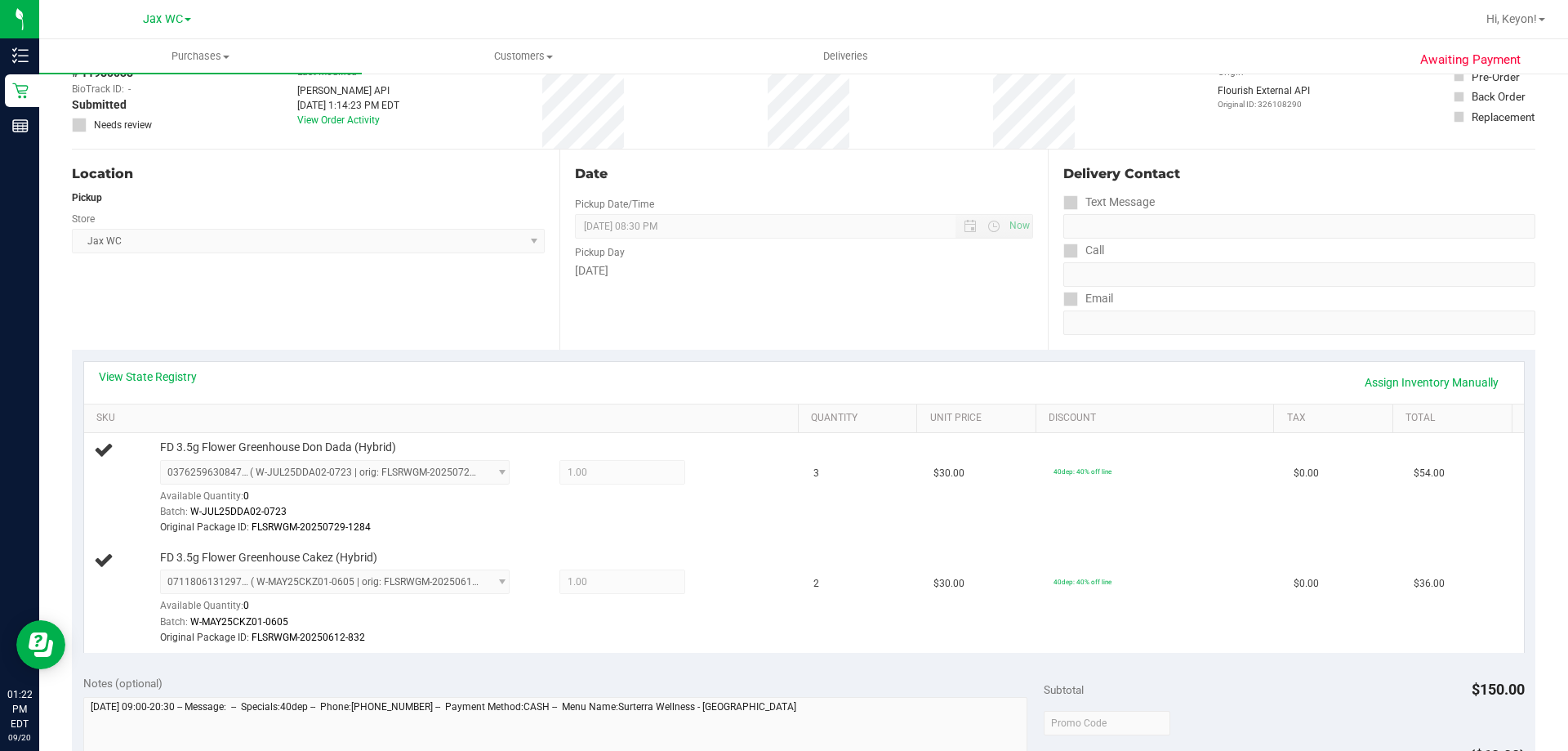
scroll to position [171, 0]
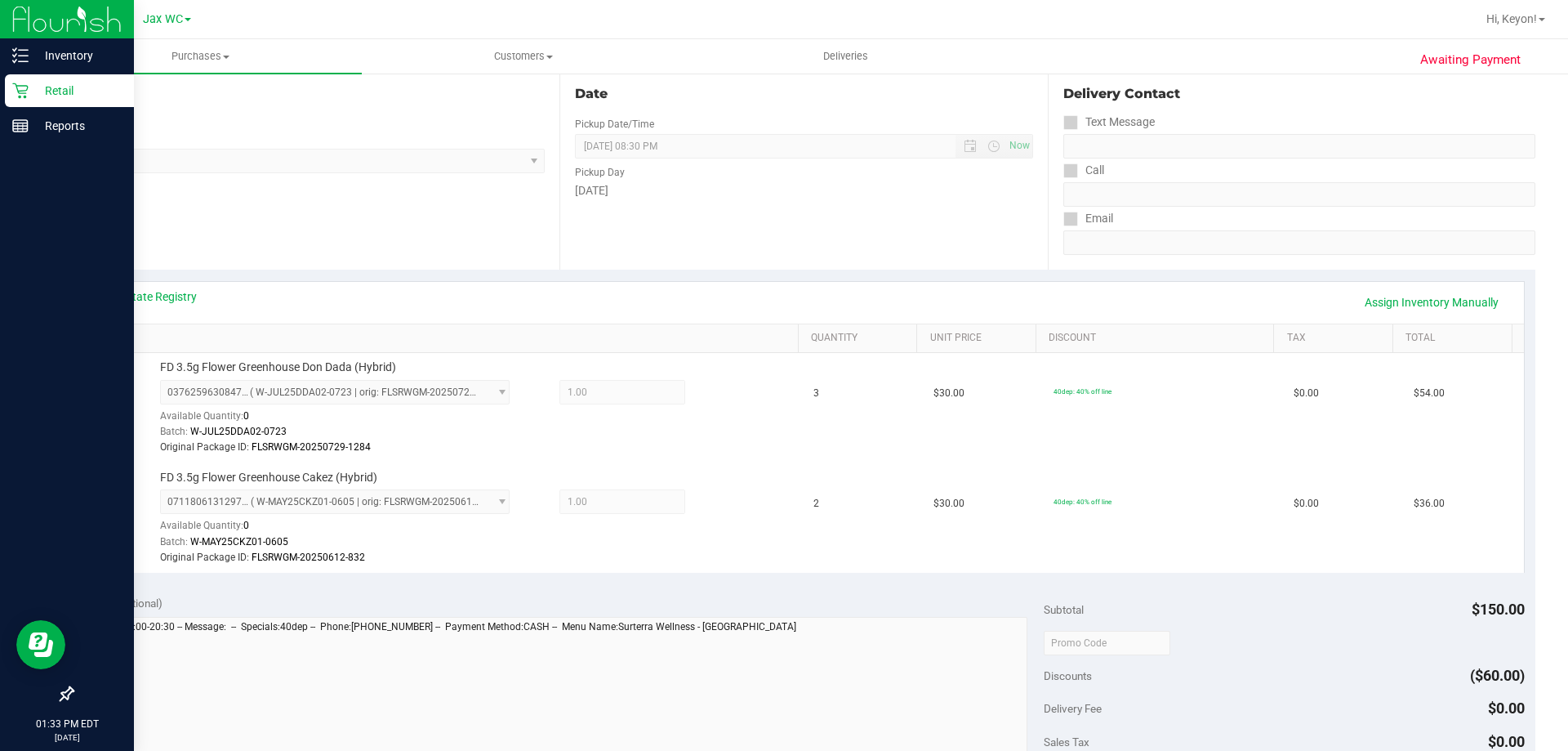
click at [17, 83] on icon at bounding box center [20, 90] width 16 height 16
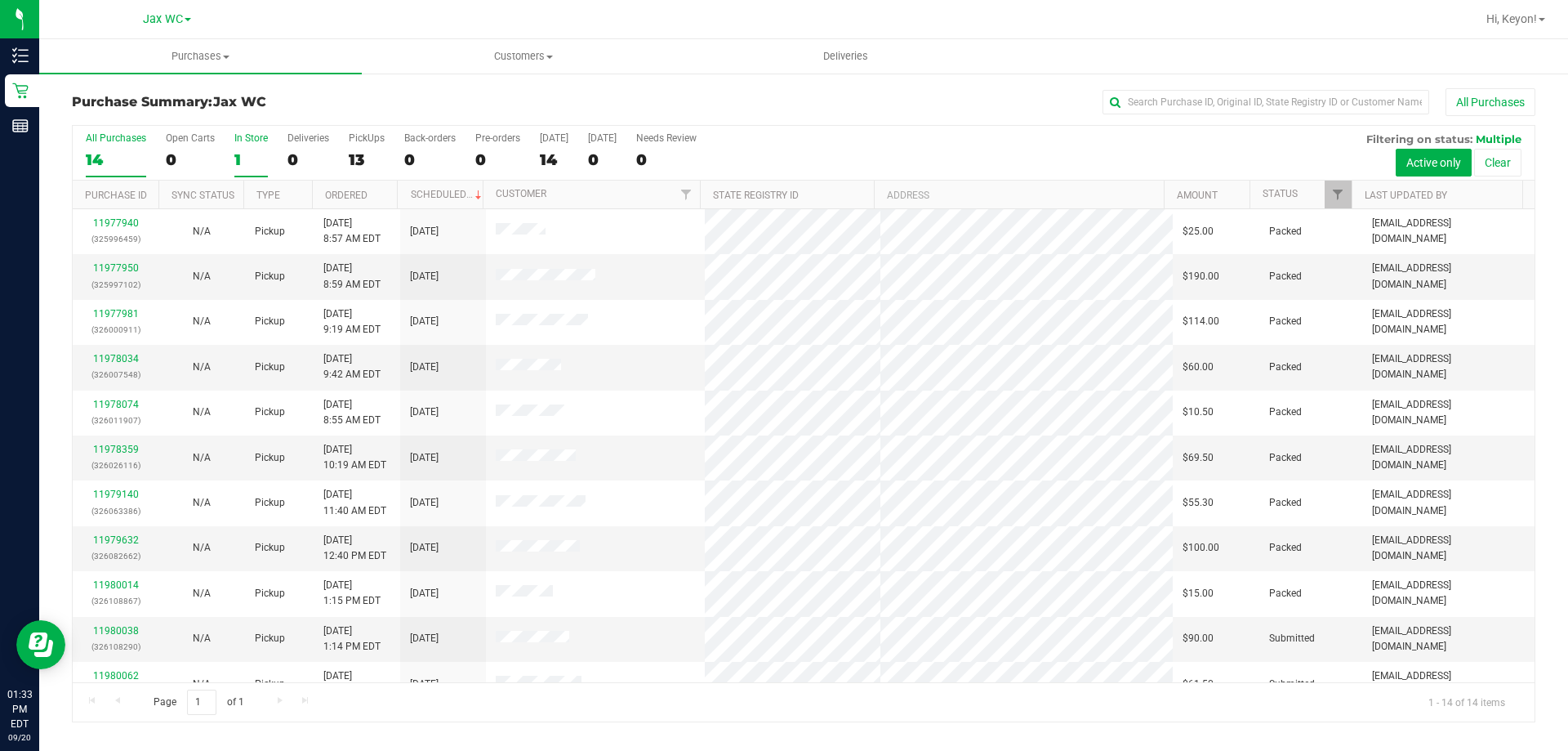
click at [241, 168] on div "1" at bounding box center [251, 160] width 33 height 19
click at [0, 0] on input "In Store 1" at bounding box center [0, 0] width 0 height 0
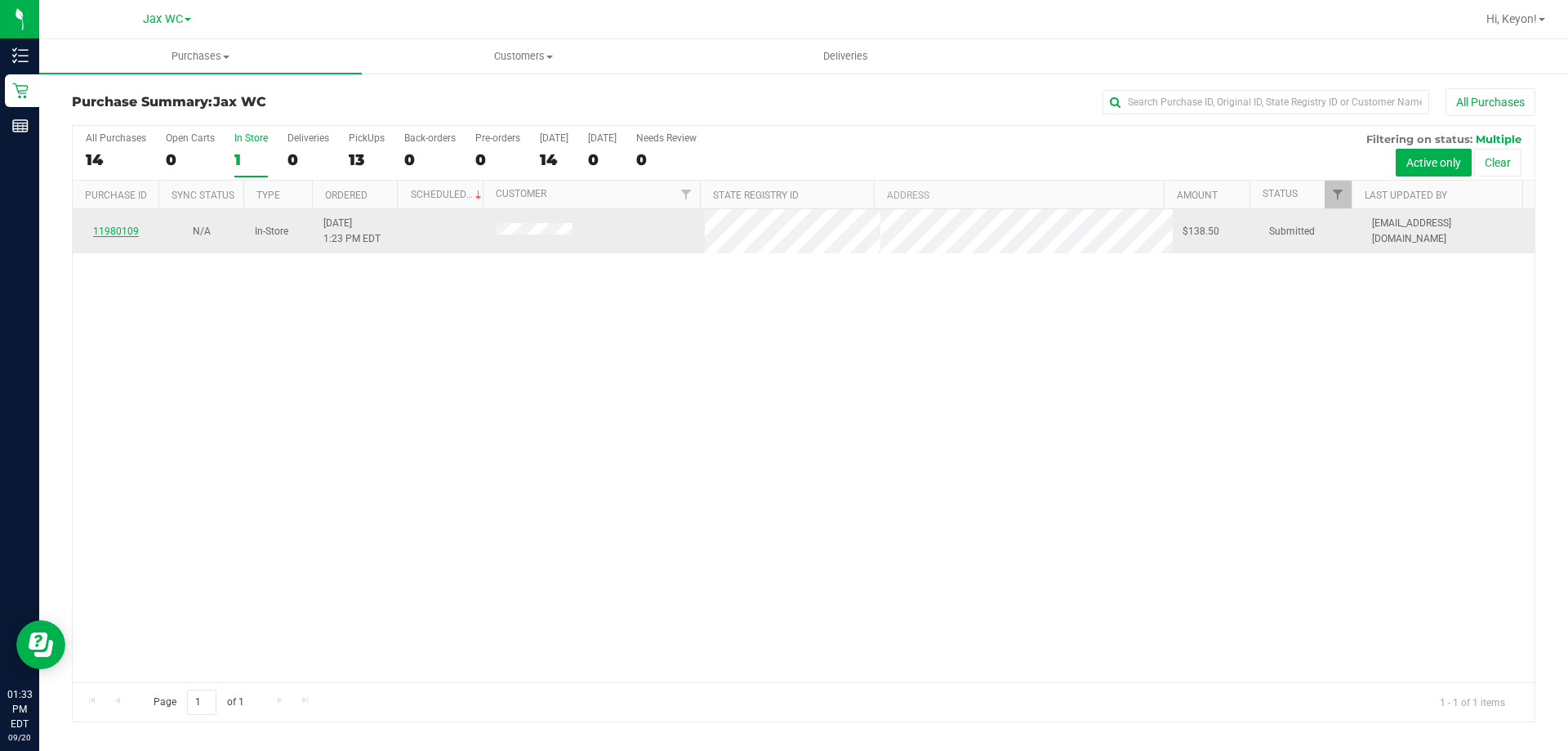
click at [128, 234] on link "11980109" at bounding box center [116, 231] width 46 height 11
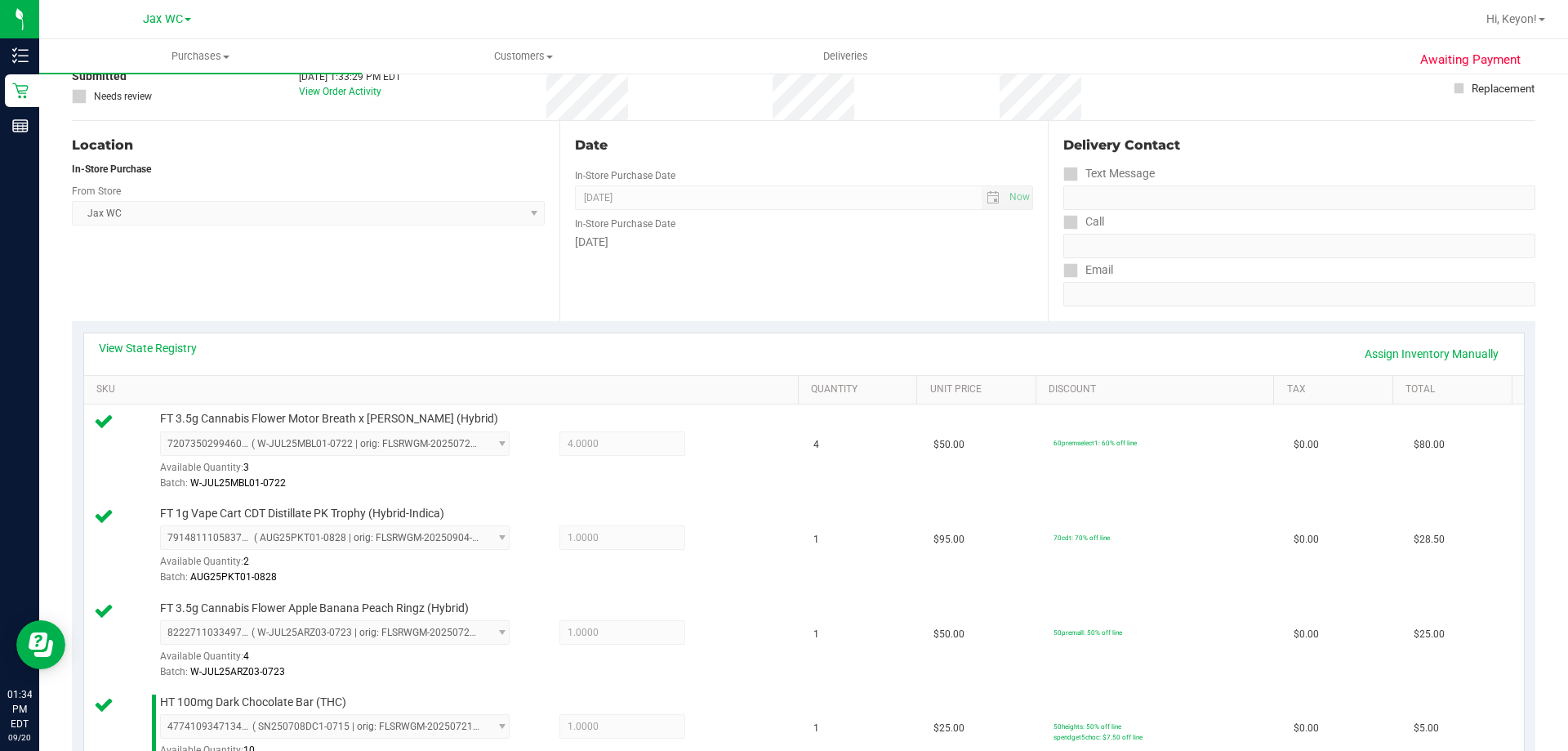
scroll to position [480, 0]
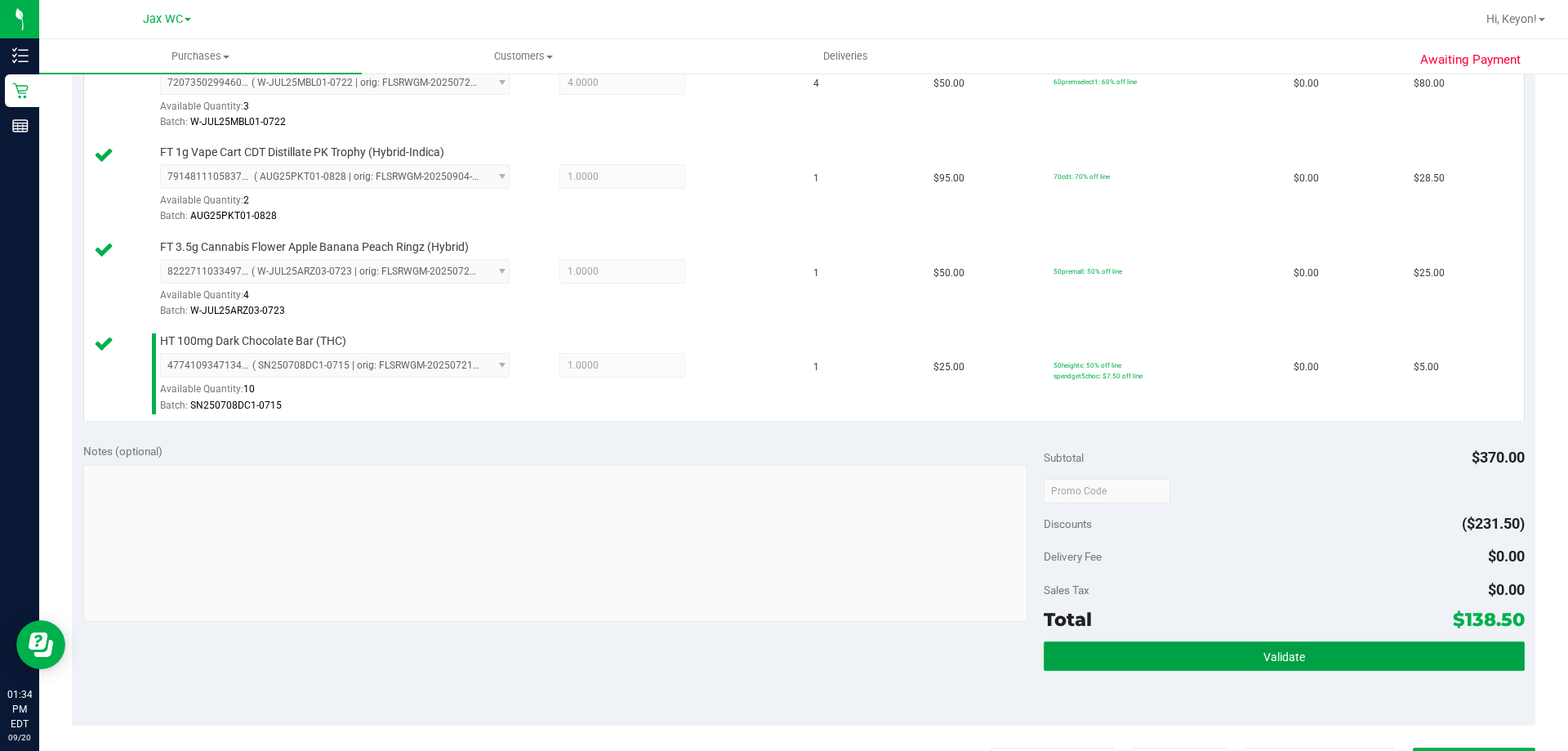
click at [1307, 655] on button "Validate" at bounding box center [1284, 656] width 480 height 29
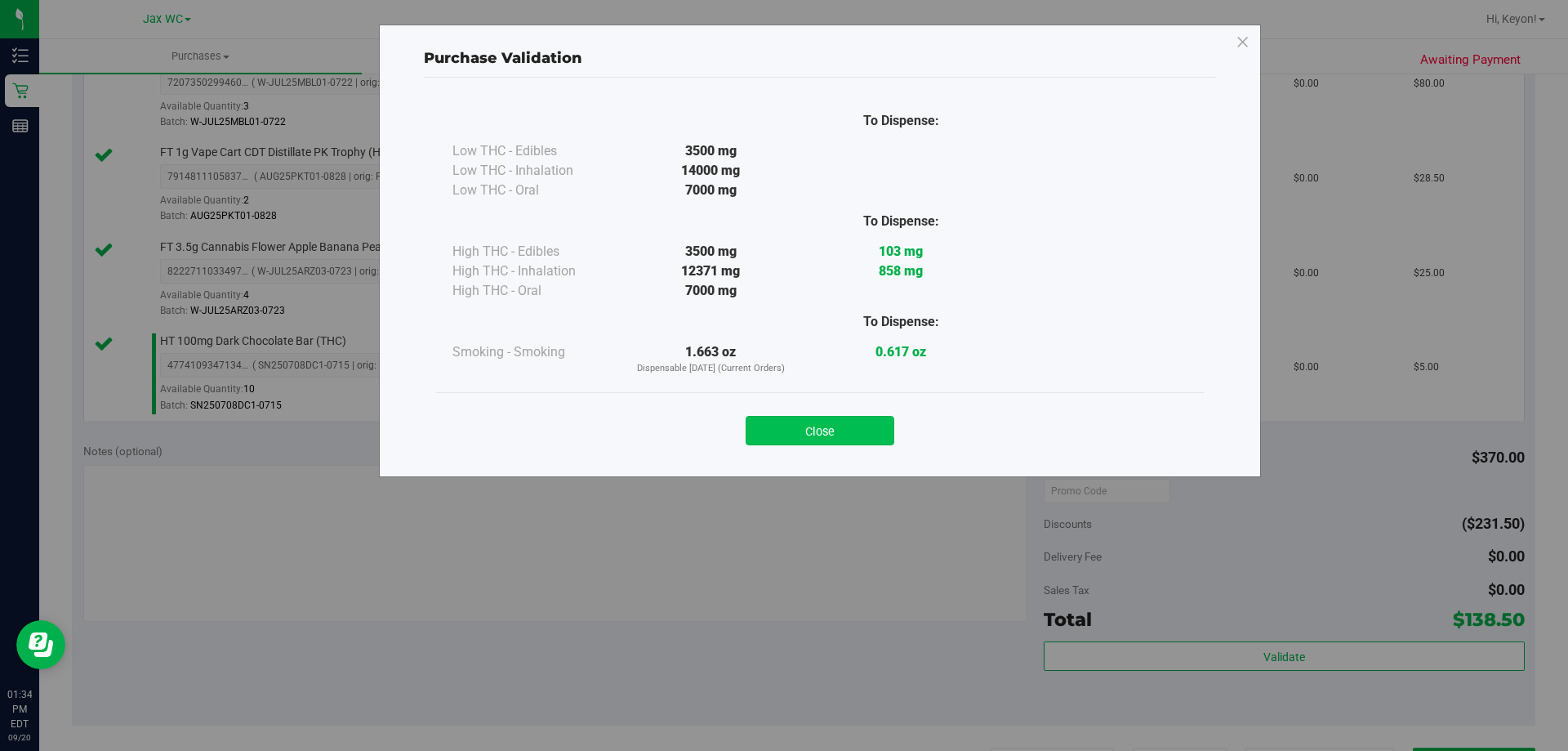
click at [842, 418] on button "Close" at bounding box center [820, 431] width 148 height 29
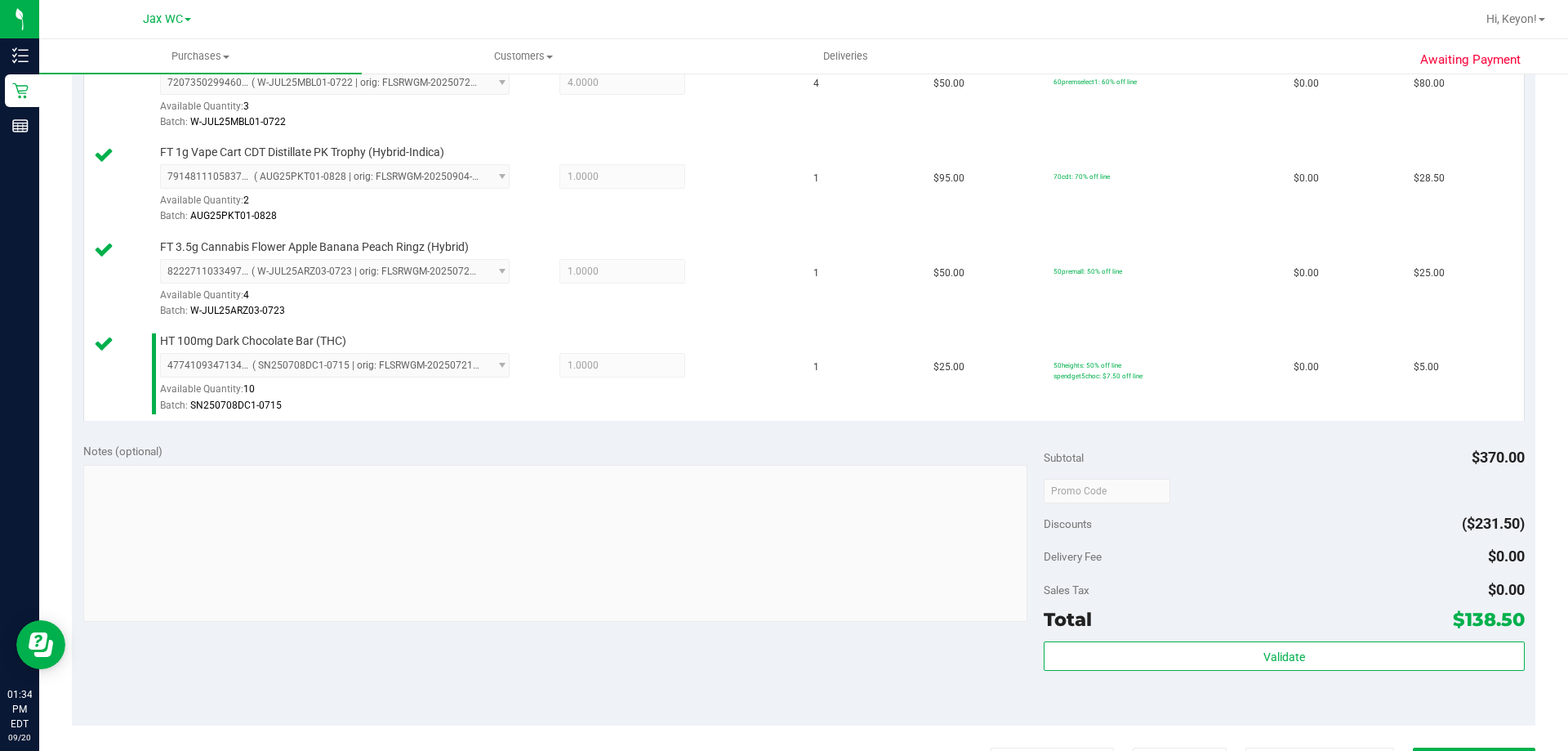
scroll to position [661, 0]
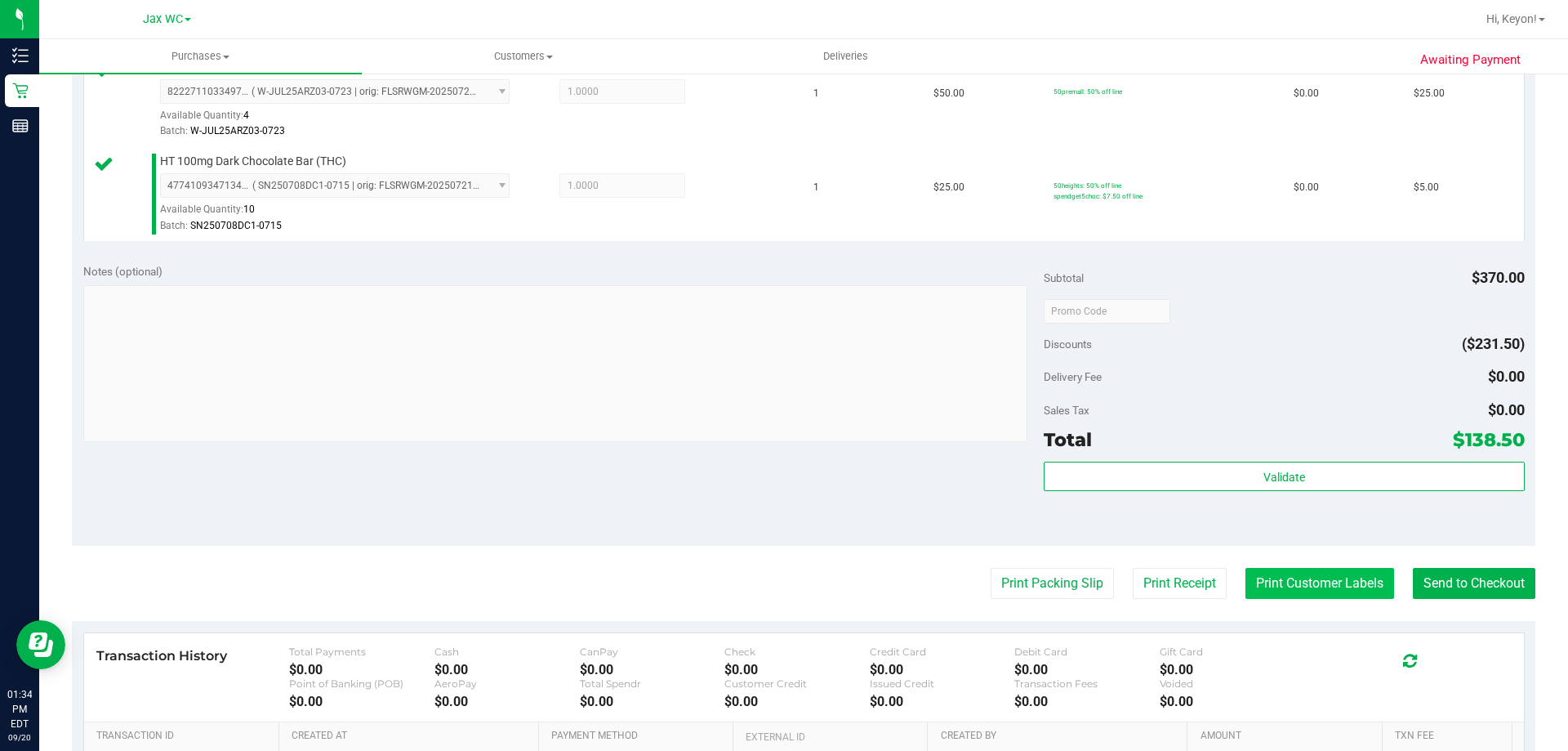
click at [1308, 580] on button "Print Customer Labels" at bounding box center [1320, 583] width 148 height 31
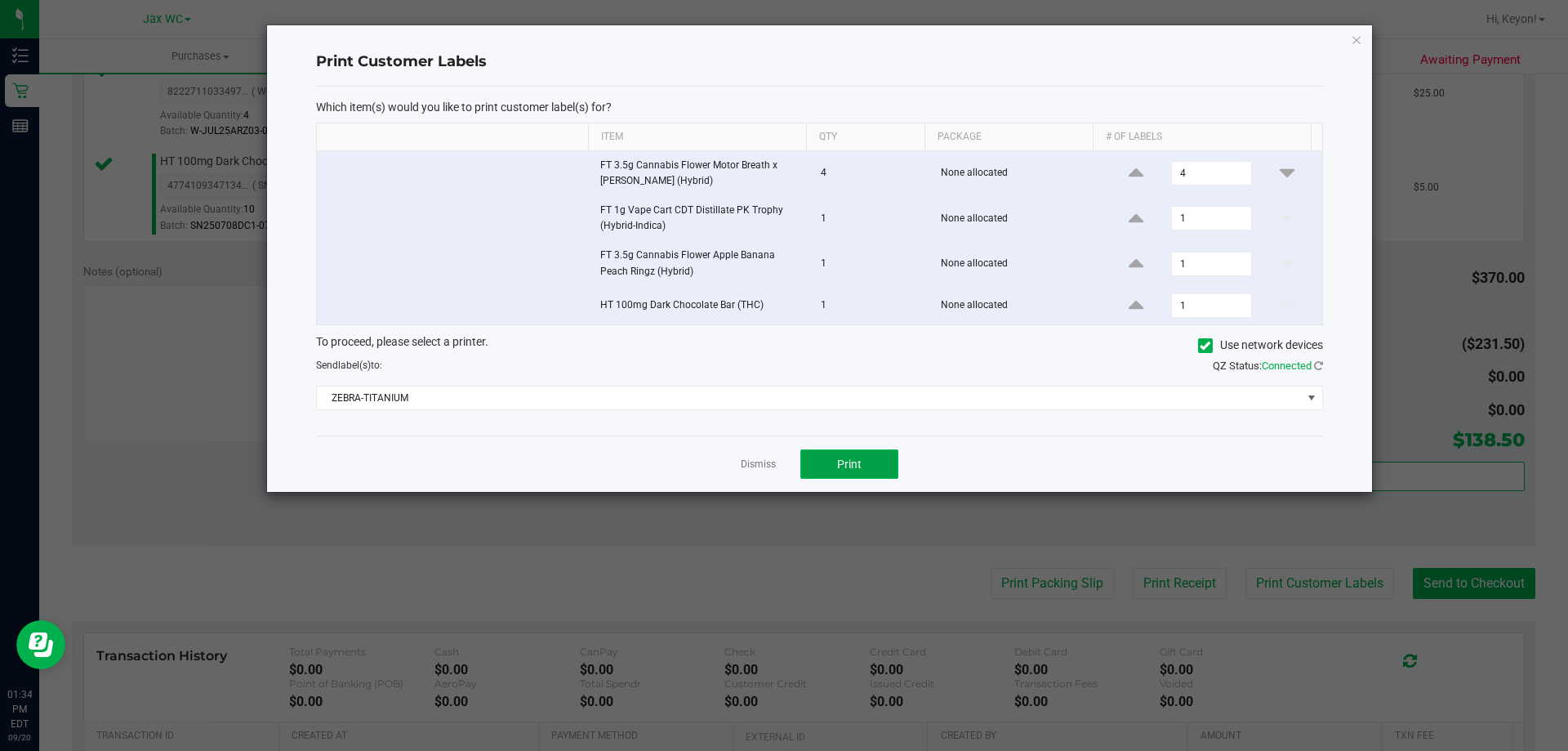
click at [872, 457] on button "Print" at bounding box center [849, 464] width 98 height 29
drag, startPoint x: 743, startPoint y: 464, endPoint x: 898, endPoint y: 463, distance: 155.0
click at [747, 464] on link "Dismiss" at bounding box center [758, 464] width 35 height 14
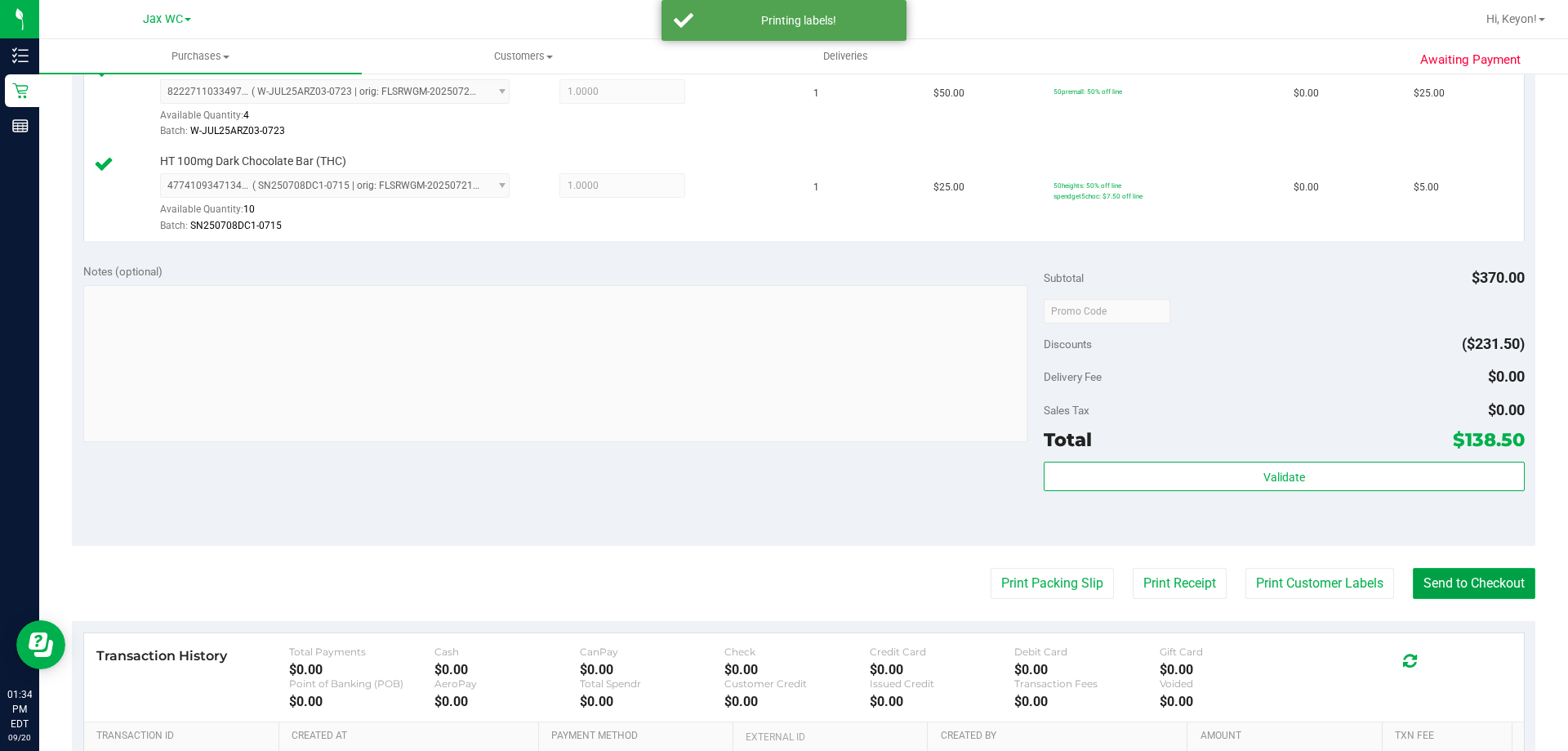
click at [1440, 590] on button "Send to Checkout" at bounding box center [1474, 583] width 123 height 31
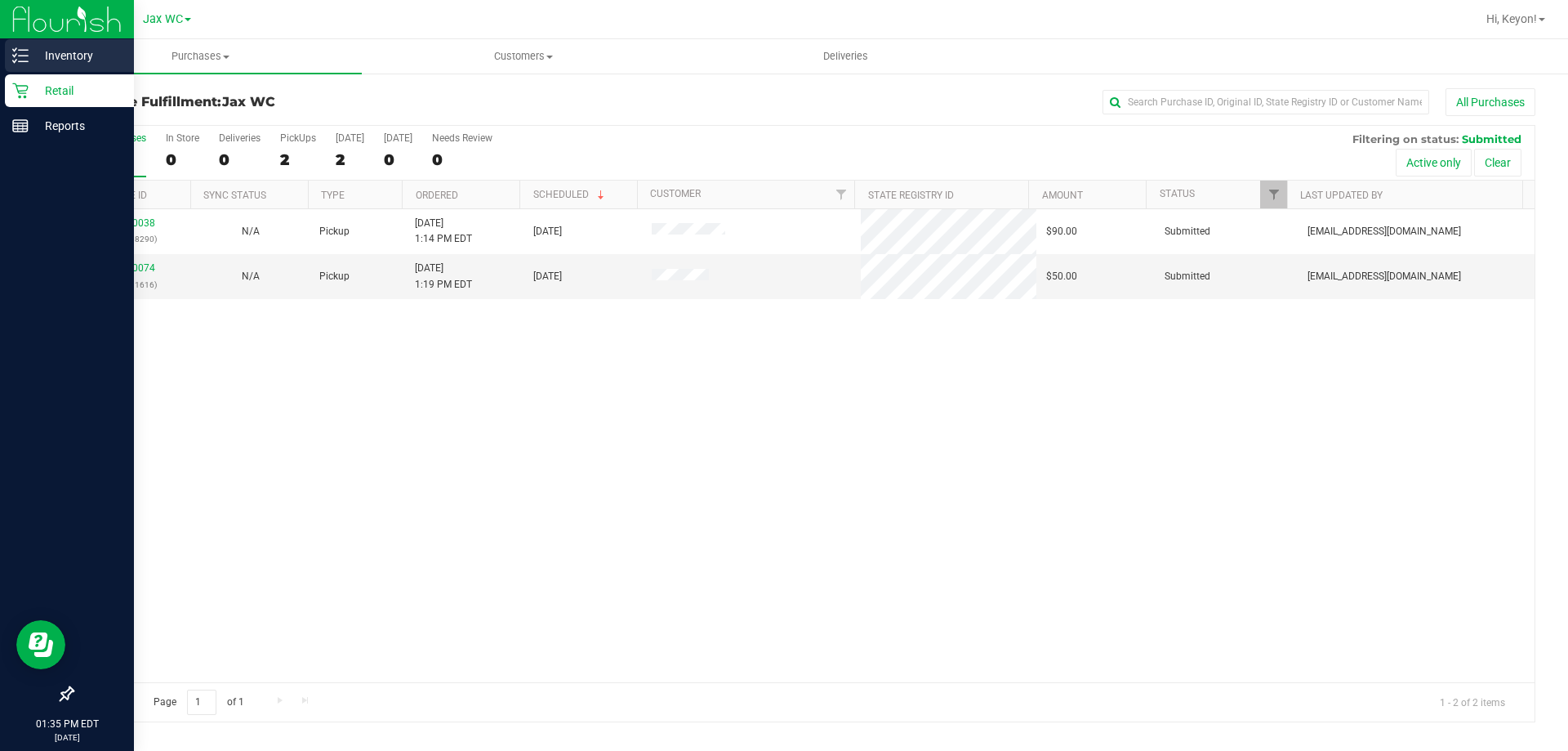
click at [22, 53] on icon at bounding box center [20, 55] width 16 height 16
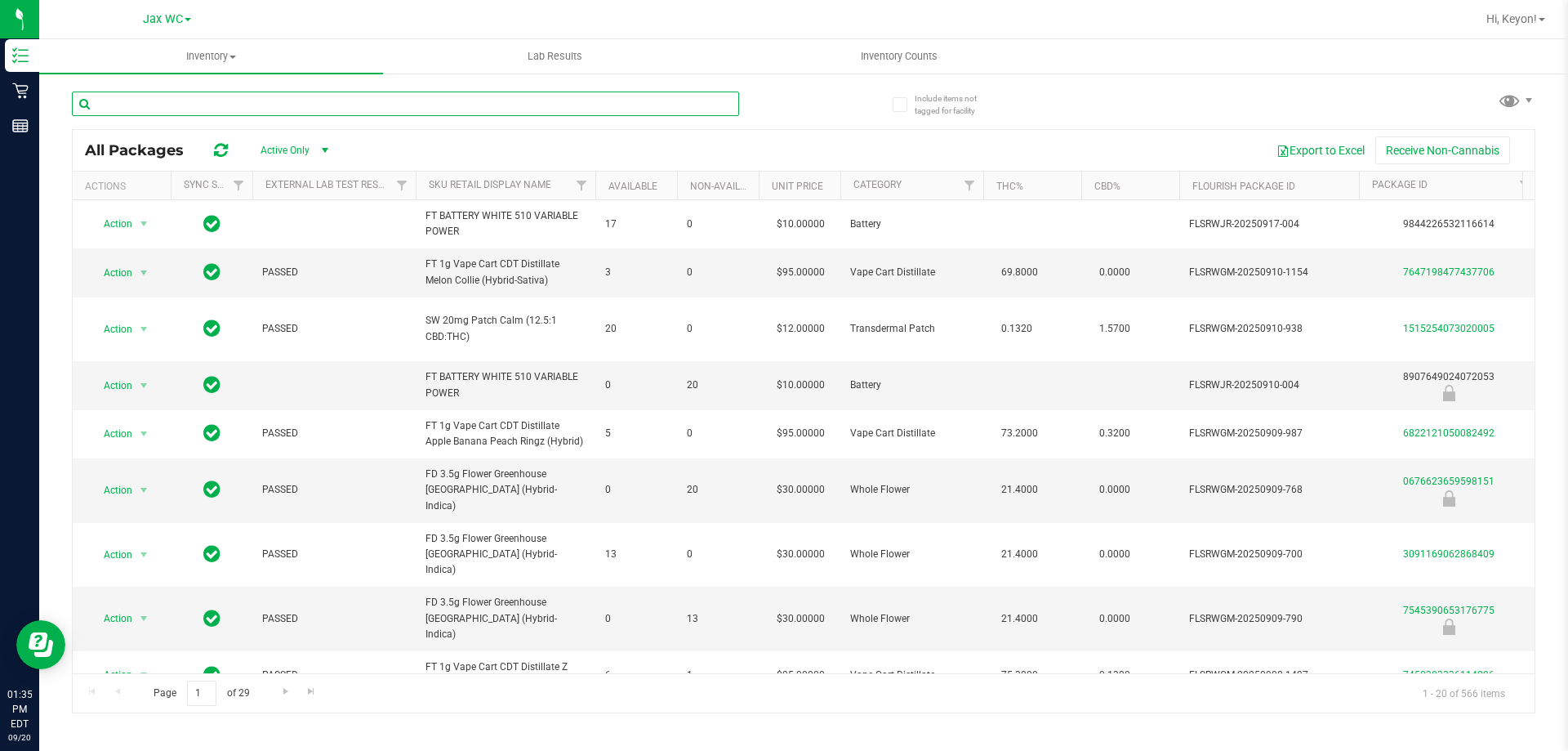
click at [674, 99] on input "text" at bounding box center [406, 104] width 667 height 25
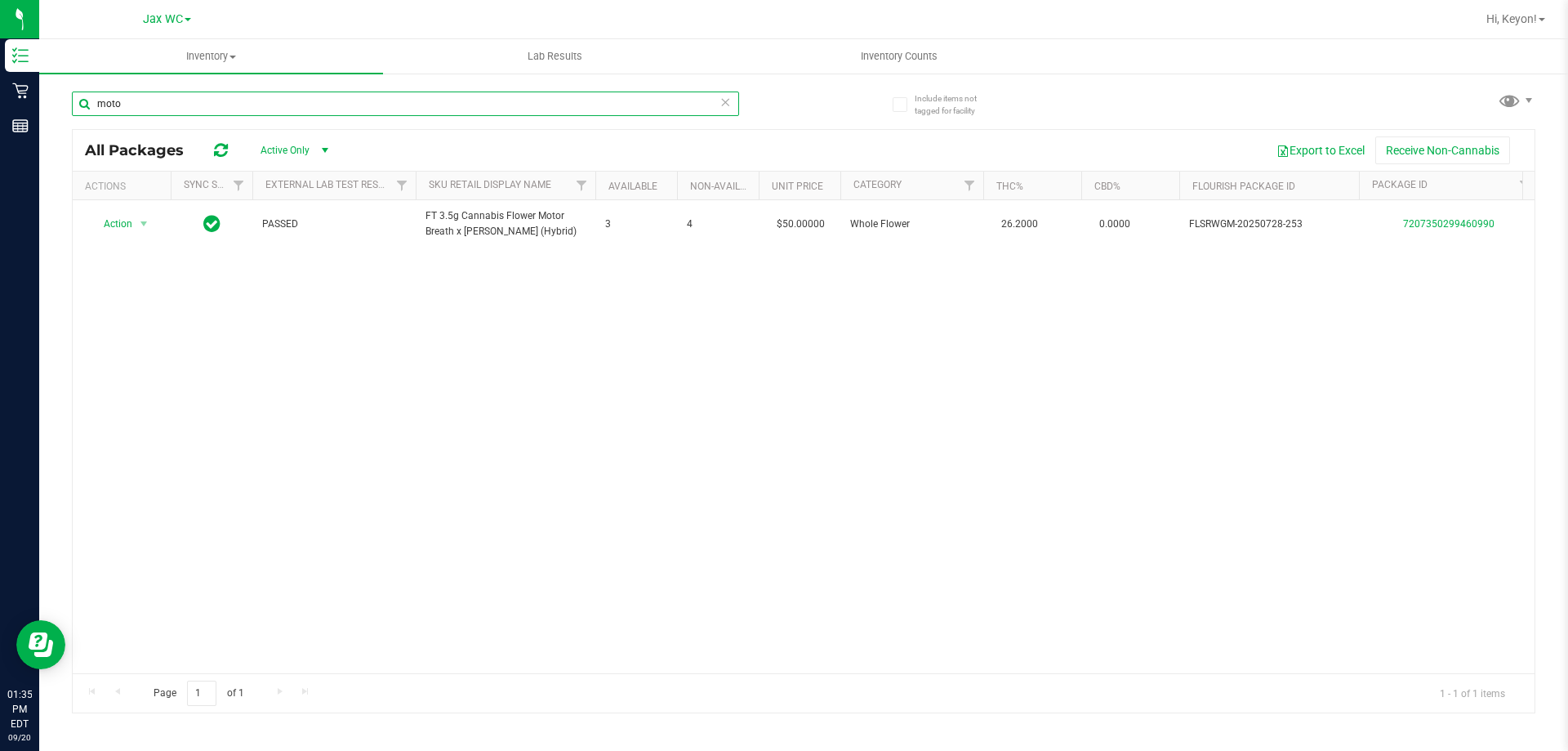
type input "moto"
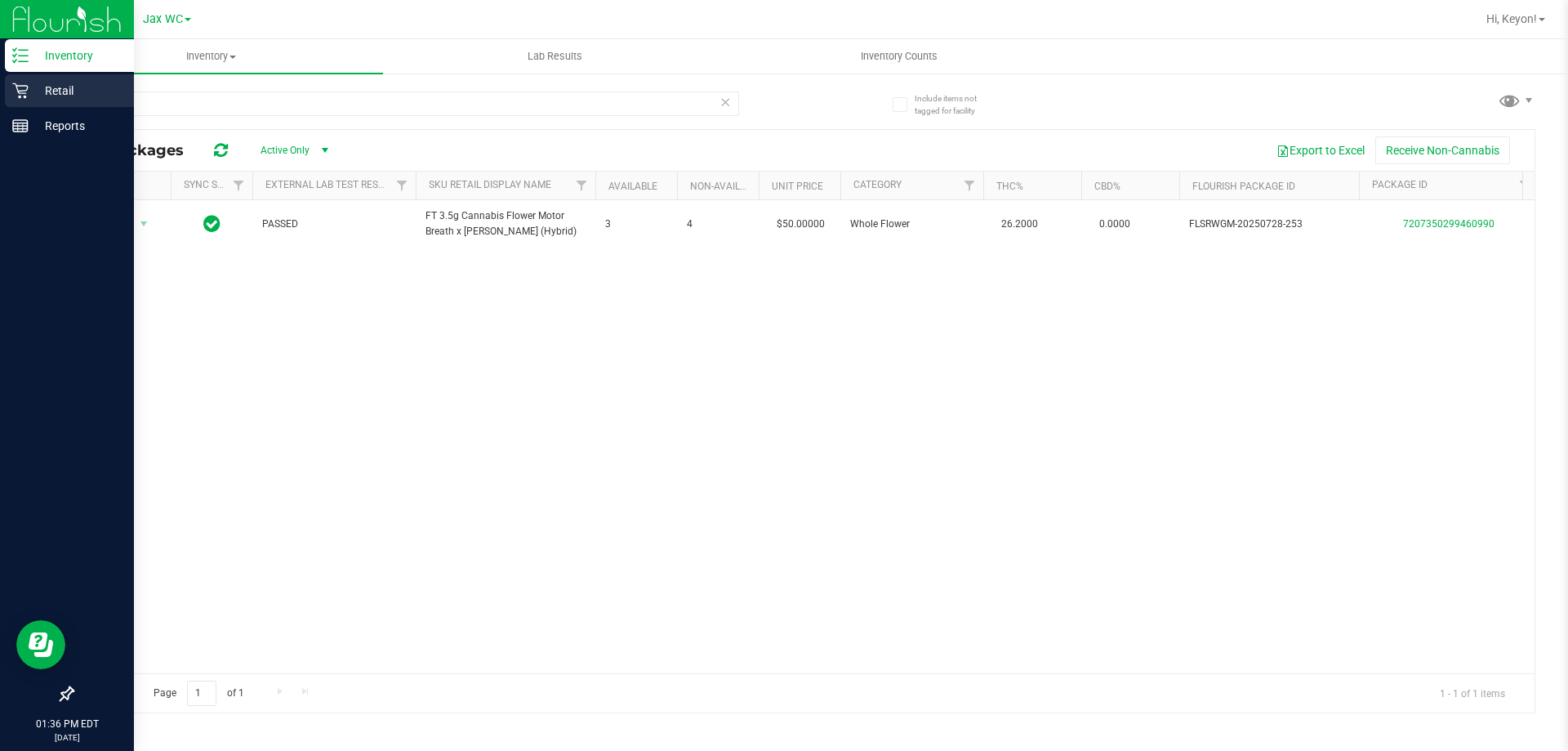
click at [27, 90] on icon at bounding box center [20, 91] width 15 height 15
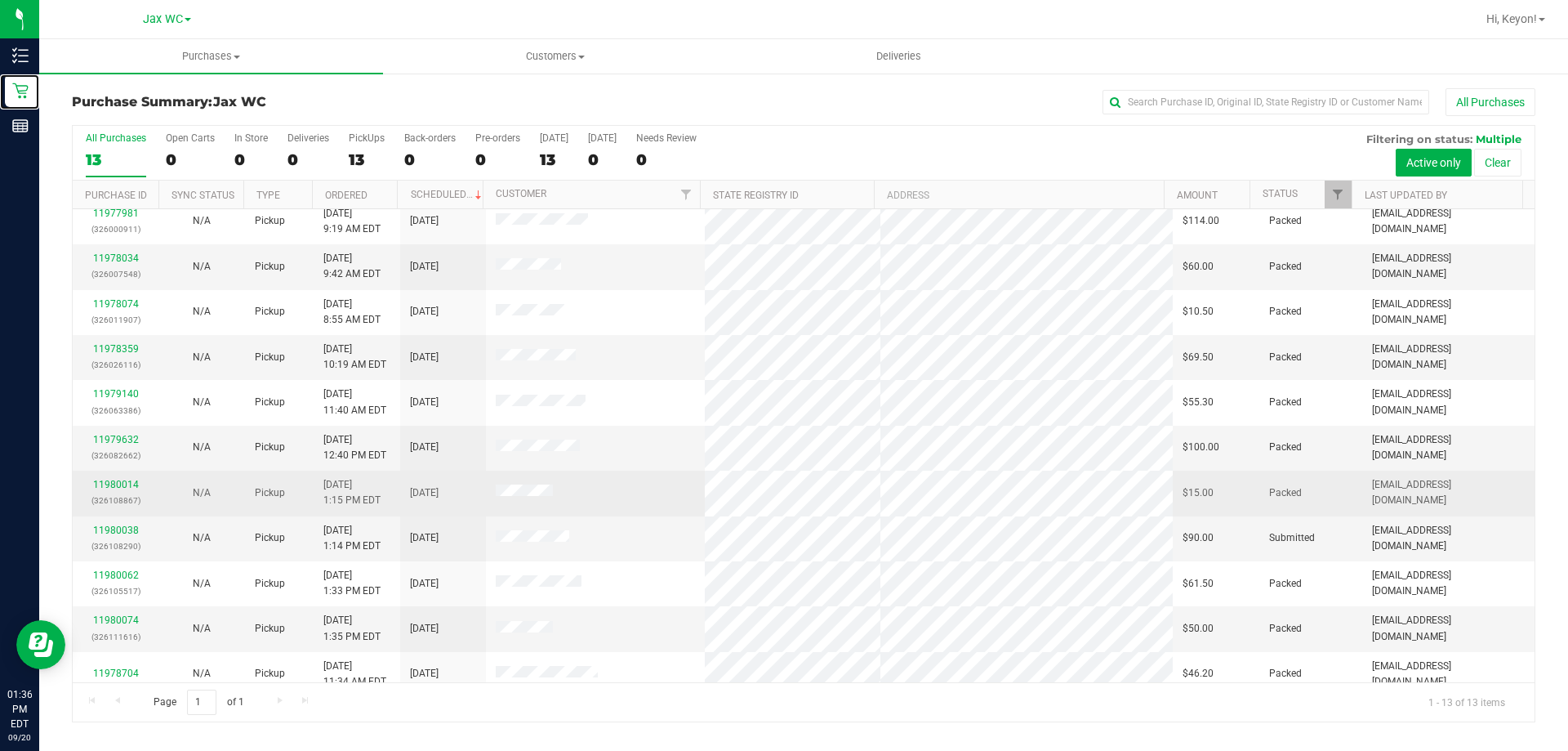
scroll to position [114, 0]
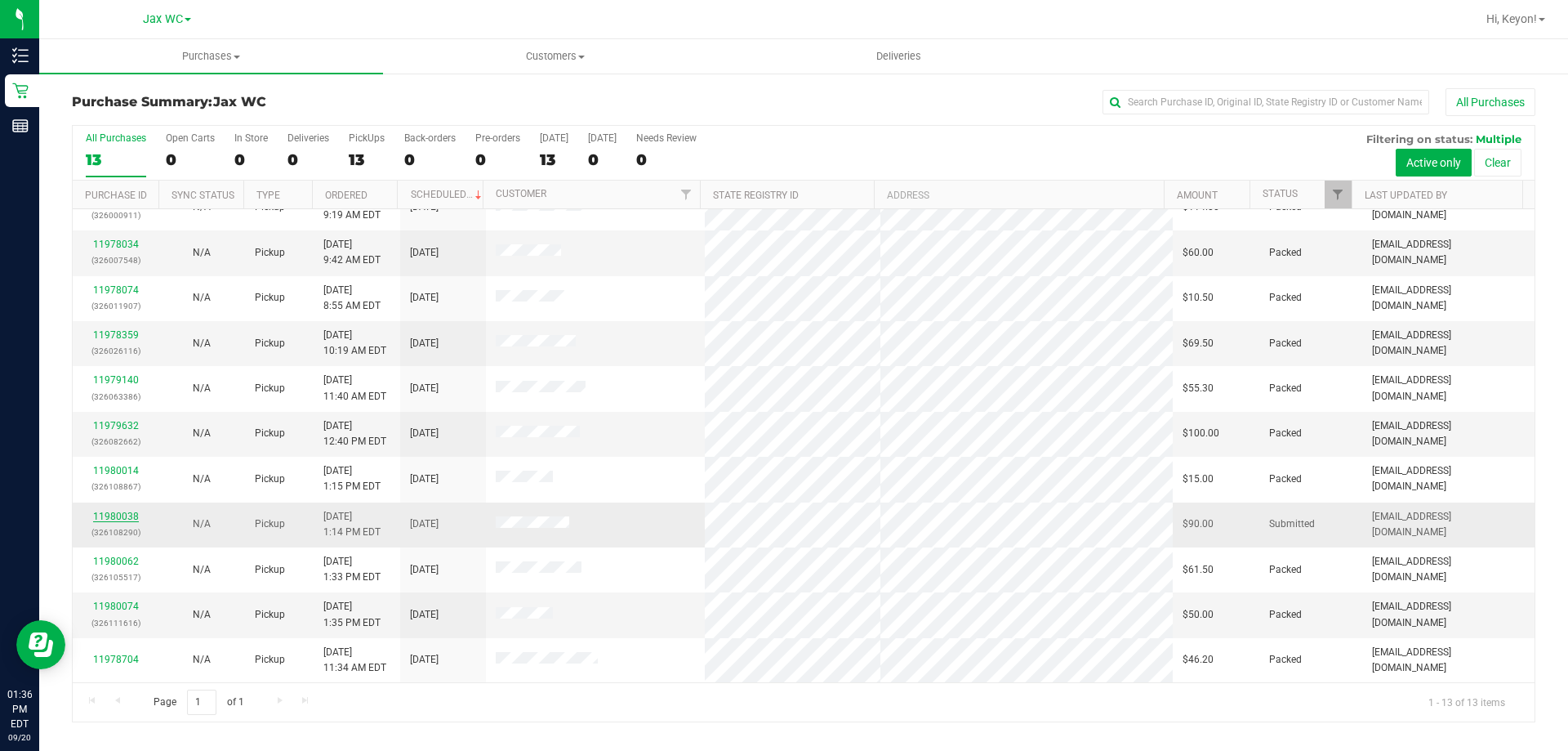
click at [120, 514] on link "11980038" at bounding box center [116, 516] width 46 height 11
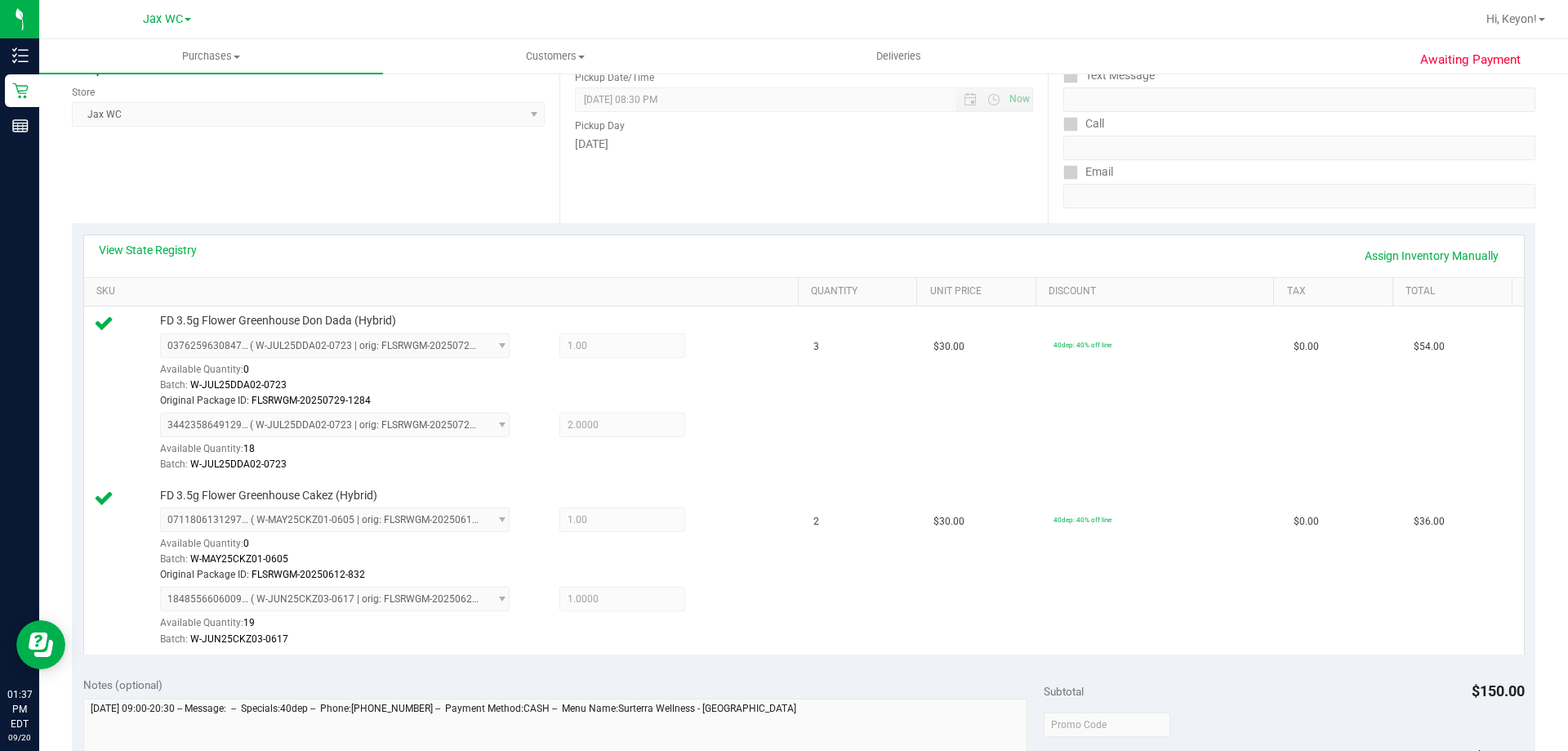
scroll to position [585, 0]
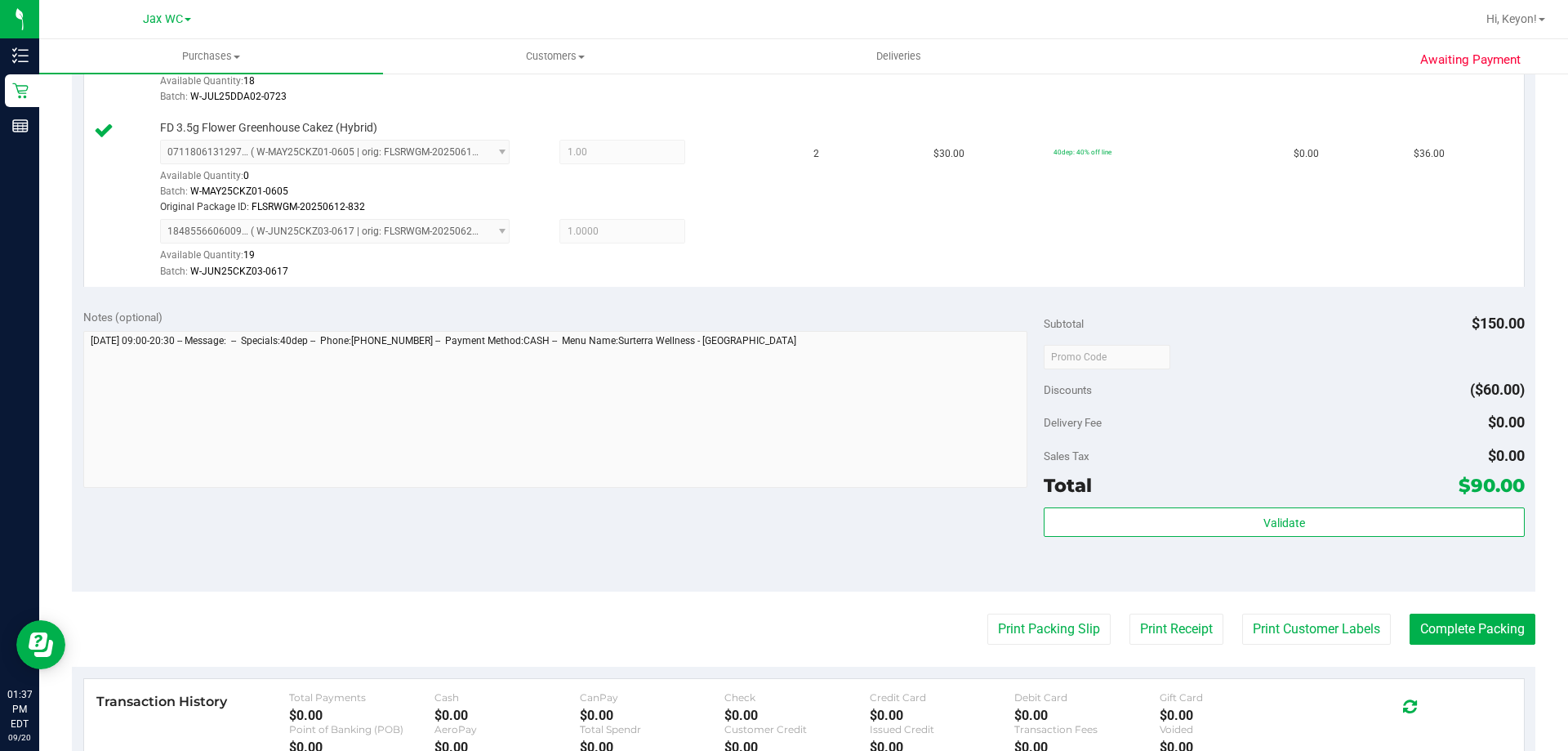
click at [1349, 541] on div "Validate" at bounding box center [1284, 544] width 480 height 73
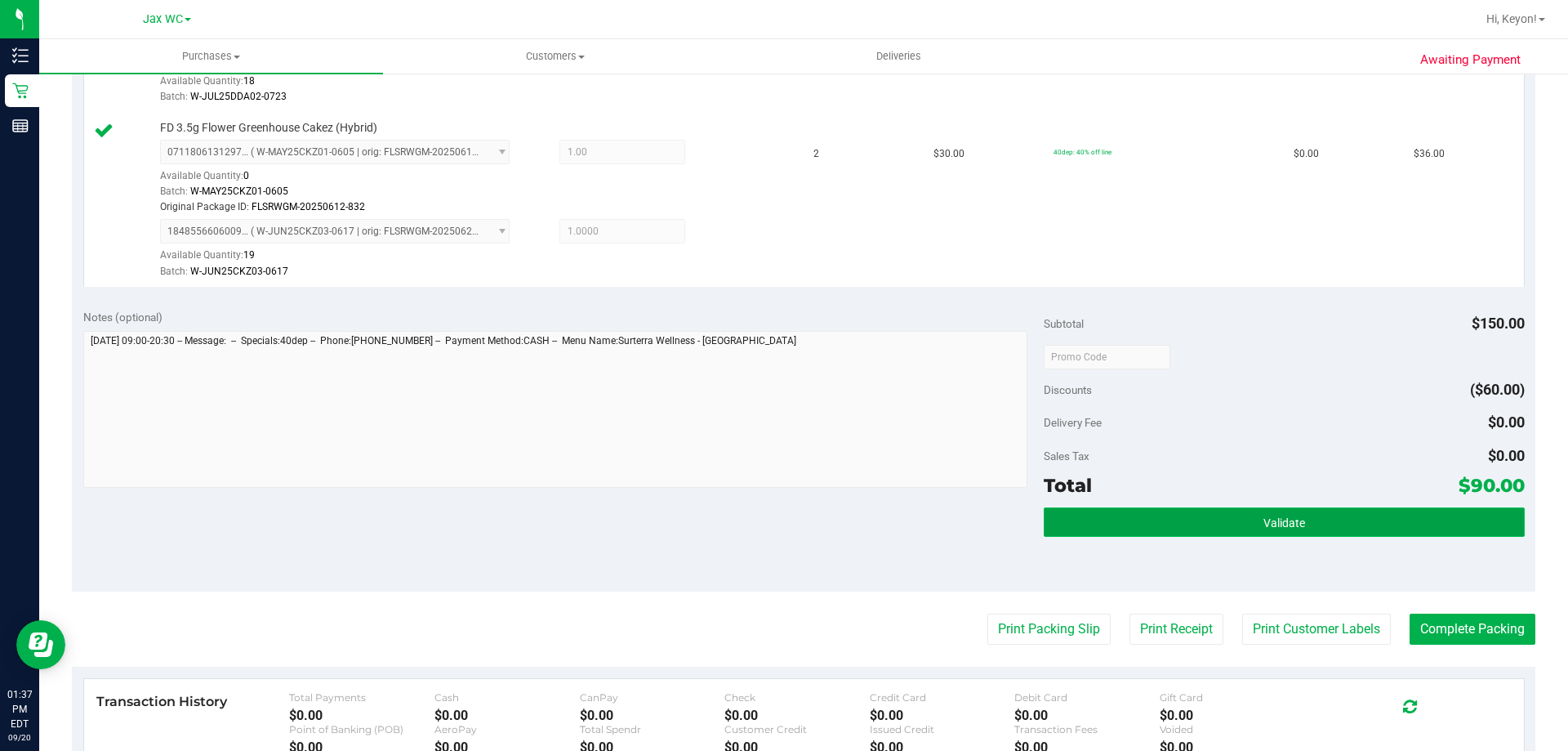
click at [1345, 526] on button "Validate" at bounding box center [1284, 522] width 480 height 29
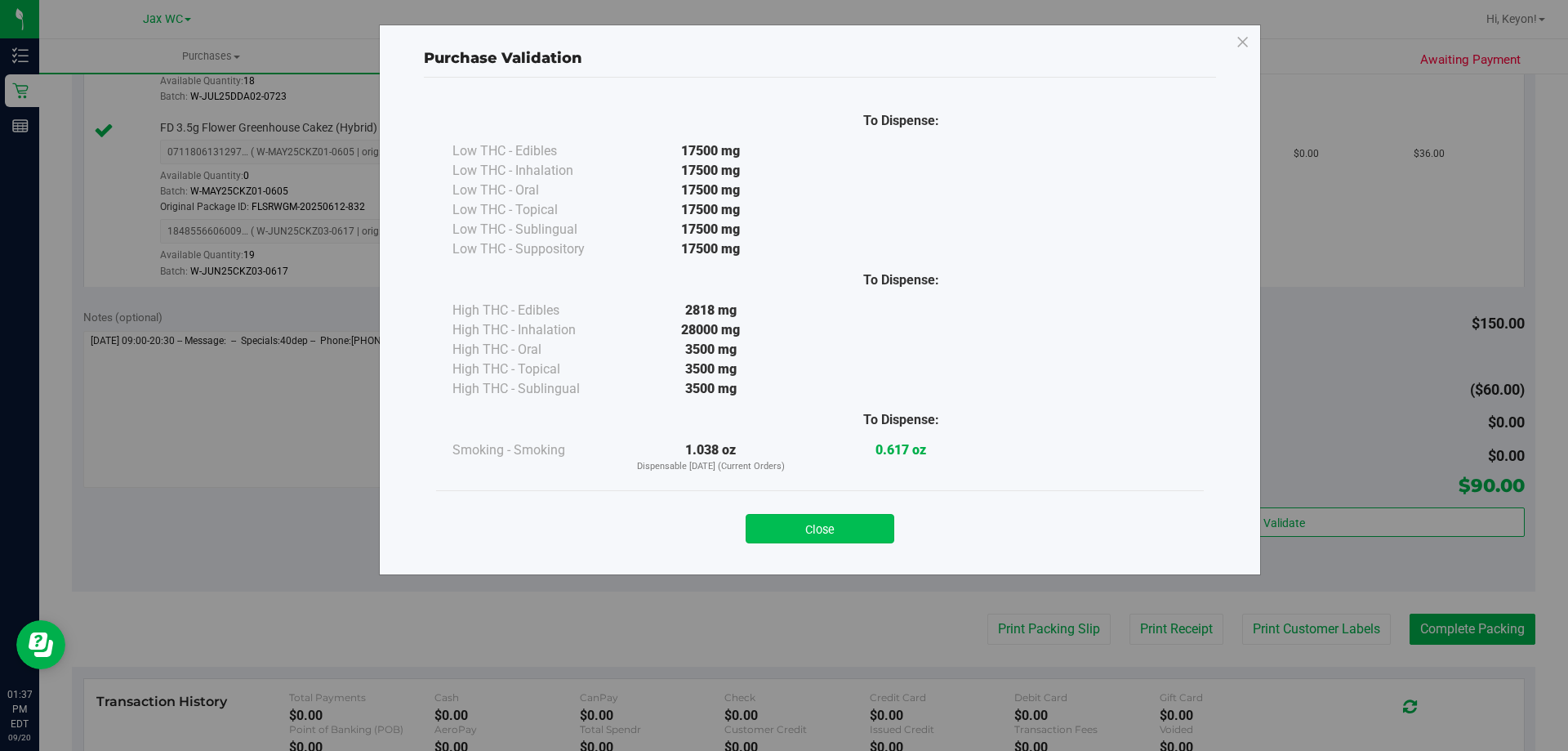
click at [876, 527] on button "Close" at bounding box center [820, 529] width 148 height 29
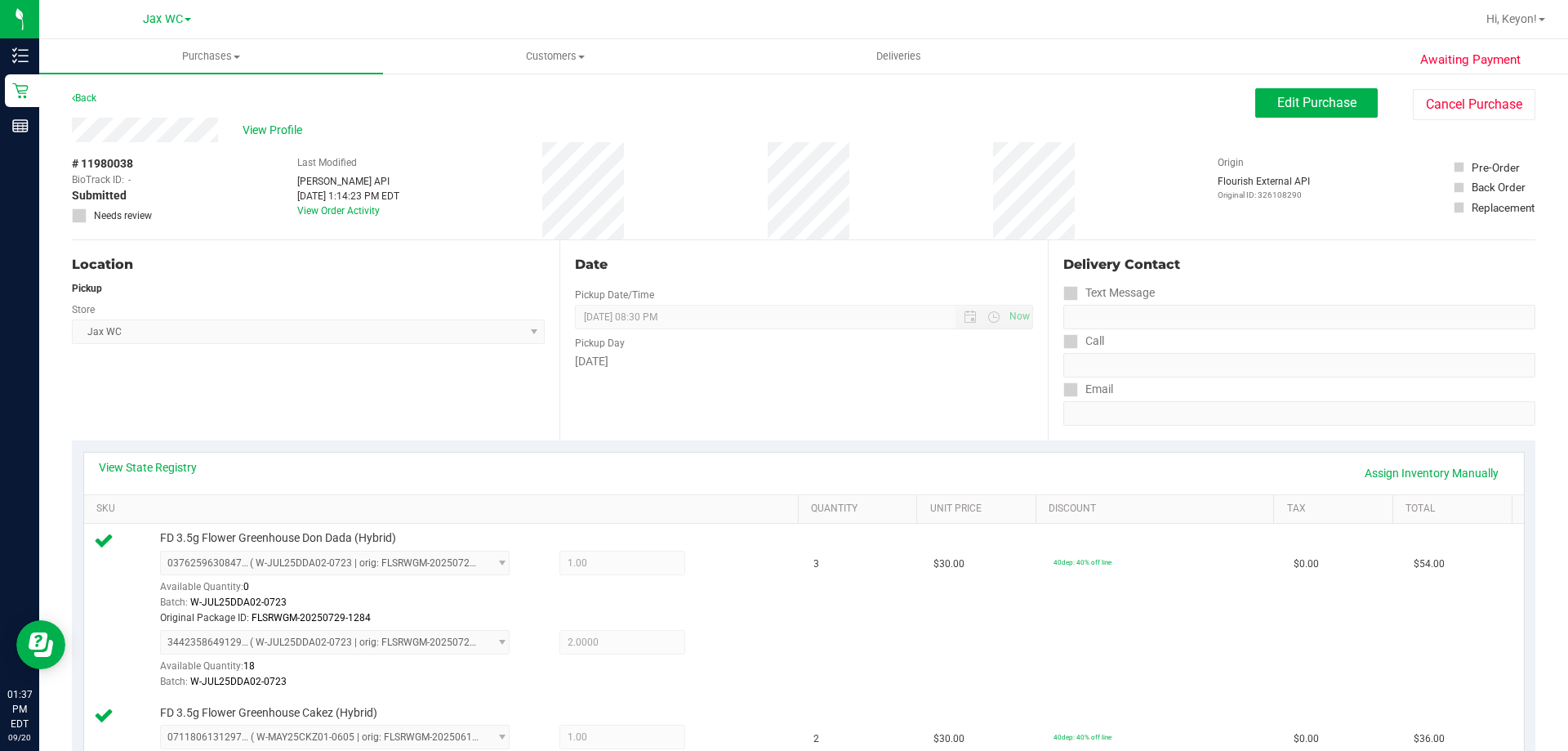
scroll to position [591, 0]
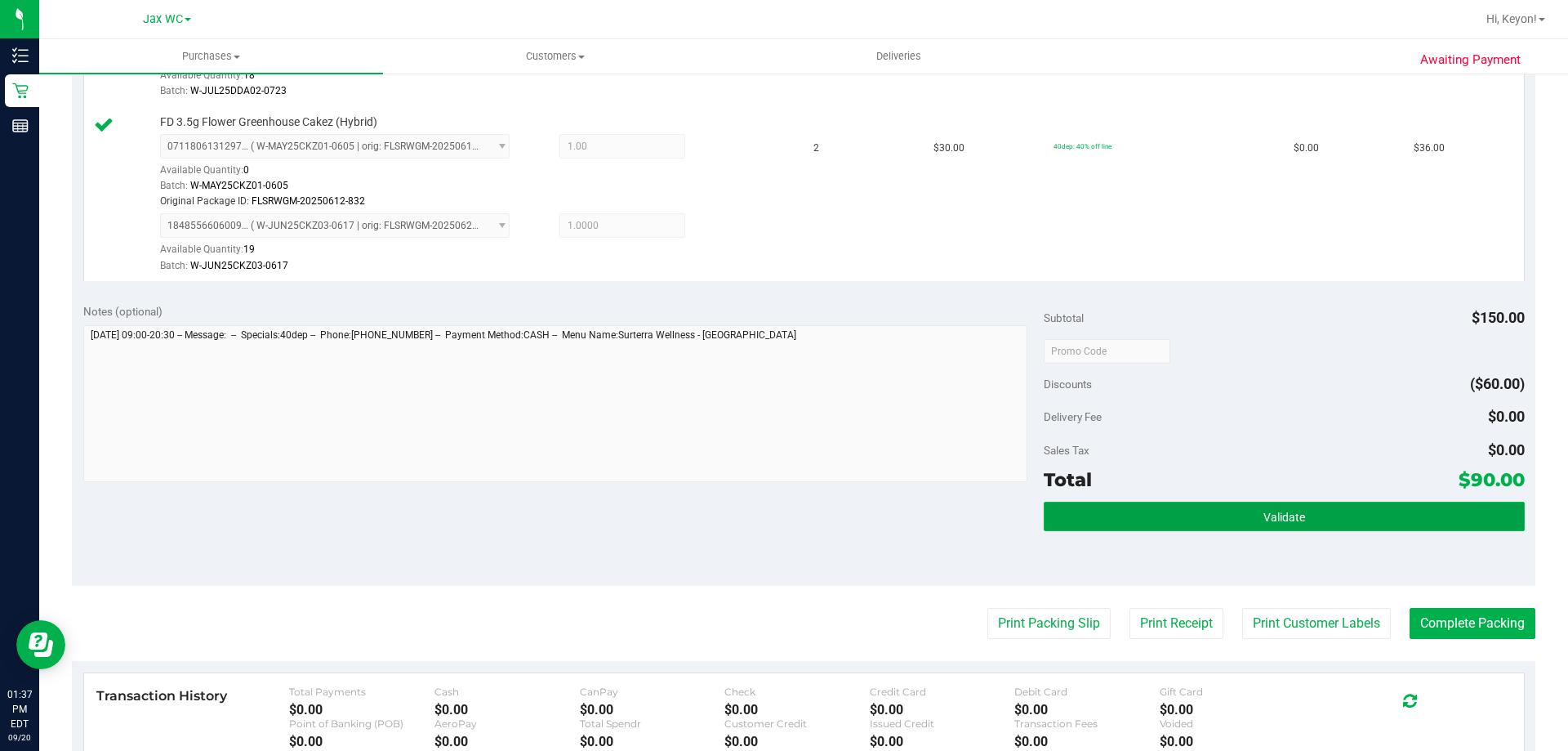
click at [1332, 505] on button "Validate" at bounding box center [1284, 516] width 480 height 29
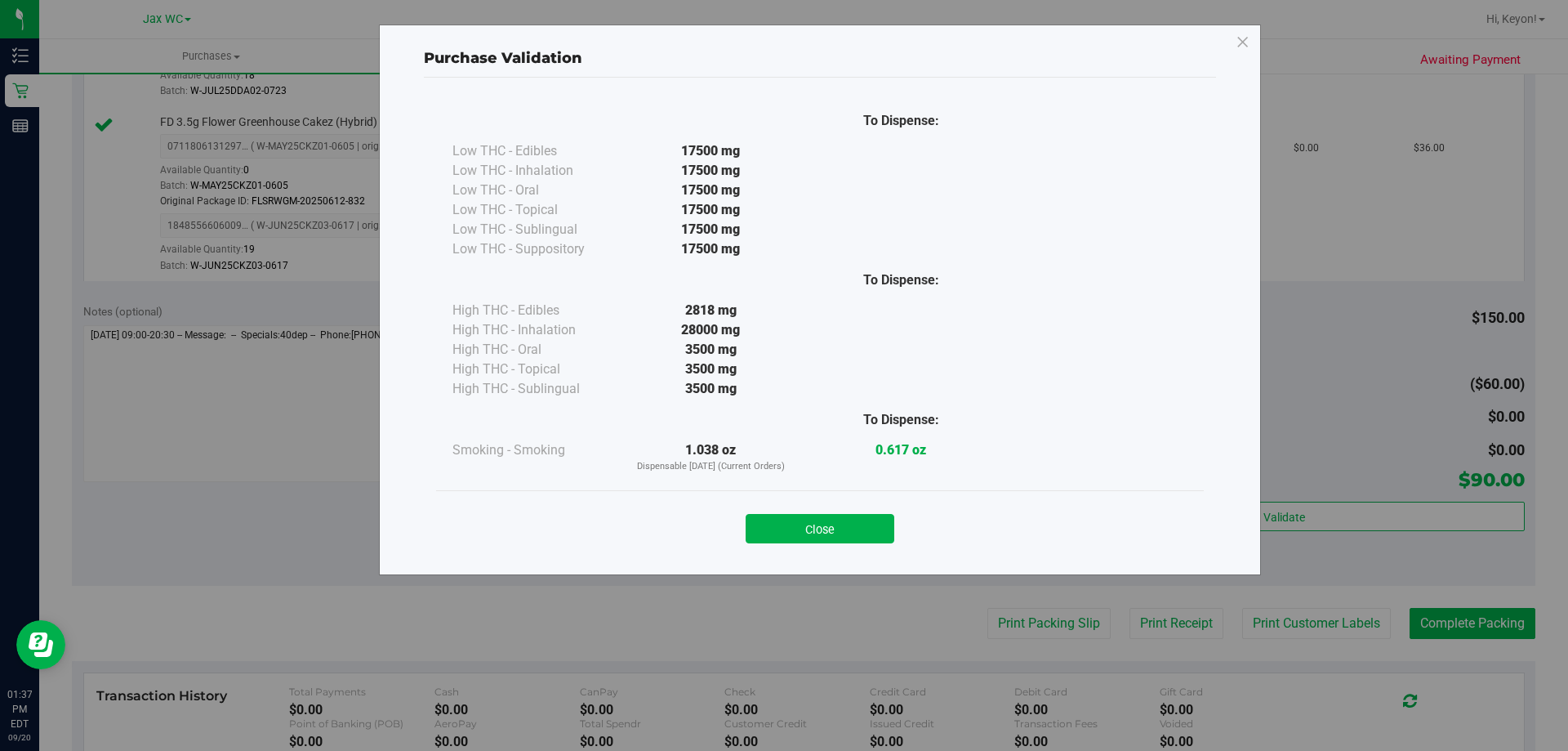
click at [832, 523] on button "Close" at bounding box center [820, 529] width 148 height 29
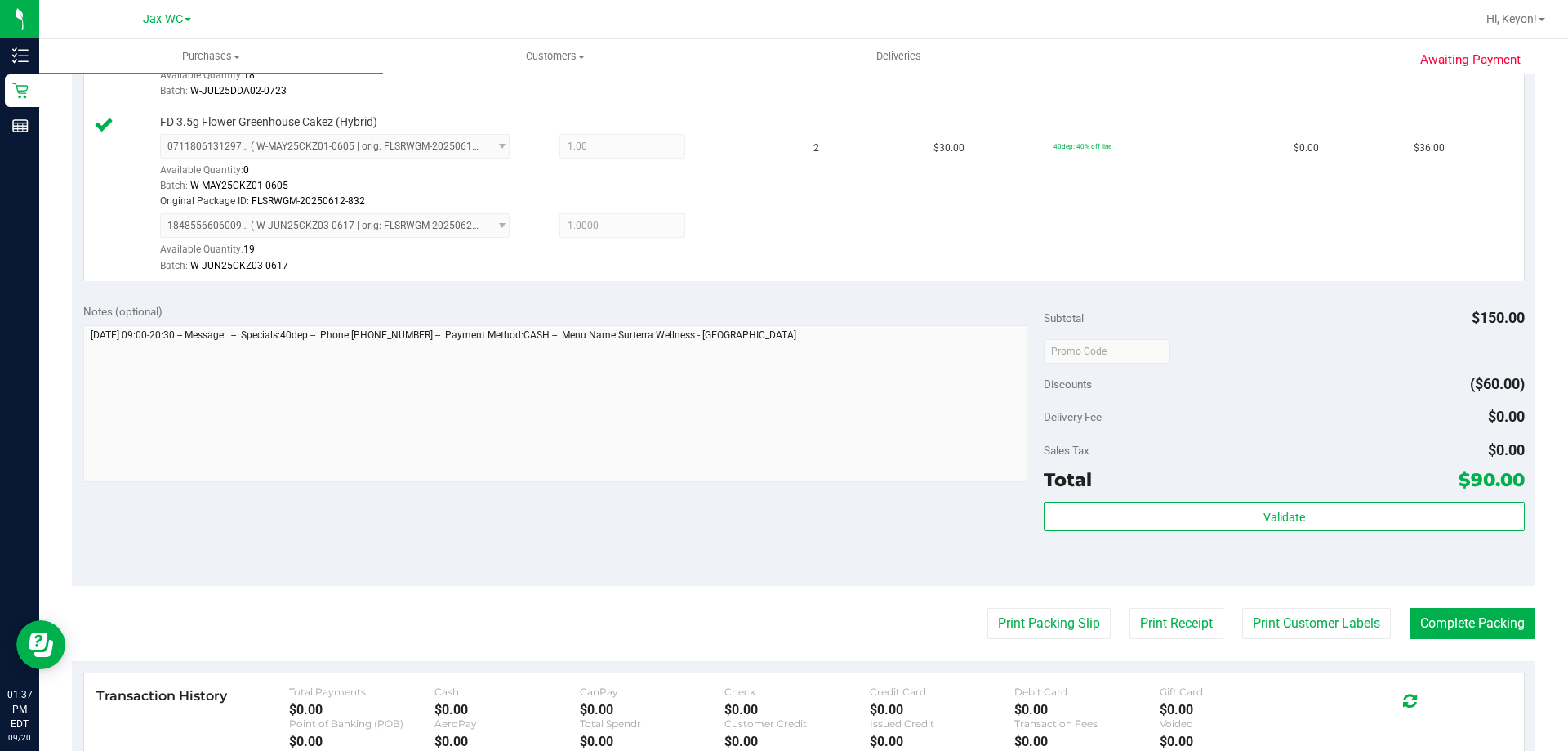
scroll to position [674, 0]
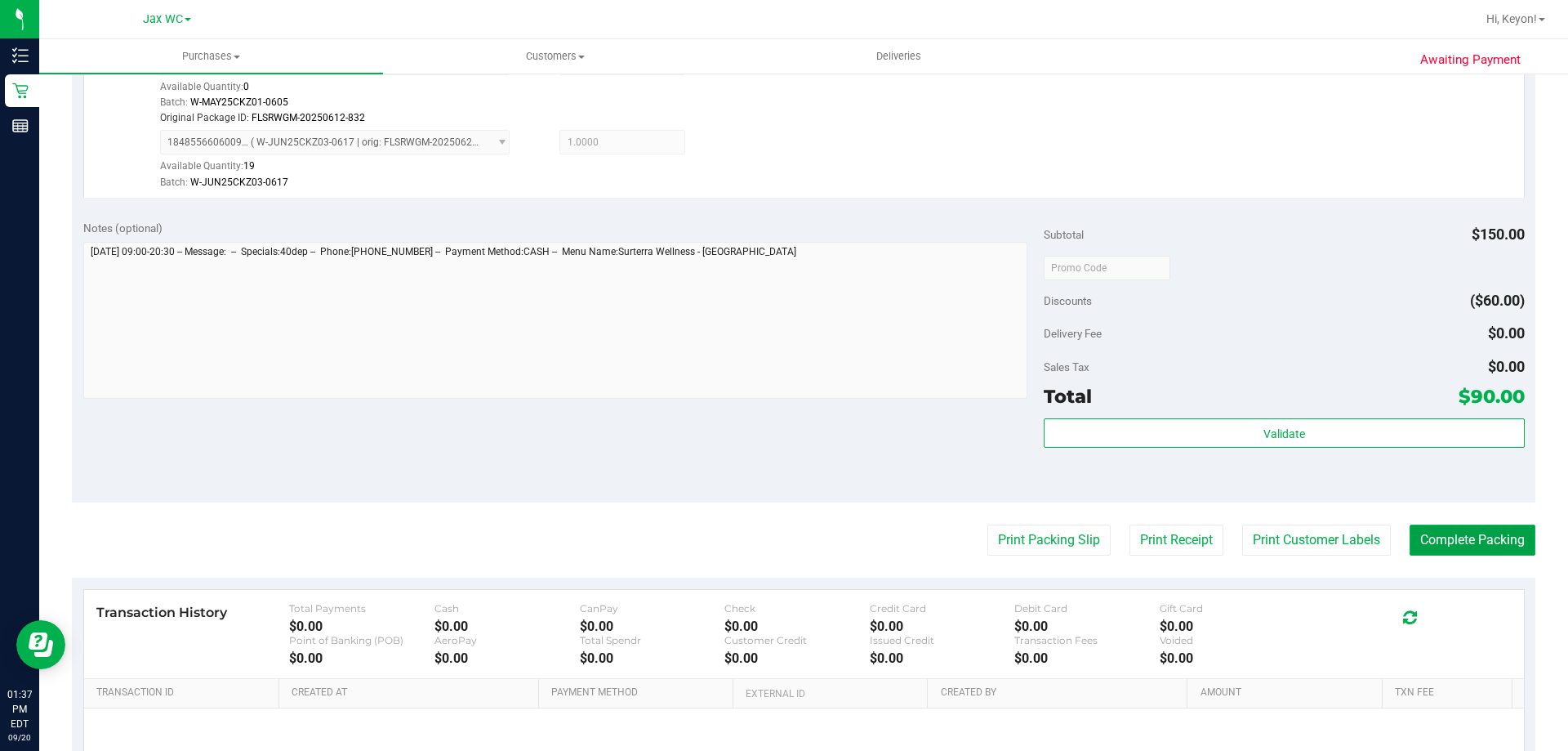
click at [1463, 531] on button "Complete Packing" at bounding box center [1473, 540] width 125 height 31
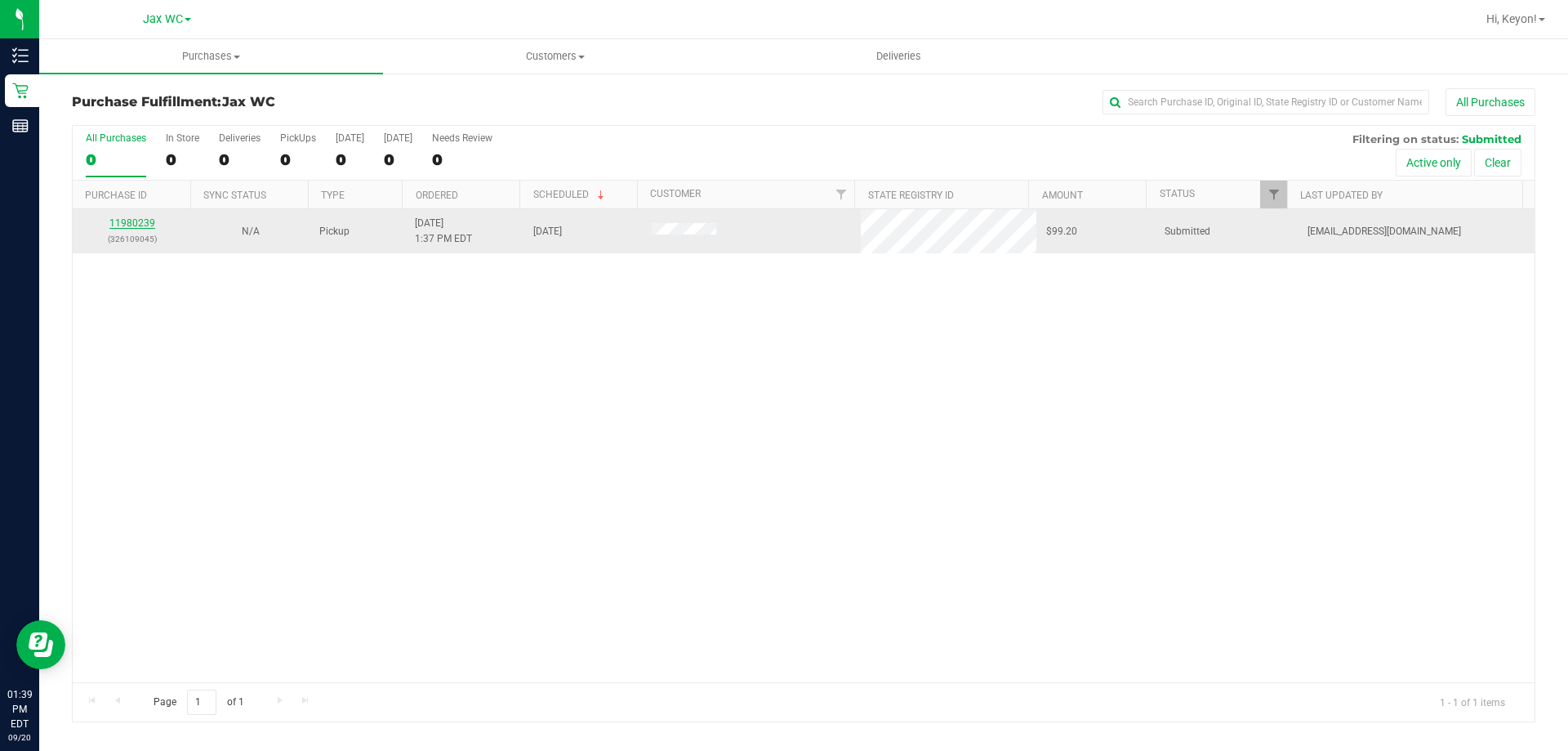
click at [127, 219] on link "11980239" at bounding box center [132, 223] width 46 height 11
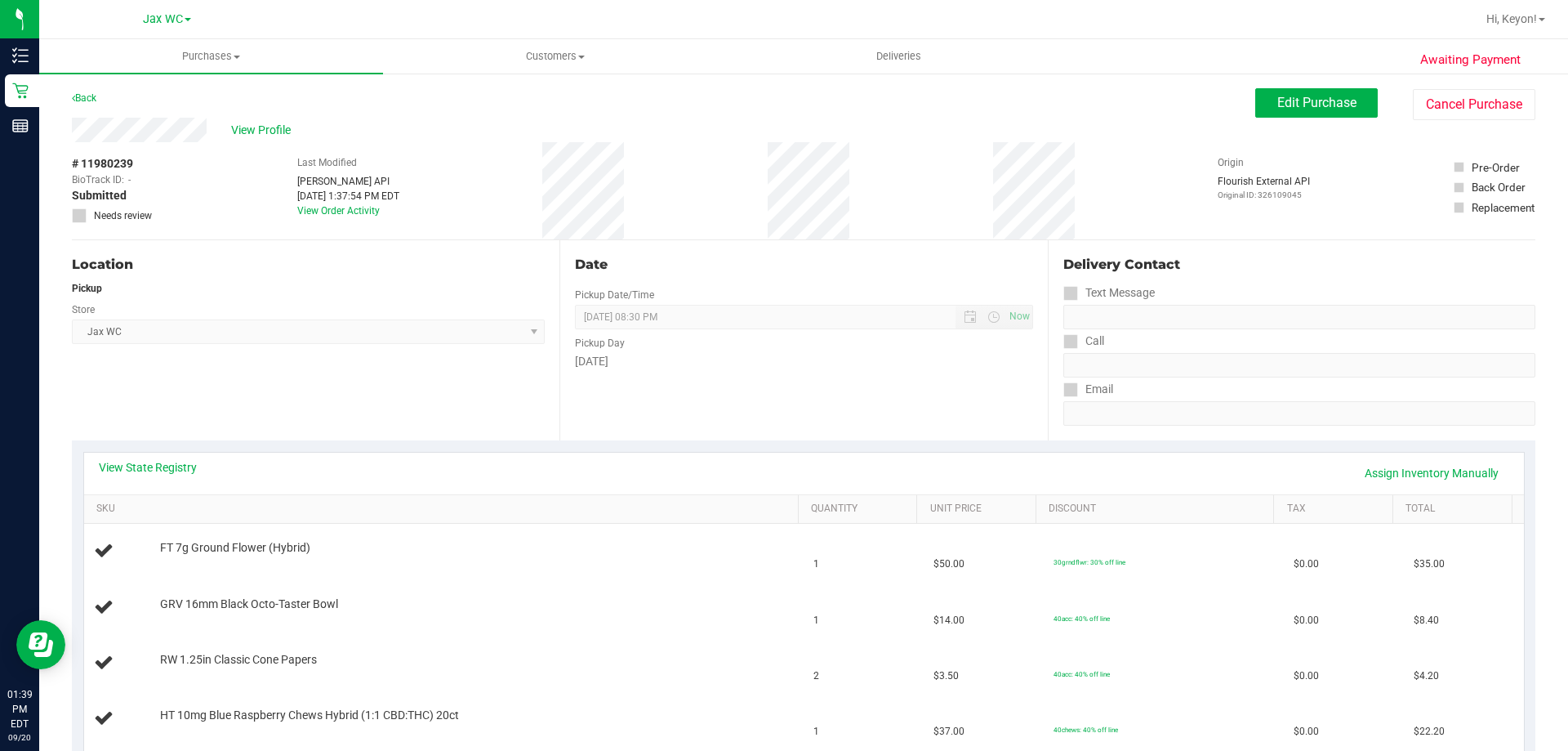
scroll to position [166, 0]
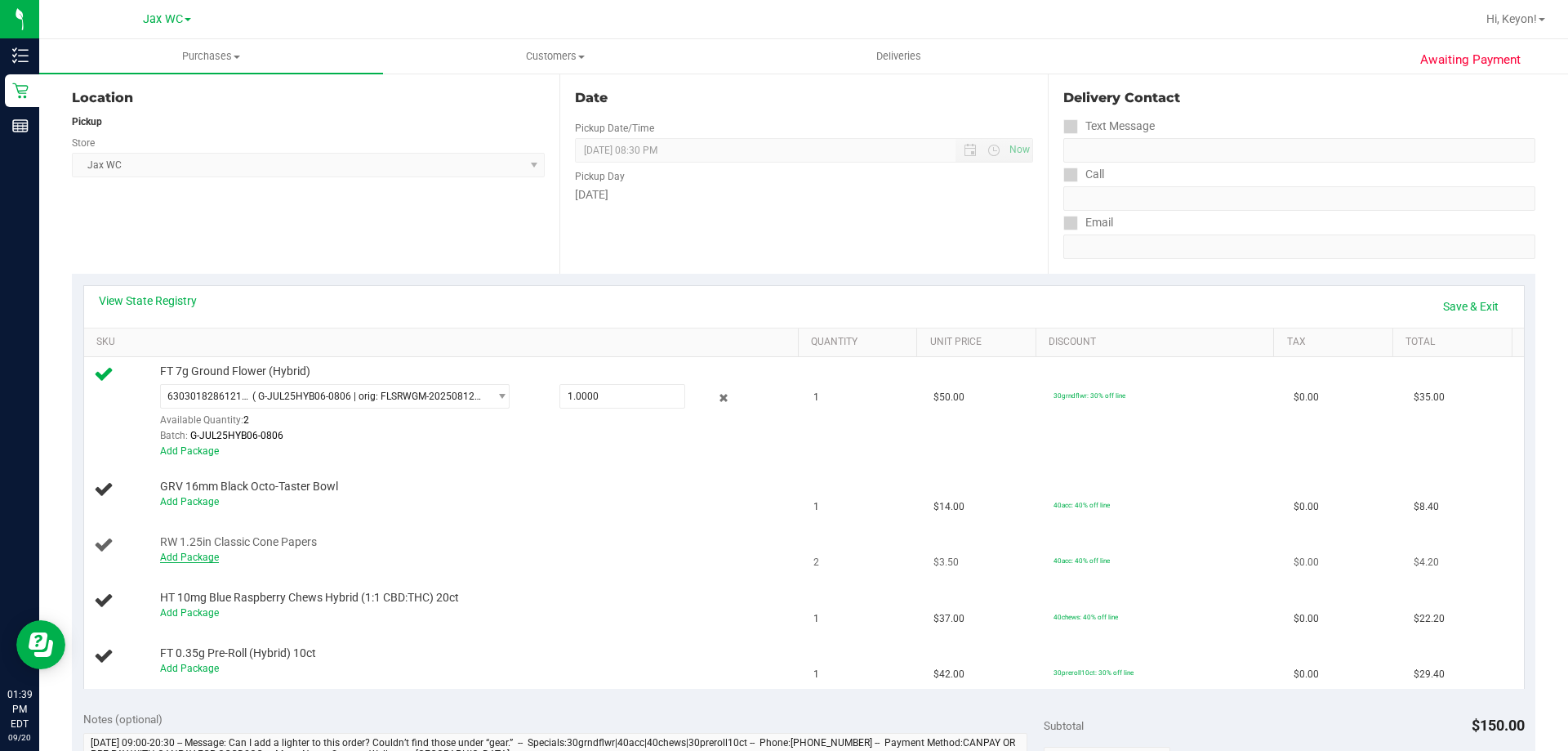
click at [189, 562] on link "Add Package" at bounding box center [189, 557] width 59 height 11
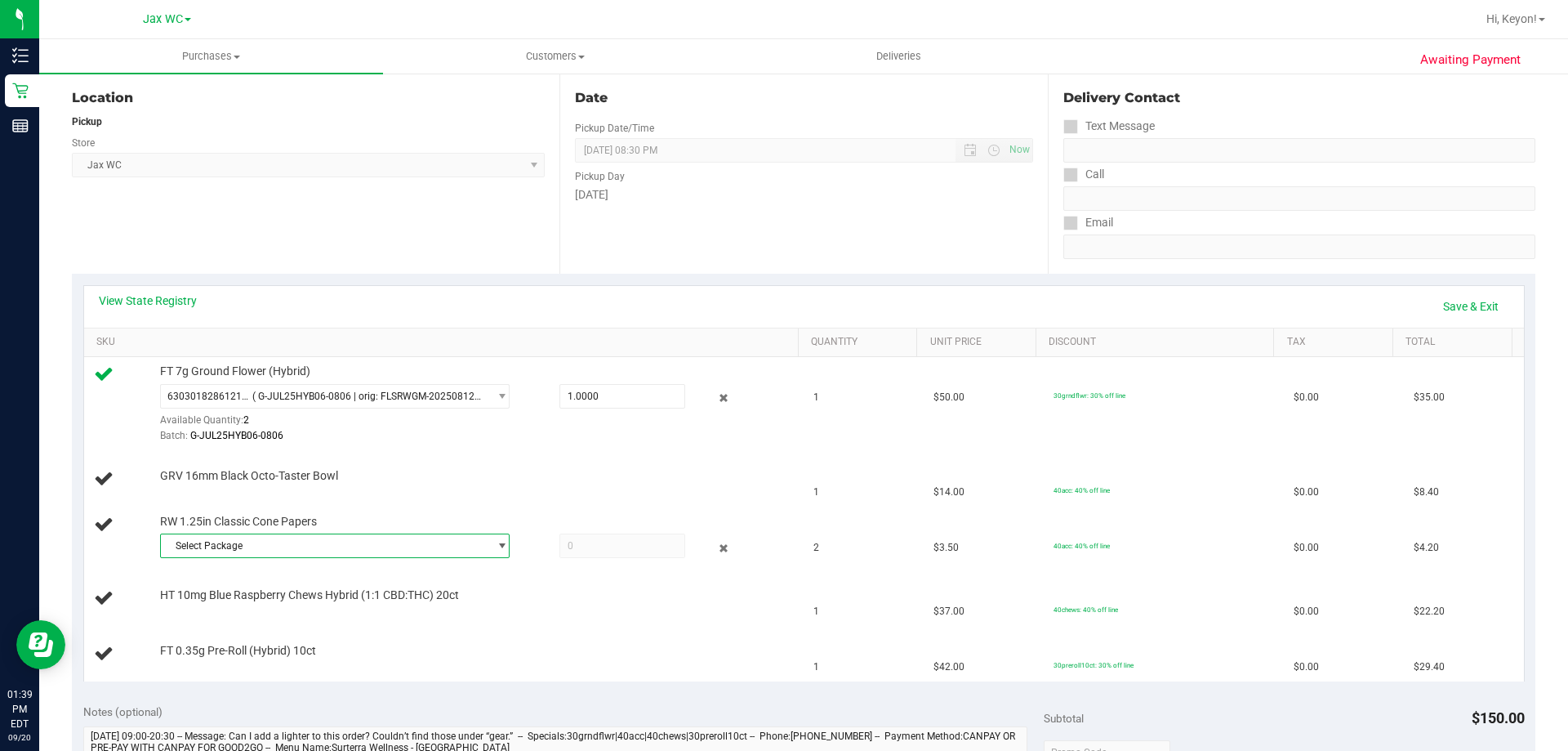
drag, startPoint x: 335, startPoint y: 550, endPoint x: 422, endPoint y: 563, distance: 88.0
click at [336, 550] on span "Select Package" at bounding box center [324, 546] width 328 height 23
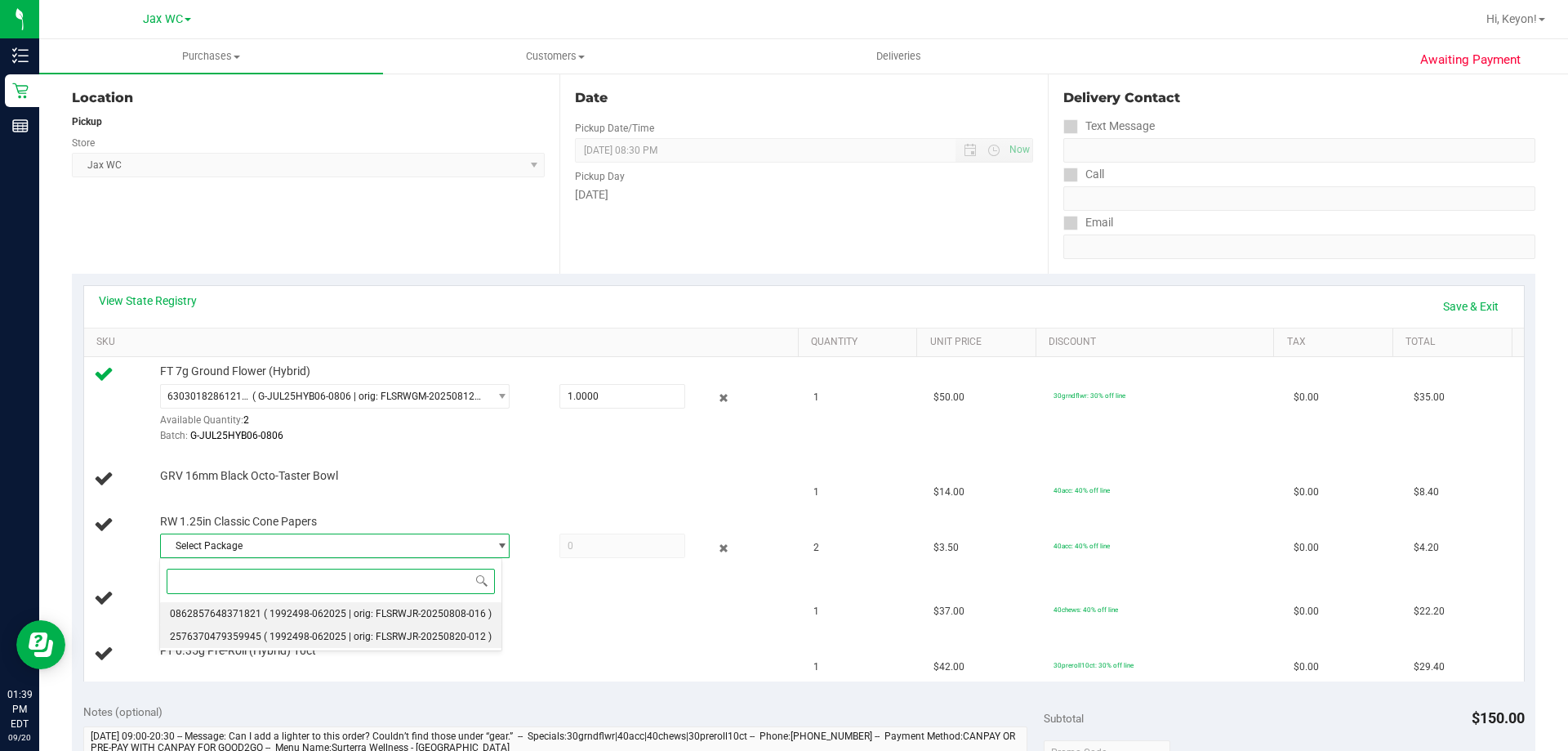
drag, startPoint x: 399, startPoint y: 608, endPoint x: 411, endPoint y: 607, distance: 12.0
click at [400, 608] on span "( 1992498-062025 | orig: FLSRWJR-20250808-016 )" at bounding box center [378, 614] width 228 height 11
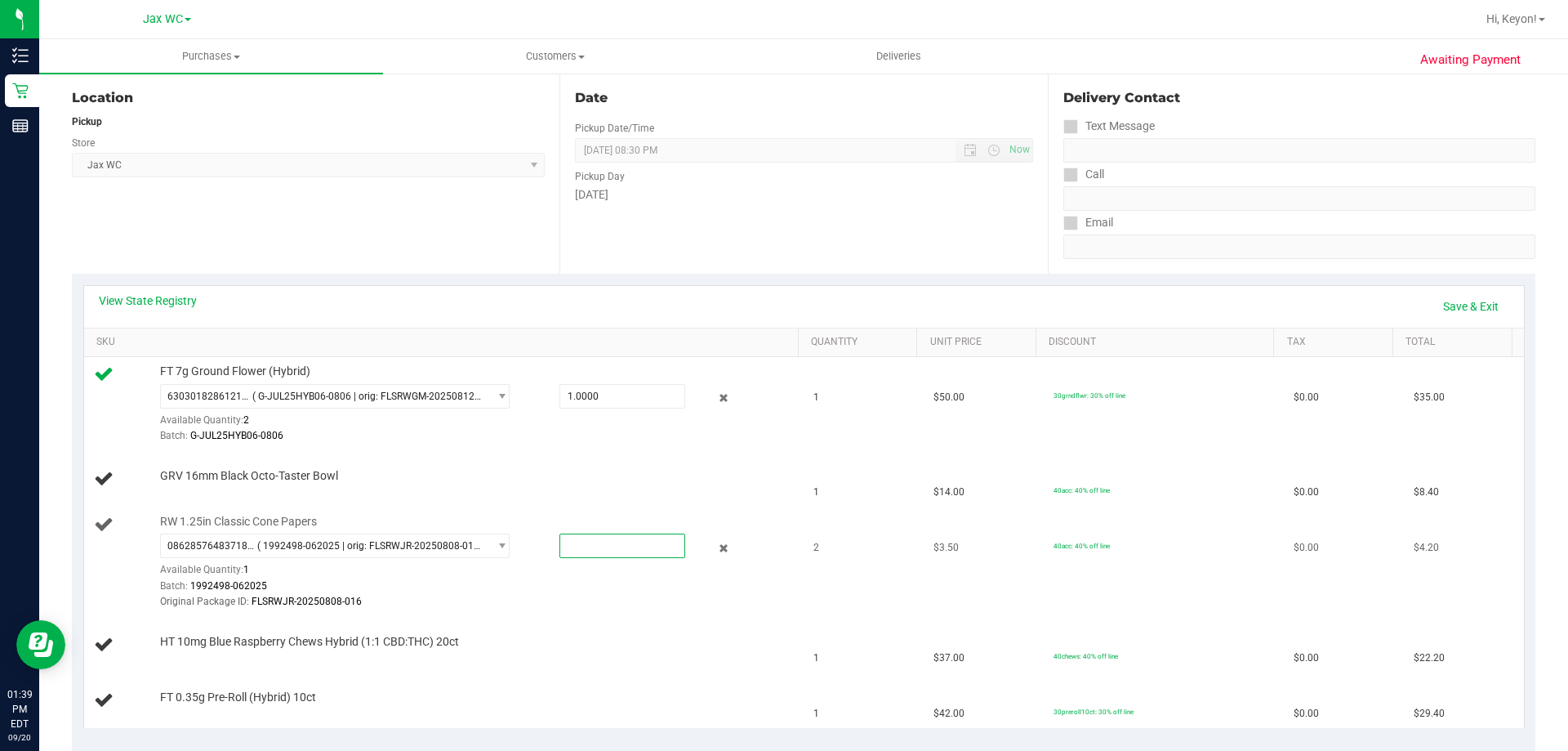
click at [587, 557] on span at bounding box center [622, 546] width 125 height 25
type input "2"
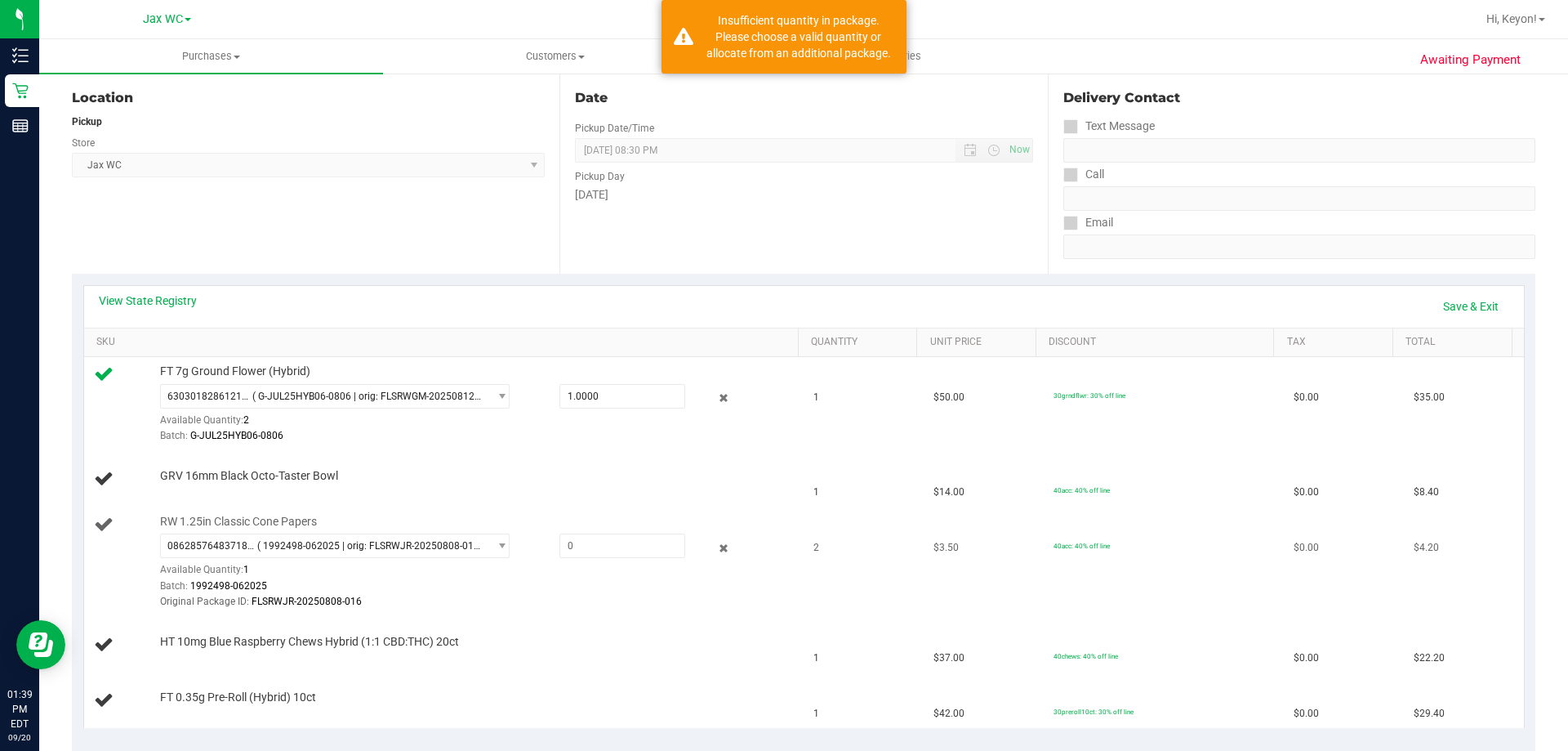
click at [589, 519] on div "RW 1.25in Classic Cone Papers 0862857648371821 ( 1992498-062025 | orig: FLSRWJR…" at bounding box center [471, 562] width 639 height 96
click at [621, 543] on span at bounding box center [622, 546] width 125 height 25
type input "2"
click at [603, 504] on td "GRV 16mm Black Octo-Taster Bowl" at bounding box center [445, 479] width 720 height 55
click at [450, 545] on span "( 1992498-062025 | orig: FLSRWJR-20250808-016 )" at bounding box center [370, 546] width 224 height 11
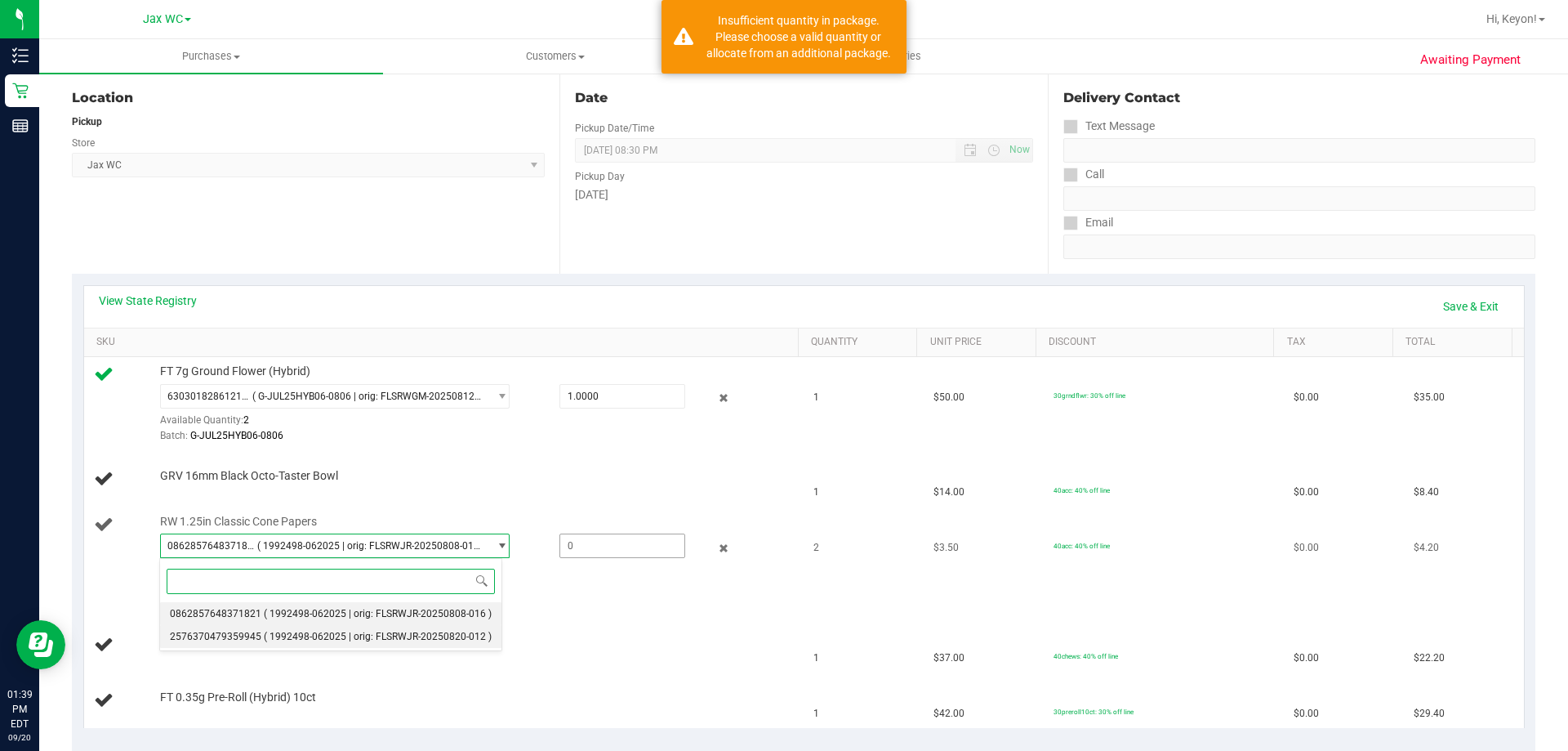
drag, startPoint x: 400, startPoint y: 636, endPoint x: 630, endPoint y: 536, distance: 250.8
click at [408, 631] on span "( 1992498-062025 | orig: FLSRWJR-20250820-012 )" at bounding box center [378, 637] width 228 height 11
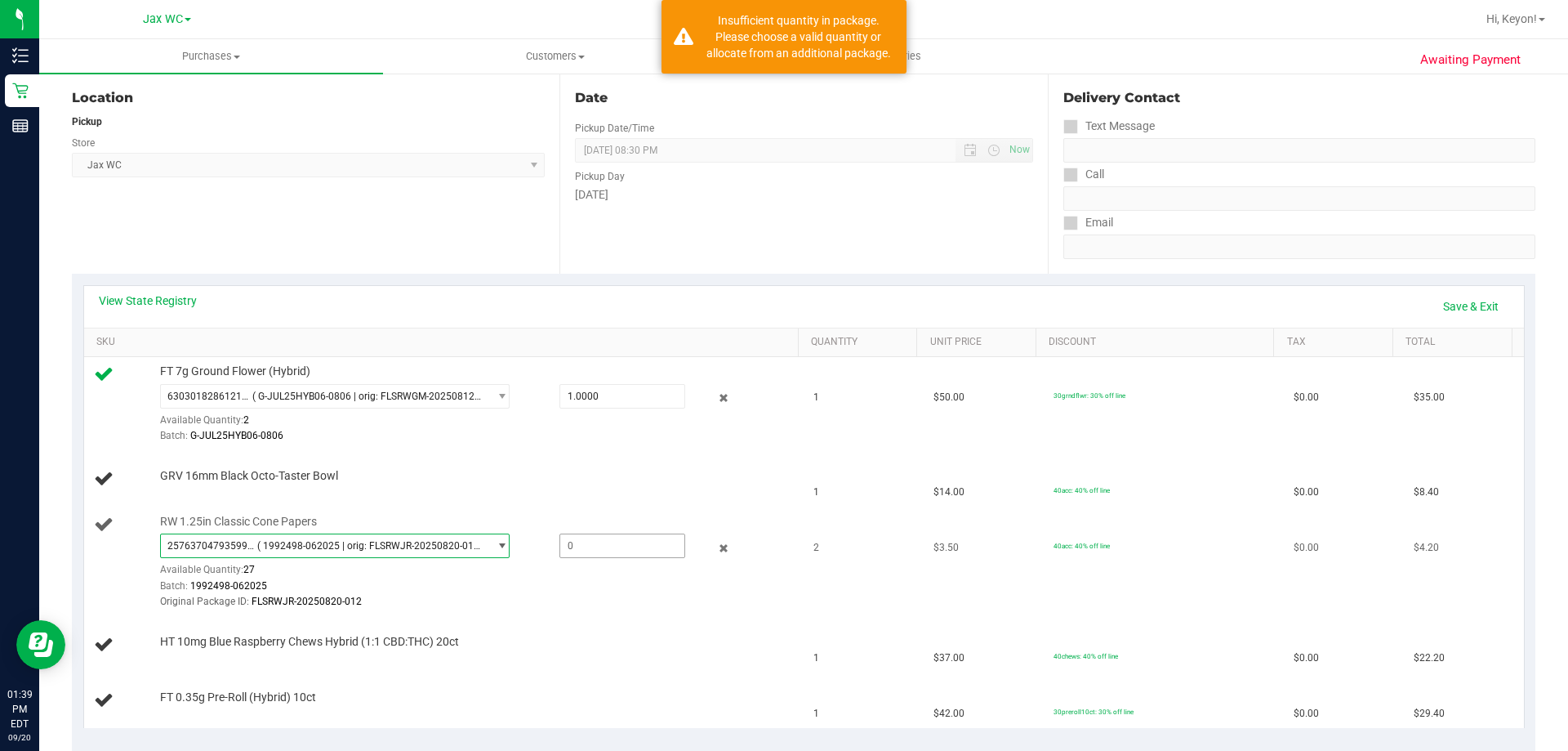
click at [619, 544] on span at bounding box center [622, 546] width 125 height 25
type input "2"
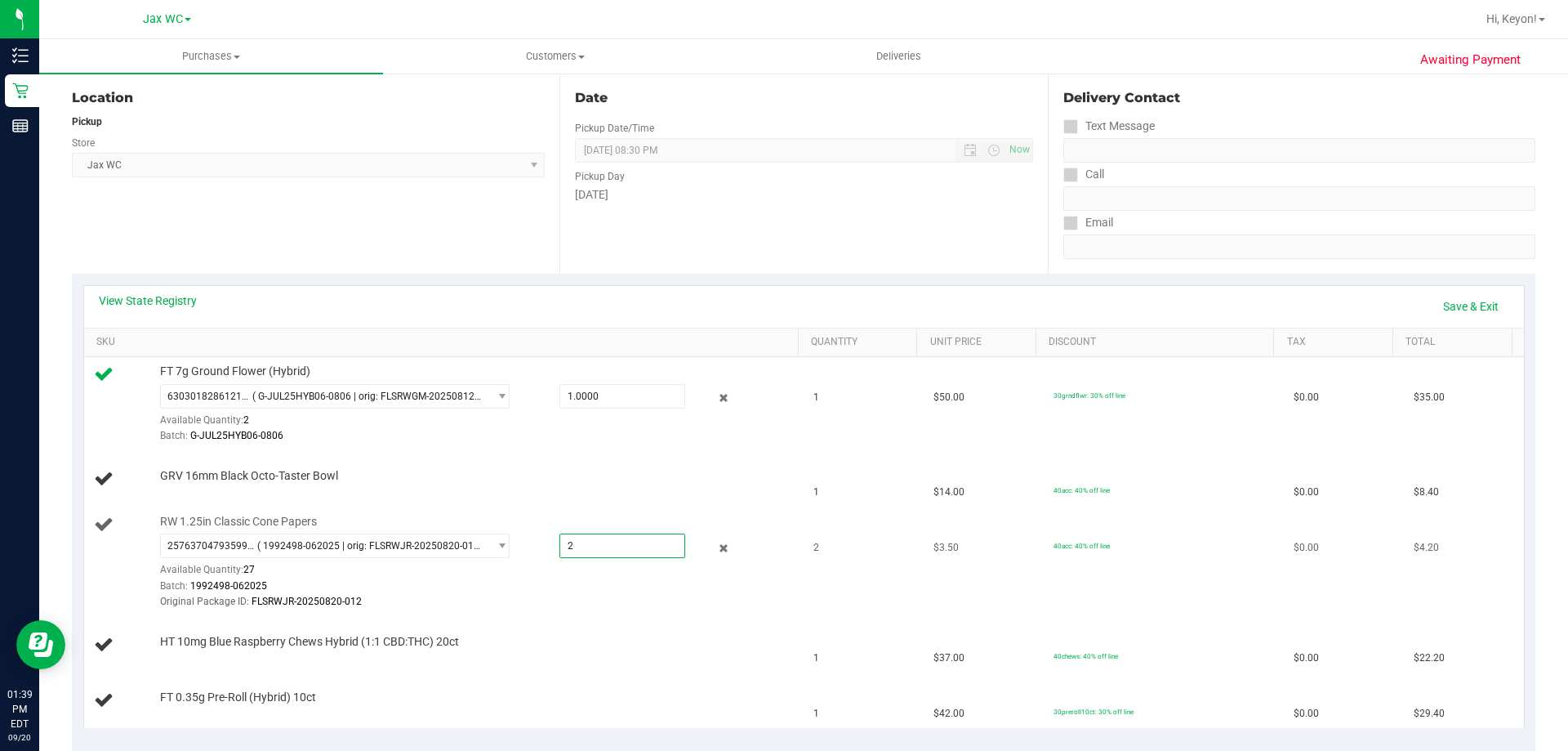
type input "2.0000"
click at [604, 512] on td "RW 1.25in Classic Cone Papers 2576370479359945 ( 1992498-062025 | orig: FLSRWJR…" at bounding box center [445, 563] width 720 height 110
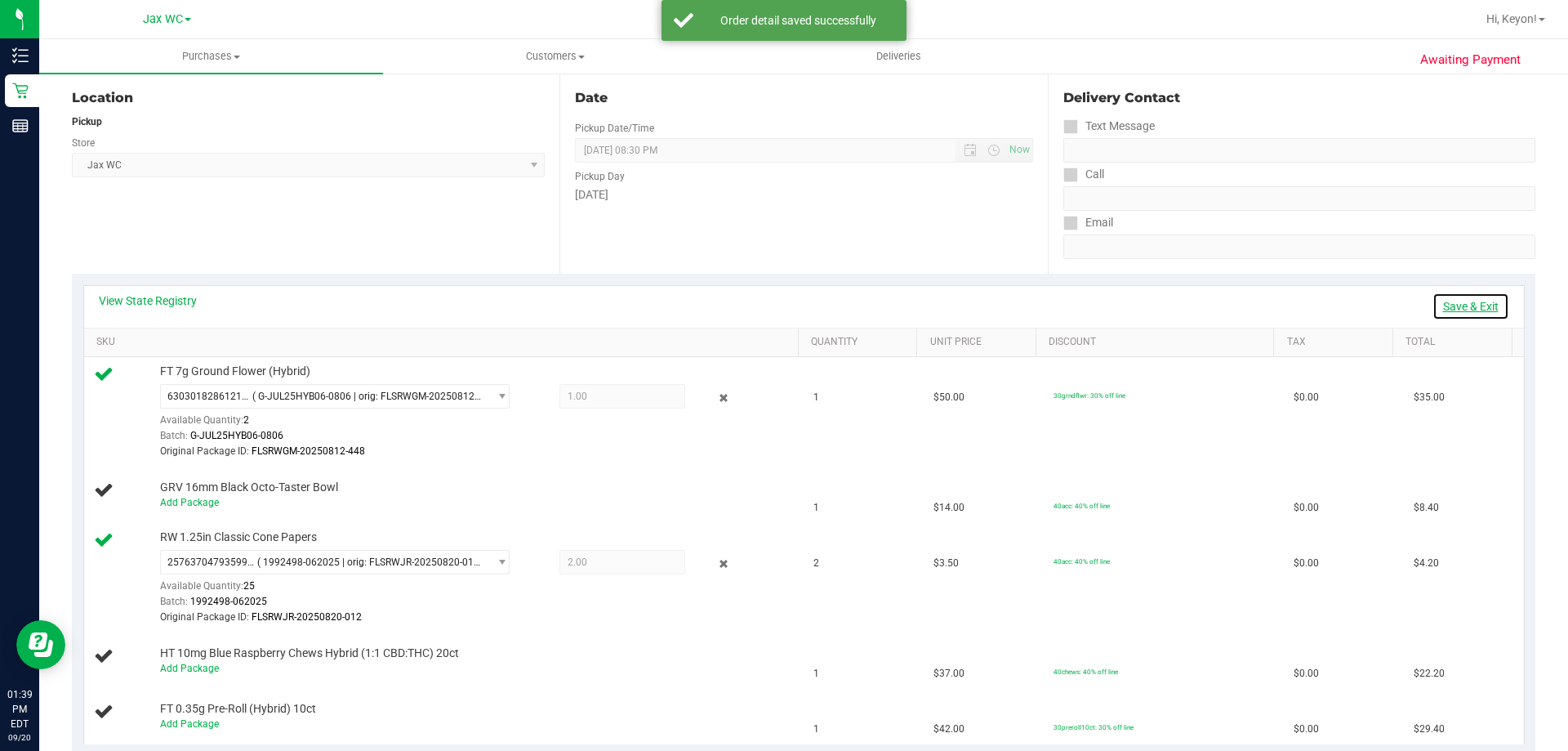
drag, startPoint x: 1433, startPoint y: 306, endPoint x: 1517, endPoint y: 291, distance: 85.3
click at [1434, 306] on link "Save & Exit" at bounding box center [1471, 306] width 77 height 28
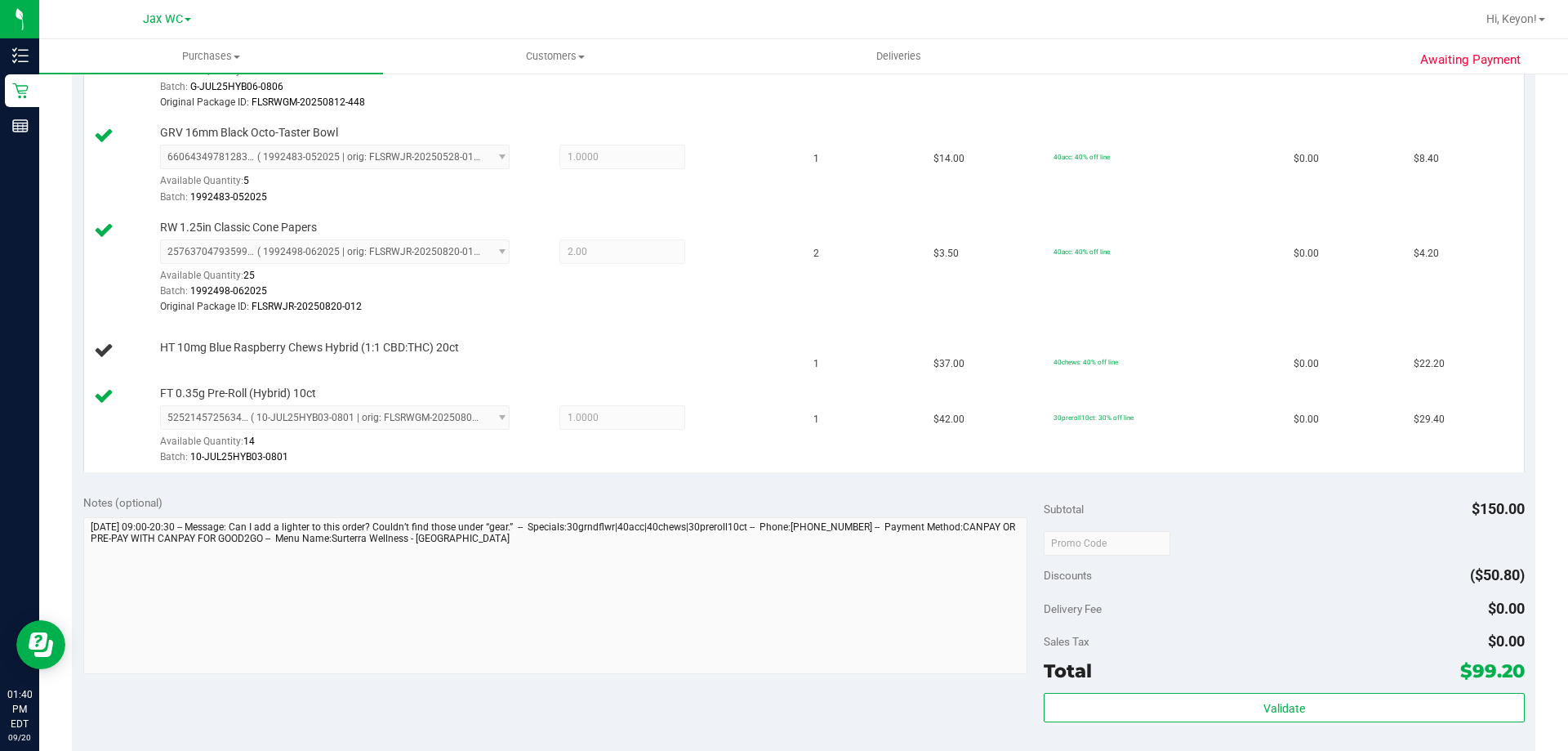
scroll to position [635, 0]
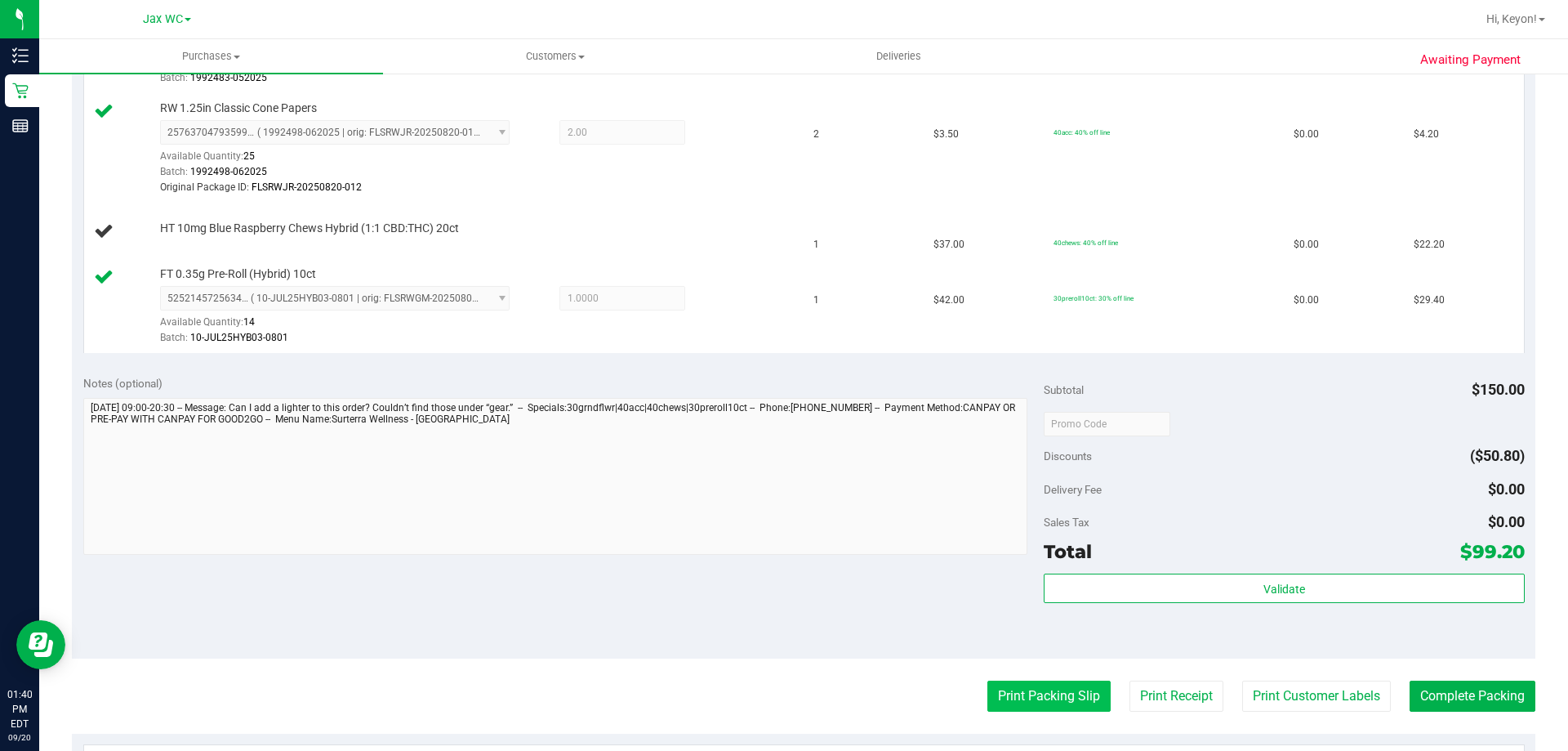
click at [1037, 690] on button "Print Packing Slip" at bounding box center [1049, 696] width 124 height 31
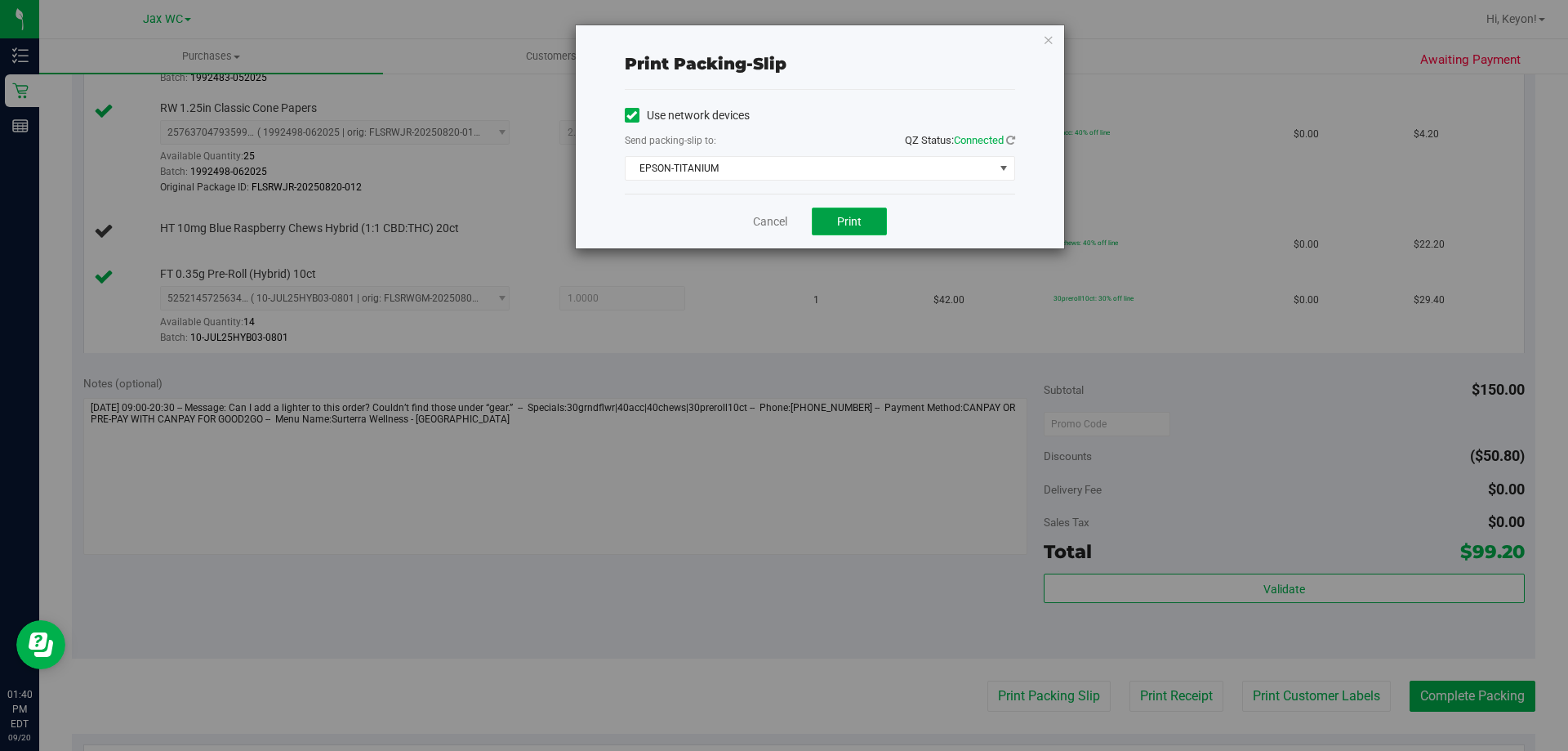
click at [858, 221] on span "Print" at bounding box center [850, 221] width 25 height 13
click at [768, 222] on link "Cancel" at bounding box center [771, 221] width 34 height 17
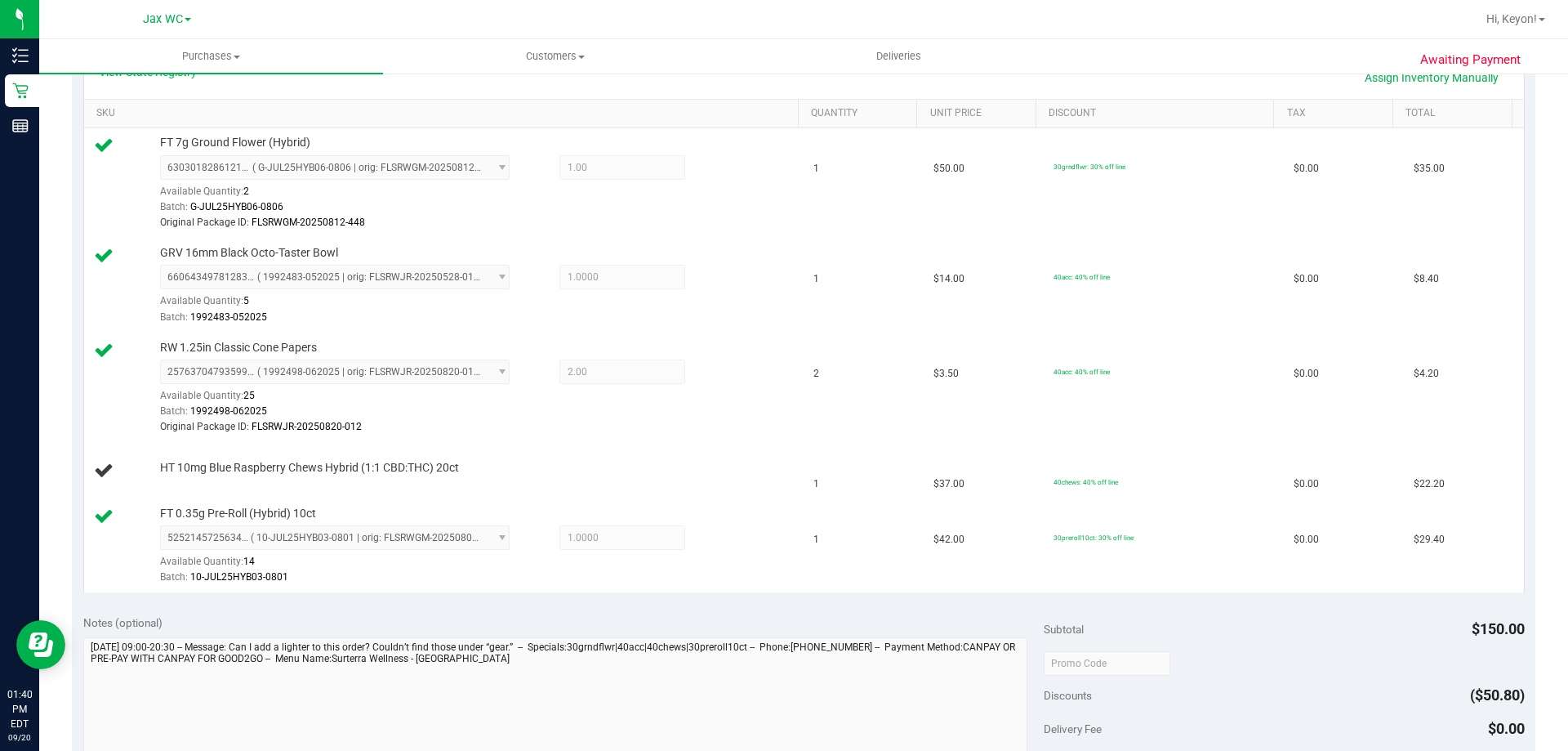
scroll to position [0, 0]
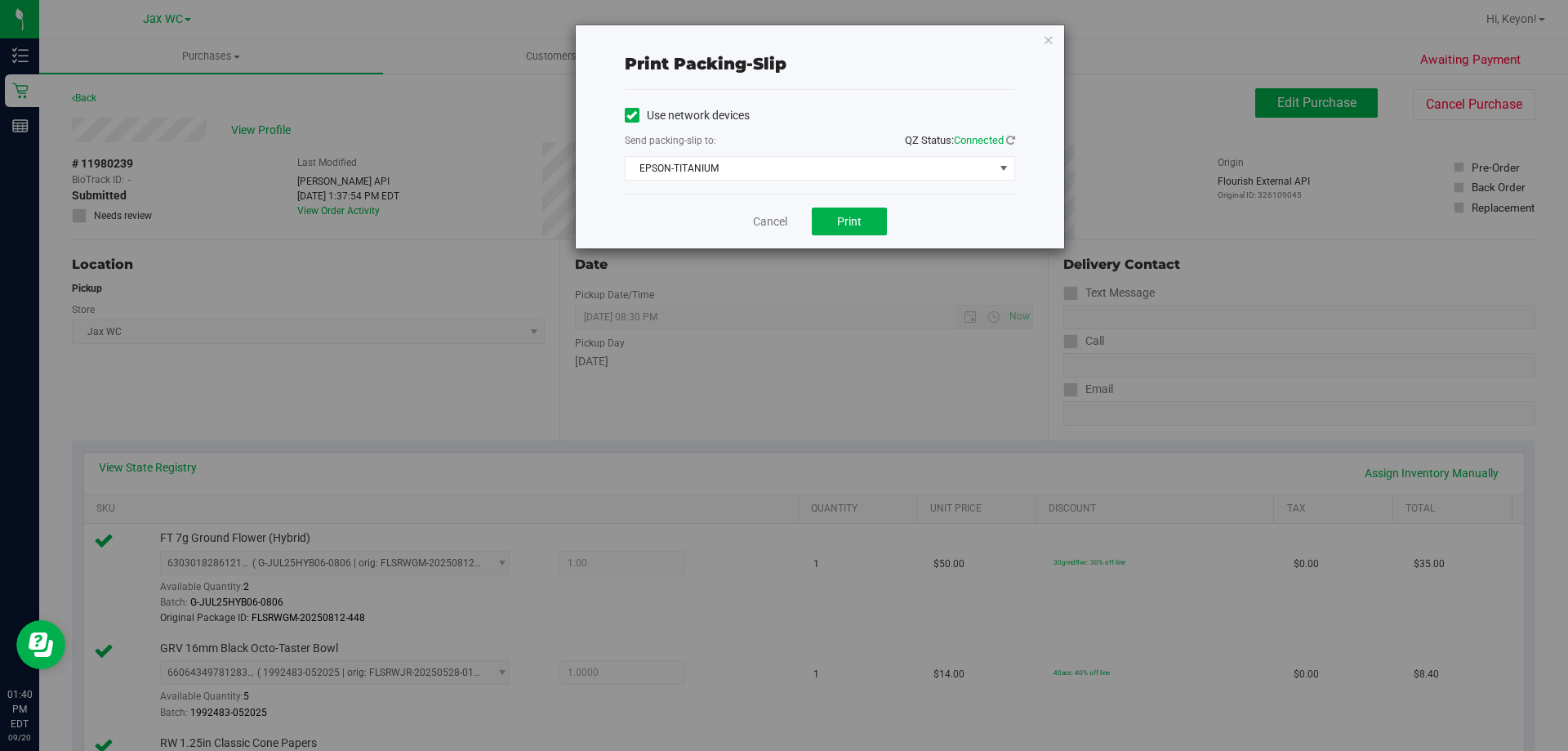
drag, startPoint x: 750, startPoint y: 224, endPoint x: 794, endPoint y: 209, distance: 46.5
click at [754, 224] on div "Cancel Print" at bounding box center [820, 221] width 391 height 55
click at [779, 212] on div "Cancel Print" at bounding box center [820, 221] width 391 height 55
click at [777, 219] on link "Cancel" at bounding box center [771, 221] width 34 height 17
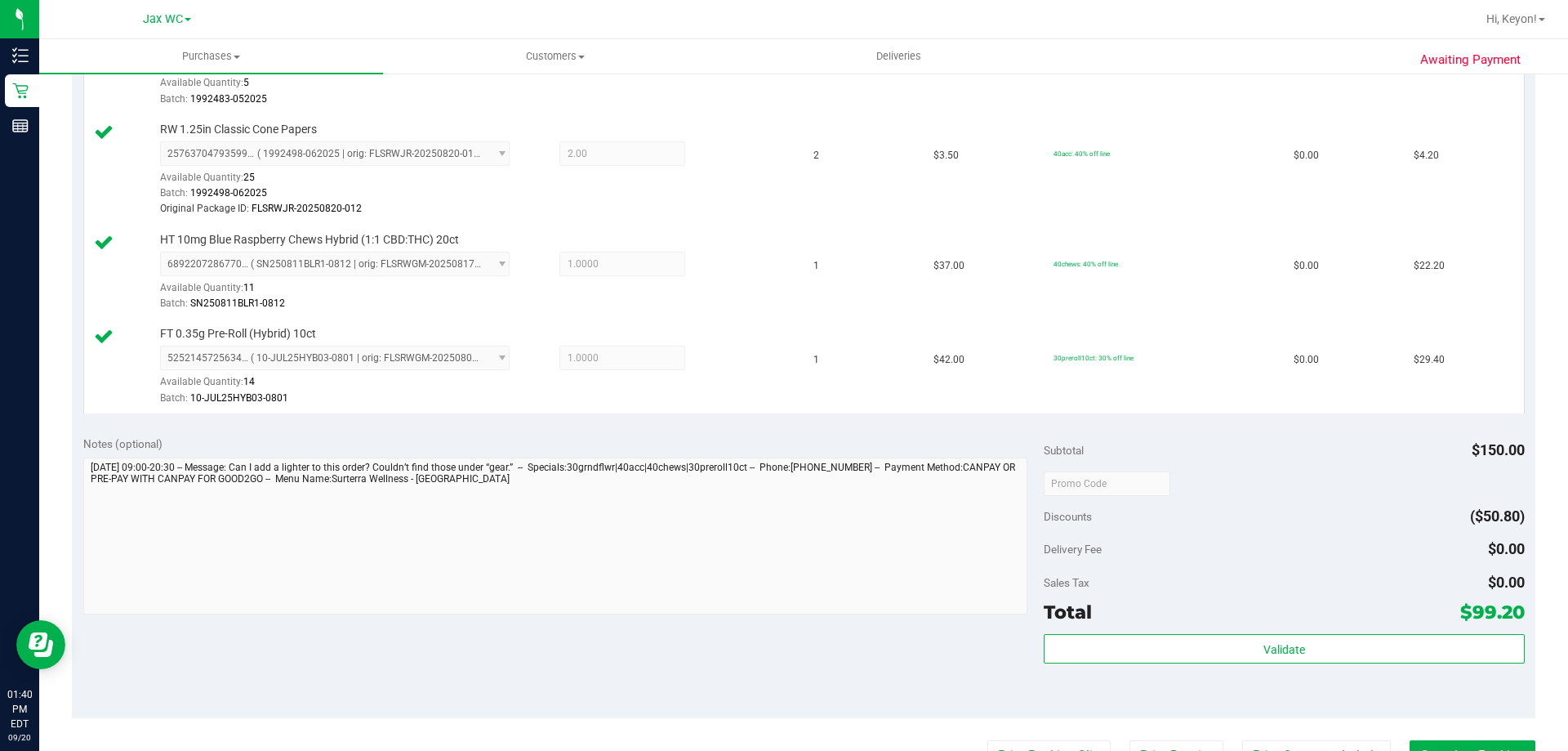
scroll to position [697, 0]
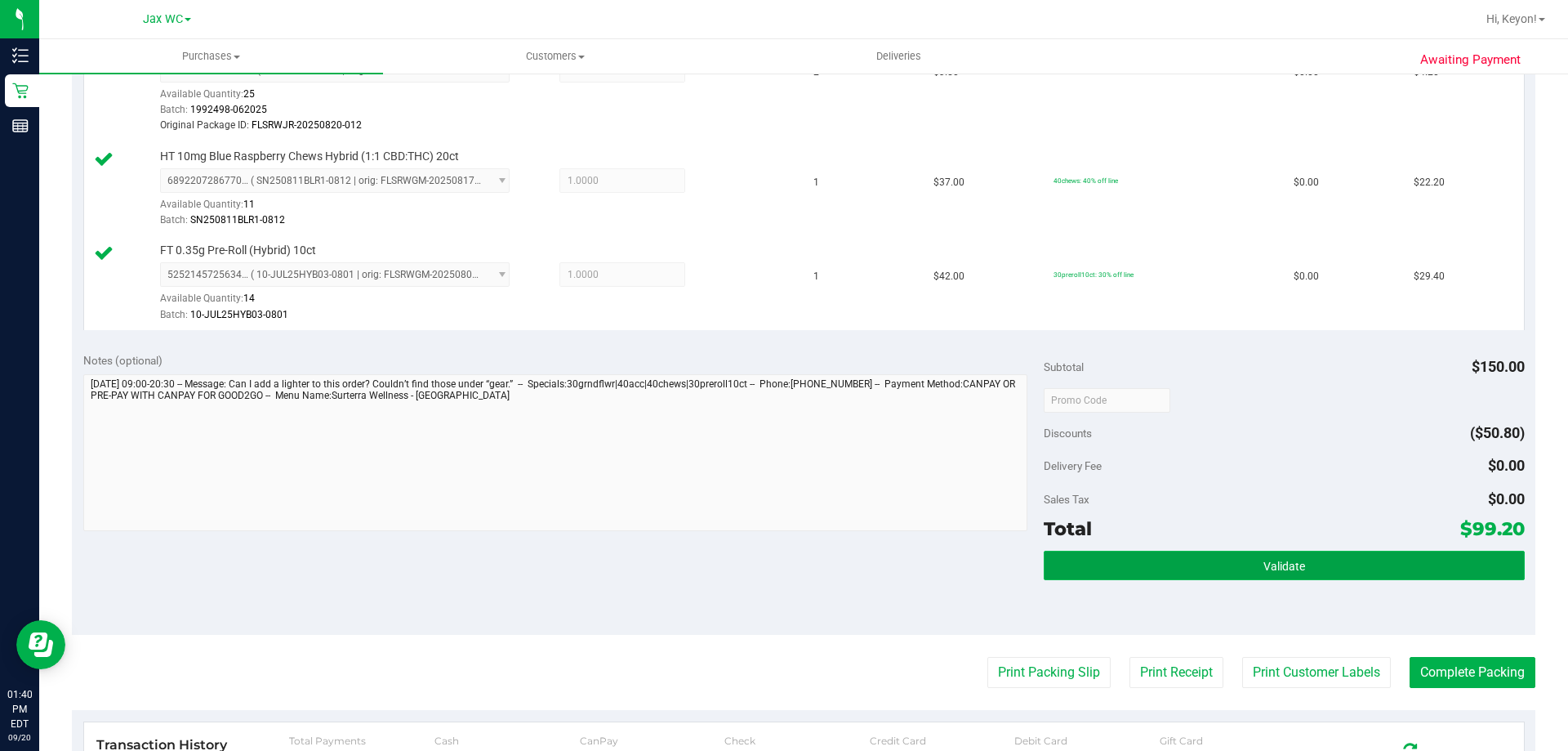
click at [1294, 568] on span "Validate" at bounding box center [1285, 567] width 42 height 13
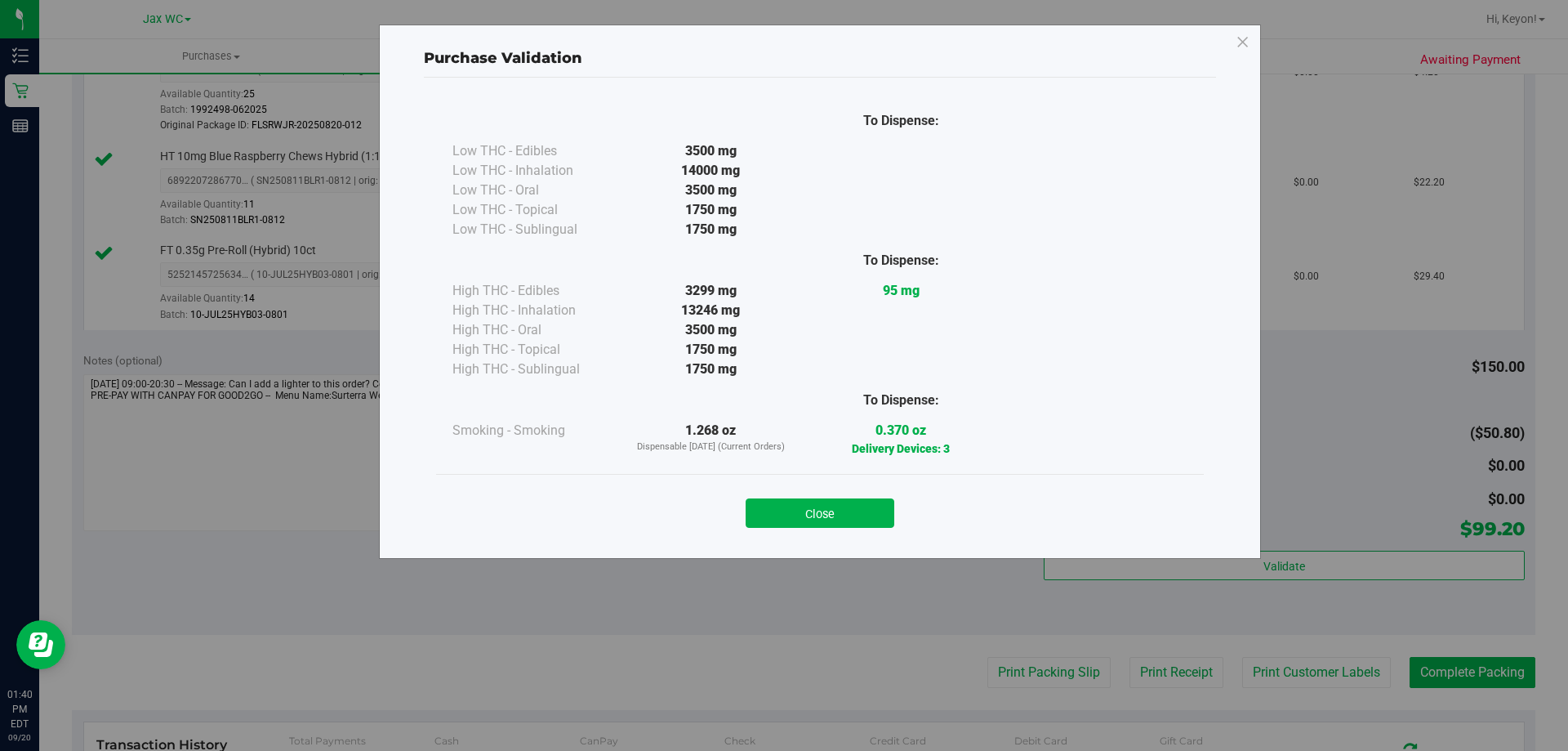
click at [869, 511] on button "Close" at bounding box center [820, 512] width 148 height 29
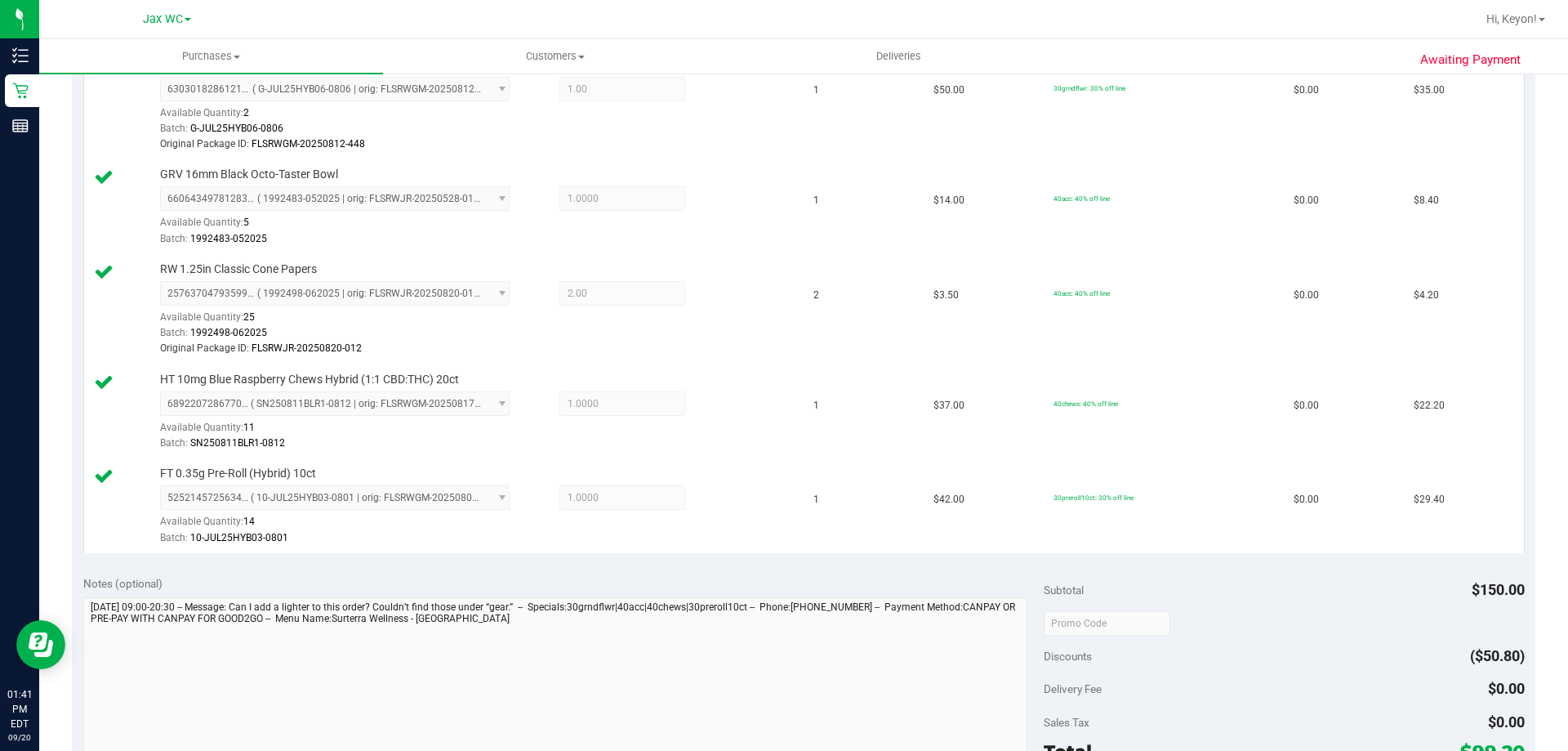
scroll to position [672, 0]
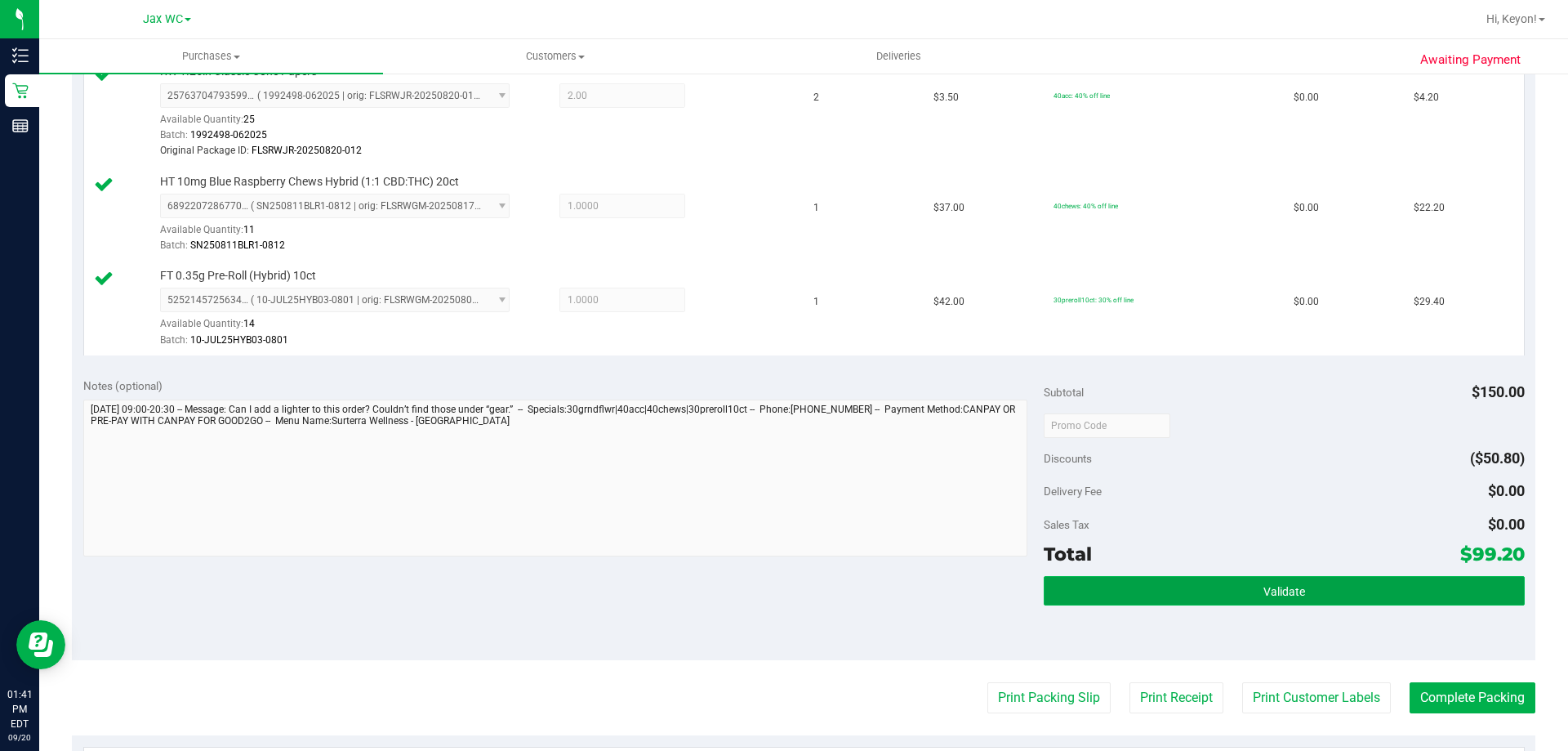
click at [1338, 586] on button "Validate" at bounding box center [1284, 590] width 480 height 29
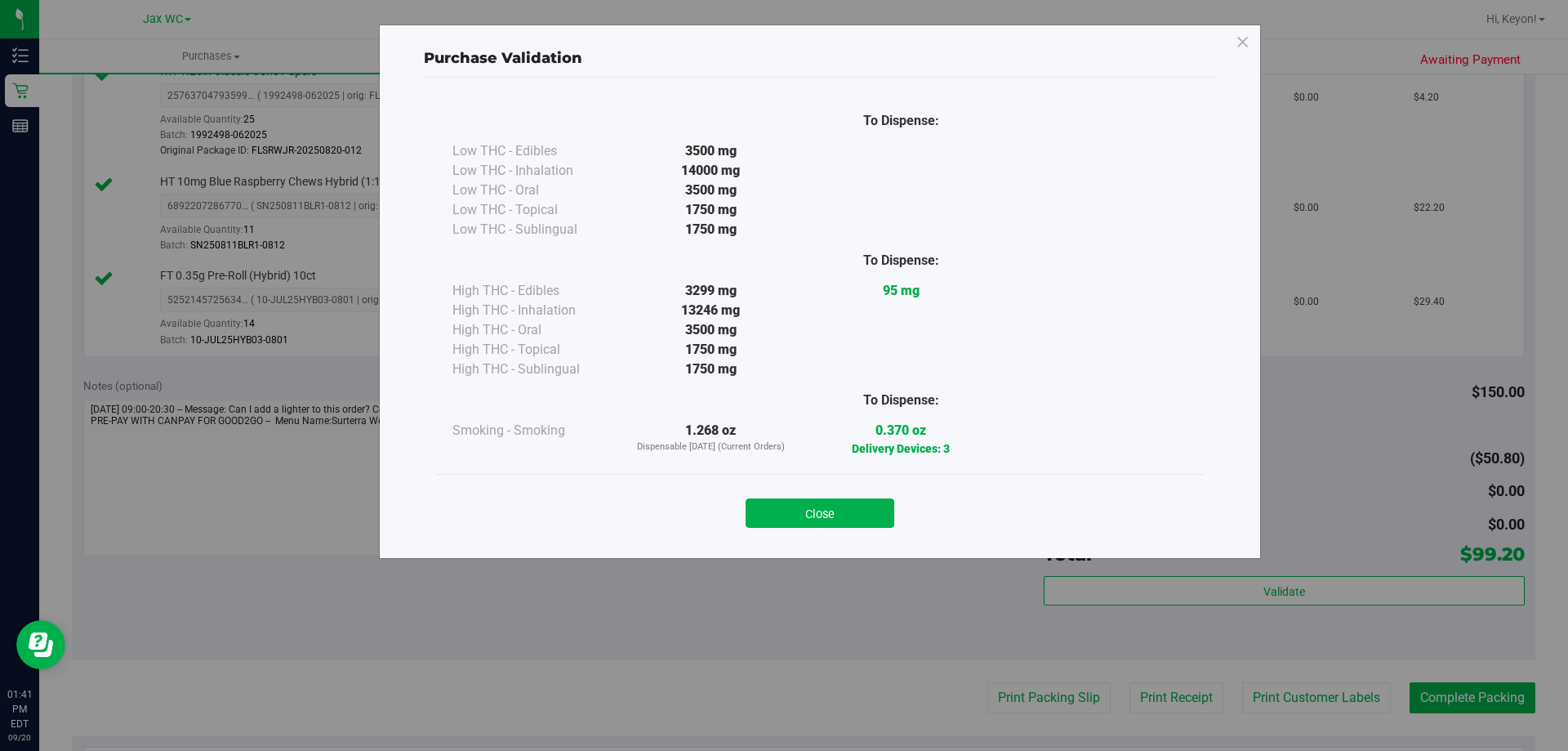
drag, startPoint x: 835, startPoint y: 515, endPoint x: 979, endPoint y: 515, distance: 144.0
click at [841, 515] on button "Close" at bounding box center [820, 512] width 148 height 29
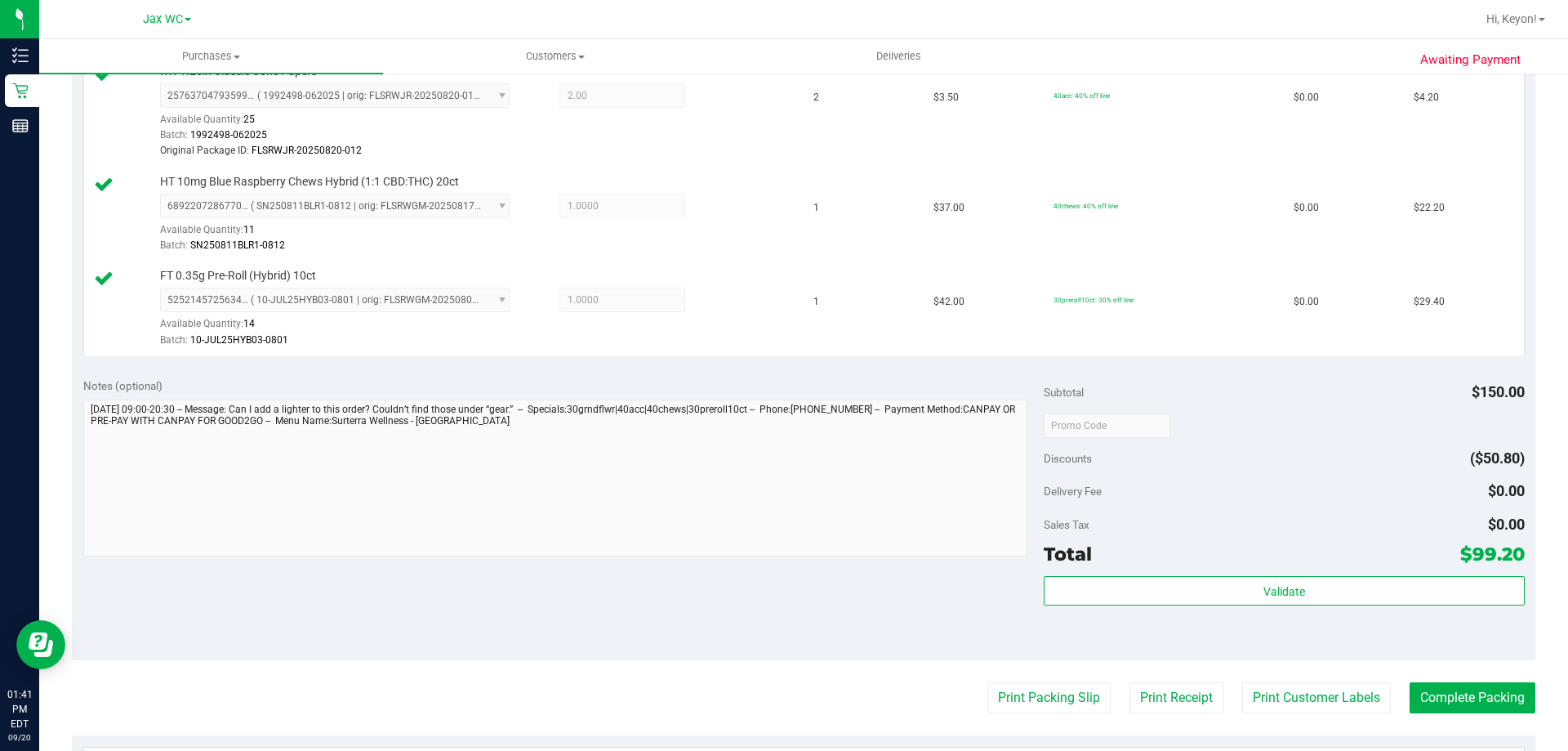
scroll to position [756, 0]
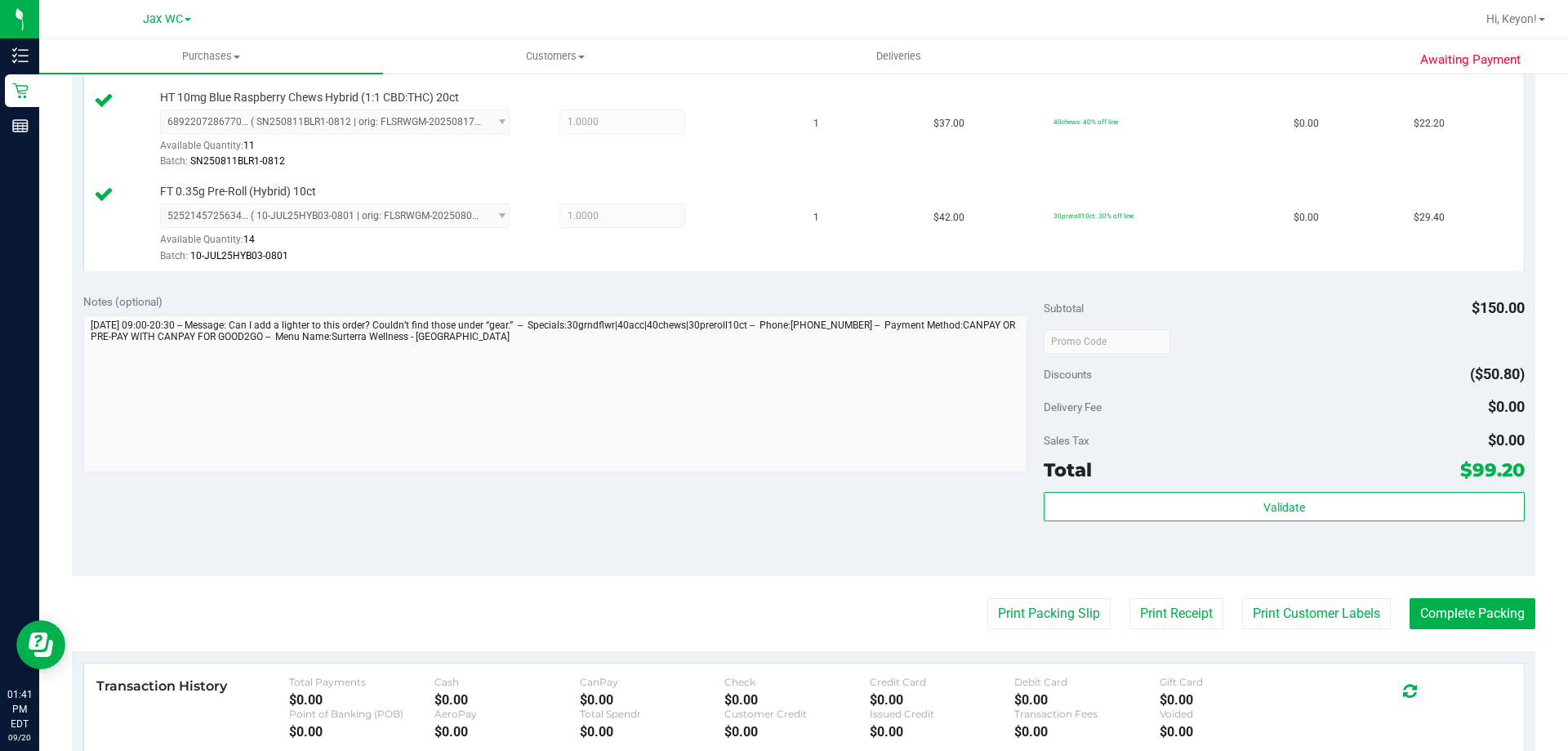
click at [1445, 640] on purchase-details "Back Edit Purchase Cancel Purchase View Profile # 11980239 BioTrack ID: - Submi…" at bounding box center [804, 144] width 1463 height 1625
click at [1463, 615] on button "Complete Packing" at bounding box center [1473, 613] width 125 height 31
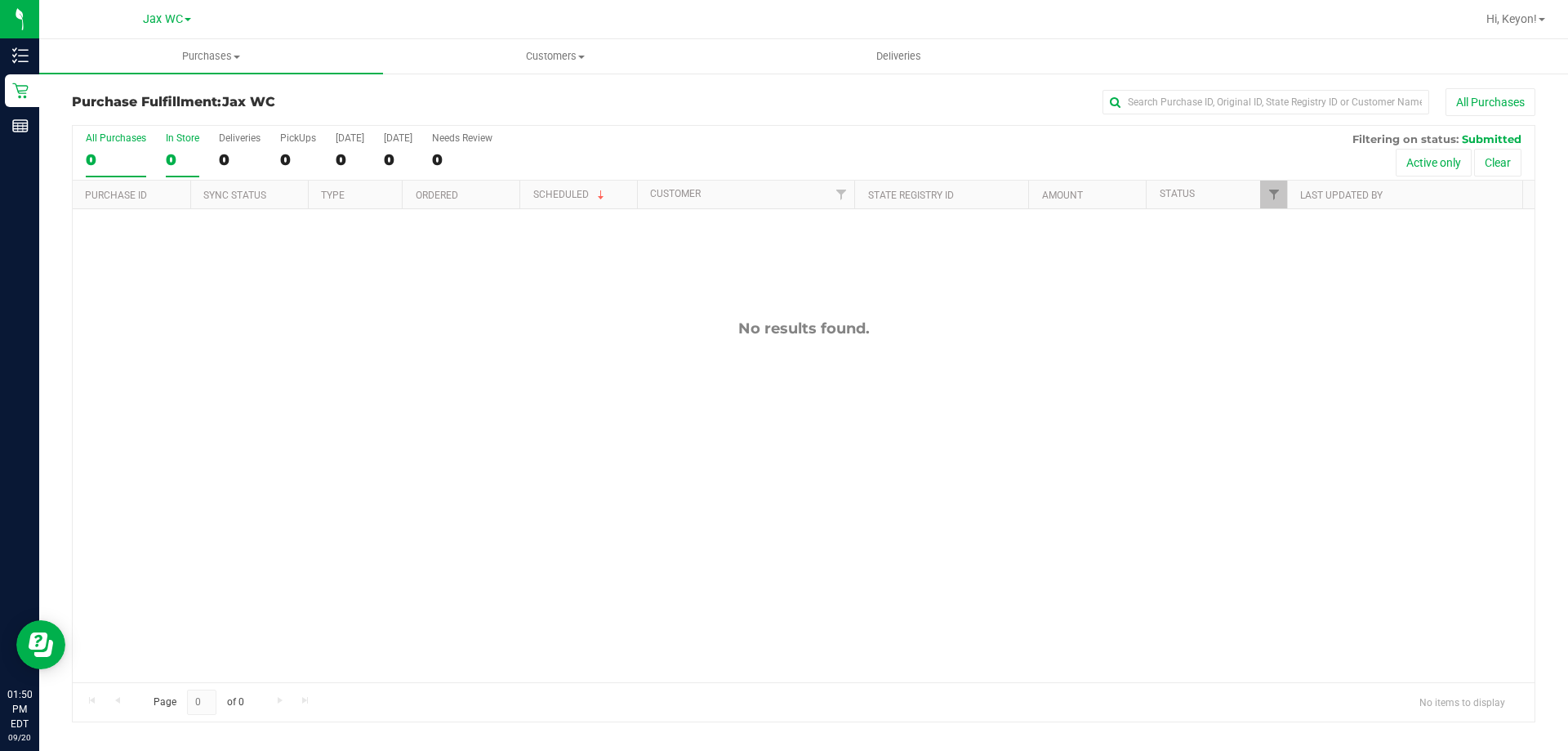
click at [192, 151] on div "0" at bounding box center [182, 160] width 33 height 19
click at [0, 0] on input "In Store 0" at bounding box center [0, 0] width 0 height 0
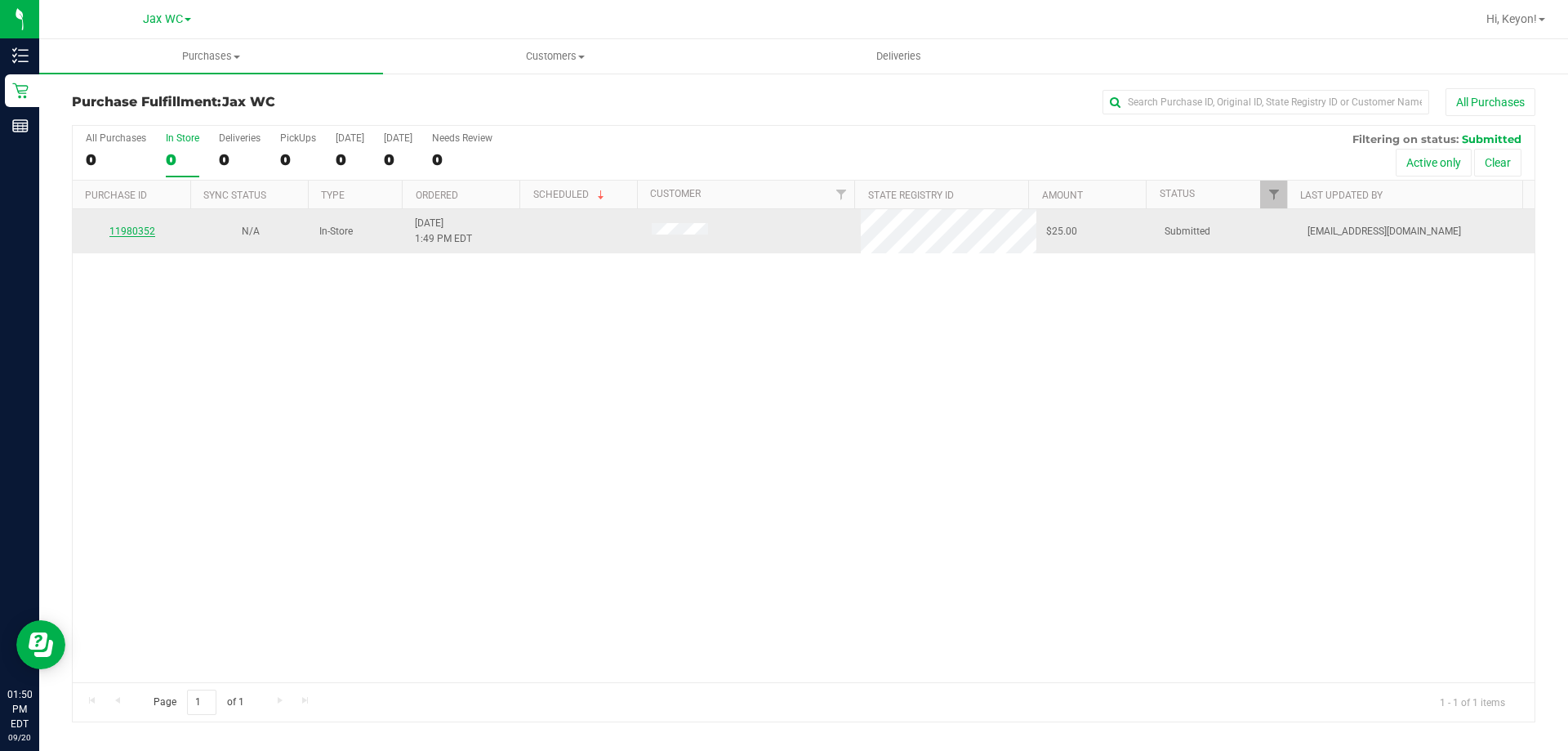
click at [138, 235] on link "11980352" at bounding box center [132, 231] width 46 height 11
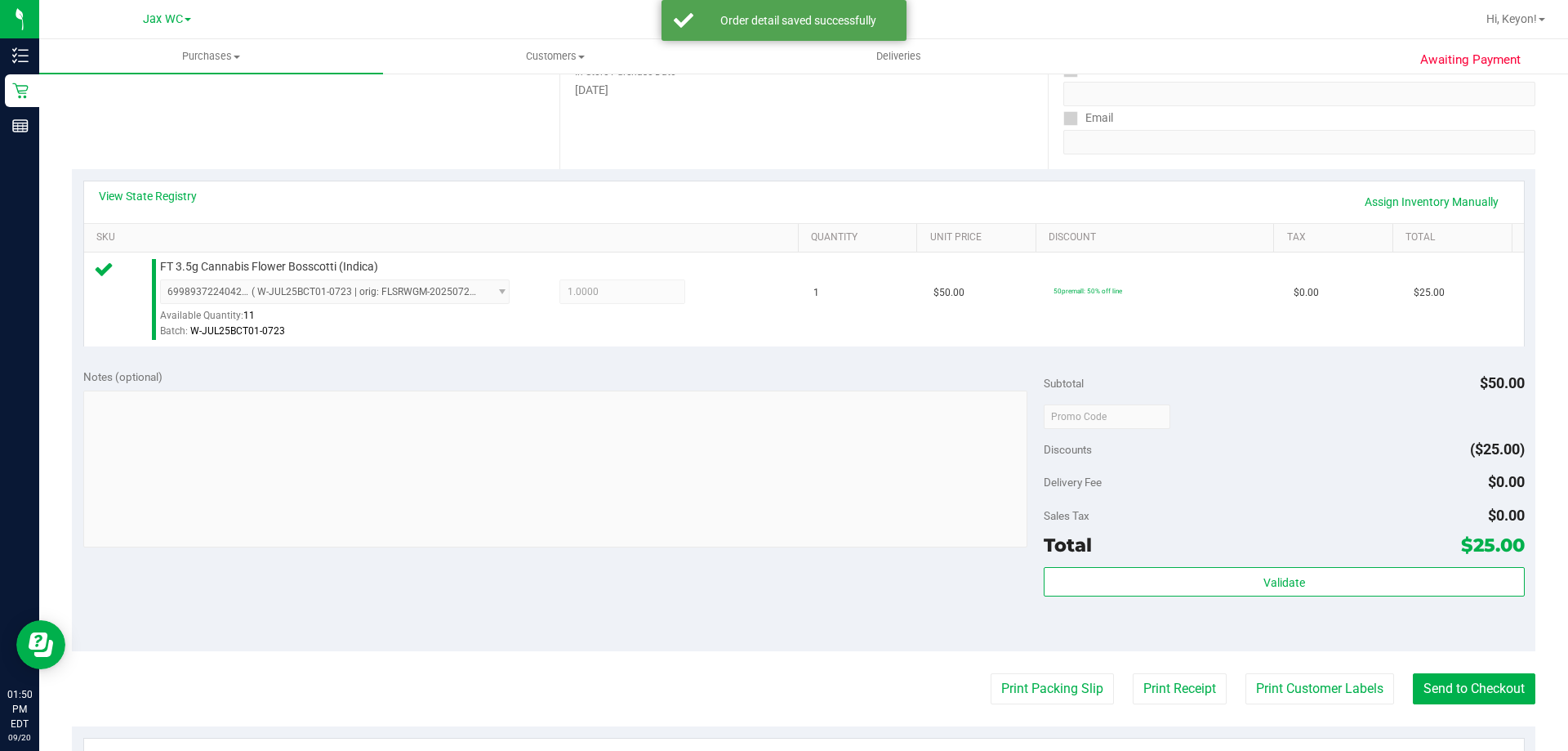
scroll to position [307, 0]
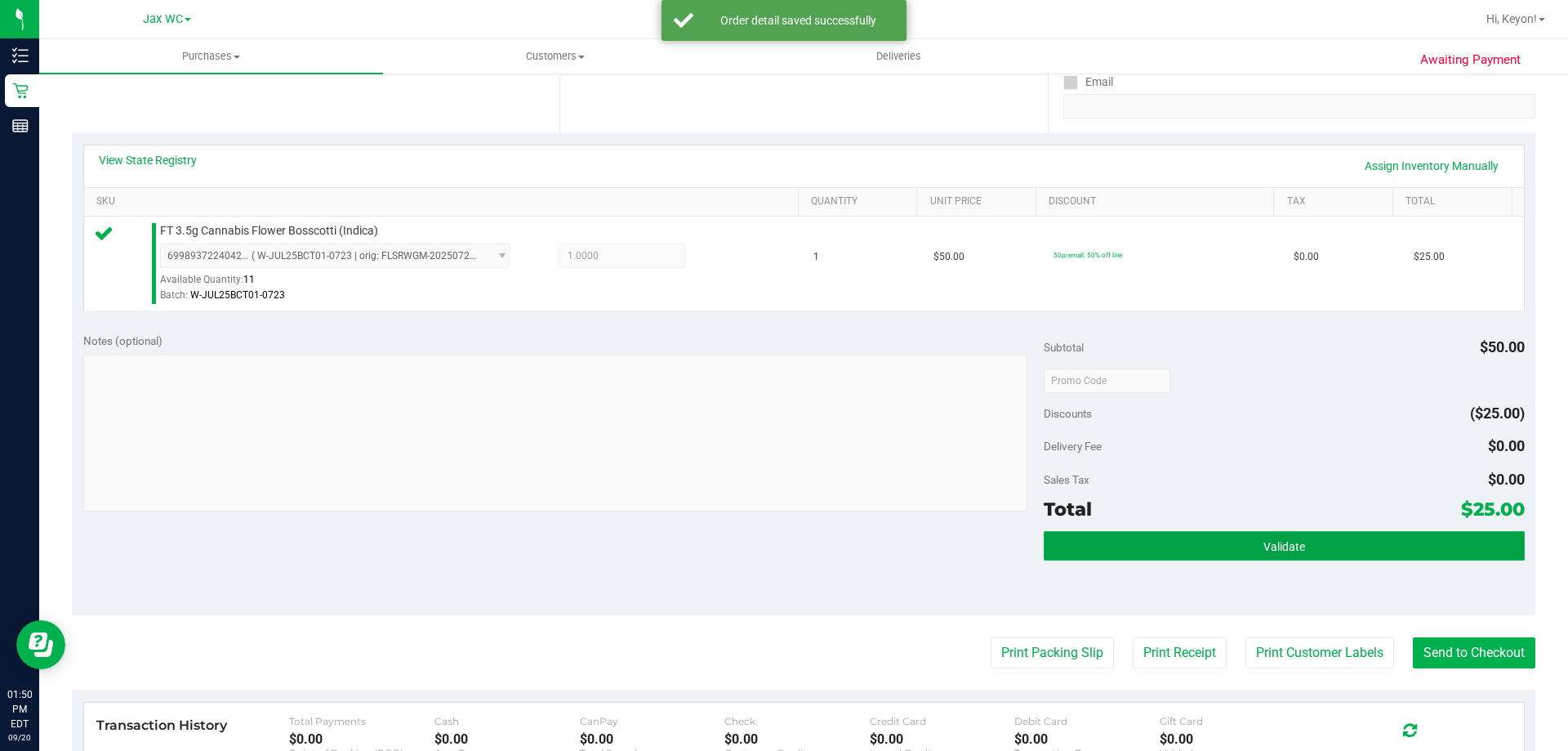
click at [1327, 535] on button "Validate" at bounding box center [1284, 546] width 480 height 29
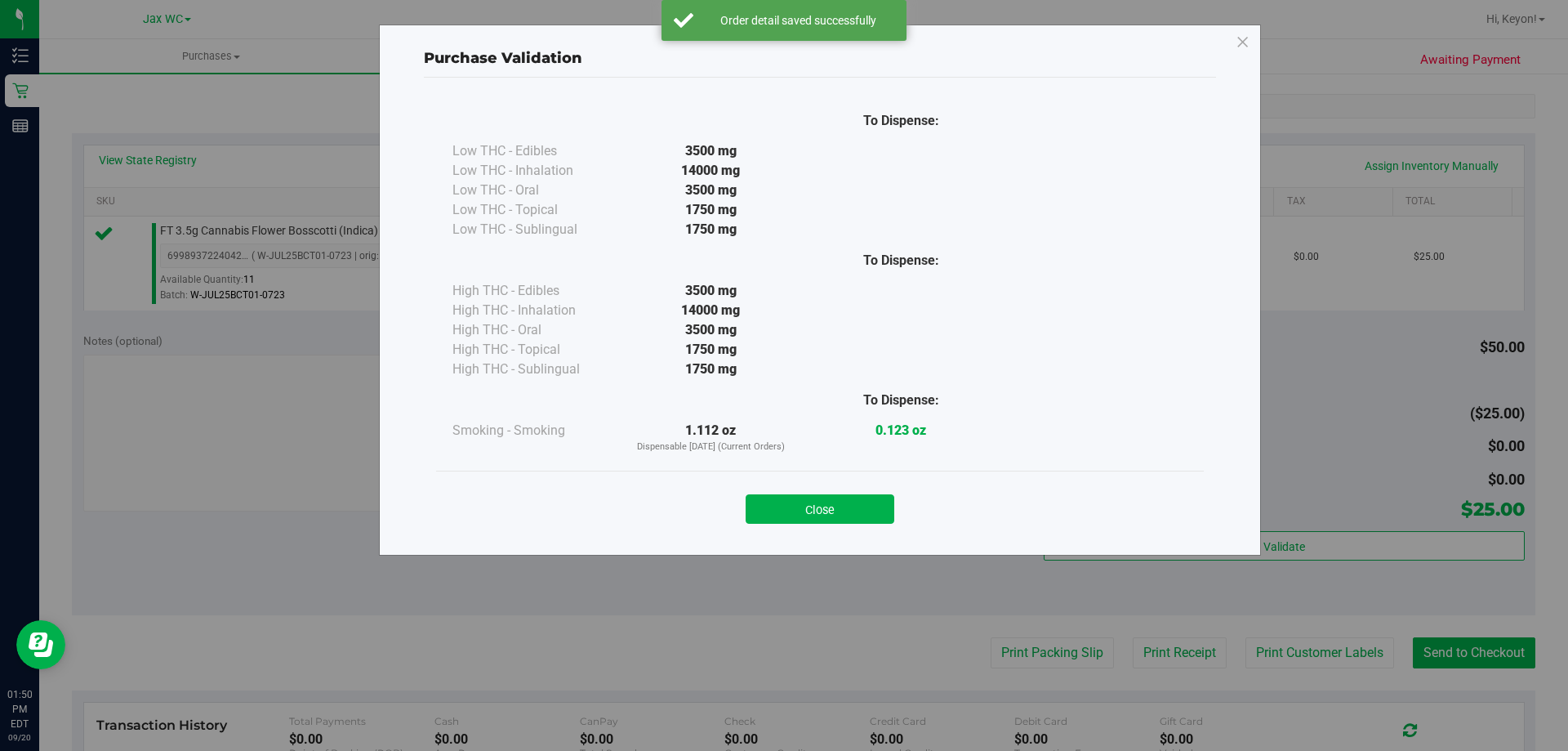
drag, startPoint x: 889, startPoint y: 519, endPoint x: 875, endPoint y: 511, distance: 16.1
click at [888, 518] on button "Close" at bounding box center [820, 509] width 148 height 29
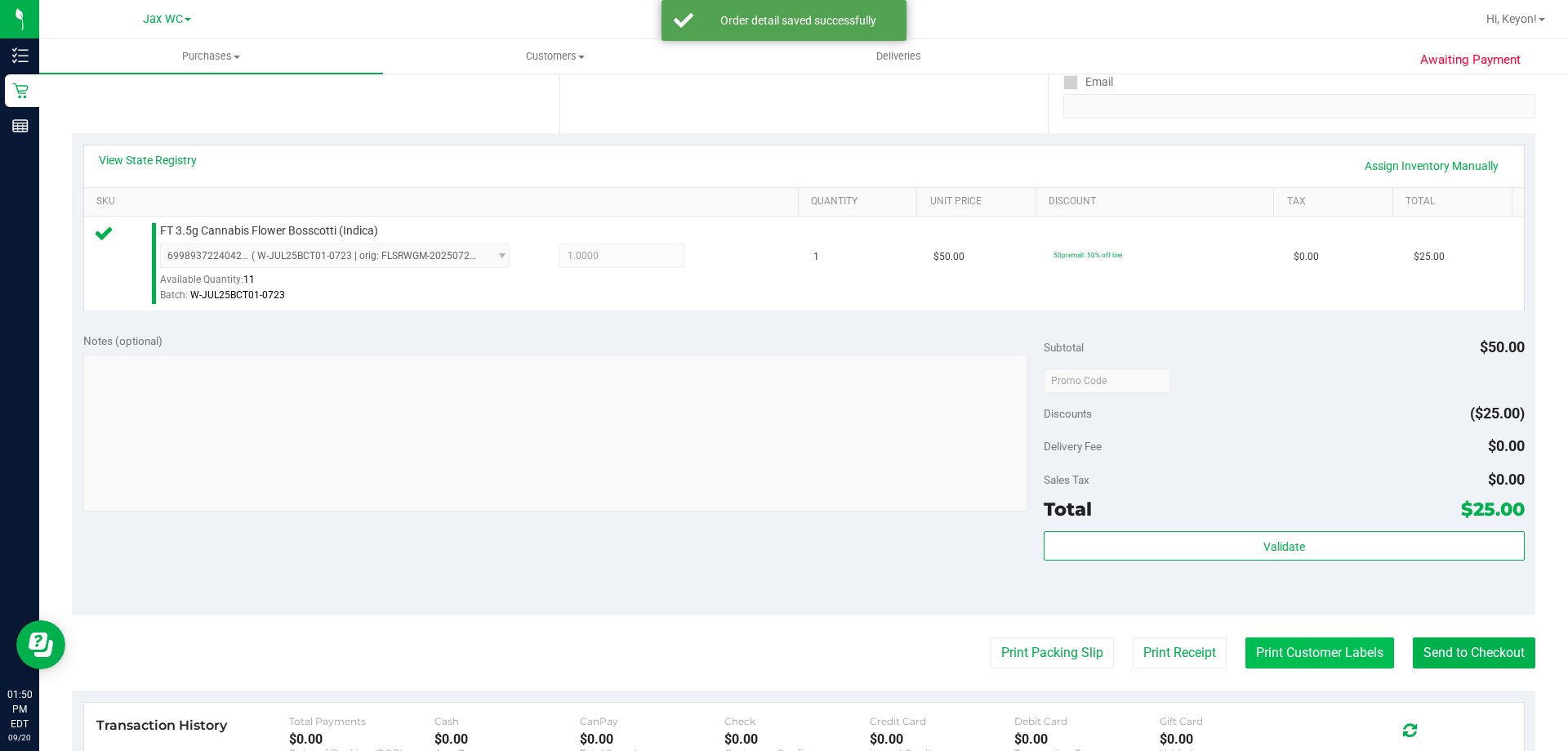
click at [1298, 645] on button "Print Customer Labels" at bounding box center [1320, 652] width 148 height 31
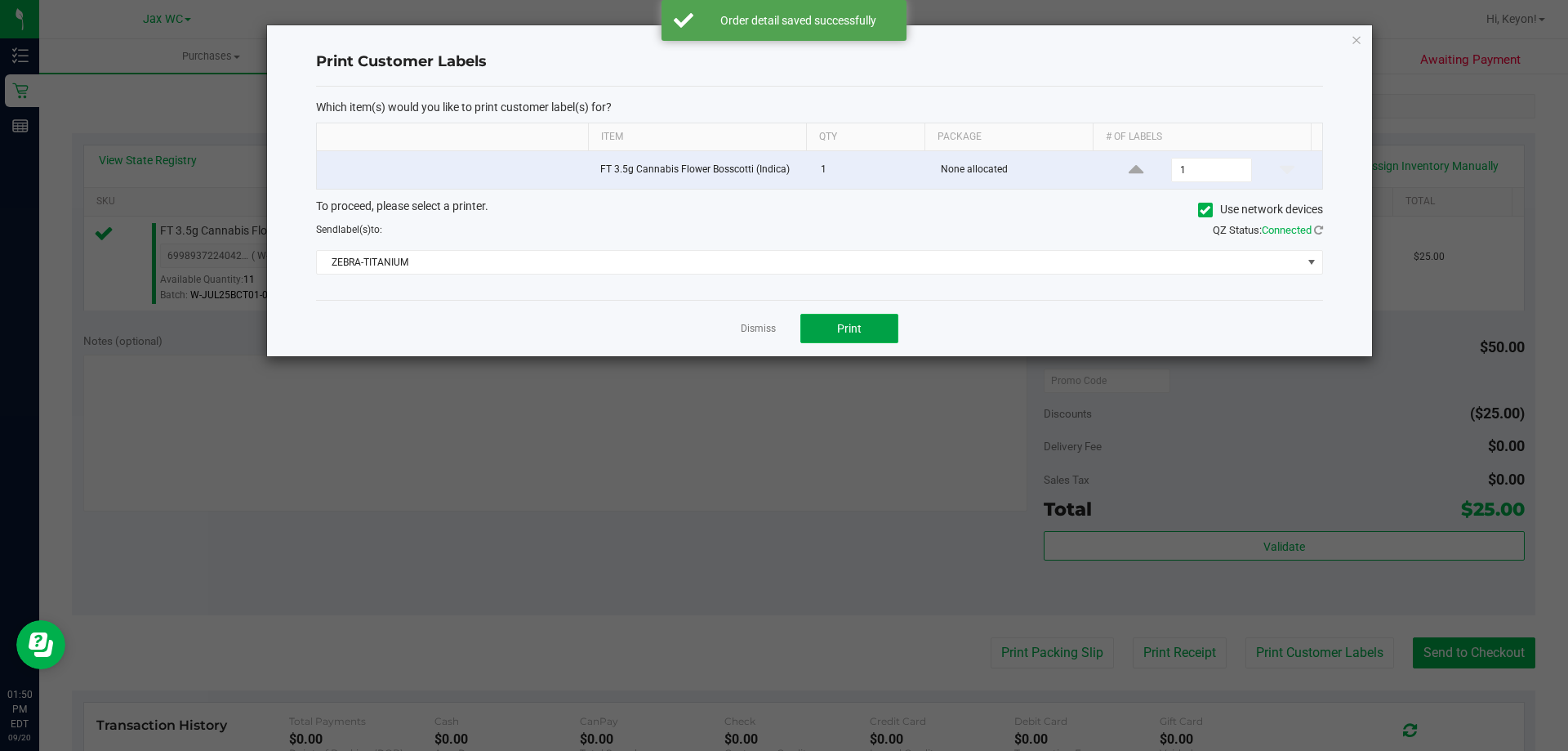
click at [858, 334] on span "Print" at bounding box center [850, 329] width 25 height 13
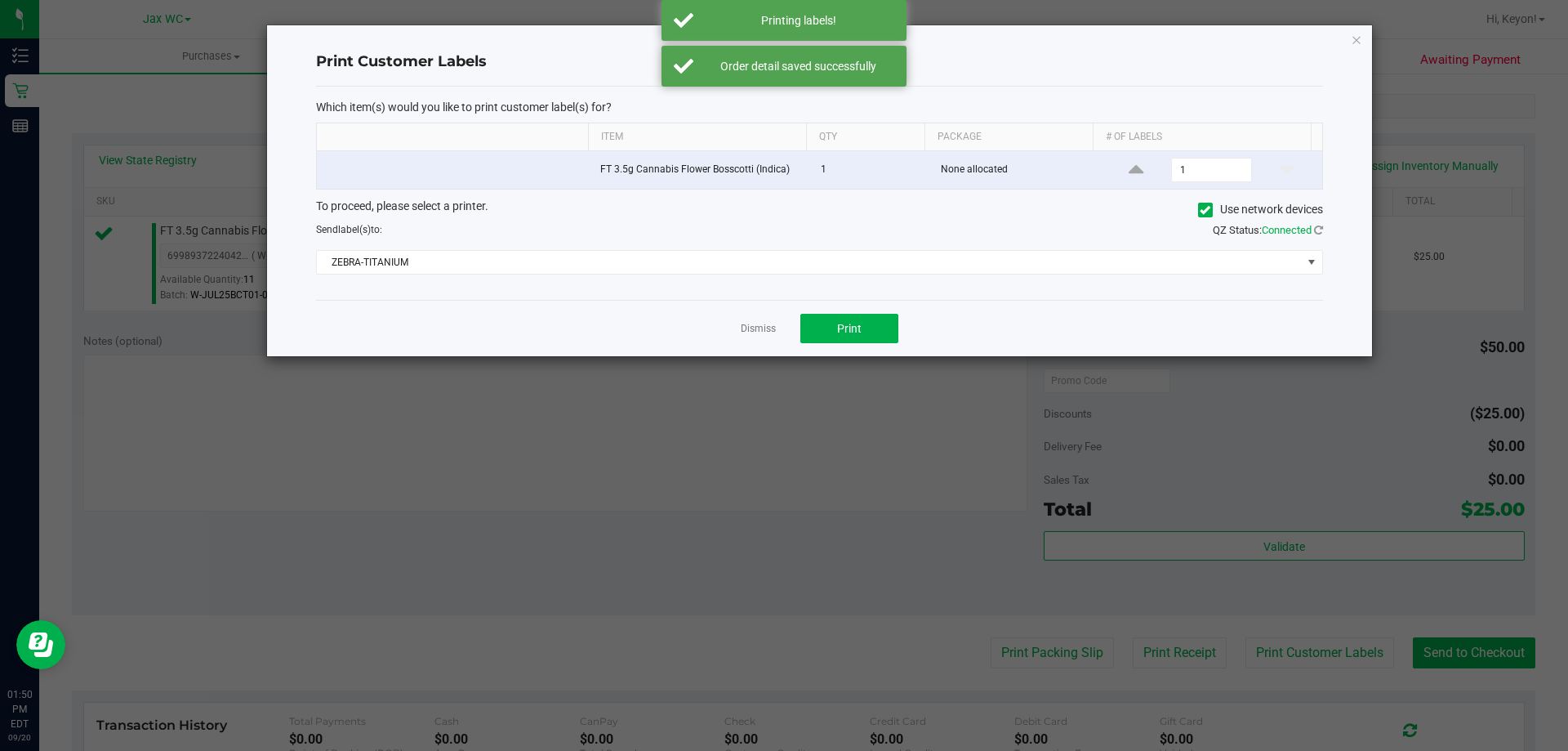
drag, startPoint x: 772, startPoint y: 327, endPoint x: 1504, endPoint y: 589, distance: 777.5
click at [771, 328] on link "Dismiss" at bounding box center [758, 329] width 35 height 14
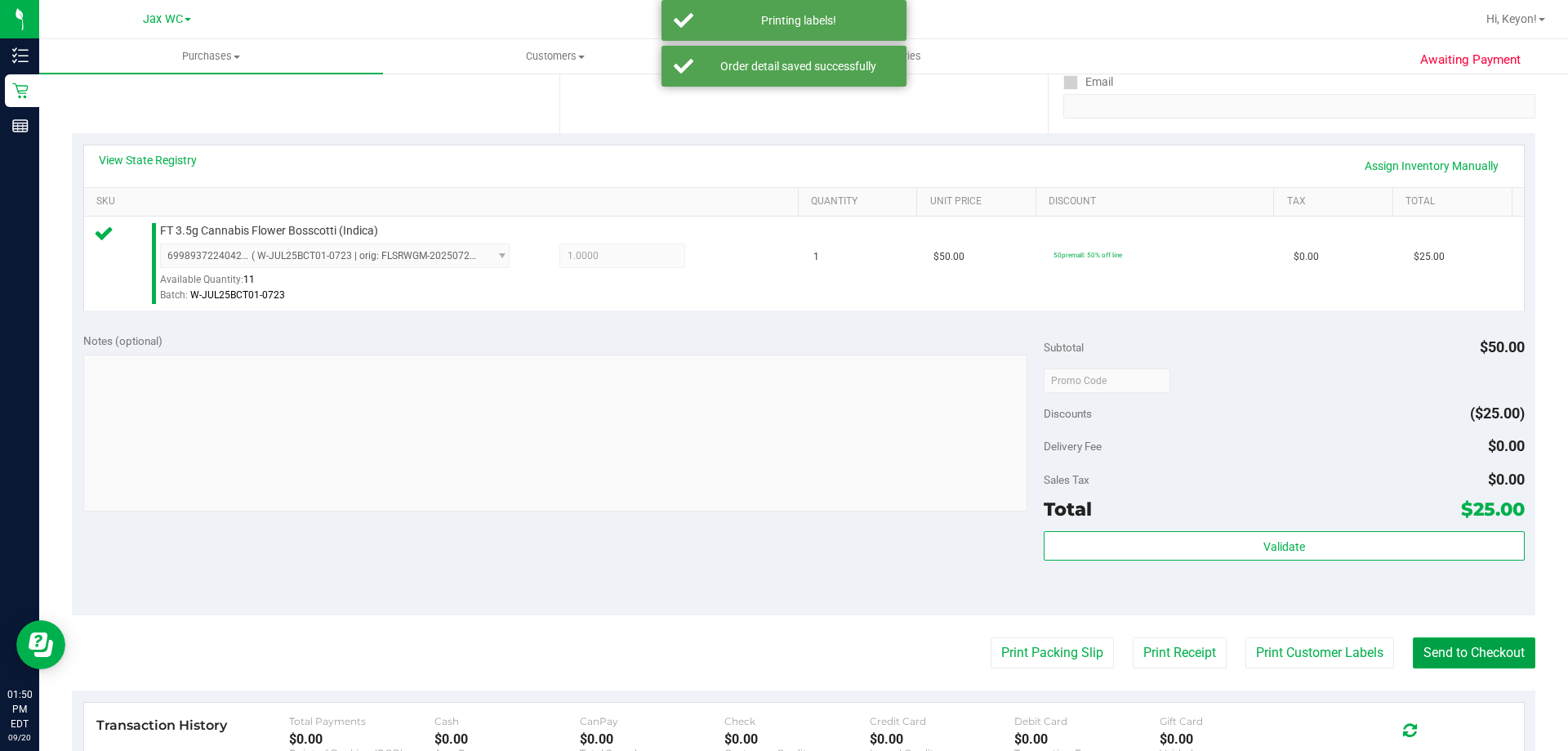
click at [1501, 649] on button "Send to Checkout" at bounding box center [1474, 652] width 123 height 31
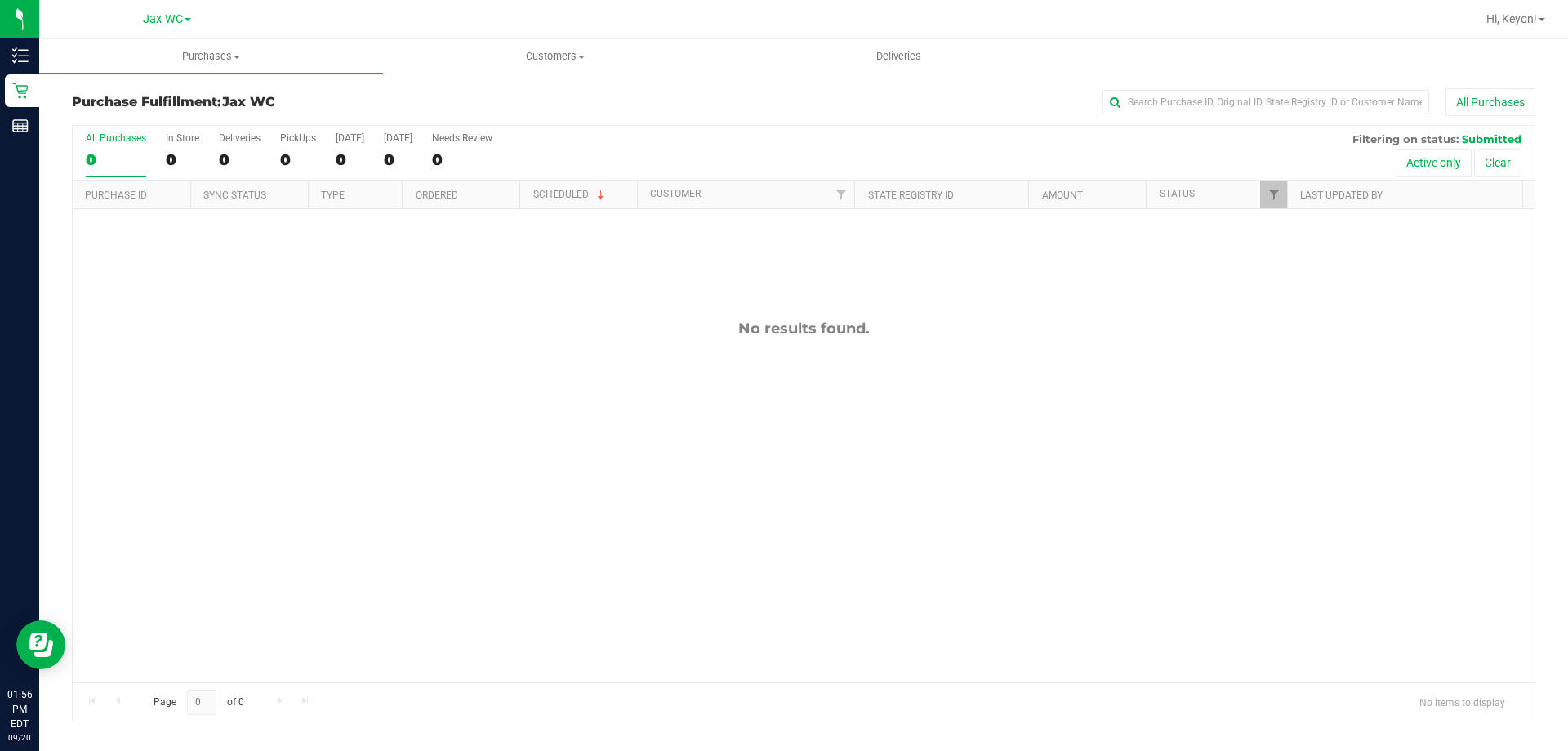
click at [201, 156] on div "All Purchases 0 In Store 0 Deliveries 0 PickUps 0 [DATE] 0 [DATE] 0 Needs Revie…" at bounding box center [804, 153] width 1463 height 55
click at [192, 155] on div "0" at bounding box center [182, 160] width 33 height 19
click at [0, 0] on input "In Store 0" at bounding box center [0, 0] width 0 height 0
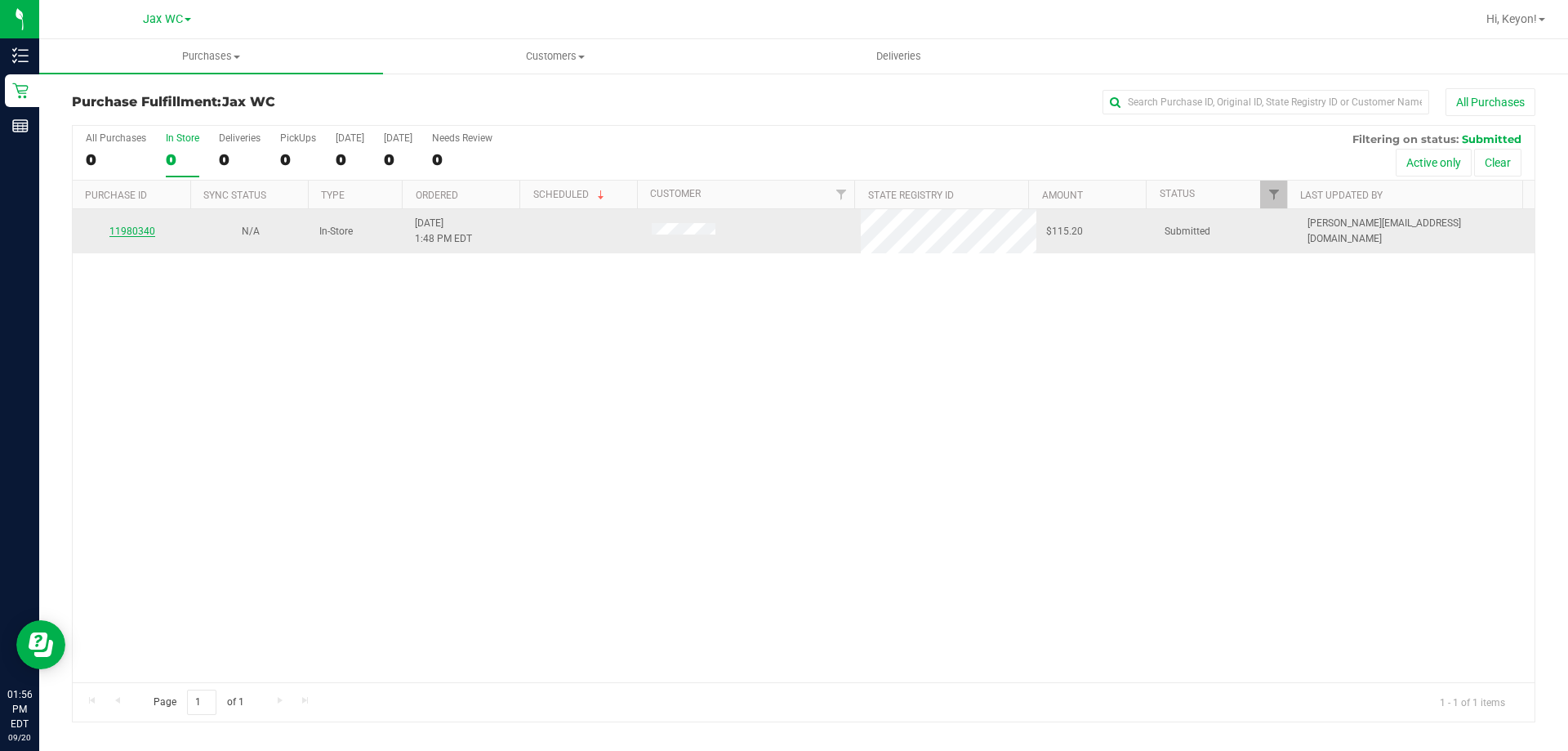
click at [129, 229] on link "11980340" at bounding box center [132, 231] width 46 height 11
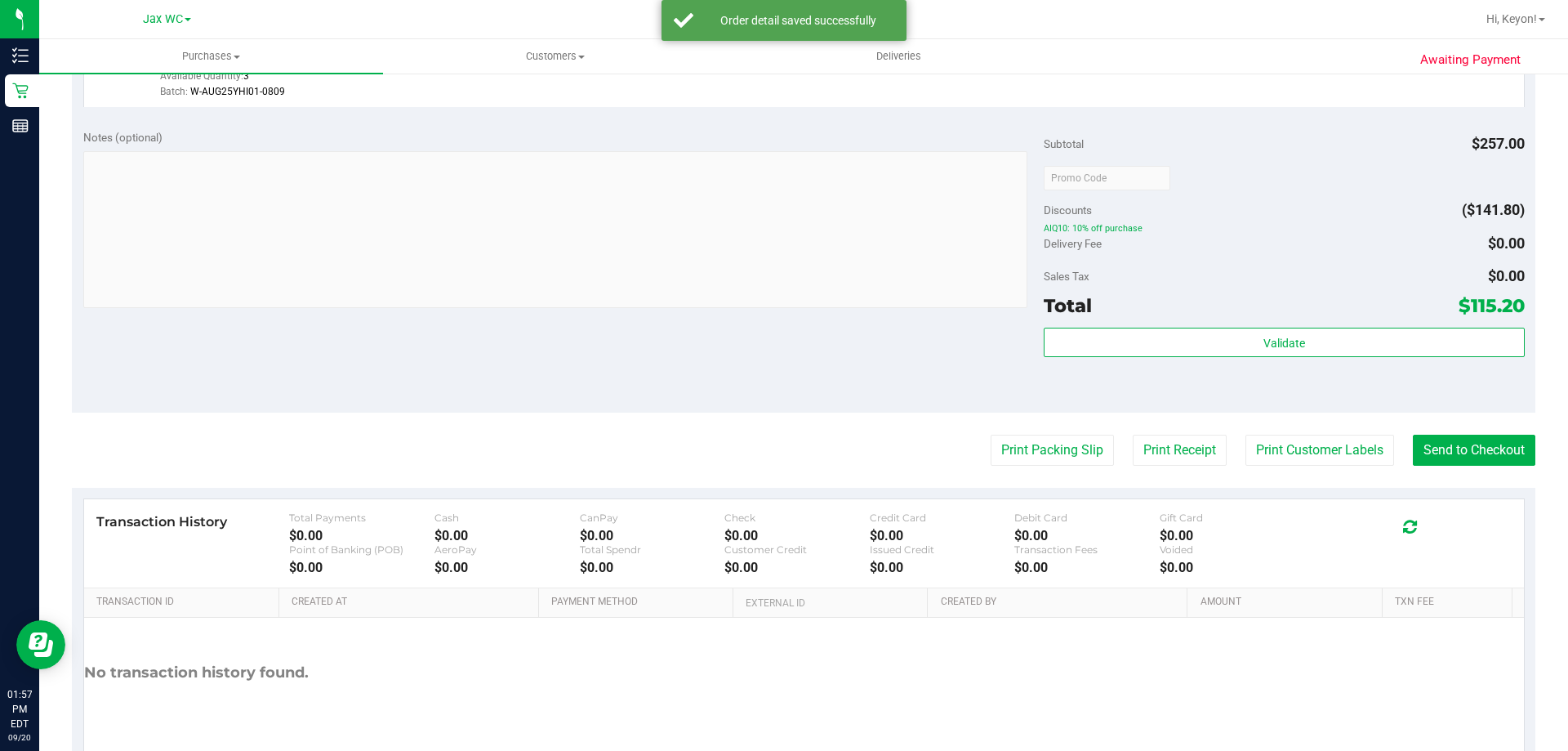
scroll to position [1057, 0]
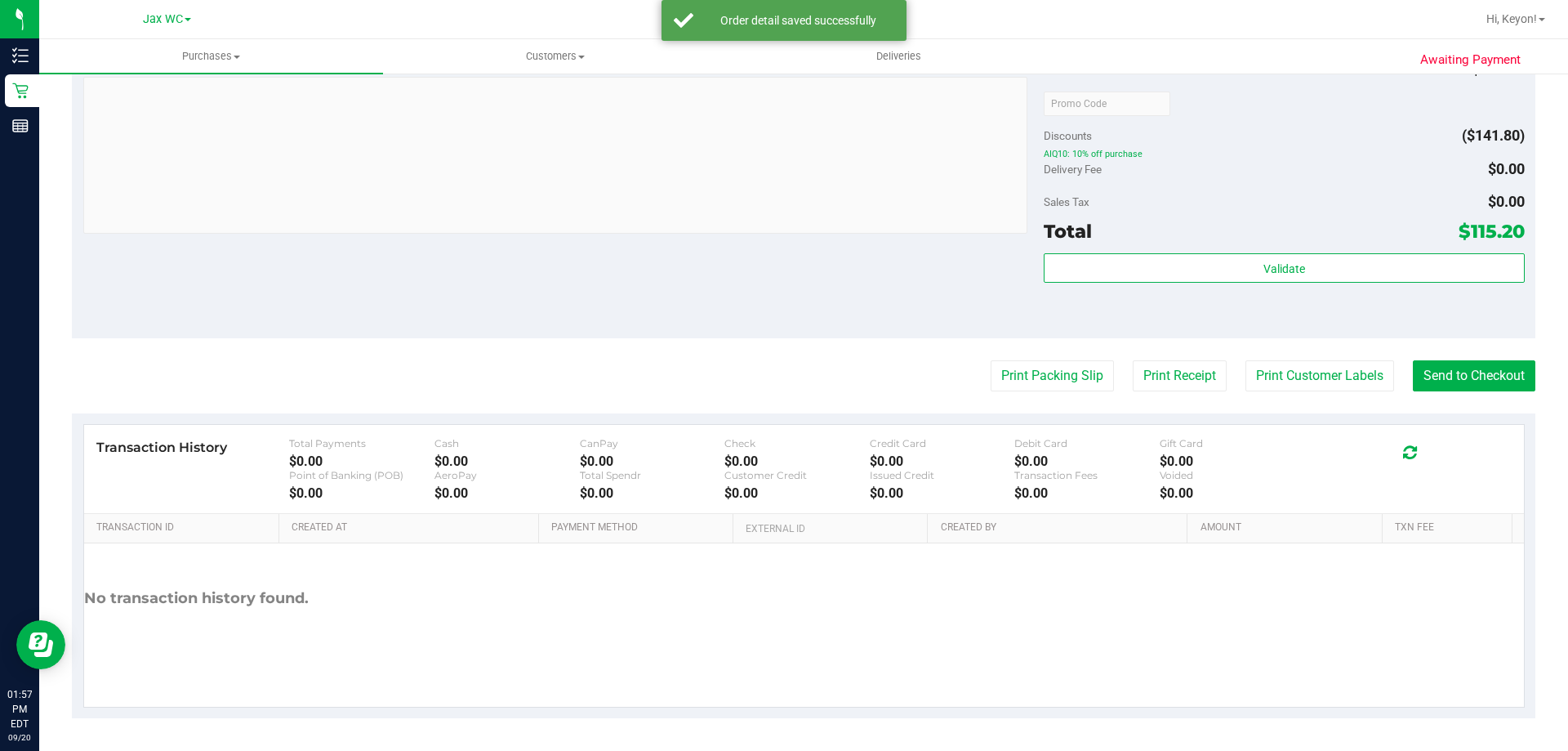
click at [1294, 283] on div "Validate" at bounding box center [1284, 289] width 480 height 73
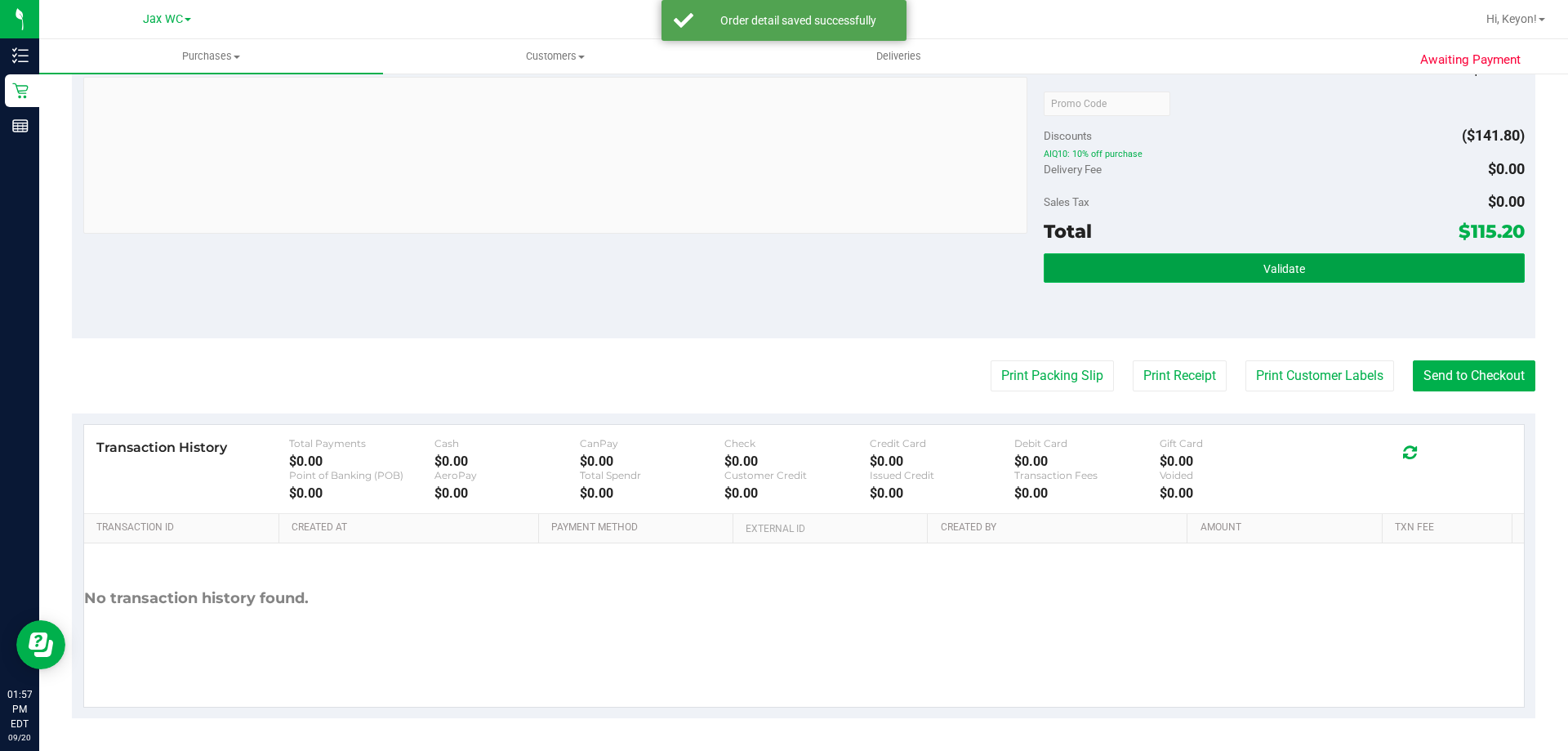
click at [1290, 279] on button "Validate" at bounding box center [1284, 267] width 480 height 29
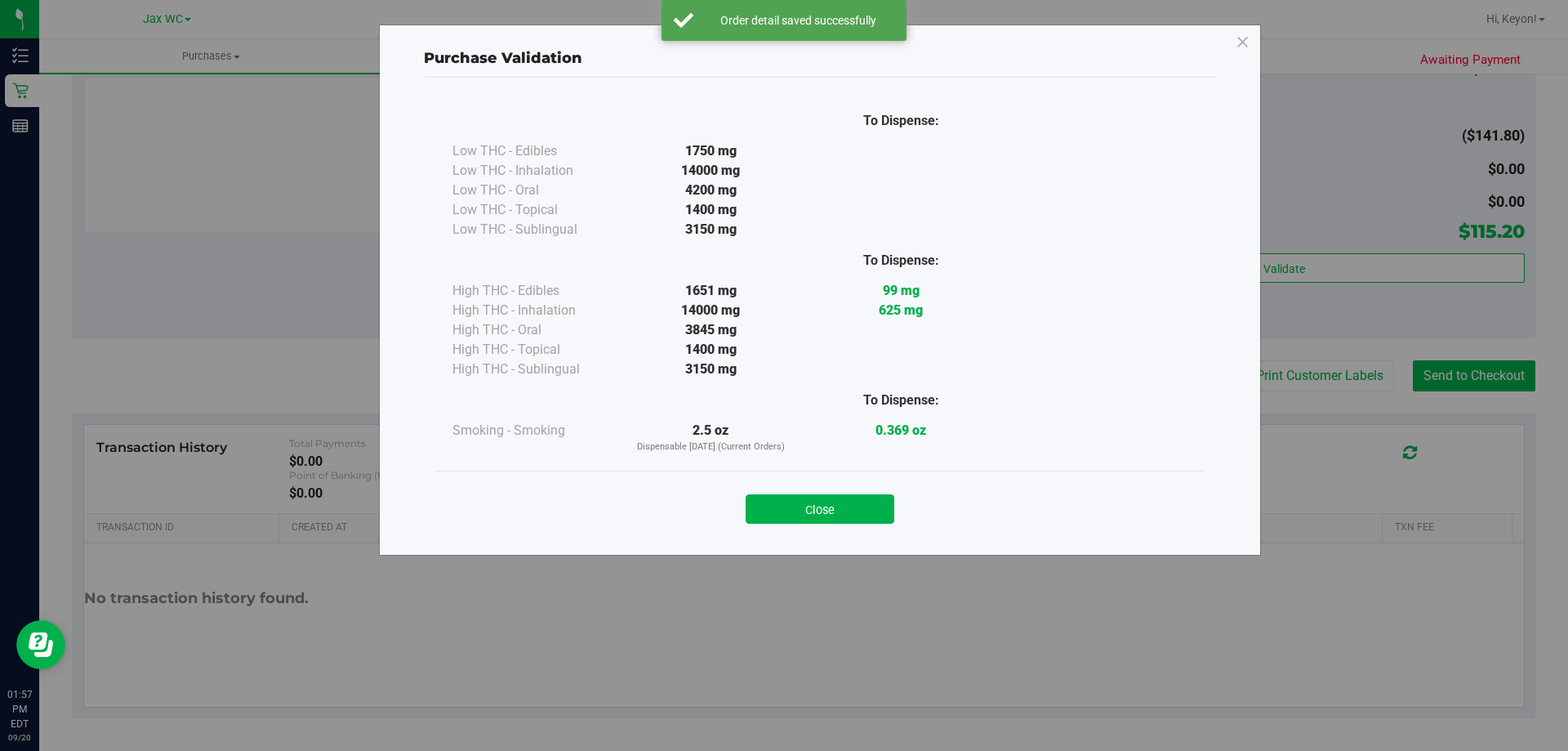
drag, startPoint x: 850, startPoint y: 507, endPoint x: 1332, endPoint y: 428, distance: 488.4
click at [851, 507] on button "Close" at bounding box center [820, 509] width 148 height 29
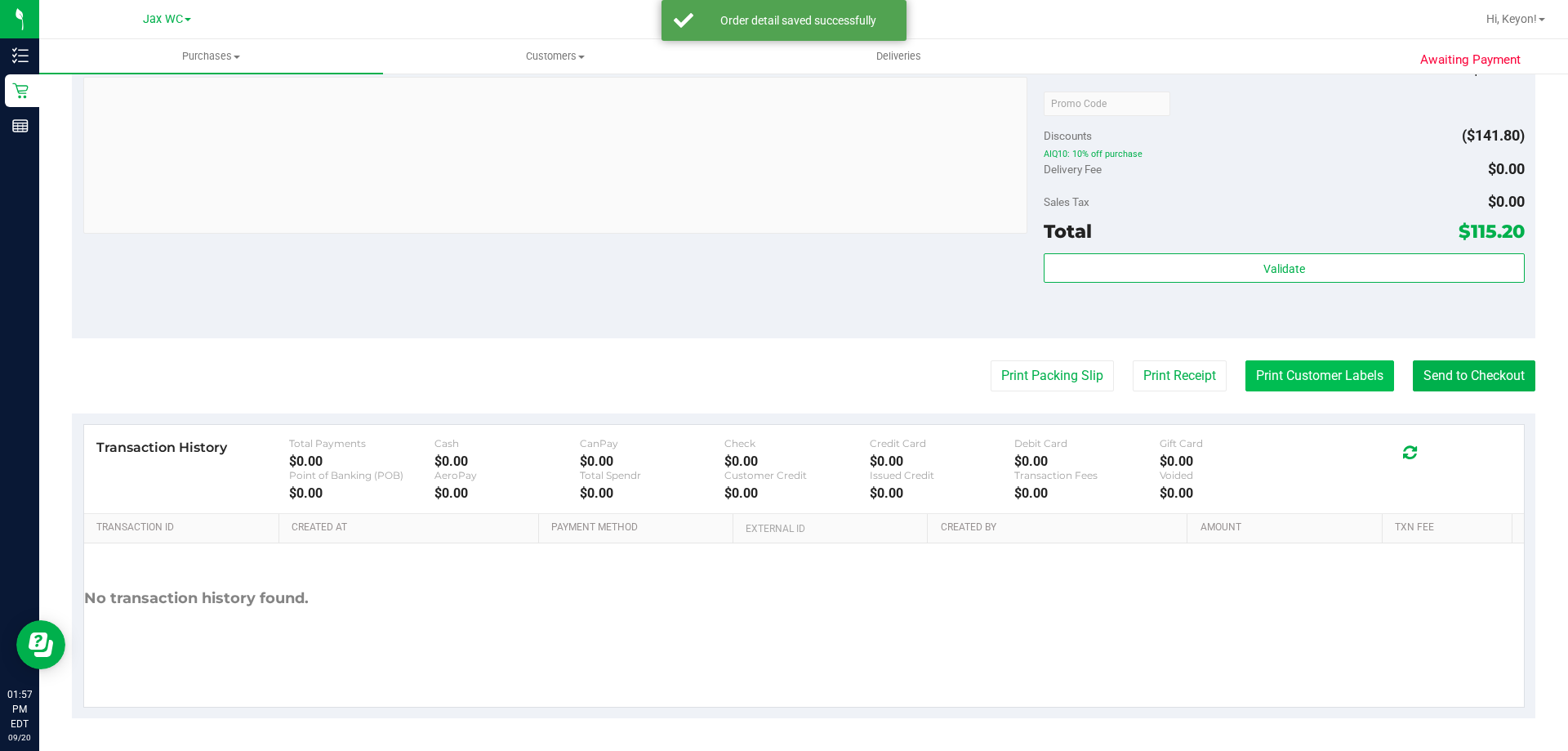
click at [1320, 369] on button "Print Customer Labels" at bounding box center [1320, 376] width 148 height 31
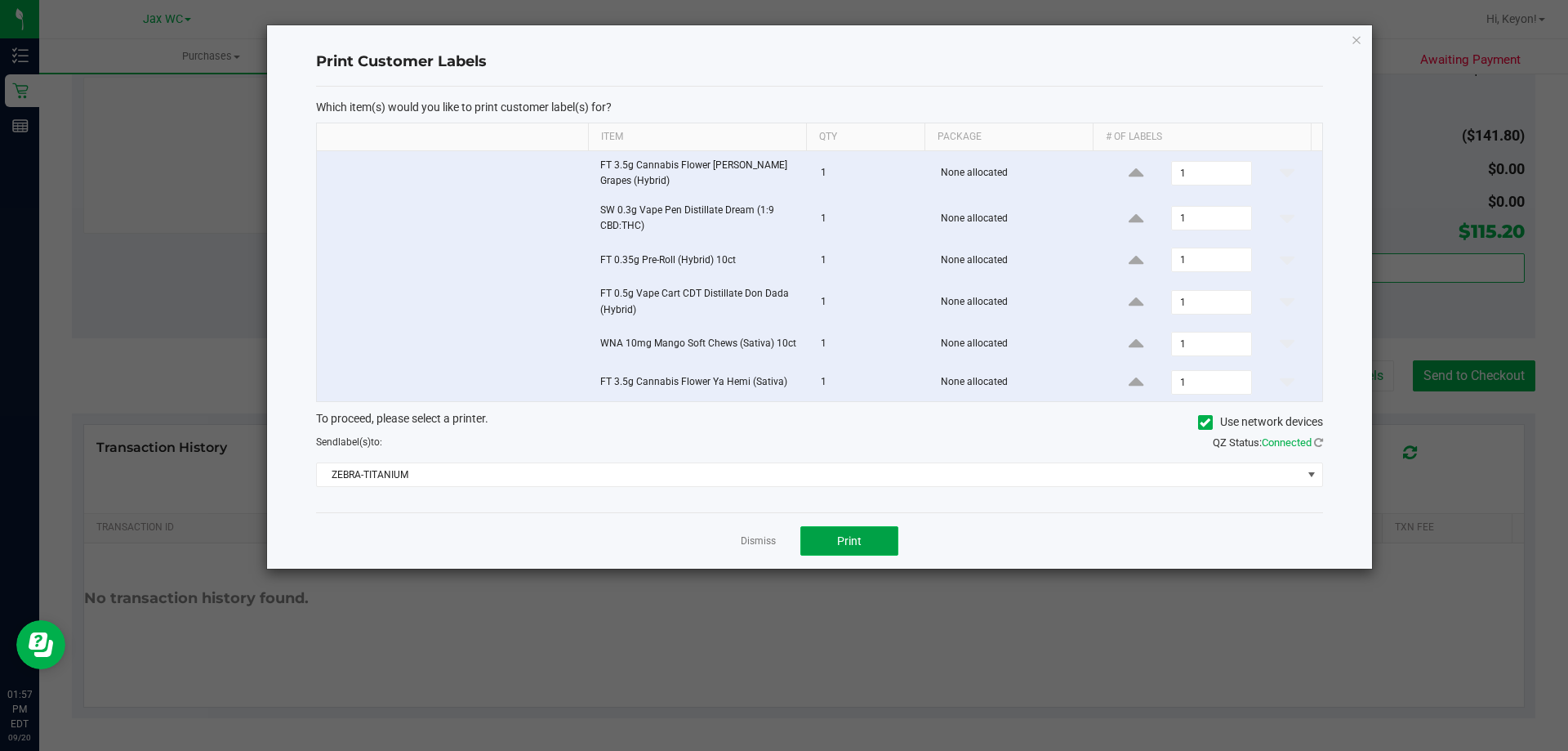
click at [858, 538] on span "Print" at bounding box center [850, 541] width 25 height 13
drag, startPoint x: 760, startPoint y: 538, endPoint x: 774, endPoint y: 532, distance: 15.2
click at [761, 538] on link "Dismiss" at bounding box center [758, 541] width 35 height 14
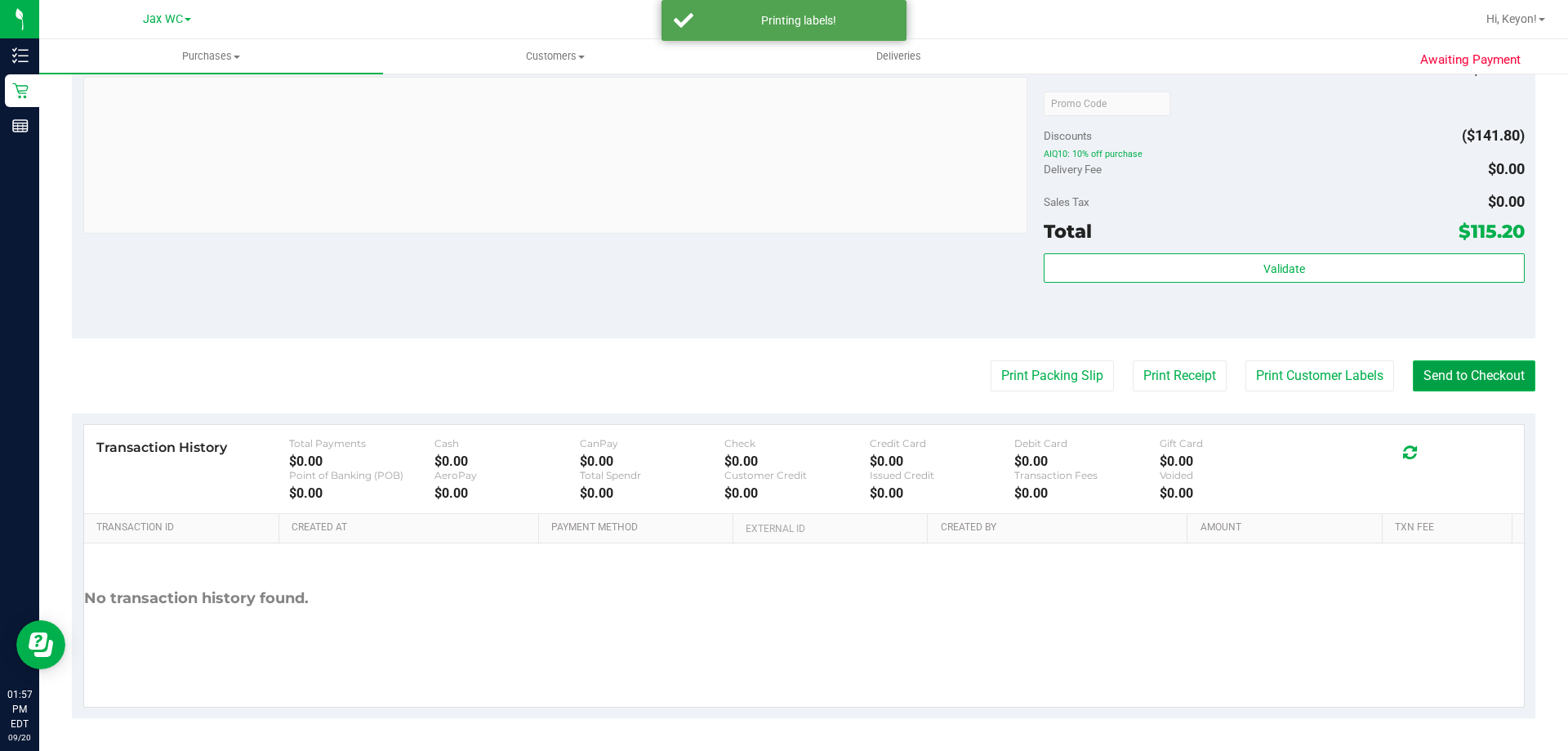
drag, startPoint x: 1520, startPoint y: 375, endPoint x: 1434, endPoint y: 364, distance: 86.7
click at [1516, 376] on button "Send to Checkout" at bounding box center [1474, 376] width 123 height 31
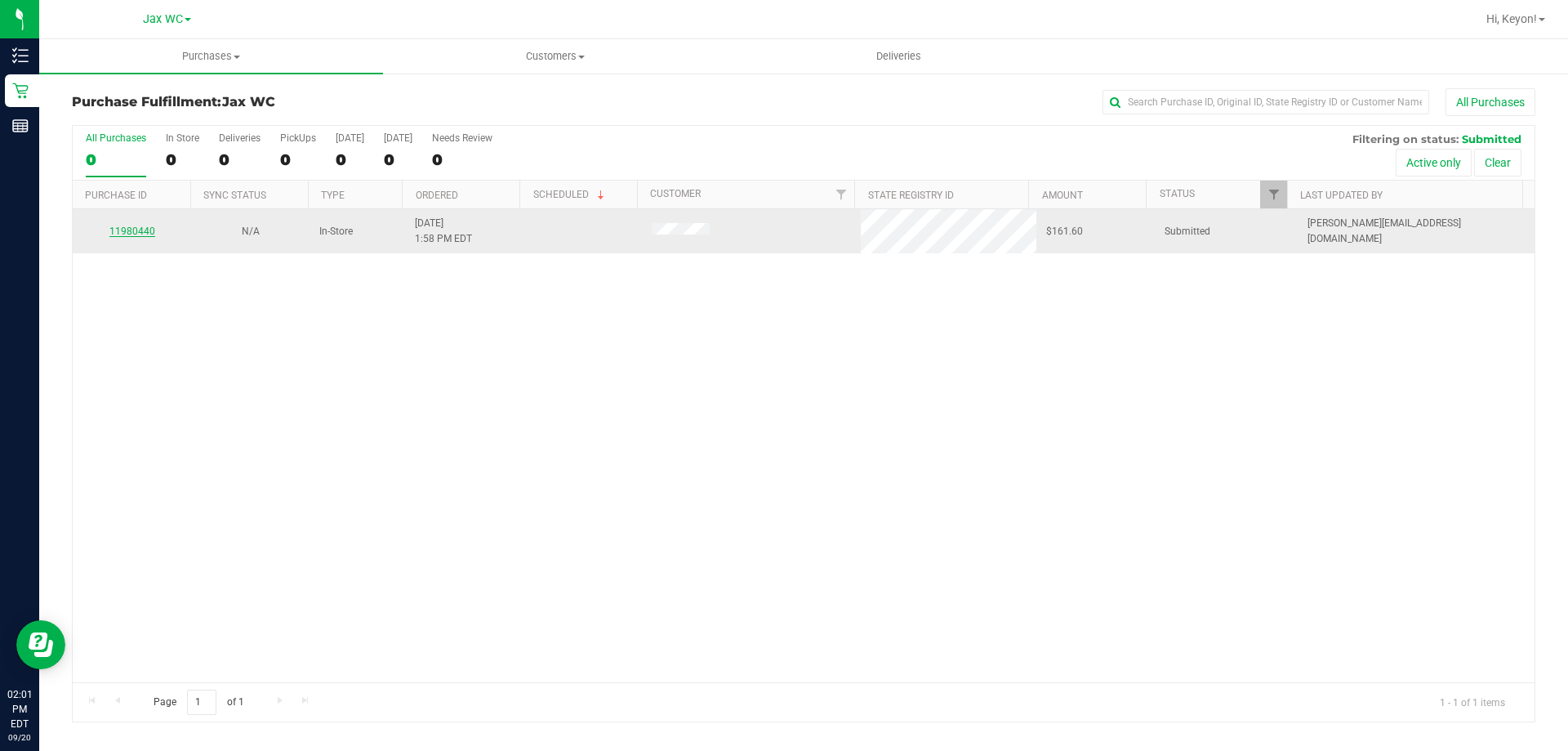
click at [131, 230] on link "11980440" at bounding box center [132, 231] width 46 height 11
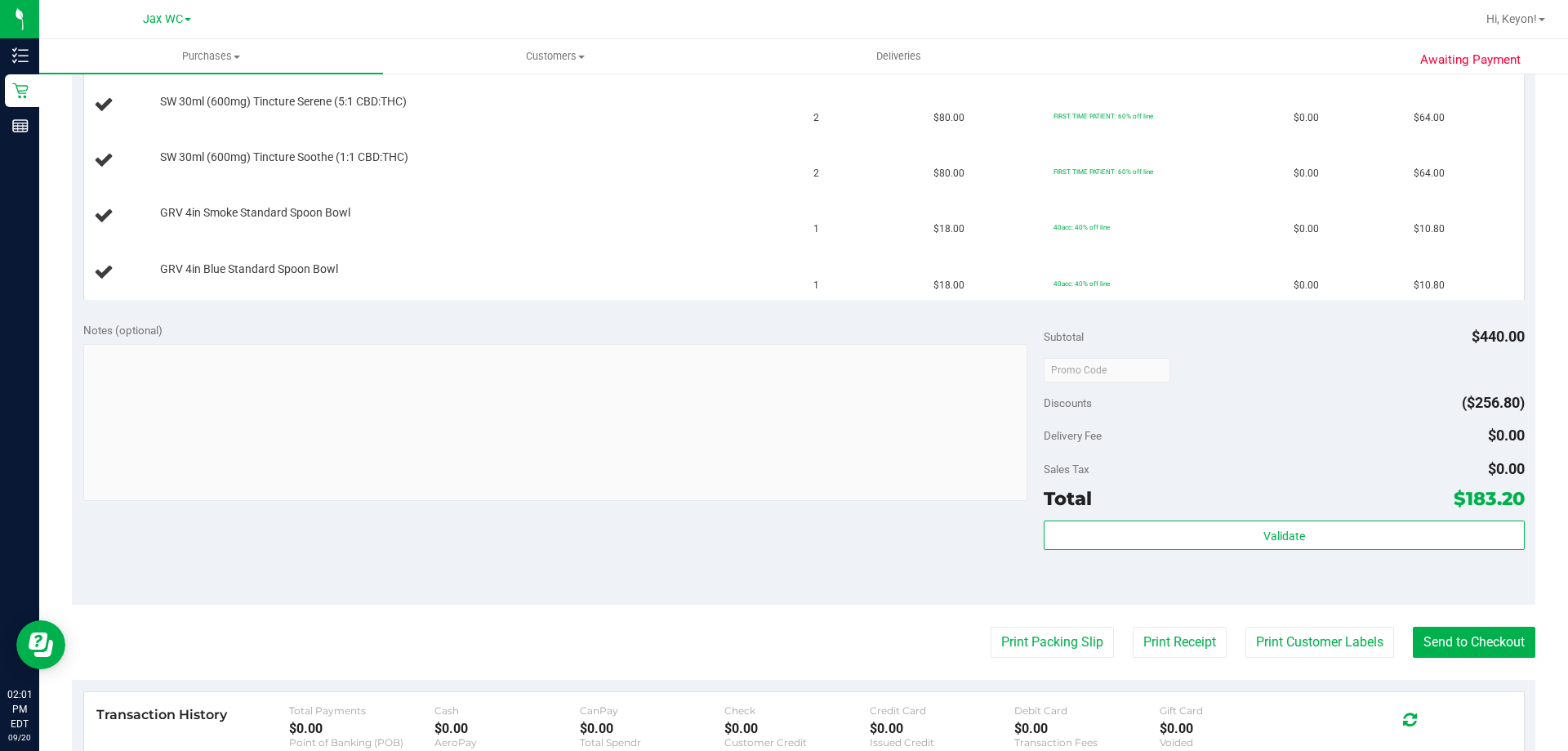
scroll to position [692, 0]
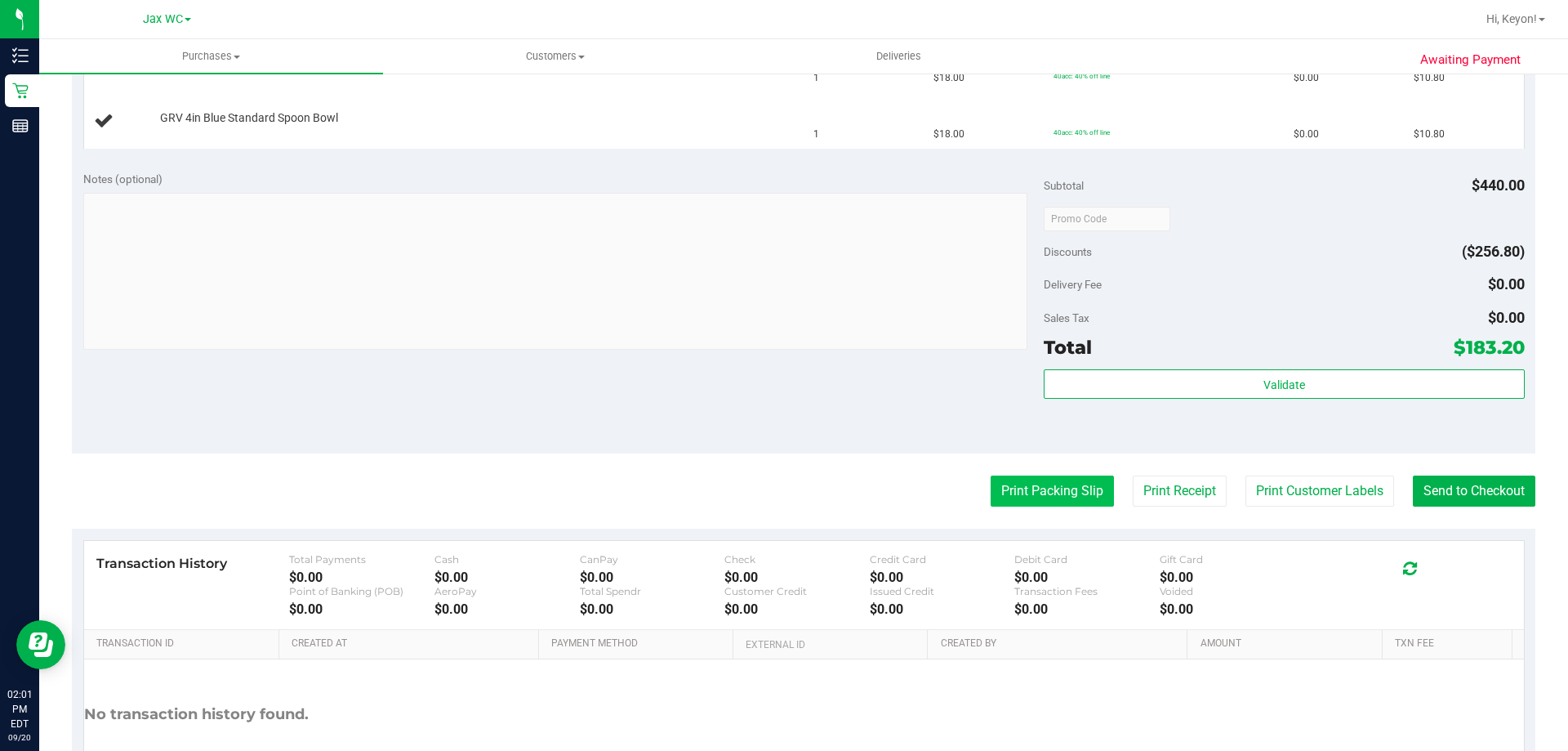
click at [1065, 502] on button "Print Packing Slip" at bounding box center [1053, 491] width 124 height 31
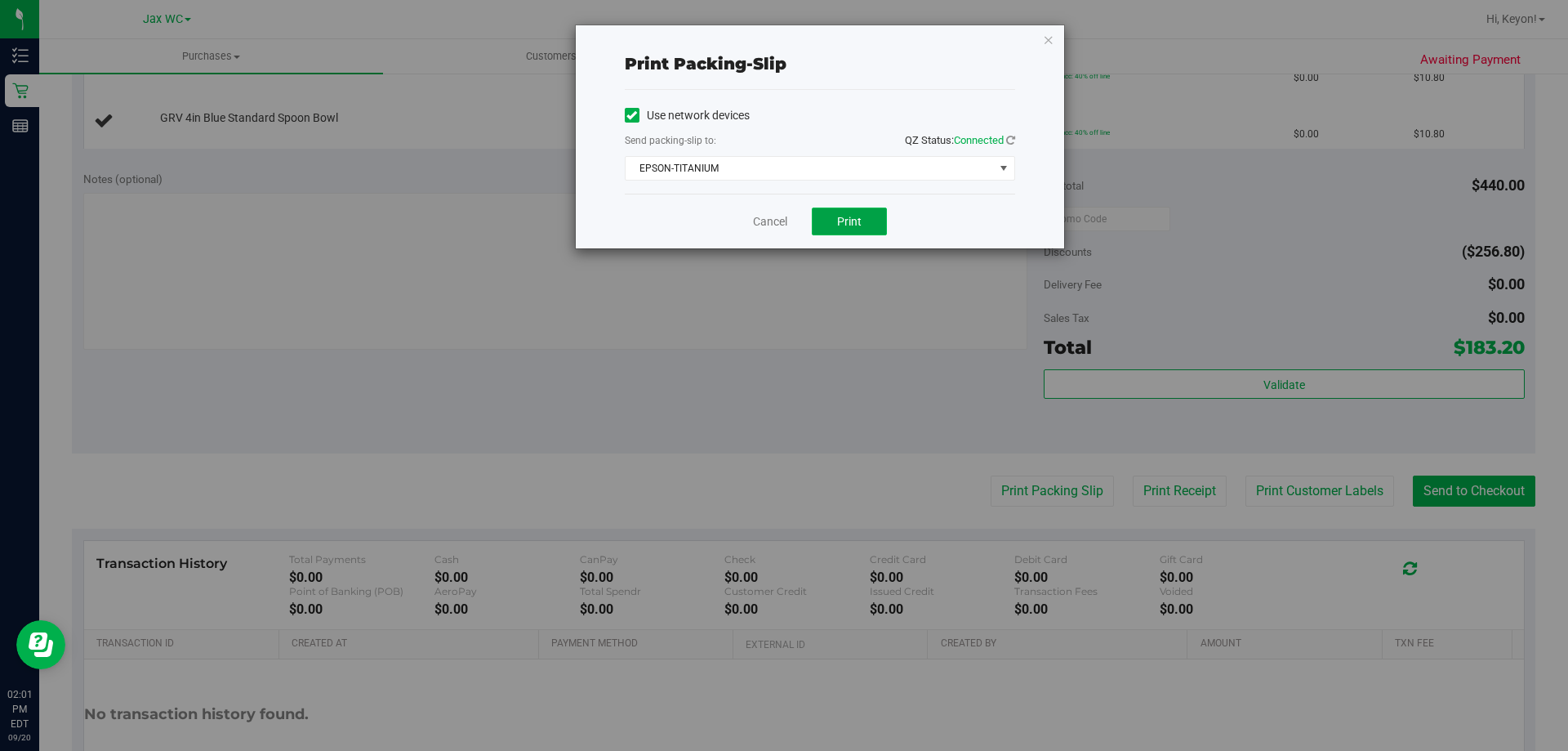
click at [858, 219] on span "Print" at bounding box center [850, 221] width 25 height 13
click at [773, 217] on link "Cancel" at bounding box center [771, 221] width 34 height 17
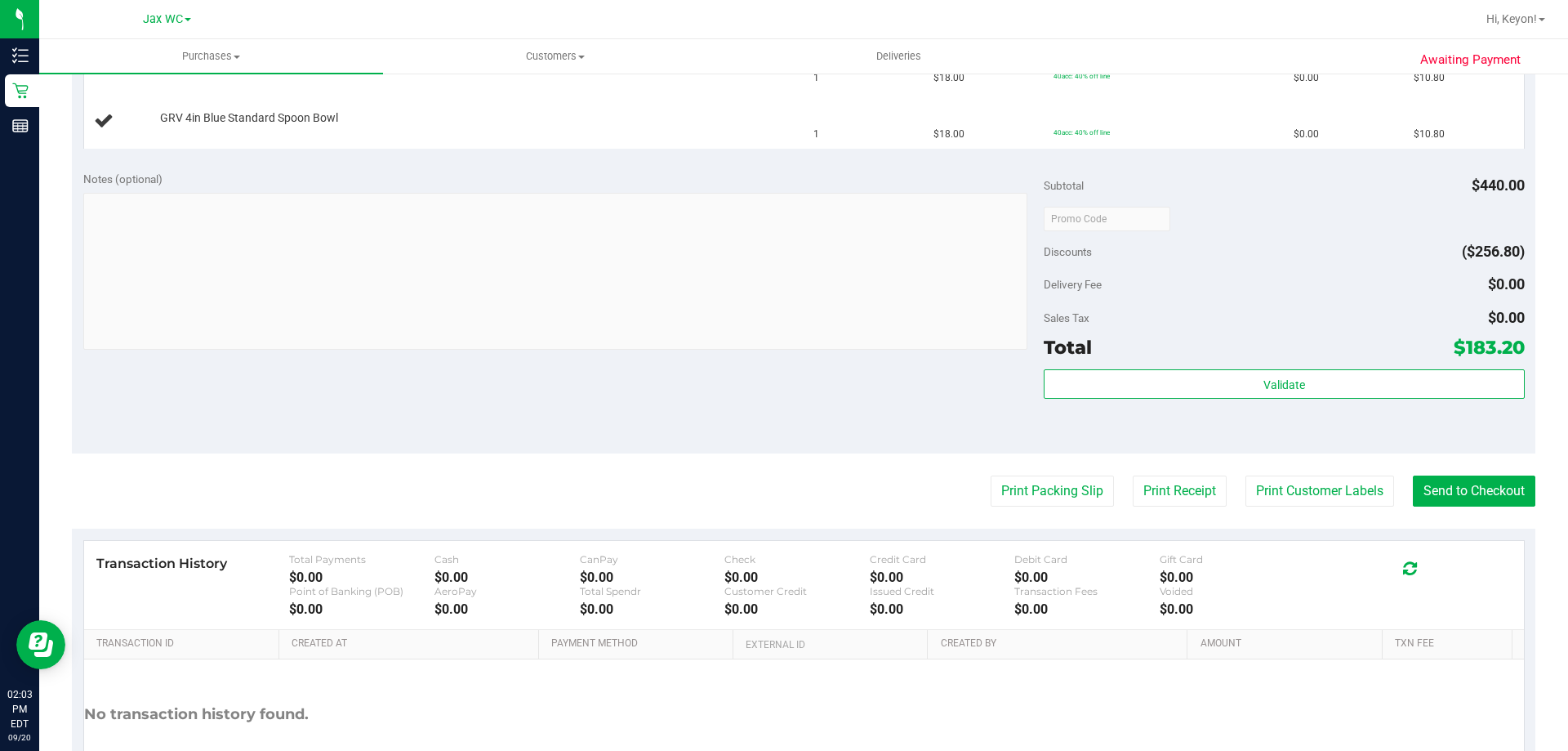
click at [991, 475] on button "Print Packing Slip" at bounding box center [1053, 491] width 124 height 31
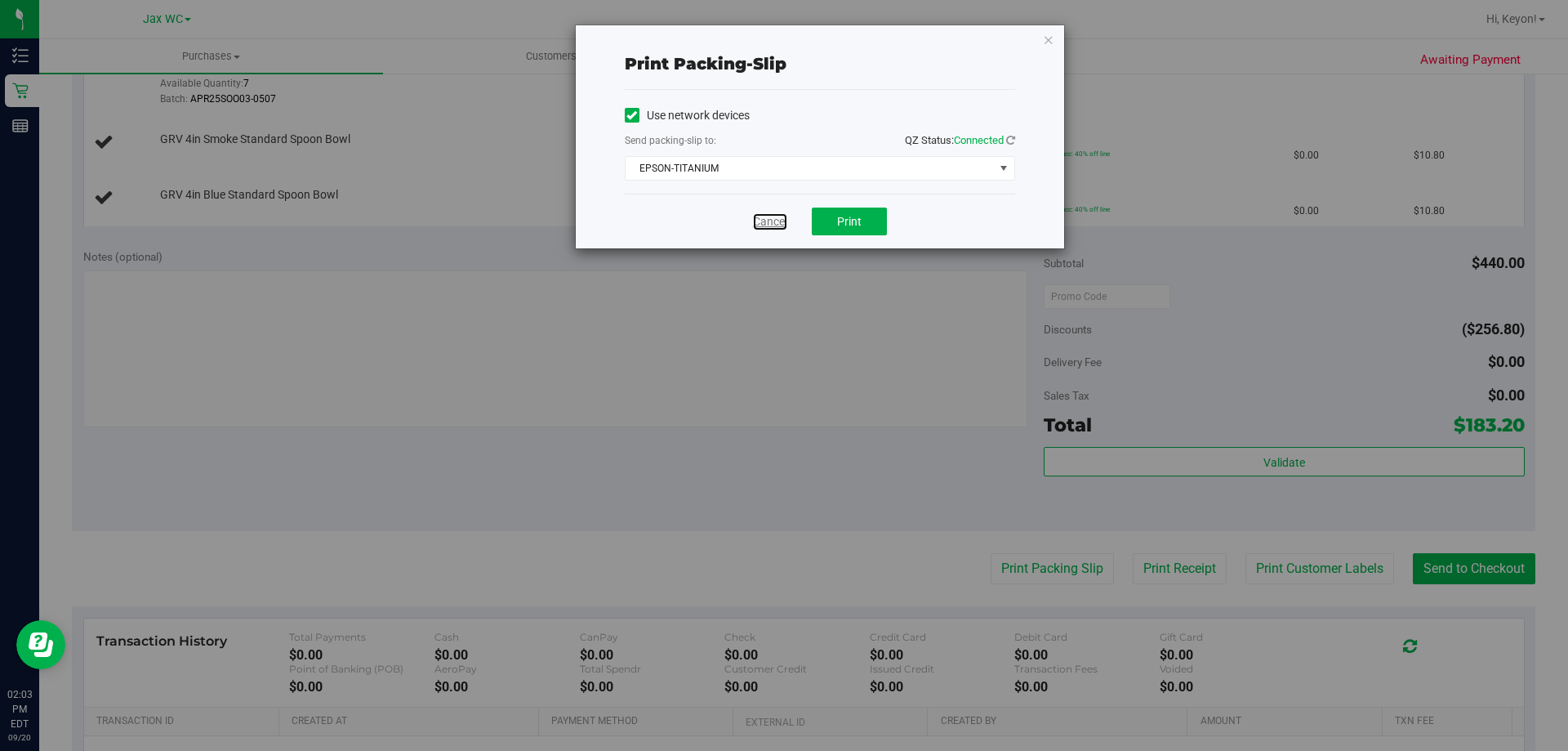
click at [771, 217] on link "Cancel" at bounding box center [771, 221] width 34 height 17
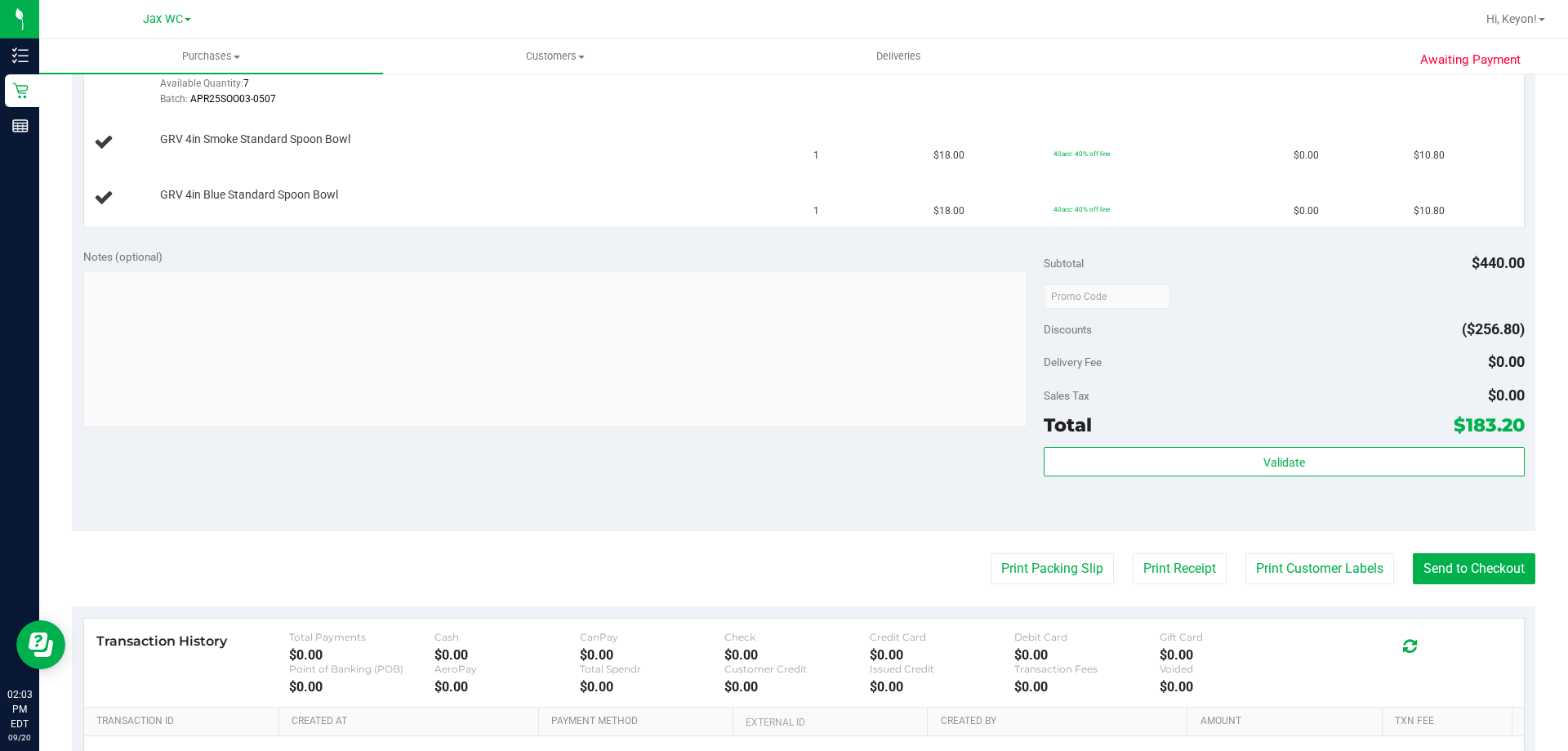
click at [991, 553] on button "Print Packing Slip" at bounding box center [1053, 568] width 124 height 31
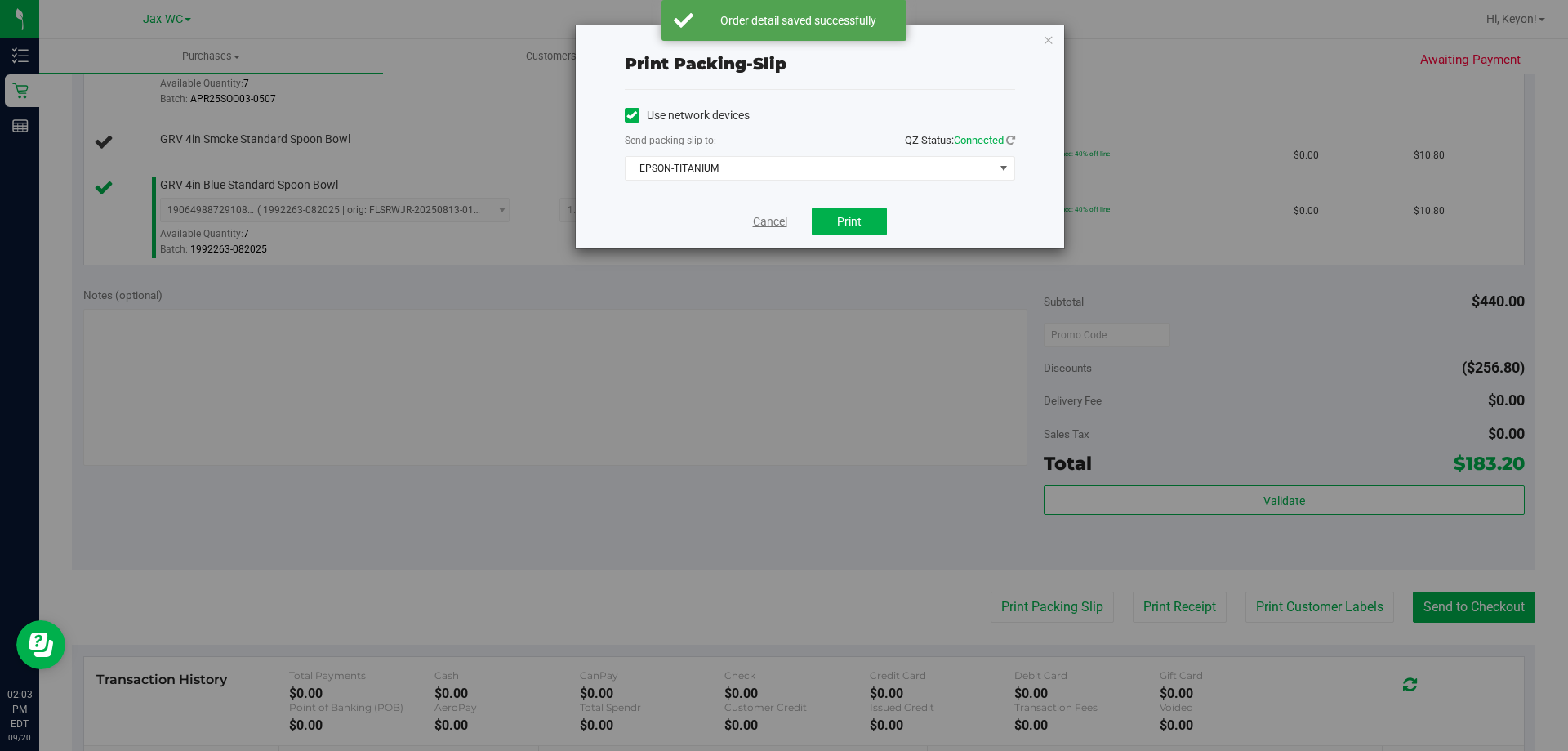
click at [772, 221] on link "Cancel" at bounding box center [771, 221] width 34 height 17
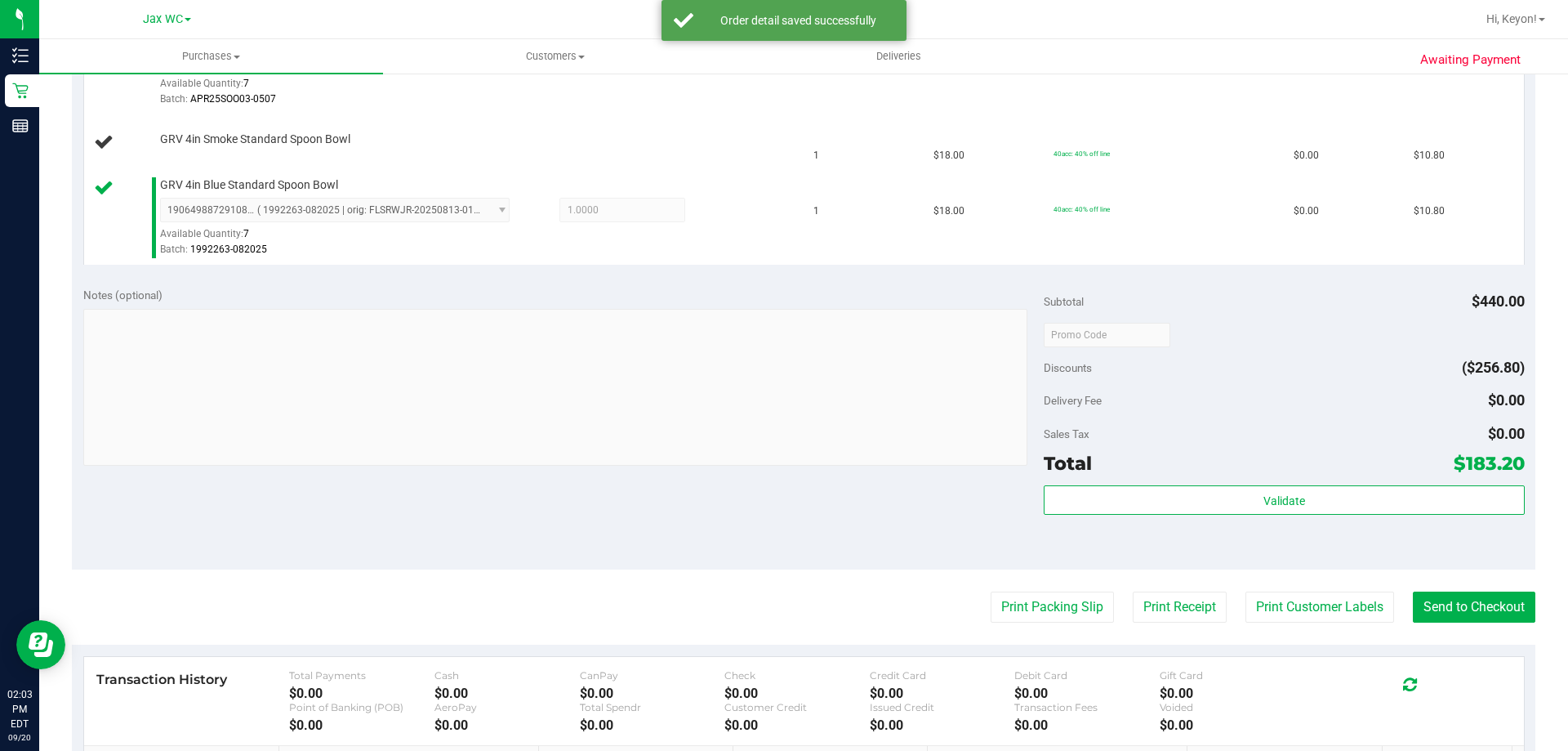
click at [991, 591] on button "Print Packing Slip" at bounding box center [1053, 607] width 124 height 31
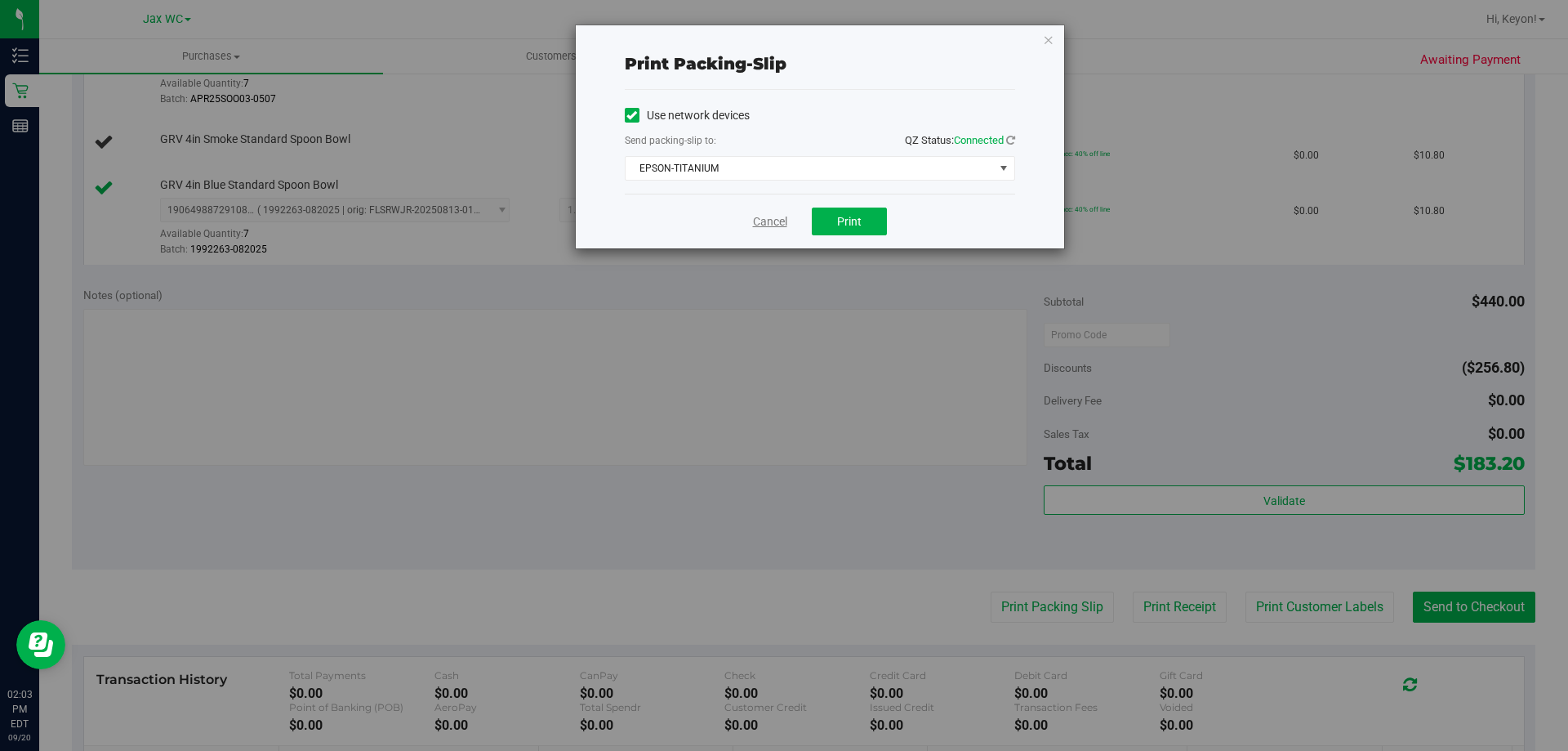
click at [766, 222] on link "Cancel" at bounding box center [771, 221] width 34 height 17
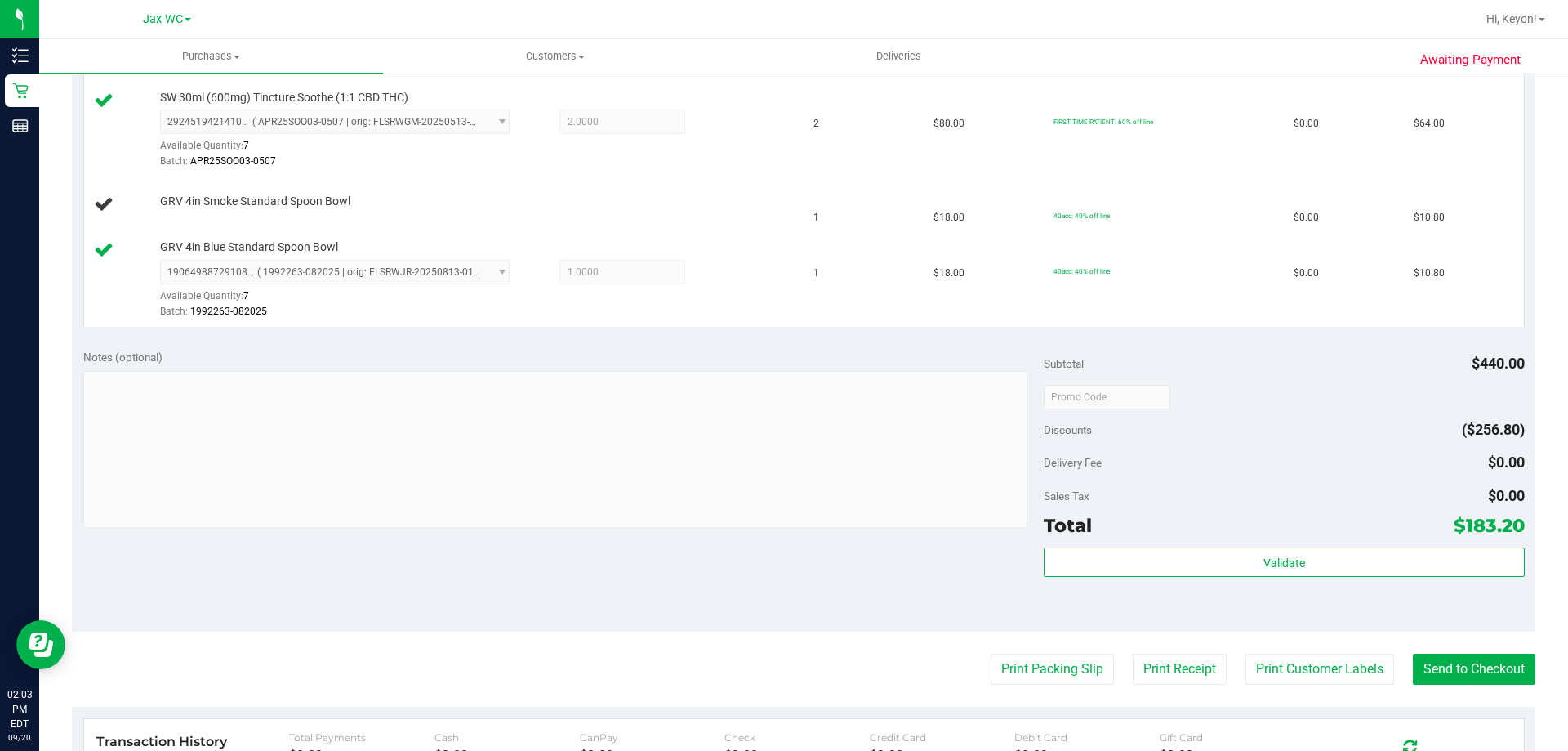
scroll to position [616, 0]
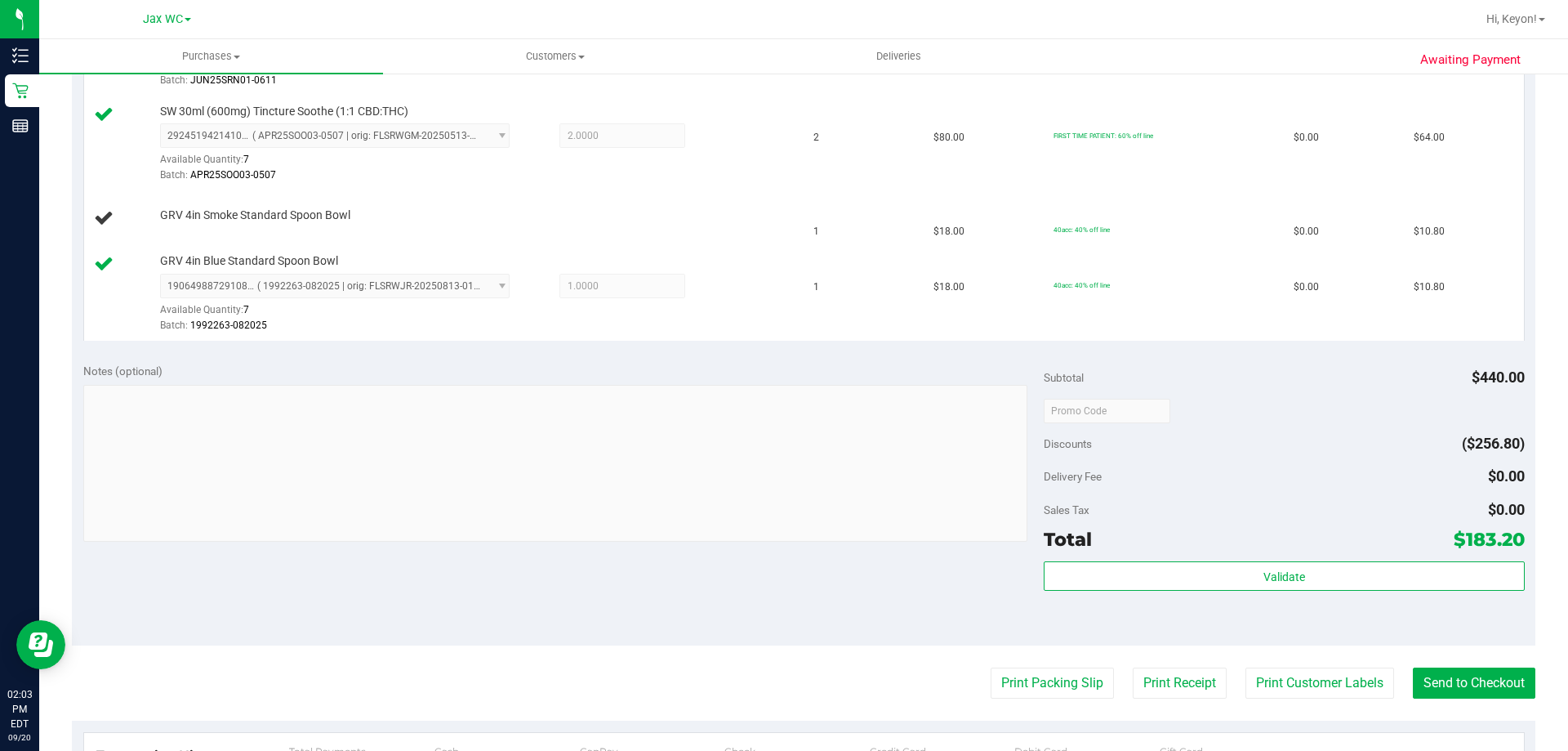
click at [991, 667] on button "Print Packing Slip" at bounding box center [1053, 683] width 124 height 31
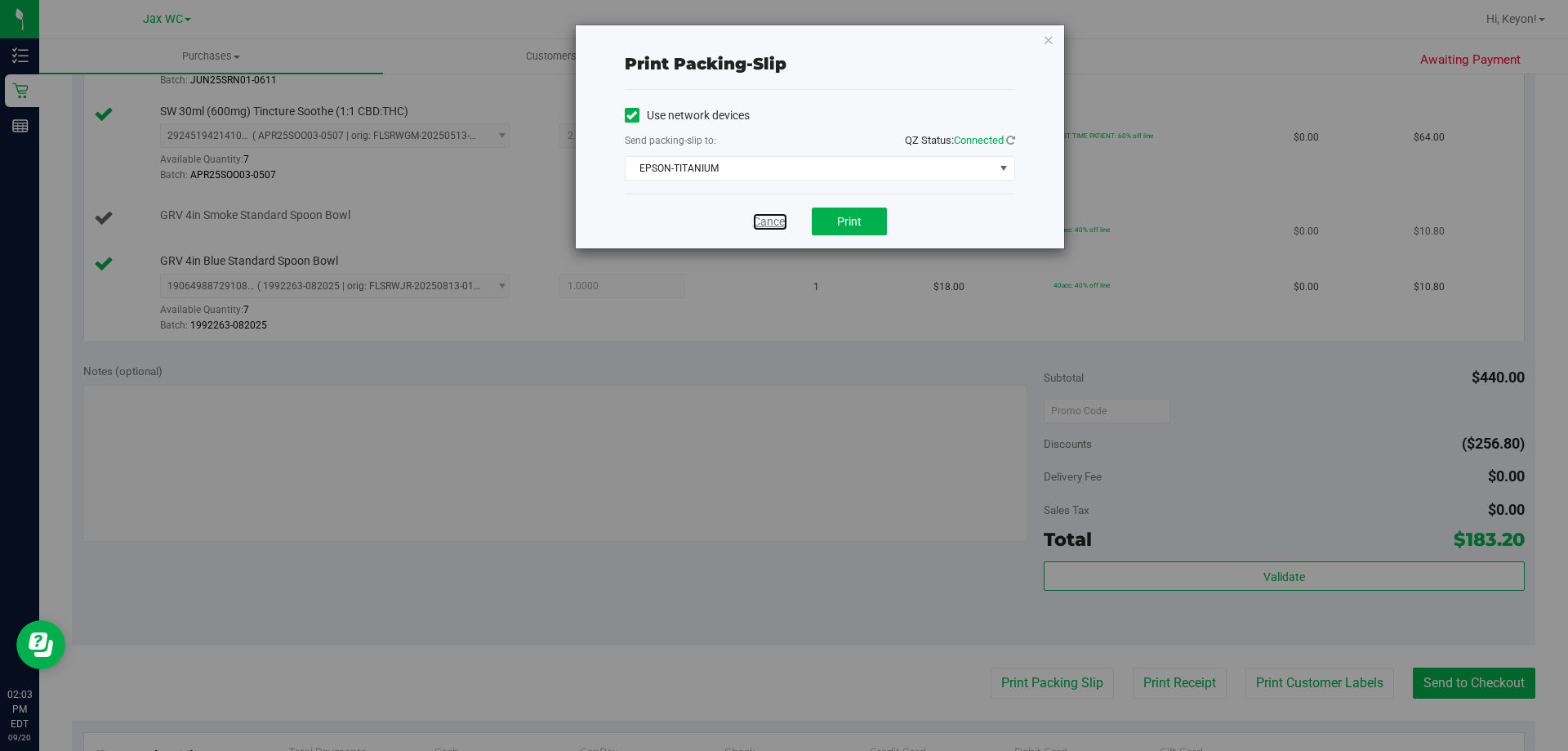
click at [780, 222] on link "Cancel" at bounding box center [771, 221] width 34 height 17
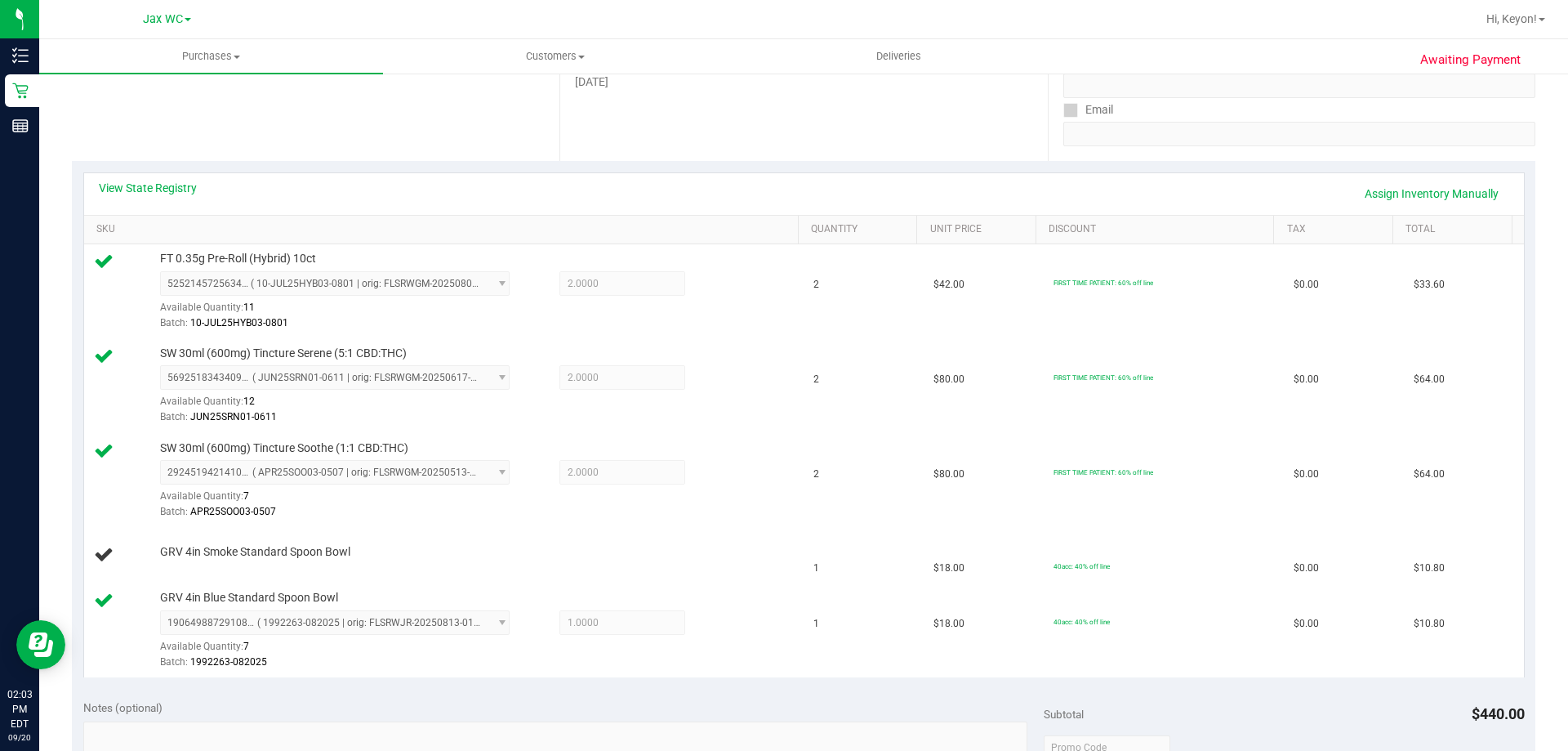
scroll to position [276, 0]
click at [1442, 202] on link "Assign Inventory Manually" at bounding box center [1431, 197] width 155 height 28
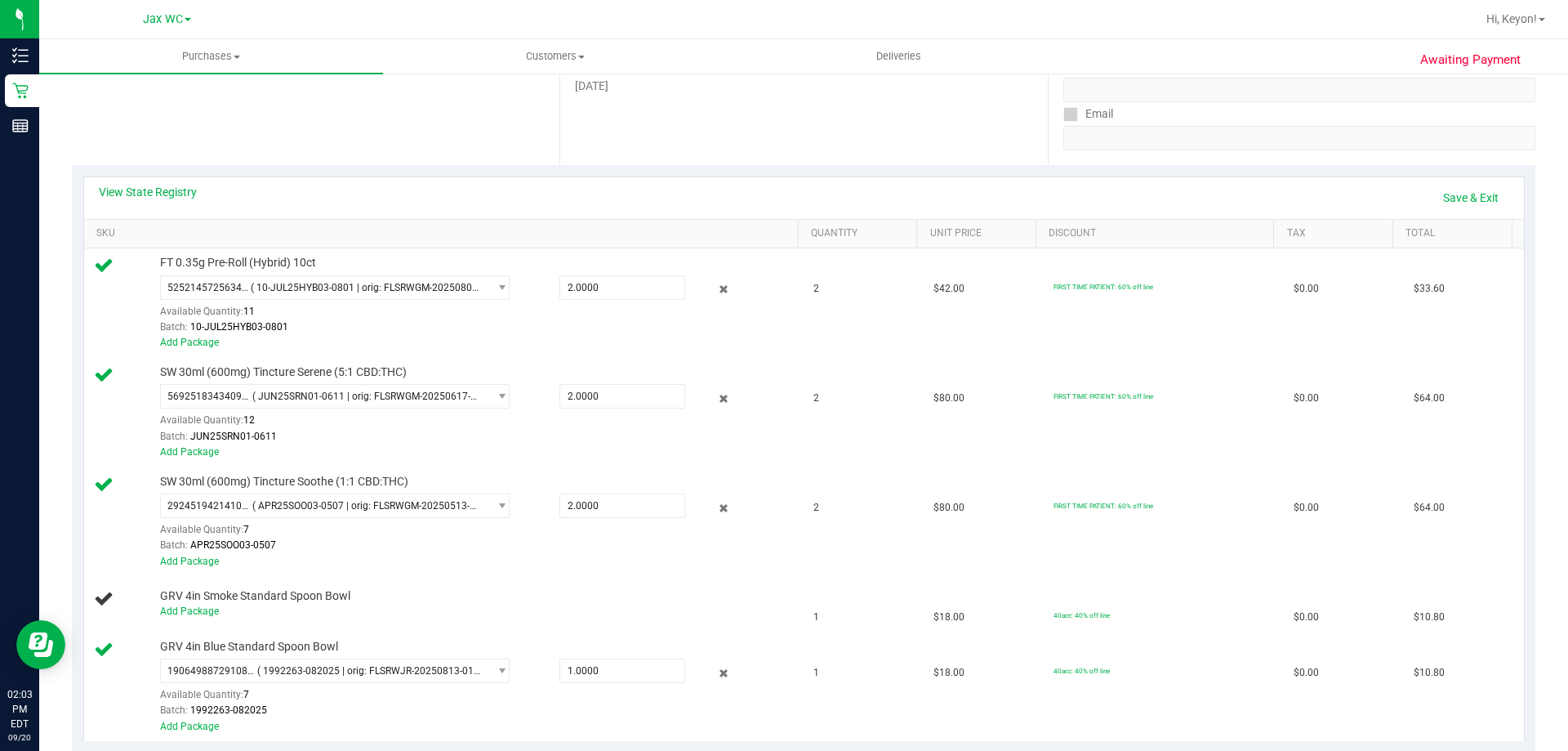
scroll to position [498, 0]
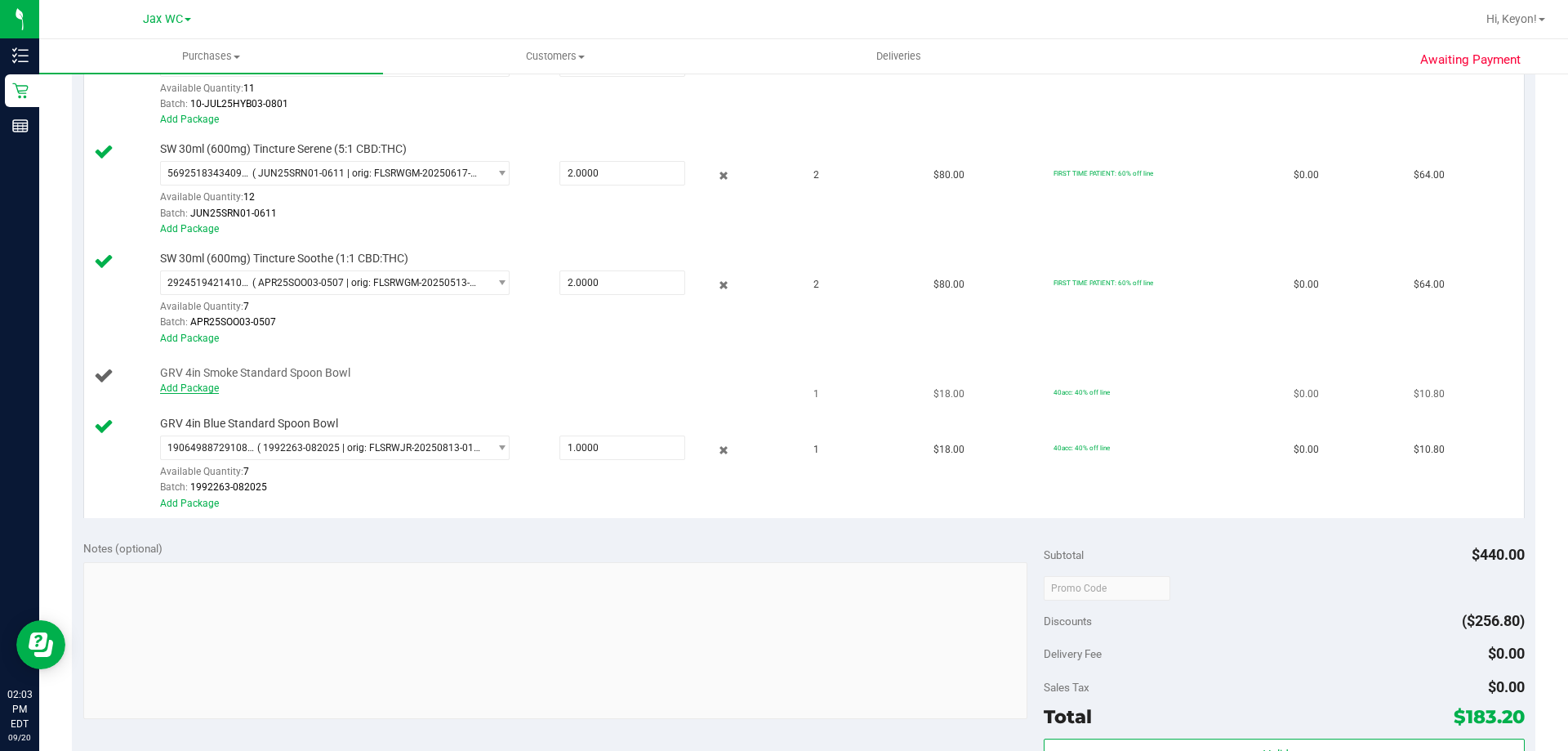
click at [201, 387] on link "Add Package" at bounding box center [189, 388] width 59 height 11
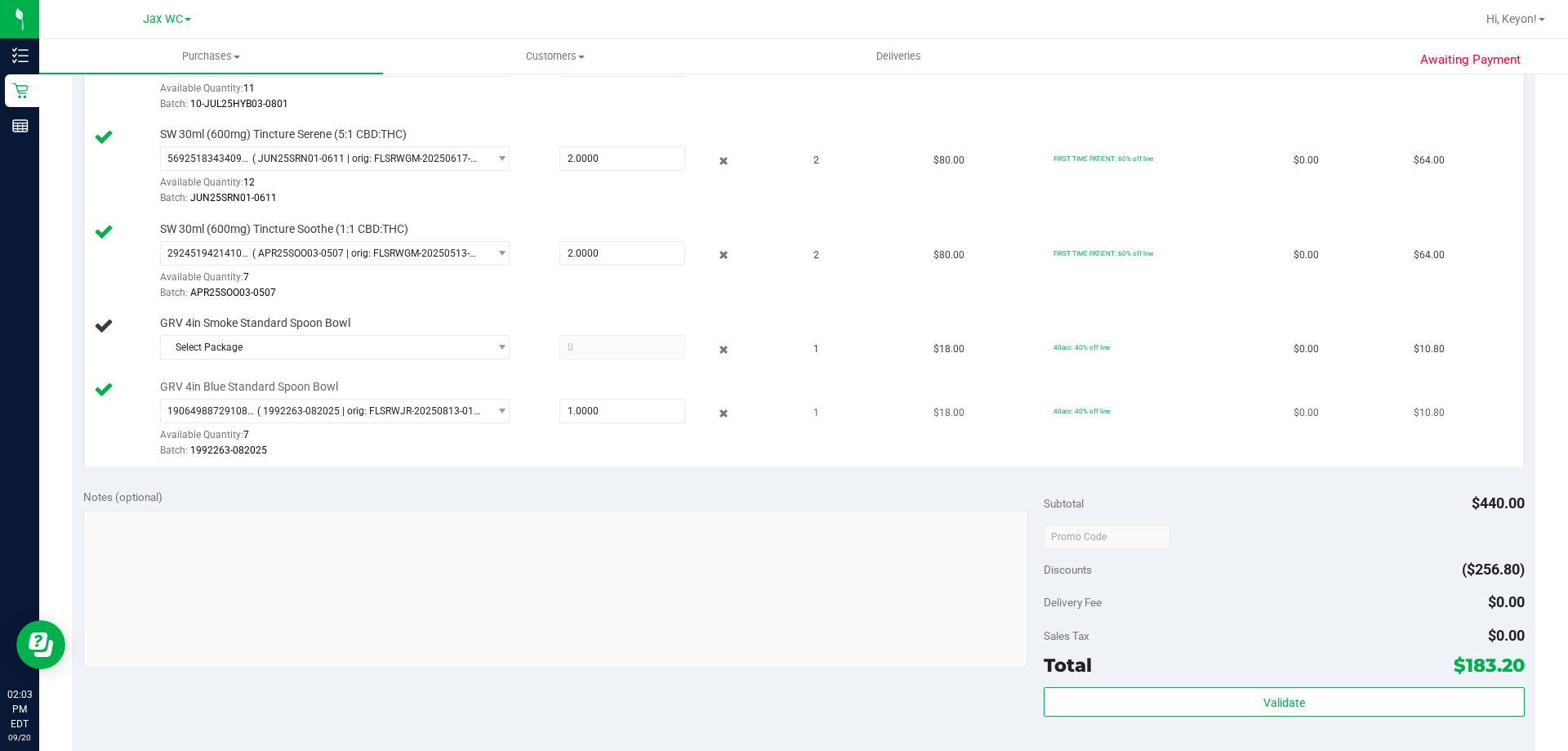
click at [341, 389] on div "GRV 4in Blue Standard Spoon Bowl 1906498872910874 ( 1992263-082025 | orig: FLSR…" at bounding box center [471, 419] width 639 height 81
click at [364, 353] on span "Select Package" at bounding box center [324, 347] width 328 height 23
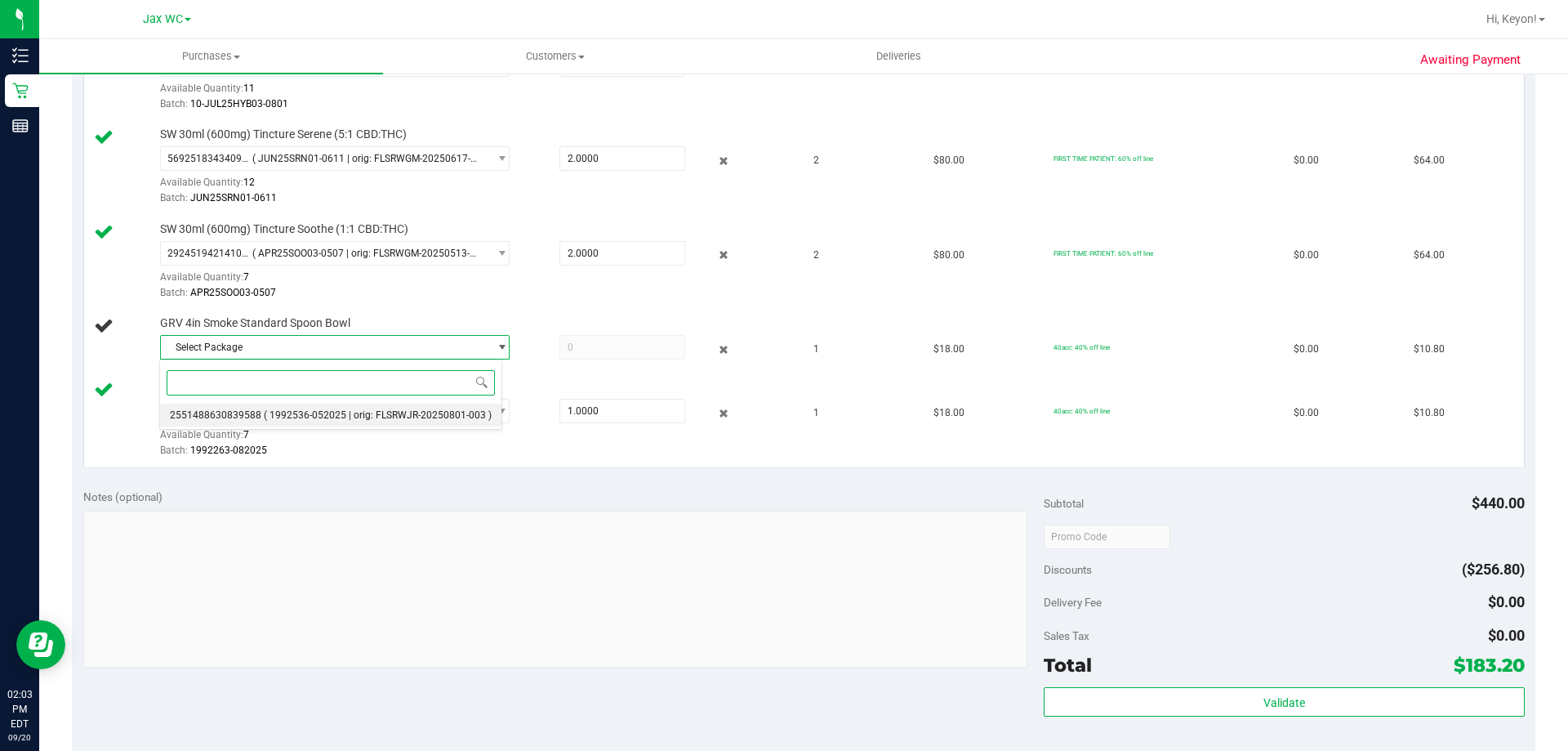
click at [420, 414] on span "( 1992536-052025 | orig: FLSRWJR-20250801-003 )" at bounding box center [378, 415] width 228 height 11
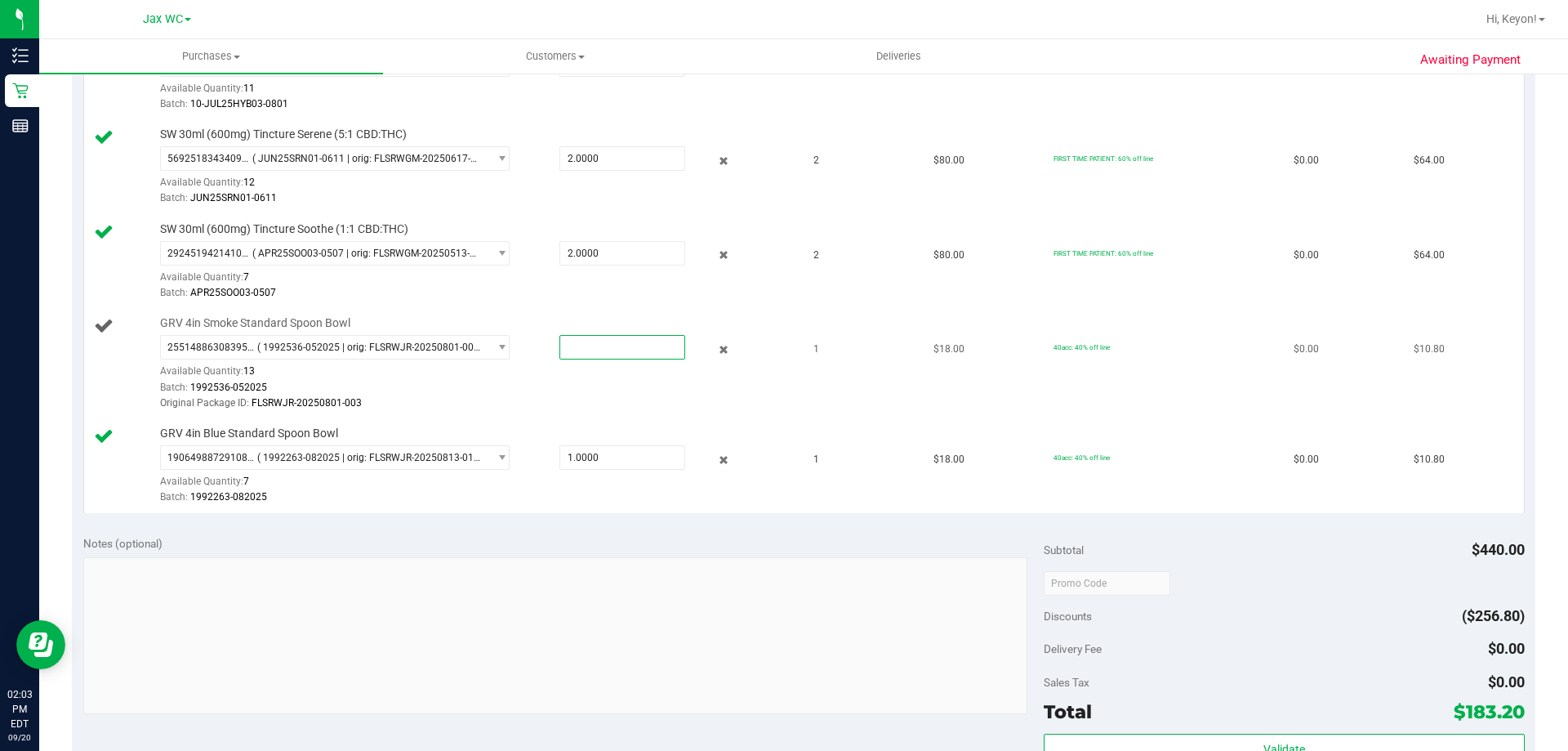
click at [602, 349] on span at bounding box center [622, 347] width 125 height 25
type input "1"
type input "1.0000"
click at [602, 311] on td "GRV 4in Smoke Standard Spoon Bowl 2551488630839588 ( 1992536-052025 | orig: FLS…" at bounding box center [445, 364] width 720 height 110
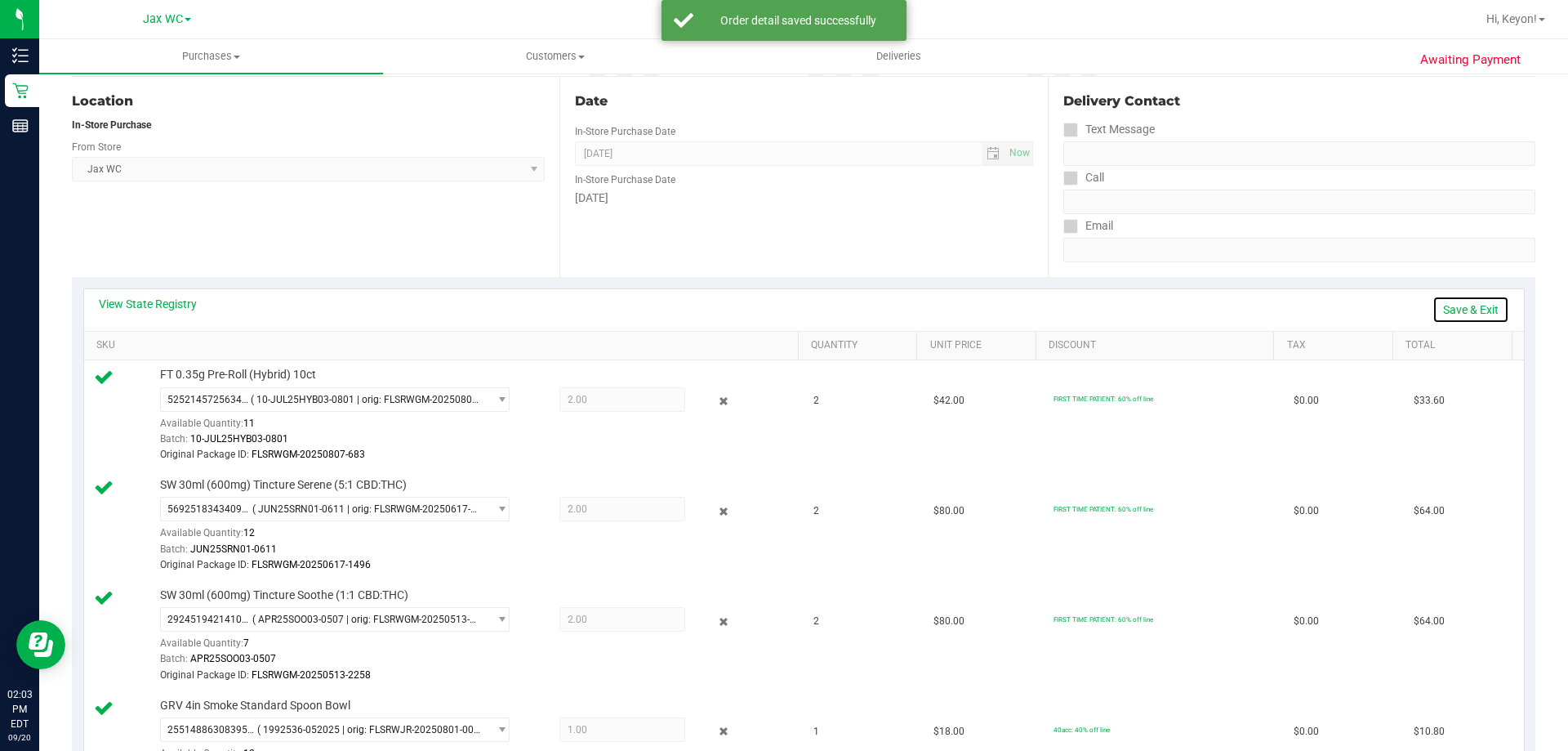
click at [1452, 304] on link "Save & Exit" at bounding box center [1471, 309] width 77 height 28
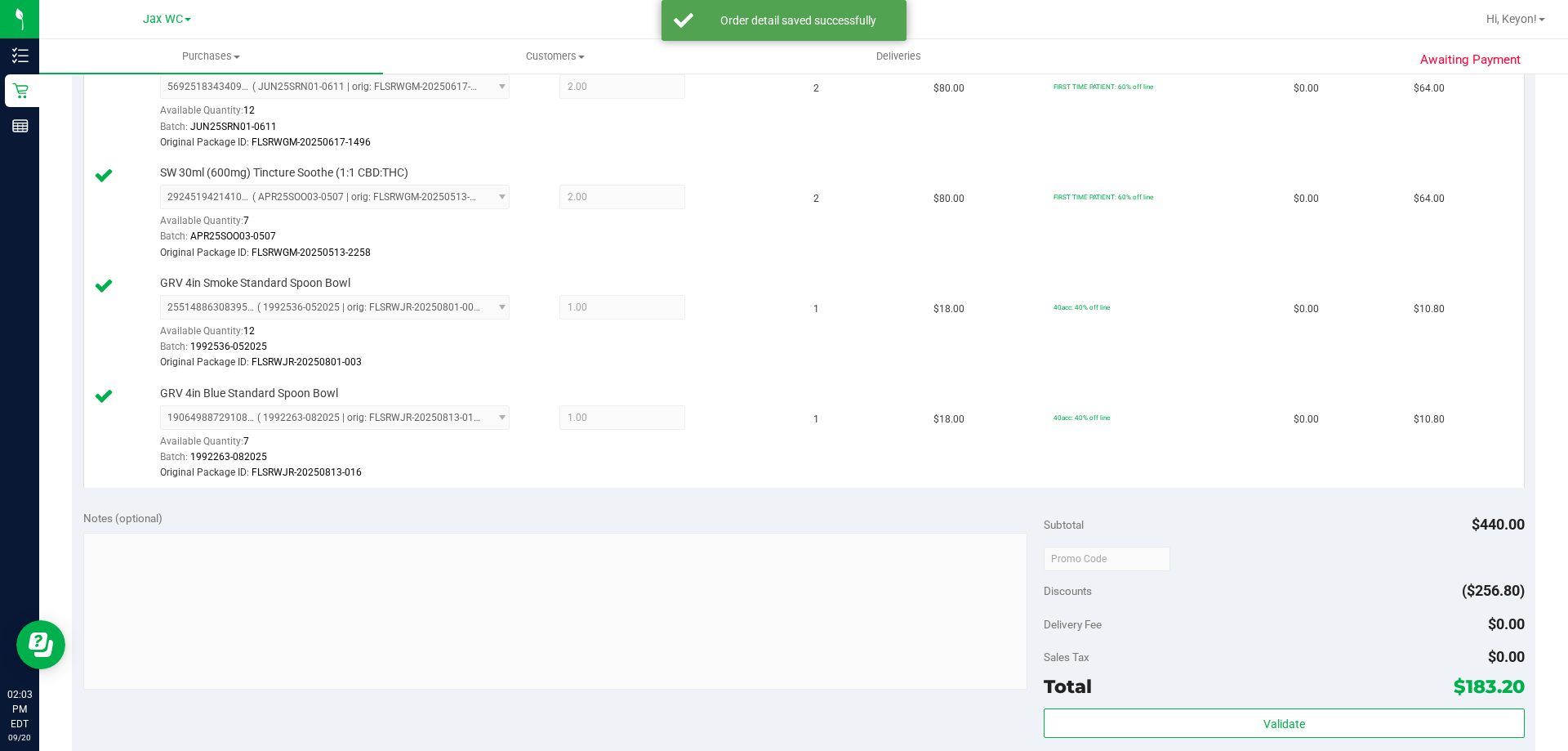
scroll to position [765, 0]
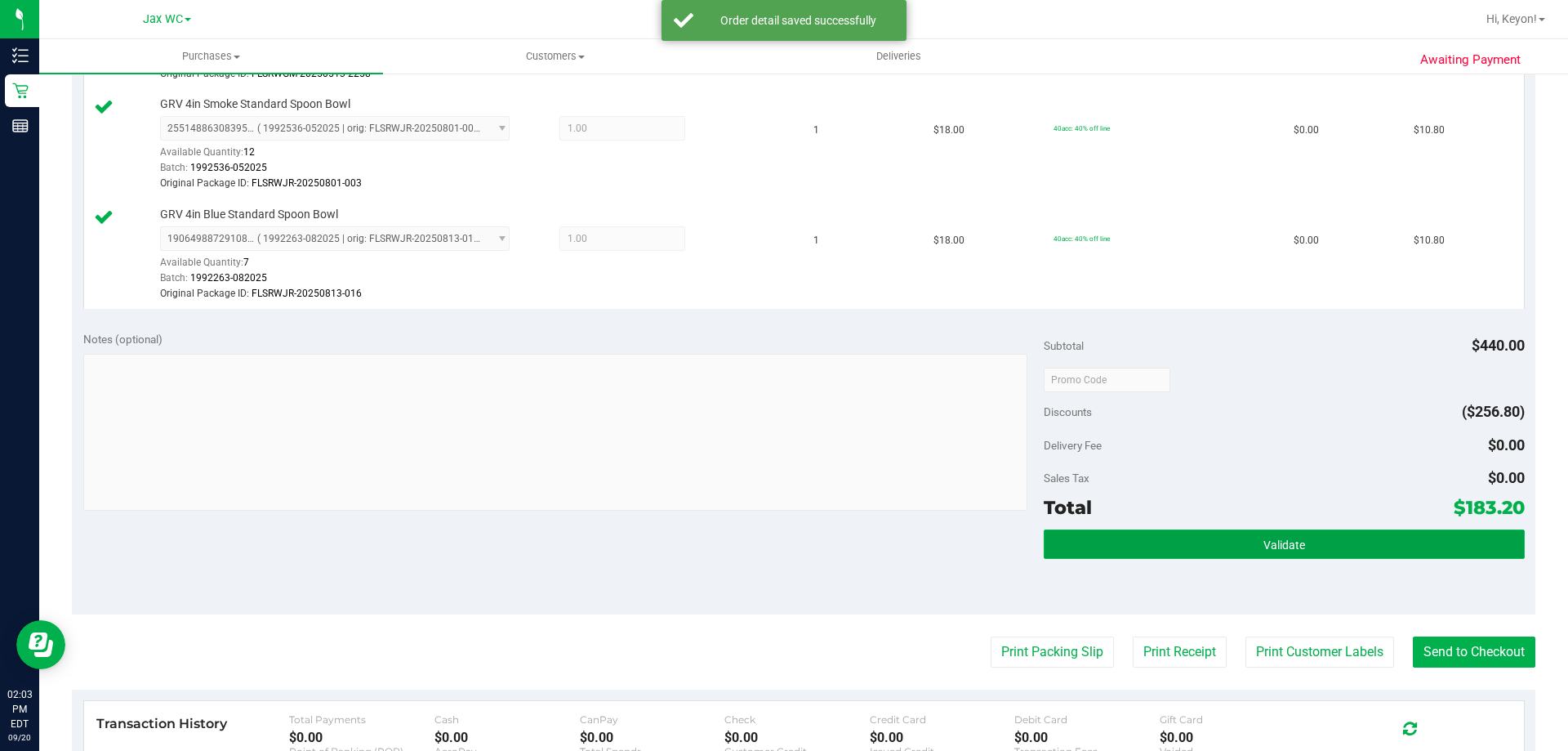
click at [1407, 556] on button "Validate" at bounding box center [1284, 544] width 480 height 29
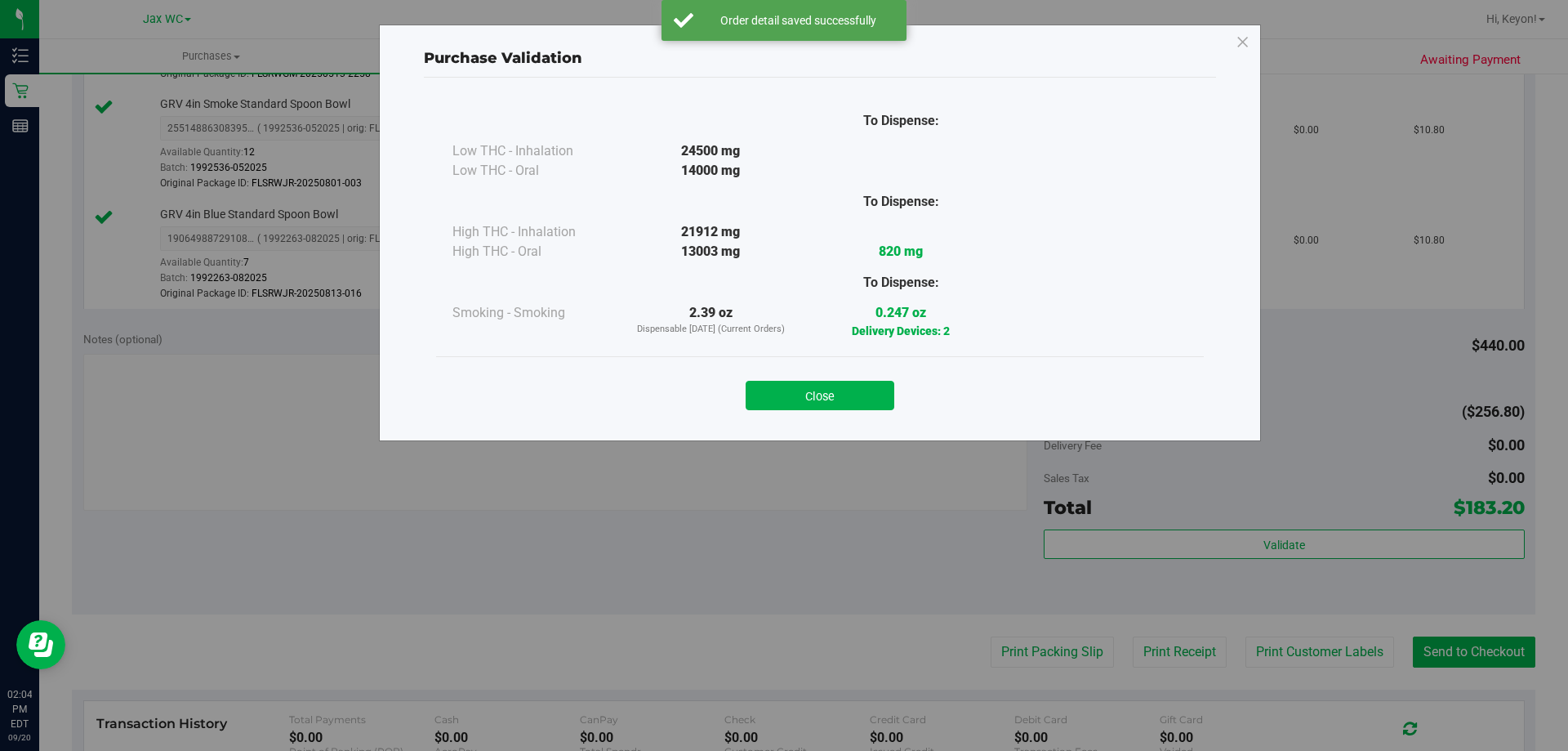
drag, startPoint x: 852, startPoint y: 396, endPoint x: 1512, endPoint y: 399, distance: 660.0
click at [862, 402] on button "Close" at bounding box center [820, 395] width 148 height 29
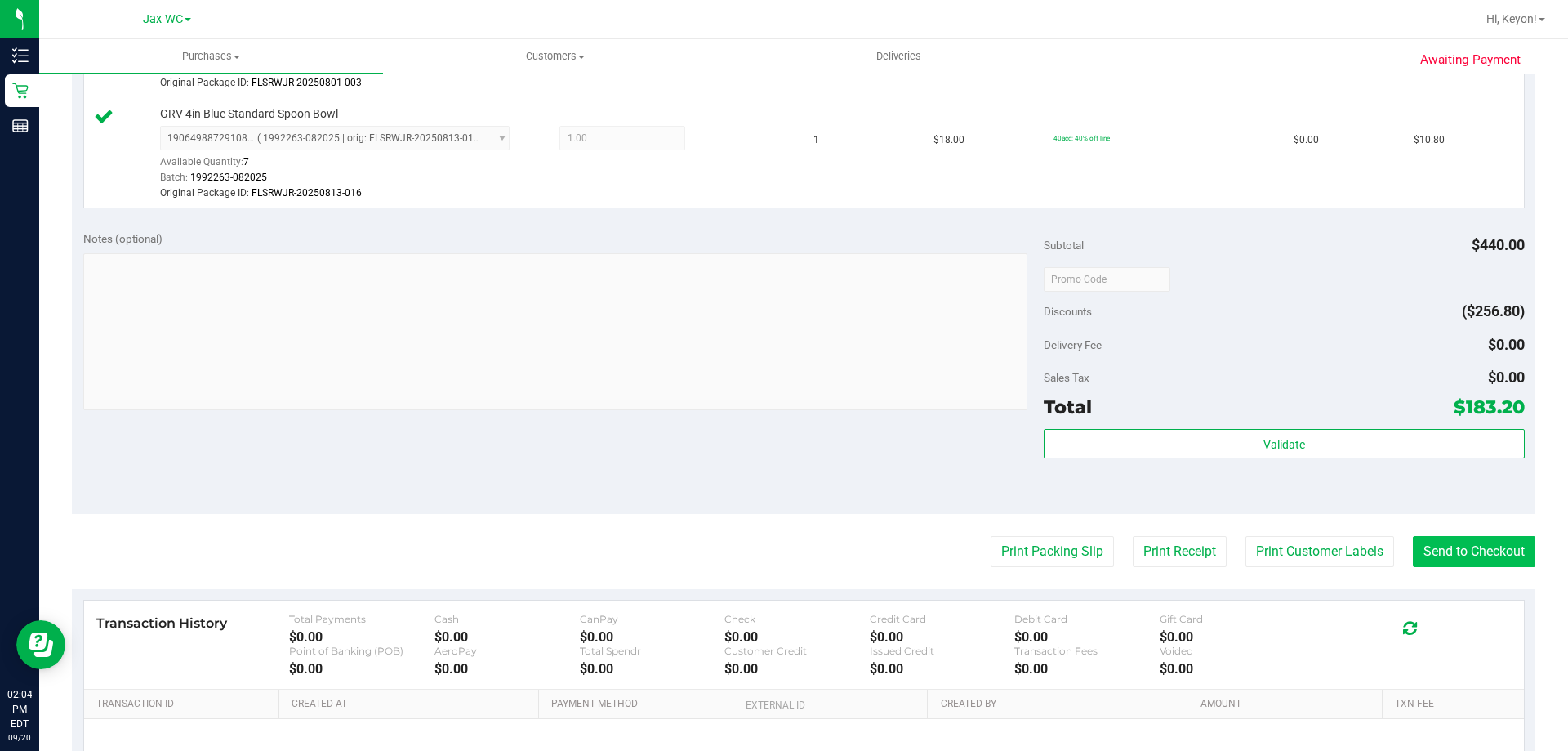
scroll to position [947, 0]
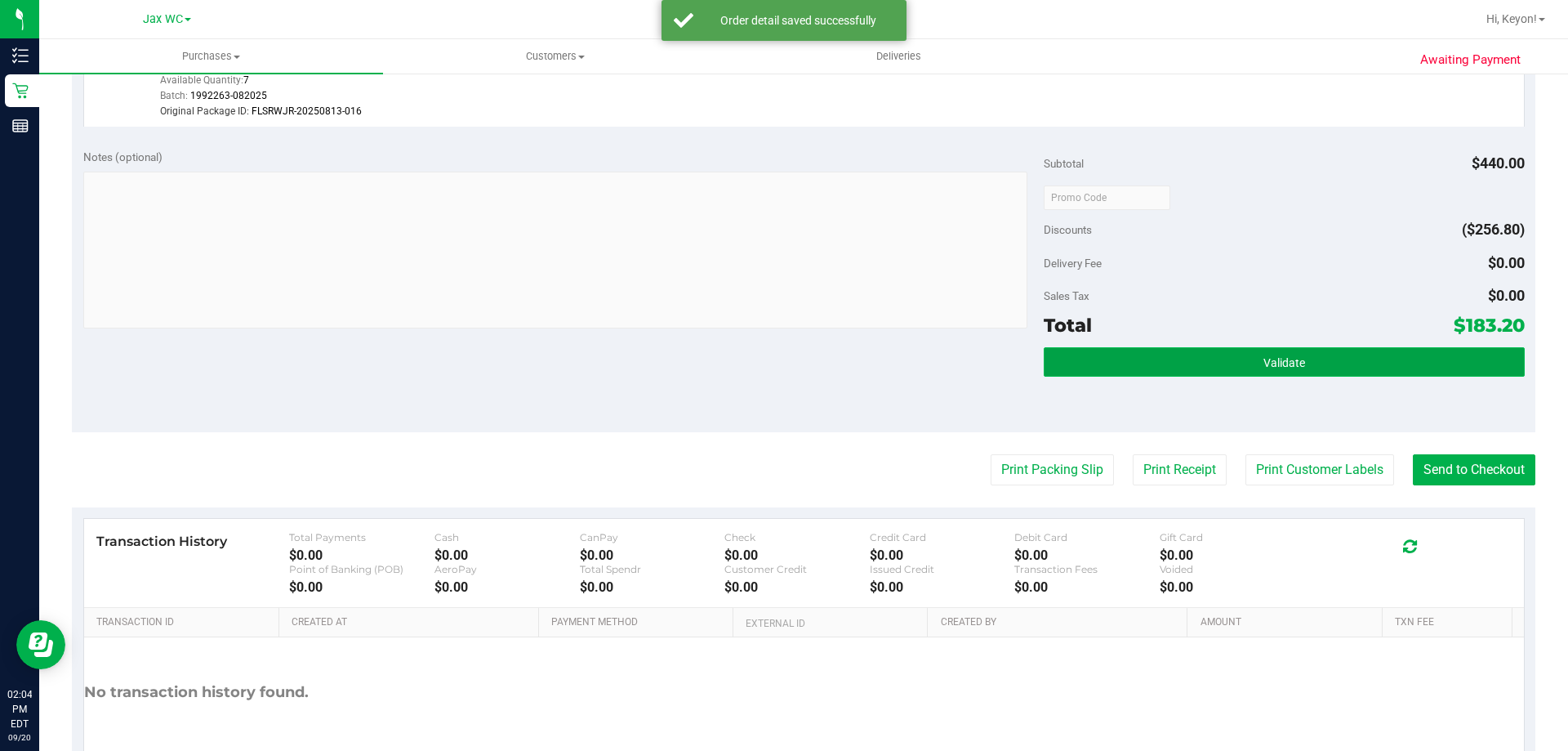
click at [1335, 365] on button "Validate" at bounding box center [1284, 361] width 480 height 29
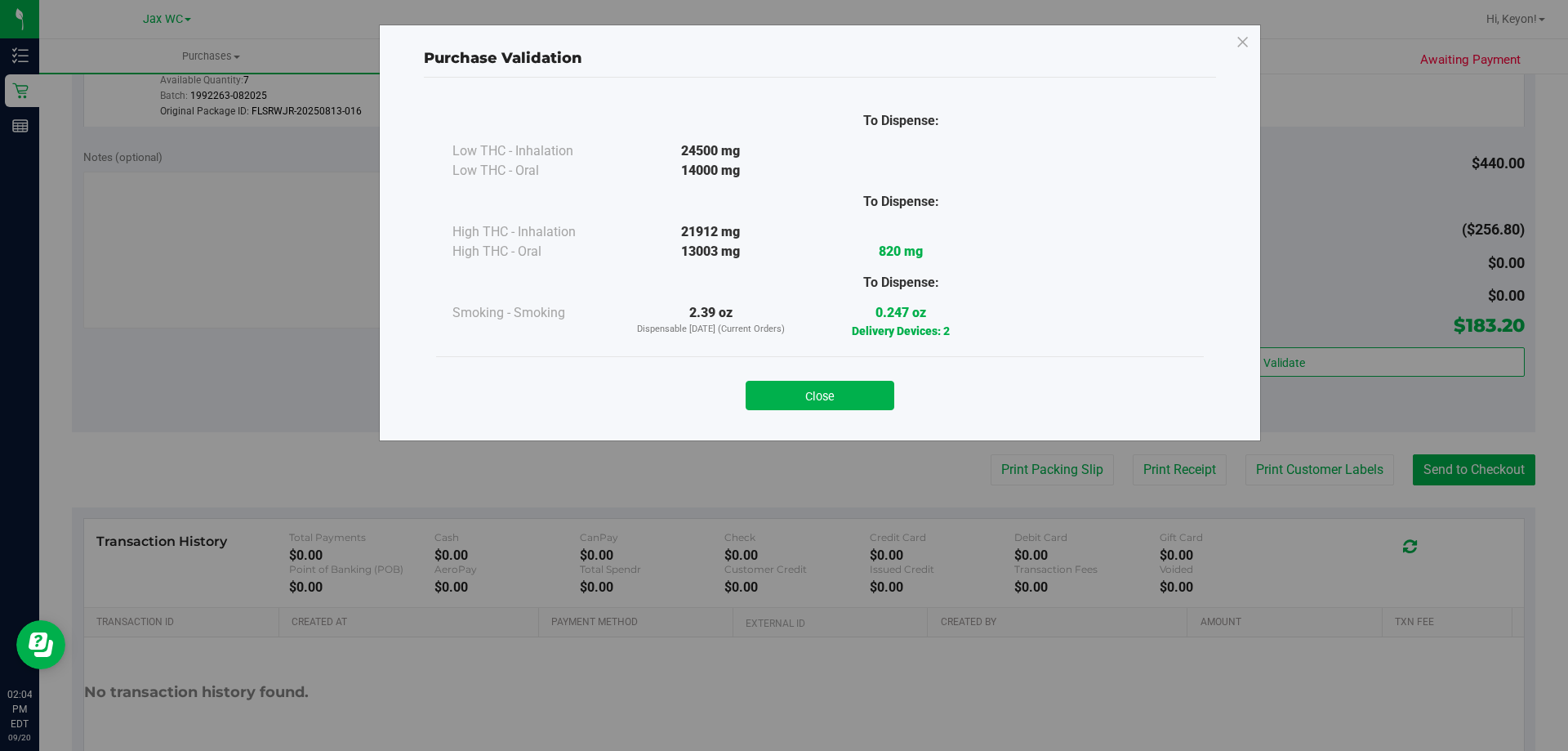
drag, startPoint x: 844, startPoint y: 400, endPoint x: 1342, endPoint y: 422, distance: 498.5
click at [892, 400] on button "Close" at bounding box center [820, 395] width 148 height 29
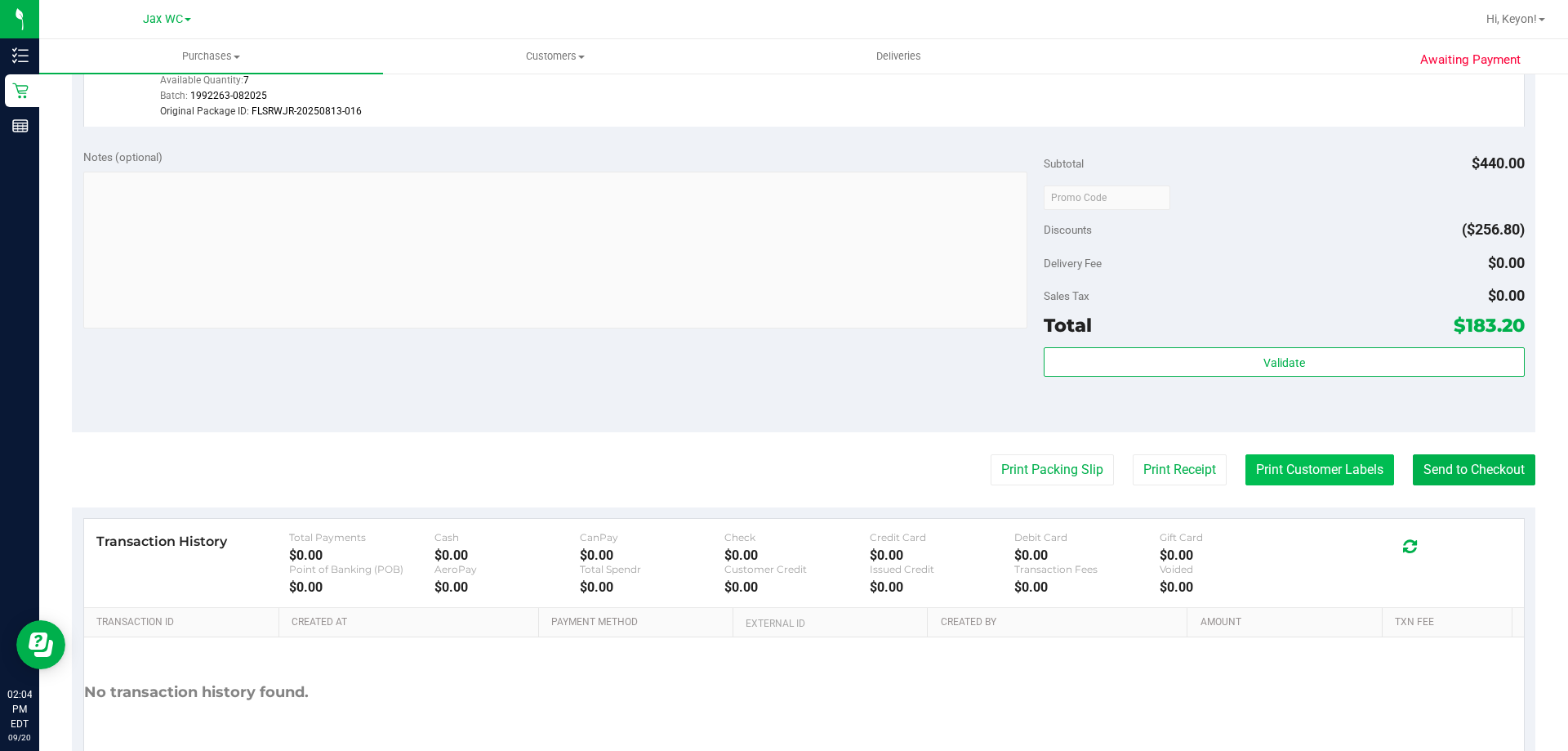
click at [1332, 465] on button "Print Customer Labels" at bounding box center [1320, 470] width 148 height 31
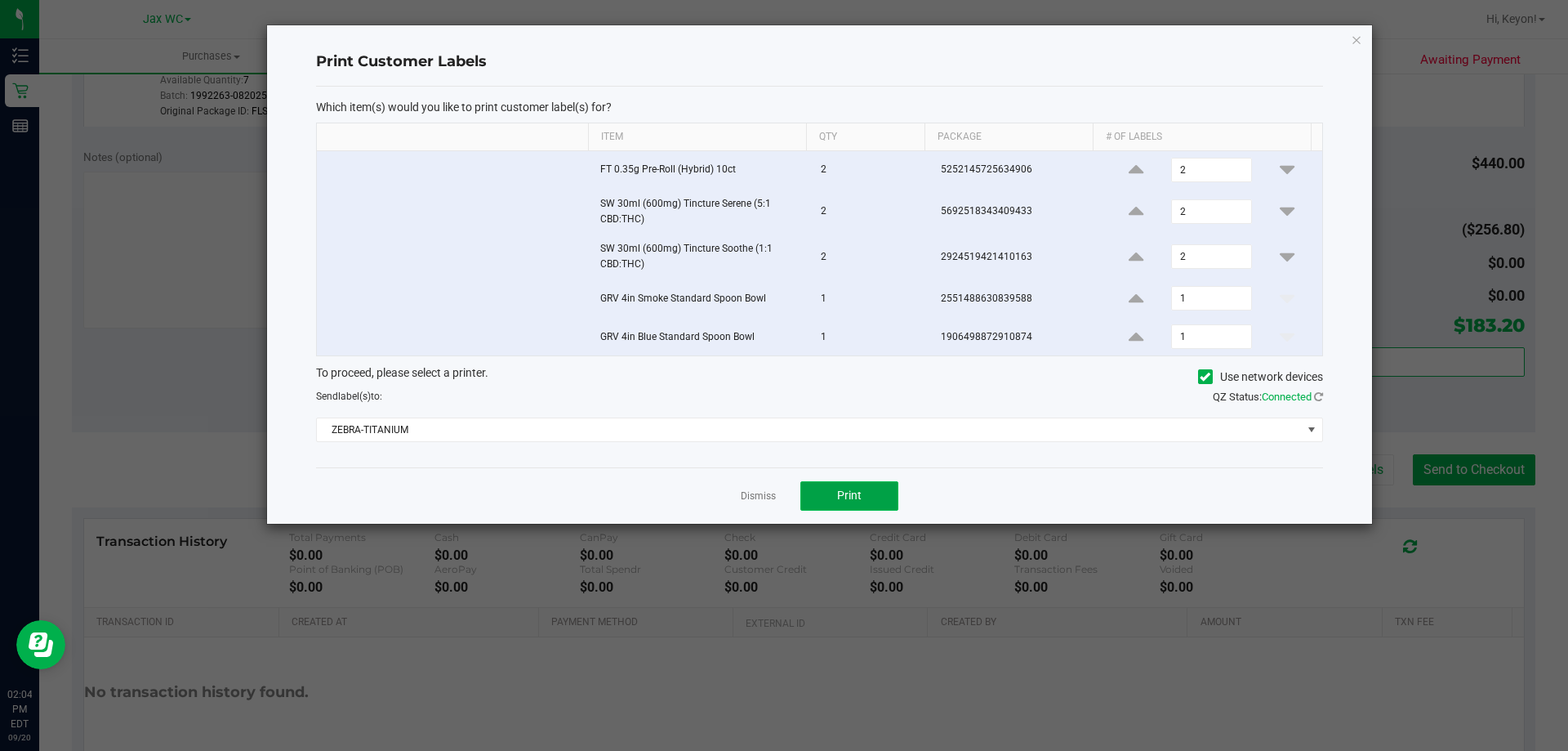
click at [860, 492] on span "Print" at bounding box center [850, 495] width 25 height 13
click at [759, 498] on link "Dismiss" at bounding box center [758, 496] width 35 height 14
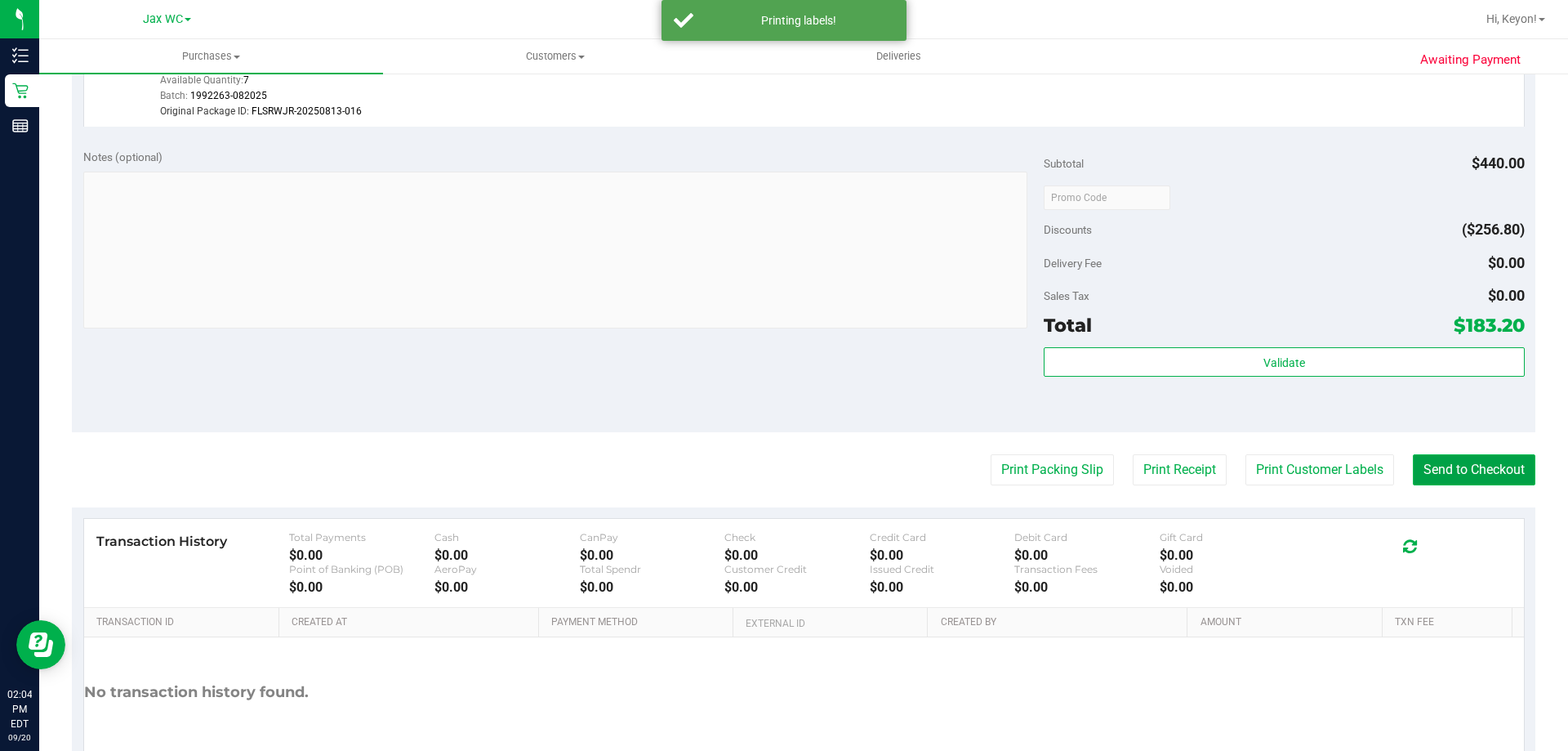
click at [1476, 466] on button "Send to Checkout" at bounding box center [1474, 470] width 123 height 31
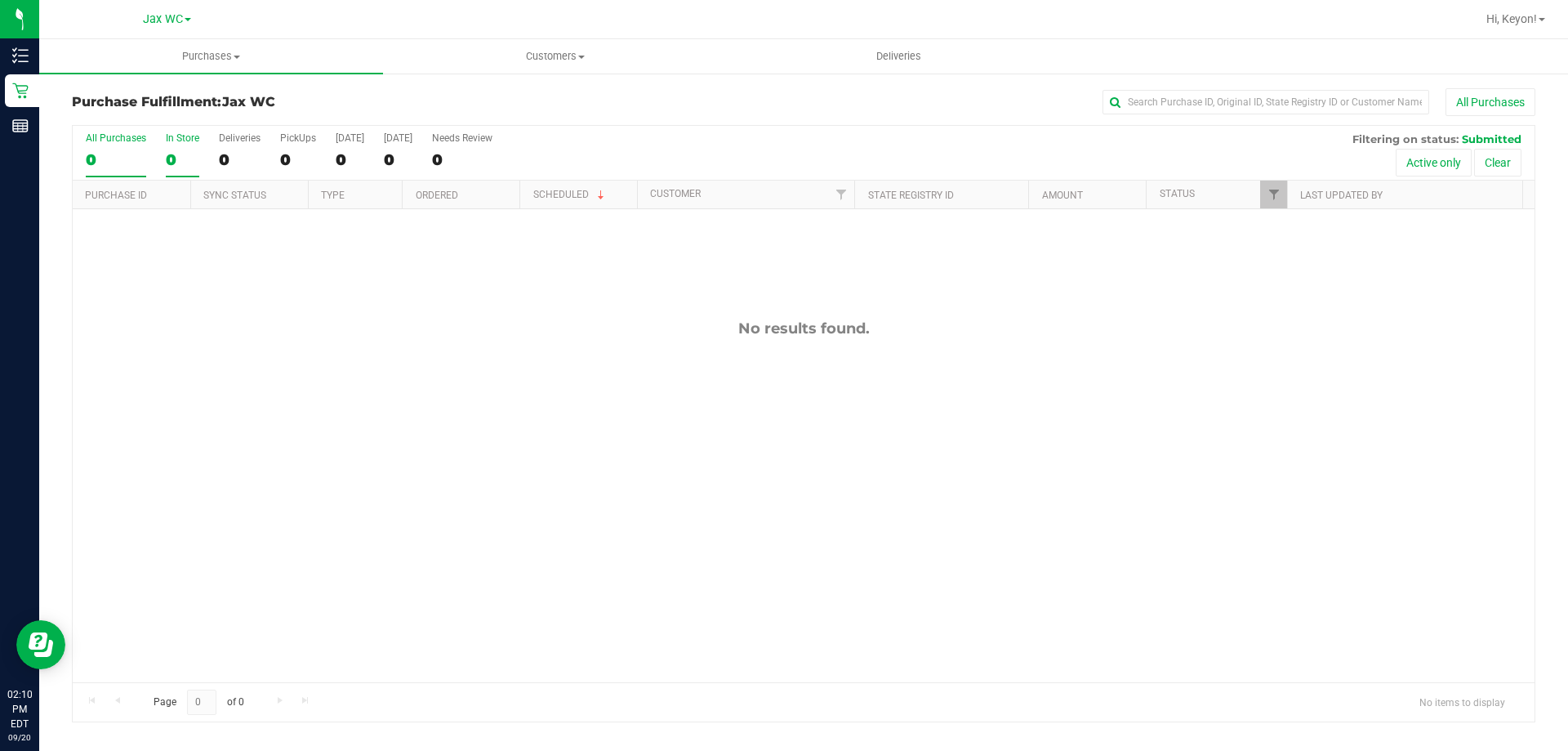
click at [172, 151] on div "0" at bounding box center [182, 160] width 33 height 19
click at [0, 0] on input "In Store 0" at bounding box center [0, 0] width 0 height 0
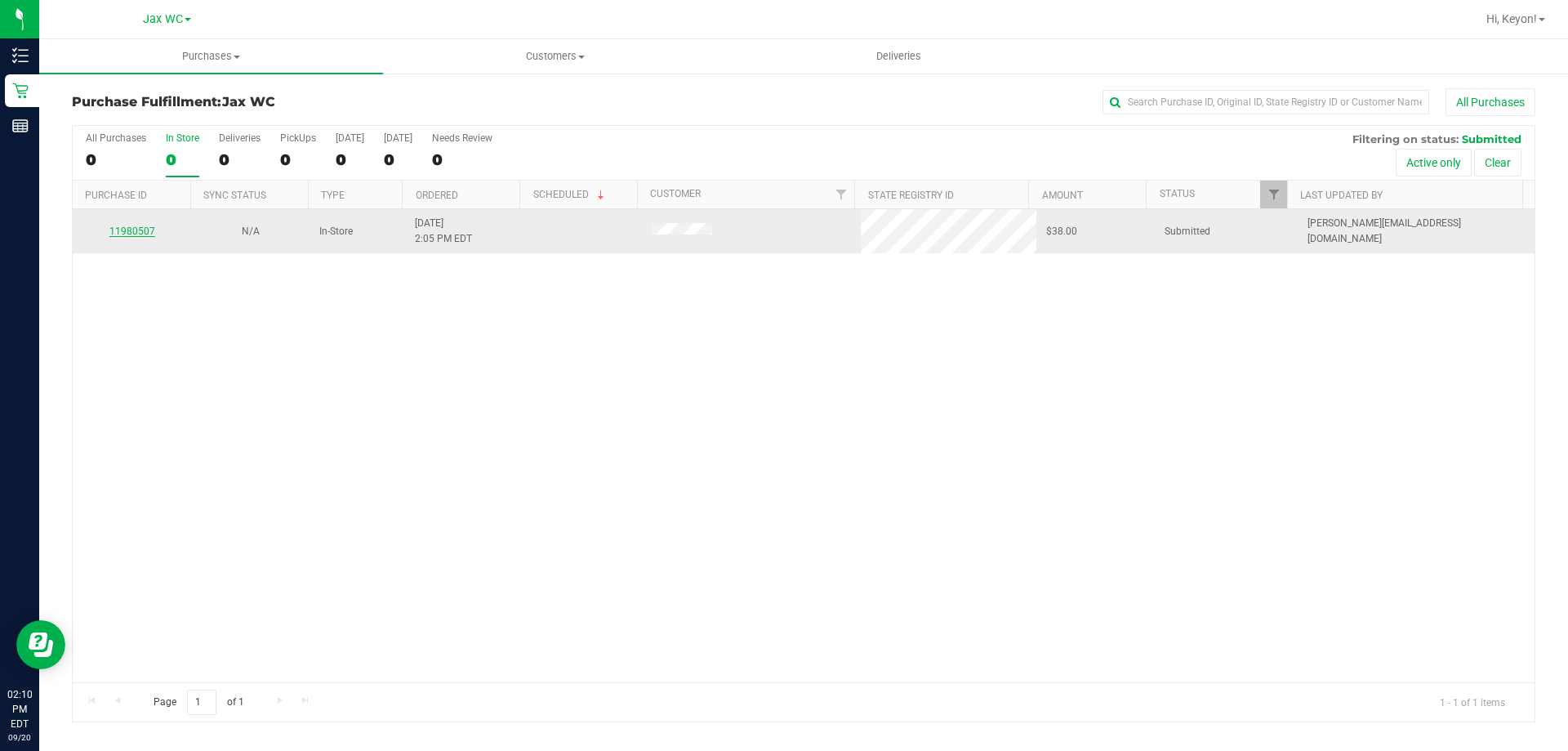
click at [124, 230] on link "11980507" at bounding box center [132, 231] width 46 height 11
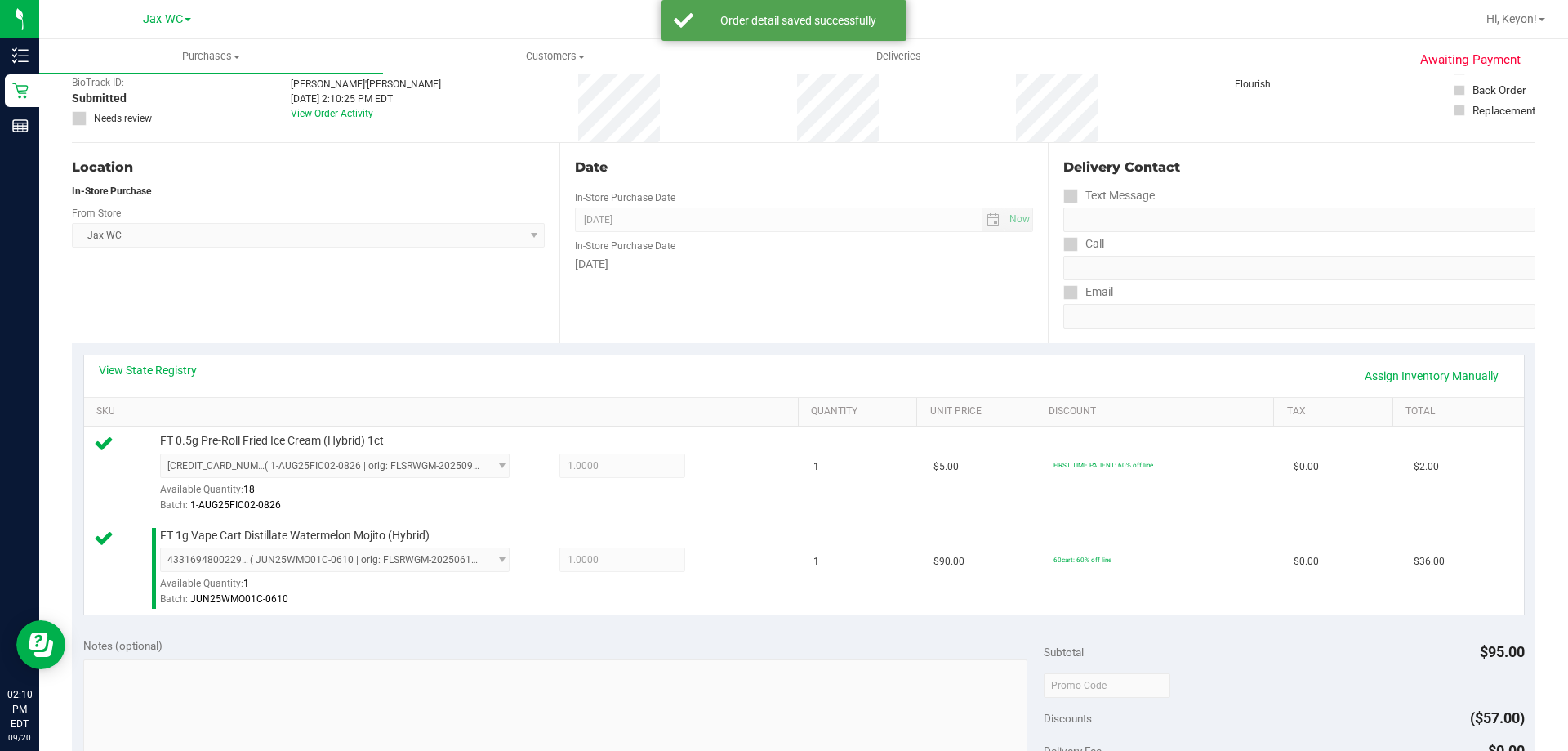
scroll to position [448, 0]
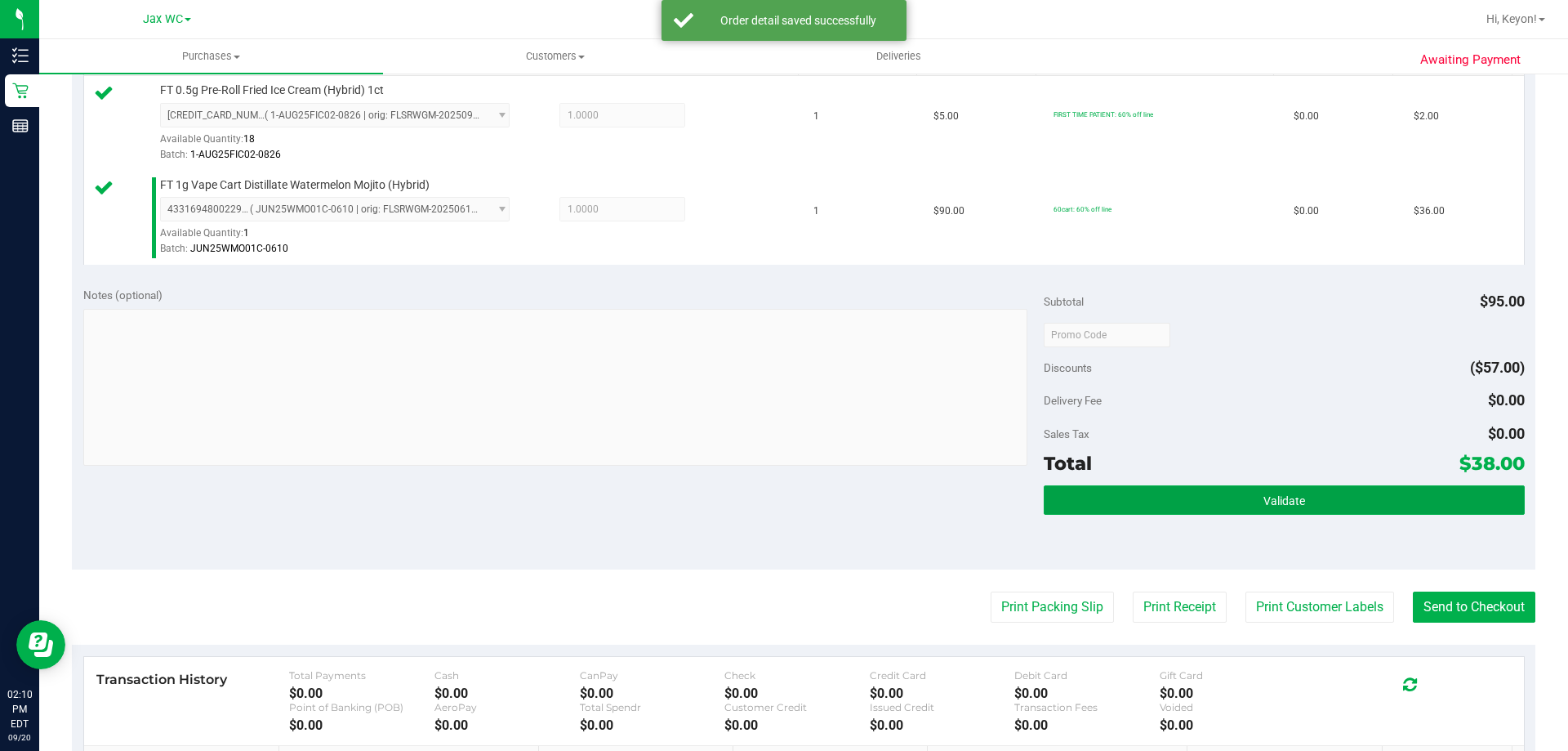
drag, startPoint x: 1303, startPoint y: 488, endPoint x: 1272, endPoint y: 482, distance: 31.6
click at [1305, 488] on button "Validate" at bounding box center [1284, 500] width 480 height 29
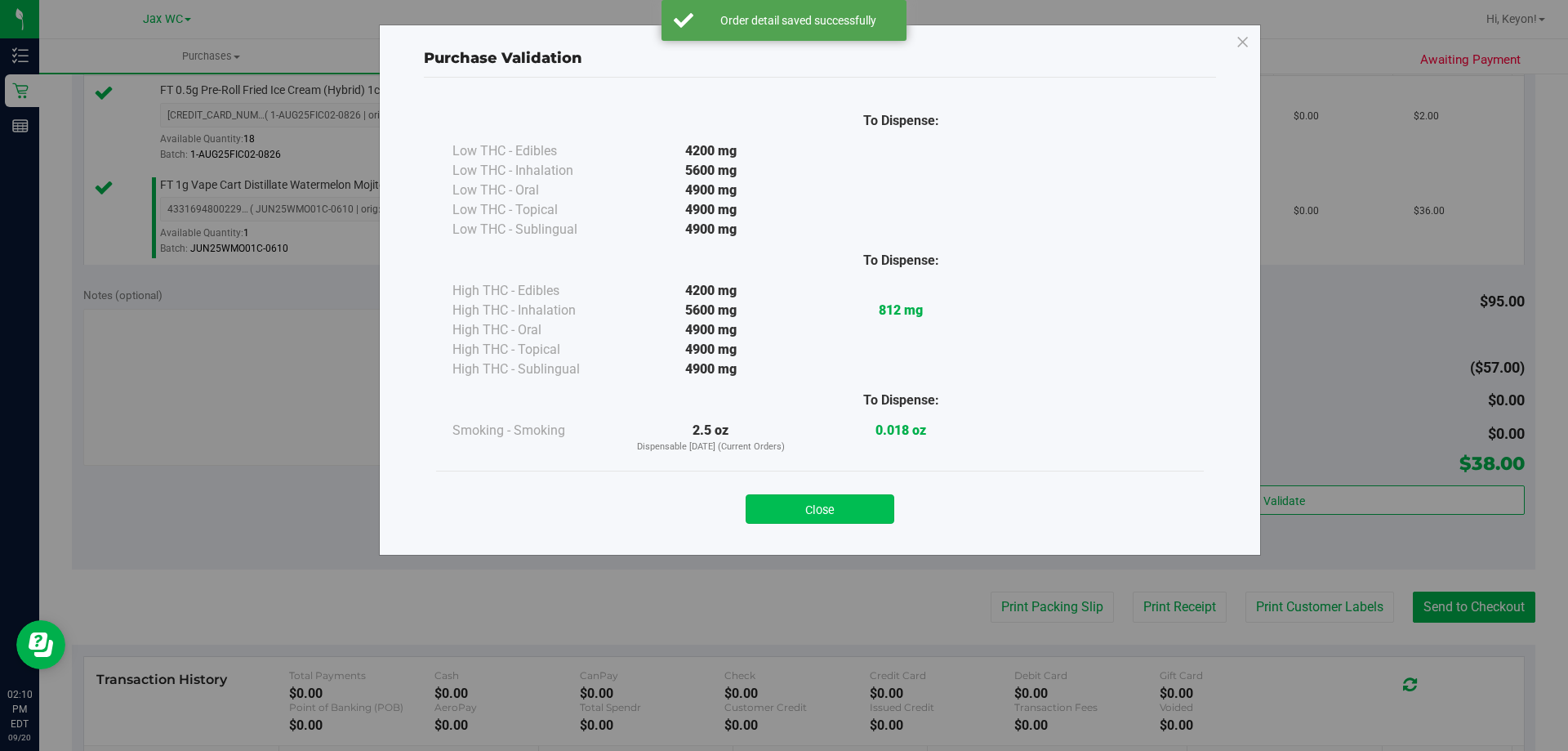
click at [832, 504] on div "Close" at bounding box center [820, 504] width 743 height 41
click at [855, 511] on button "Close" at bounding box center [820, 509] width 148 height 29
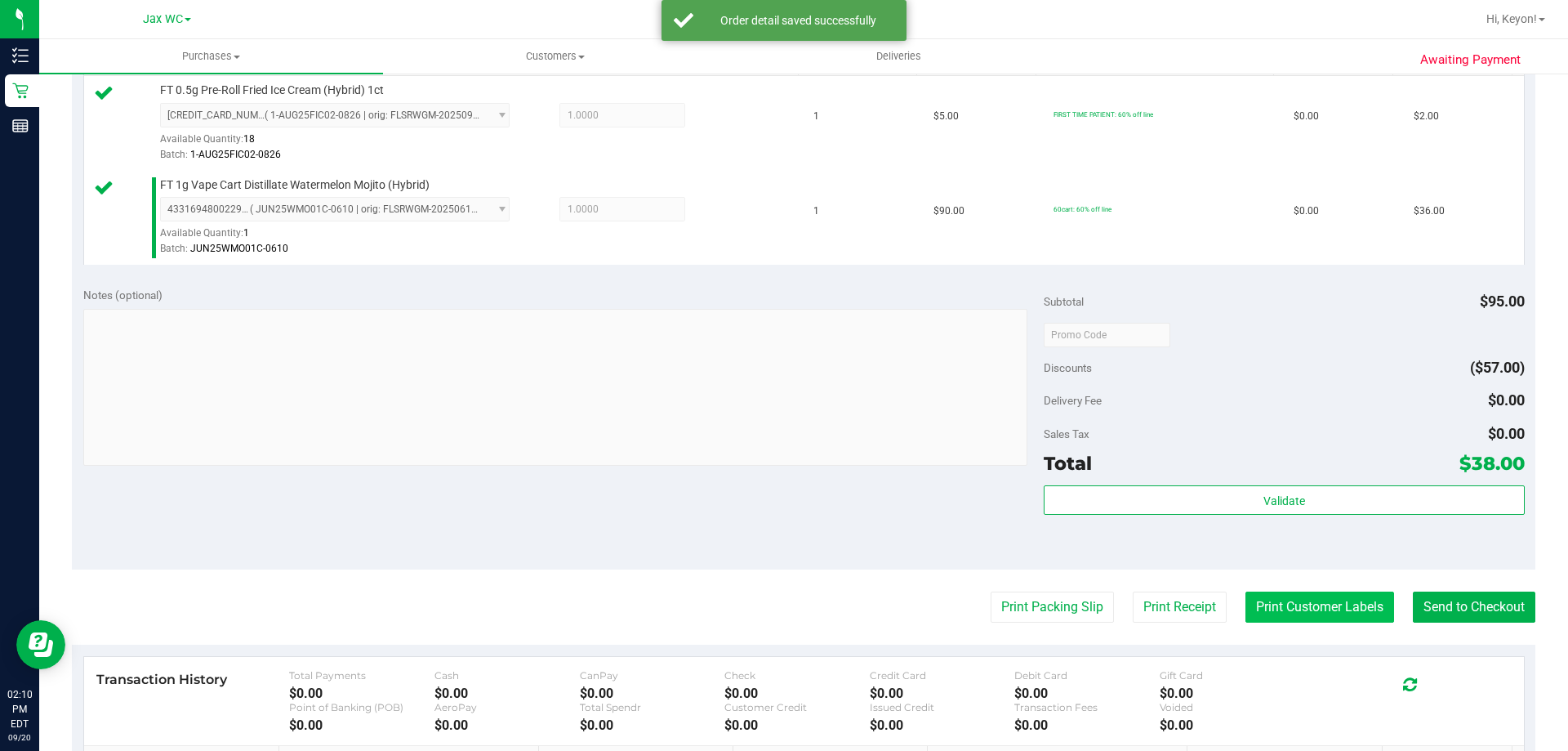
click at [1328, 602] on button "Print Customer Labels" at bounding box center [1320, 607] width 148 height 31
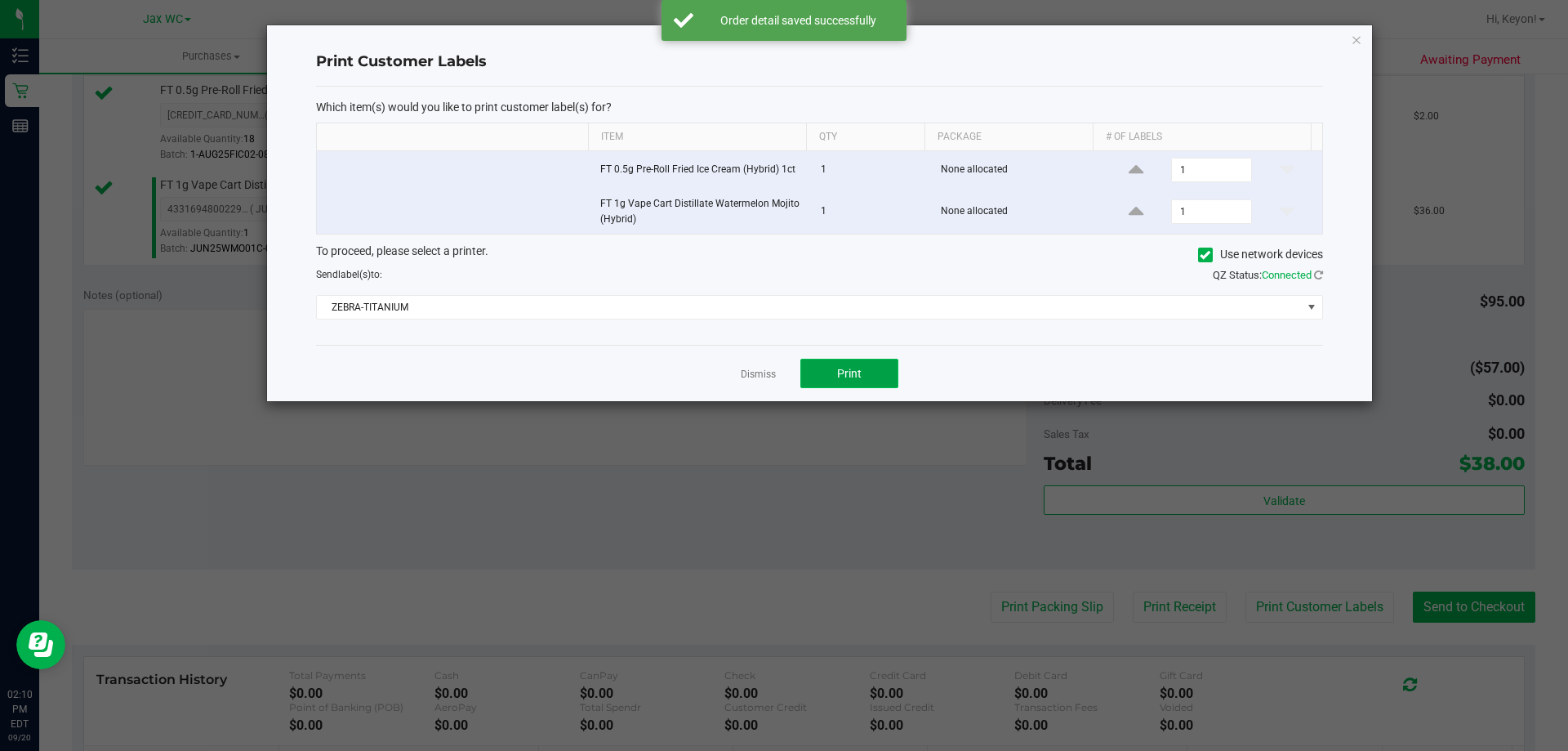
click at [882, 379] on button "Print" at bounding box center [849, 373] width 98 height 29
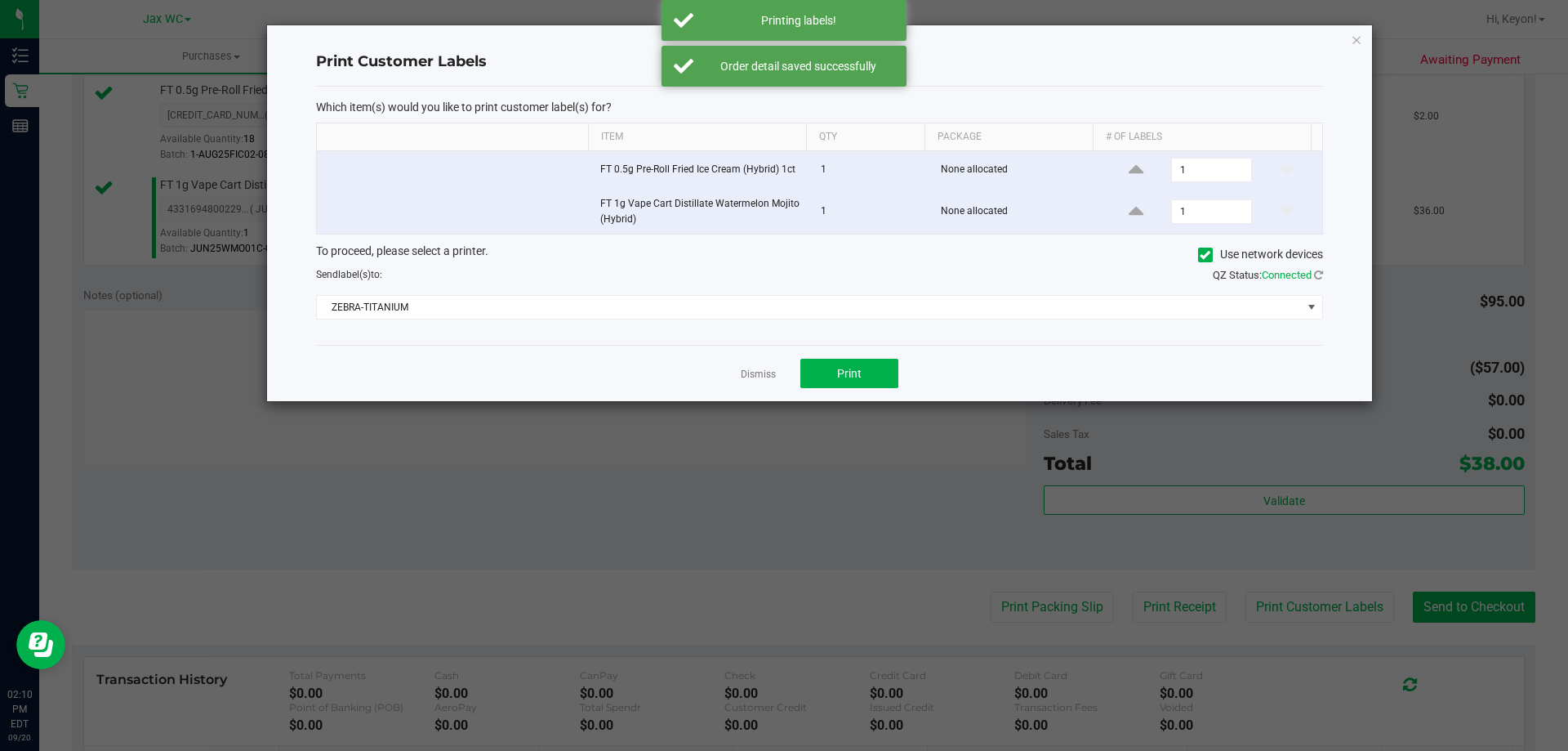
click at [757, 377] on link "Dismiss" at bounding box center [758, 375] width 35 height 14
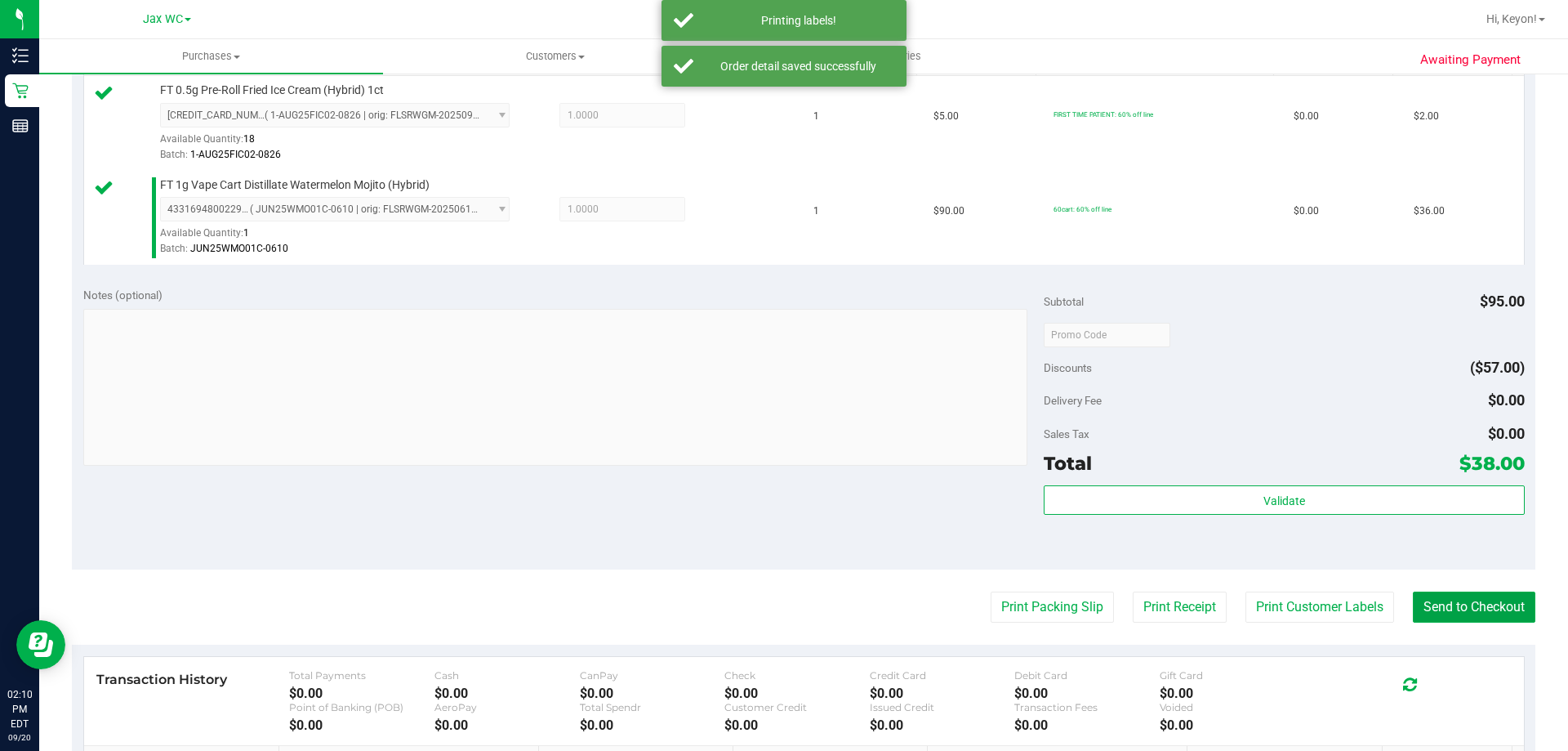
drag, startPoint x: 1440, startPoint y: 606, endPoint x: 1253, endPoint y: 518, distance: 206.7
click at [1440, 605] on button "Send to Checkout" at bounding box center [1474, 607] width 123 height 31
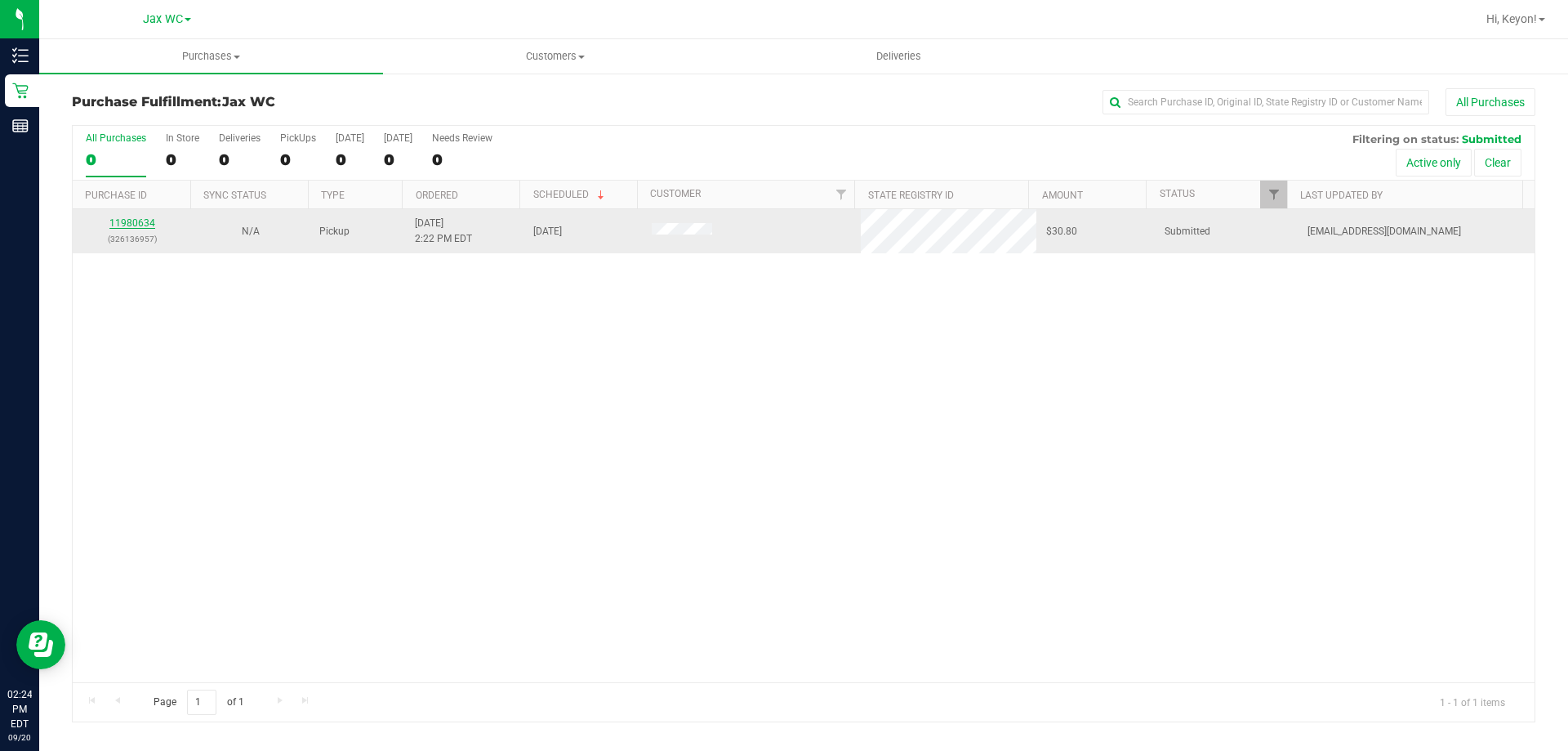
click at [136, 225] on link "11980634" at bounding box center [132, 223] width 46 height 11
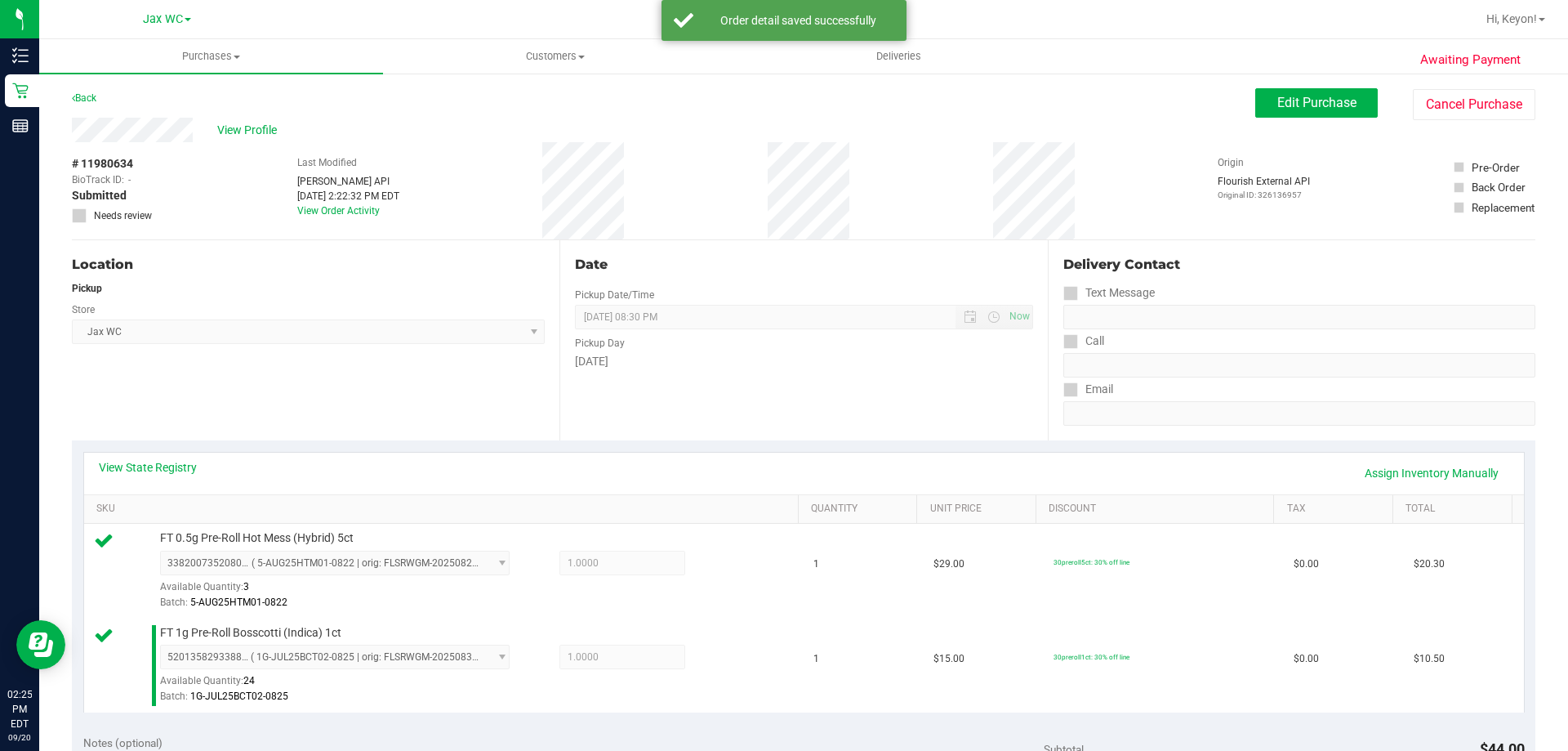
scroll to position [510, 0]
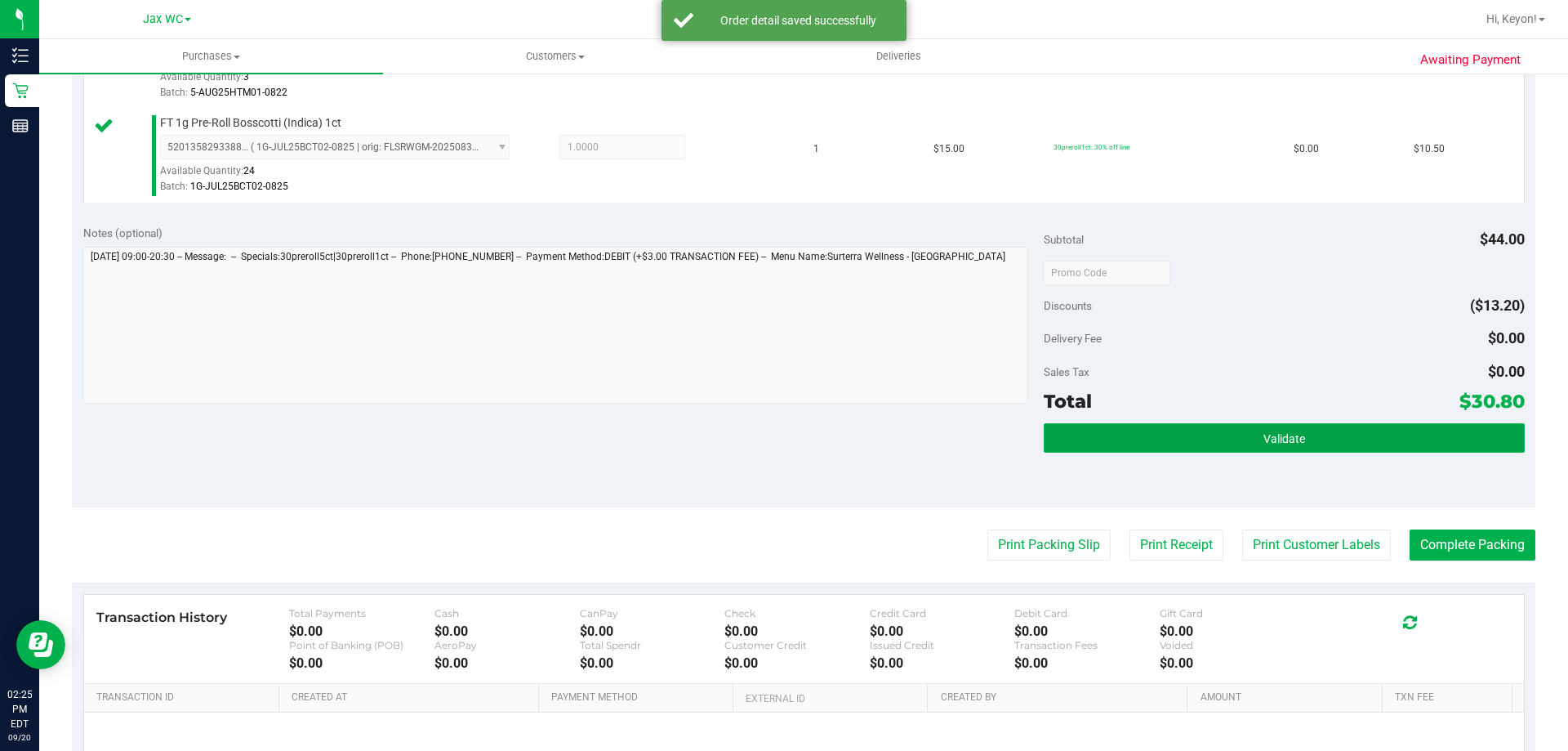
click at [1367, 443] on button "Validate" at bounding box center [1284, 437] width 480 height 29
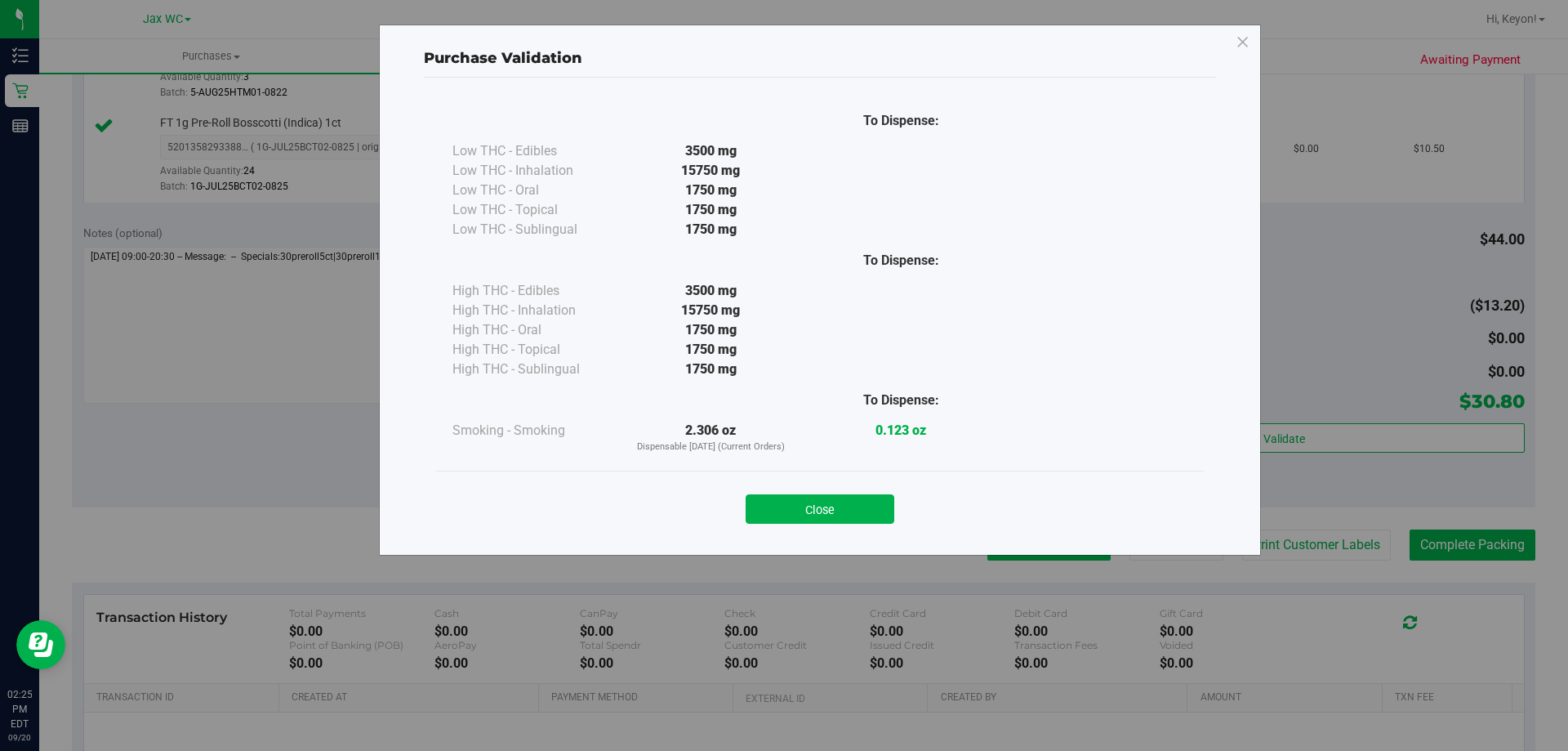
click at [849, 509] on button "Close" at bounding box center [820, 509] width 148 height 29
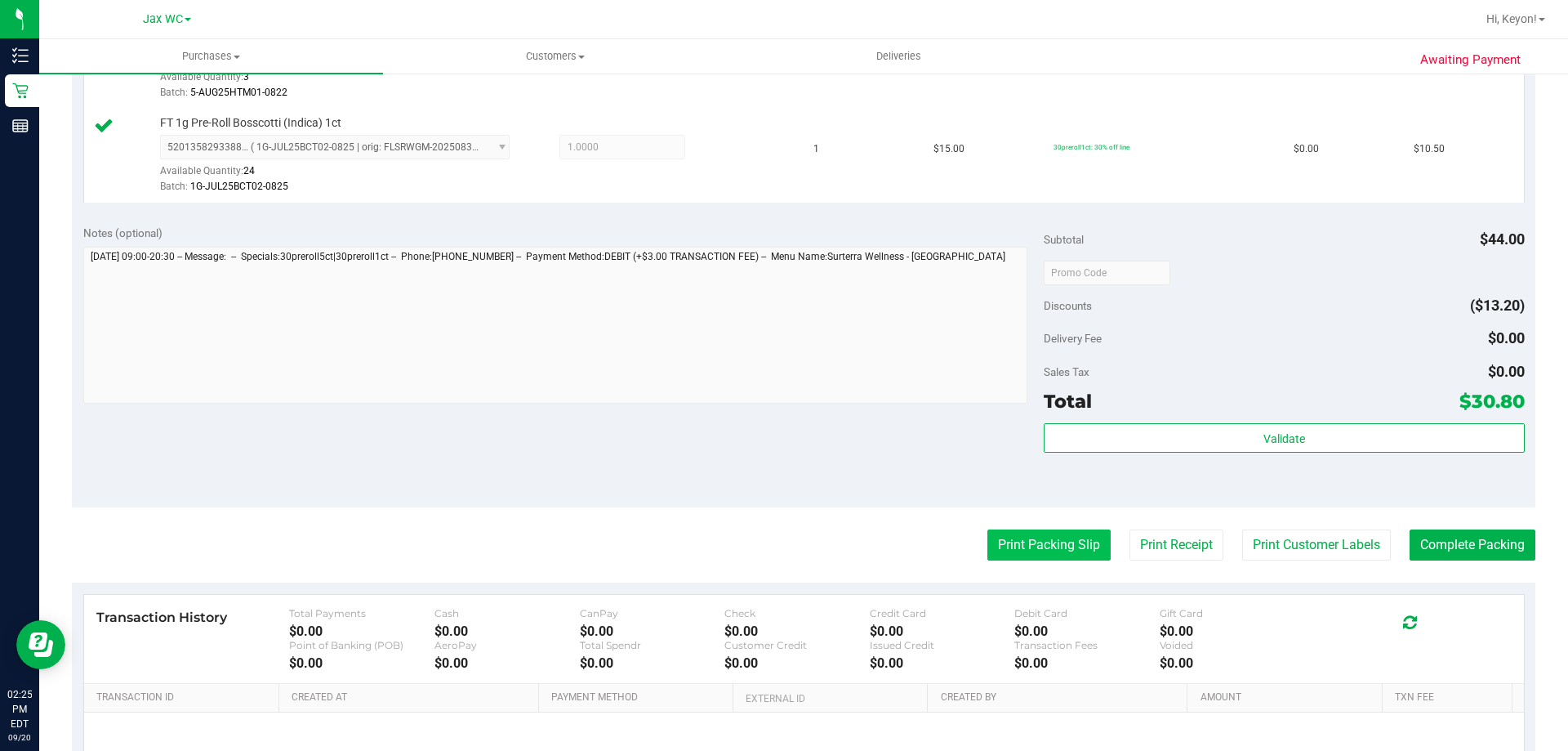
click at [1045, 544] on button "Print Packing Slip" at bounding box center [1049, 545] width 124 height 31
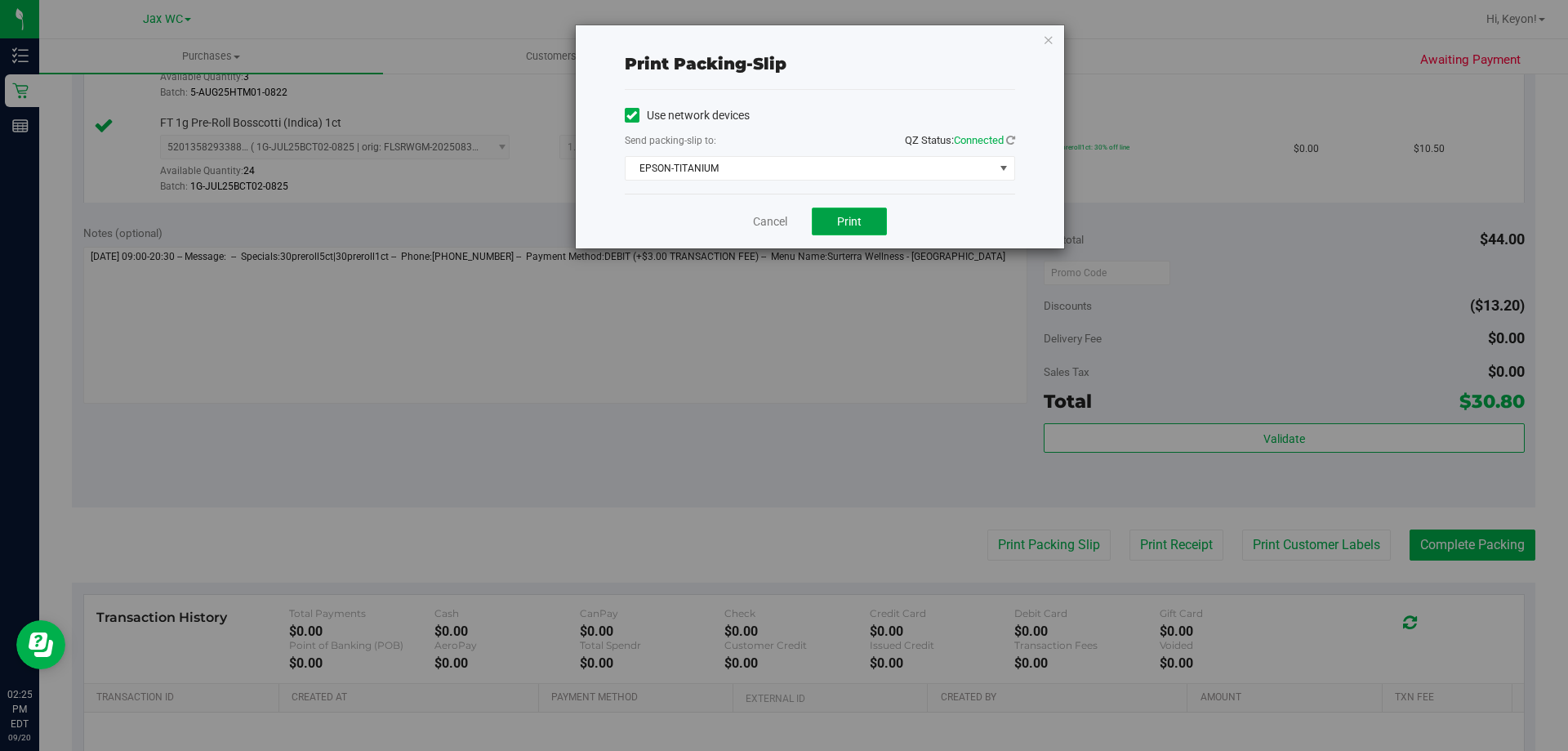
click at [858, 223] on span "Print" at bounding box center [850, 221] width 25 height 13
drag, startPoint x: 769, startPoint y: 230, endPoint x: 766, endPoint y: 222, distance: 8.5
click at [769, 227] on div "Cancel Print" at bounding box center [820, 221] width 391 height 55
click at [766, 222] on link "Cancel" at bounding box center [771, 221] width 34 height 17
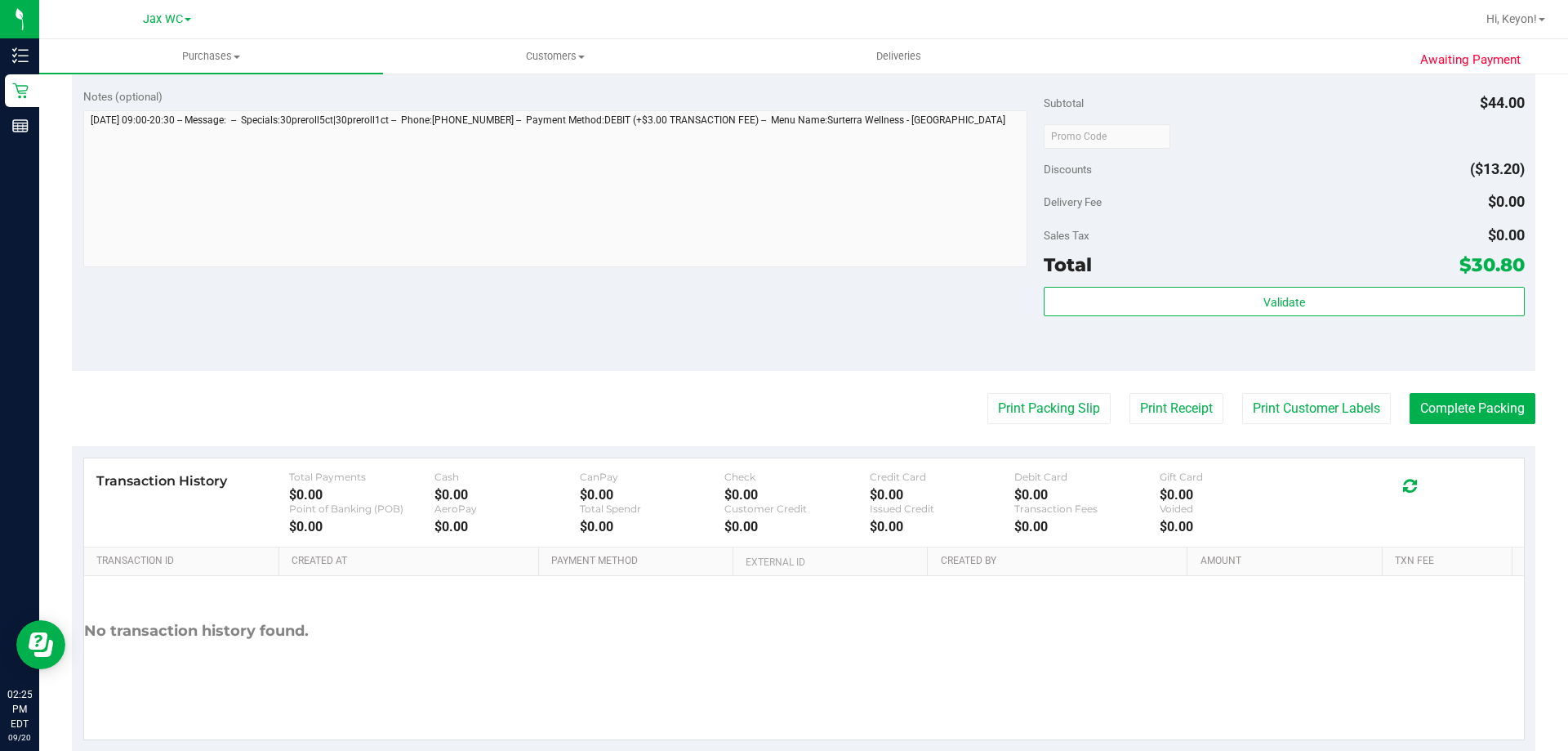
scroll to position [680, 0]
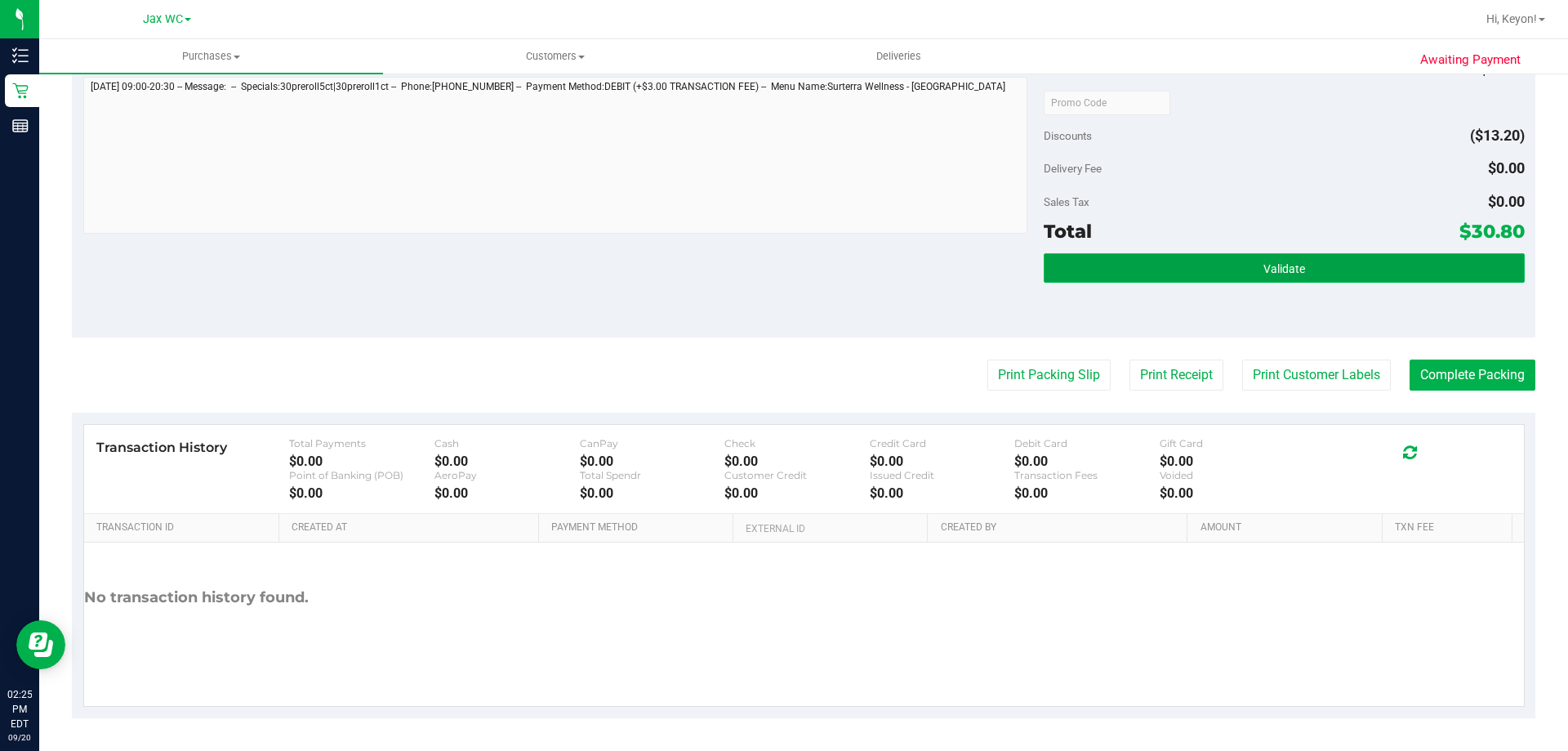
click at [1334, 272] on button "Validate" at bounding box center [1284, 267] width 480 height 29
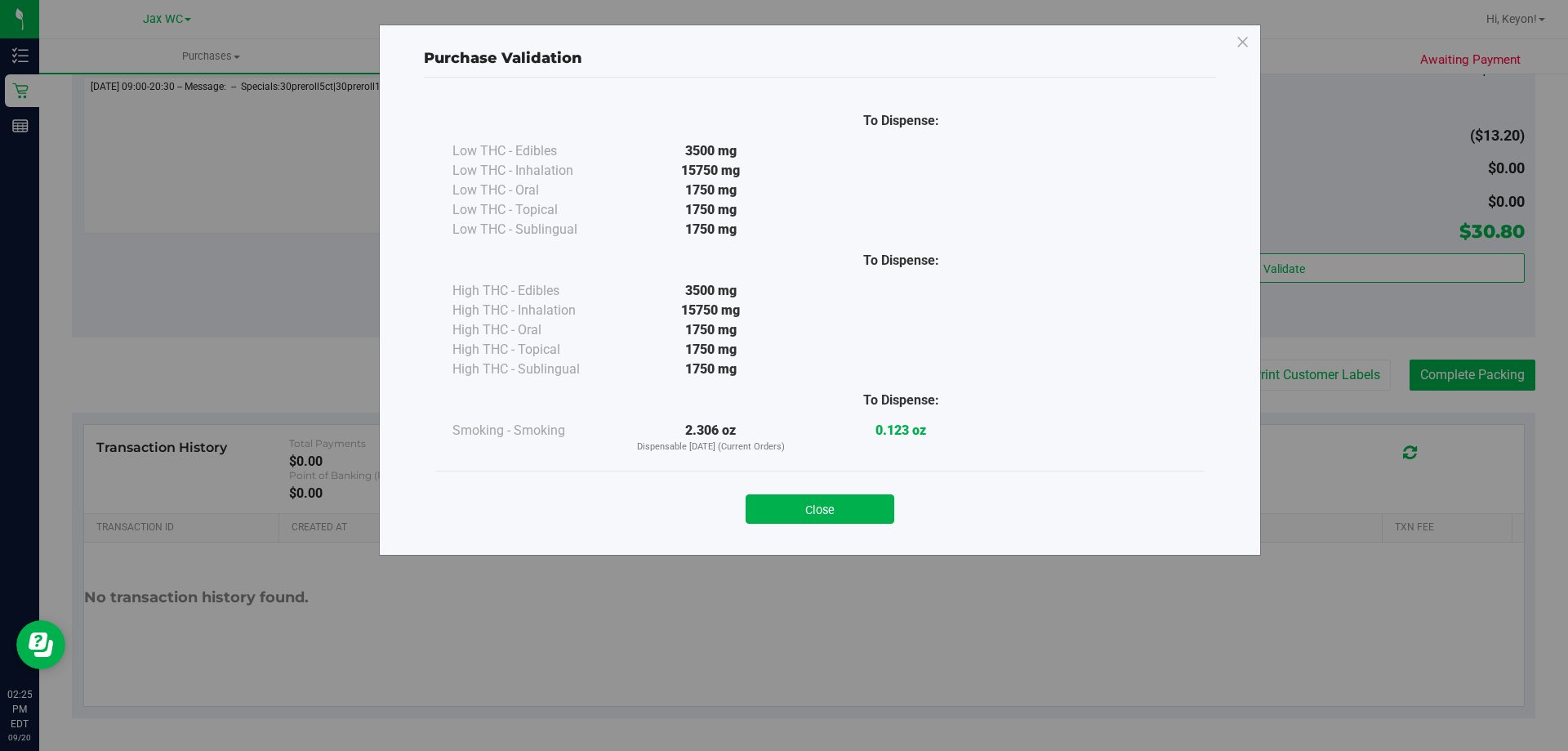
drag, startPoint x: 800, startPoint y: 504, endPoint x: 838, endPoint y: 503, distance: 38.0
click at [800, 504] on button "Close" at bounding box center [820, 509] width 148 height 29
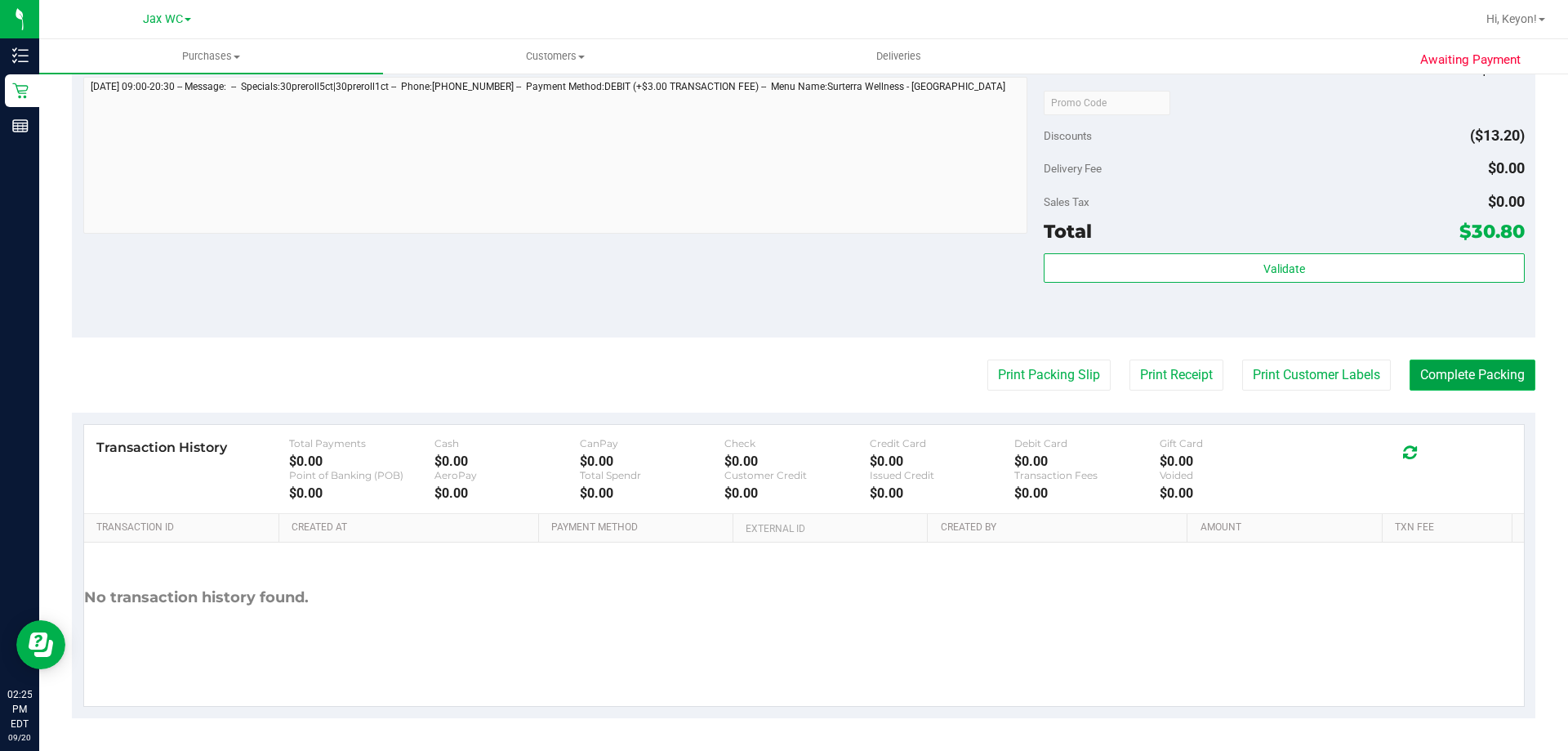
click at [1476, 370] on button "Complete Packing" at bounding box center [1473, 375] width 125 height 31
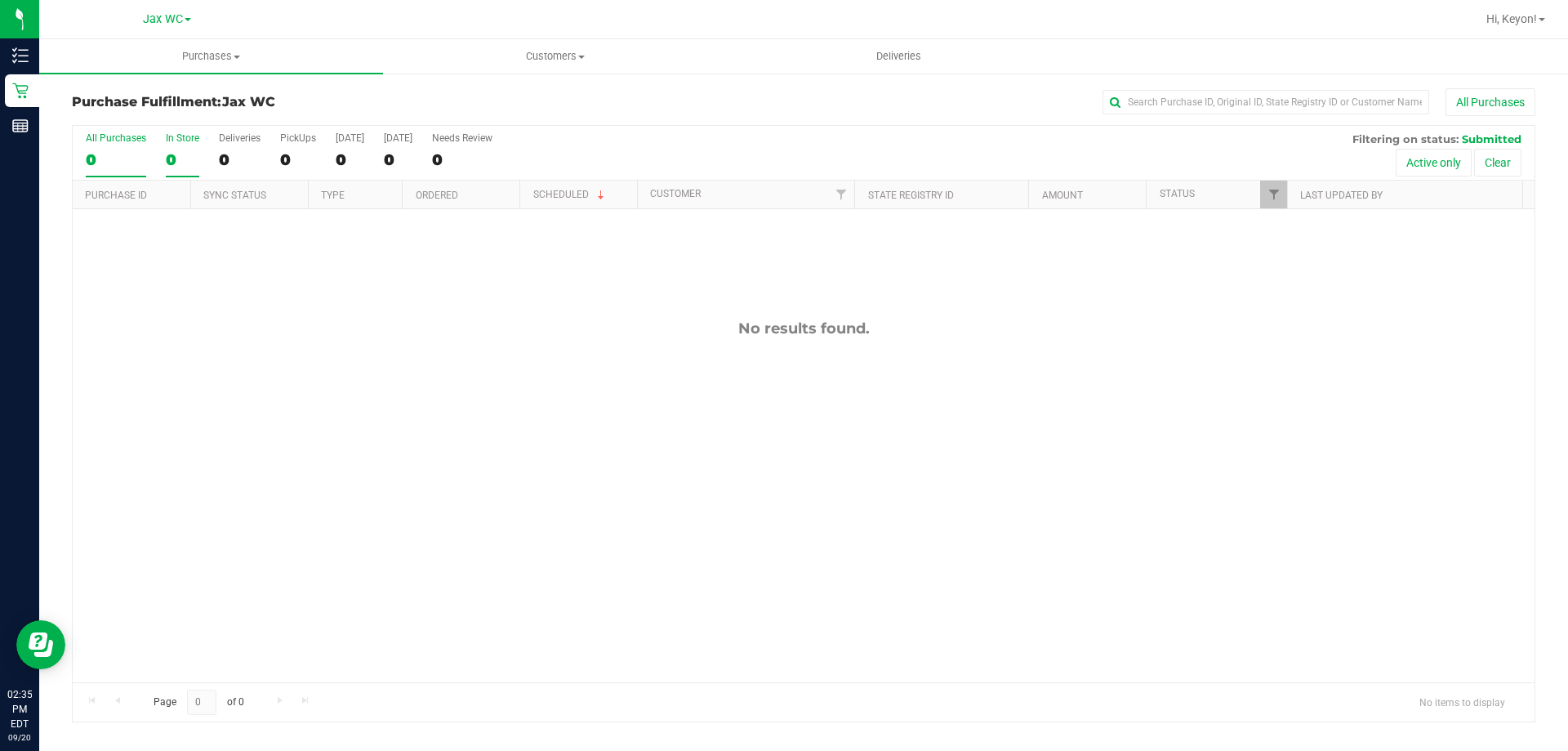
click at [166, 153] on div "0" at bounding box center [182, 160] width 33 height 19
click at [0, 0] on input "In Store 0" at bounding box center [0, 0] width 0 height 0
click at [131, 160] on div "0" at bounding box center [116, 160] width 61 height 19
click at [0, 0] on input "All Purchases 0" at bounding box center [0, 0] width 0 height 0
click at [159, 154] on div "All Purchases 0 In Store 0 Deliveries 0 PickUps 0 [DATE] 0 [DATE] 0 Needs Revie…" at bounding box center [804, 153] width 1463 height 55
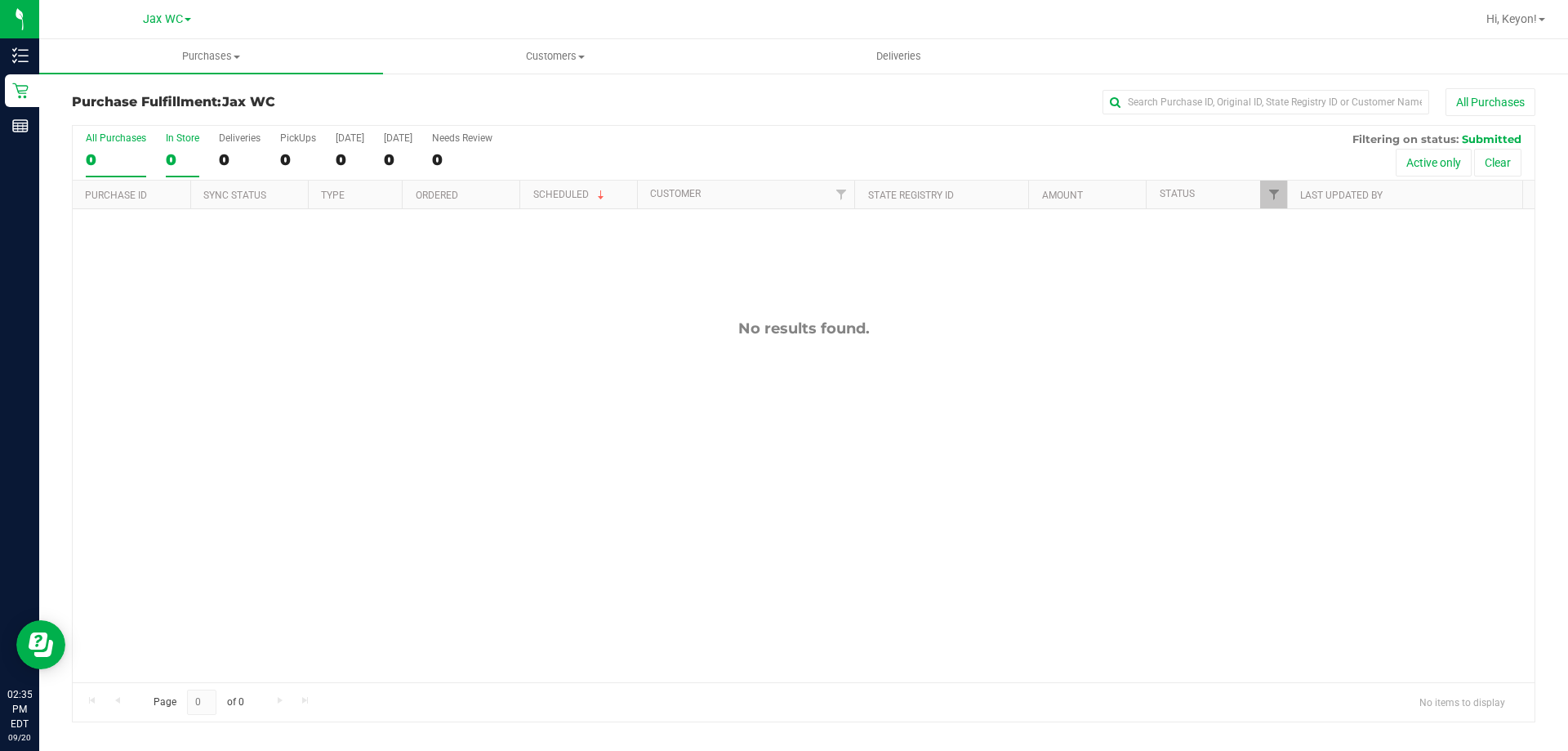
click at [178, 156] on div "0" at bounding box center [182, 160] width 33 height 19
click at [0, 0] on input "In Store 0" at bounding box center [0, 0] width 0 height 0
click at [194, 150] on div "0" at bounding box center [182, 160] width 33 height 19
click at [0, 0] on input "In Store 0" at bounding box center [0, 0] width 0 height 0
click at [183, 159] on div "0" at bounding box center [182, 160] width 33 height 19
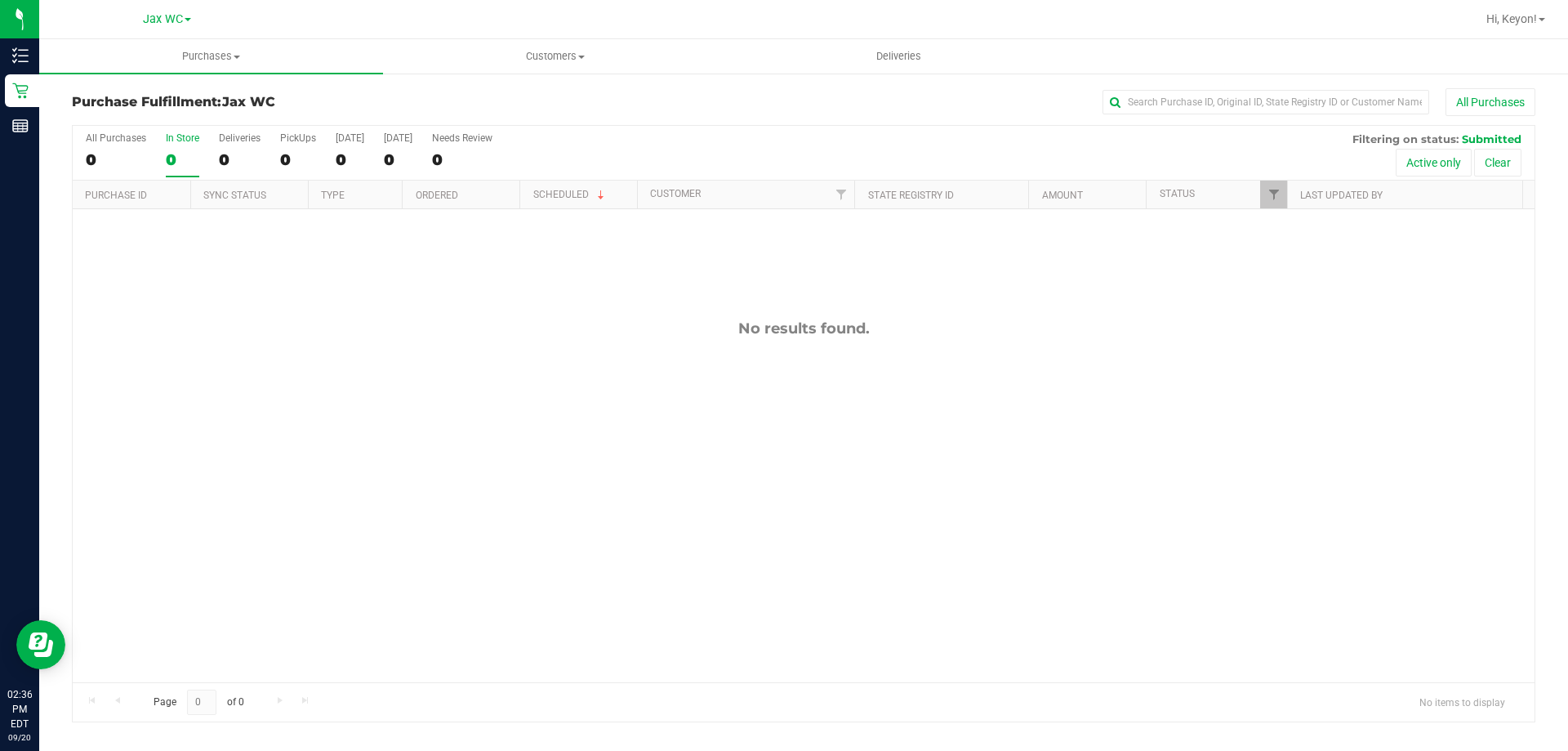
click at [0, 0] on input "In Store 0" at bounding box center [0, 0] width 0 height 0
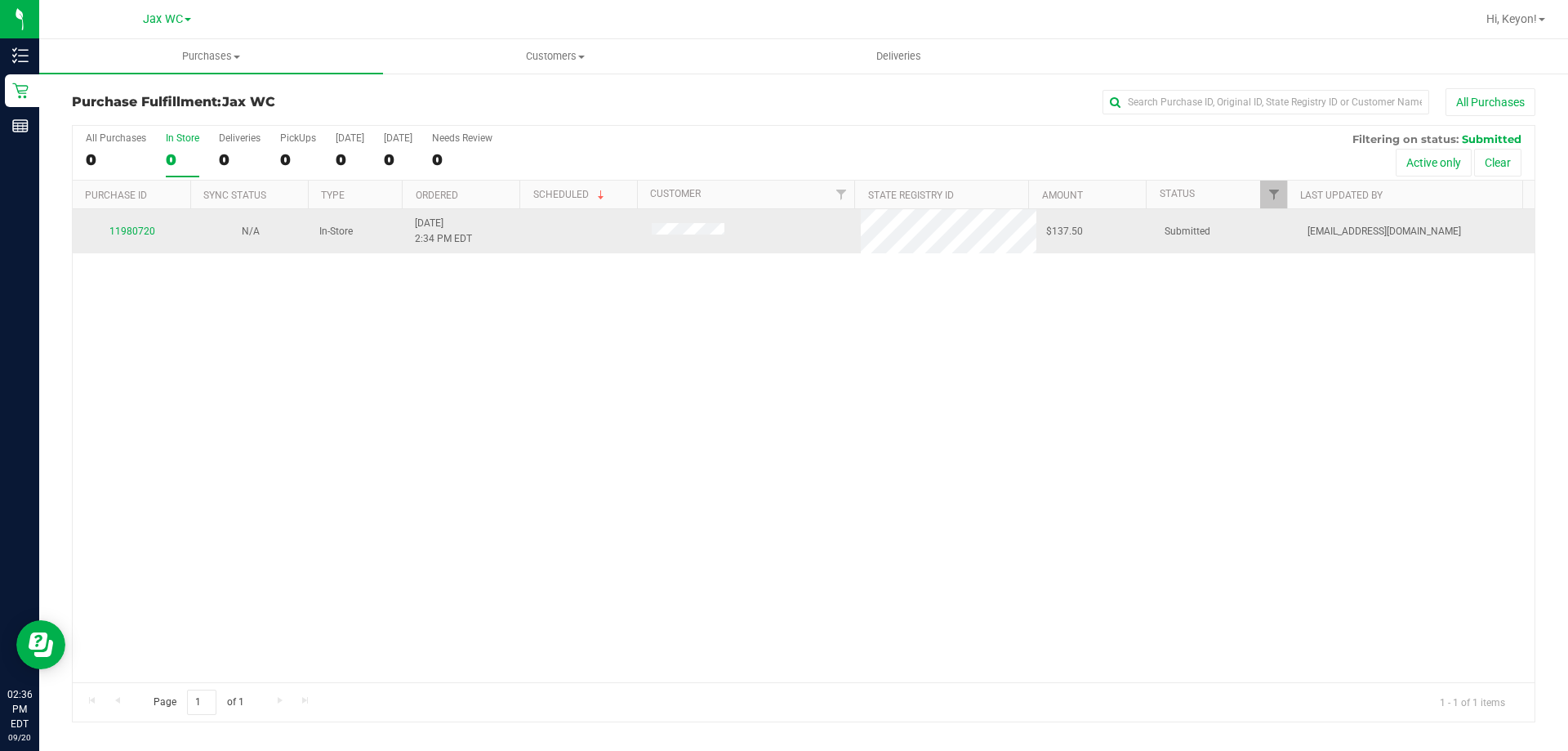
click at [138, 237] on div "11980720" at bounding box center [132, 232] width 99 height 15
click at [137, 229] on link "11980720" at bounding box center [132, 231] width 46 height 11
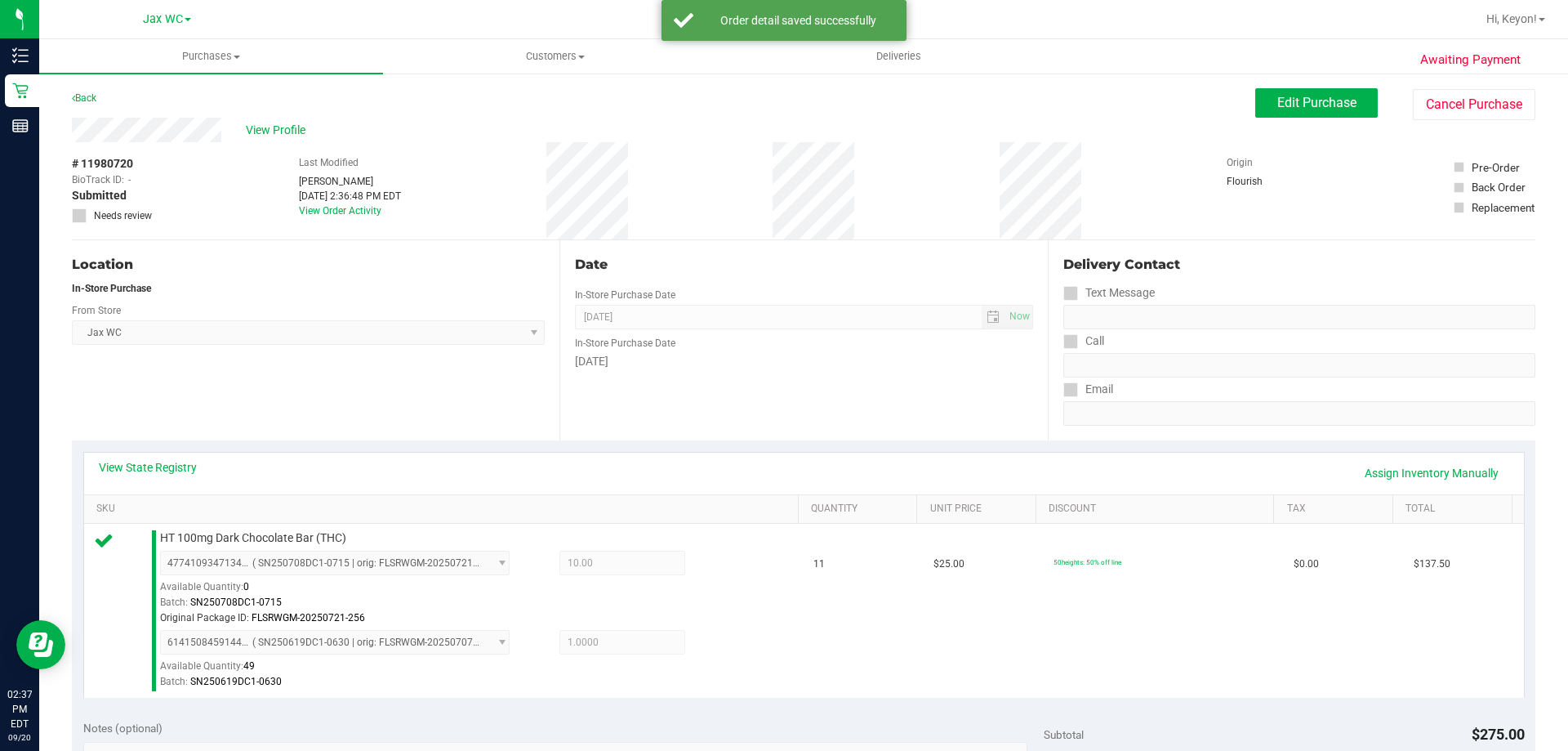
scroll to position [417, 0]
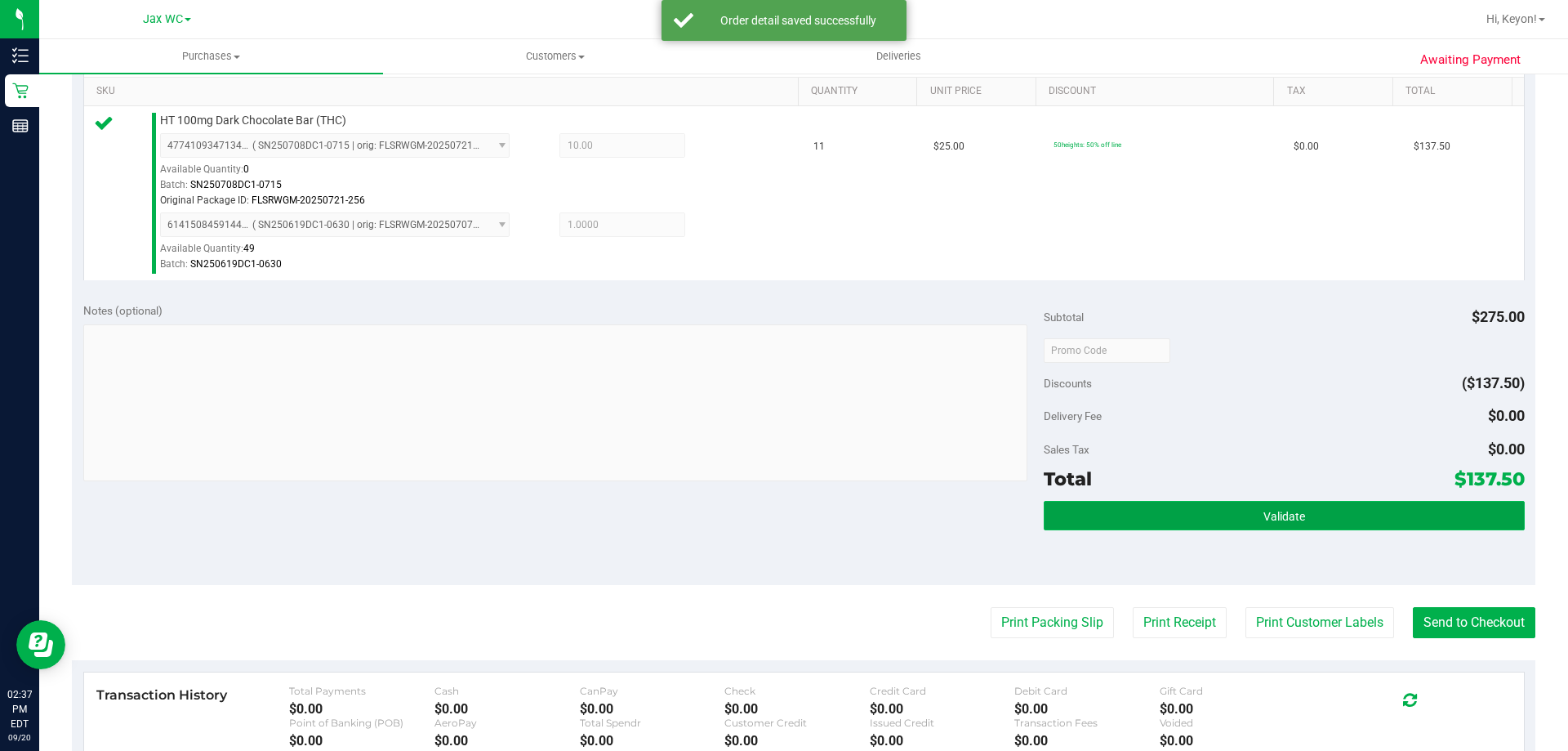
click at [1372, 519] on button "Validate" at bounding box center [1284, 515] width 480 height 29
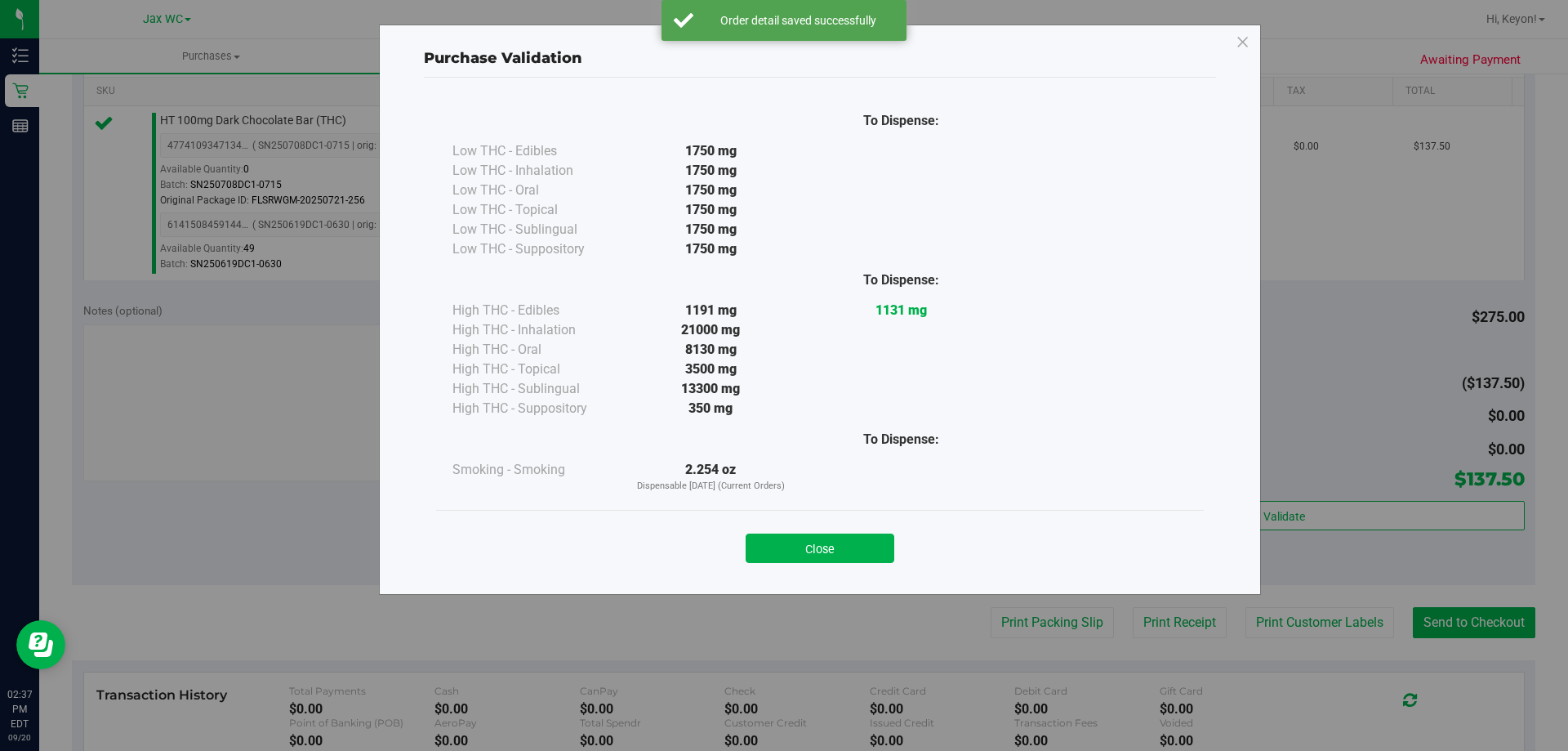
drag, startPoint x: 852, startPoint y: 548, endPoint x: 924, endPoint y: 551, distance: 72.1
click at [854, 548] on button "Close" at bounding box center [820, 548] width 148 height 29
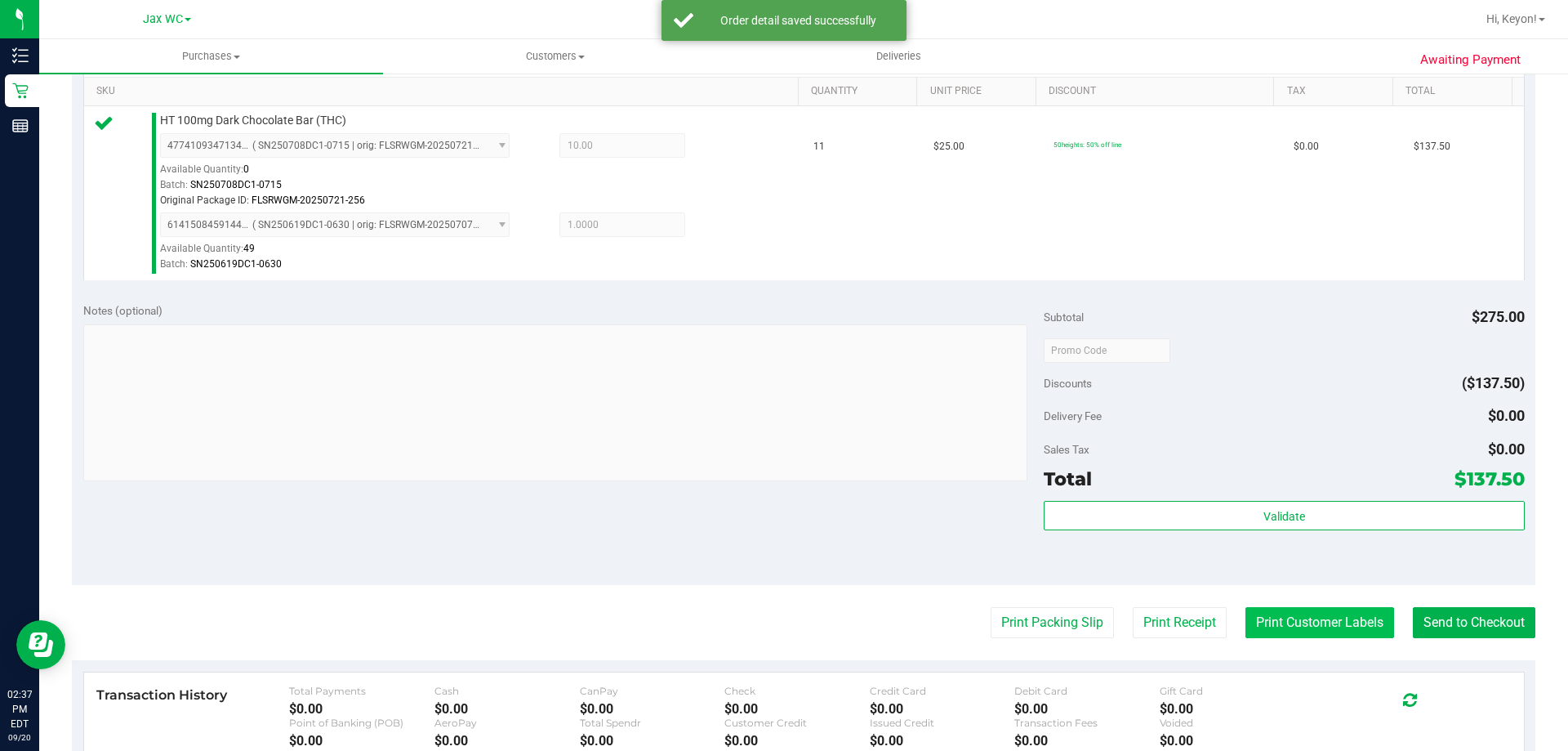
click at [1257, 625] on button "Print Customer Labels" at bounding box center [1320, 623] width 148 height 31
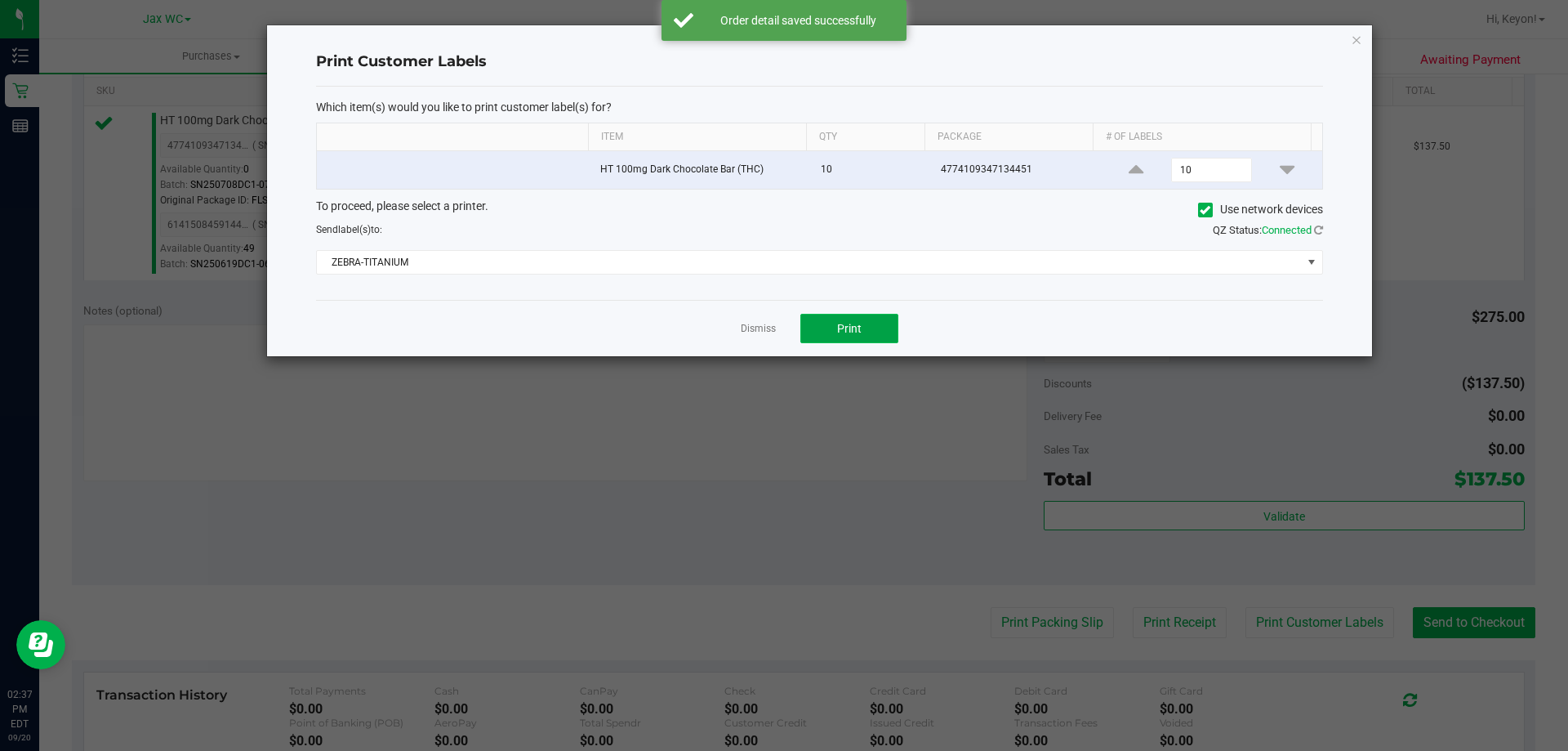
click at [878, 324] on button "Print" at bounding box center [849, 328] width 98 height 29
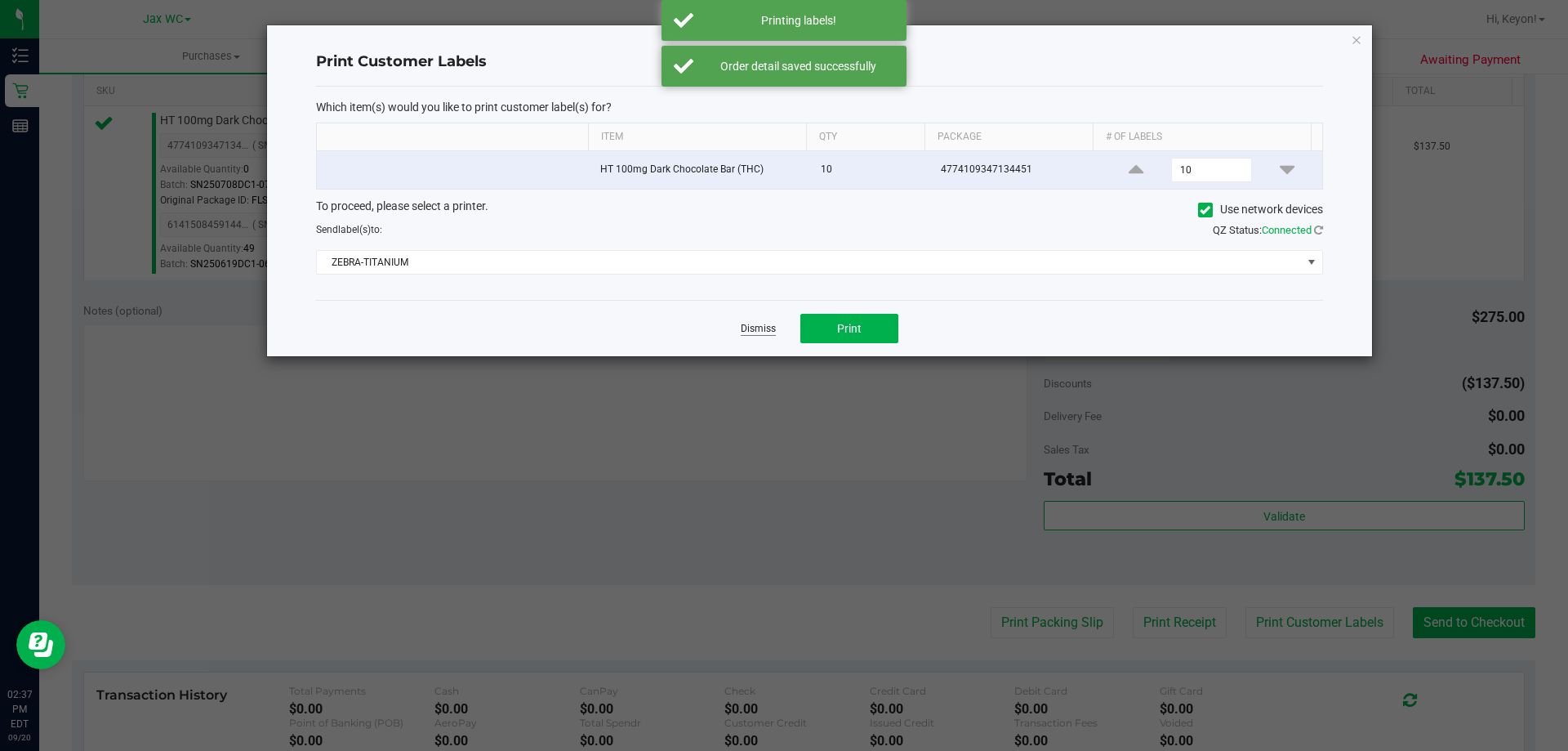
click at [767, 329] on link "Dismiss" at bounding box center [758, 329] width 35 height 14
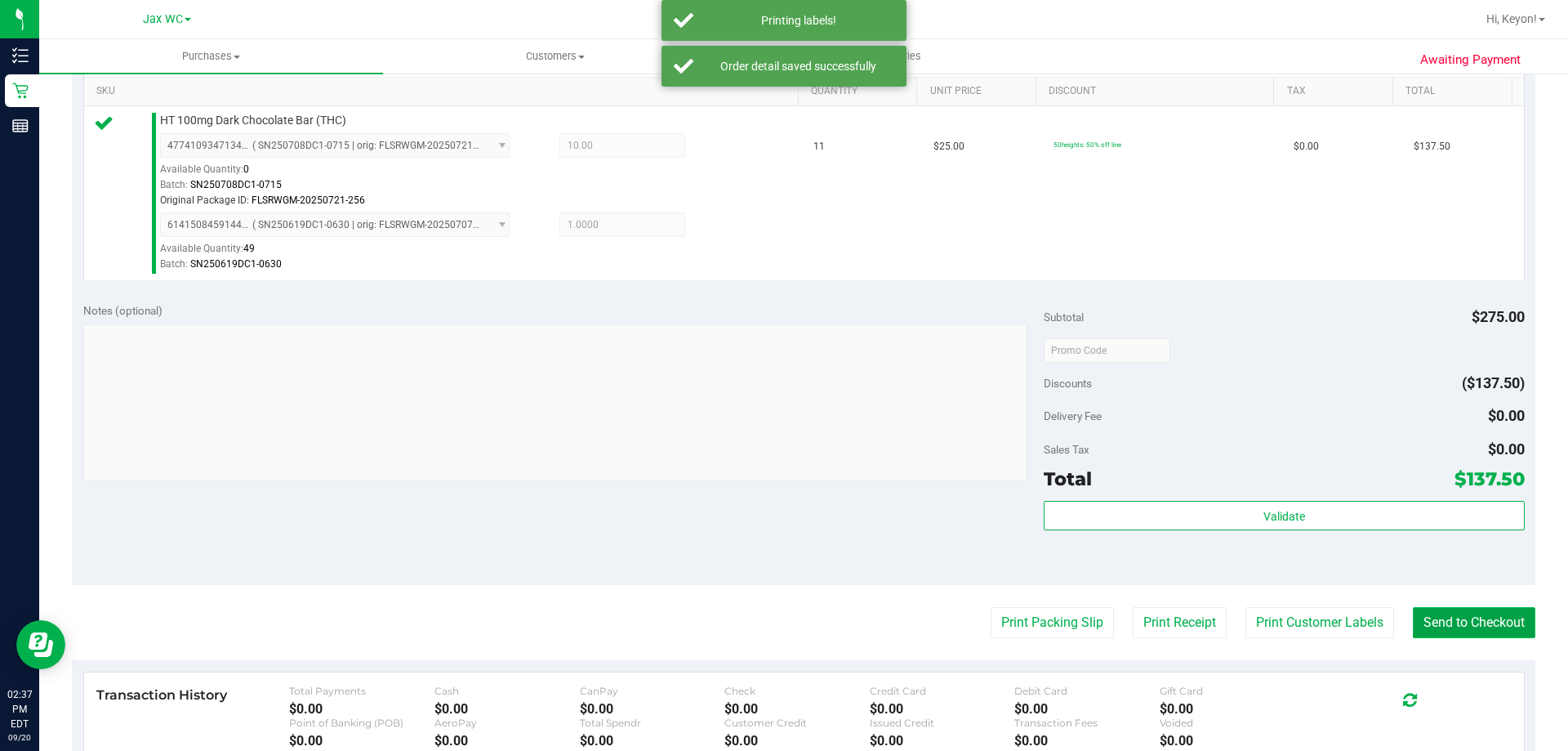
click at [1481, 622] on button "Send to Checkout" at bounding box center [1474, 623] width 123 height 31
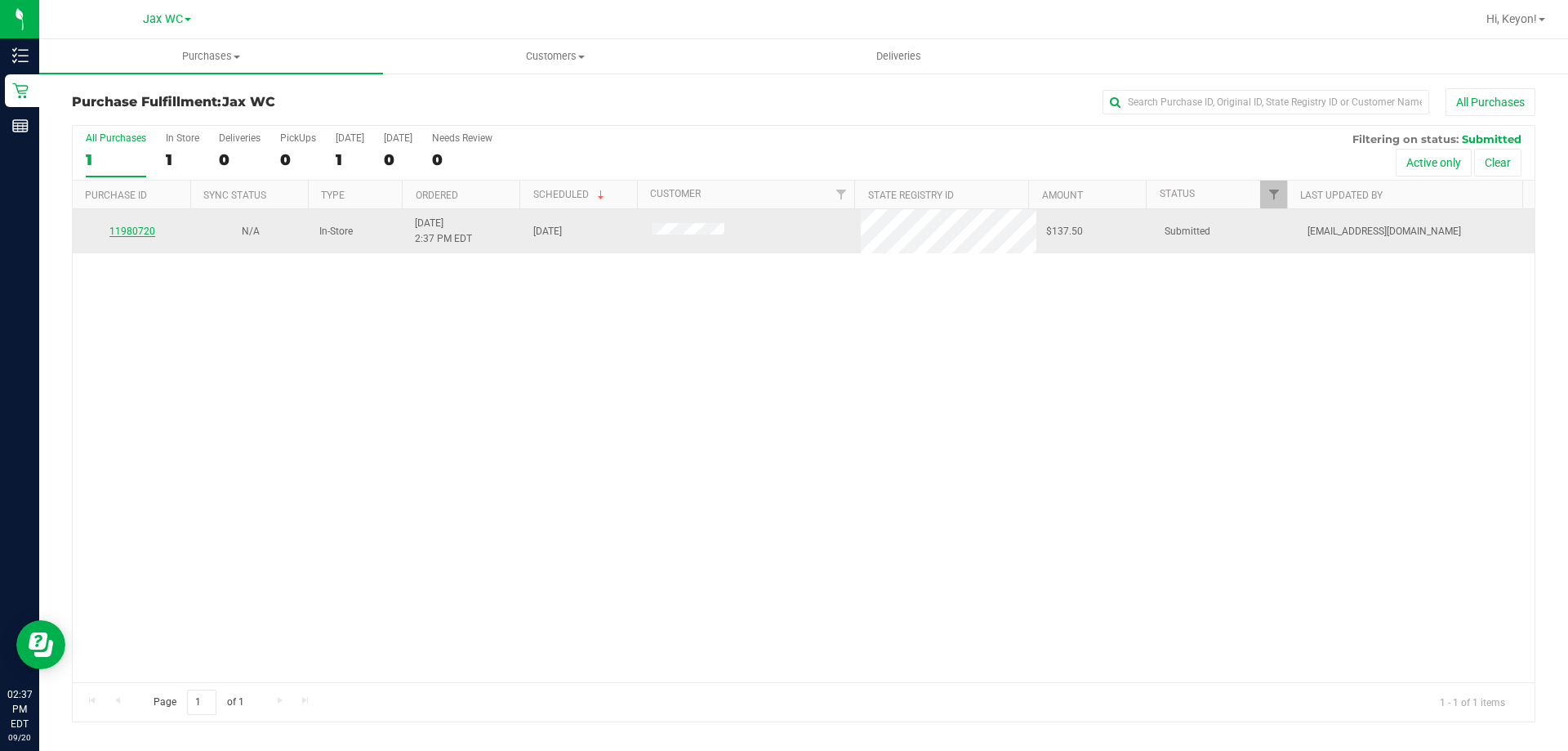
click at [139, 235] on link "11980720" at bounding box center [132, 231] width 46 height 11
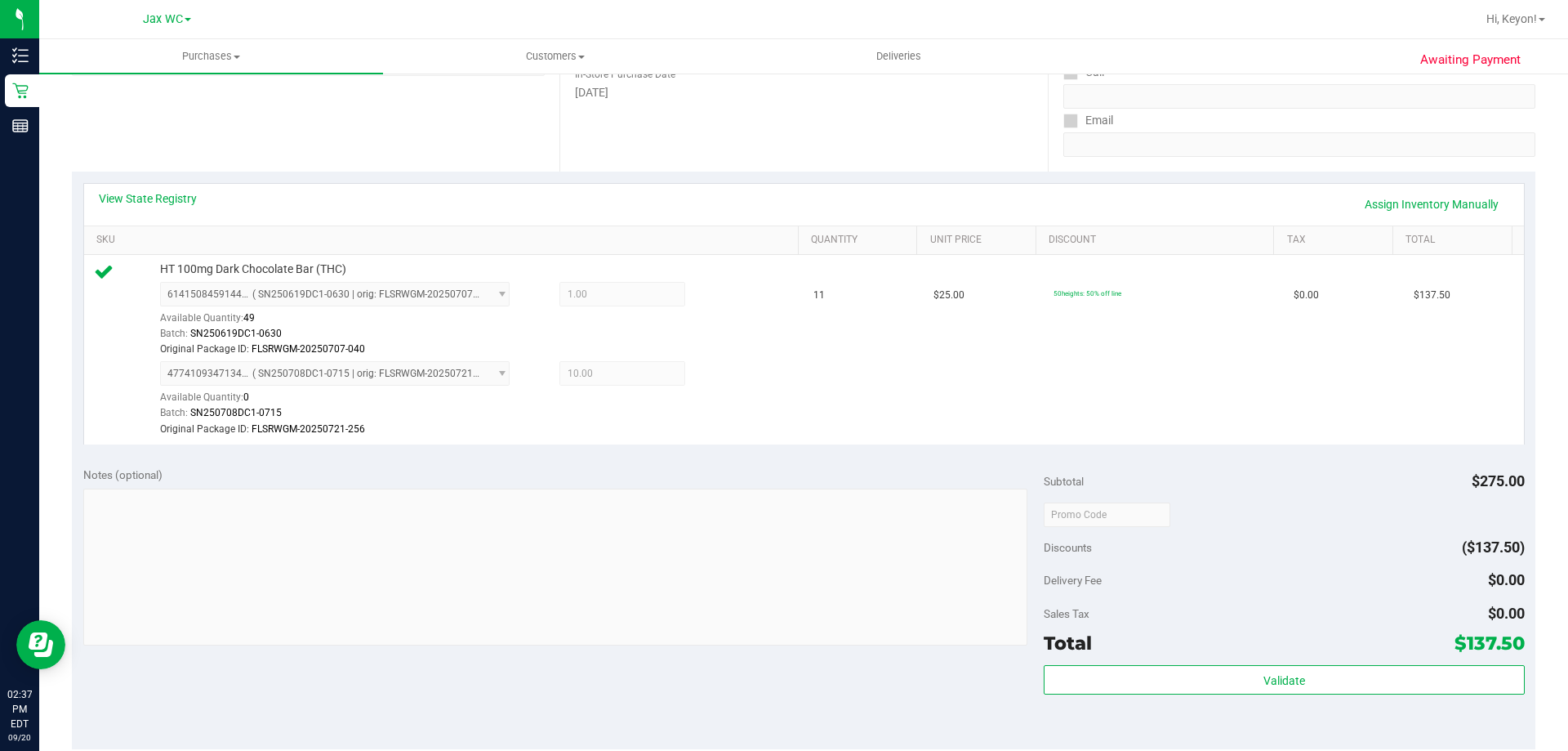
scroll to position [318, 0]
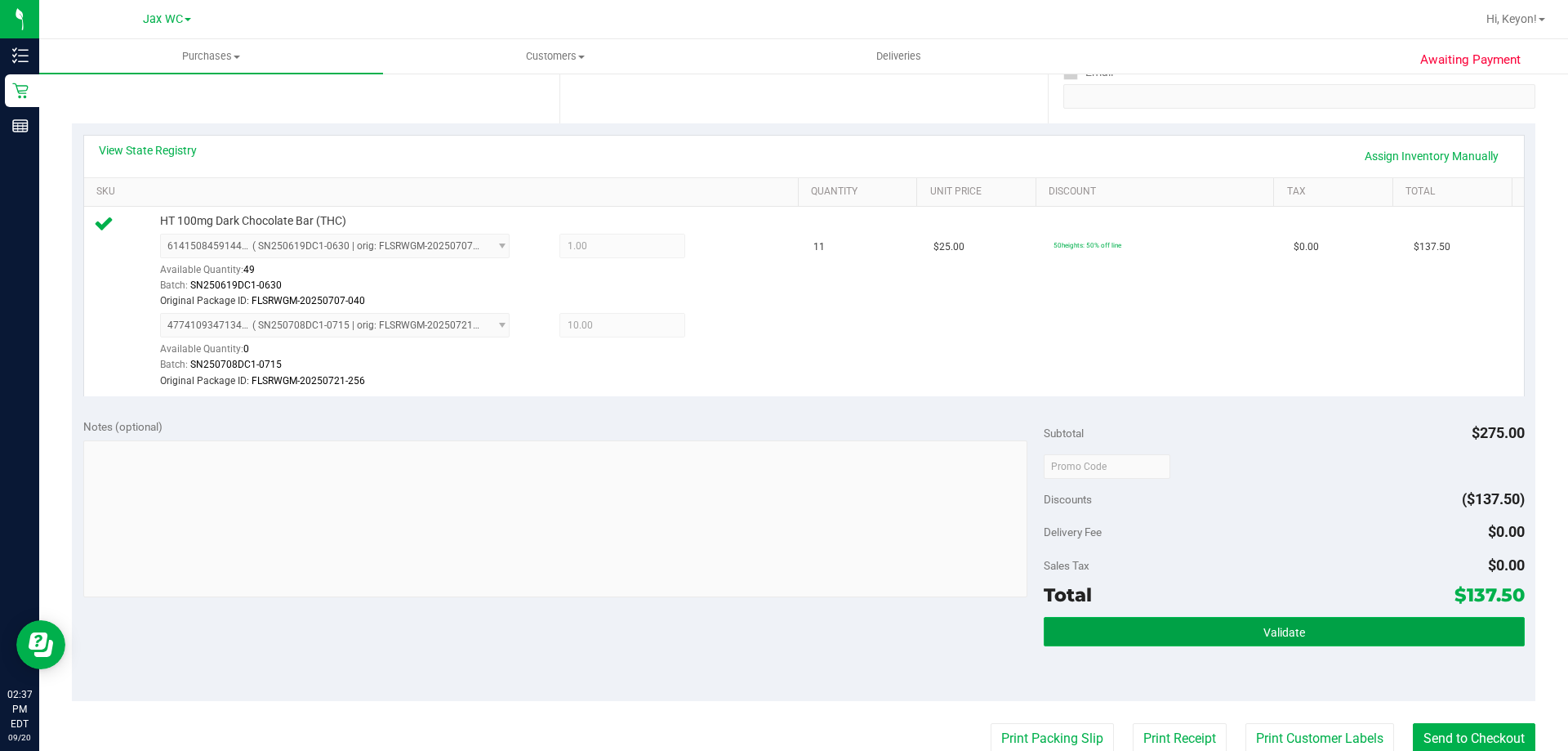
click at [1347, 624] on button "Validate" at bounding box center [1284, 631] width 480 height 29
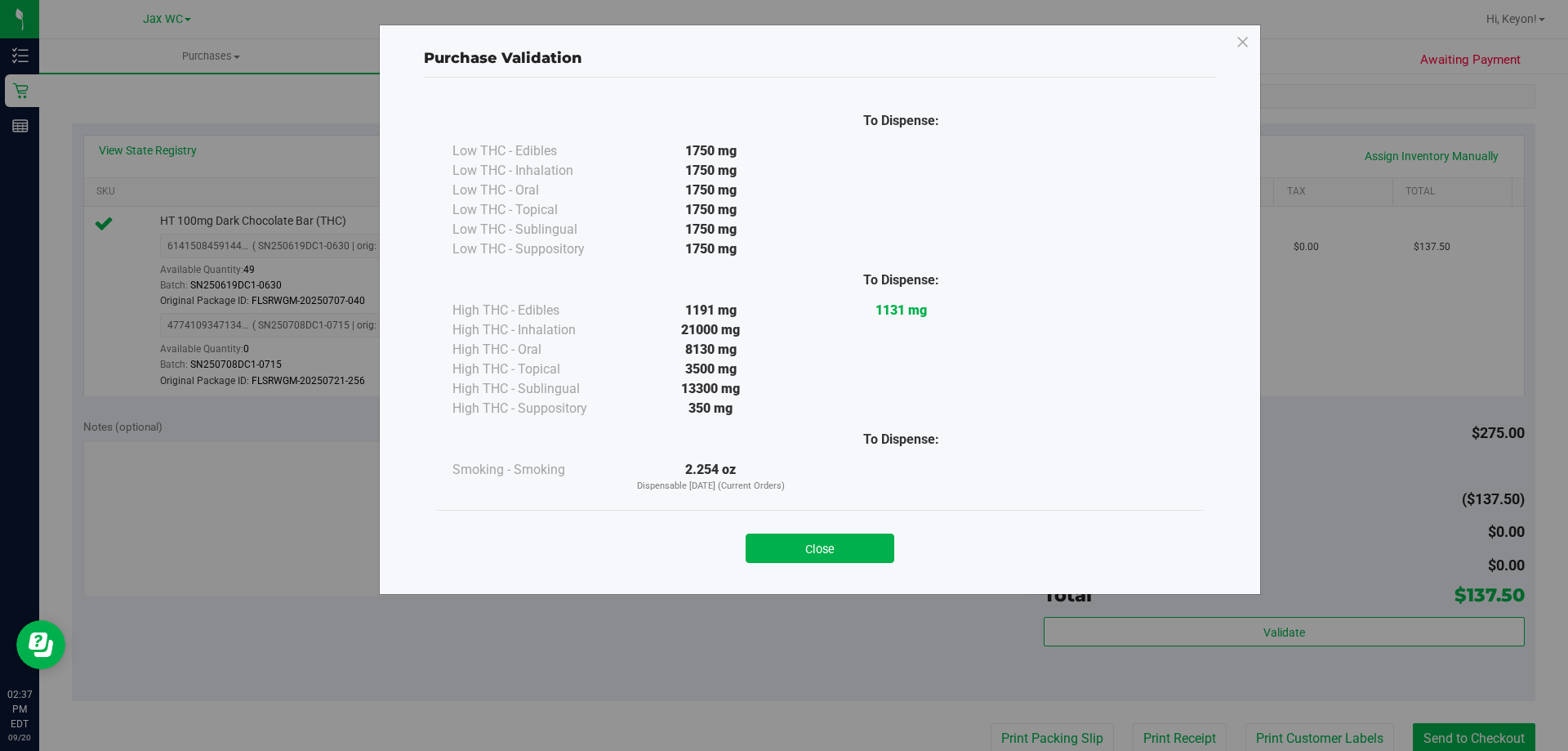
drag, startPoint x: 860, startPoint y: 541, endPoint x: 1445, endPoint y: 515, distance: 585.6
click at [863, 542] on button "Close" at bounding box center [820, 548] width 148 height 29
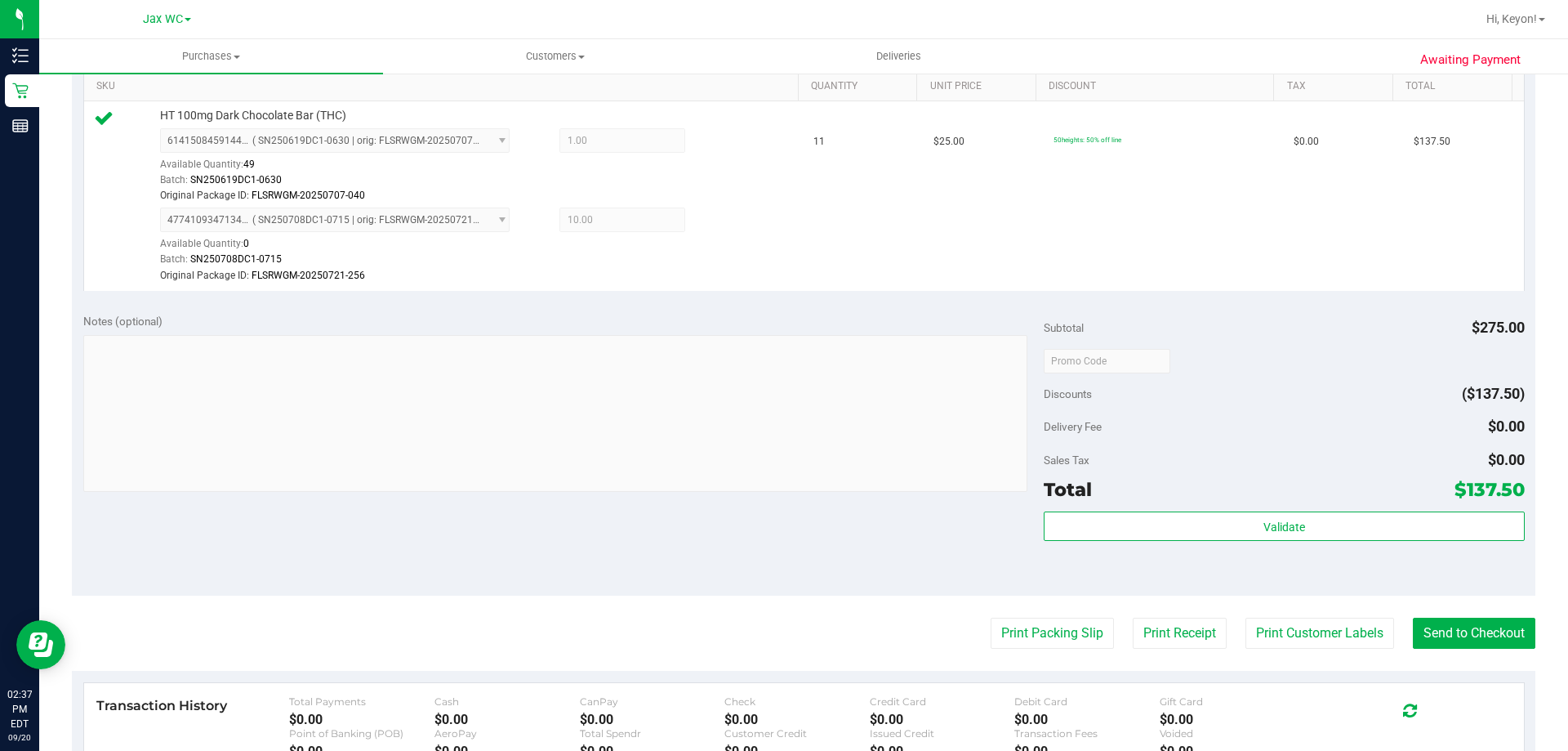
scroll to position [463, 0]
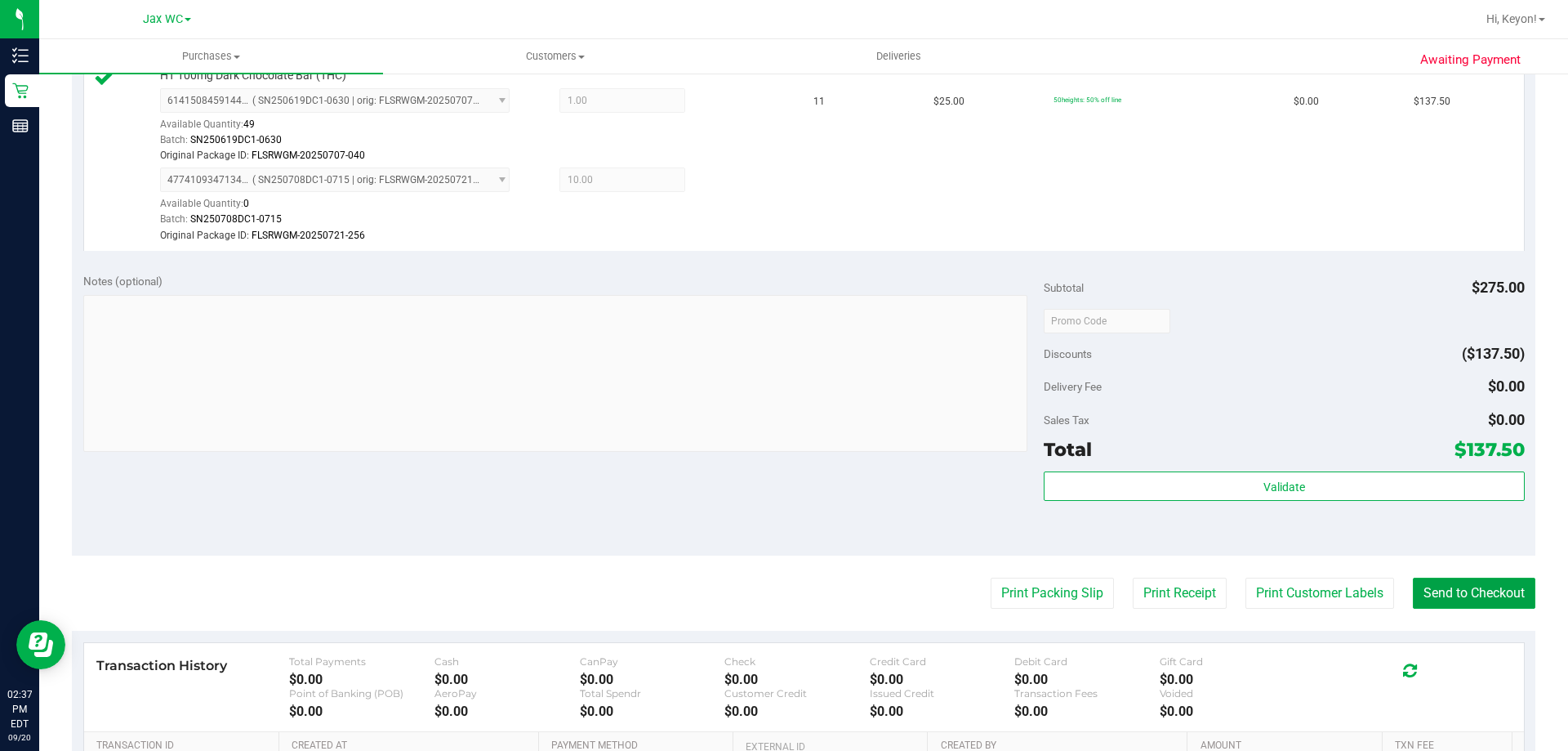
drag, startPoint x: 1459, startPoint y: 599, endPoint x: 1428, endPoint y: 551, distance: 57.1
click at [1460, 597] on button "Send to Checkout" at bounding box center [1474, 593] width 123 height 31
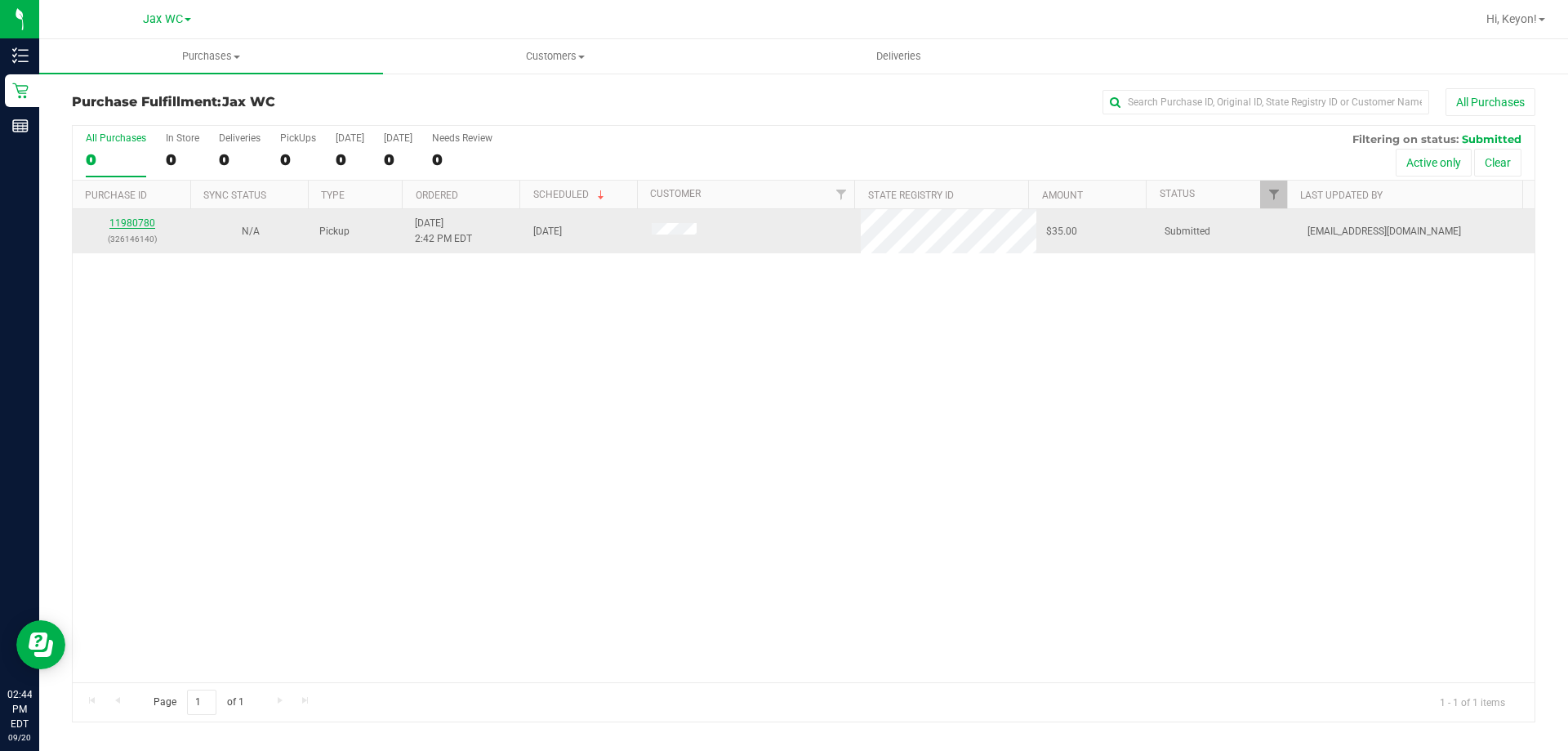
click at [137, 218] on link "11980780" at bounding box center [132, 223] width 46 height 11
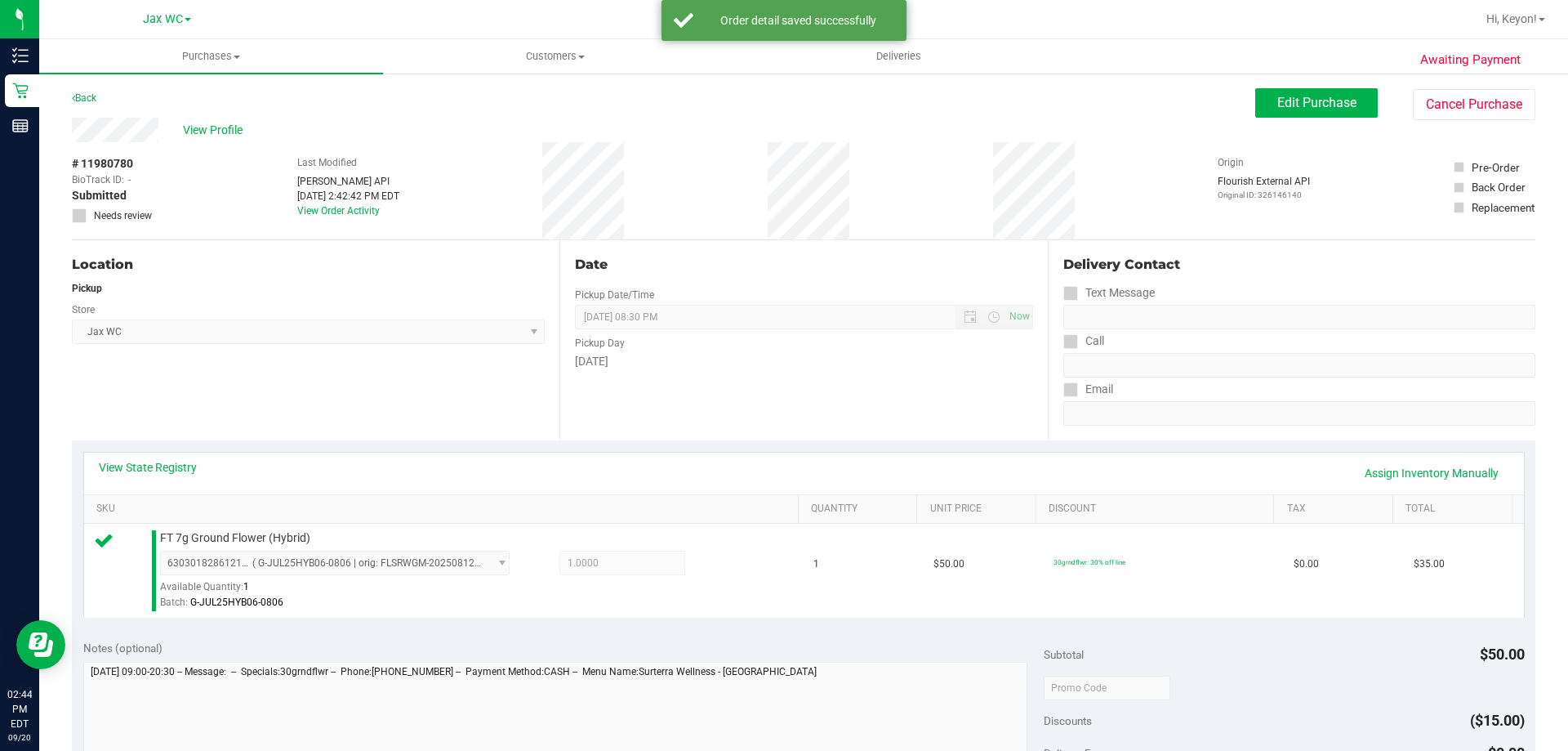
scroll to position [241, 0]
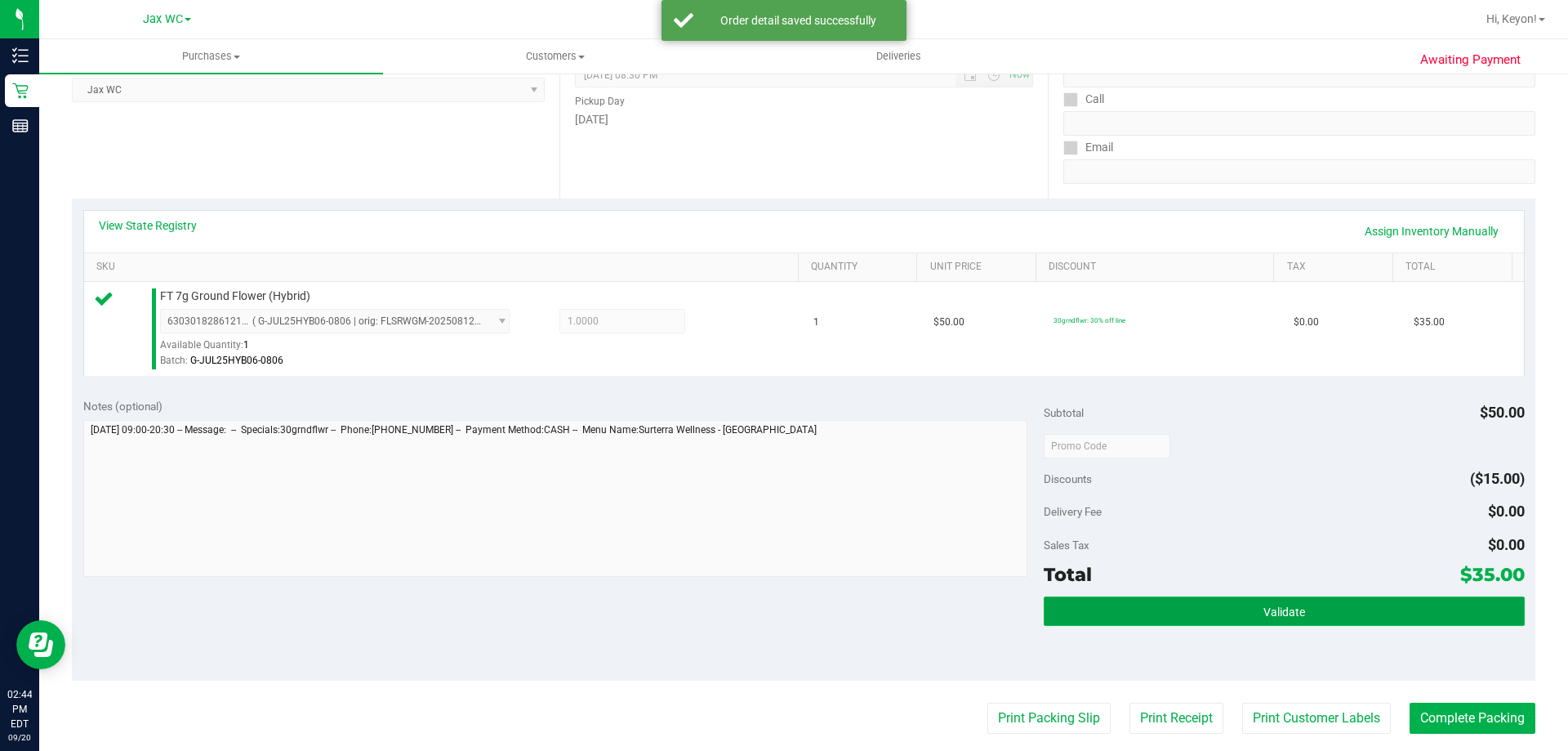
click at [1310, 612] on button "Validate" at bounding box center [1284, 611] width 480 height 29
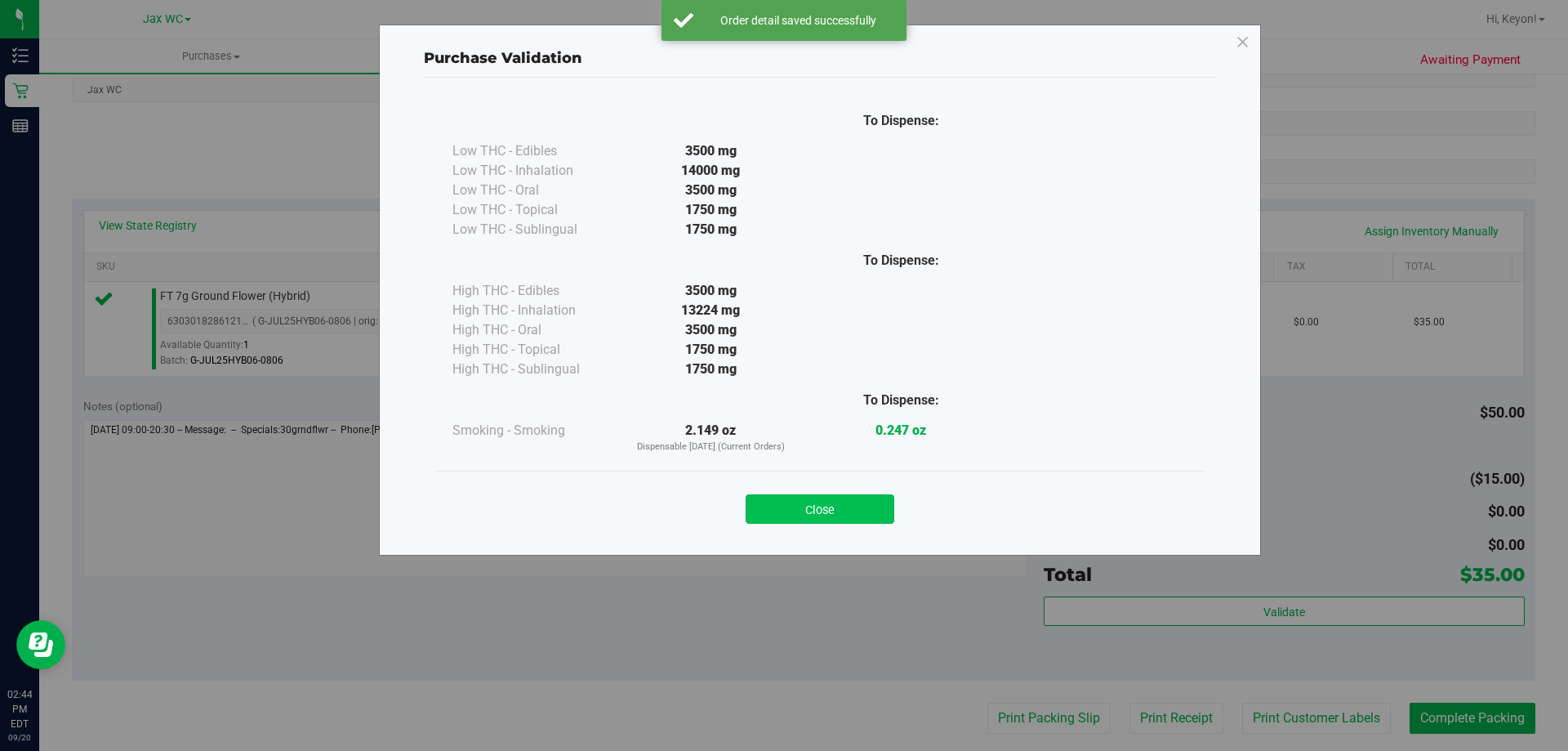
drag, startPoint x: 868, startPoint y: 510, endPoint x: 1568, endPoint y: 468, distance: 701.3
click at [869, 510] on button "Close" at bounding box center [820, 509] width 148 height 29
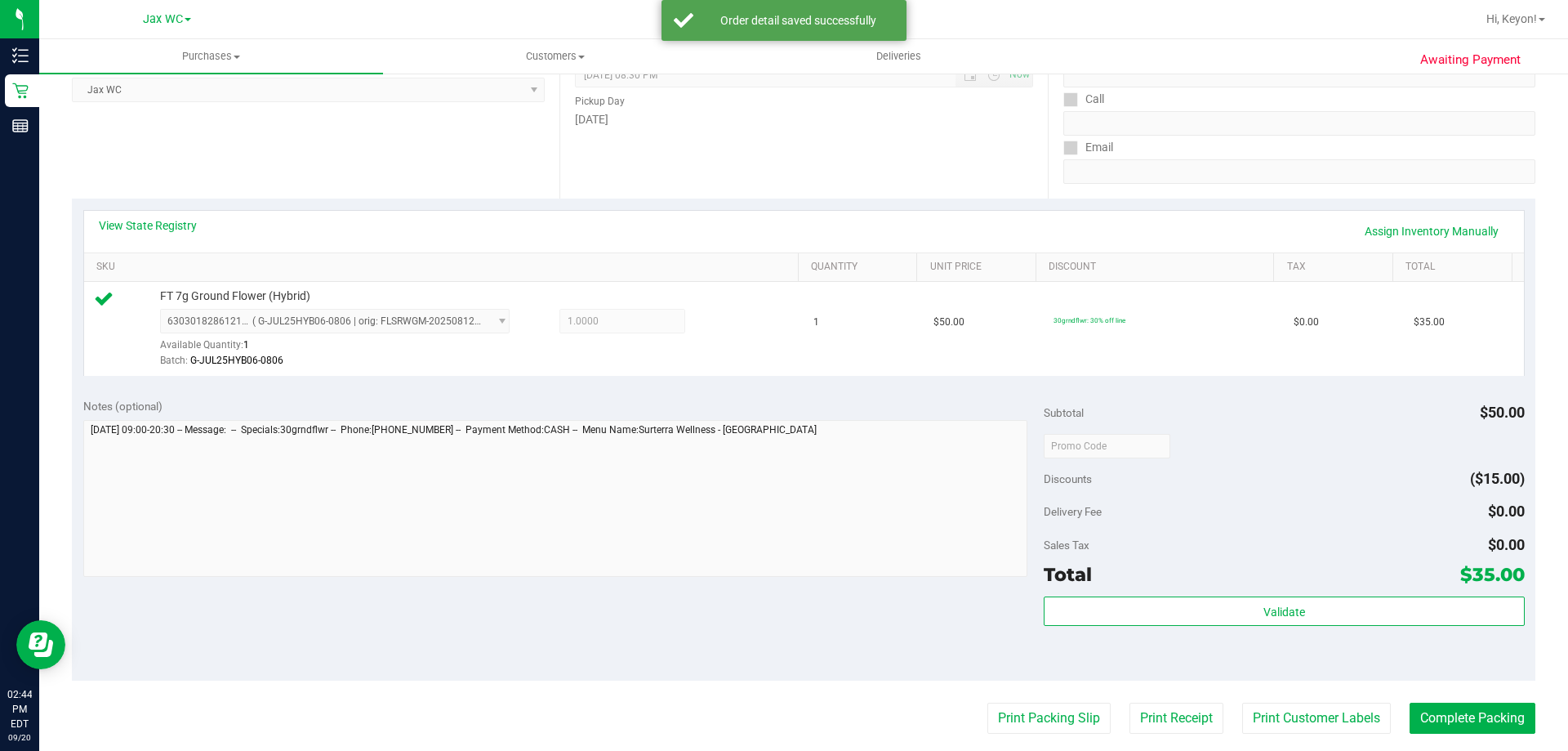
scroll to position [390, 0]
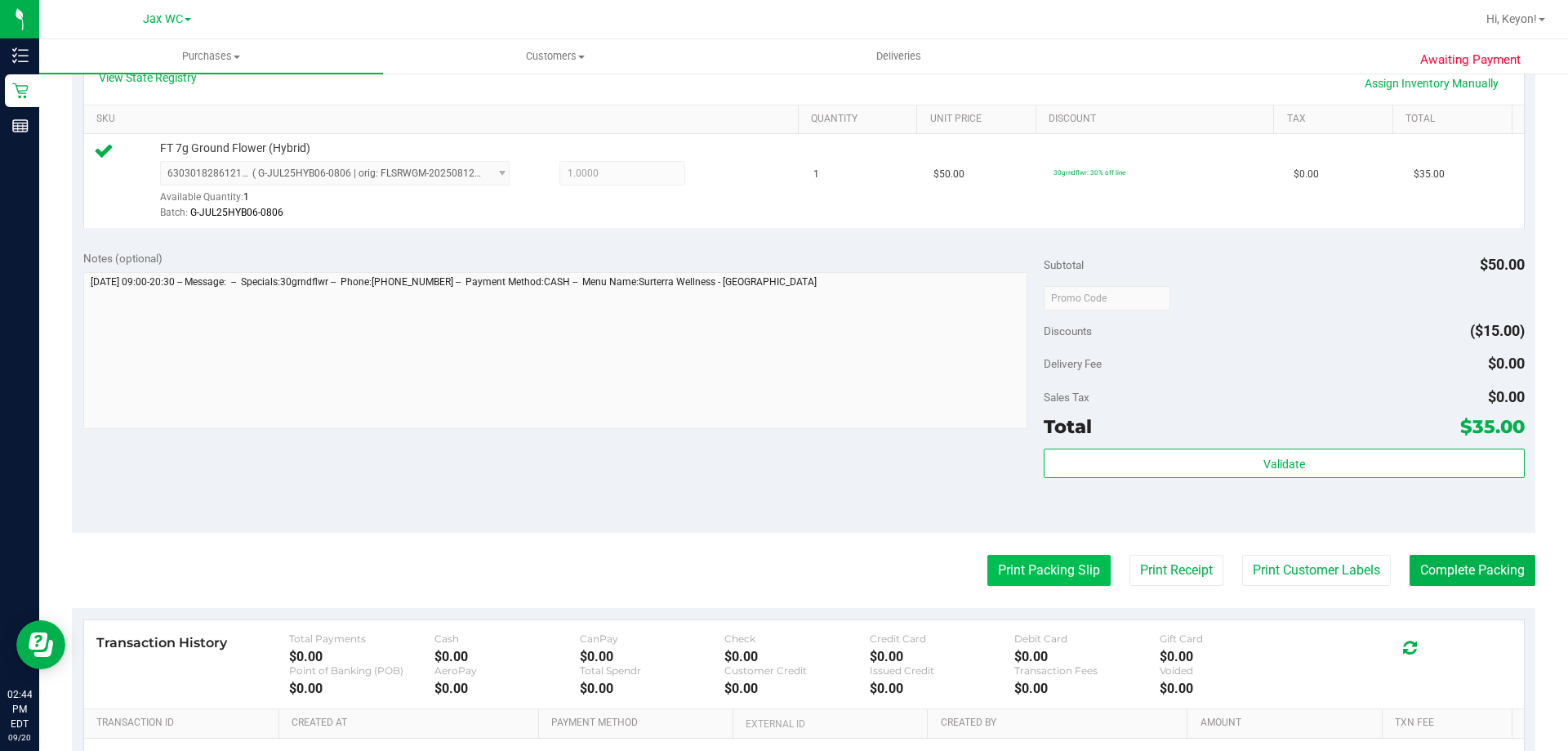
click at [1063, 586] on button "Print Packing Slip" at bounding box center [1049, 570] width 124 height 31
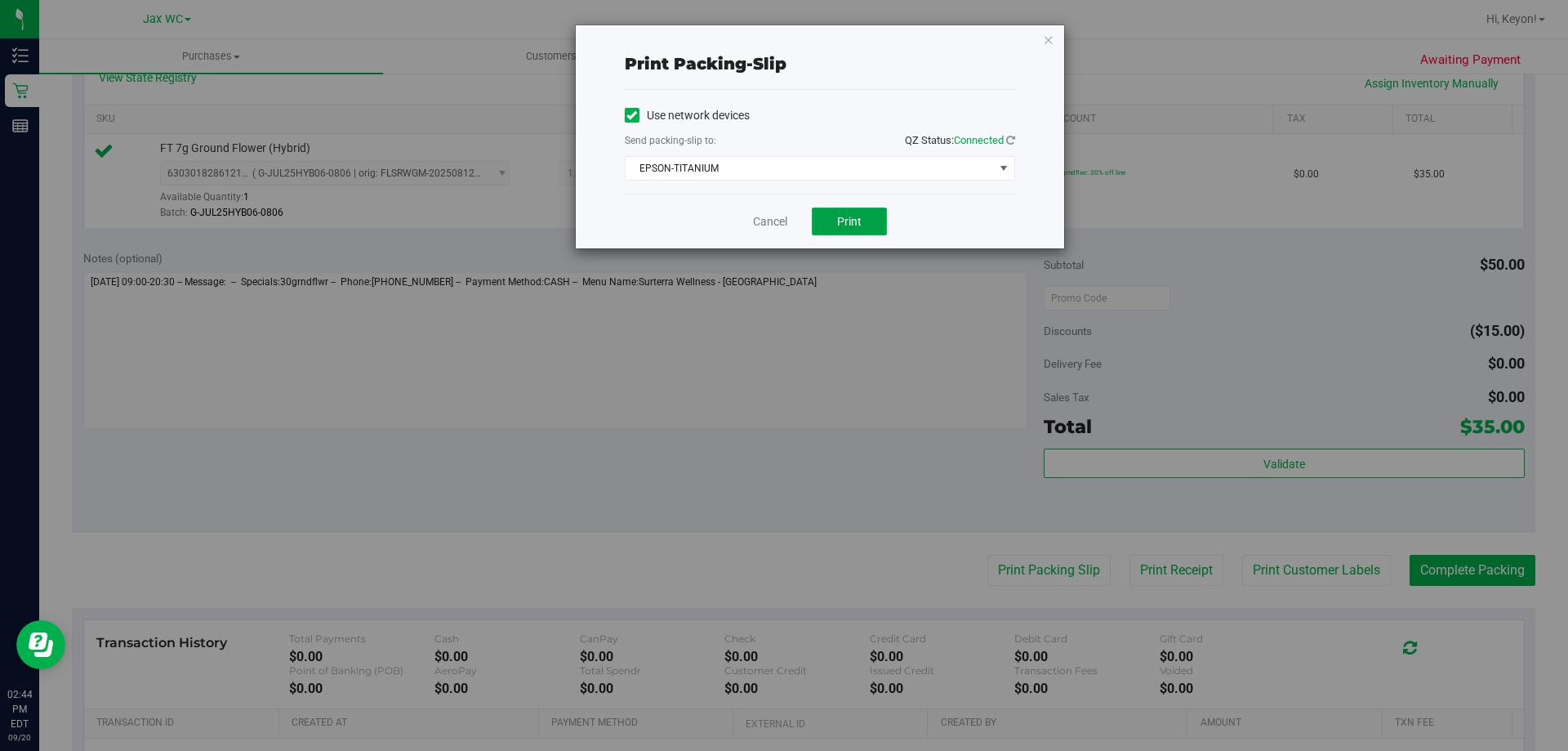
click at [832, 216] on button "Print" at bounding box center [849, 221] width 75 height 28
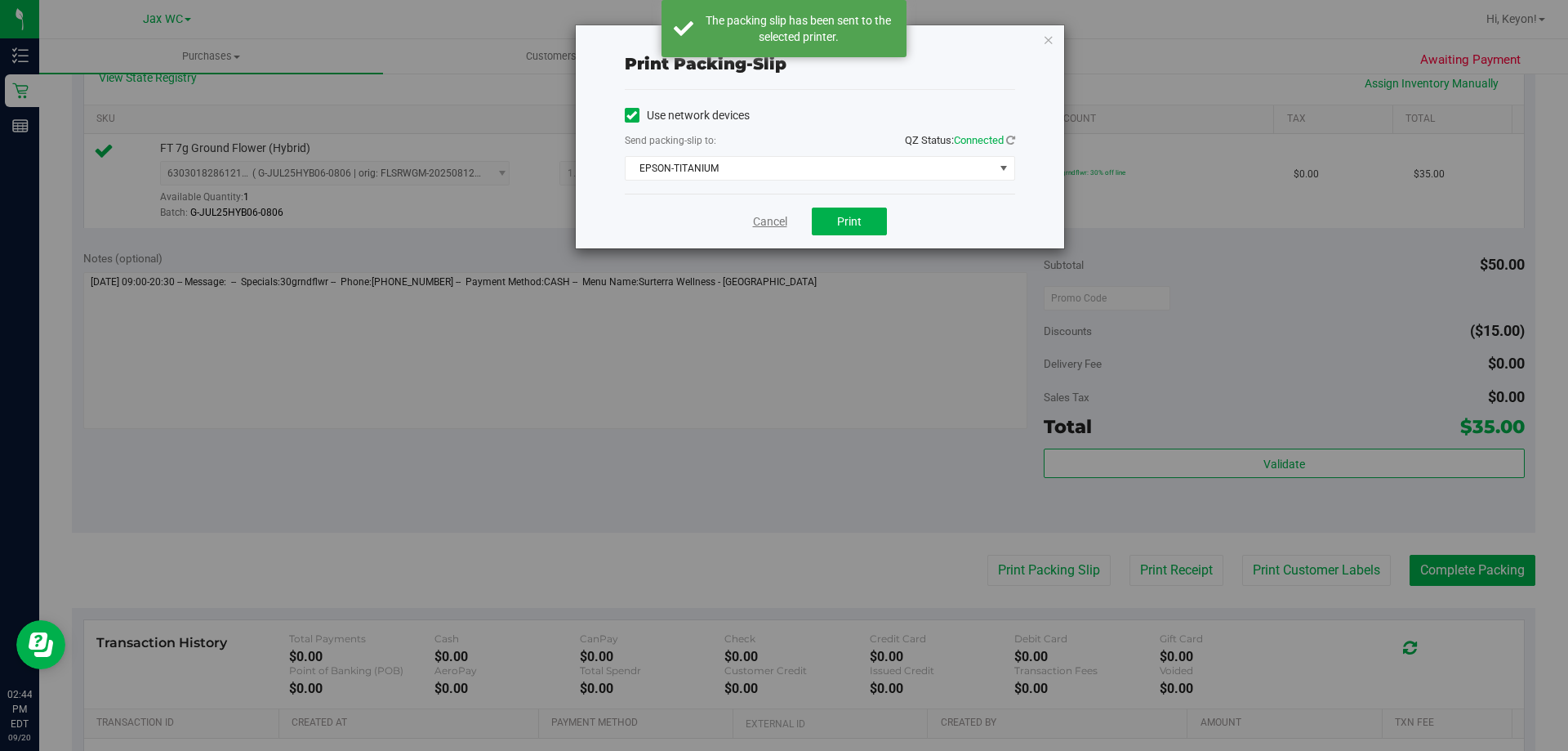
click at [780, 219] on link "Cancel" at bounding box center [771, 221] width 34 height 17
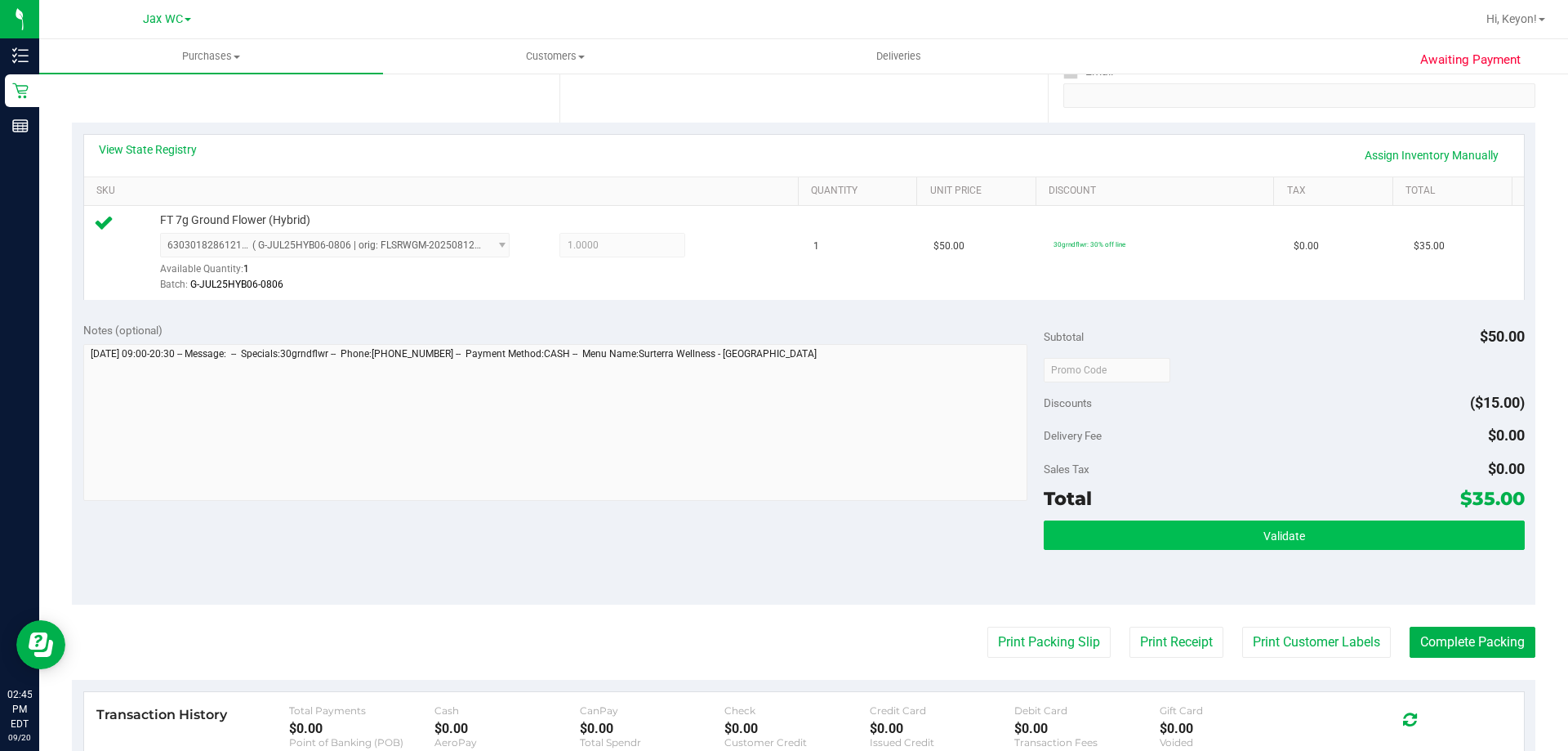
scroll to position [416, 0]
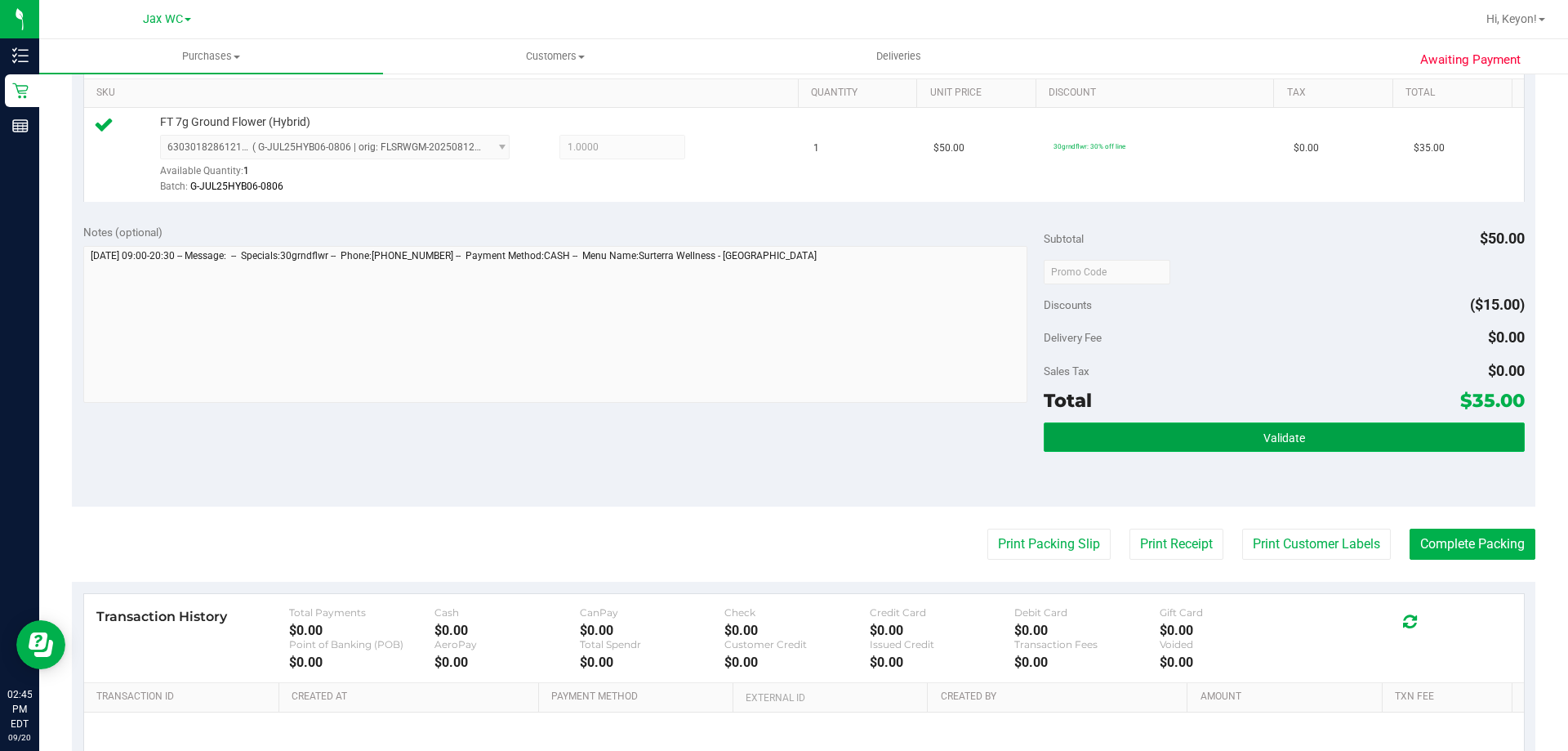
click at [1378, 444] on button "Validate" at bounding box center [1284, 436] width 480 height 29
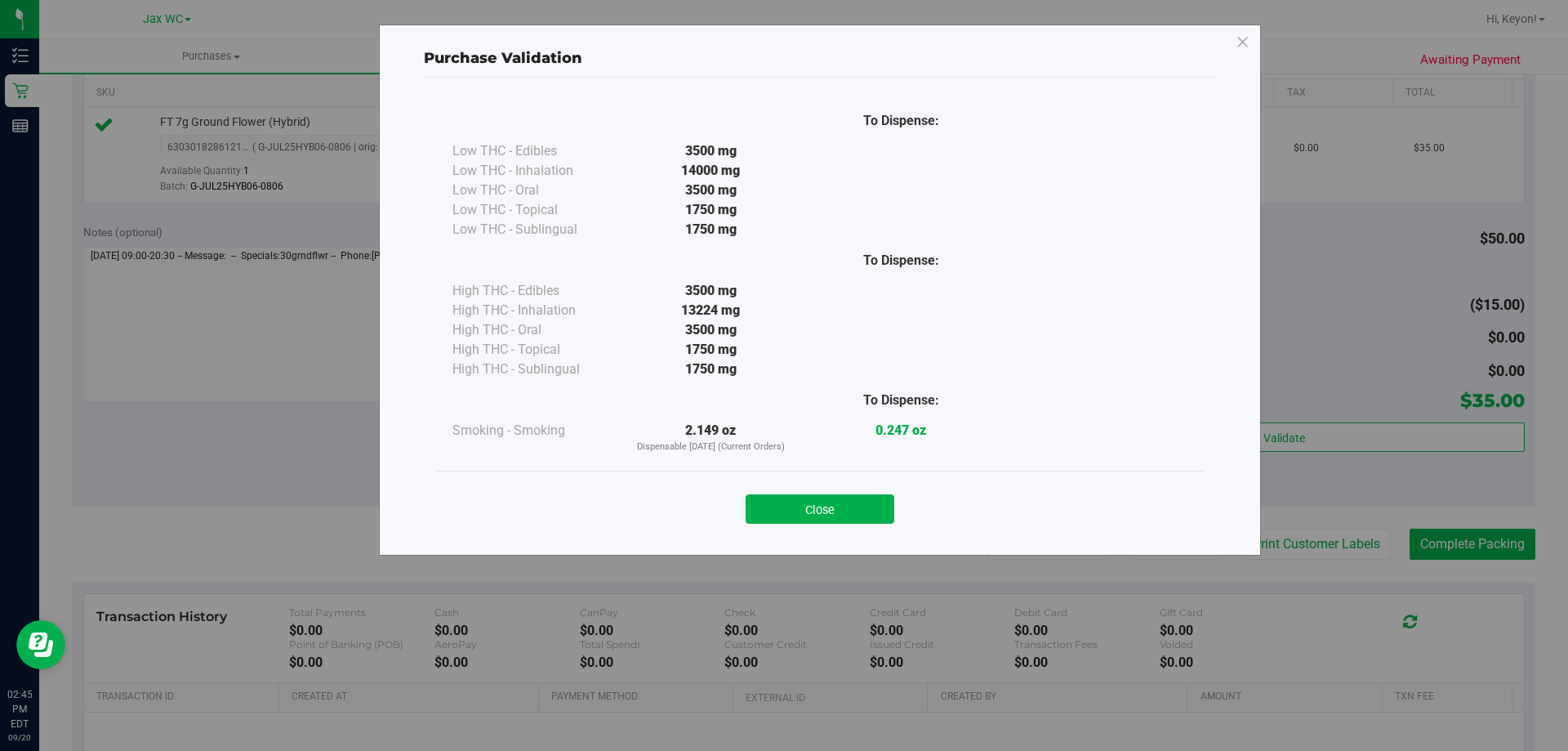
drag, startPoint x: 838, startPoint y: 503, endPoint x: 916, endPoint y: 517, distance: 79.2
click at [837, 503] on button "Close" at bounding box center [820, 509] width 148 height 29
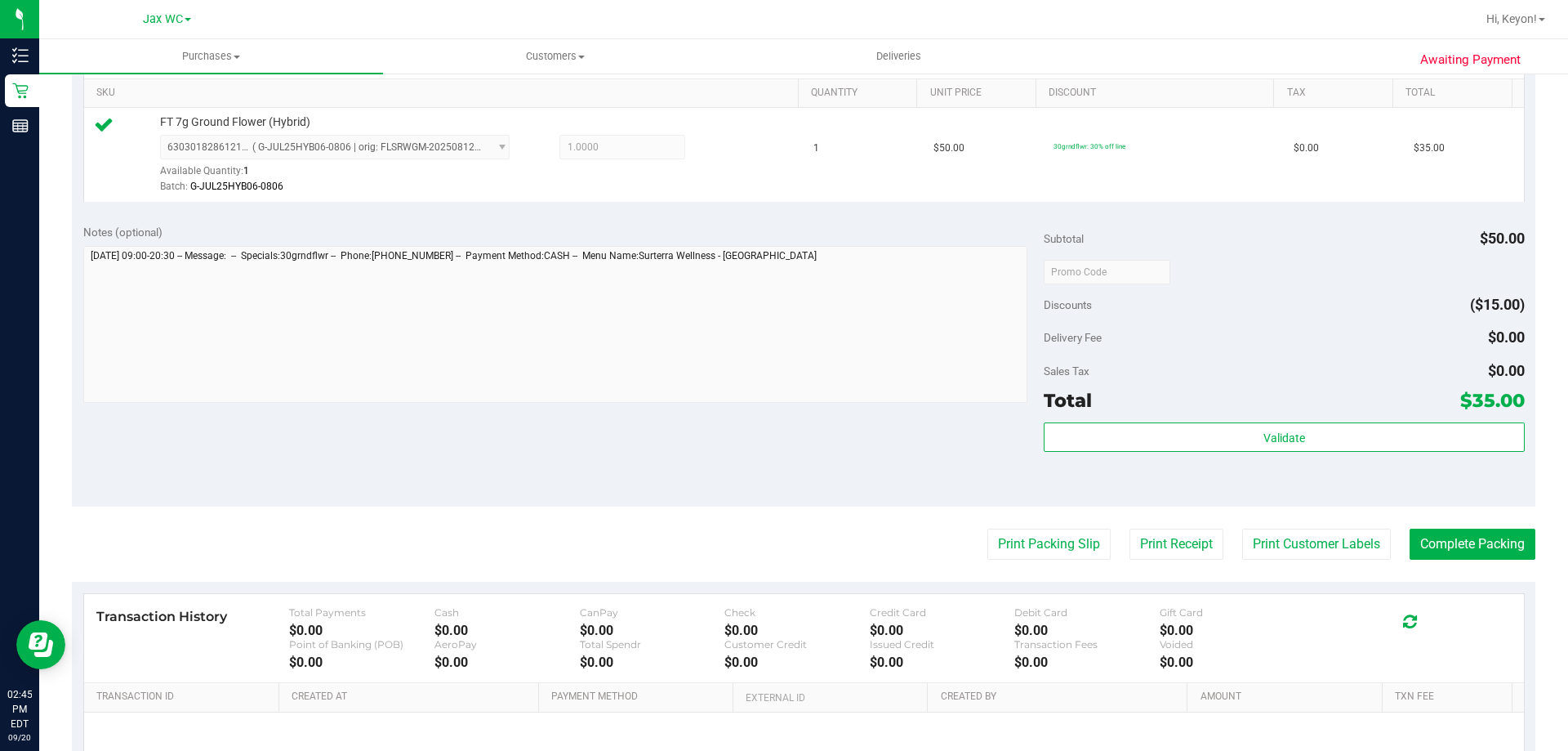
scroll to position [457, 0]
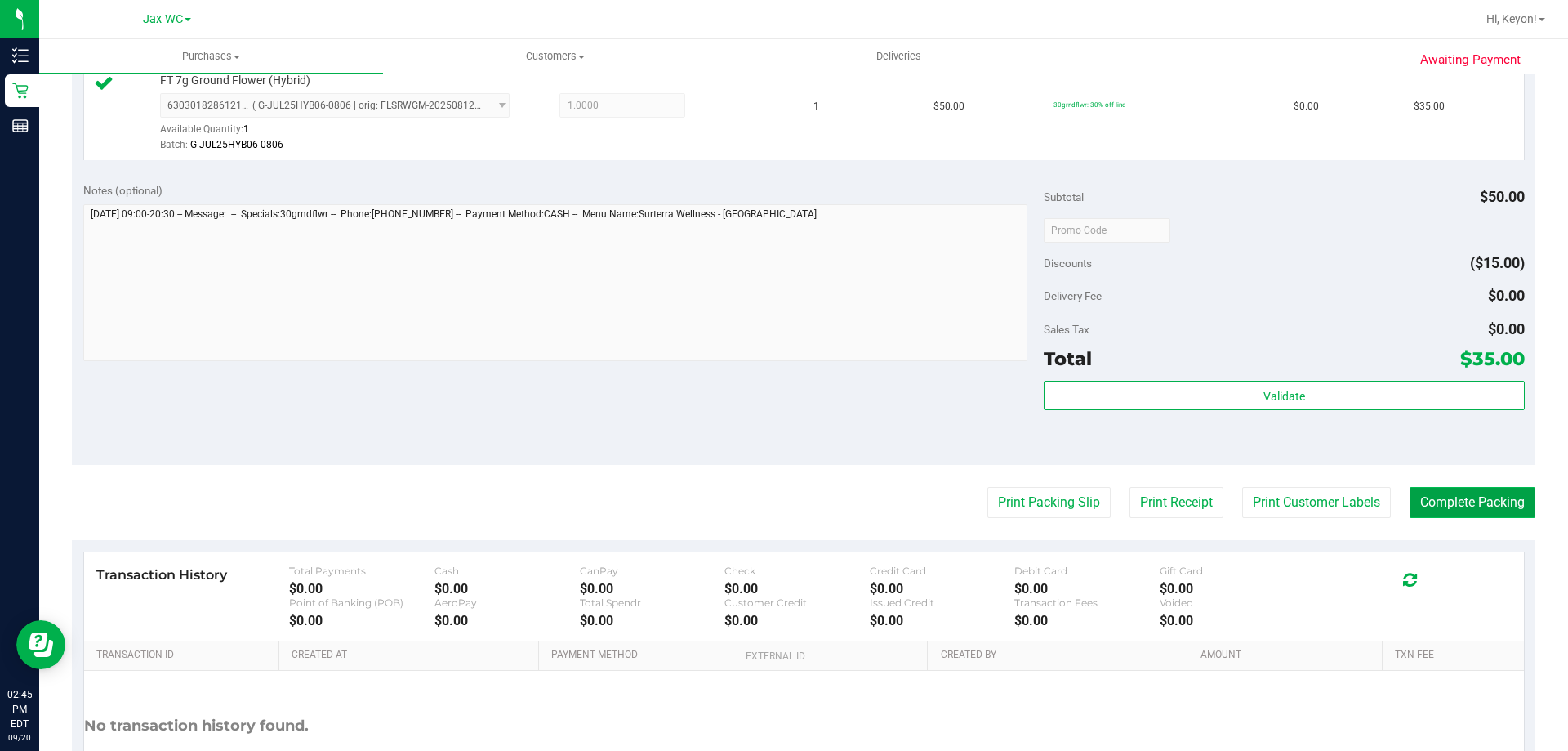
click at [1505, 492] on button "Complete Packing" at bounding box center [1473, 502] width 125 height 31
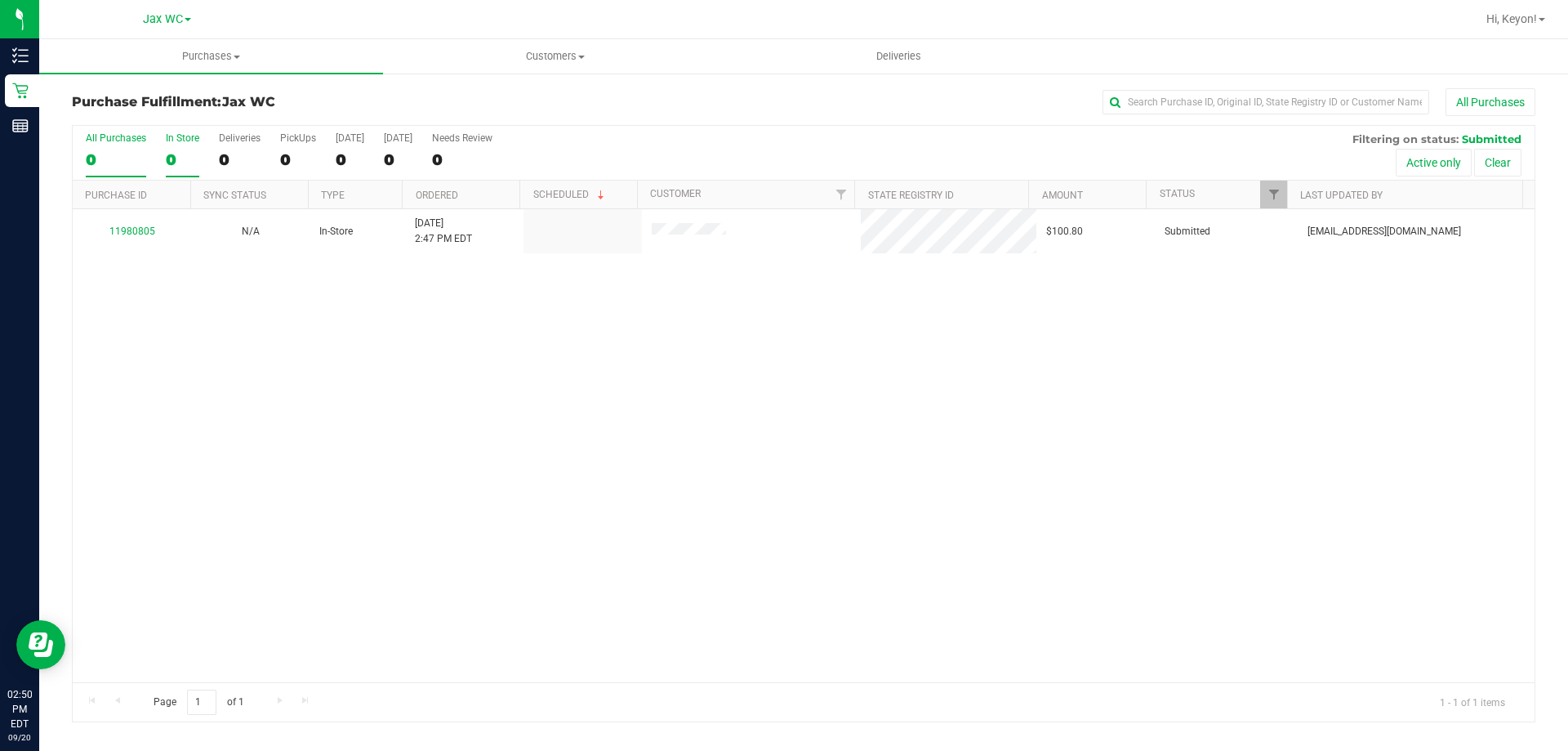
click at [193, 157] on div "0" at bounding box center [182, 160] width 33 height 19
click at [0, 0] on input "In Store 0" at bounding box center [0, 0] width 0 height 0
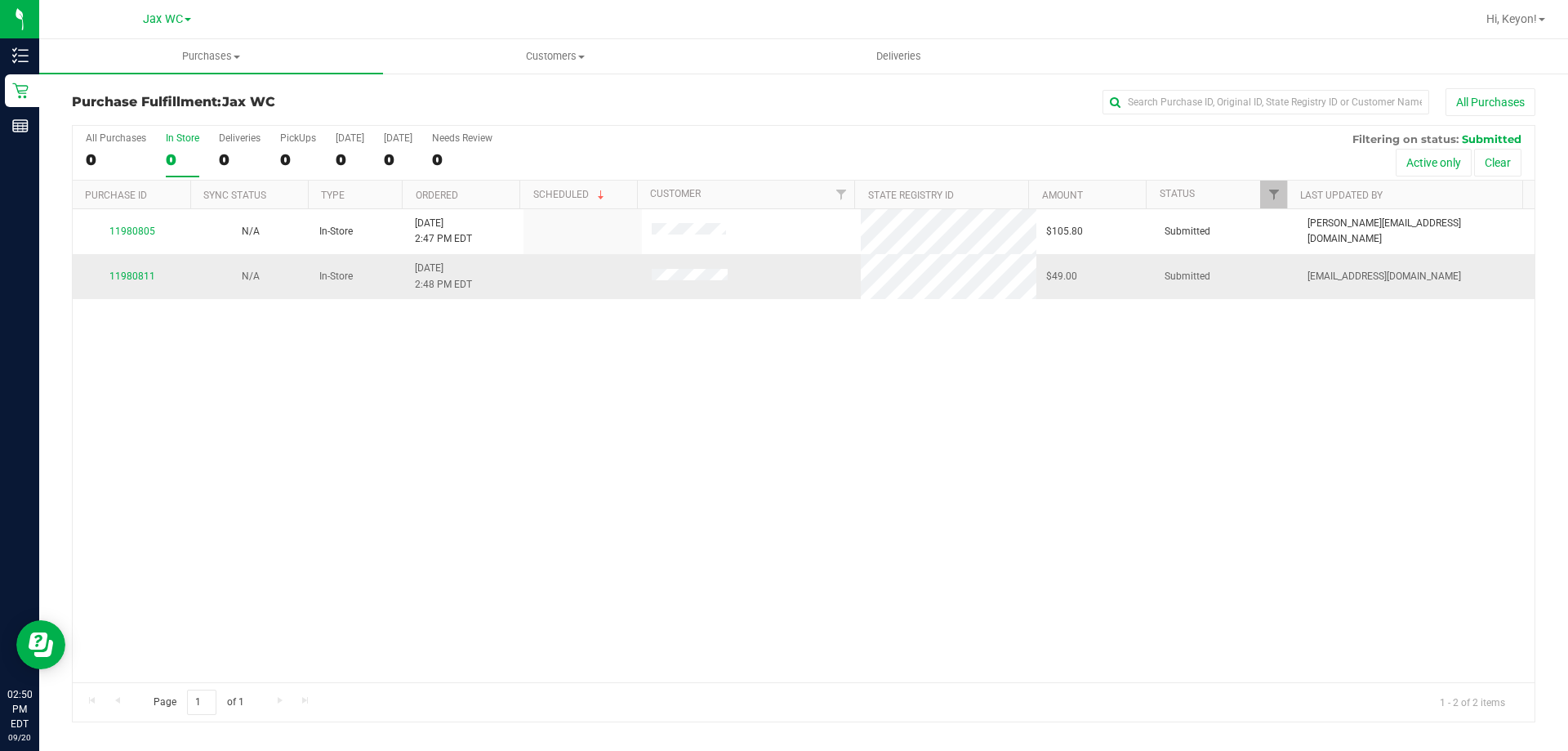
click at [132, 287] on td "11980811" at bounding box center [132, 276] width 119 height 44
click at [147, 277] on link "11980811" at bounding box center [132, 277] width 46 height 11
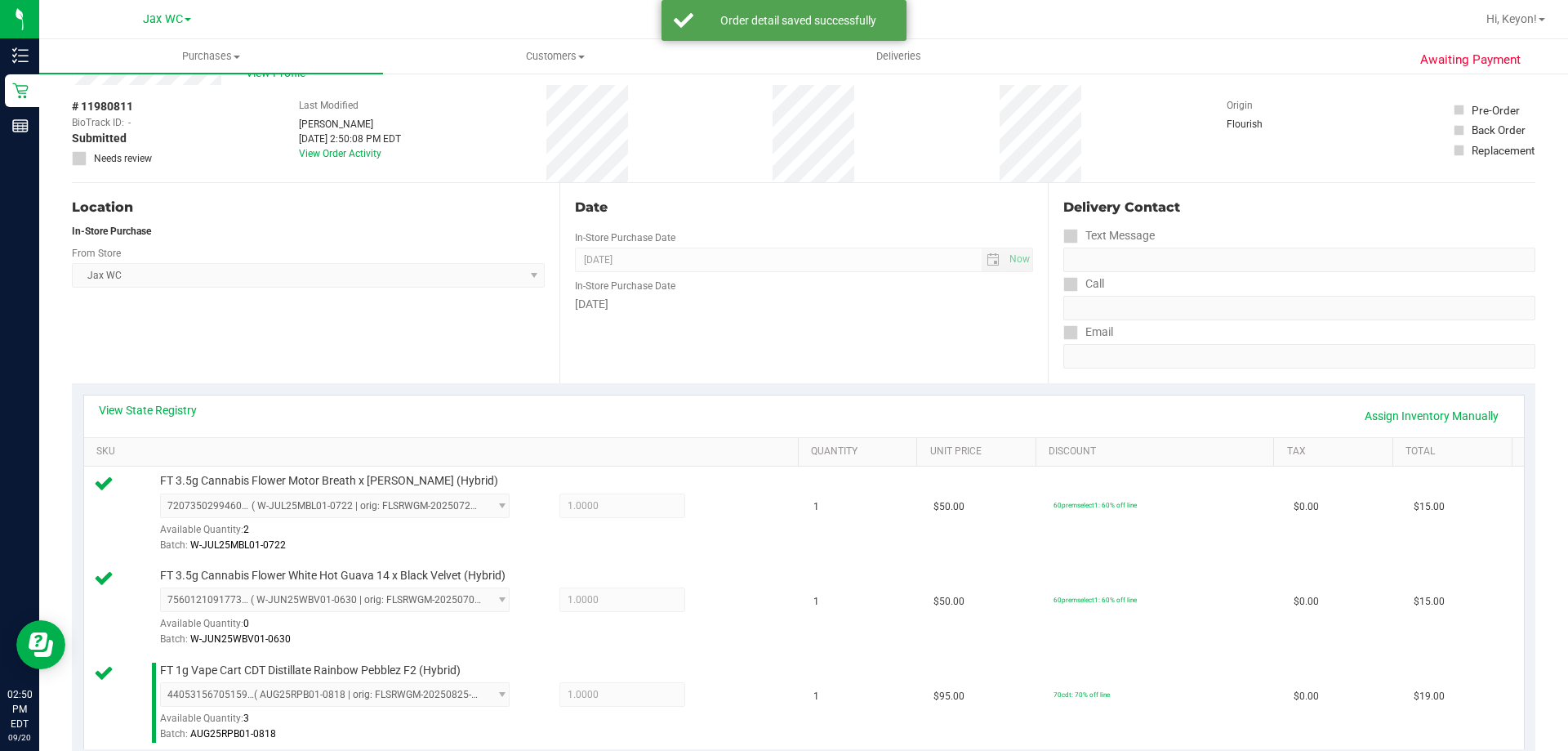
scroll to position [387, 0]
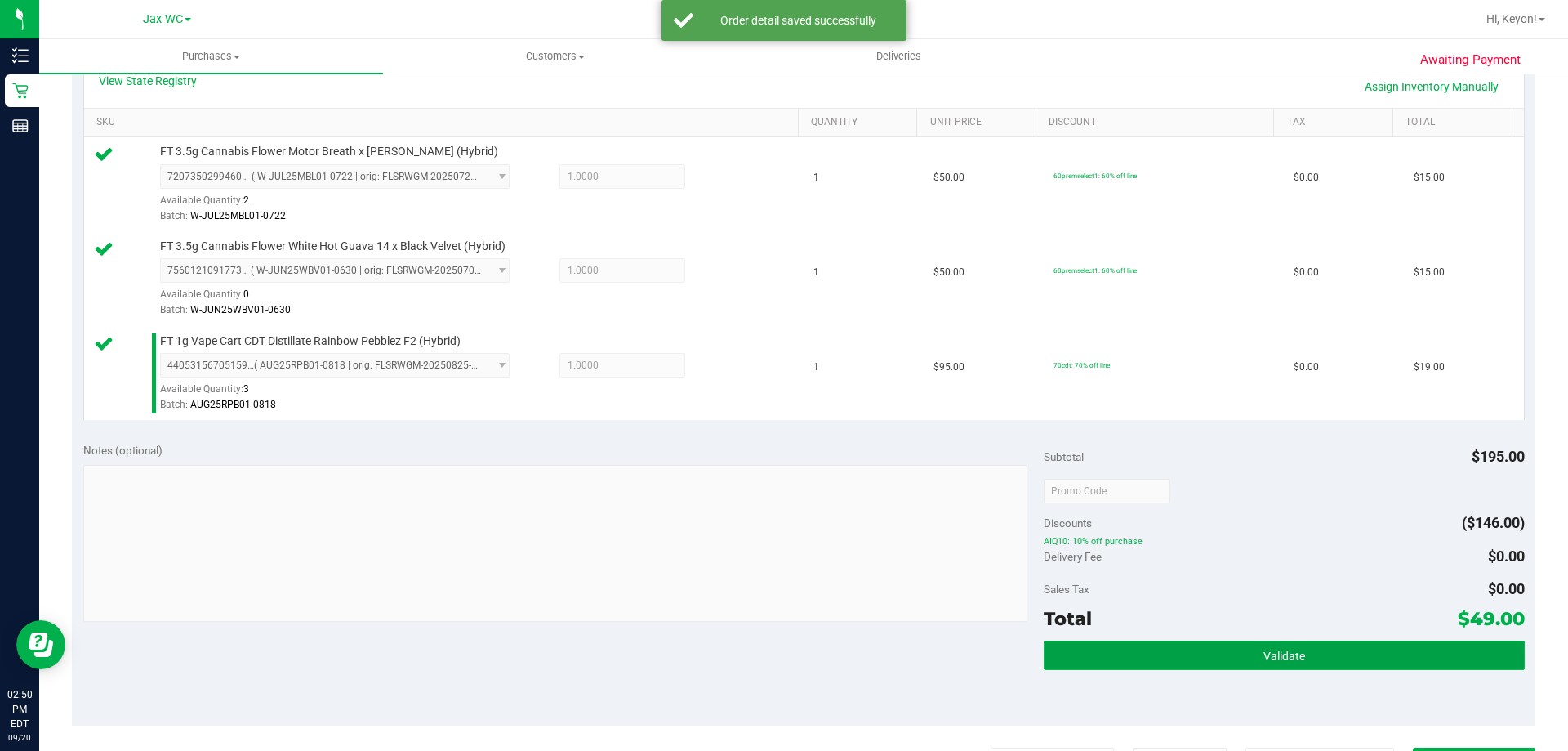
drag, startPoint x: 1315, startPoint y: 655, endPoint x: 1307, endPoint y: 646, distance: 12.0
click at [1313, 657] on button "Validate" at bounding box center [1284, 655] width 480 height 29
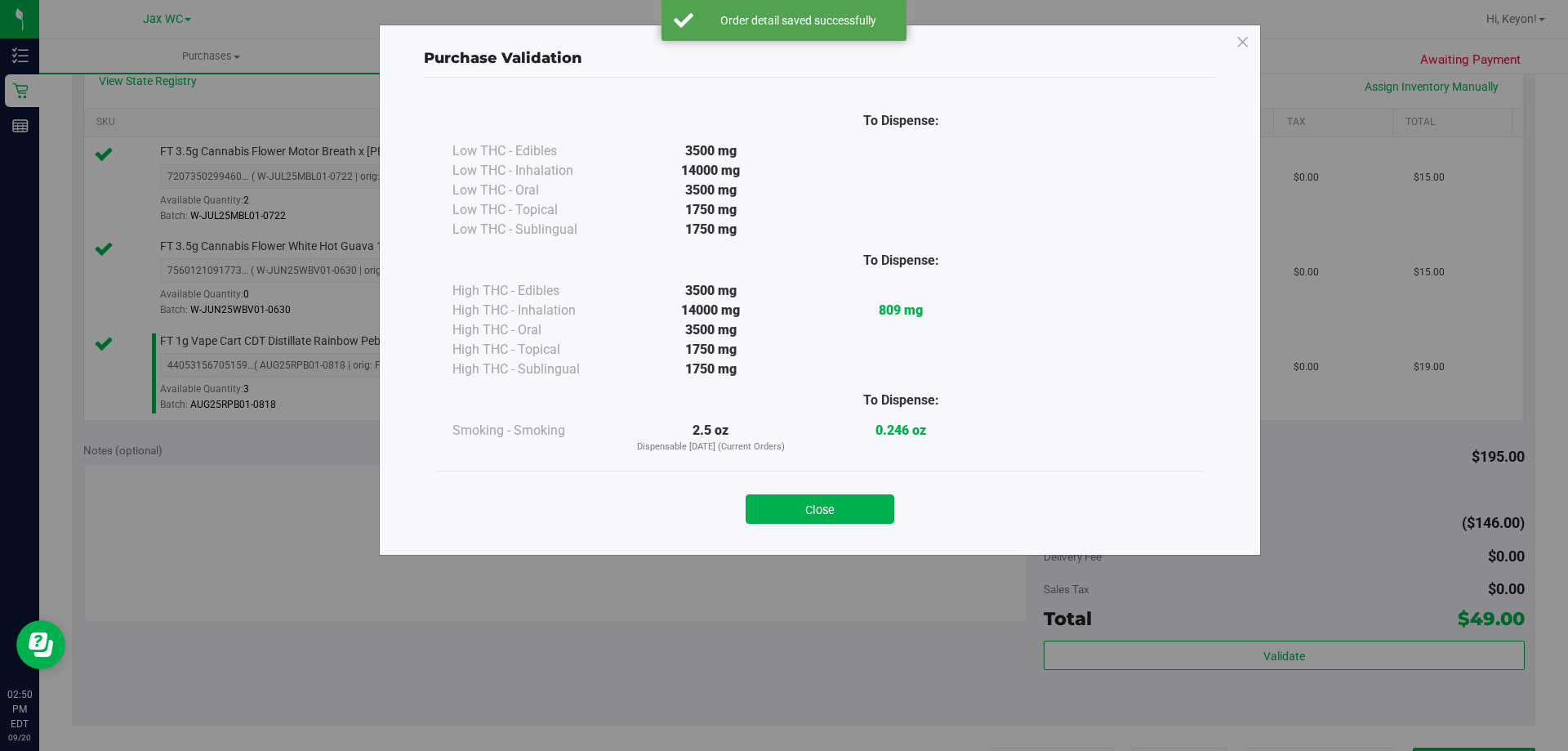
drag, startPoint x: 847, startPoint y: 506, endPoint x: 1568, endPoint y: 435, distance: 724.5
click at [853, 506] on button "Close" at bounding box center [820, 509] width 148 height 29
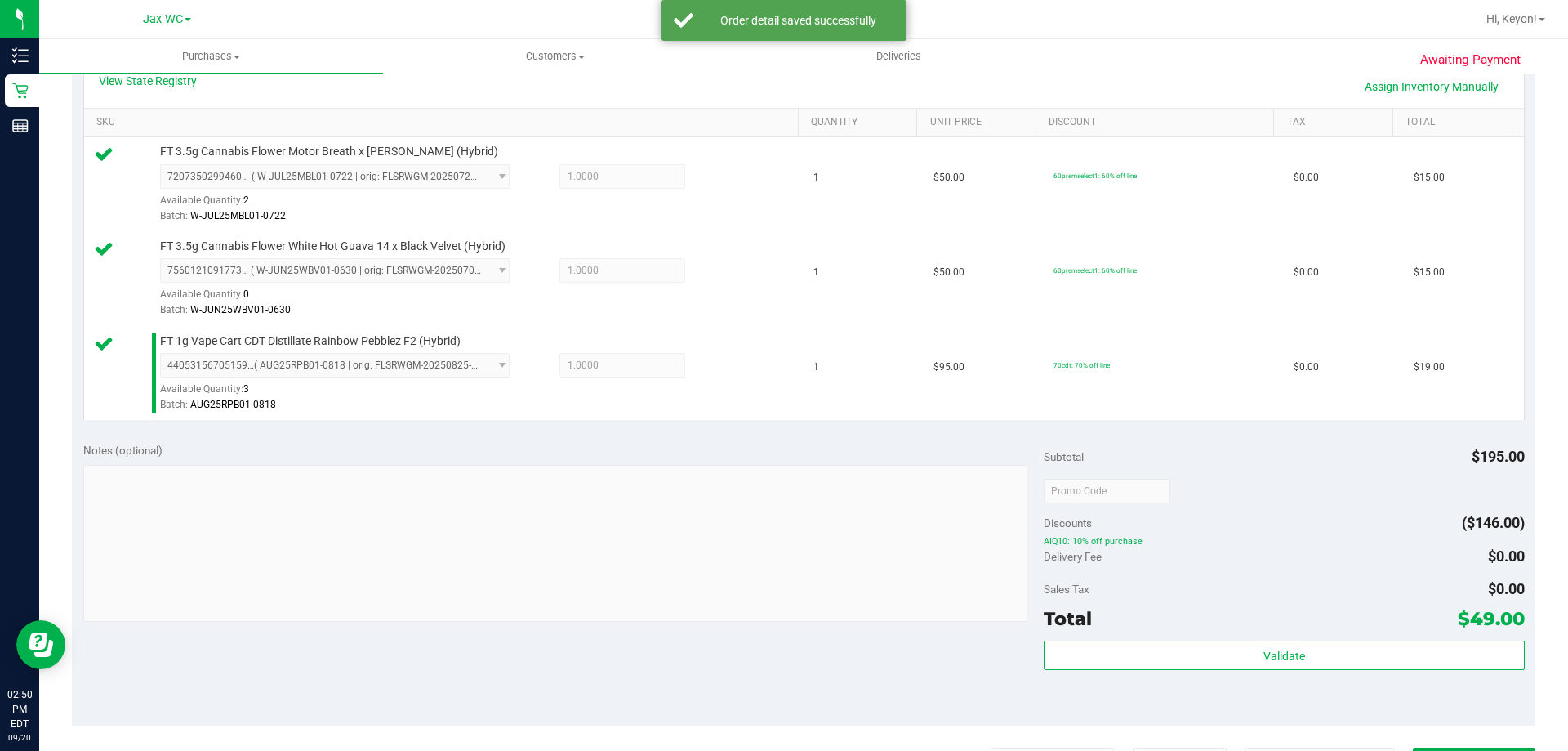
scroll to position [485, 0]
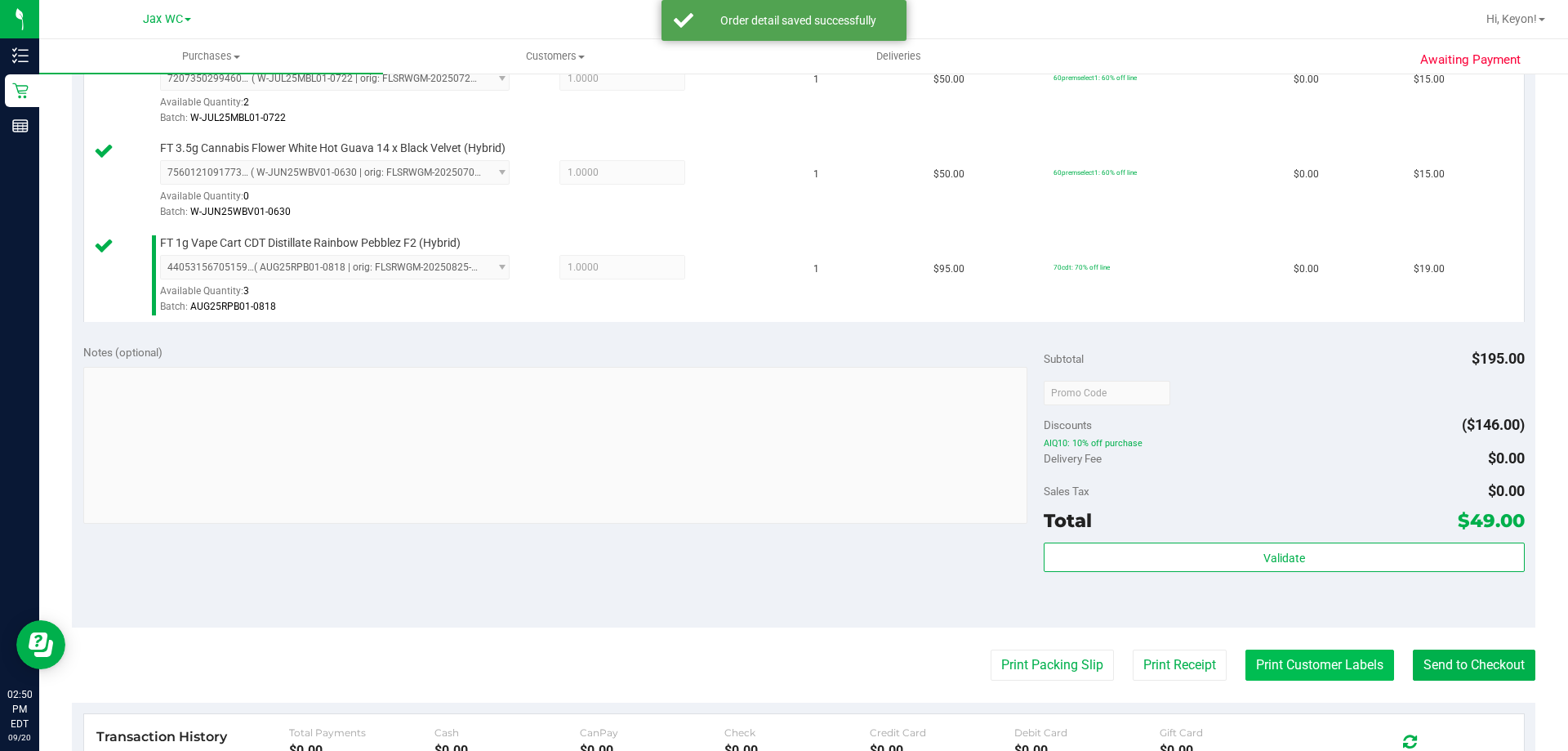
click at [1322, 666] on button "Print Customer Labels" at bounding box center [1320, 664] width 148 height 31
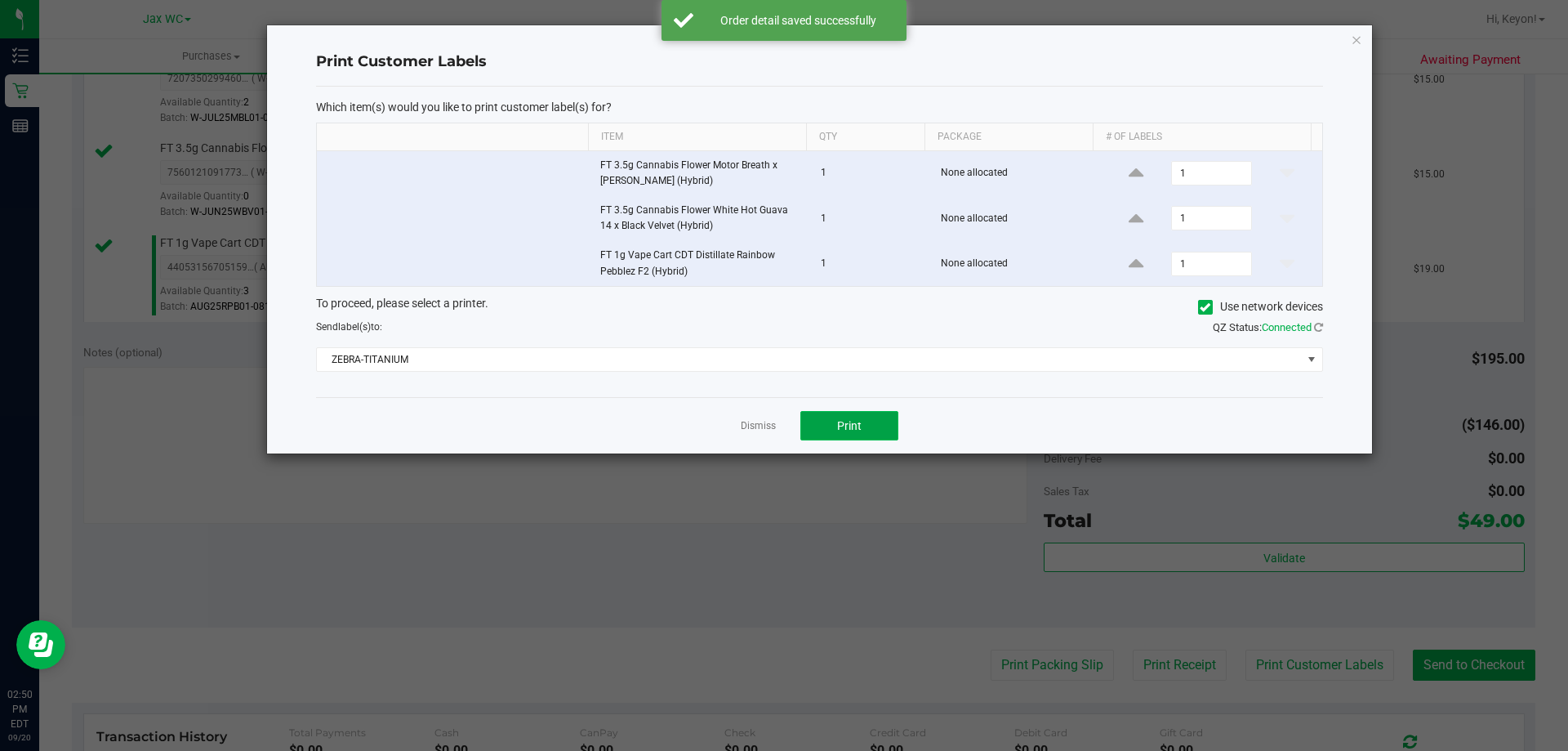
click at [858, 433] on button "Print" at bounding box center [849, 425] width 98 height 29
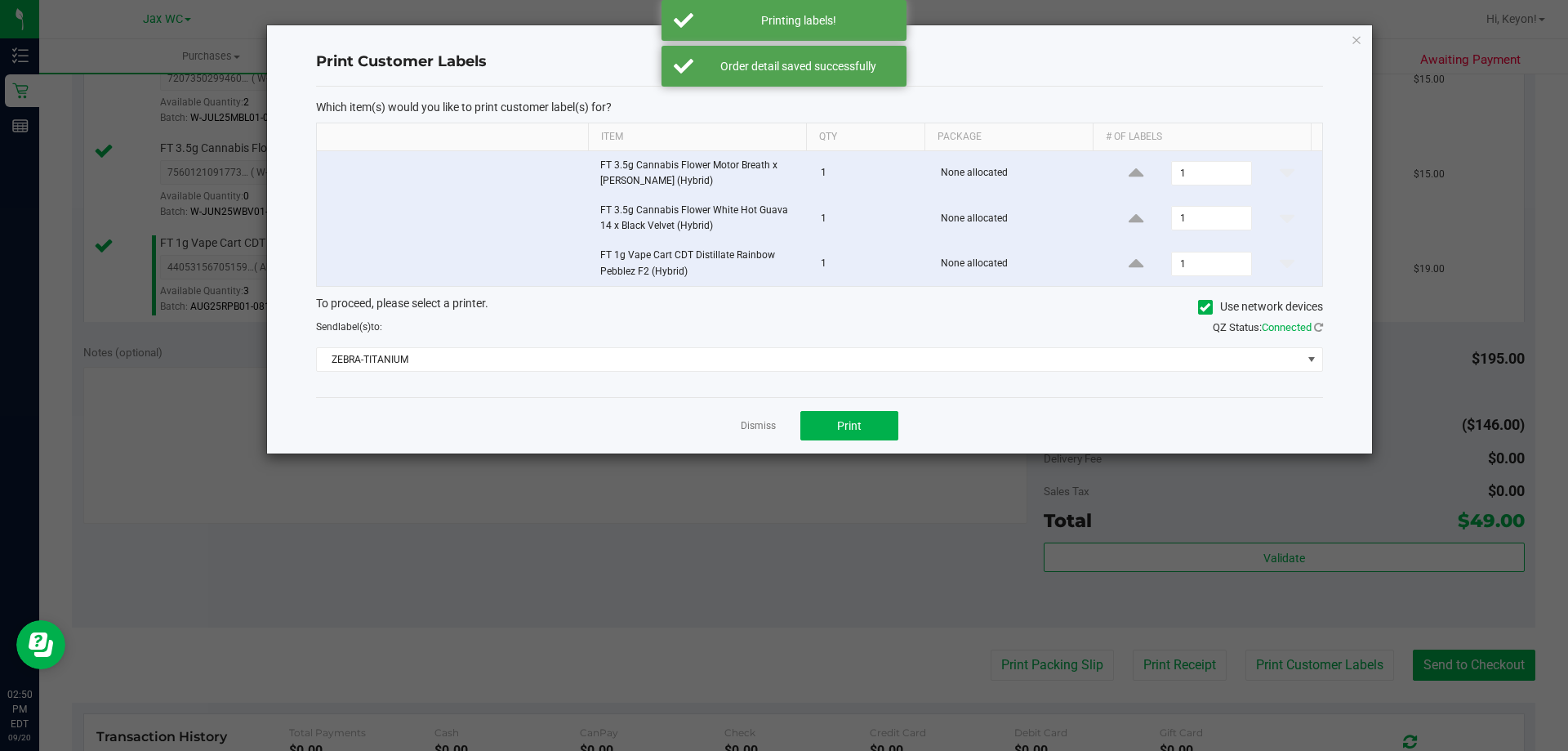
drag, startPoint x: 762, startPoint y: 433, endPoint x: 912, endPoint y: 463, distance: 153.0
click at [760, 430] on link "Dismiss" at bounding box center [758, 426] width 35 height 14
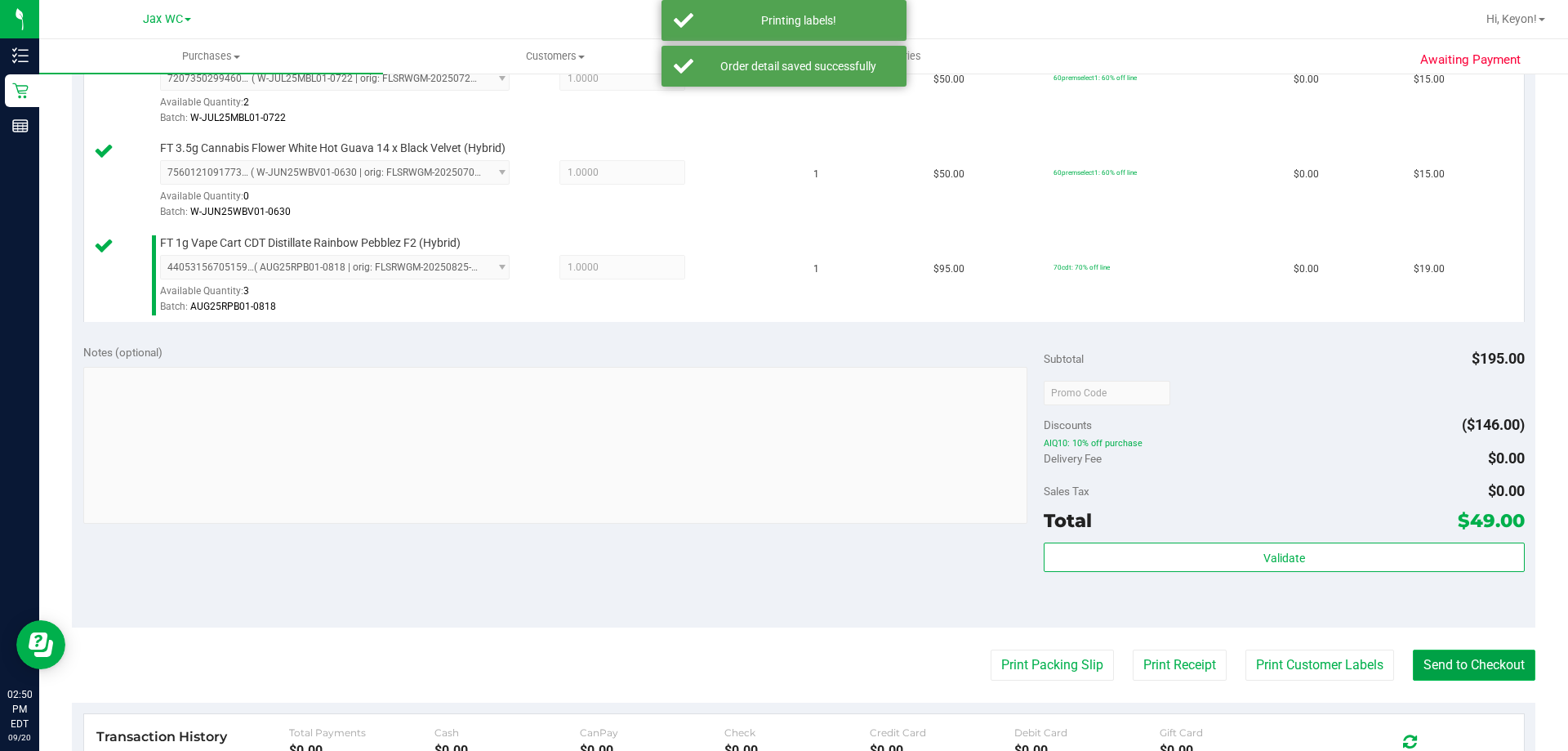
click at [1464, 666] on button "Send to Checkout" at bounding box center [1474, 664] width 123 height 31
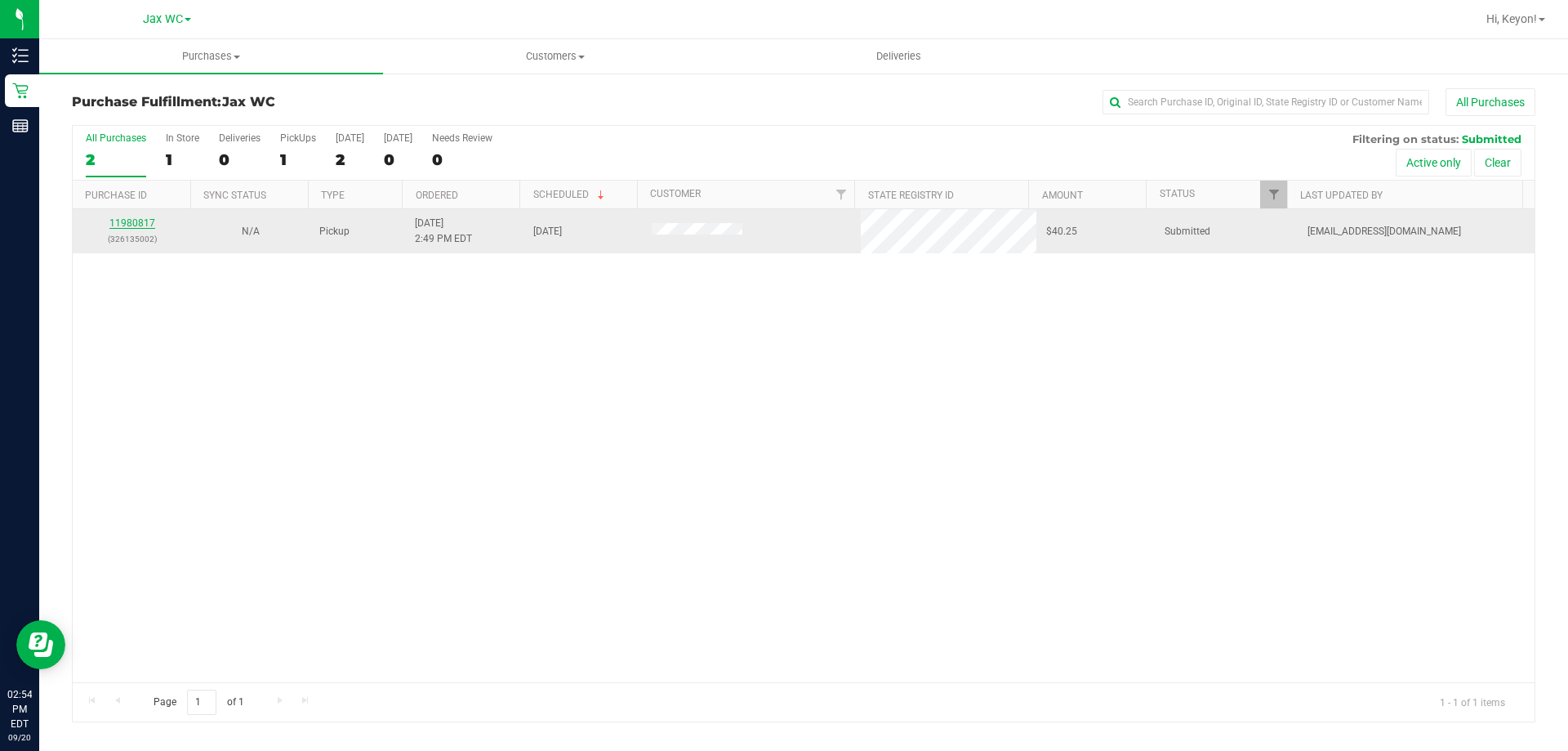
click at [128, 222] on link "11980817" at bounding box center [132, 223] width 46 height 11
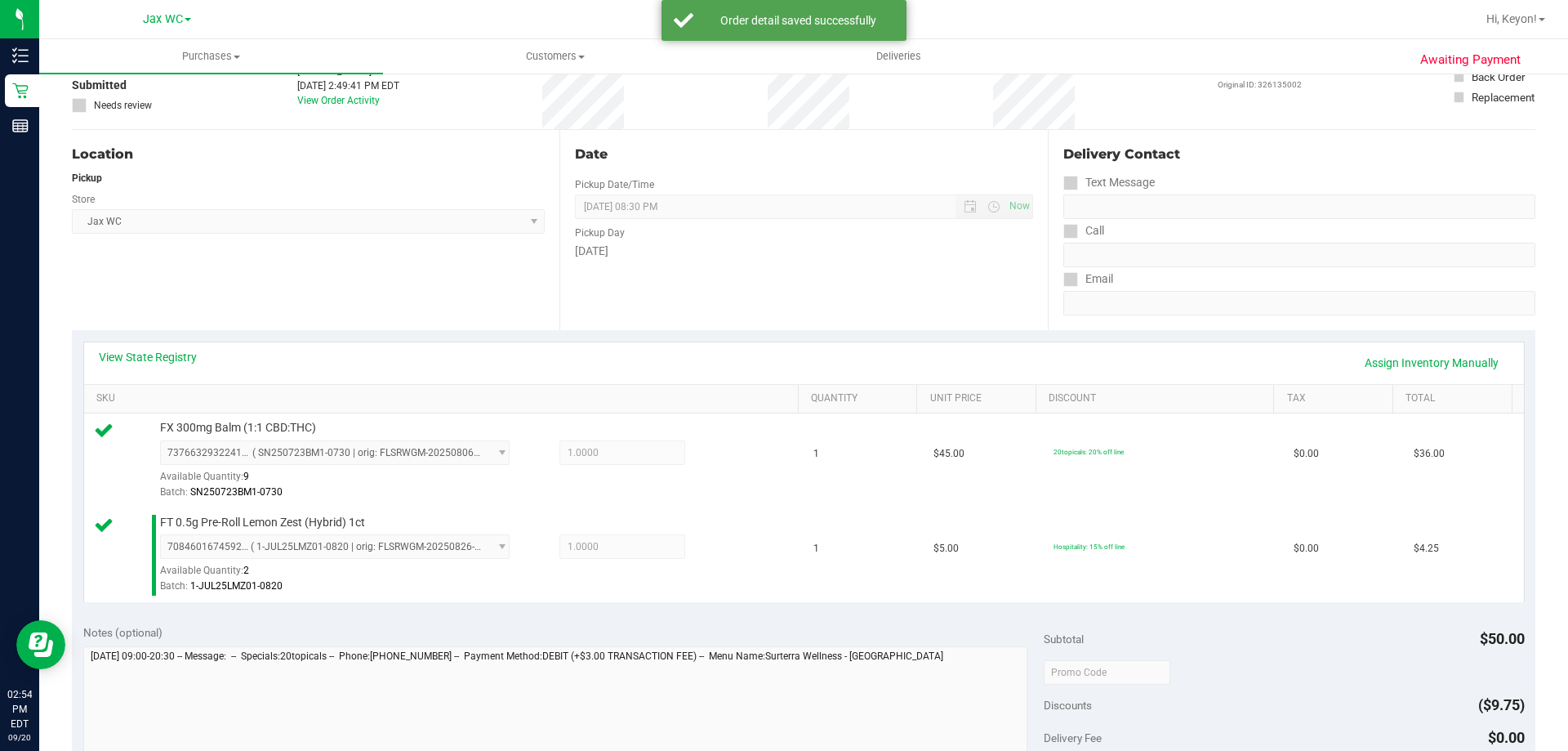
scroll to position [588, 0]
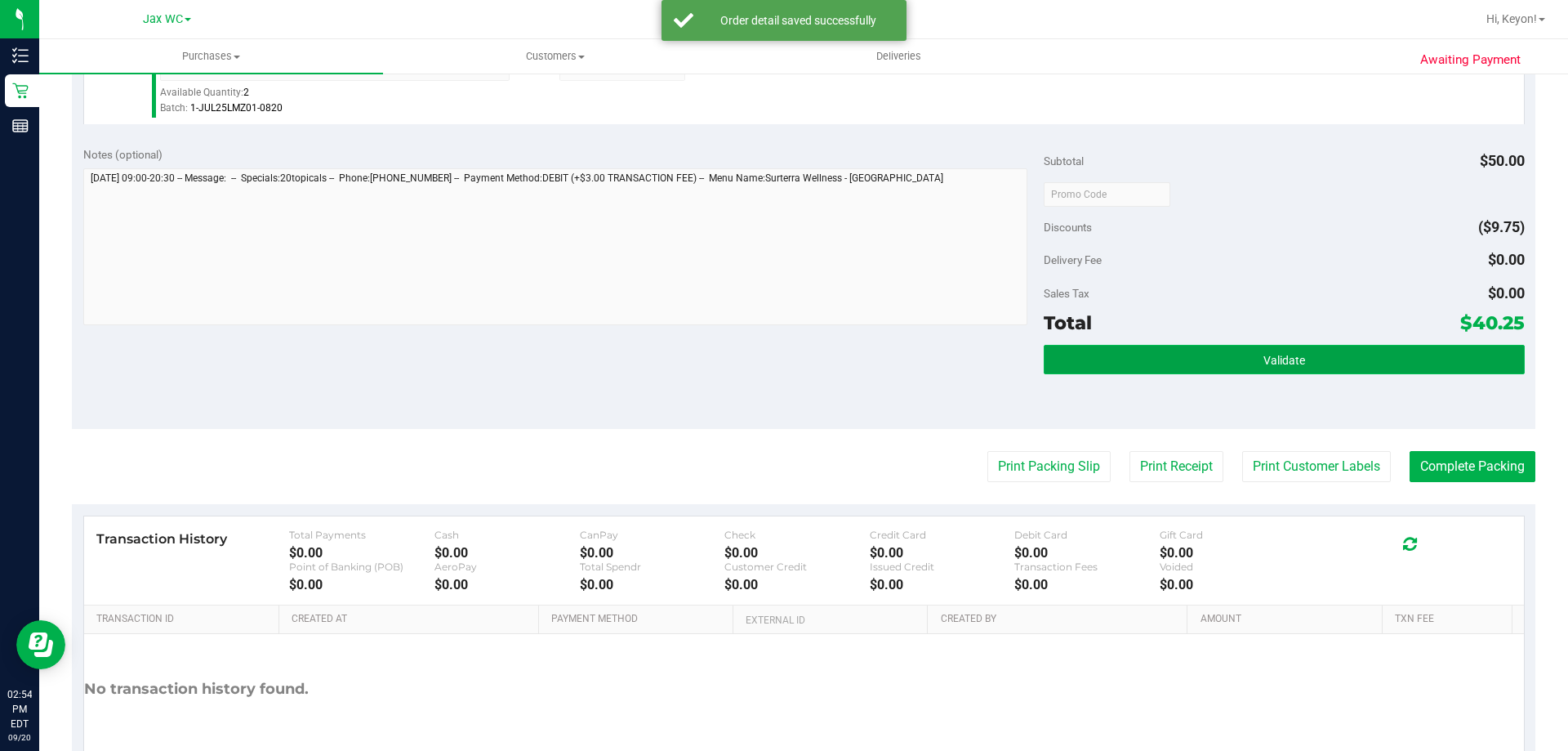
click at [1258, 367] on button "Validate" at bounding box center [1284, 359] width 480 height 29
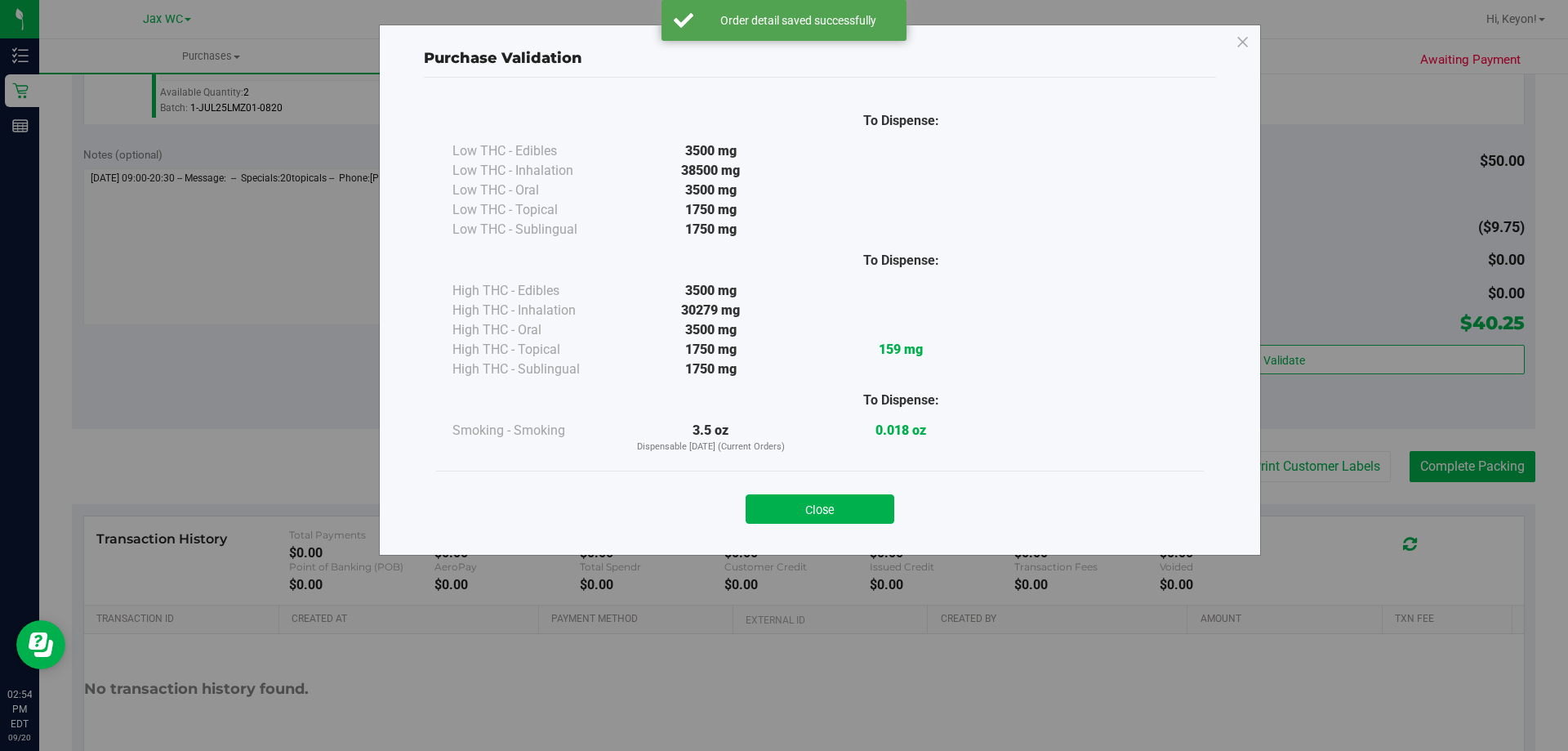
click at [848, 503] on button "Close" at bounding box center [820, 509] width 148 height 29
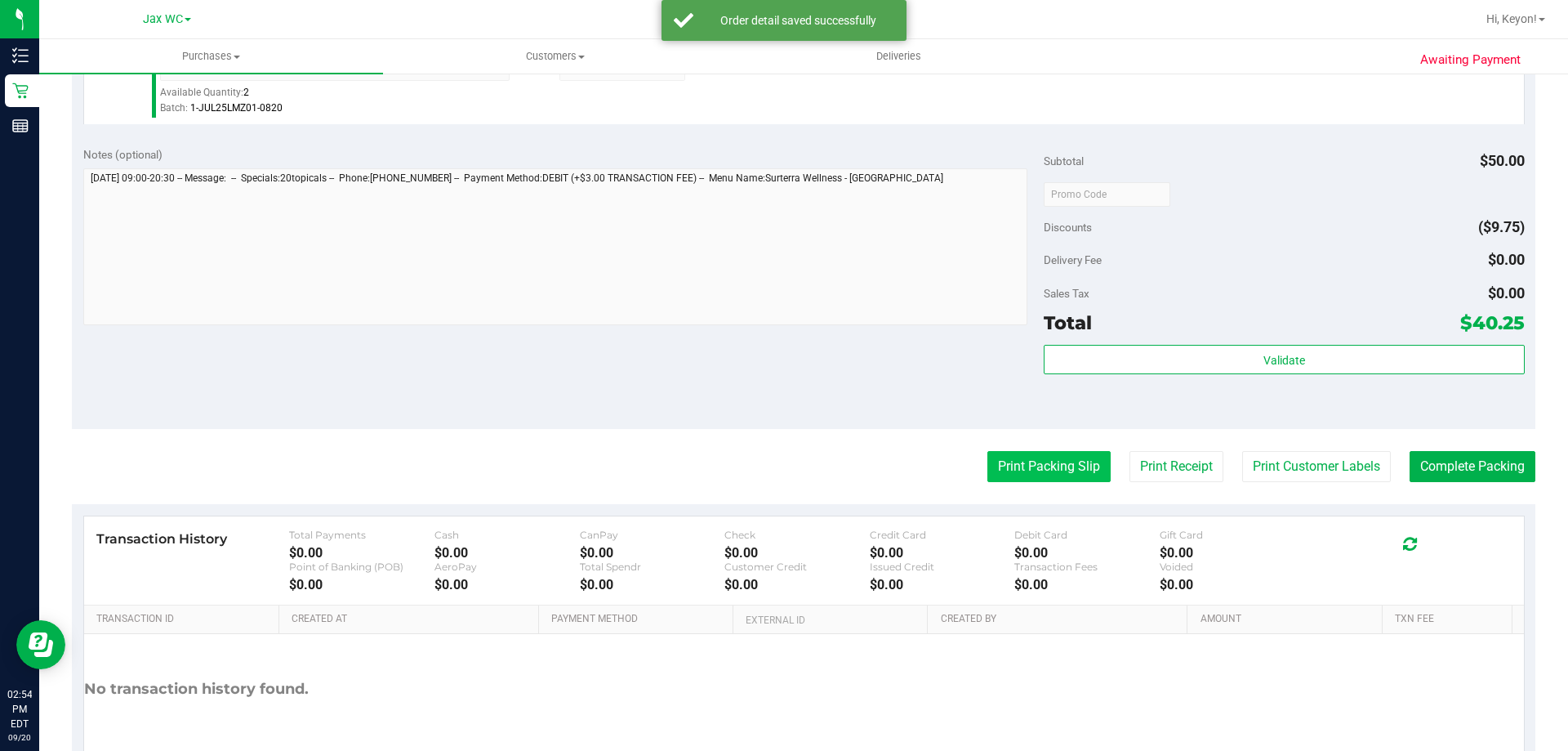
click at [1059, 468] on button "Print Packing Slip" at bounding box center [1049, 467] width 124 height 31
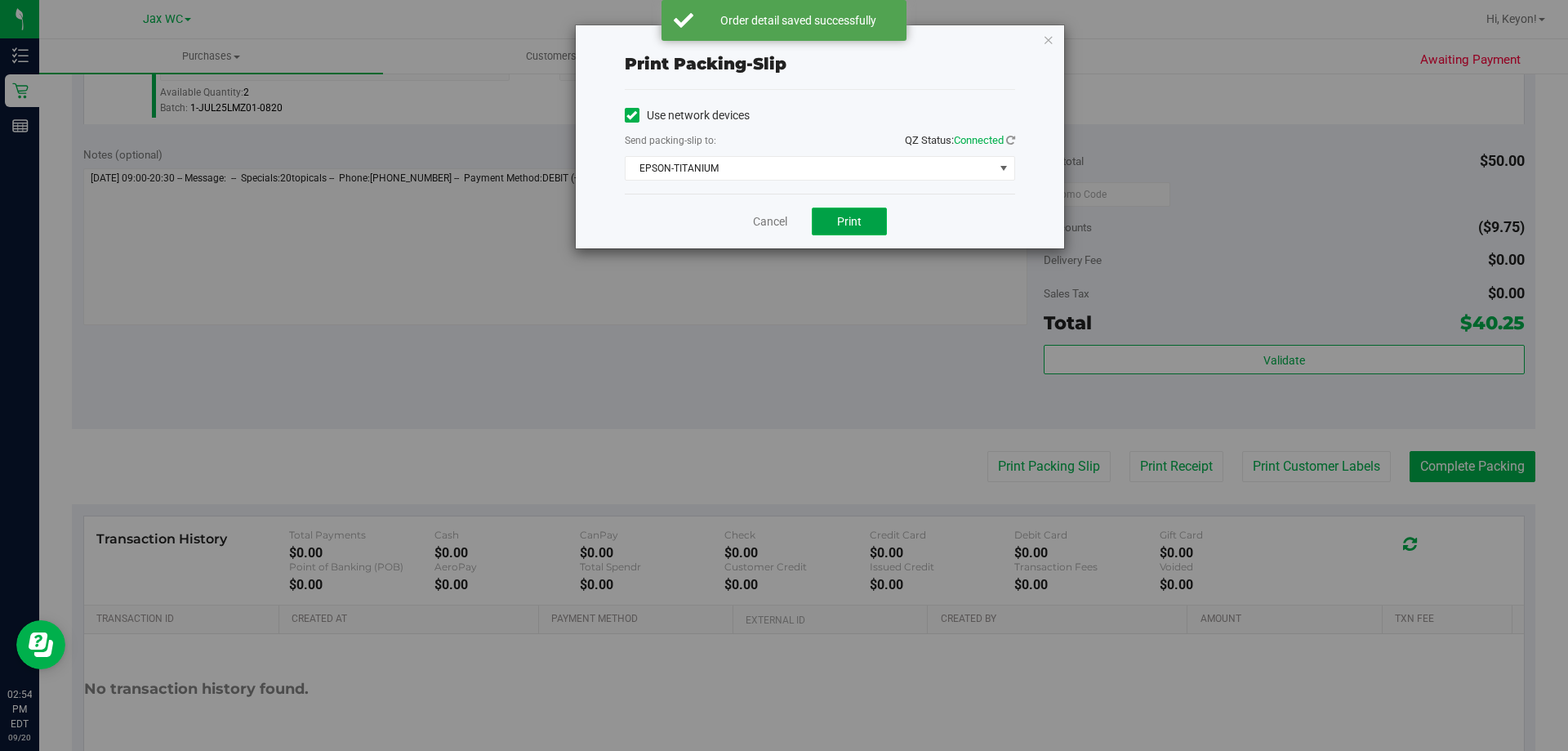
click at [864, 224] on button "Print" at bounding box center [849, 221] width 75 height 28
click at [768, 224] on link "Cancel" at bounding box center [771, 221] width 34 height 17
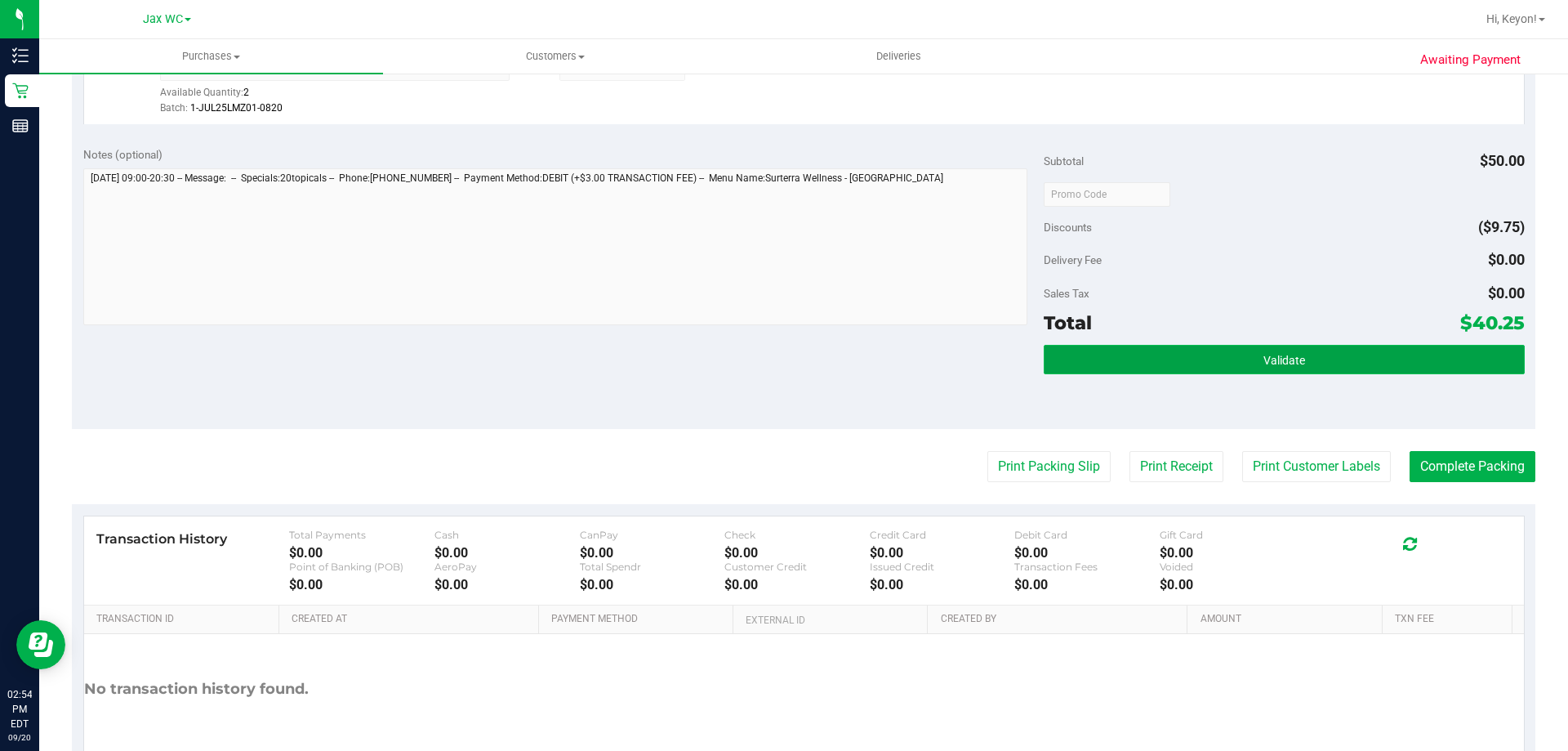
click at [1325, 356] on button "Validate" at bounding box center [1284, 359] width 480 height 29
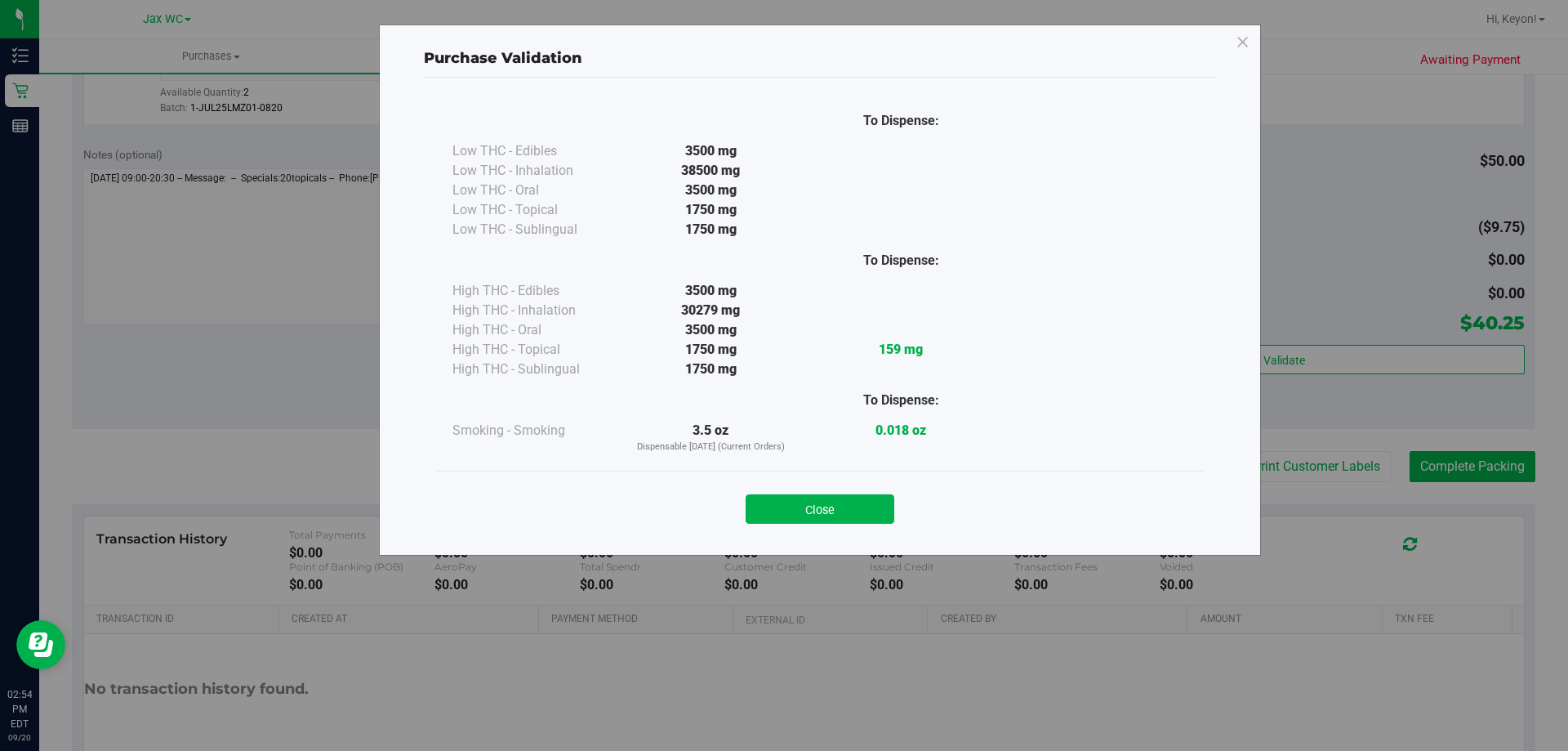
drag, startPoint x: 851, startPoint y: 510, endPoint x: 876, endPoint y: 499, distance: 27.3
click at [852, 510] on button "Close" at bounding box center [820, 509] width 148 height 29
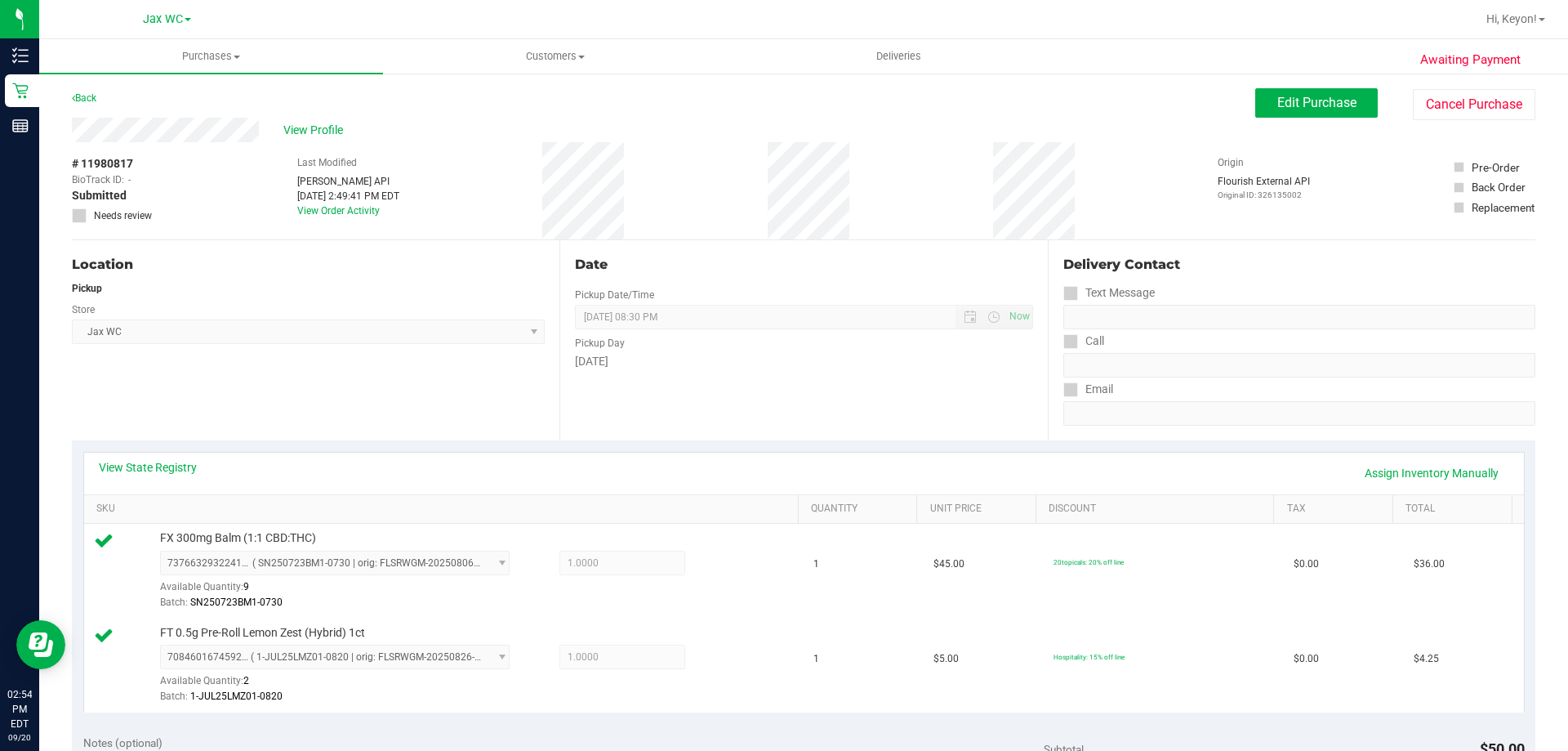
scroll to position [438, 0]
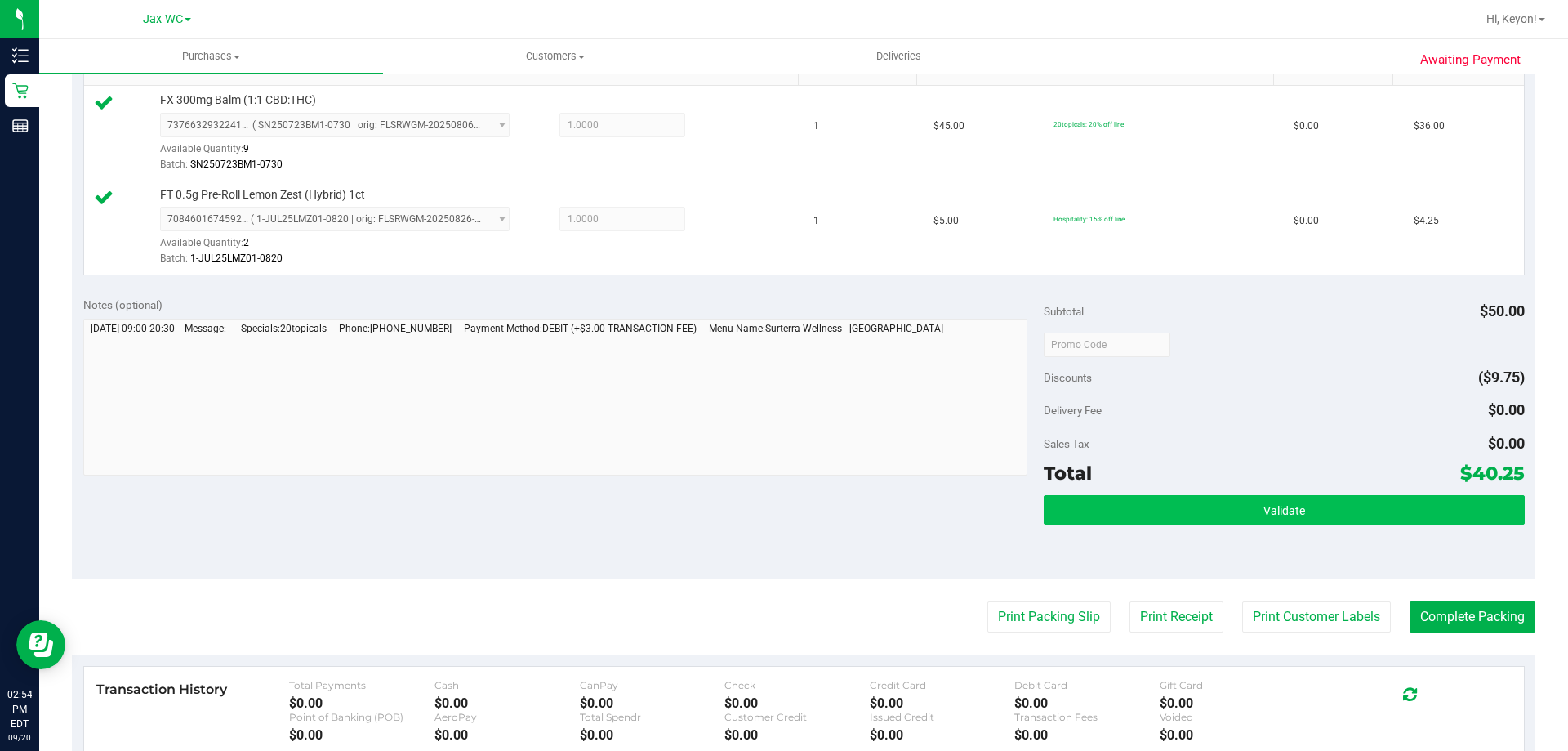
drag, startPoint x: 1325, startPoint y: 496, endPoint x: 1320, endPoint y: 511, distance: 15.8
click at [1325, 502] on div "Subtotal $50.00 Discounts ($9.75) Delivery Fee $0.00 Sales Tax $0.00 Total $40.…" at bounding box center [1284, 433] width 480 height 272
click at [1293, 515] on span "Validate" at bounding box center [1285, 510] width 42 height 13
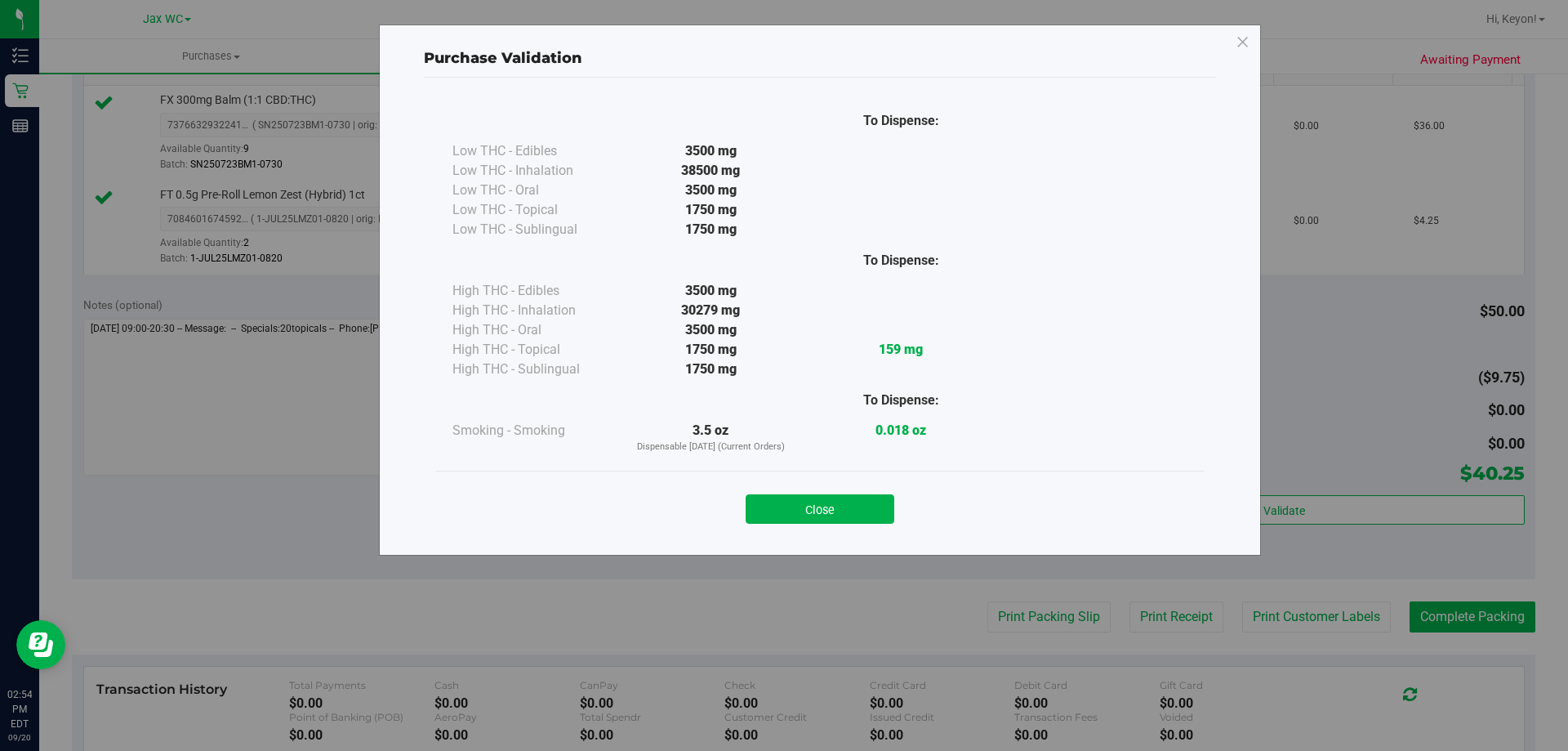
drag, startPoint x: 817, startPoint y: 512, endPoint x: 1386, endPoint y: 462, distance: 571.2
click at [827, 510] on button "Close" at bounding box center [820, 509] width 148 height 29
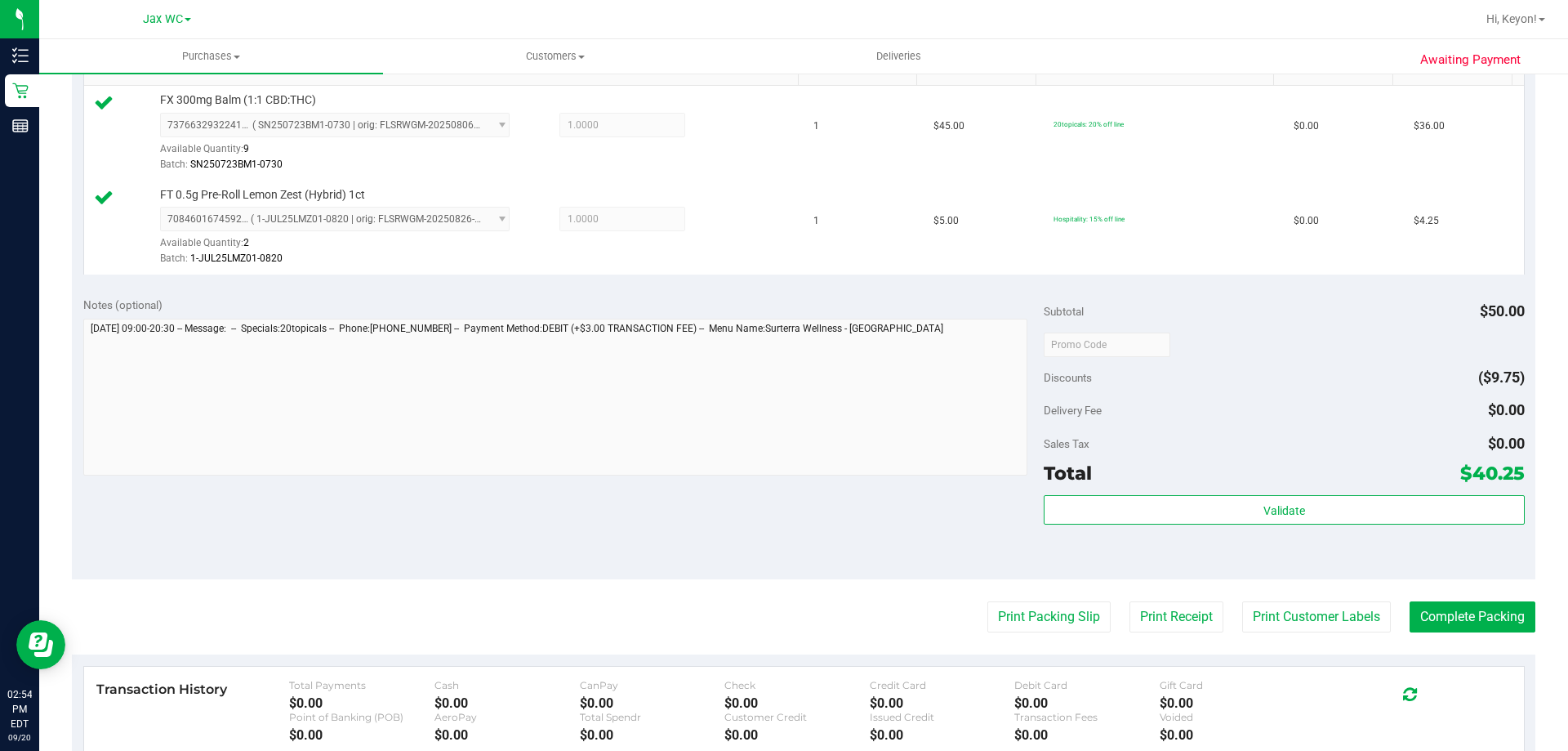
scroll to position [498, 0]
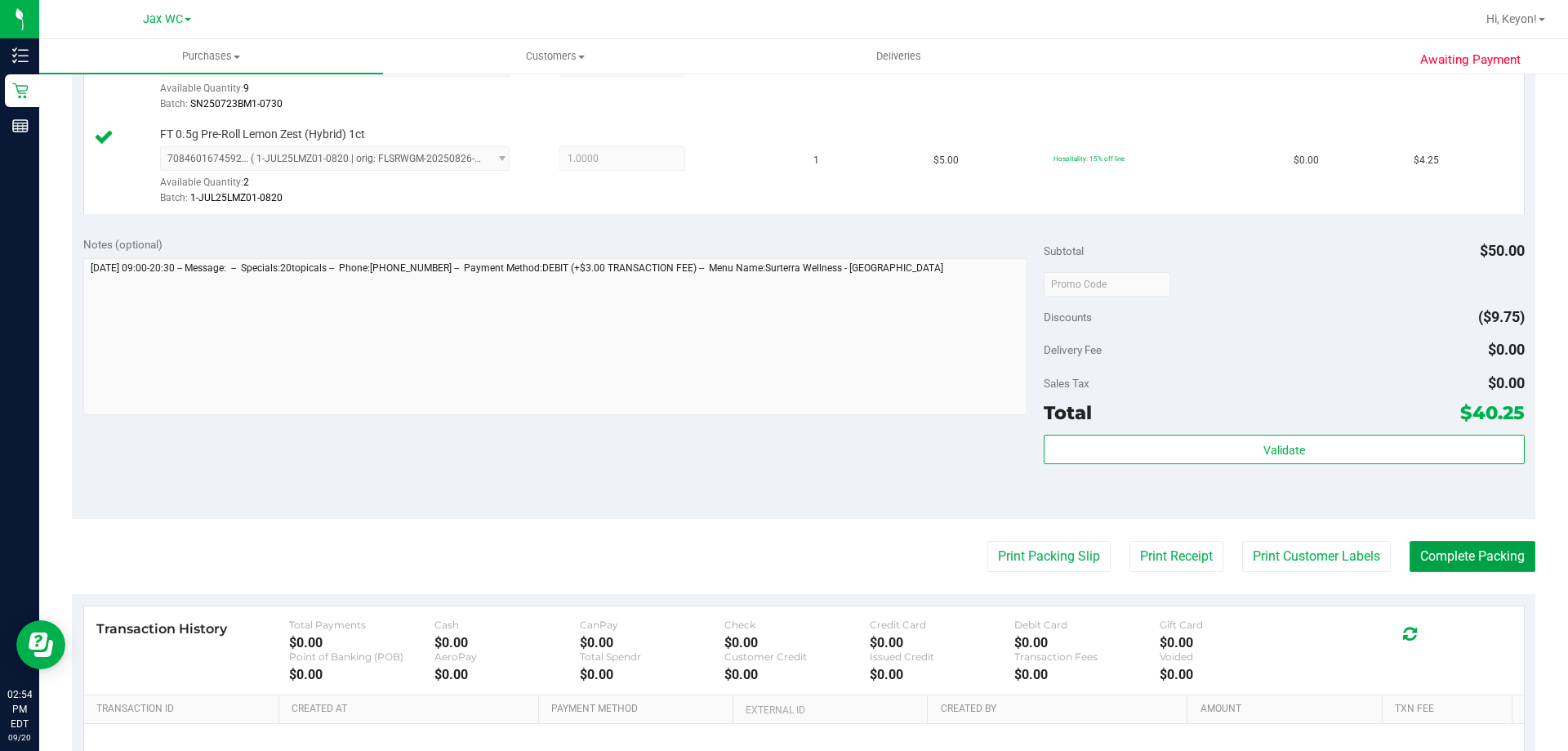
click at [1474, 551] on button "Complete Packing" at bounding box center [1473, 556] width 125 height 31
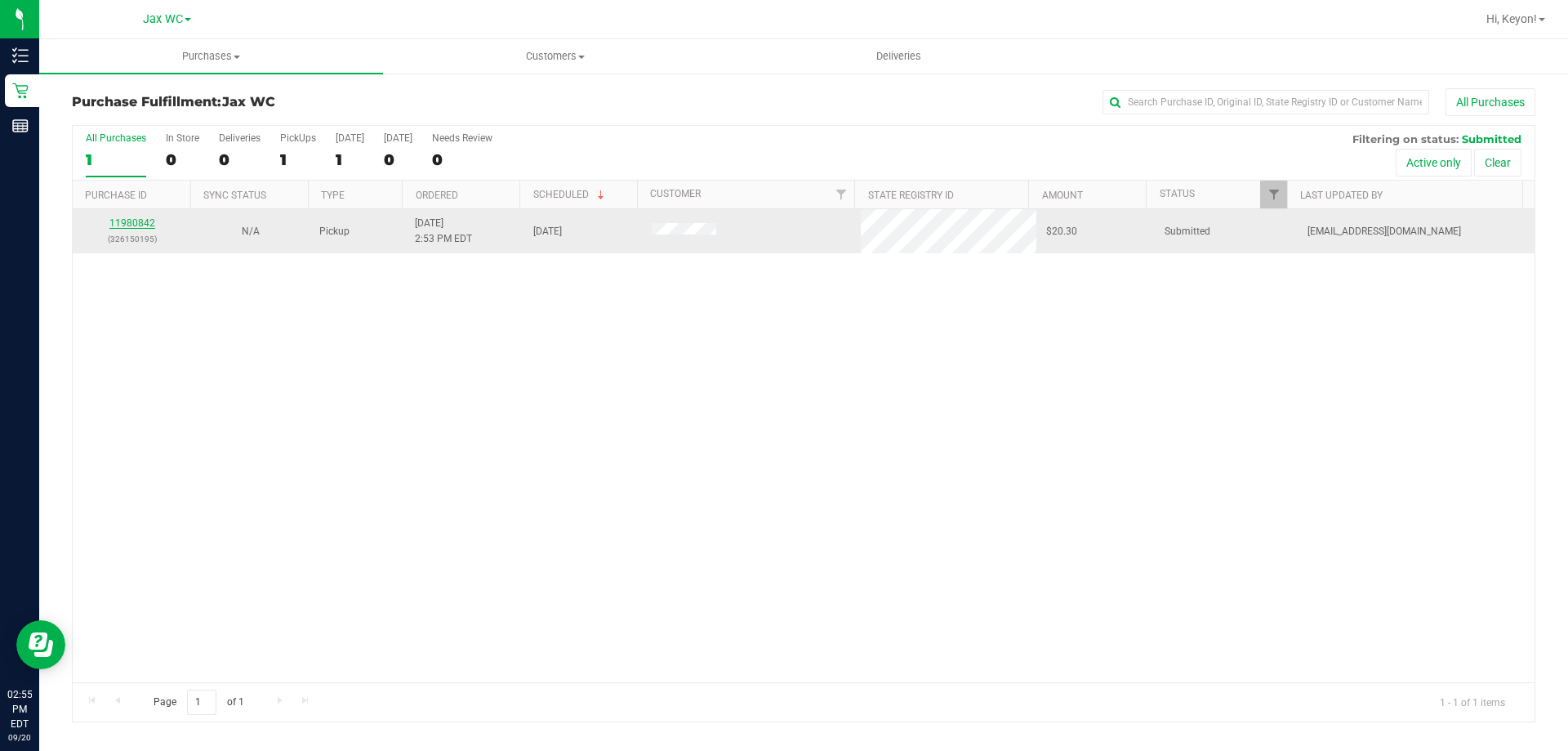
click at [137, 221] on link "11980842" at bounding box center [132, 223] width 46 height 11
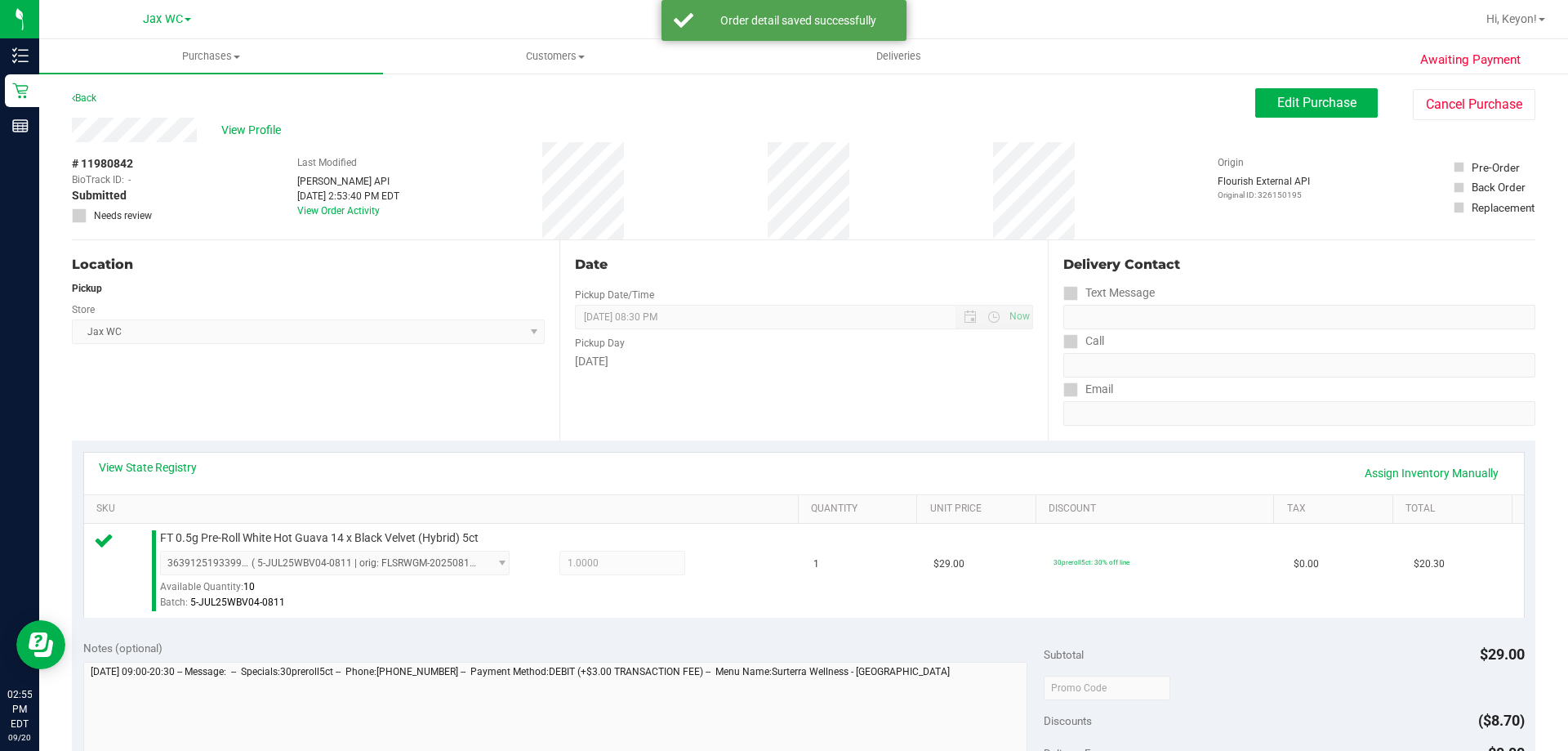
scroll to position [408, 0]
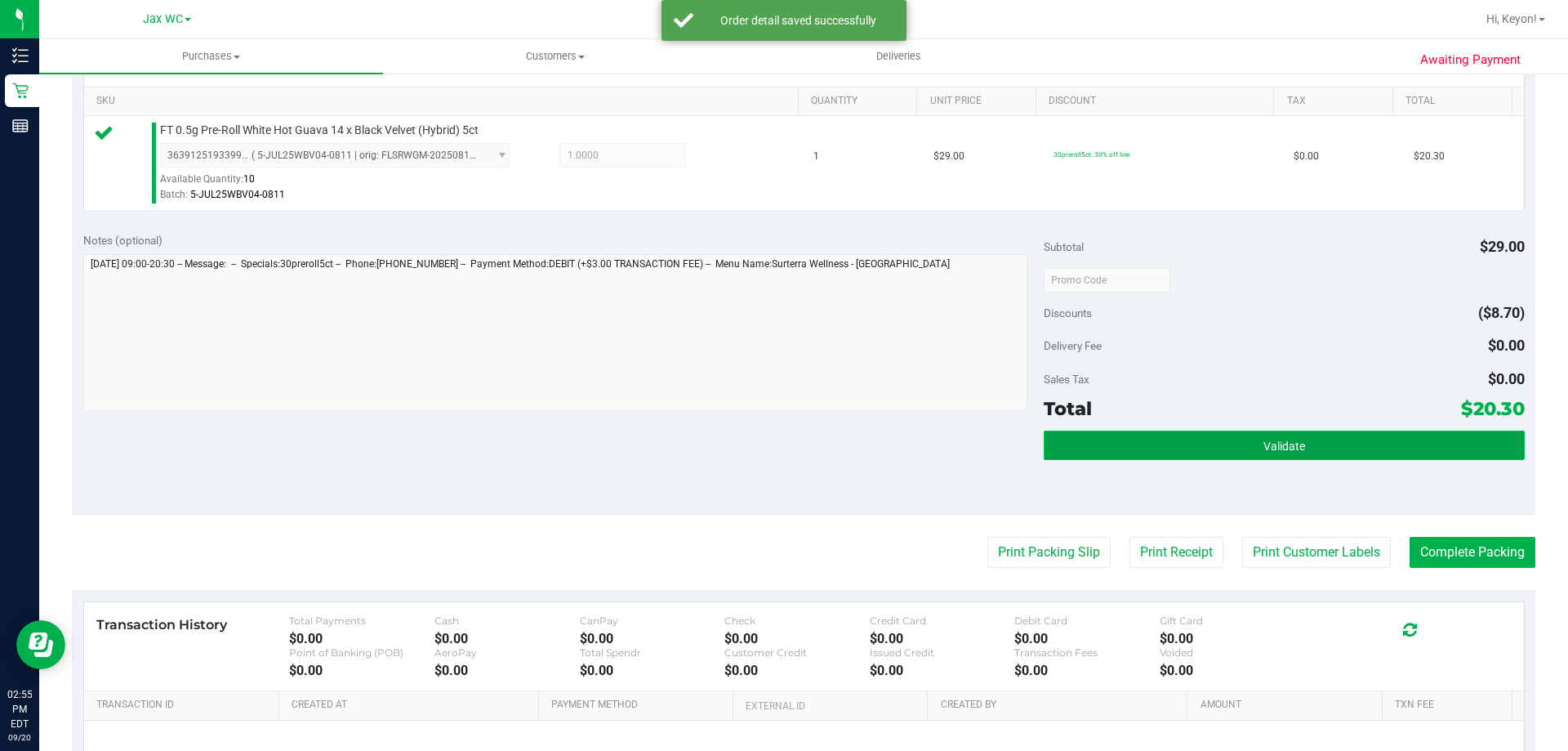
click at [1284, 445] on span "Validate" at bounding box center [1285, 446] width 42 height 13
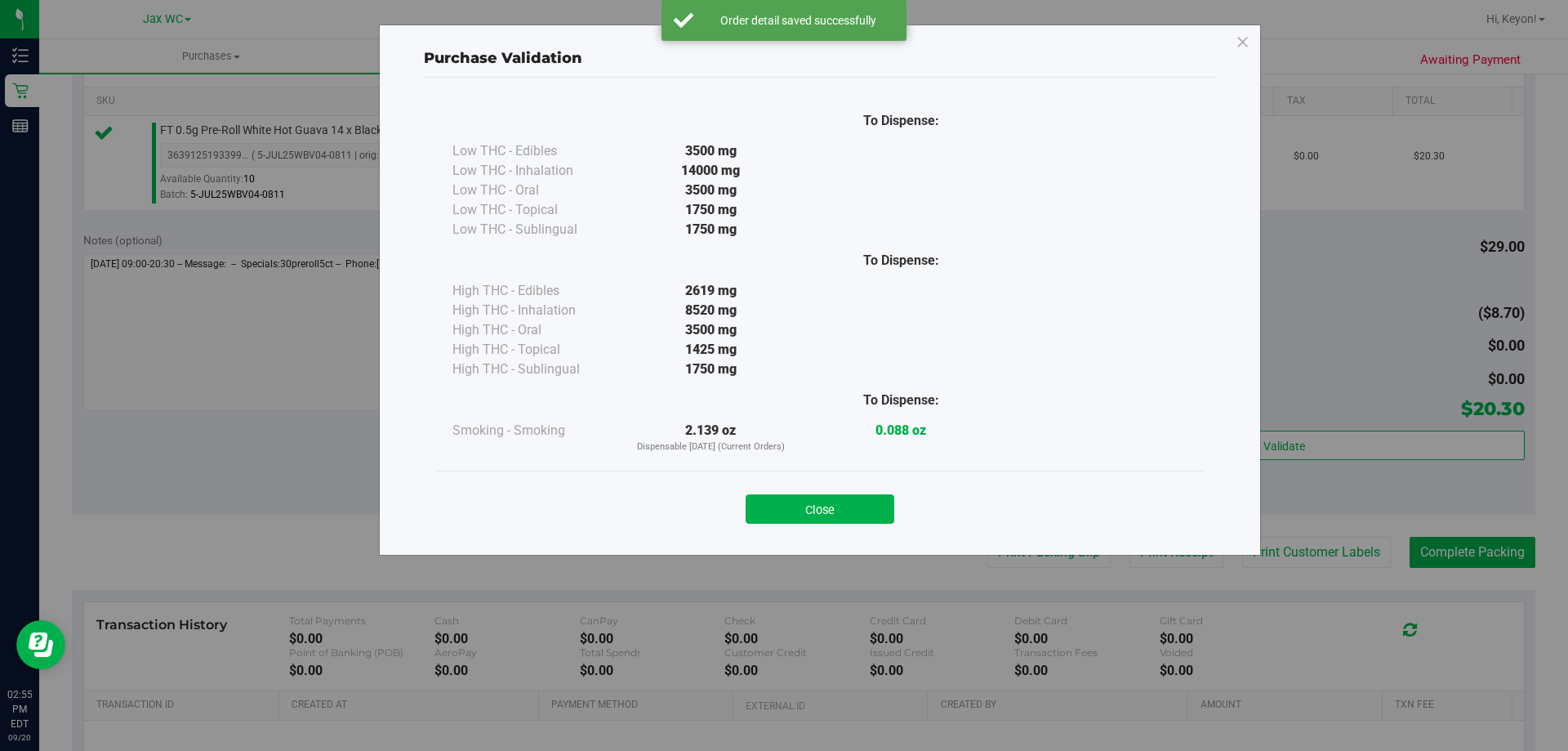
drag, startPoint x: 852, startPoint y: 507, endPoint x: 976, endPoint y: 530, distance: 126.1
click at [854, 507] on button "Close" at bounding box center [820, 509] width 148 height 29
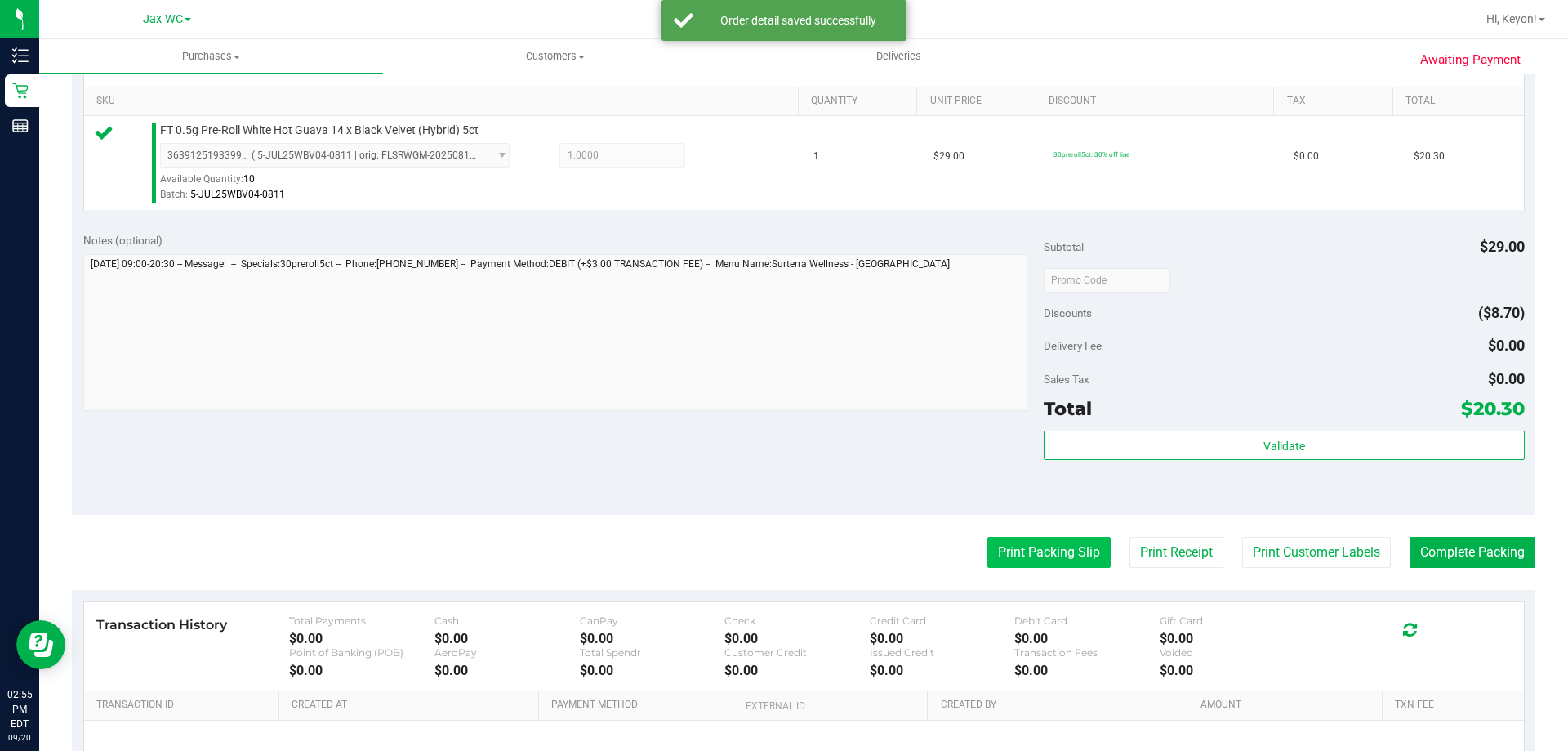
click at [997, 545] on button "Print Packing Slip" at bounding box center [1049, 552] width 124 height 31
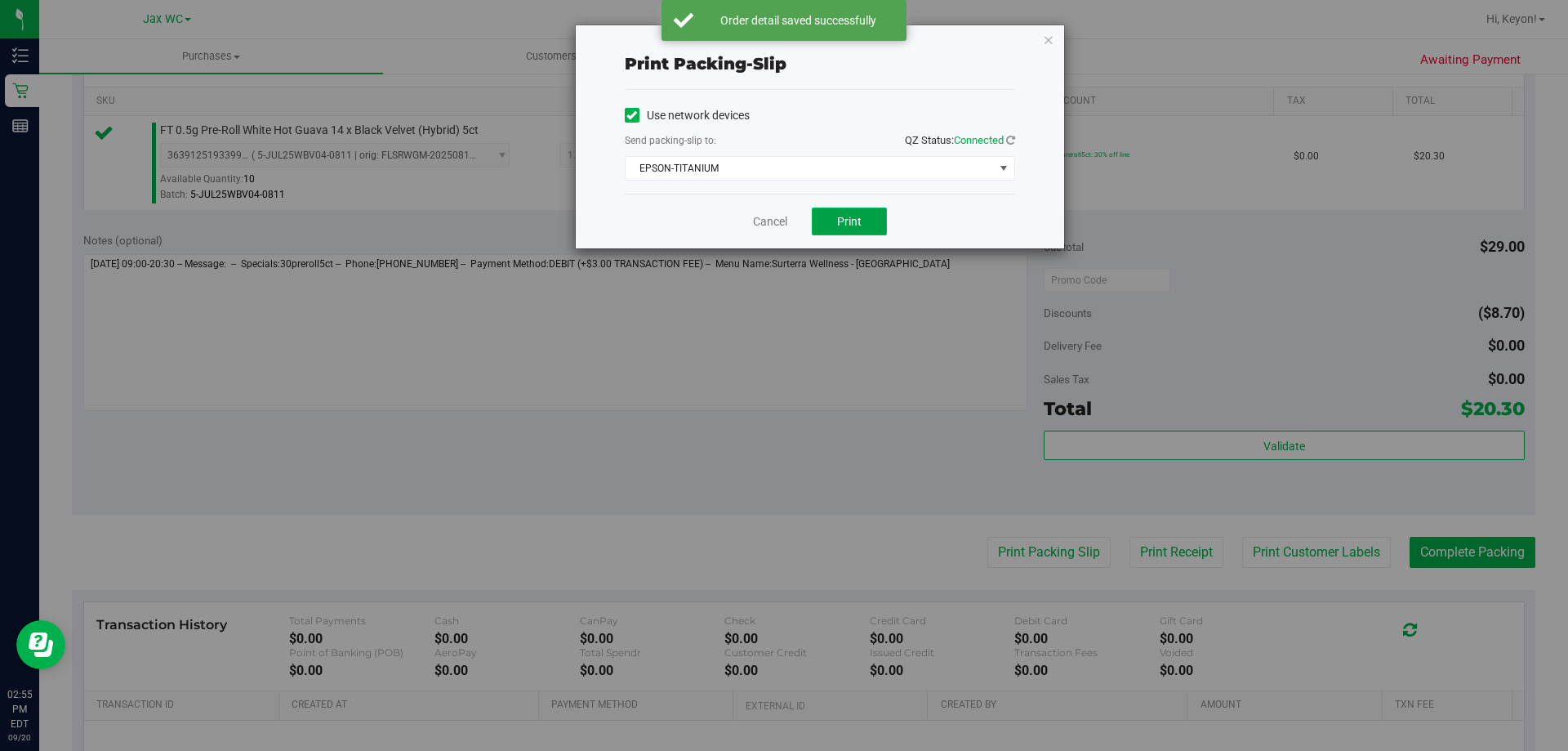
click at [840, 217] on span "Print" at bounding box center [850, 221] width 25 height 13
drag, startPoint x: 769, startPoint y: 219, endPoint x: 918, endPoint y: 244, distance: 151.1
click at [768, 219] on link "Cancel" at bounding box center [771, 221] width 34 height 17
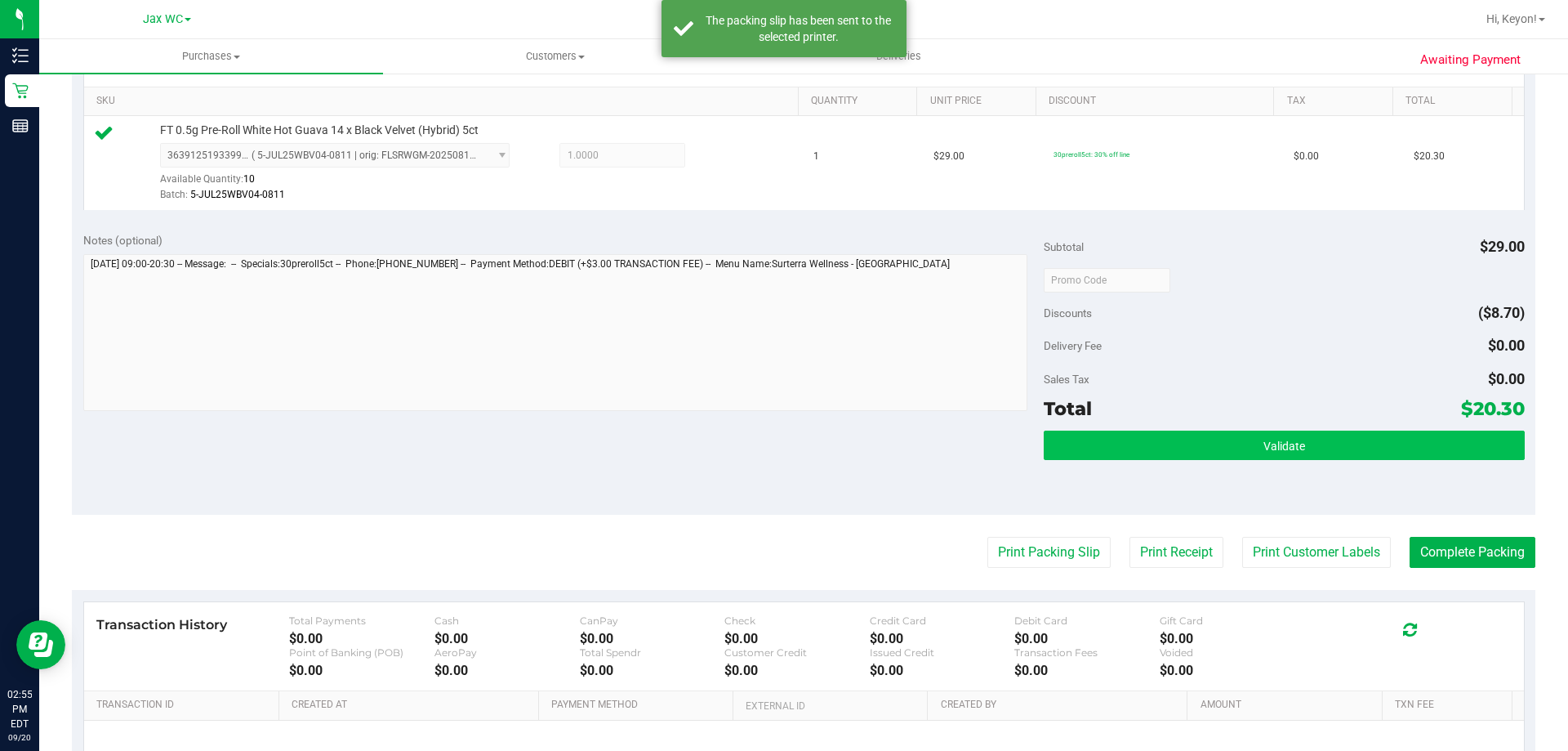
drag, startPoint x: 1412, startPoint y: 476, endPoint x: 1393, endPoint y: 454, distance: 29.1
click at [1406, 469] on div "Validate" at bounding box center [1284, 467] width 480 height 73
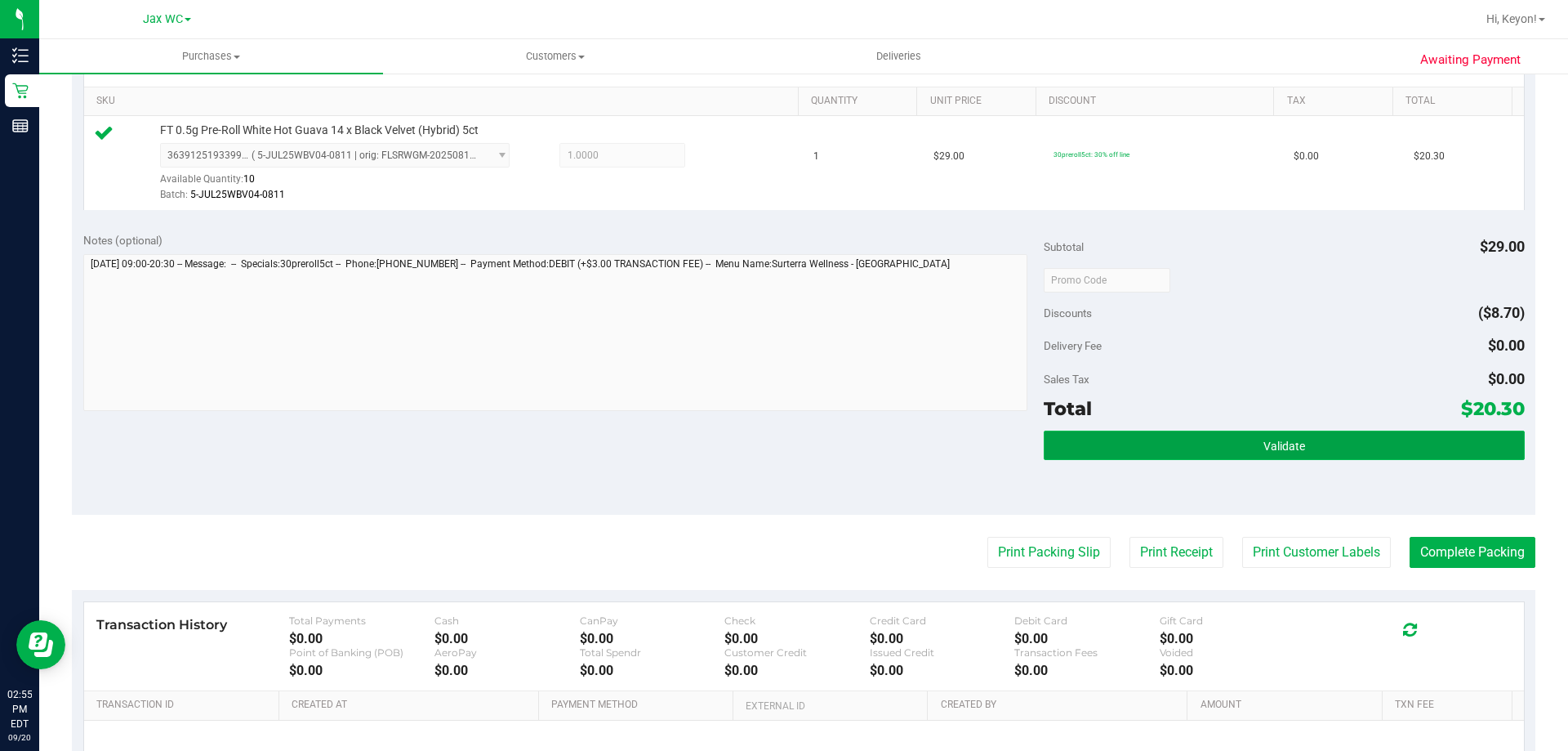
click at [1386, 448] on button "Validate" at bounding box center [1284, 445] width 480 height 29
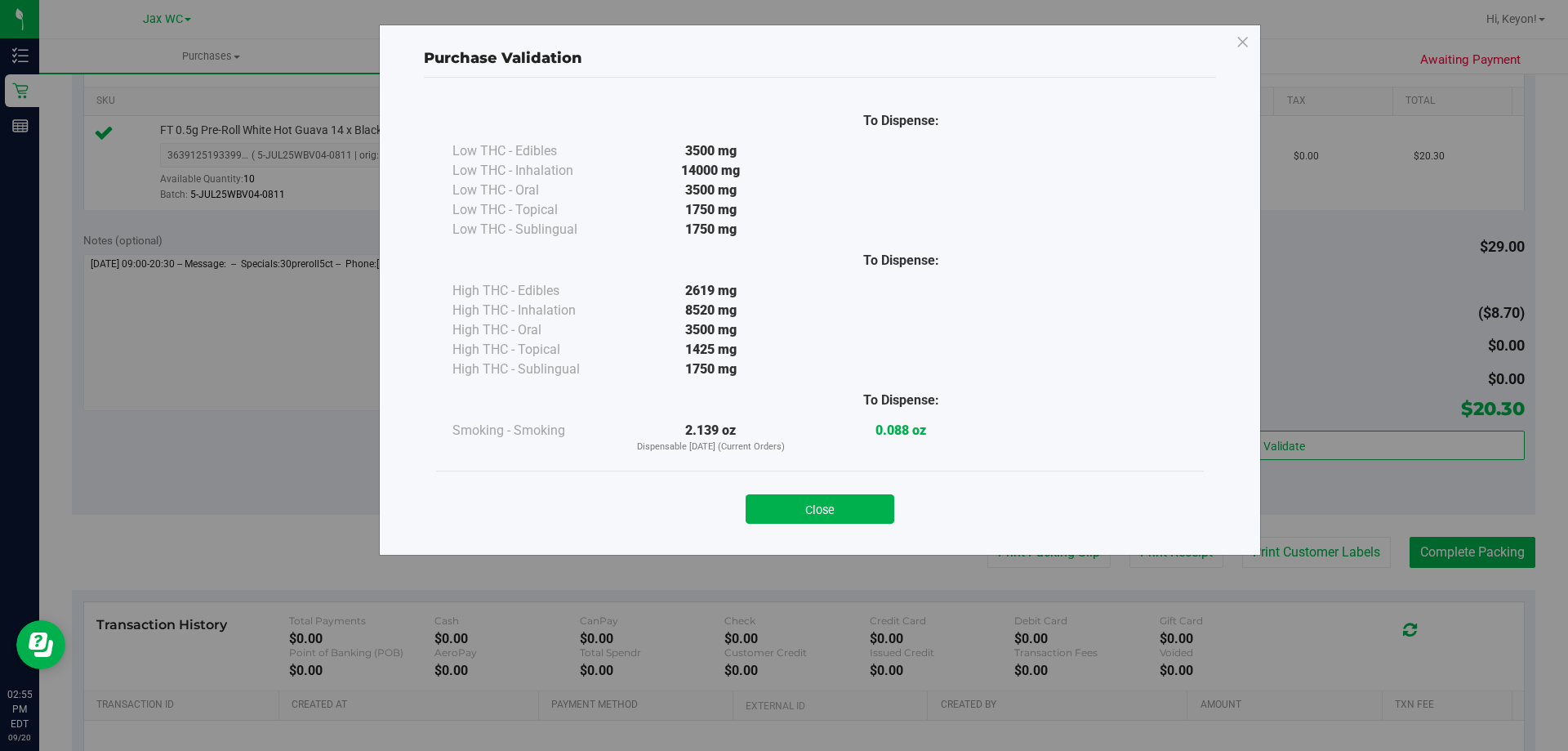
drag, startPoint x: 838, startPoint y: 512, endPoint x: 1018, endPoint y: 497, distance: 180.6
click at [847, 509] on button "Close" at bounding box center [820, 509] width 148 height 29
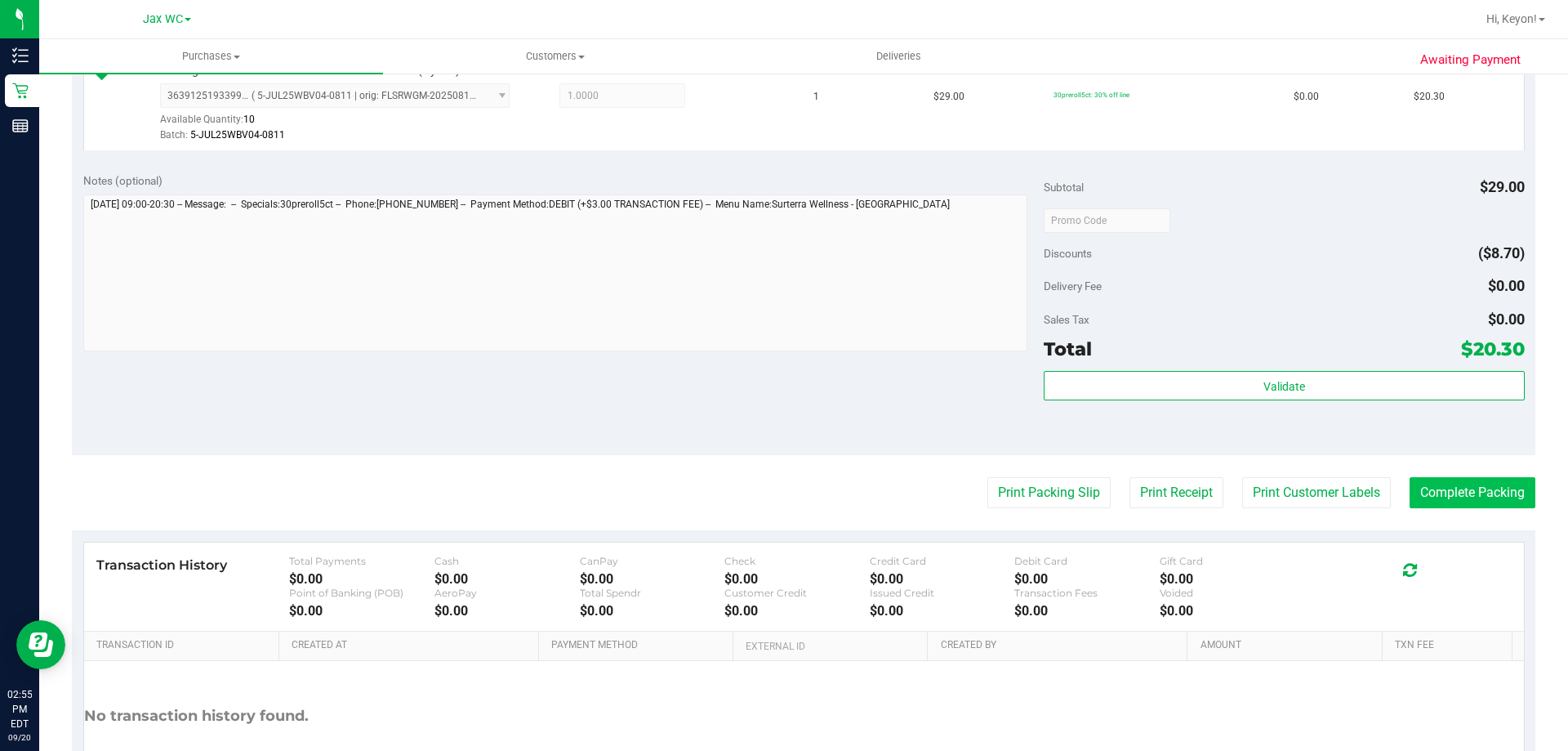
scroll to position [527, 0]
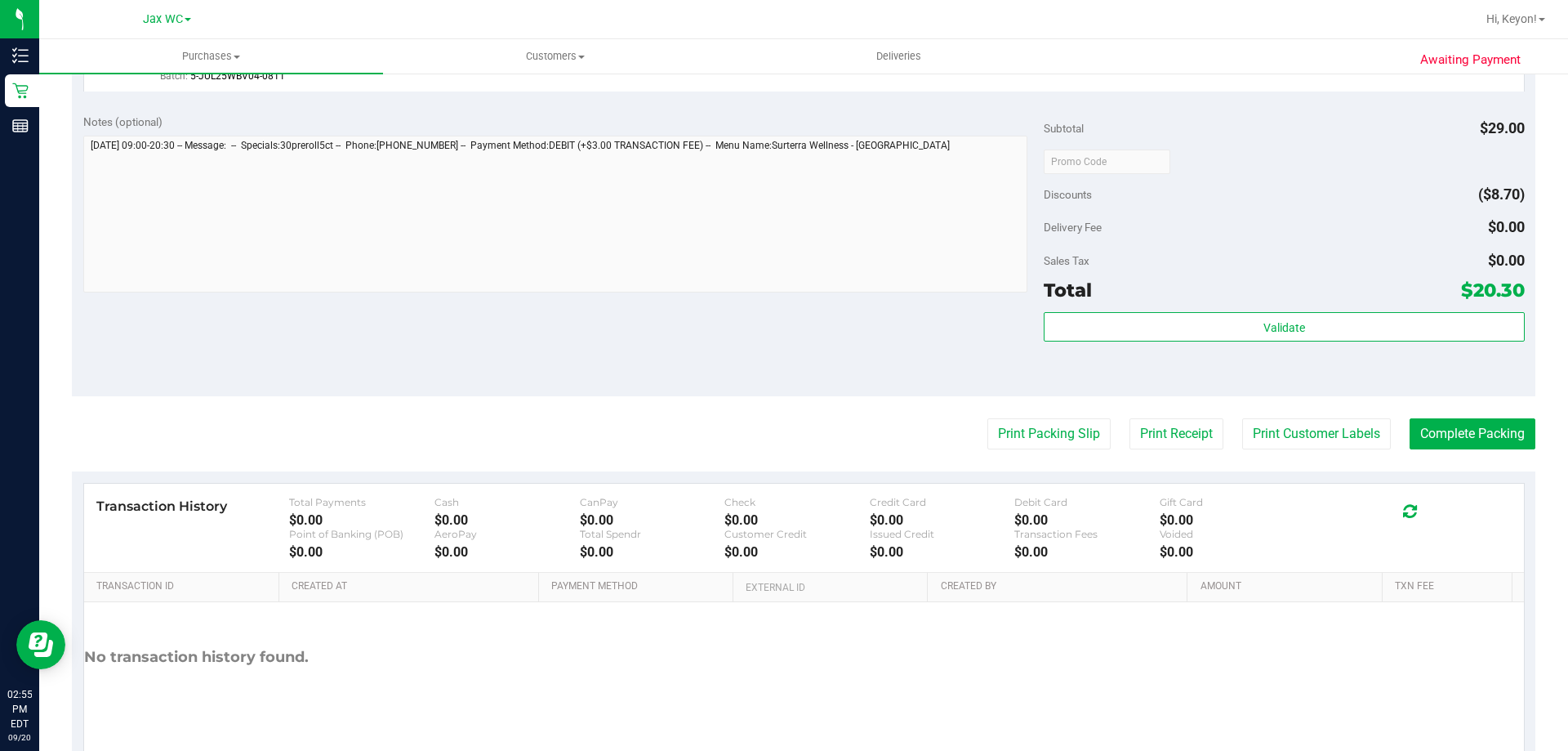
click at [1389, 357] on div "Validate" at bounding box center [1284, 348] width 480 height 73
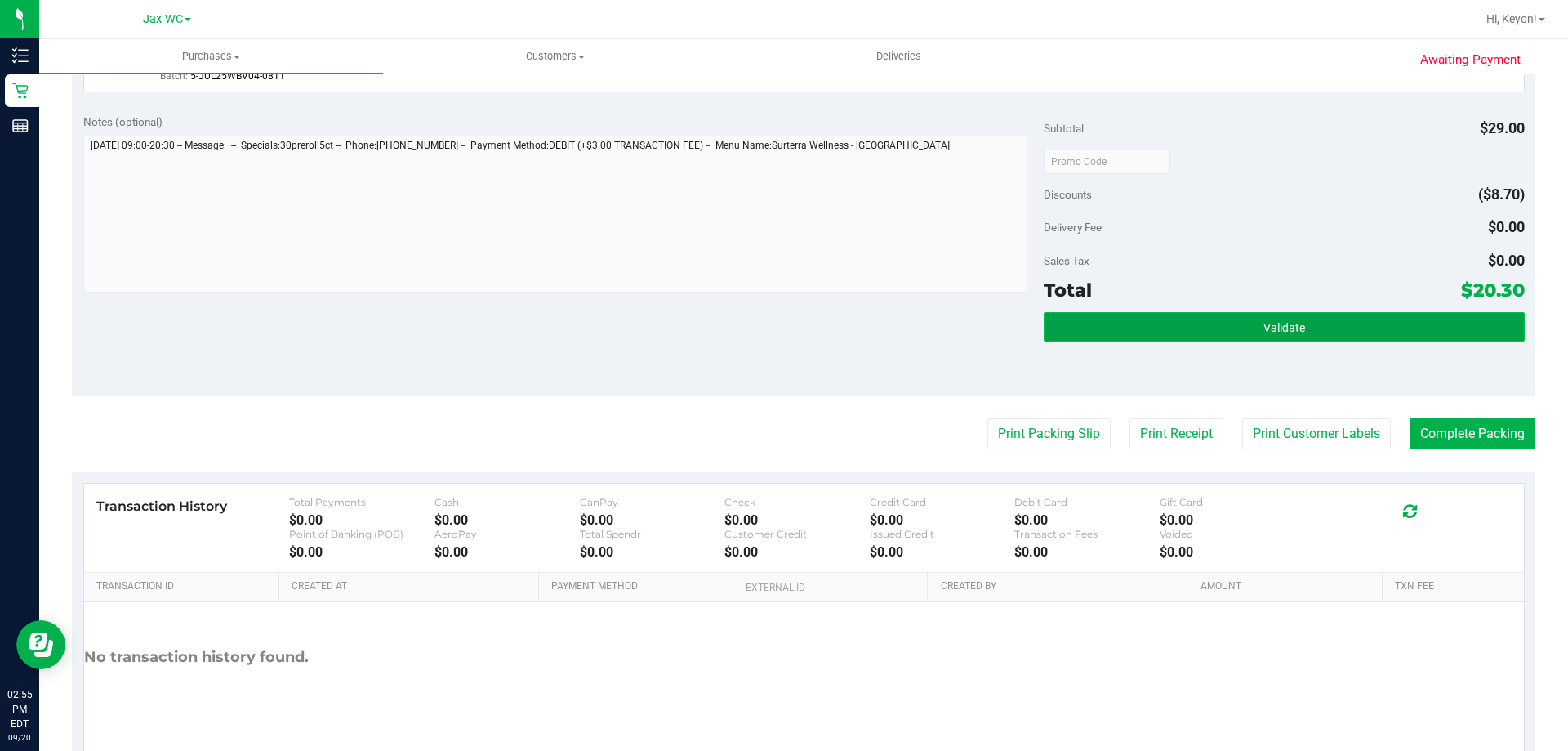
click at [1386, 323] on button "Validate" at bounding box center [1284, 326] width 480 height 29
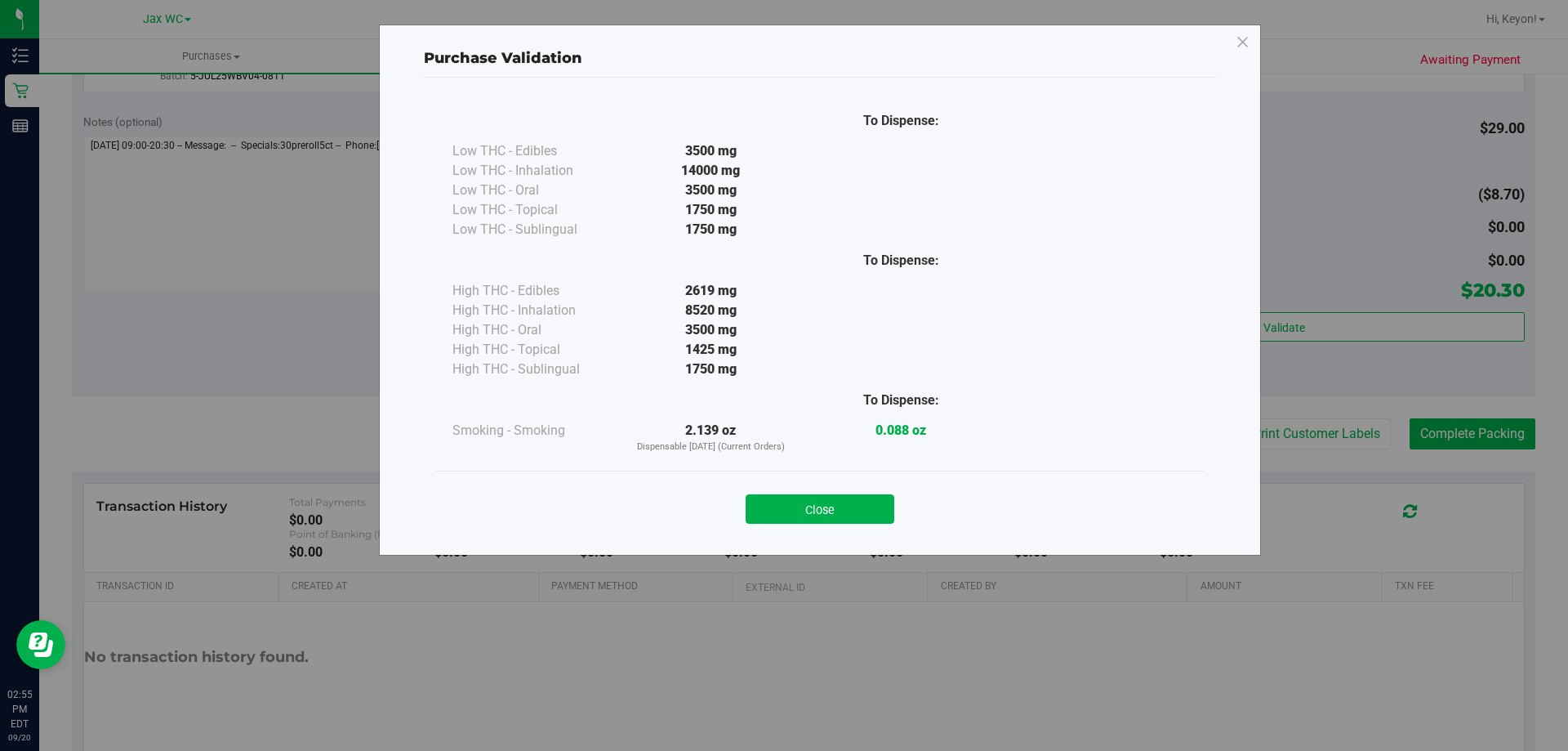
drag, startPoint x: 820, startPoint y: 521, endPoint x: 1243, endPoint y: 457, distance: 427.8
click at [825, 518] on button "Close" at bounding box center [820, 509] width 148 height 29
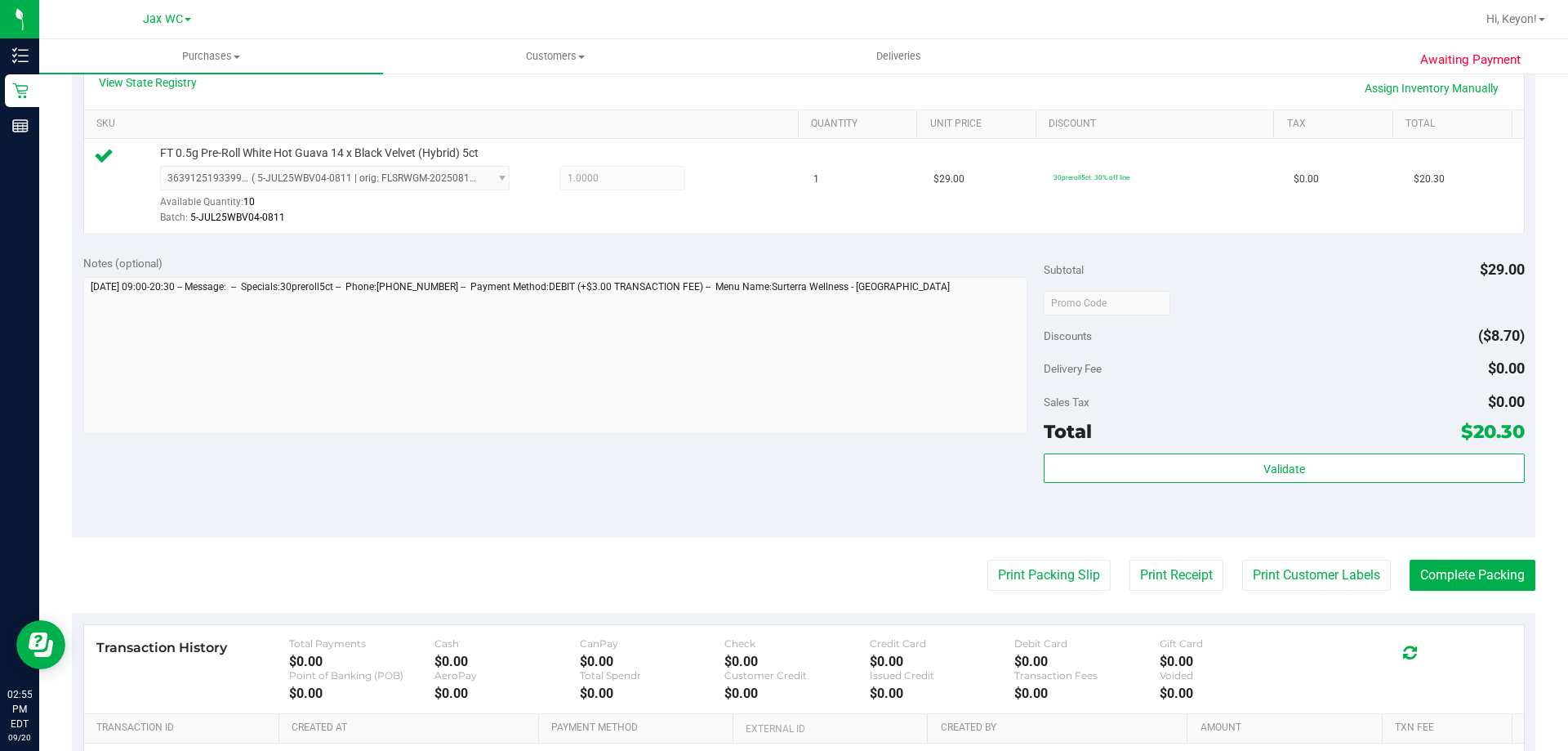
scroll to position [447, 0]
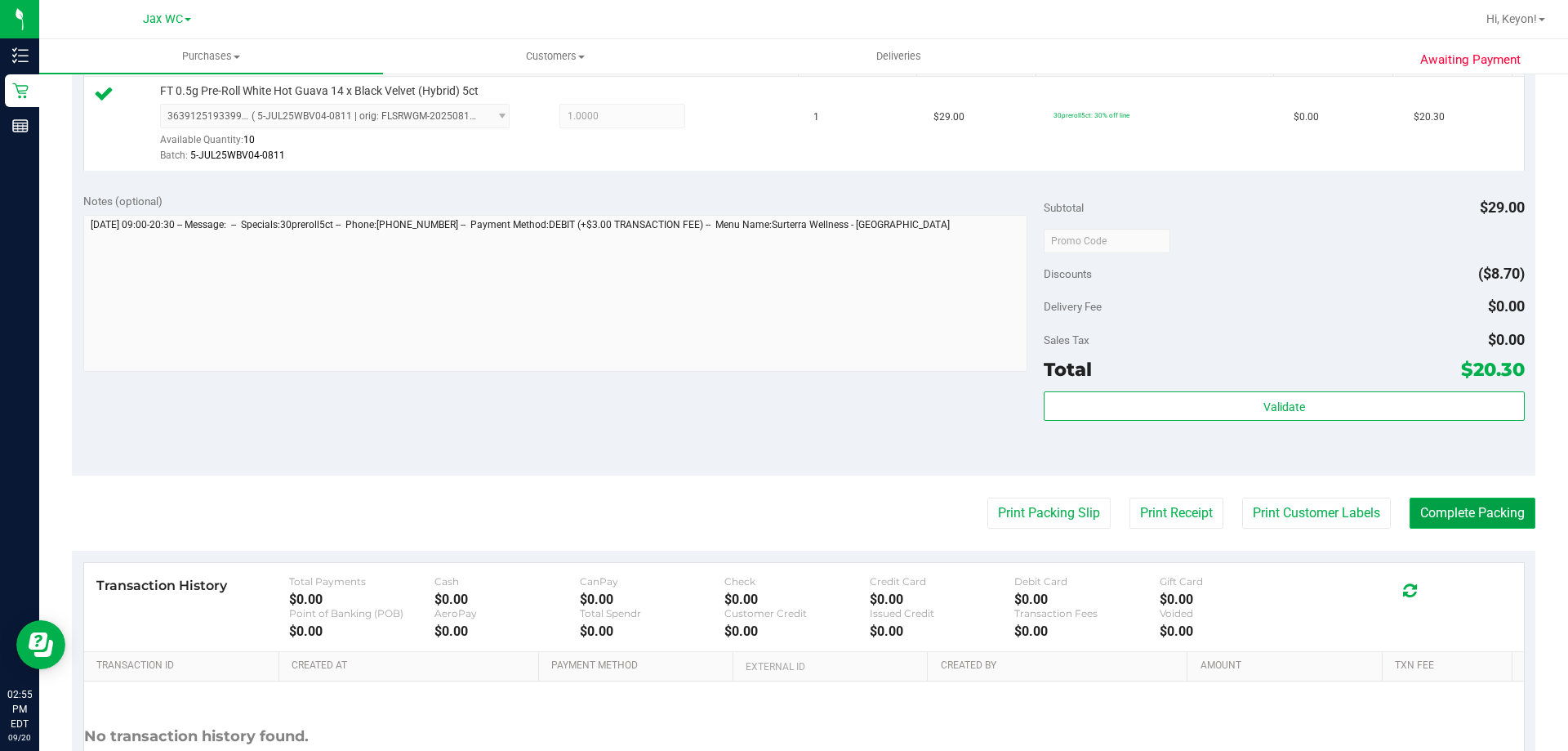
click at [1478, 509] on button "Complete Packing" at bounding box center [1473, 513] width 125 height 31
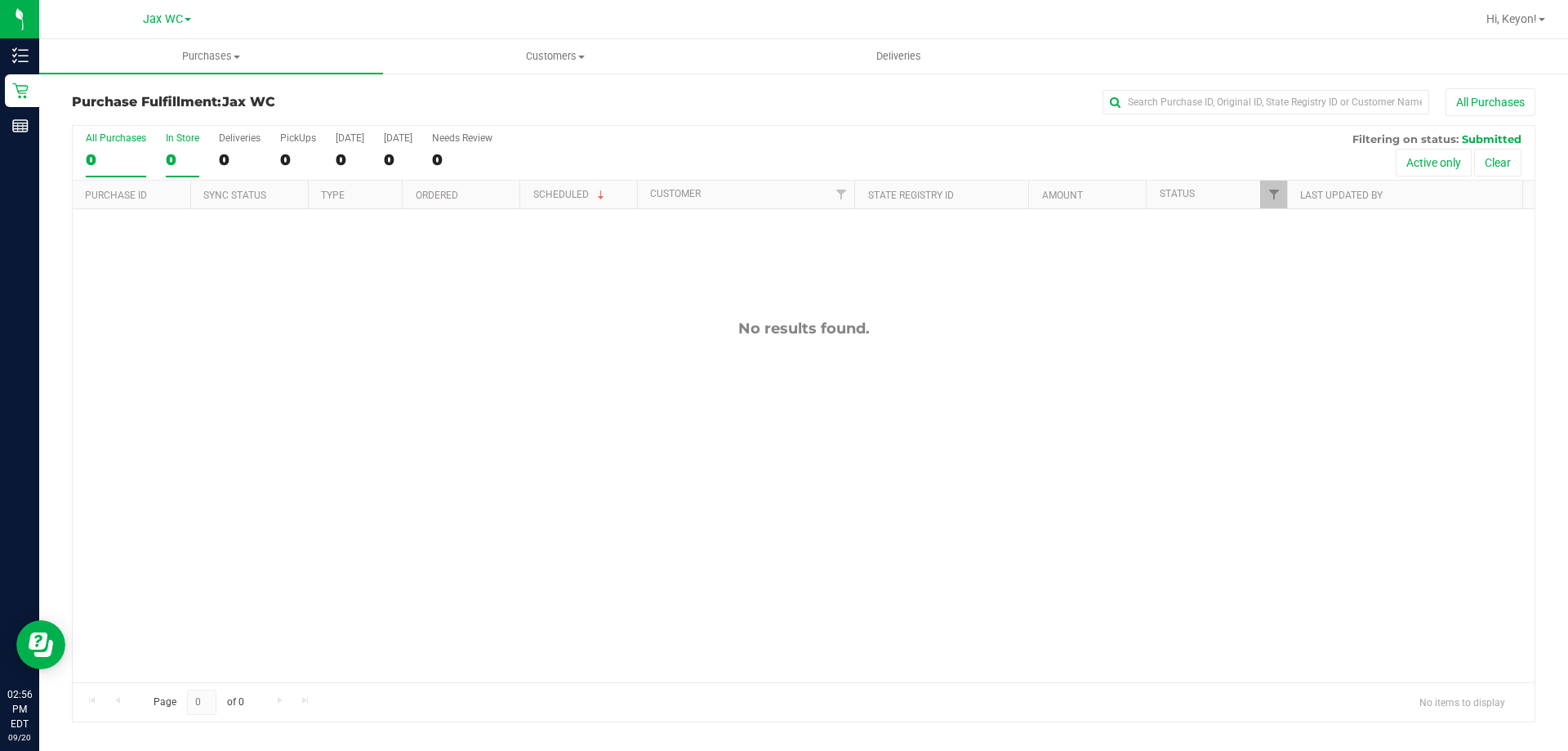
click at [184, 143] on div "In Store" at bounding box center [182, 138] width 33 height 11
click at [0, 0] on input "In Store 0" at bounding box center [0, 0] width 0 height 0
click at [186, 154] on div "0" at bounding box center [182, 160] width 33 height 19
click at [0, 0] on input "In Store 0" at bounding box center [0, 0] width 0 height 0
click at [186, 154] on div "0" at bounding box center [182, 160] width 33 height 19
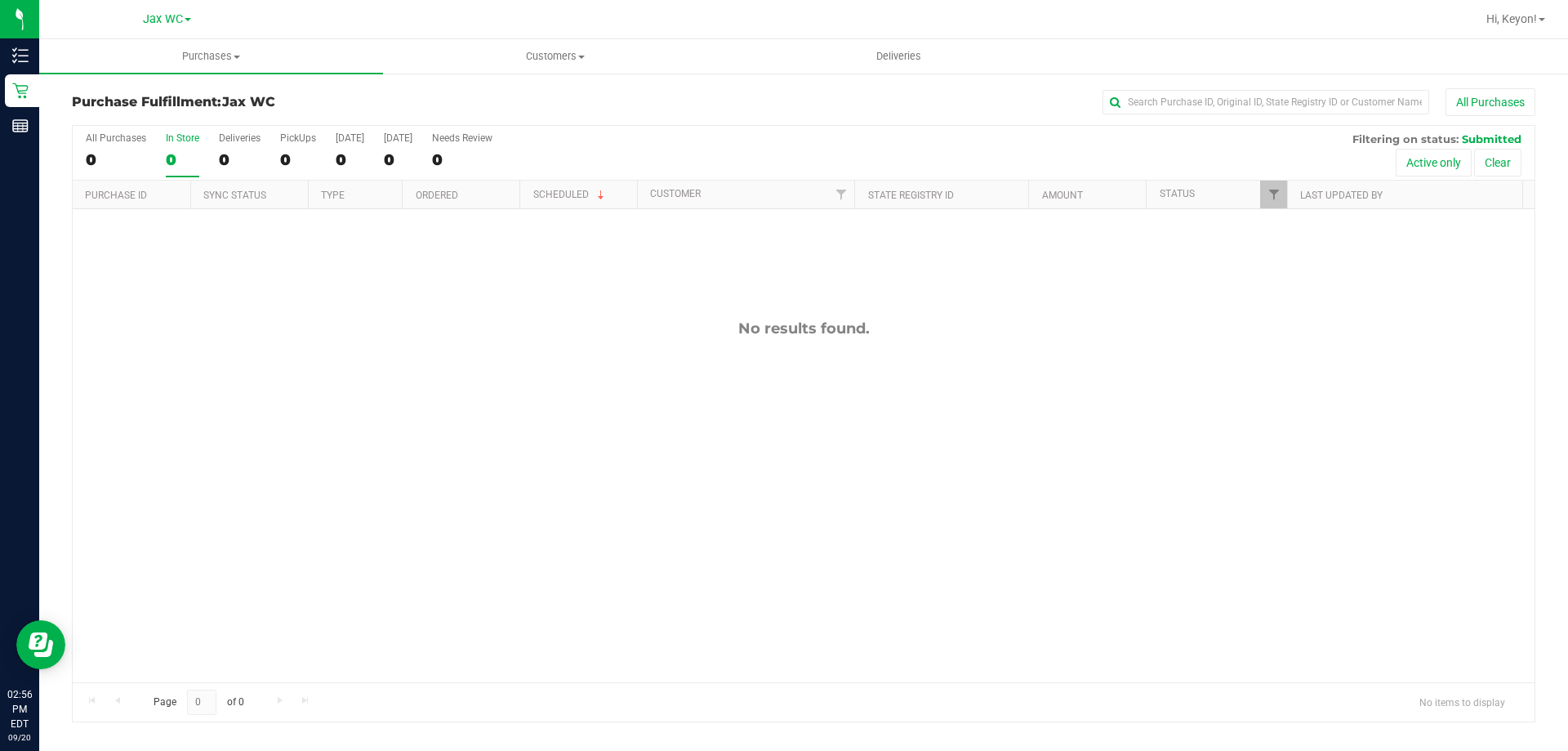
click at [0, 0] on input "In Store 0" at bounding box center [0, 0] width 0 height 0
click at [182, 157] on div "0" at bounding box center [182, 160] width 33 height 19
click at [0, 0] on input "In Store 0" at bounding box center [0, 0] width 0 height 0
click at [182, 157] on div "0" at bounding box center [182, 160] width 33 height 19
click at [0, 0] on input "In Store 0" at bounding box center [0, 0] width 0 height 0
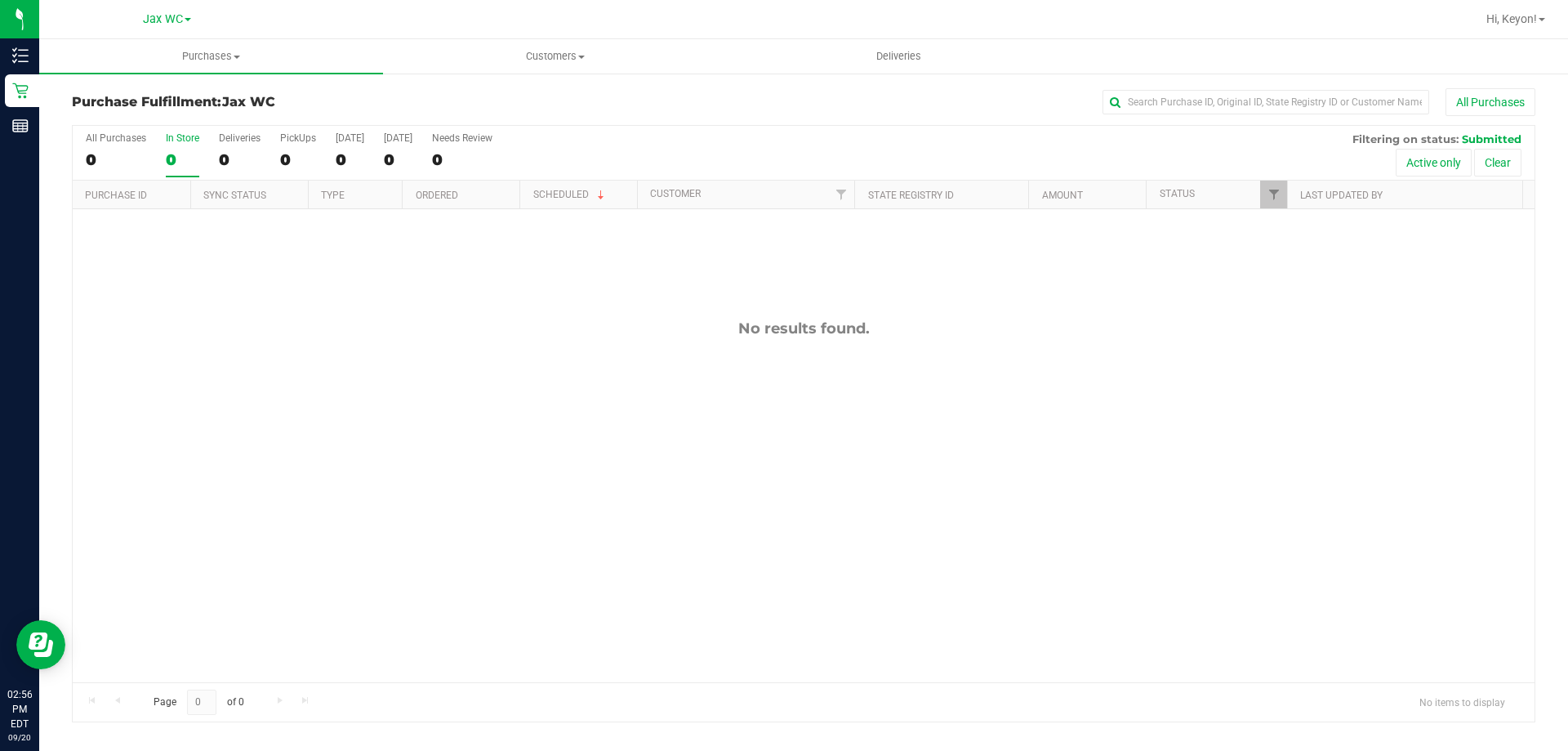
click at [182, 143] on div "In Store" at bounding box center [182, 138] width 33 height 11
click at [0, 0] on input "In Store 0" at bounding box center [0, 0] width 0 height 0
click at [175, 151] on div "0" at bounding box center [182, 160] width 33 height 19
click at [0, 0] on input "In Store 0" at bounding box center [0, 0] width 0 height 0
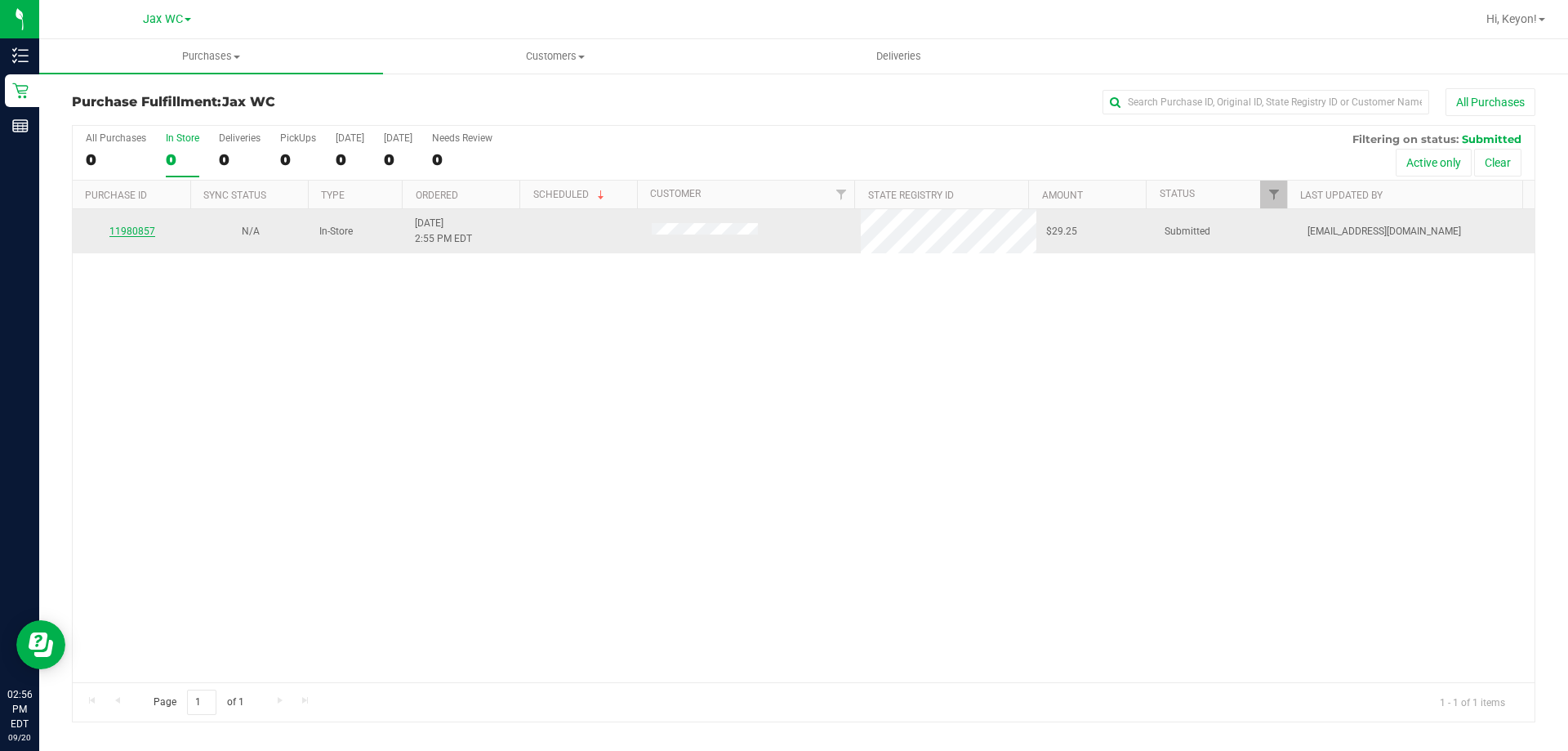
click at [128, 234] on link "11980857" at bounding box center [132, 231] width 46 height 11
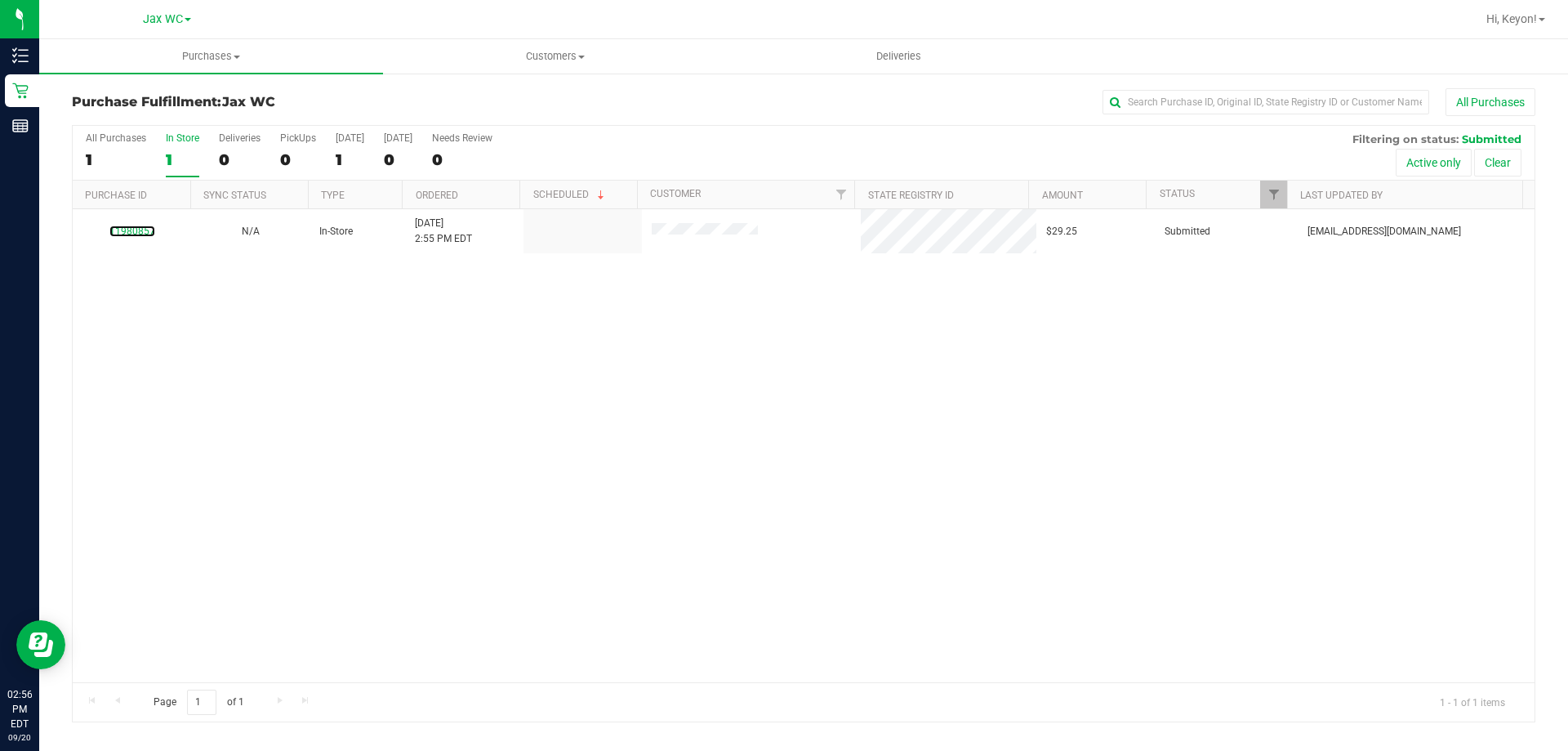
click at [129, 234] on link "11980857" at bounding box center [132, 231] width 46 height 11
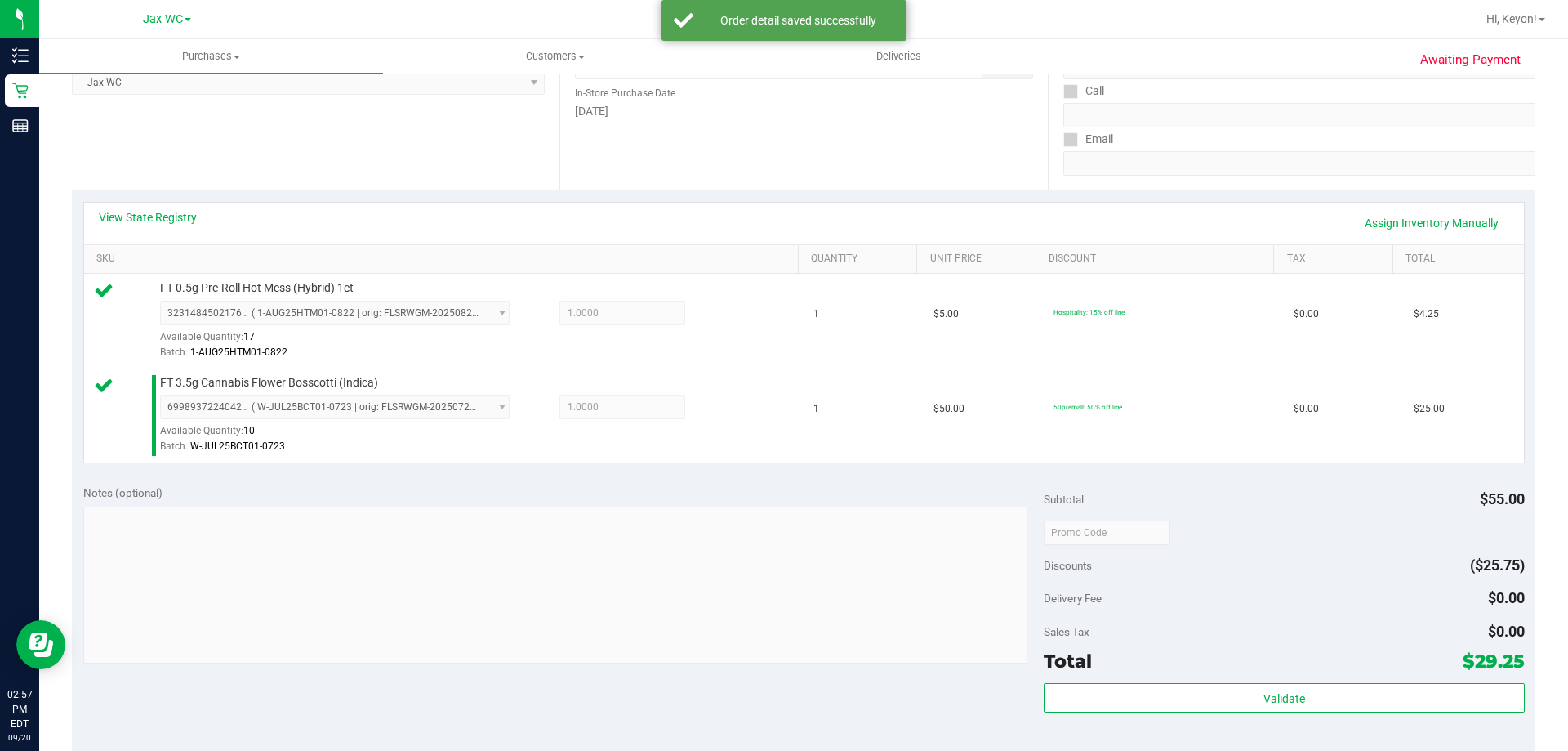
scroll to position [387, 0]
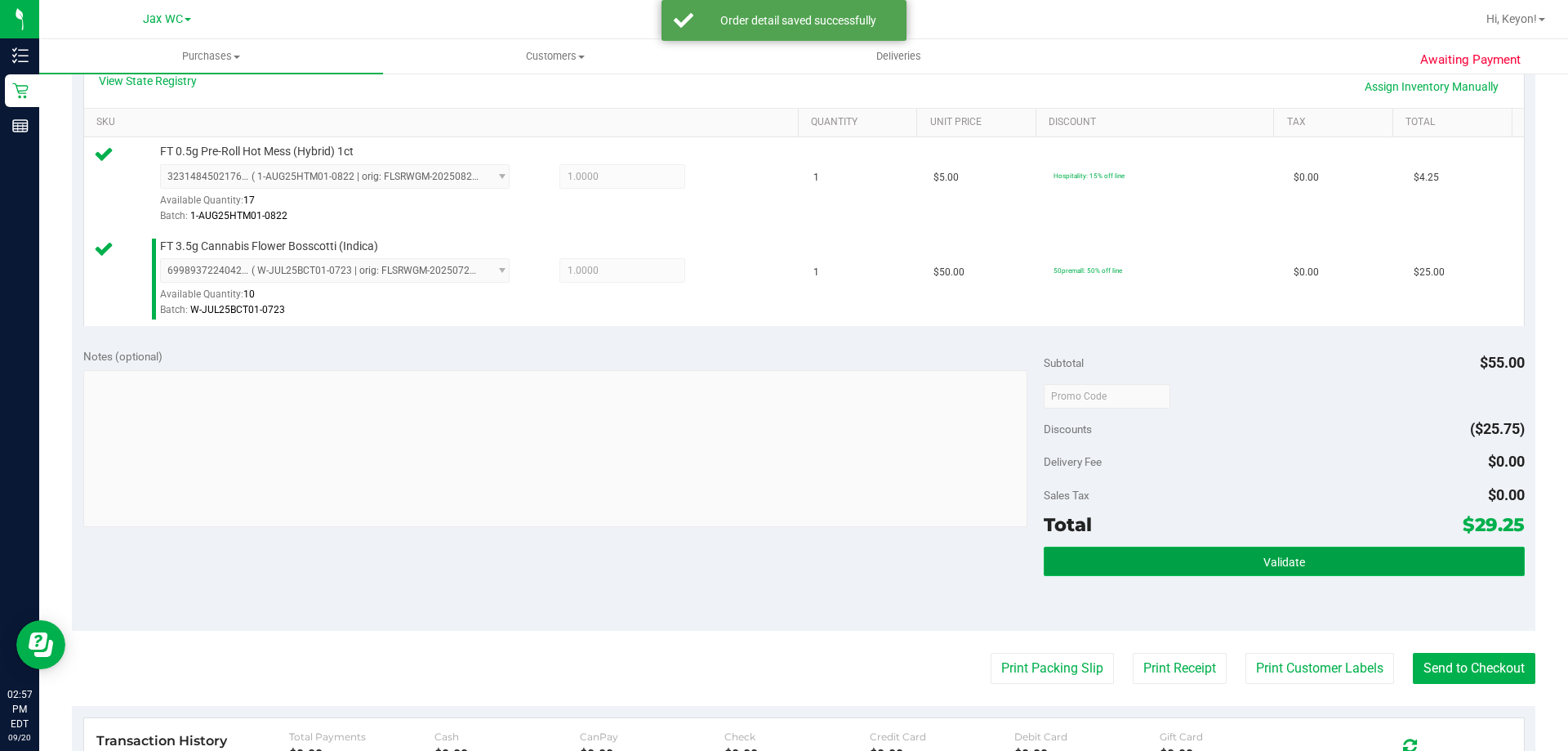
drag, startPoint x: 1324, startPoint y: 563, endPoint x: 1324, endPoint y: 547, distance: 16.0
click at [1325, 563] on button "Validate" at bounding box center [1284, 561] width 480 height 29
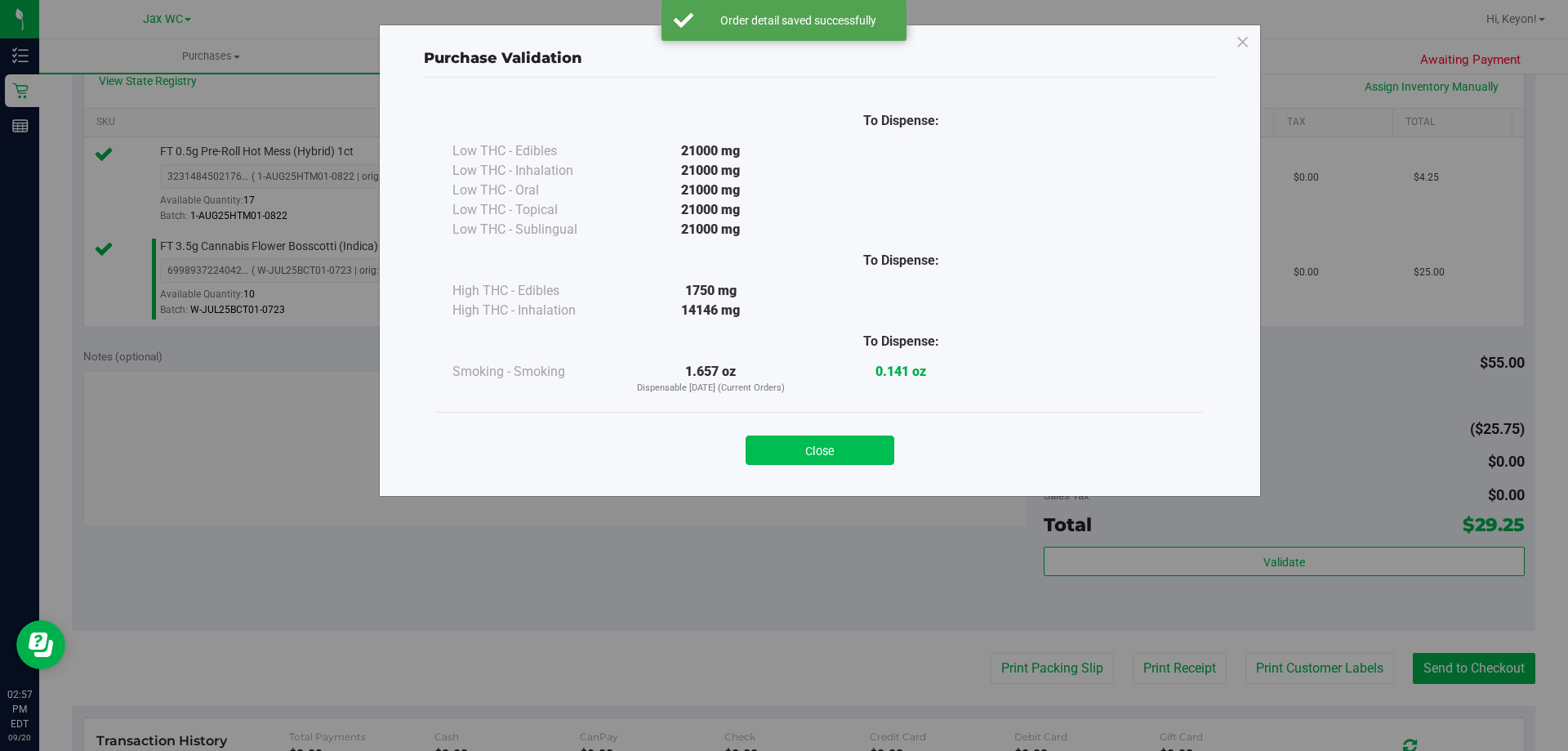
click at [846, 441] on button "Close" at bounding box center [820, 450] width 148 height 29
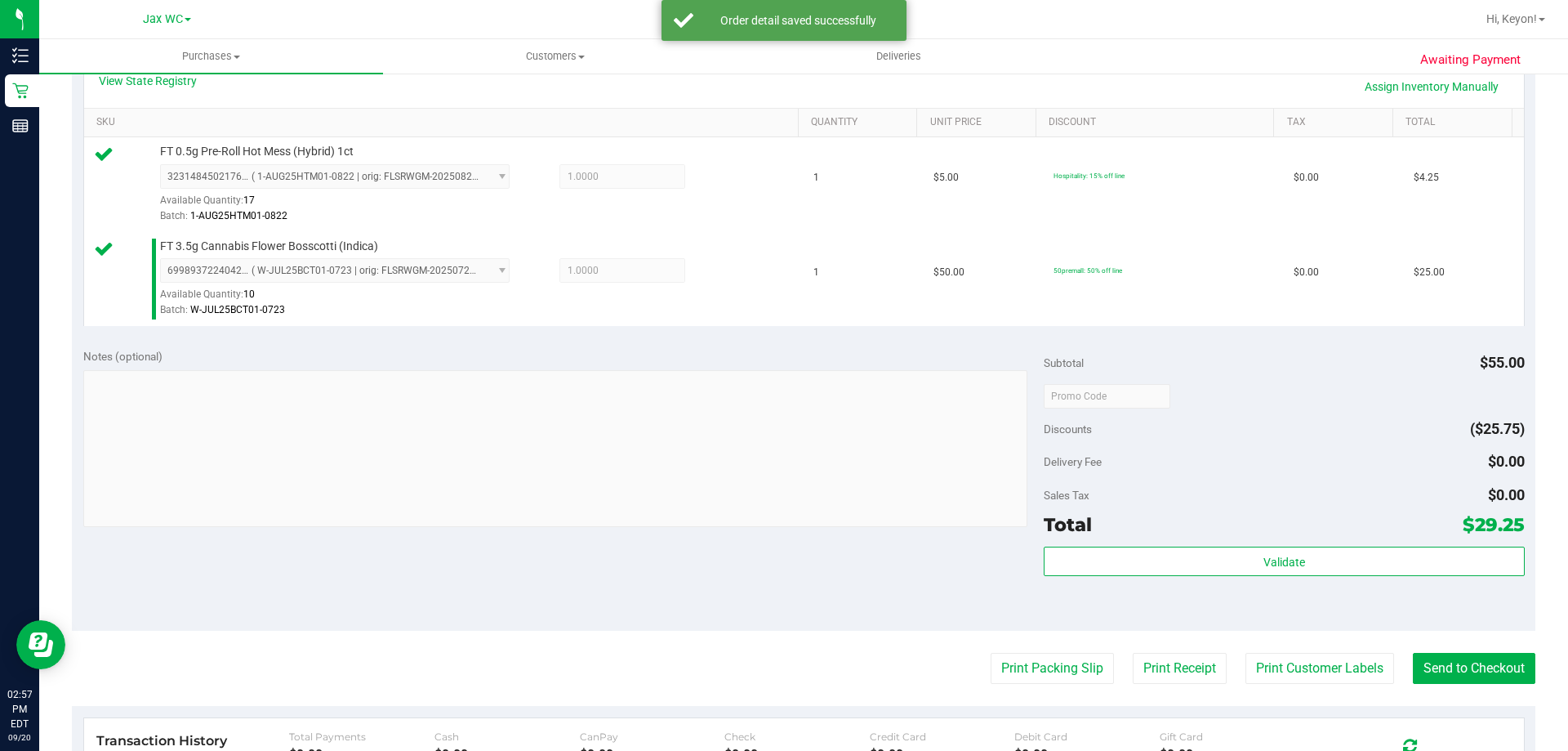
scroll to position [579, 0]
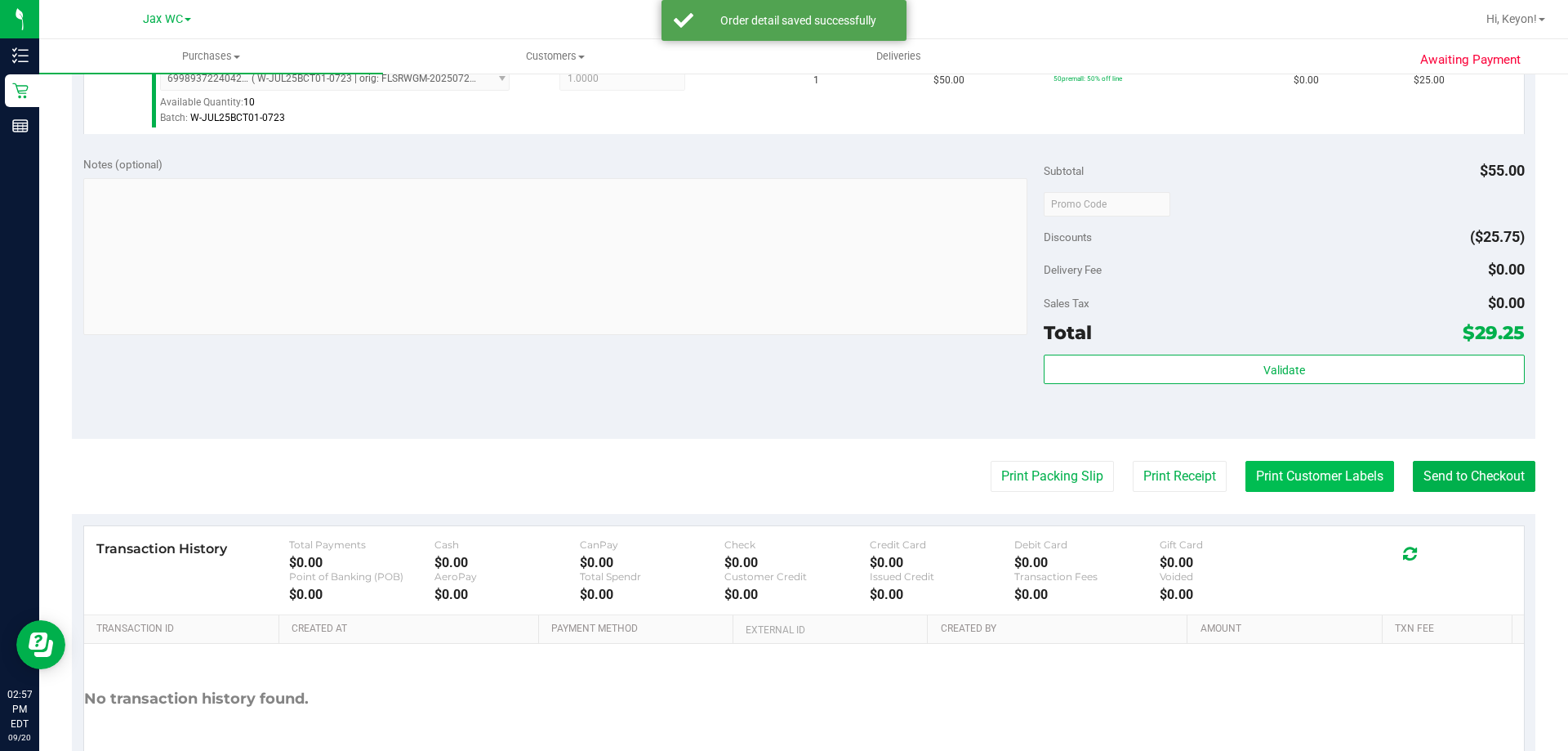
drag, startPoint x: 1328, startPoint y: 455, endPoint x: 1316, endPoint y: 472, distance: 20.8
click at [1326, 461] on purchase-details "Back Edit Purchase Cancel Purchase View Profile # 11980857 BioTrack ID: - Submi…" at bounding box center [804, 164] width 1463 height 1310
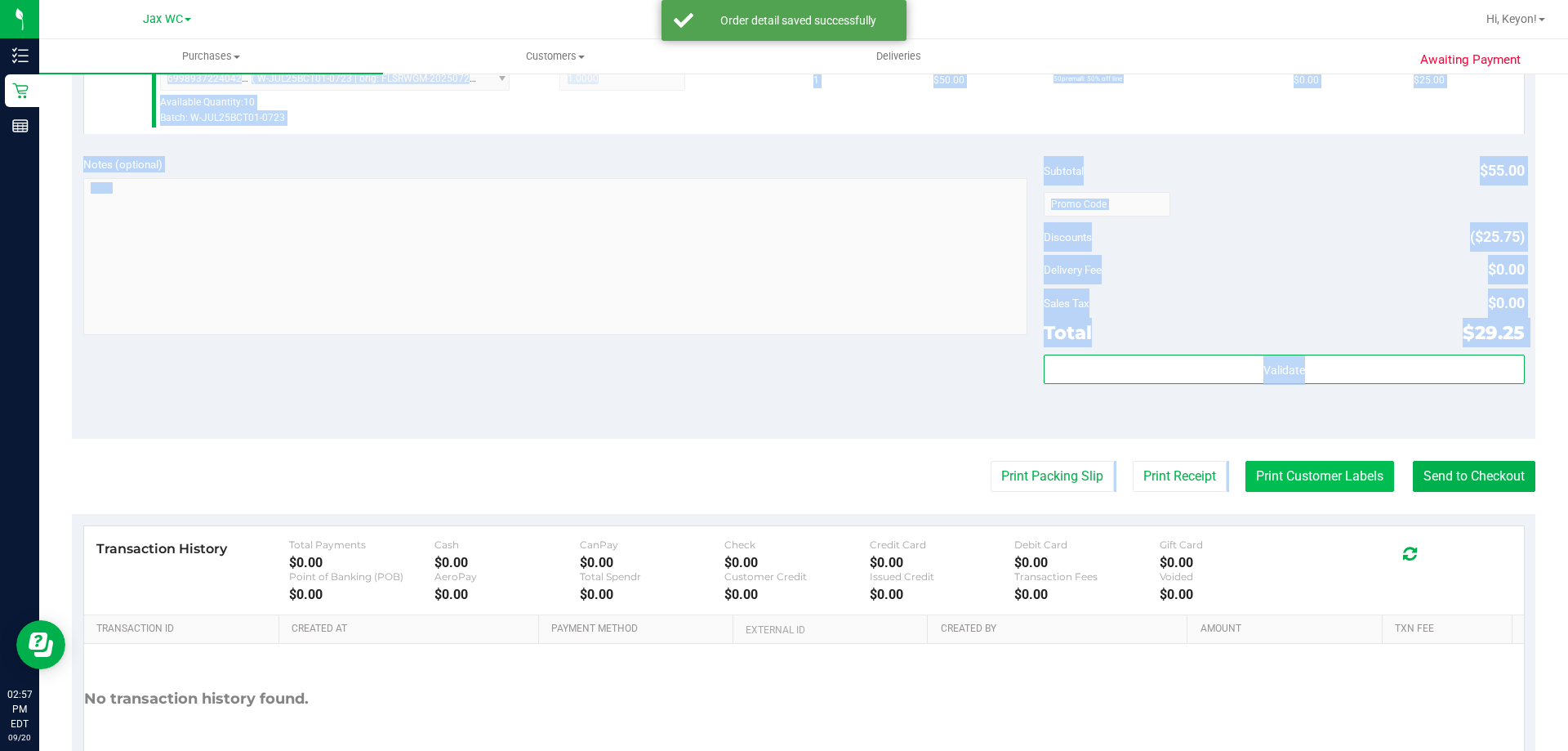
click at [1314, 474] on button "Print Customer Labels" at bounding box center [1320, 476] width 148 height 31
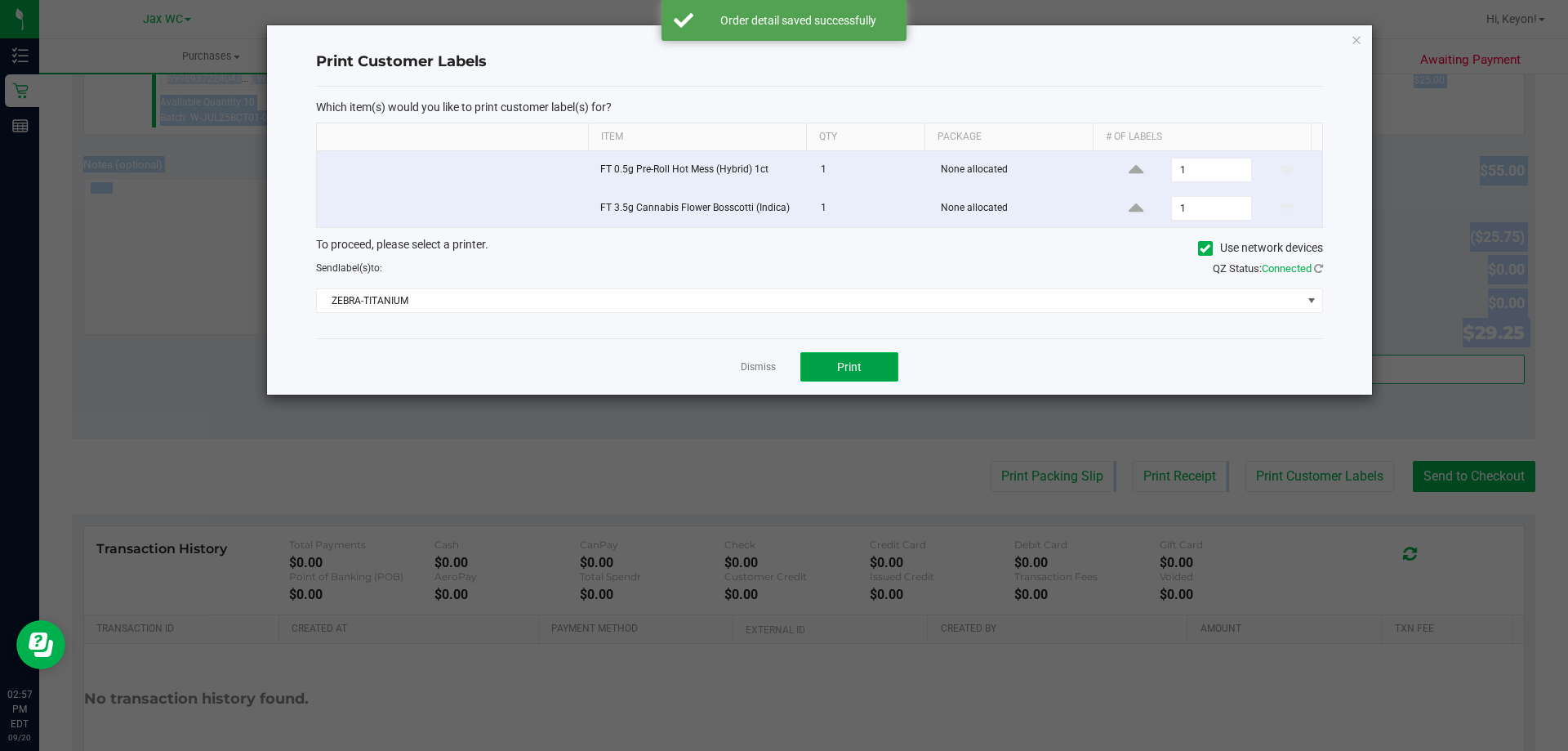
click at [859, 369] on span "Print" at bounding box center [850, 367] width 25 height 13
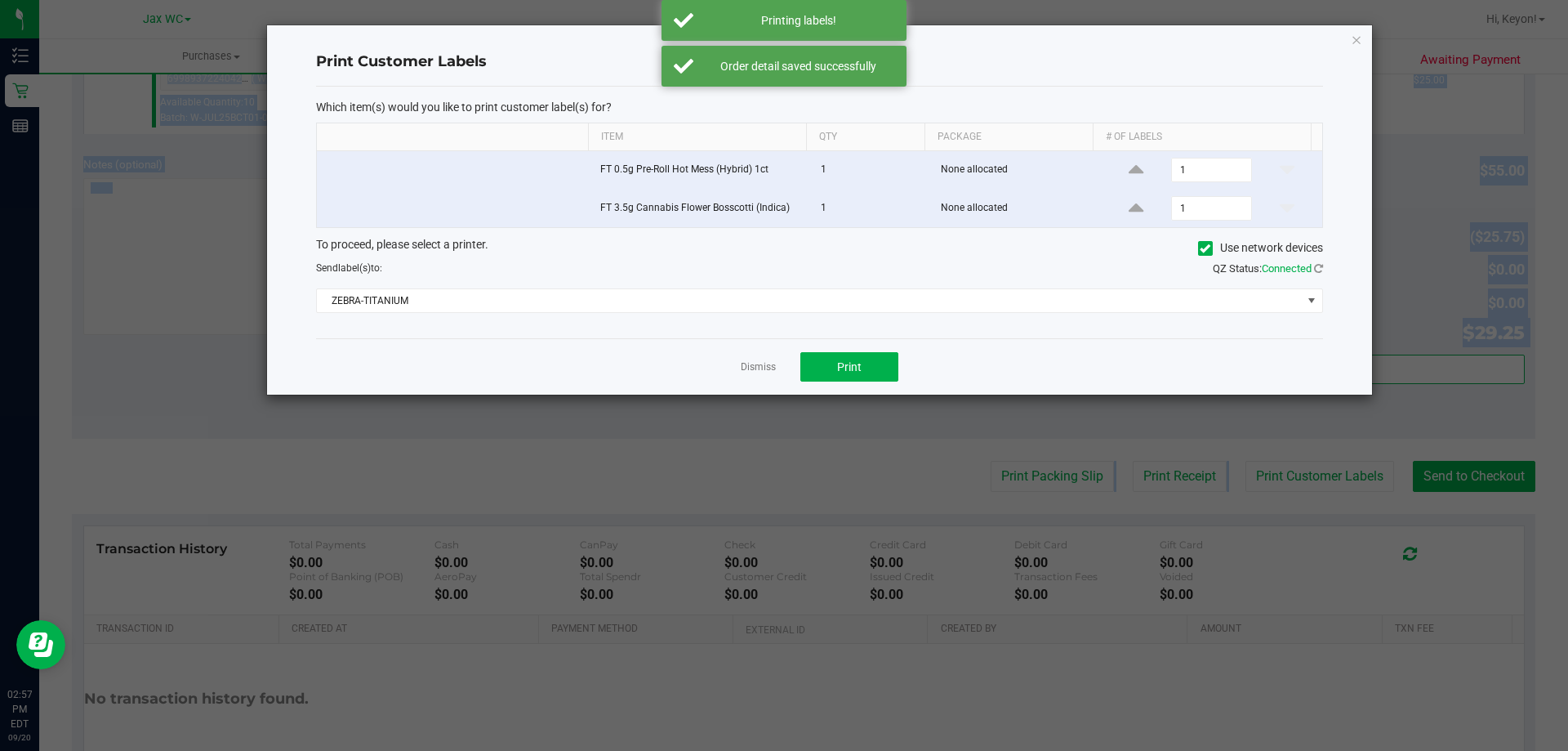
drag, startPoint x: 749, startPoint y: 369, endPoint x: 914, endPoint y: 346, distance: 166.6
click at [761, 364] on link "Dismiss" at bounding box center [758, 367] width 35 height 14
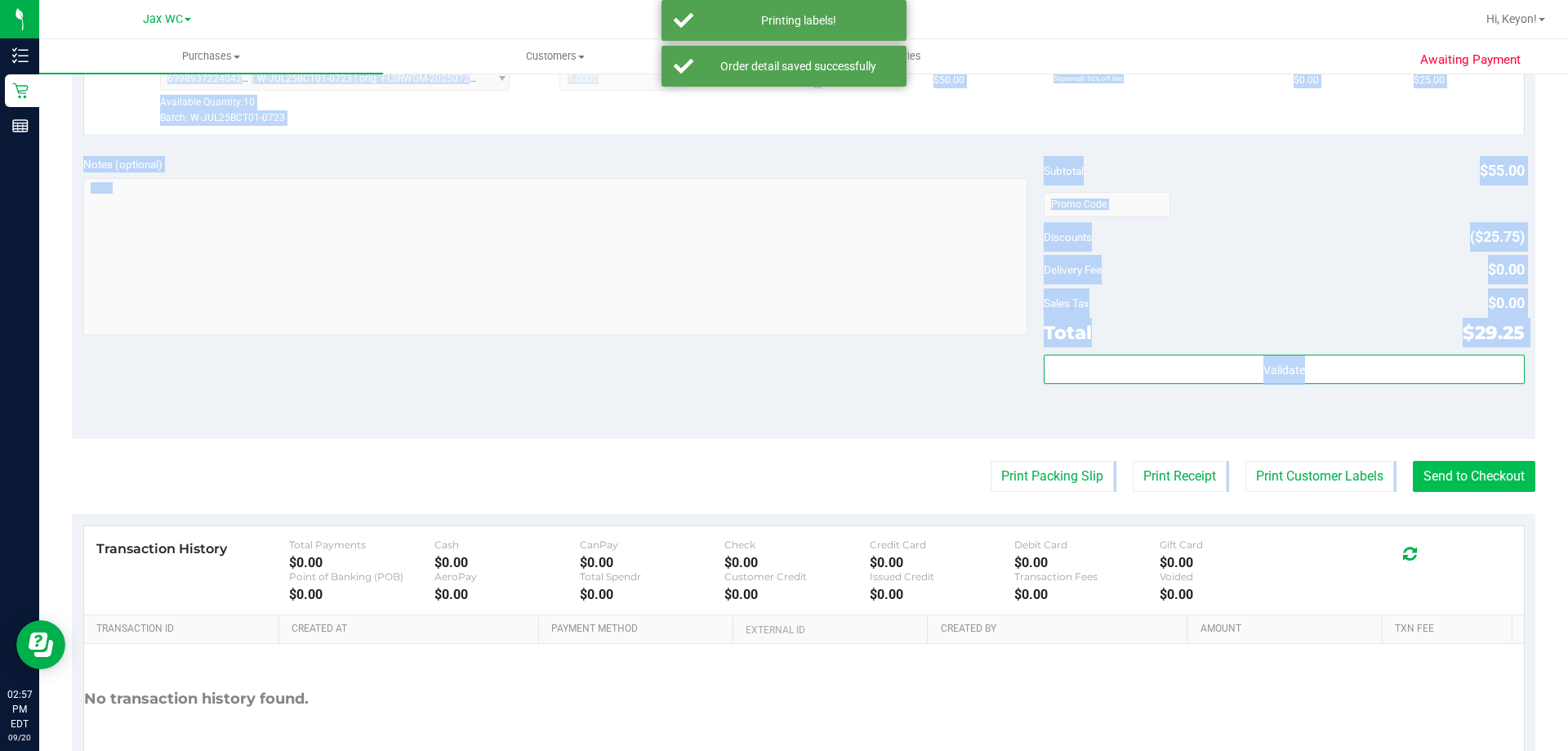
click at [1478, 461] on purchase-details "Back Edit Purchase Cancel Purchase View Profile # 11980857 BioTrack ID: - Submi…" at bounding box center [804, 164] width 1463 height 1310
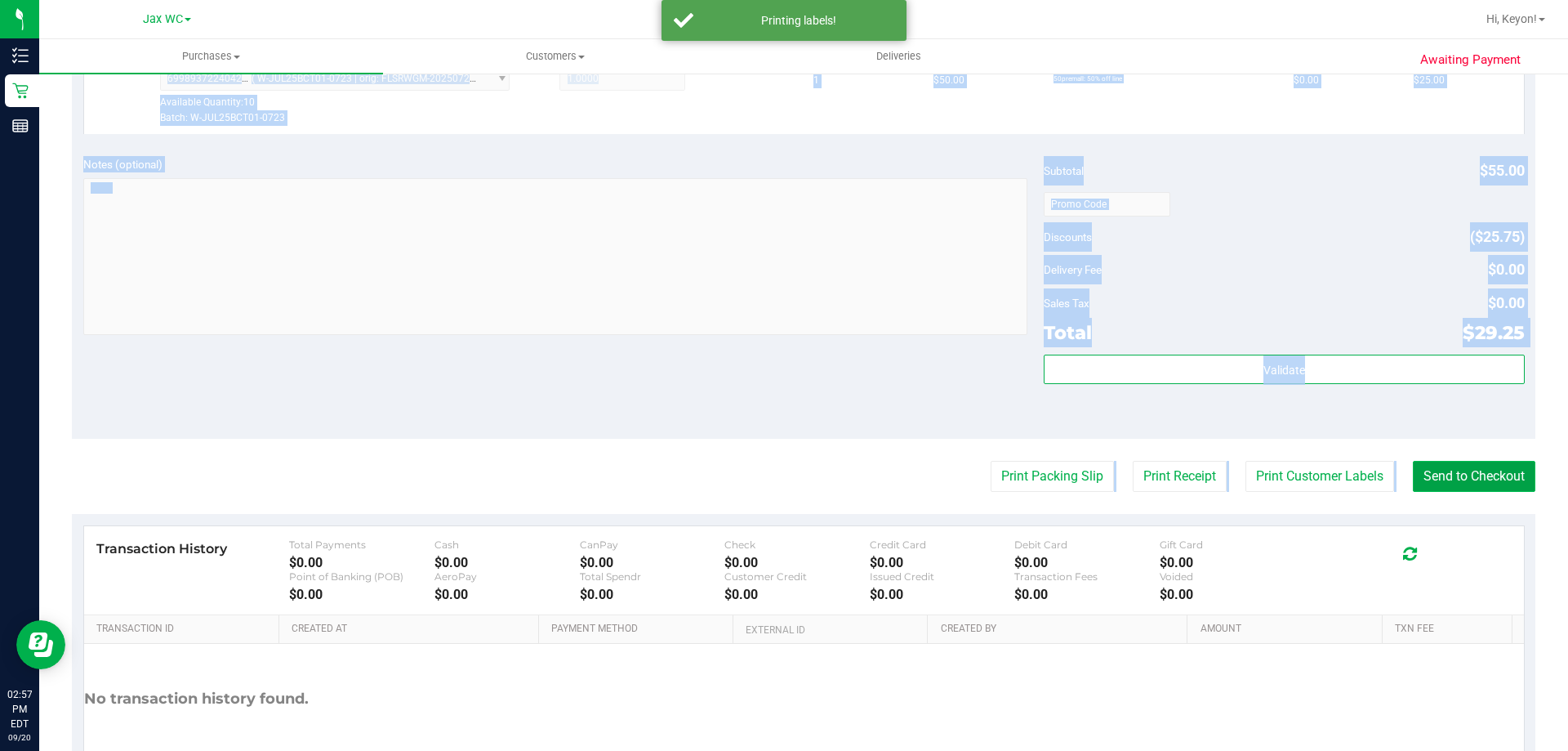
click at [1490, 476] on button "Send to Checkout" at bounding box center [1474, 476] width 123 height 31
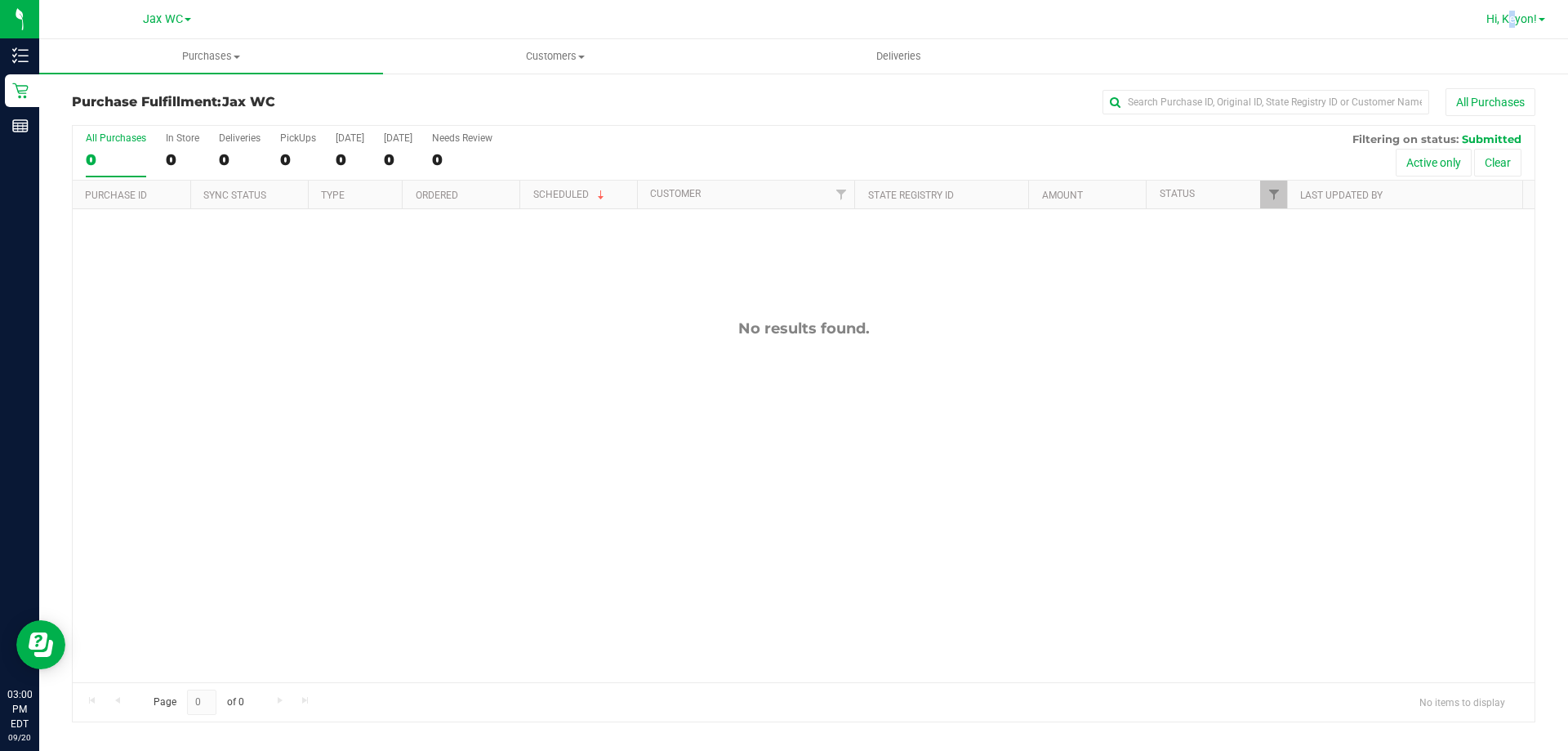
click at [1504, 20] on span "Hi, Keyon!" at bounding box center [1511, 19] width 50 height 13
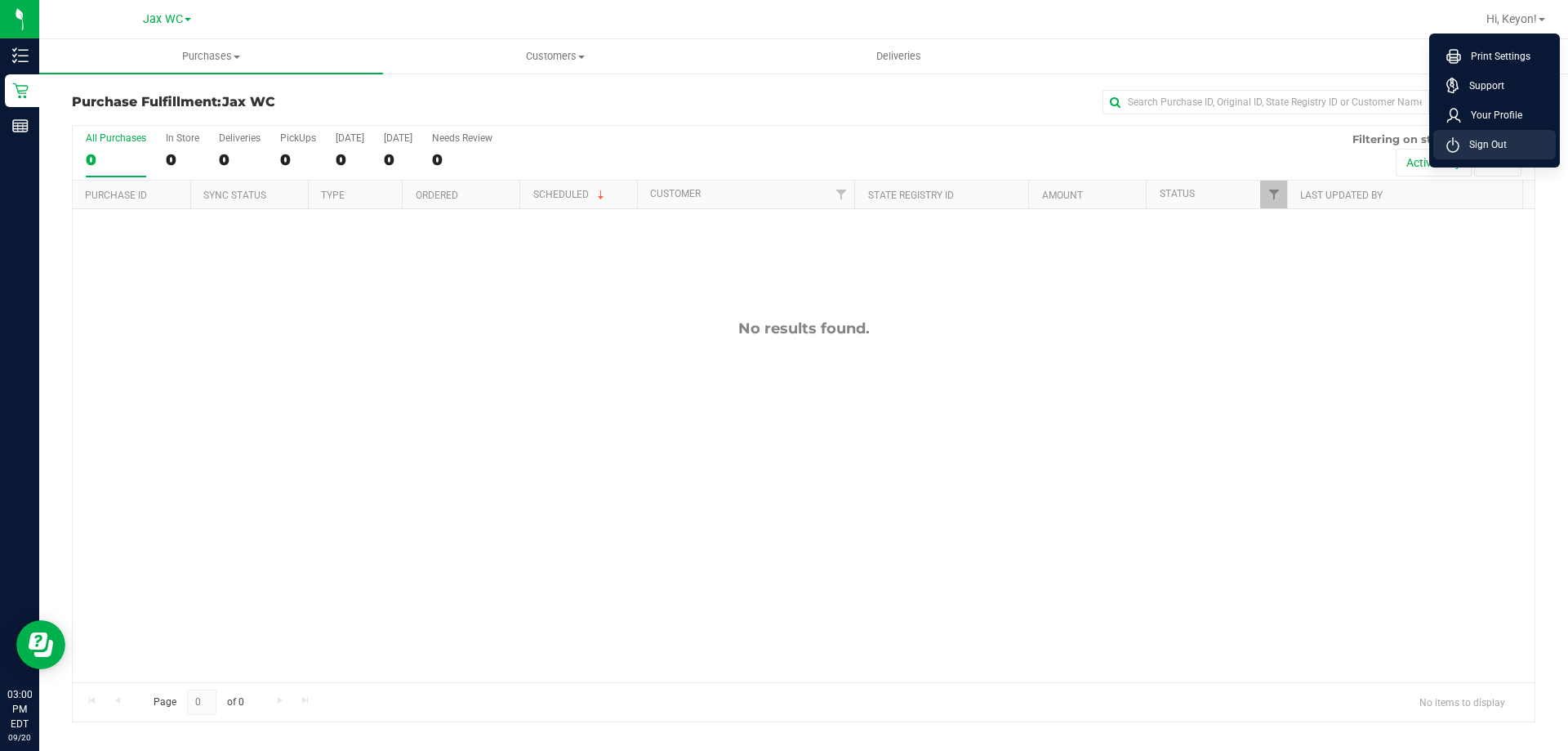
click at [1446, 138] on icon at bounding box center [1453, 144] width 13 height 15
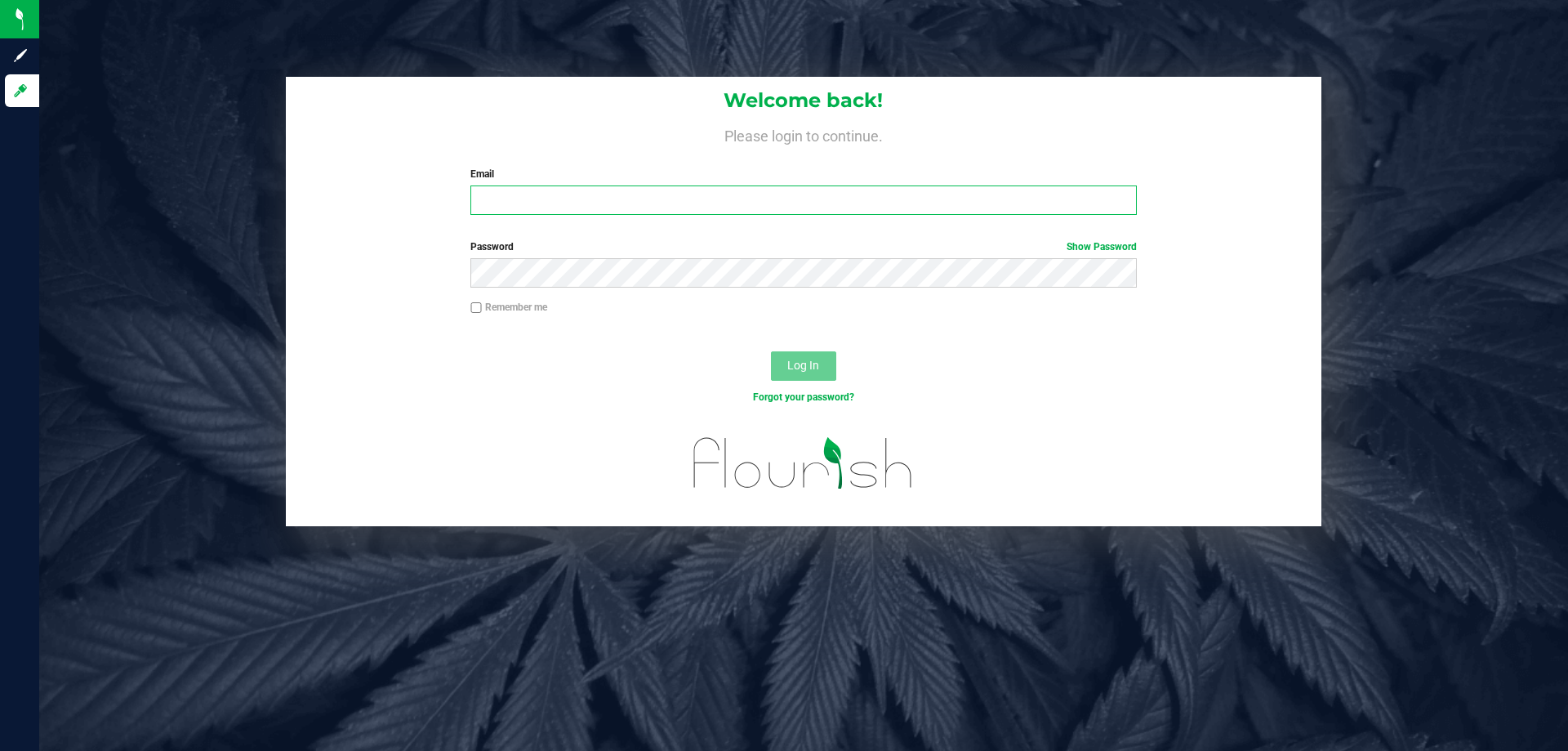
click at [823, 195] on input "Email" at bounding box center [803, 200] width 666 height 29
type input "[EMAIL_ADDRESS][DOMAIN_NAME]"
click at [856, 306] on div "Remember me" at bounding box center [803, 309] width 690 height 19
click at [771, 352] on button "Log In" at bounding box center [803, 366] width 66 height 29
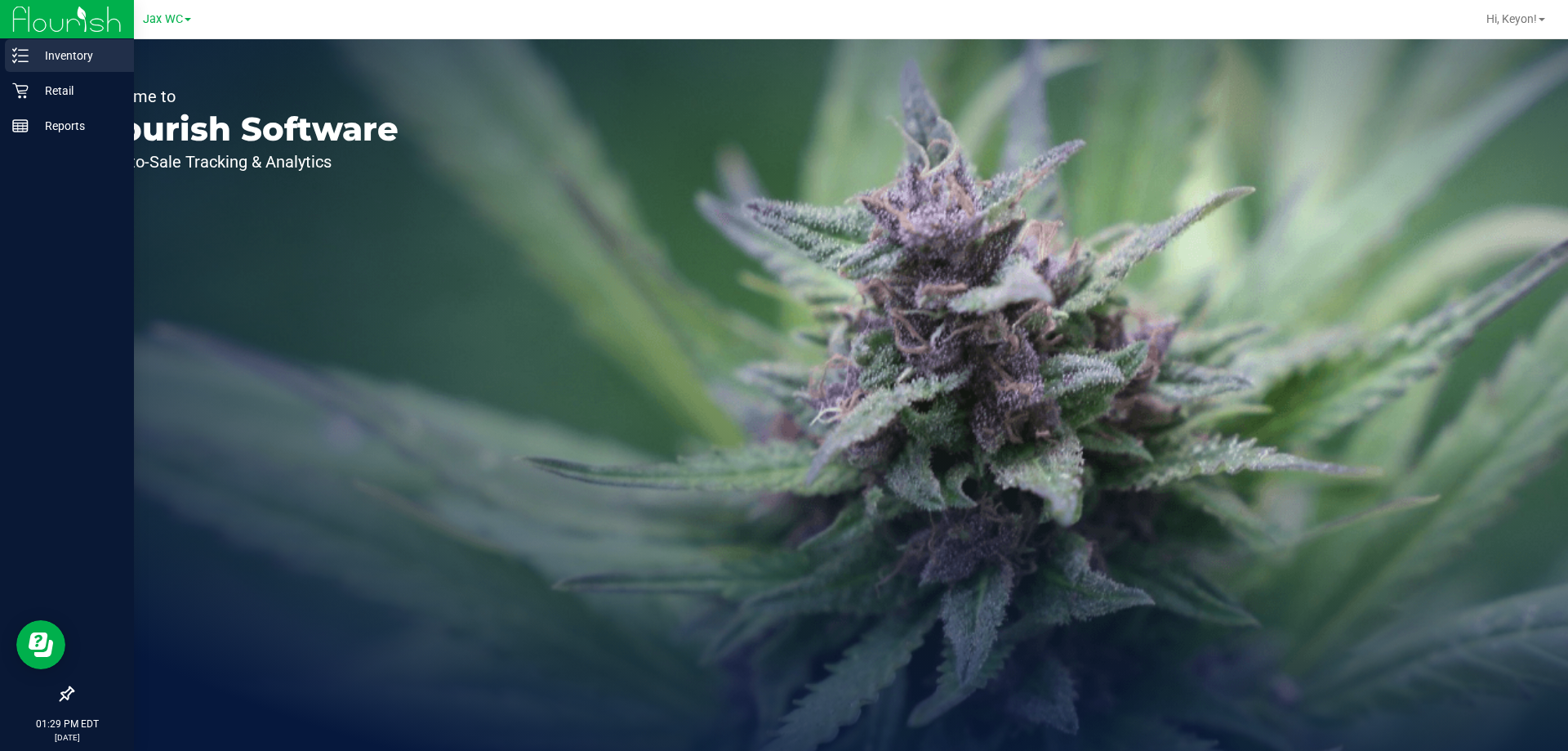
click at [10, 48] on div "Inventory" at bounding box center [69, 55] width 129 height 32
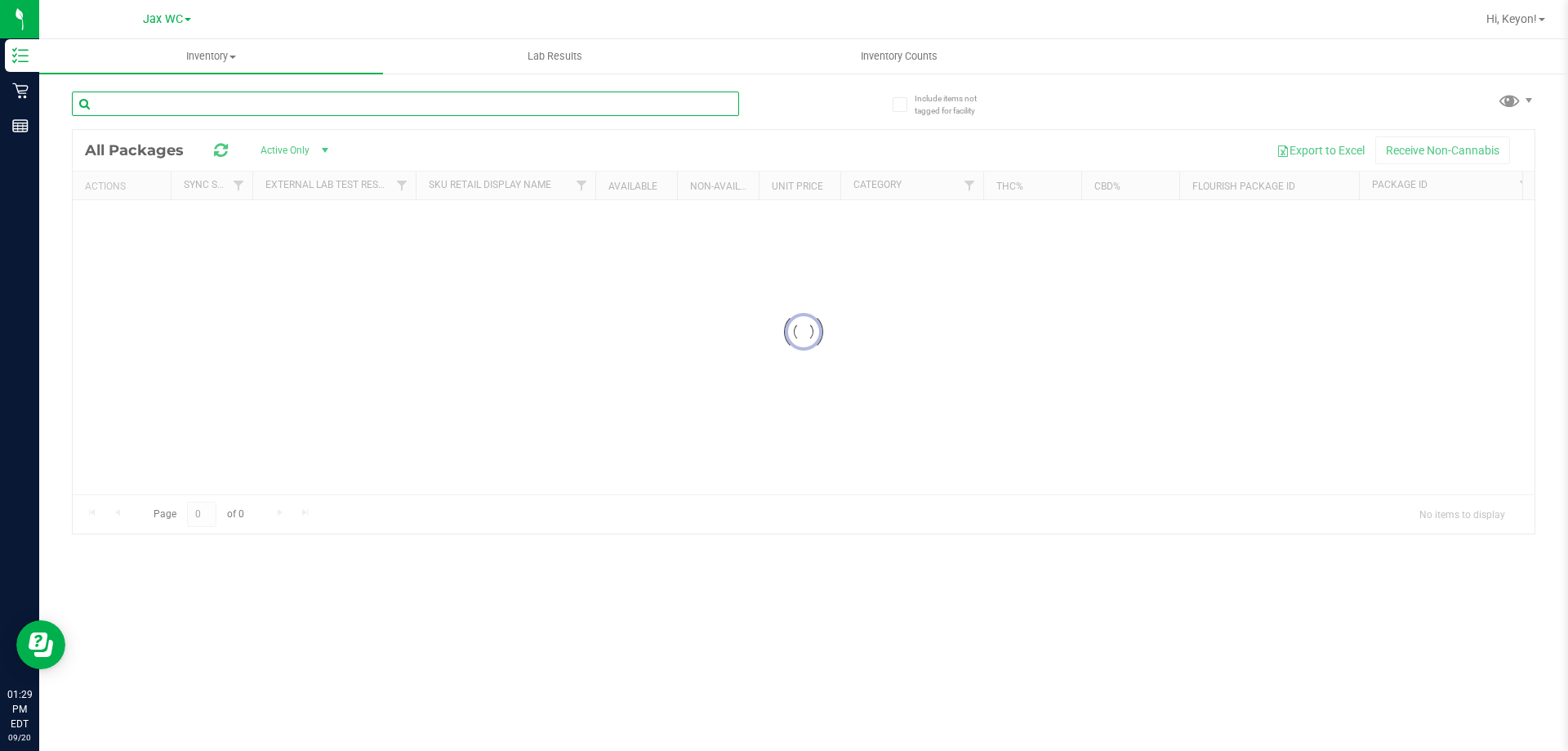
click at [538, 99] on input "text" at bounding box center [406, 104] width 667 height 25
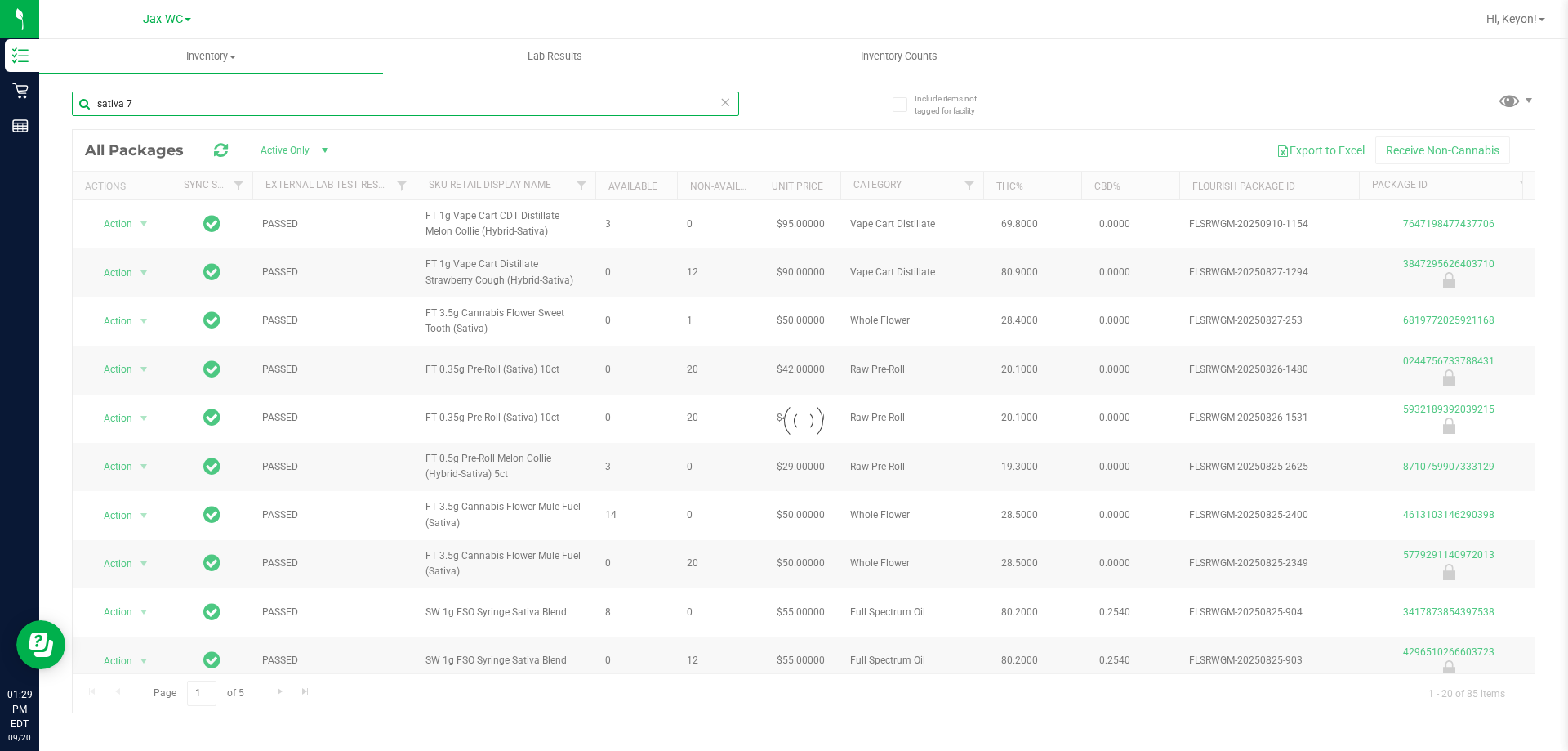
type input "sativa 7g"
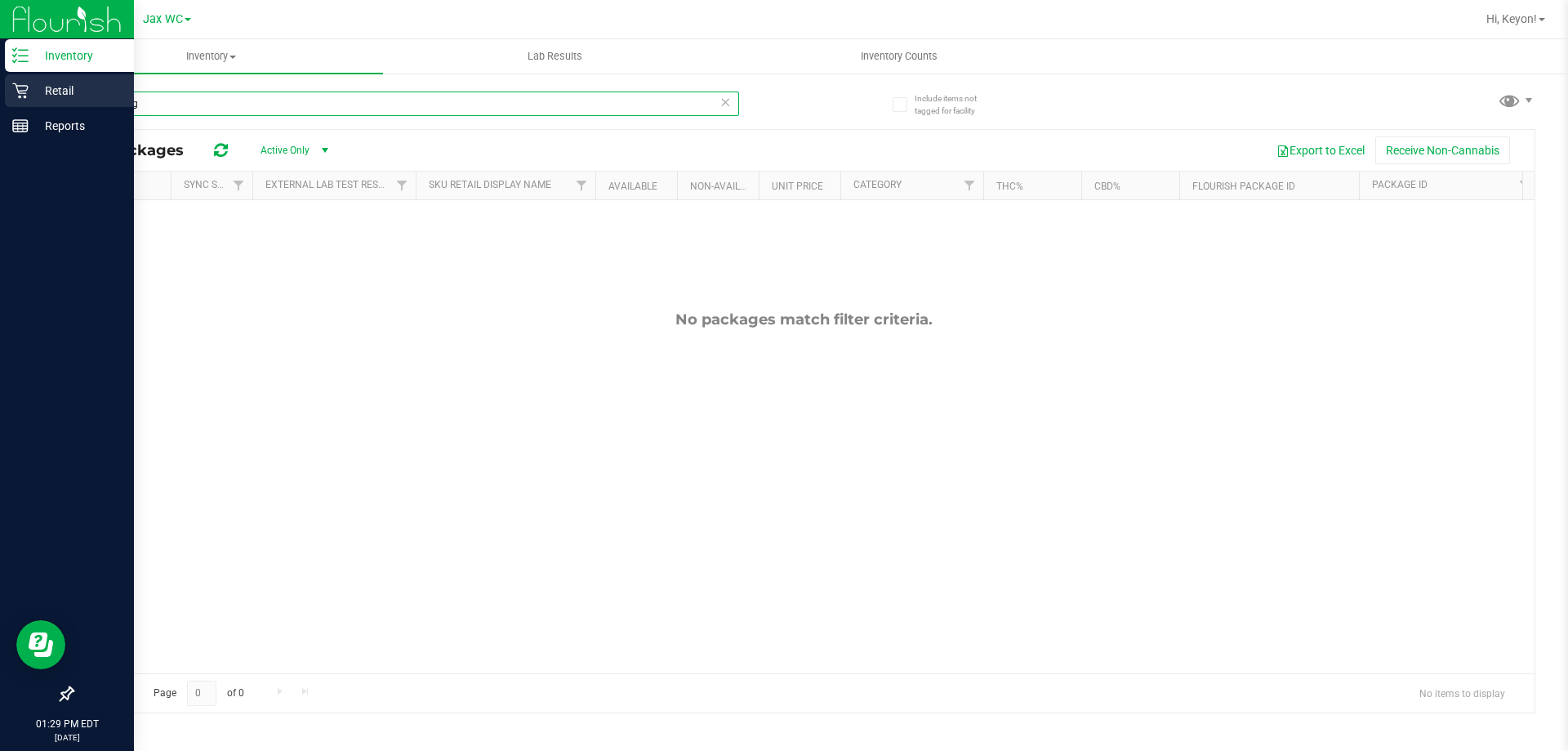
drag, startPoint x: 572, startPoint y: 100, endPoint x: 0, endPoint y: 87, distance: 572.1
click at [0, 90] on div "Inventory Retail Reports 01:29 PM EDT 09/20/2025 09/20 Jax WC Hi, Keyon! Invent…" at bounding box center [784, 376] width 1568 height 751
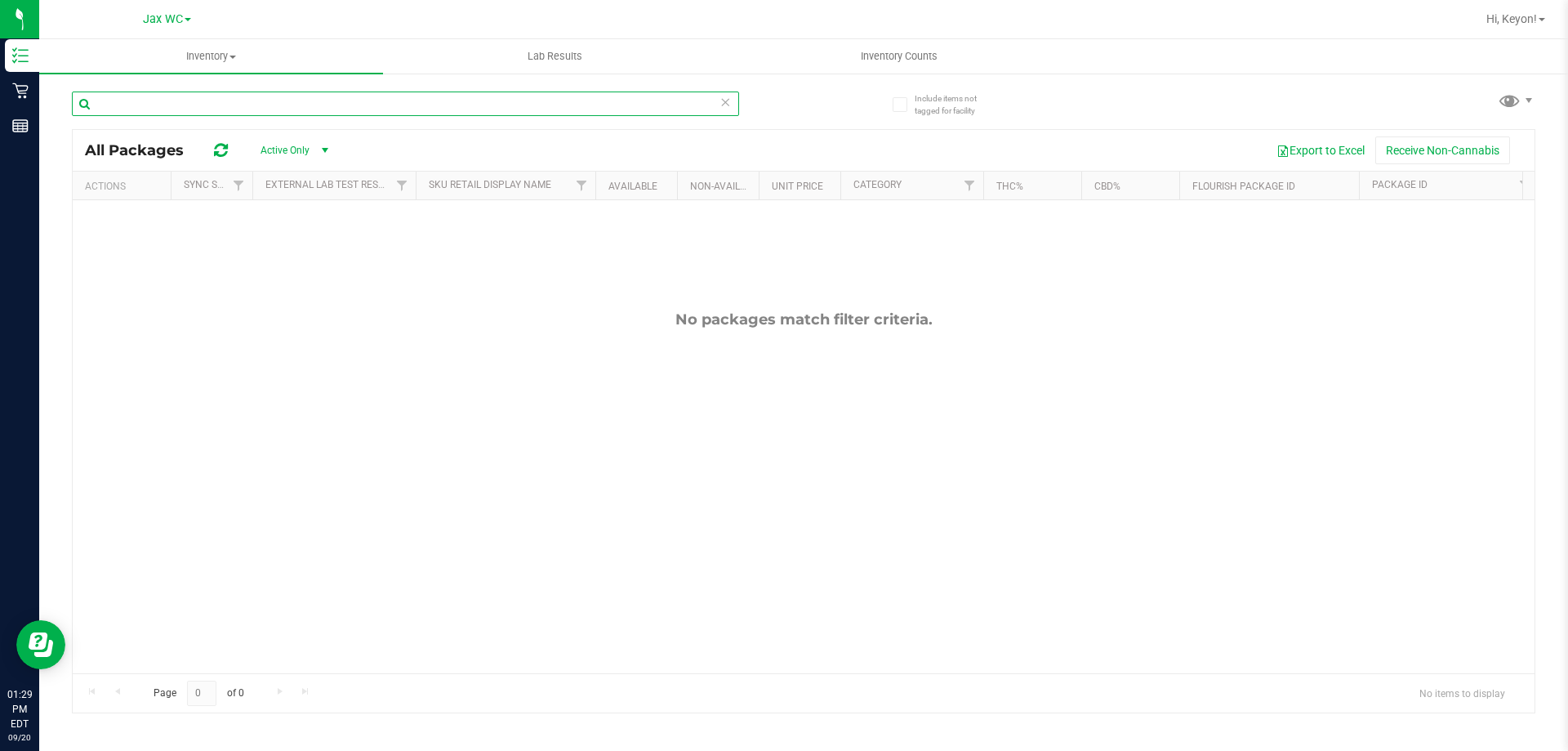
click at [274, 95] on input "text" at bounding box center [406, 104] width 667 height 25
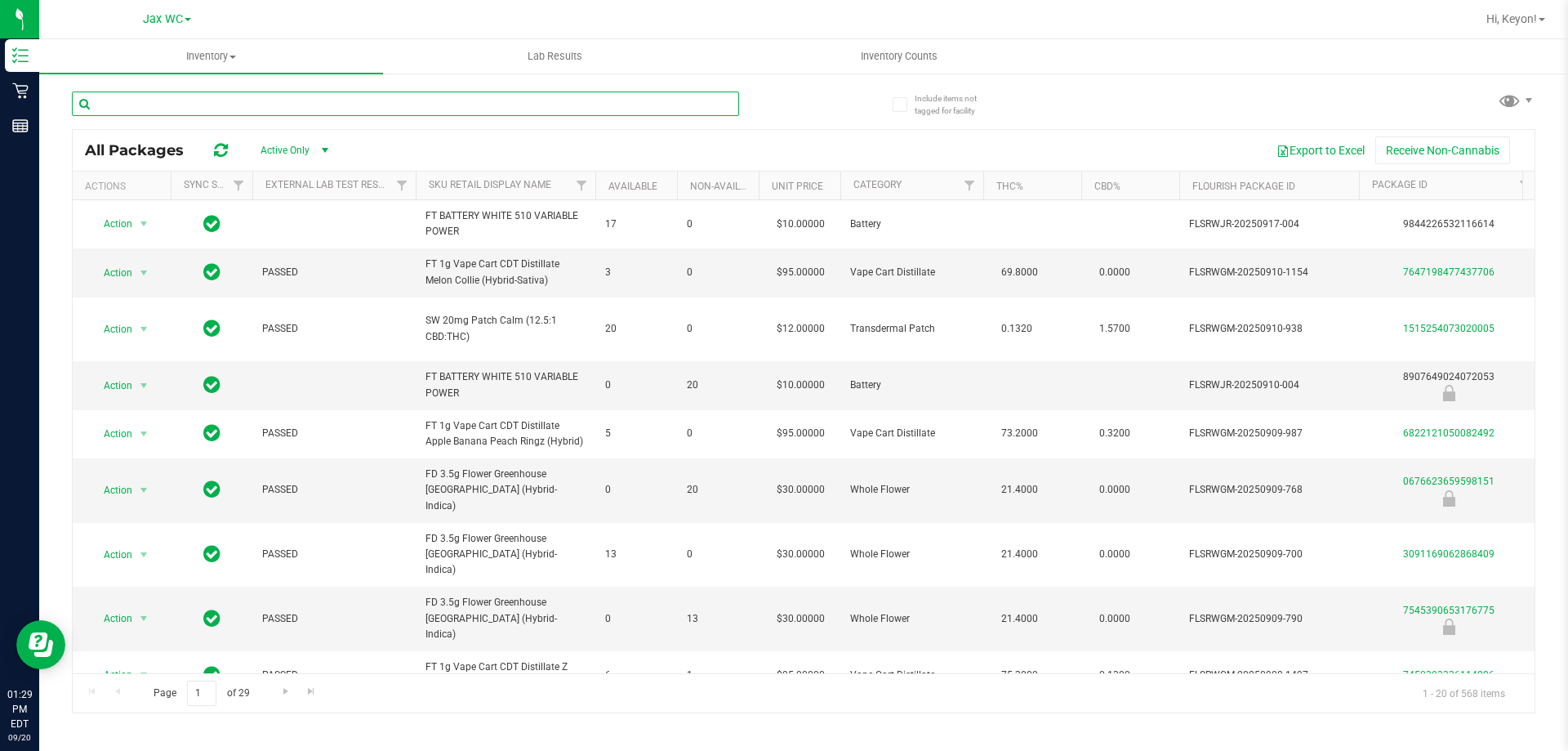
click at [274, 95] on input "text" at bounding box center [406, 104] width 667 height 25
type input "7g"
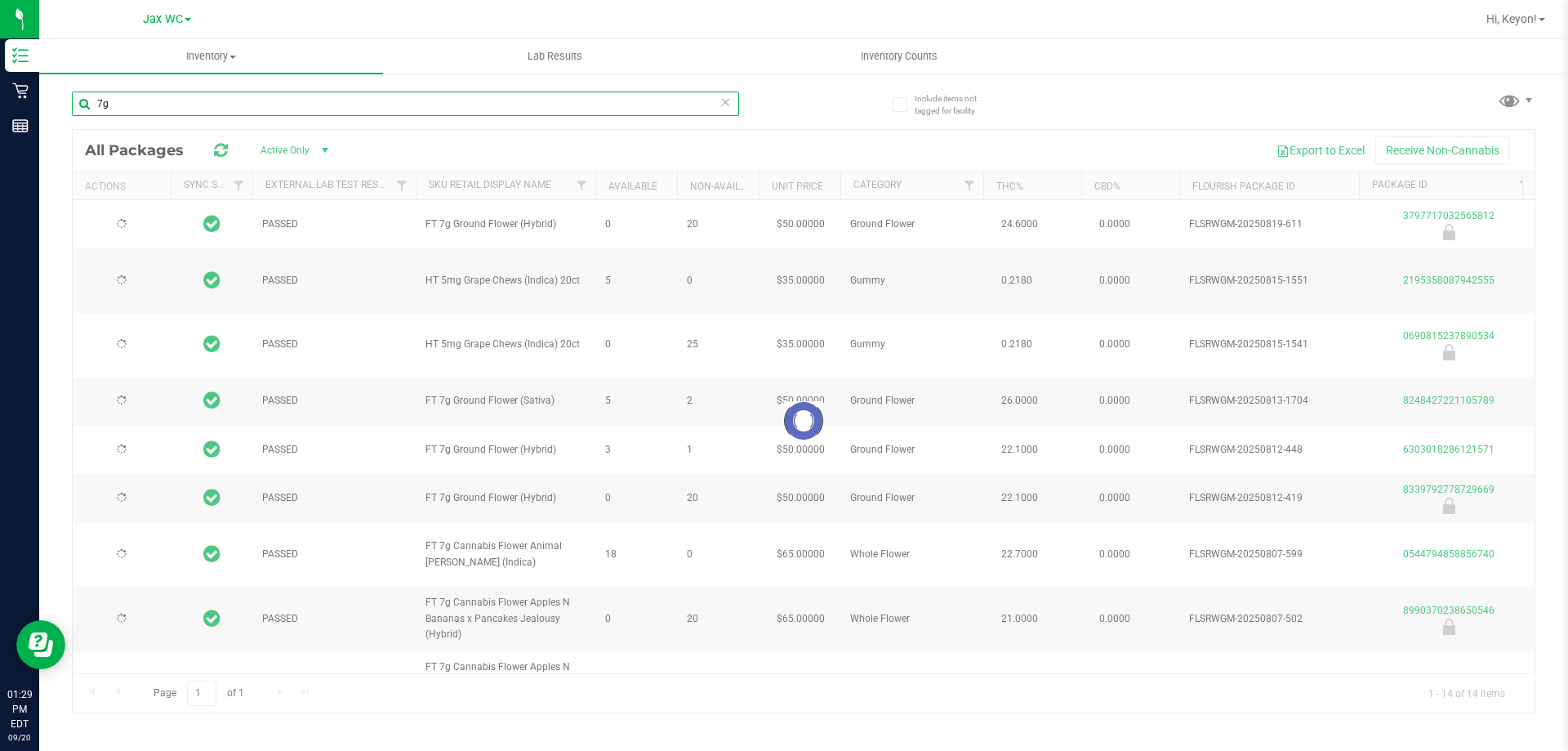
type input "2026-02-17"
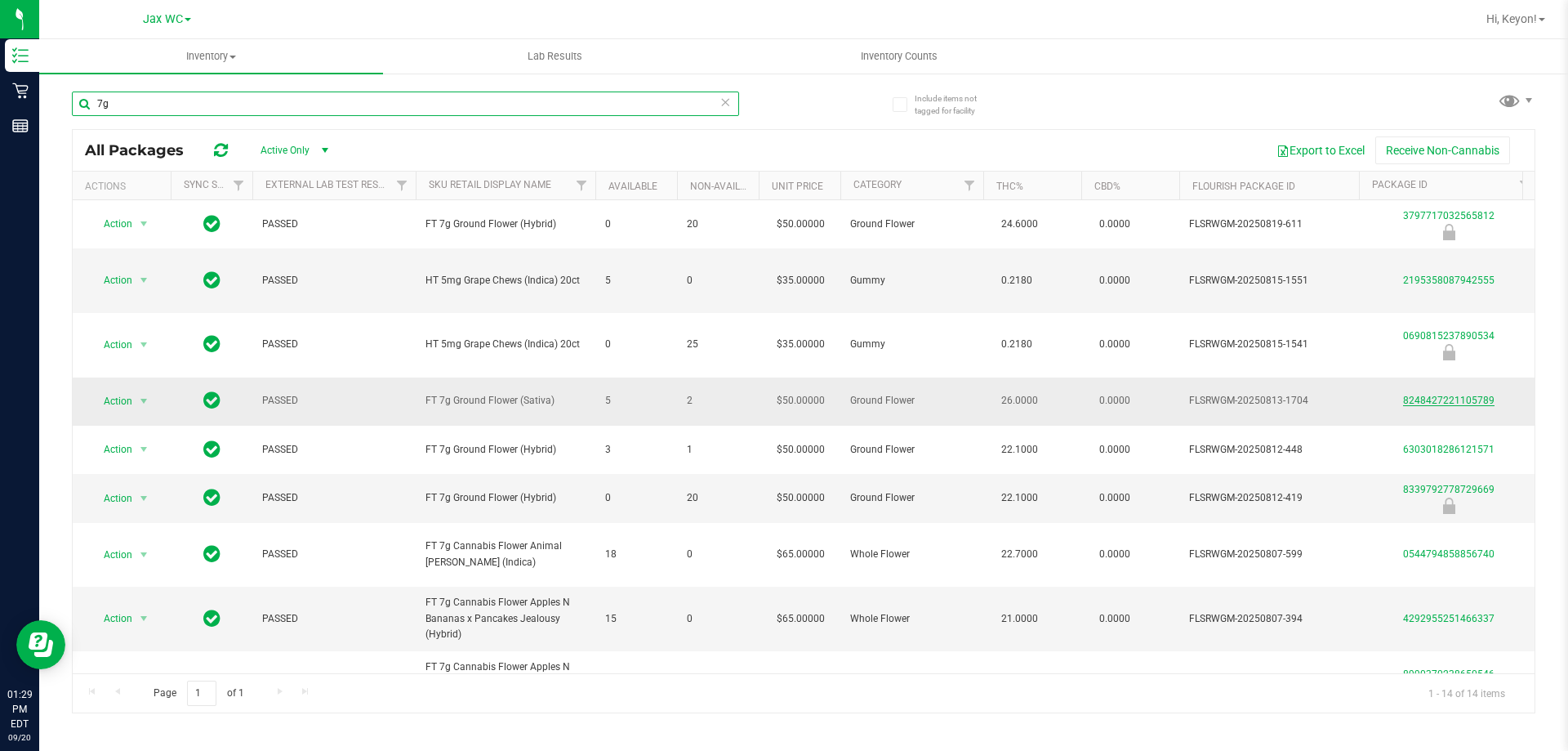
type input "7g"
click at [1451, 401] on link "8248427221105789" at bounding box center [1449, 400] width 91 height 11
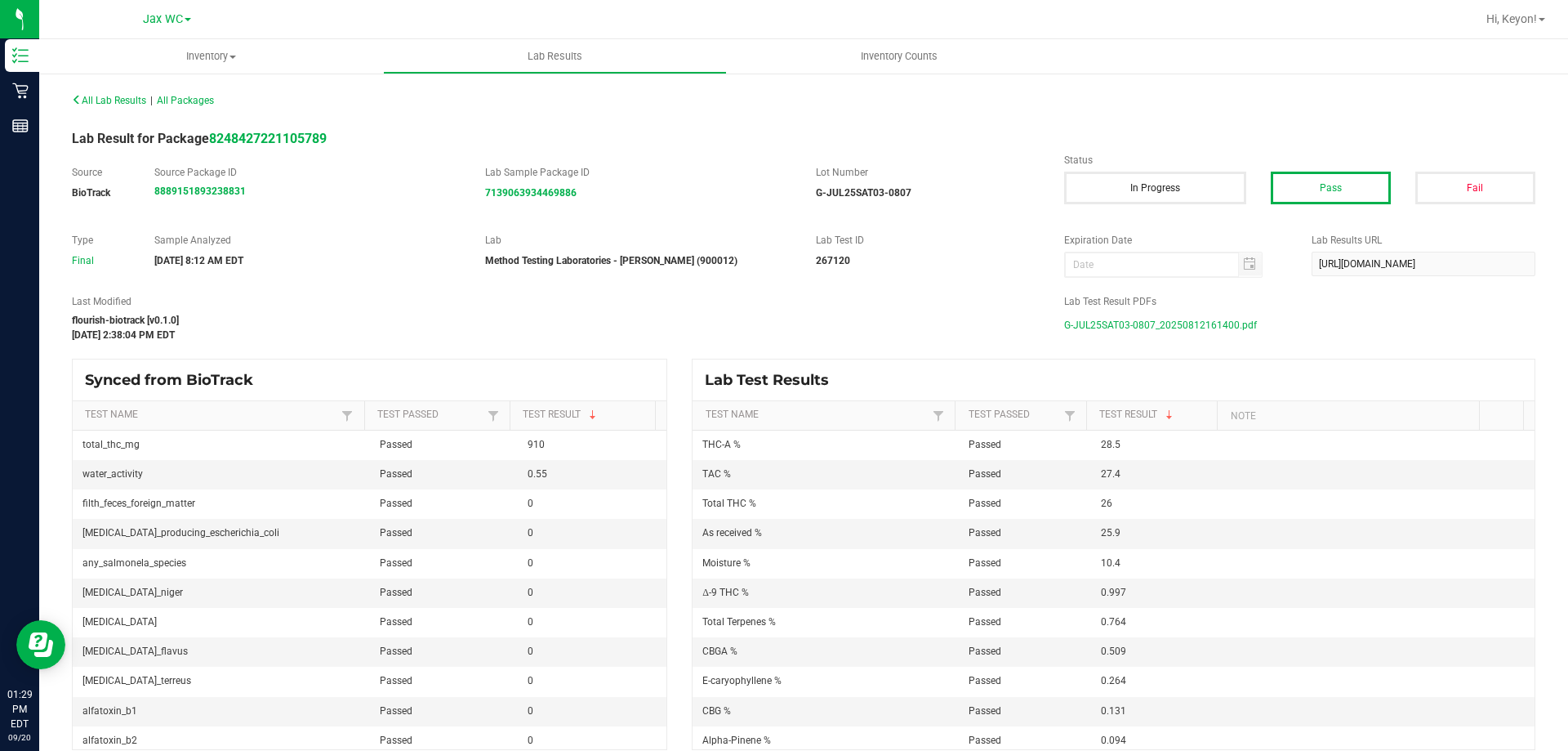
click at [1127, 323] on span "G-JUL25SAT03-0807_20250812161400.pdf" at bounding box center [1160, 325] width 193 height 25
